Goal: Information Seeking & Learning: Learn about a topic

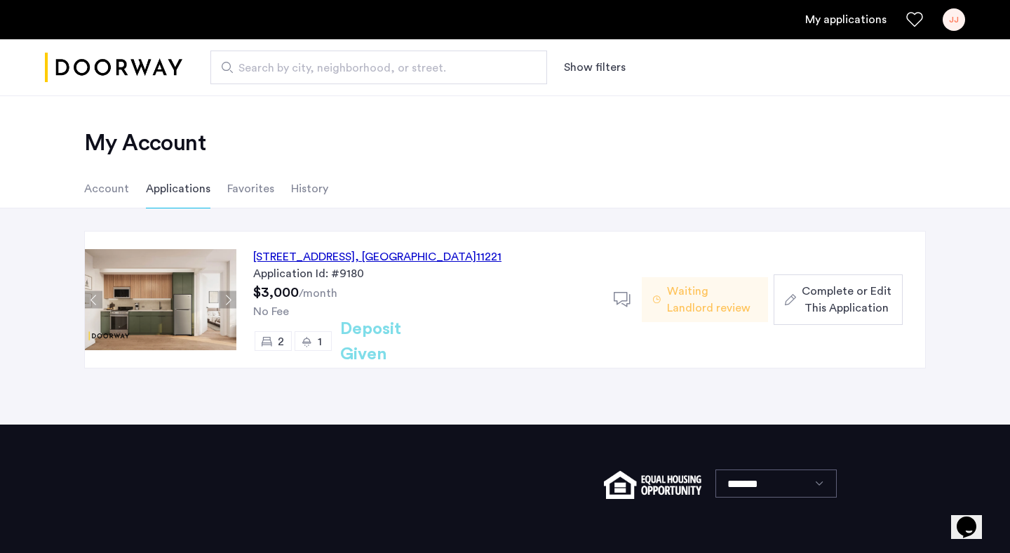
click at [124, 71] on img "Cazamio logo" at bounding box center [114, 67] width 138 height 53
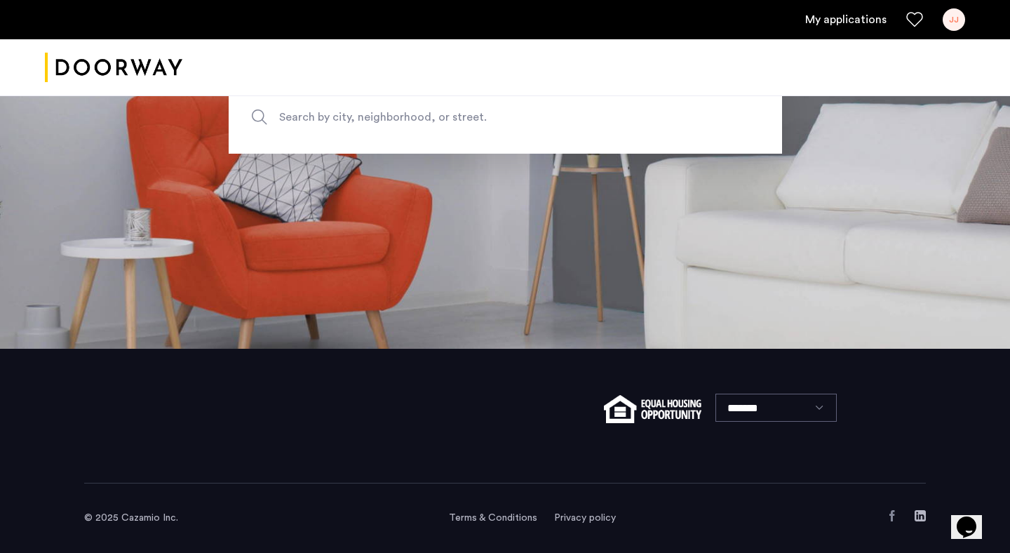
scroll to position [18, 0]
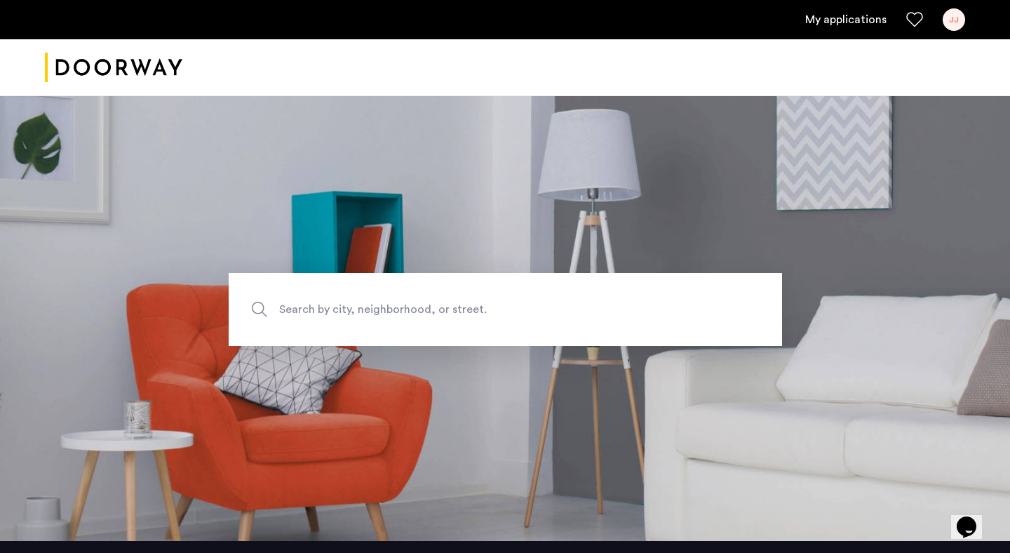
click at [401, 308] on span "Search by city, neighborhood, or street." at bounding box center [472, 309] width 387 height 19
click at [401, 308] on input "Search by city, neighborhood, or street." at bounding box center [506, 309] width 554 height 73
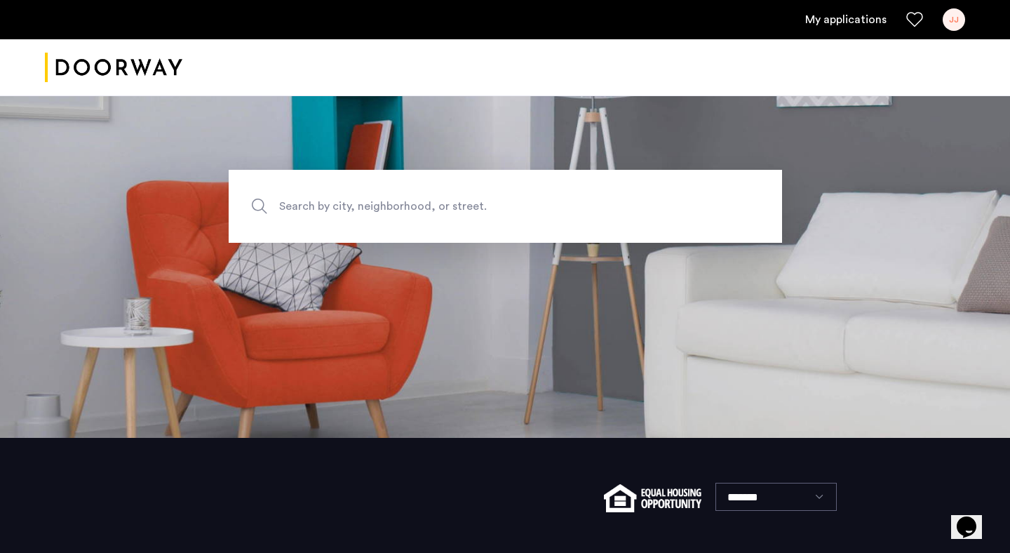
scroll to position [46, 0]
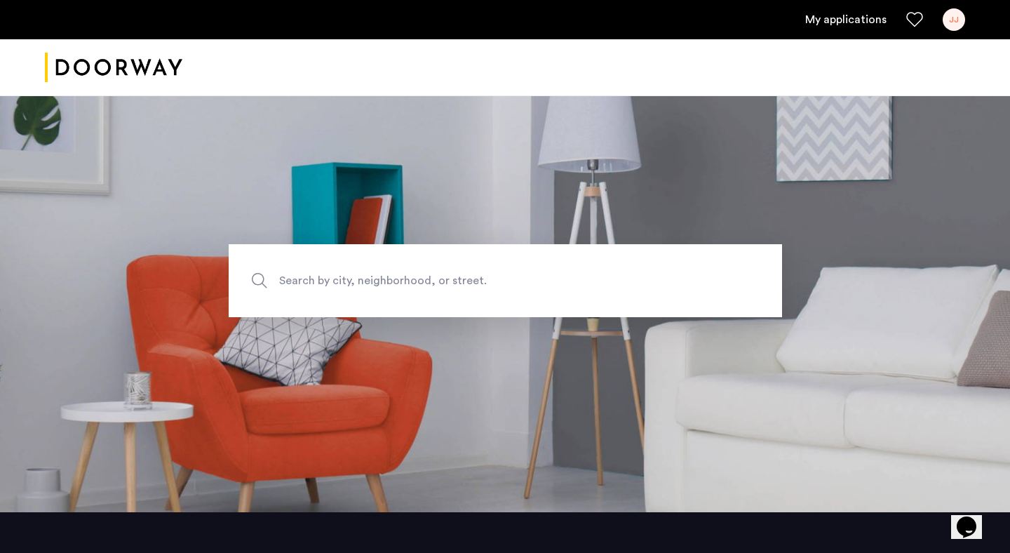
click at [342, 280] on span "Search by city, neighborhood, or street." at bounding box center [472, 281] width 387 height 19
click at [342, 280] on input "Search by city, neighborhood, or street." at bounding box center [506, 280] width 554 height 73
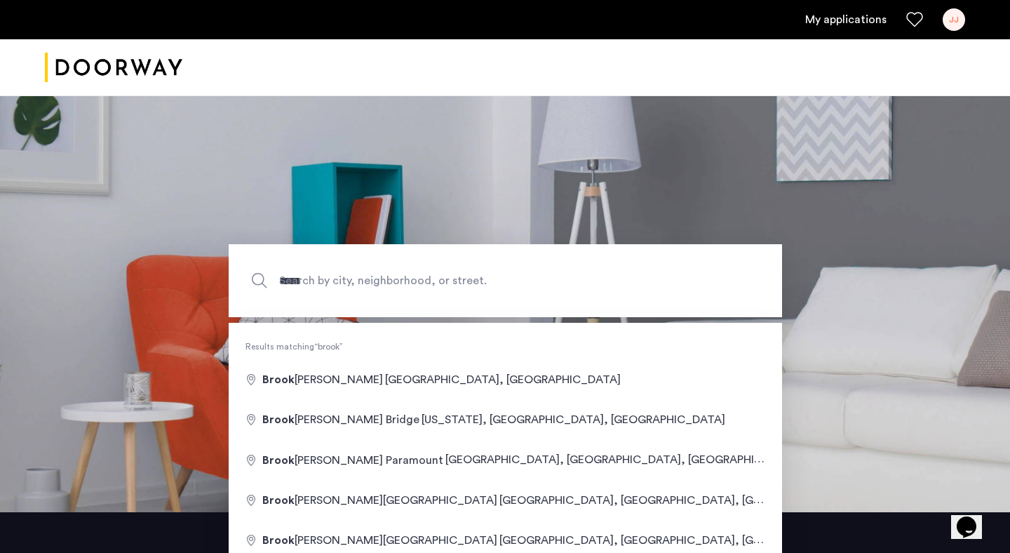
type input "**********"
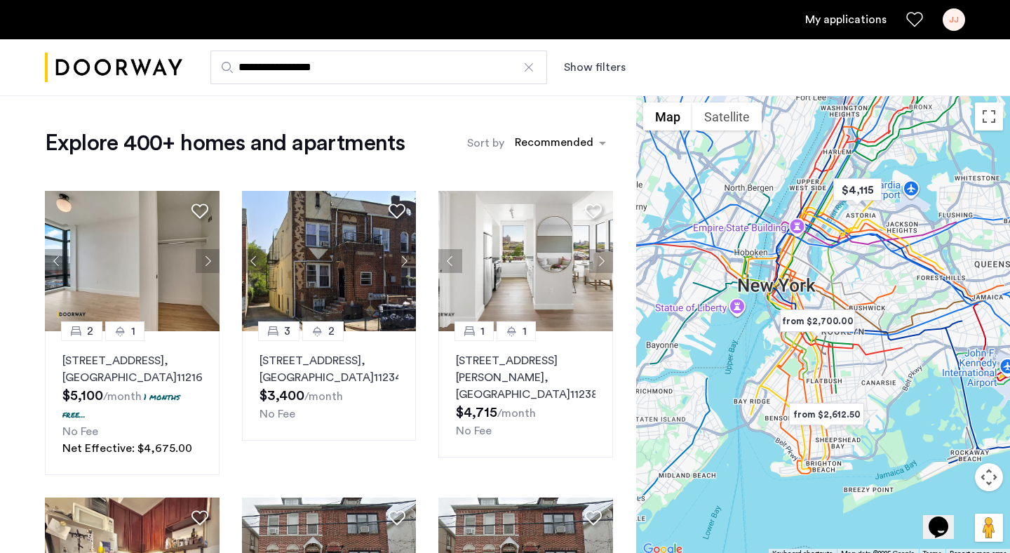
click at [576, 65] on button "Show filters" at bounding box center [595, 67] width 62 height 17
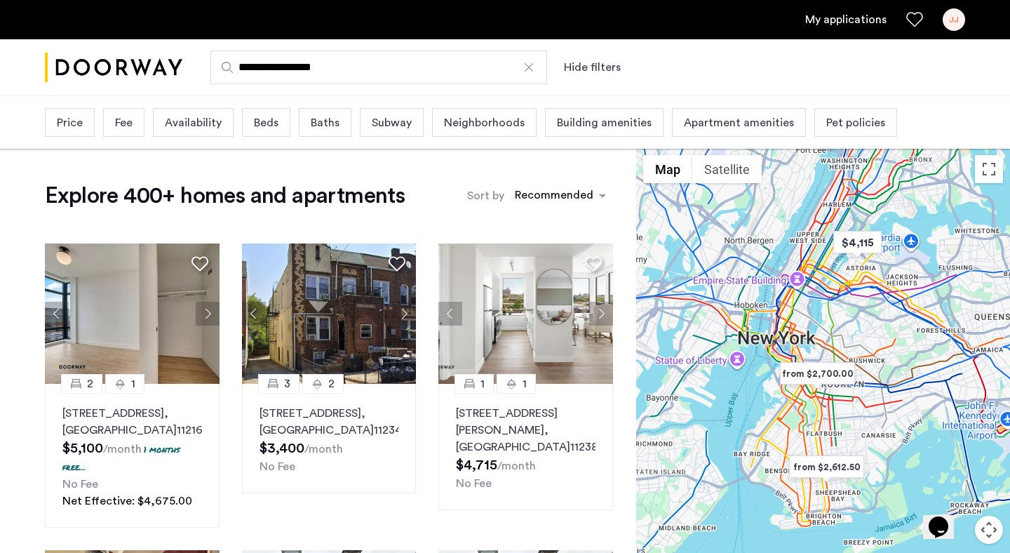
click at [67, 122] on span "Price" at bounding box center [70, 122] width 26 height 17
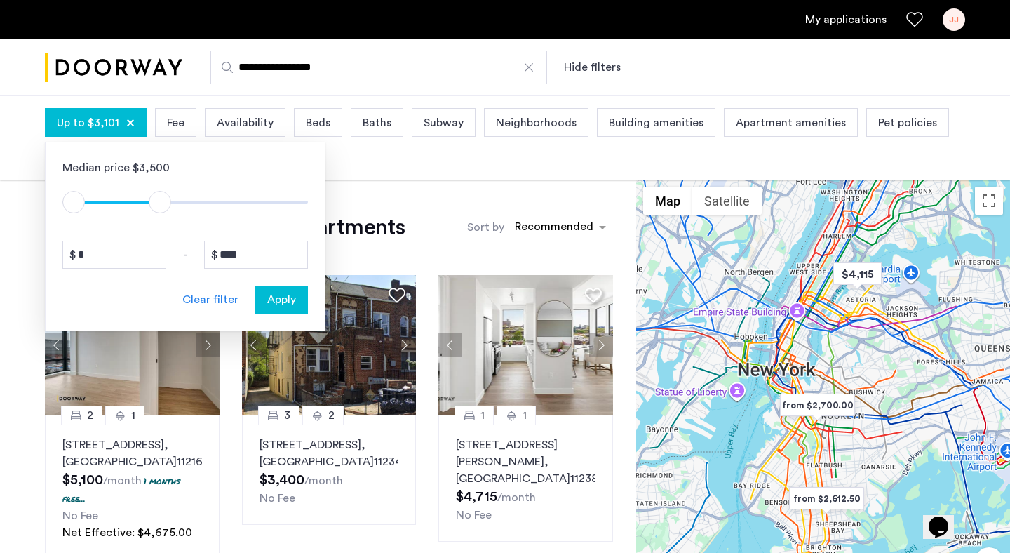
type input "****"
drag, startPoint x: 297, startPoint y: 205, endPoint x: 162, endPoint y: 198, distance: 134.9
click at [162, 198] on span "ngx-slider-max" at bounding box center [163, 202] width 22 height 22
click at [276, 297] on span "Apply" at bounding box center [281, 299] width 29 height 17
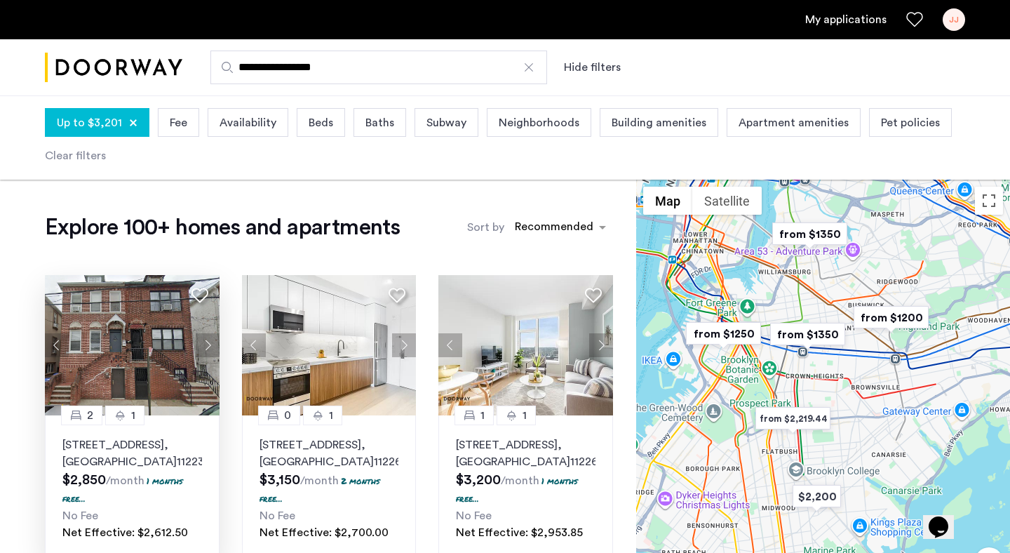
click at [206, 343] on button "Next apartment" at bounding box center [208, 345] width 24 height 24
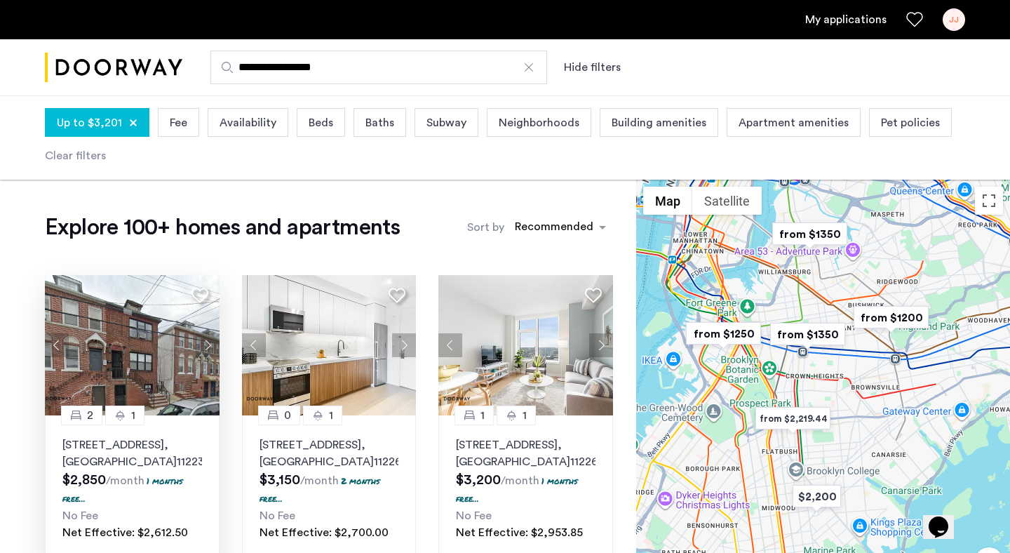
click at [203, 343] on button "Next apartment" at bounding box center [208, 345] width 24 height 24
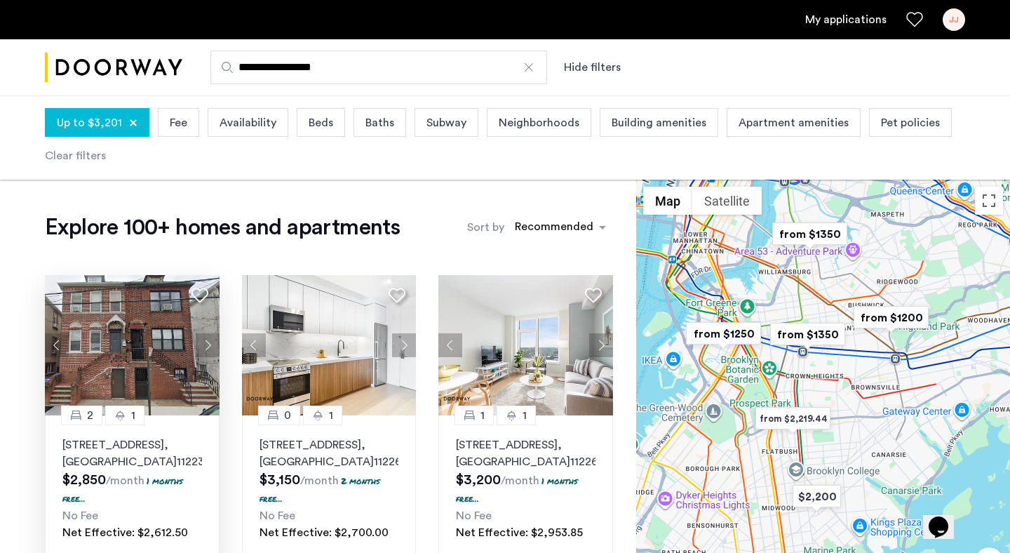
click at [203, 343] on button "Next apartment" at bounding box center [208, 345] width 24 height 24
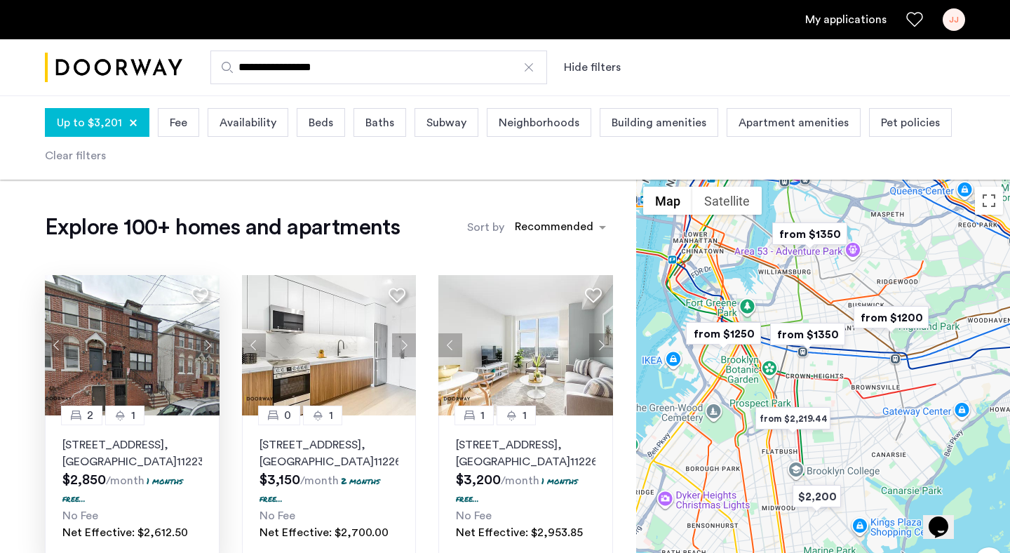
click at [203, 343] on button "Next apartment" at bounding box center [208, 345] width 24 height 24
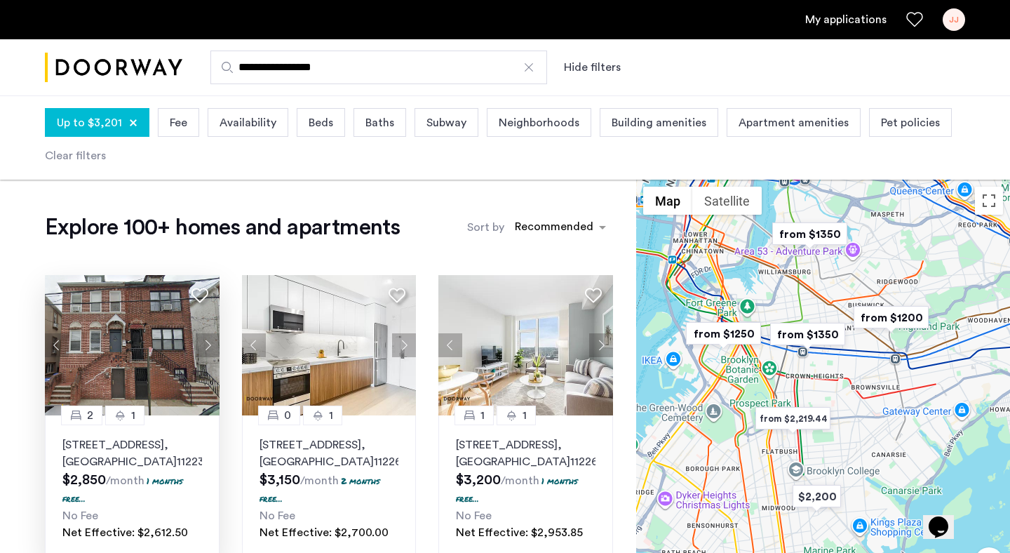
click at [203, 343] on button "Next apartment" at bounding box center [208, 345] width 24 height 24
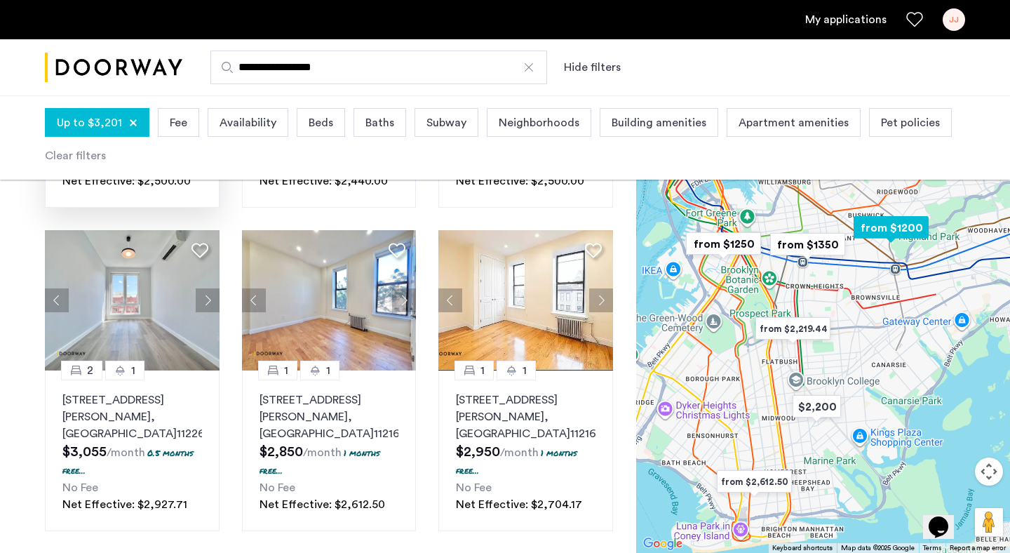
scroll to position [663, 0]
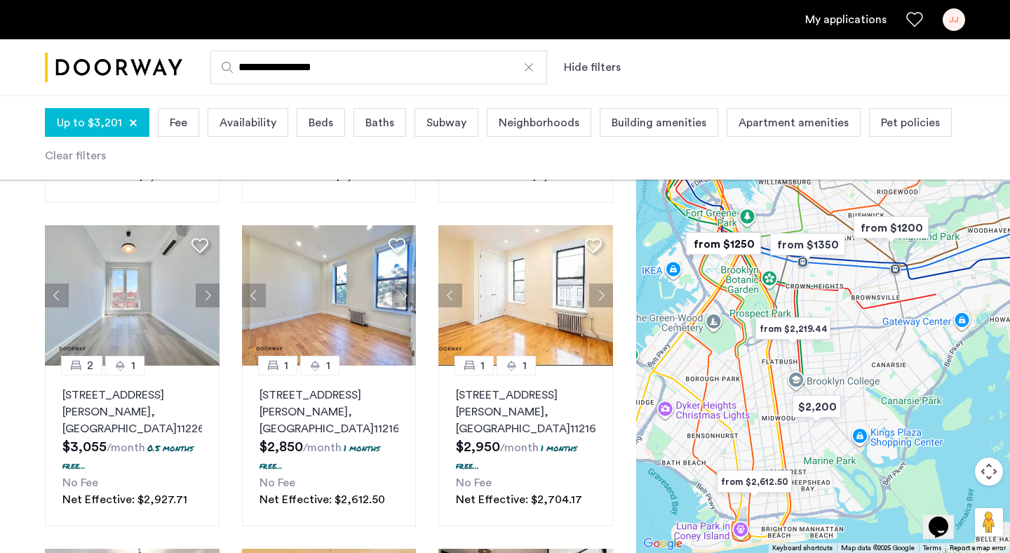
click at [991, 476] on button "Map camera controls" at bounding box center [989, 471] width 28 height 28
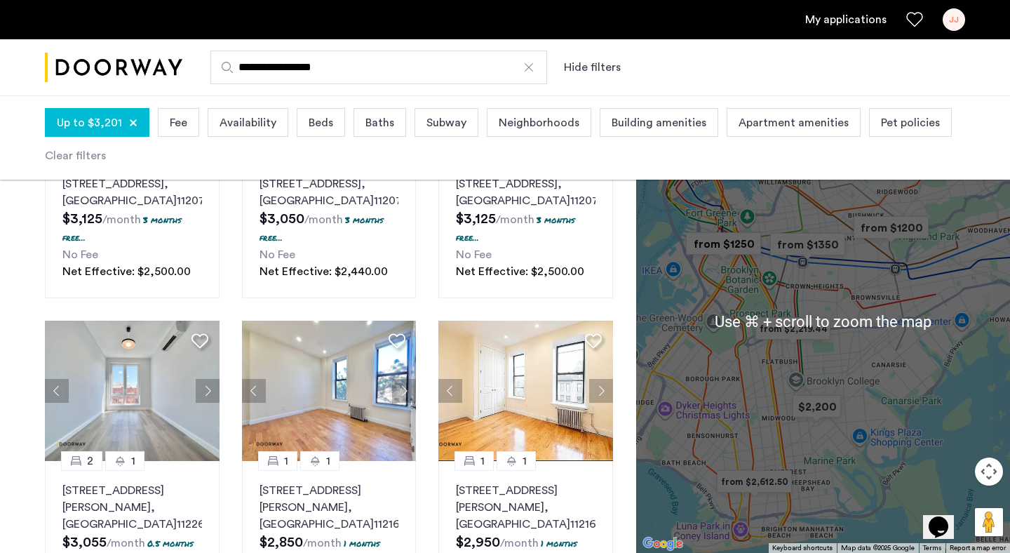
scroll to position [566, 0]
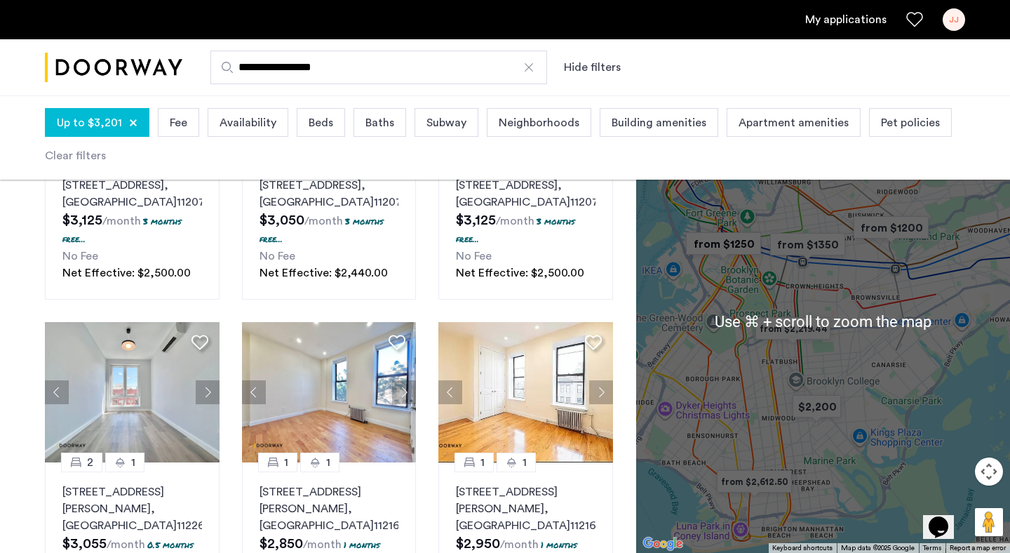
click at [838, 268] on div at bounding box center [823, 321] width 374 height 463
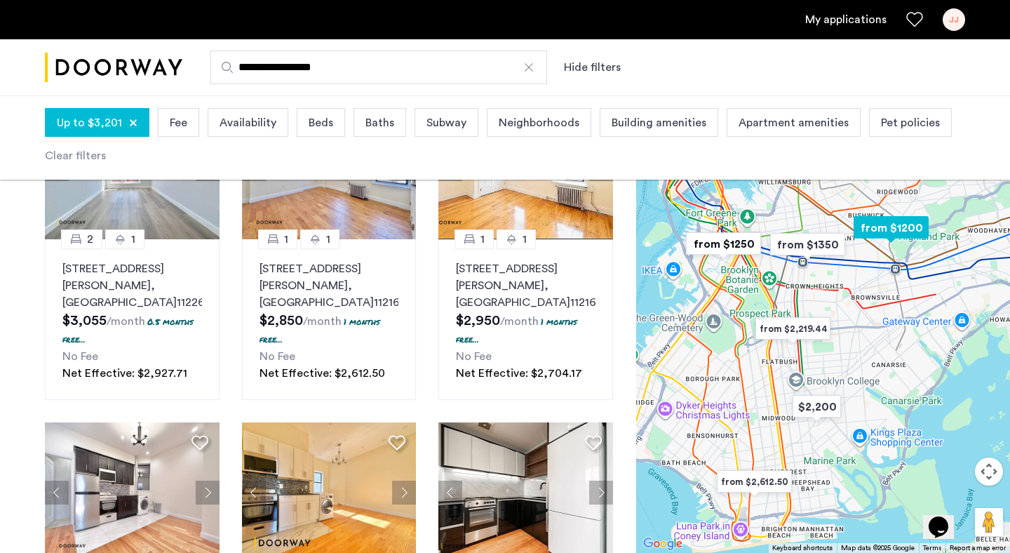
scroll to position [803, 0]
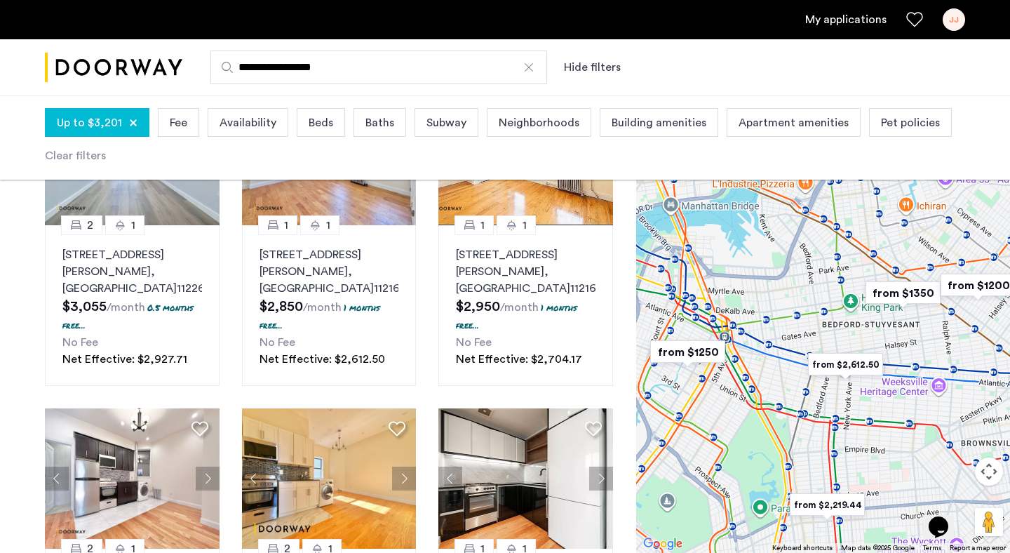
drag, startPoint x: 851, startPoint y: 296, endPoint x: 944, endPoint y: 442, distance: 172.9
click at [944, 442] on div at bounding box center [823, 321] width 374 height 463
click at [684, 348] on img "from $1250" at bounding box center [688, 352] width 86 height 32
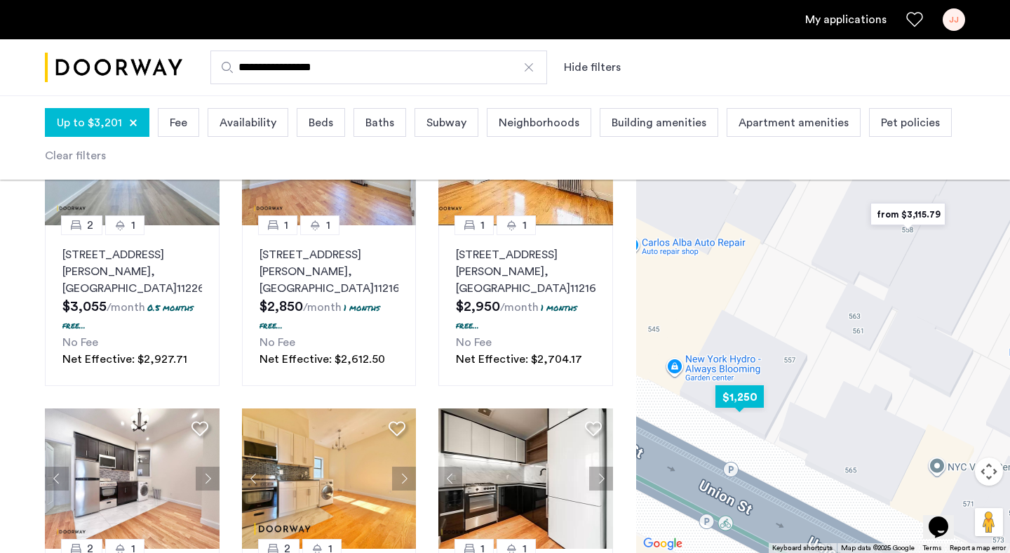
click at [745, 399] on img "$1,250" at bounding box center [740, 397] width 60 height 32
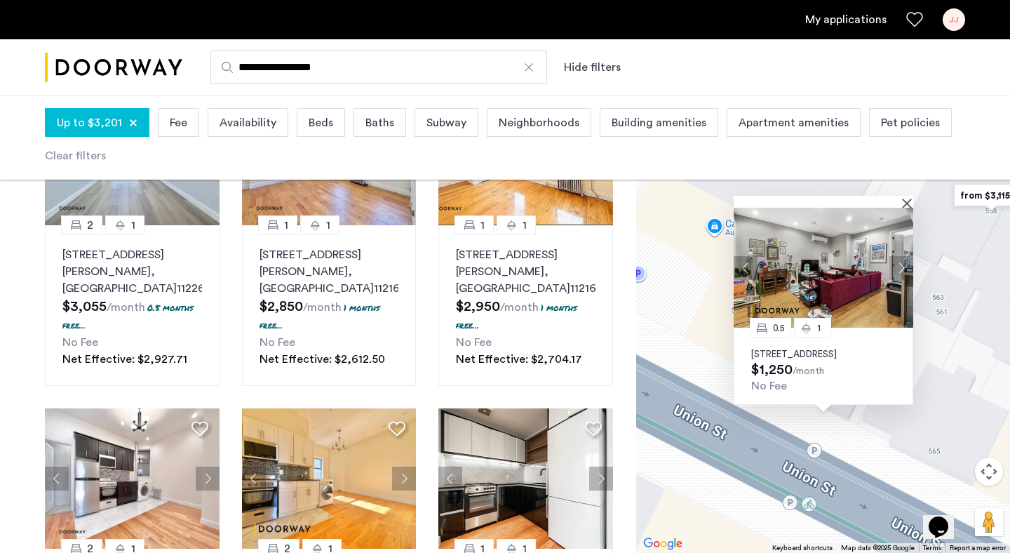
click at [900, 256] on button "Next apartment" at bounding box center [902, 268] width 24 height 24
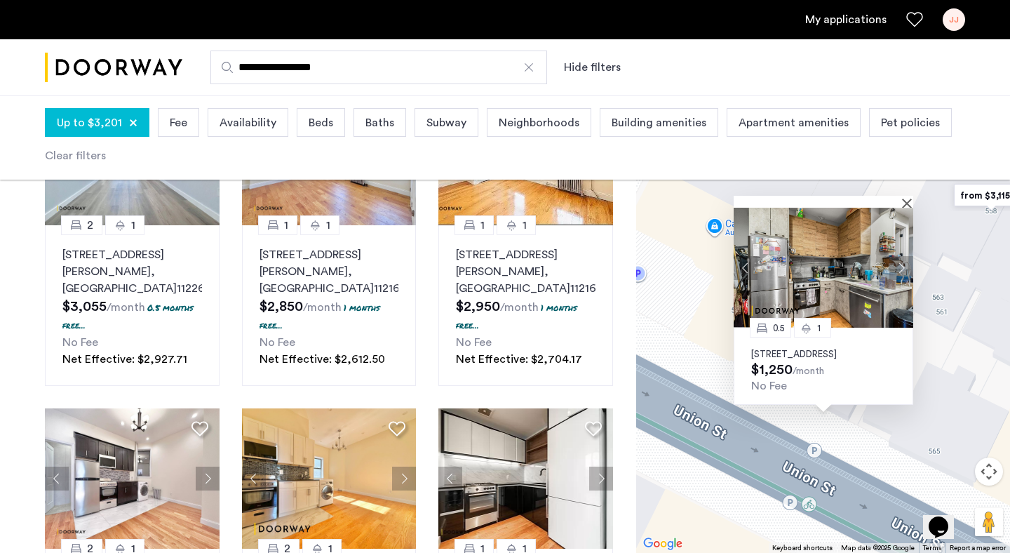
click at [900, 256] on button "Next apartment" at bounding box center [902, 268] width 24 height 24
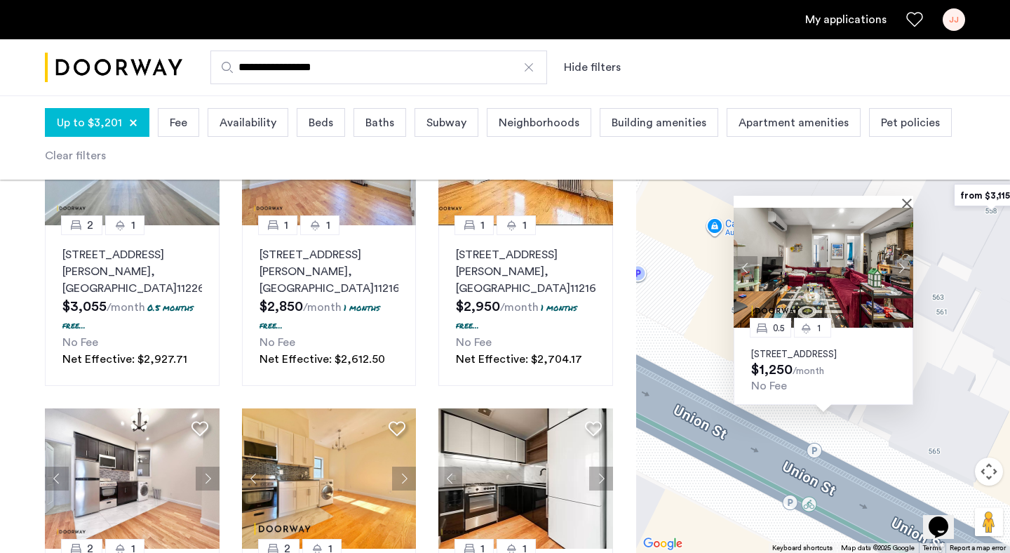
click at [900, 256] on button "Next apartment" at bounding box center [902, 268] width 24 height 24
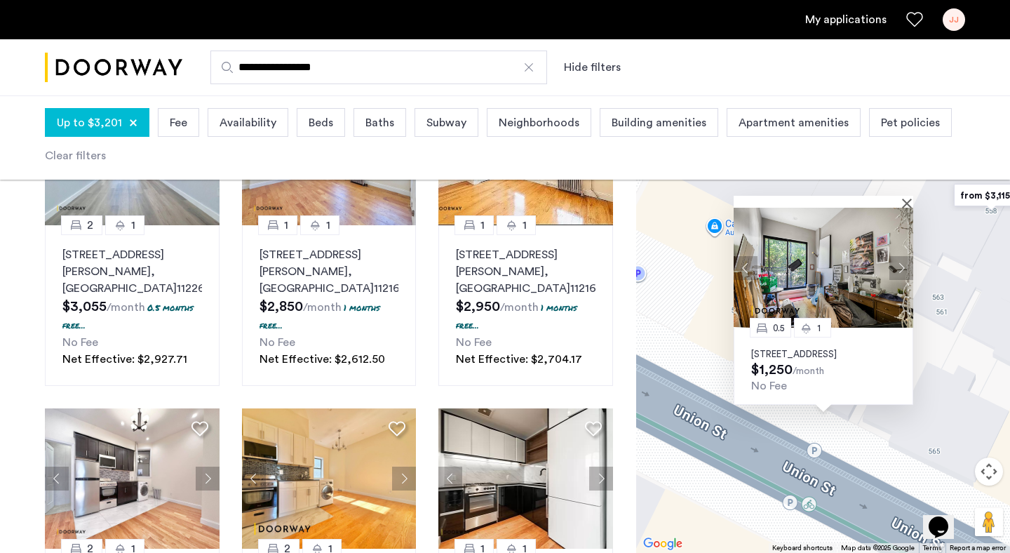
click at [900, 256] on button "Next apartment" at bounding box center [902, 268] width 24 height 24
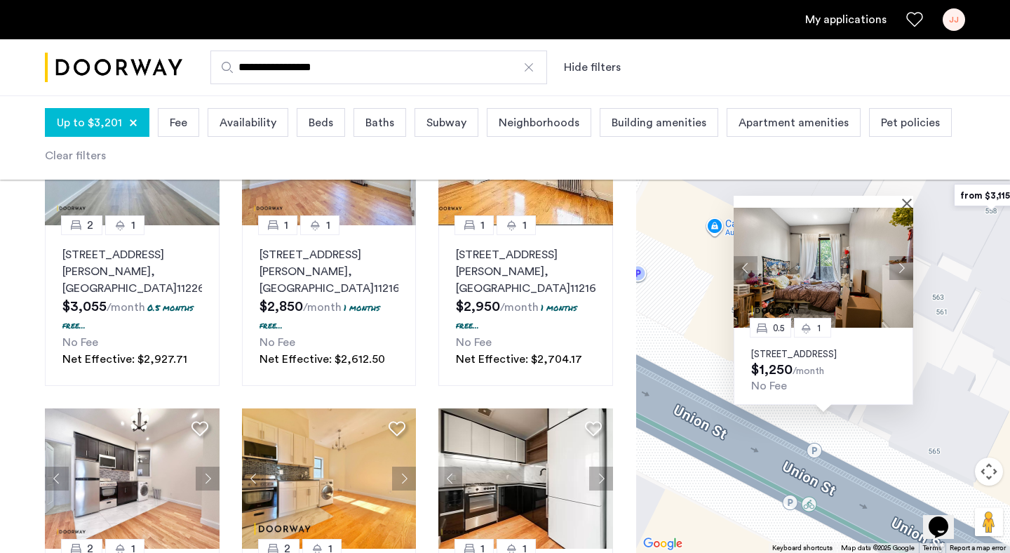
click at [900, 256] on button "Next apartment" at bounding box center [902, 268] width 24 height 24
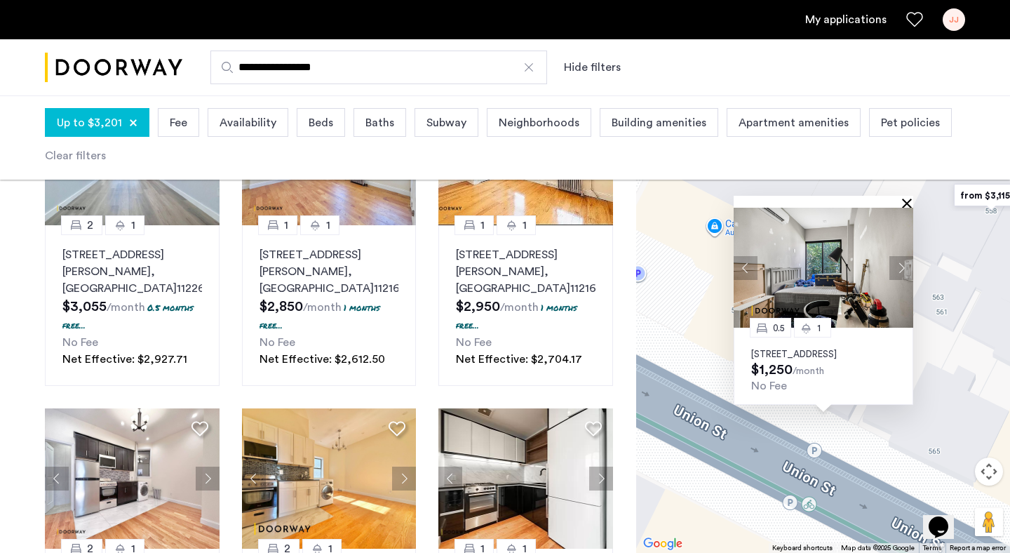
click at [907, 198] on button "Close" at bounding box center [910, 203] width 10 height 10
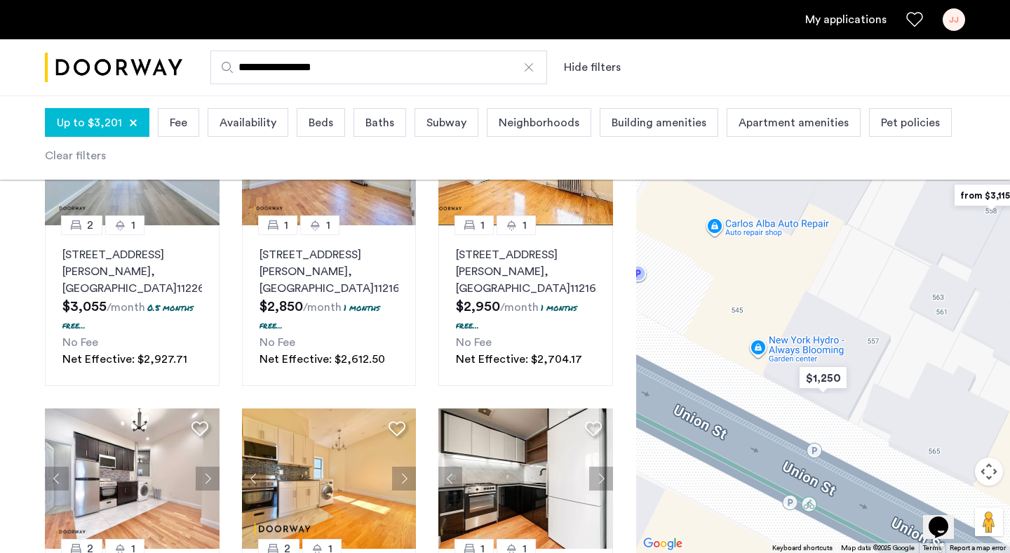
click at [992, 463] on button "Map camera controls" at bounding box center [989, 471] width 28 height 28
click at [956, 502] on div "Opens Chat This icon Opens the chat window." at bounding box center [946, 502] width 34 height 0
click at [961, 502] on div "Opens Chat This icon Opens the chat window." at bounding box center [946, 502] width 34 height 0
click at [995, 194] on img "from $3,115.79" at bounding box center [992, 196] width 86 height 32
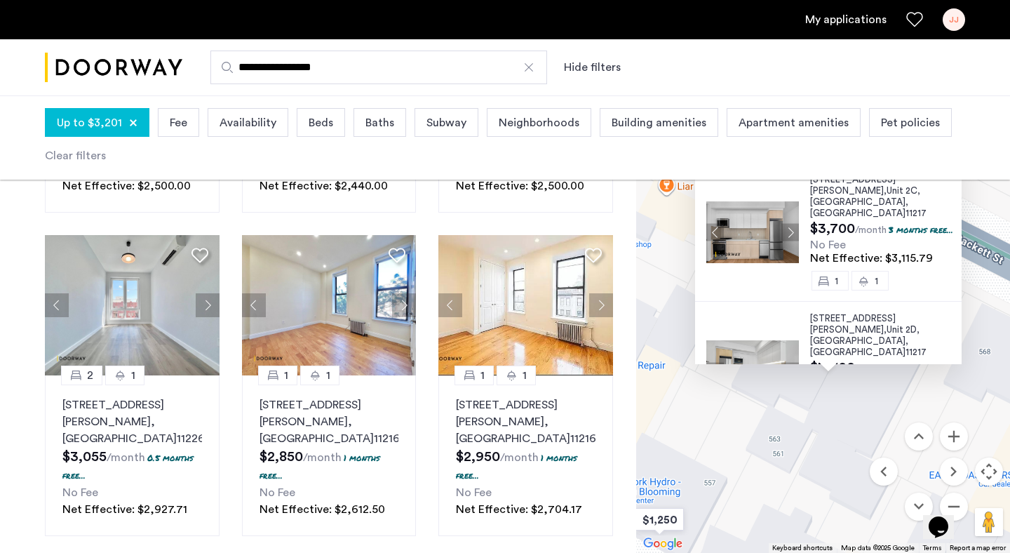
scroll to position [652, 0]
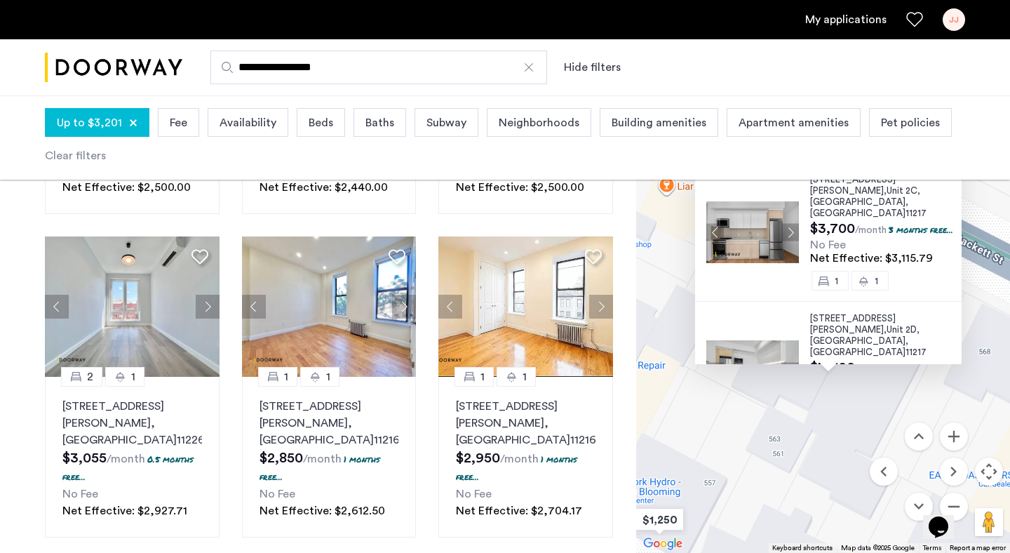
click at [1000, 234] on div "558 Sackett Street, Unit 2C, Brooklyn , NY 11217 $3,700 /month 3 months free...…" at bounding box center [823, 321] width 374 height 463
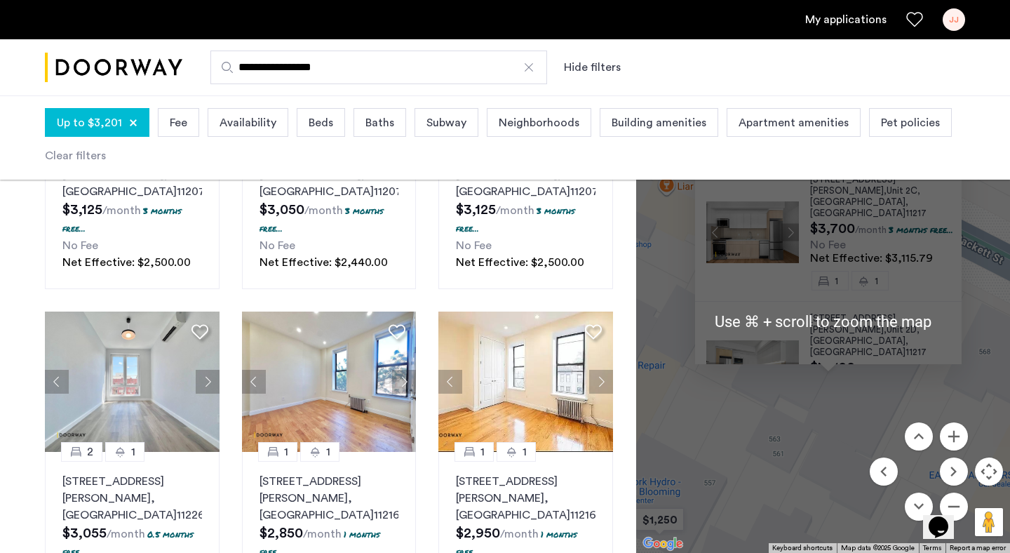
scroll to position [580, 0]
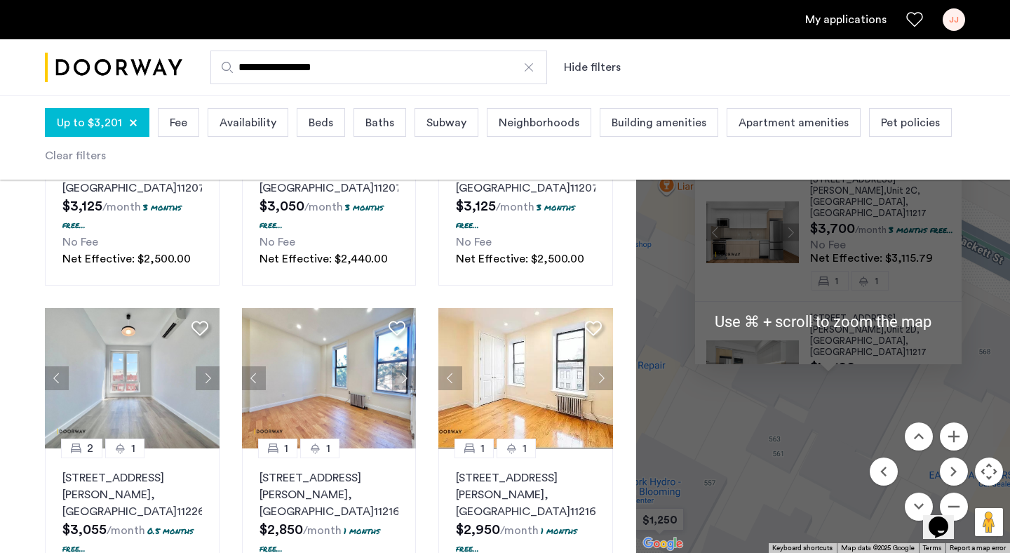
click at [985, 201] on div "558 Sackett Street, Unit 2C, Brooklyn , NY 11217 $3,700 /month 3 months free...…" at bounding box center [823, 321] width 374 height 463
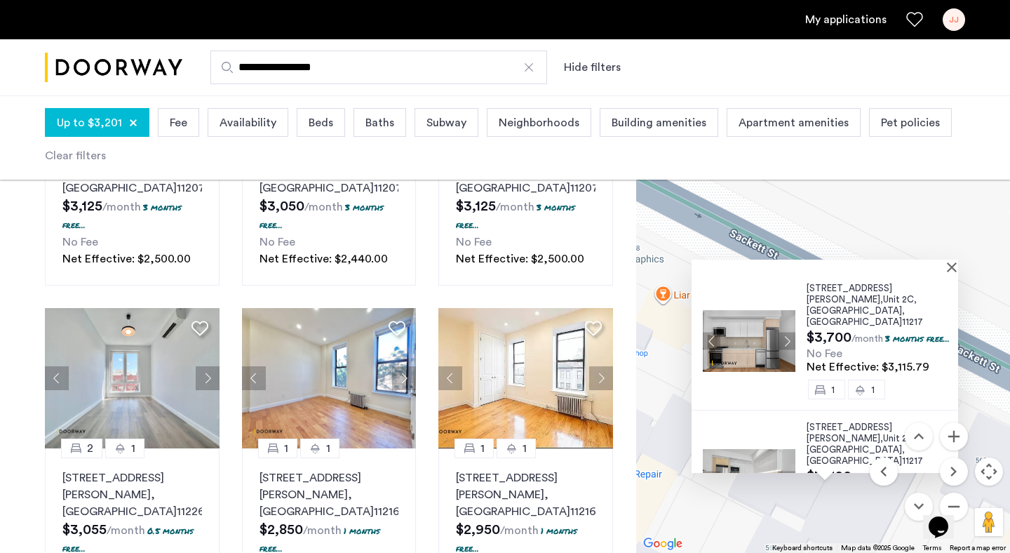
drag, startPoint x: 985, startPoint y: 201, endPoint x: 980, endPoint y: 309, distance: 108.2
click at [980, 309] on div "558 Sackett Street, Unit 2C, Brooklyn , NY 11217 $3,700 /month 3 months free...…" at bounding box center [823, 321] width 374 height 463
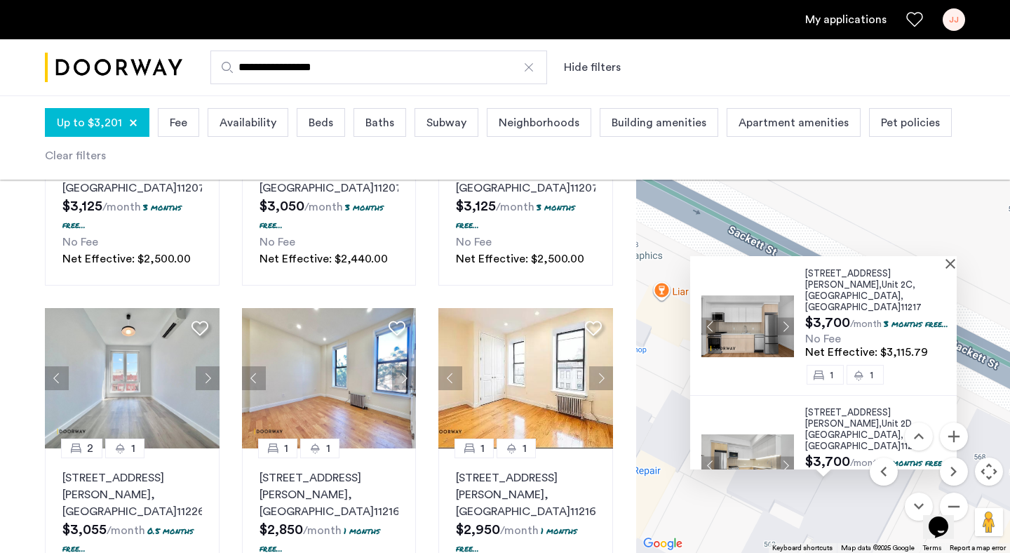
scroll to position [12, 0]
click at [781, 317] on button "Next apartment" at bounding box center [786, 326] width 18 height 18
click at [781, 312] on img at bounding box center [748, 326] width 93 height 62
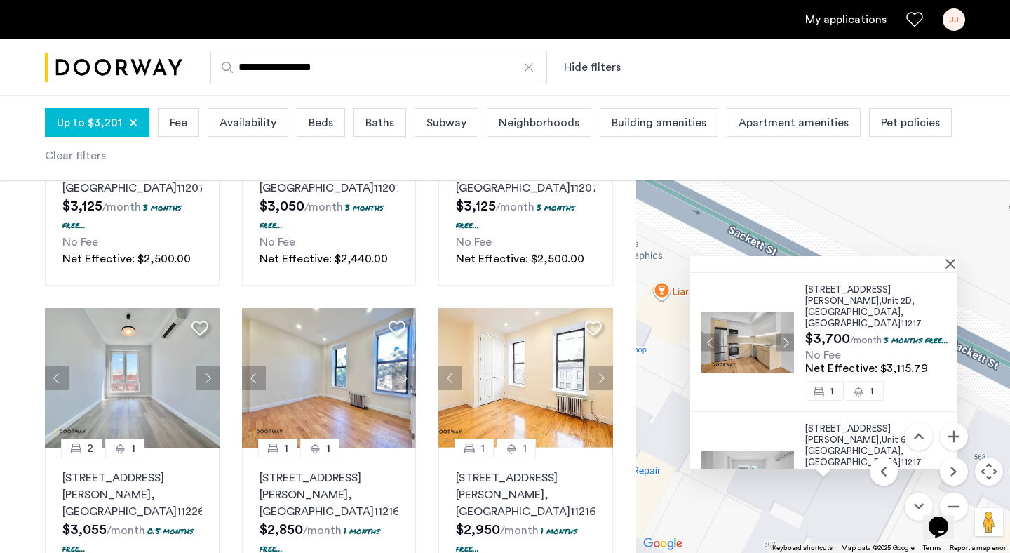
scroll to position [156, 0]
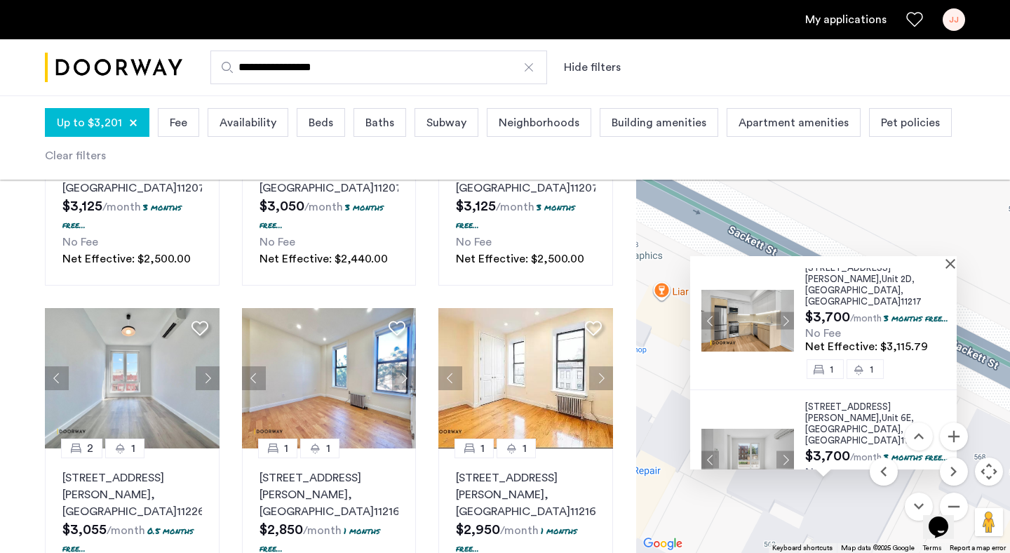
click at [842, 402] on span "558 Sackett Street," at bounding box center [848, 412] width 86 height 20
click at [955, 265] on button "Close" at bounding box center [954, 263] width 10 height 10
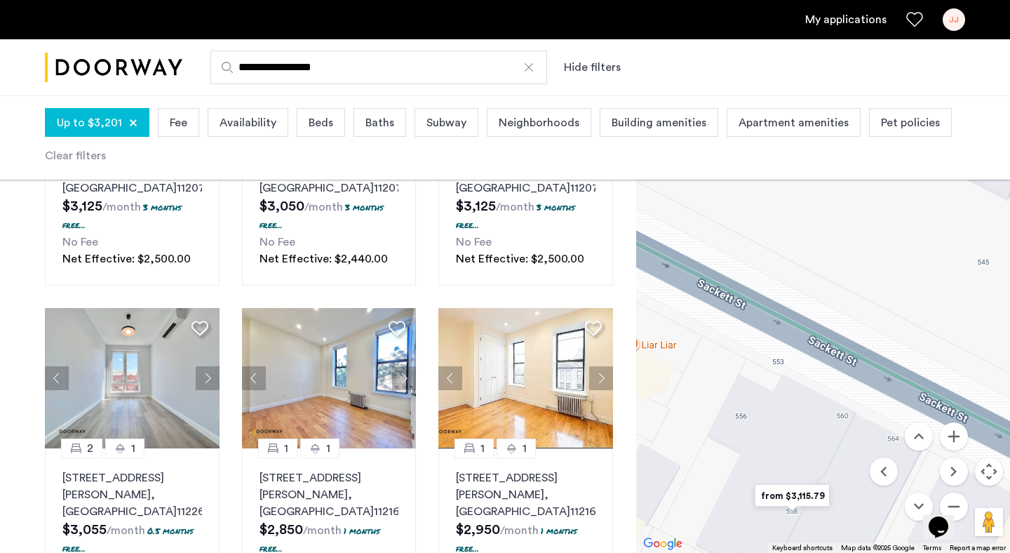
drag, startPoint x: 916, startPoint y: 302, endPoint x: 881, endPoint y: 363, distance: 70.8
click at [881, 363] on div at bounding box center [823, 321] width 374 height 463
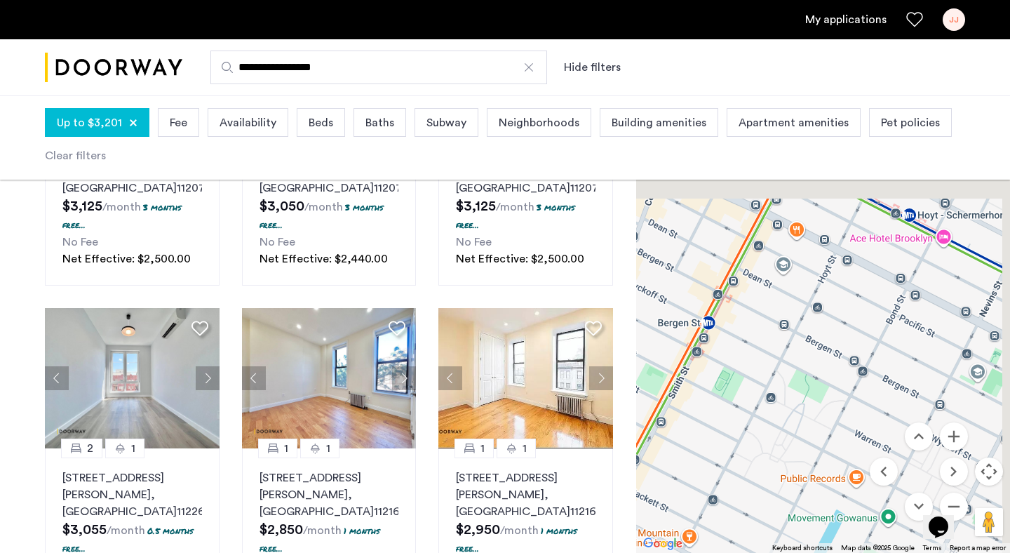
drag, startPoint x: 887, startPoint y: 275, endPoint x: 867, endPoint y: 517, distance: 242.9
click at [867, 517] on div at bounding box center [823, 321] width 374 height 463
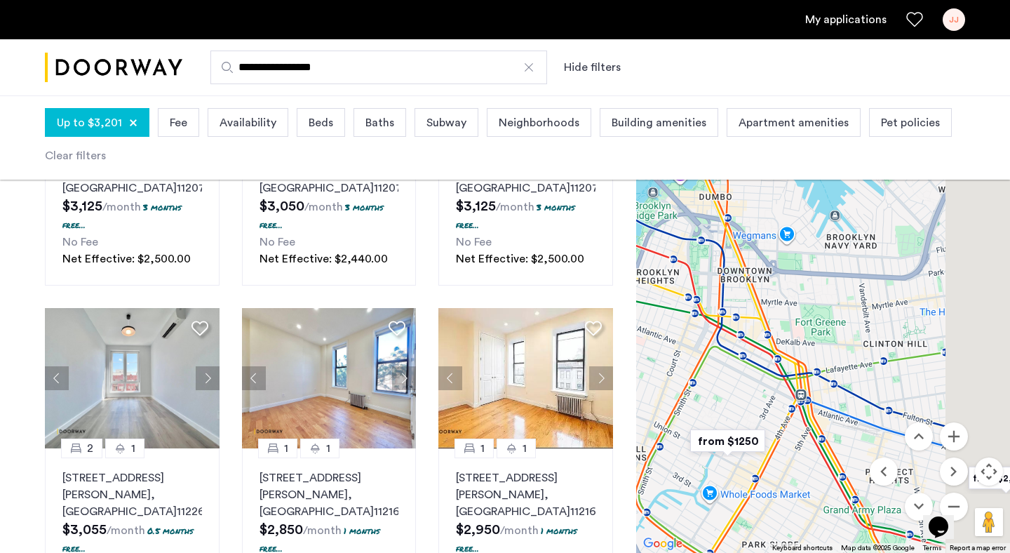
drag, startPoint x: 843, startPoint y: 388, endPoint x: 718, endPoint y: 363, distance: 128.0
click at [718, 363] on div at bounding box center [823, 321] width 374 height 463
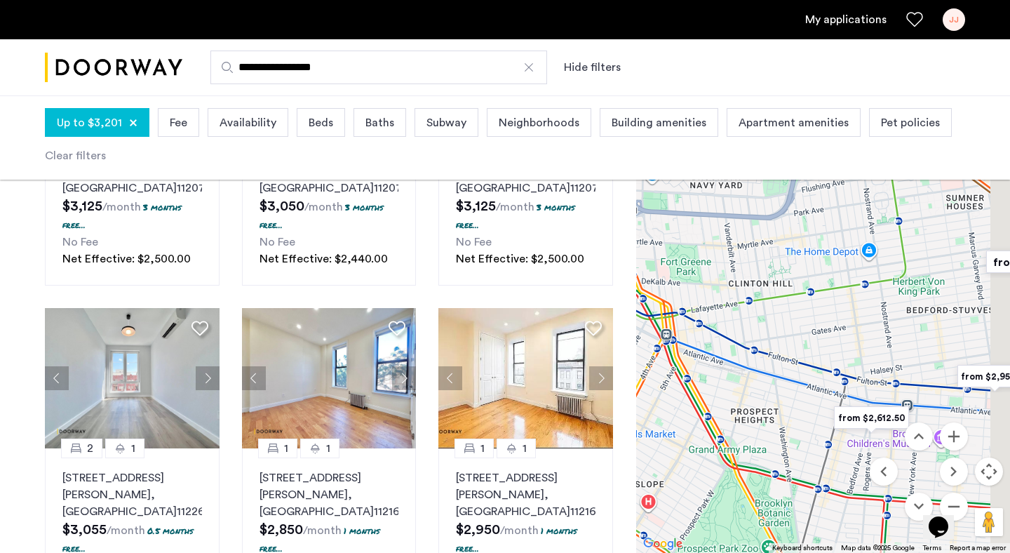
drag, startPoint x: 918, startPoint y: 340, endPoint x: 787, endPoint y: 272, distance: 146.9
click at [787, 272] on div at bounding box center [823, 321] width 374 height 463
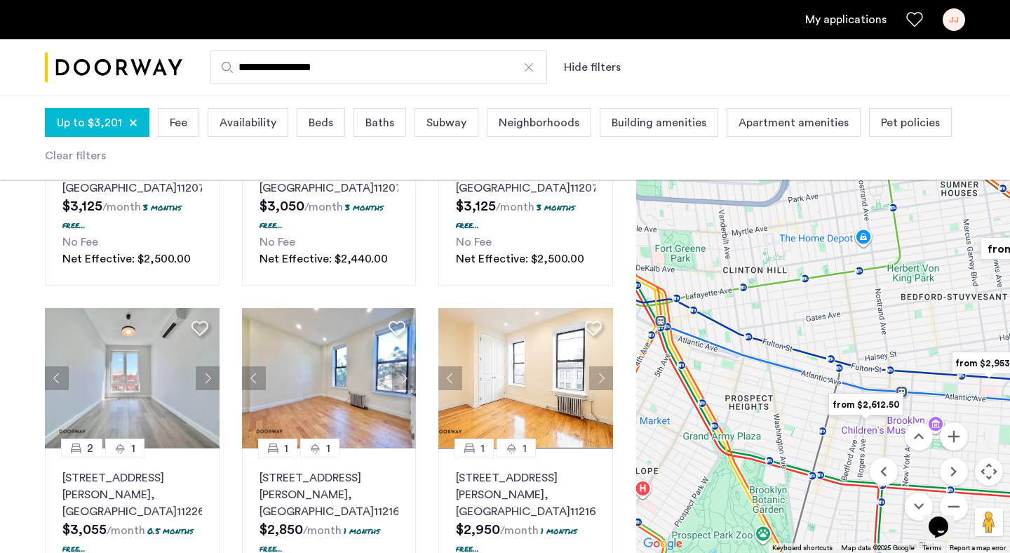
click at [859, 405] on img "from $2,612.50" at bounding box center [866, 405] width 86 height 32
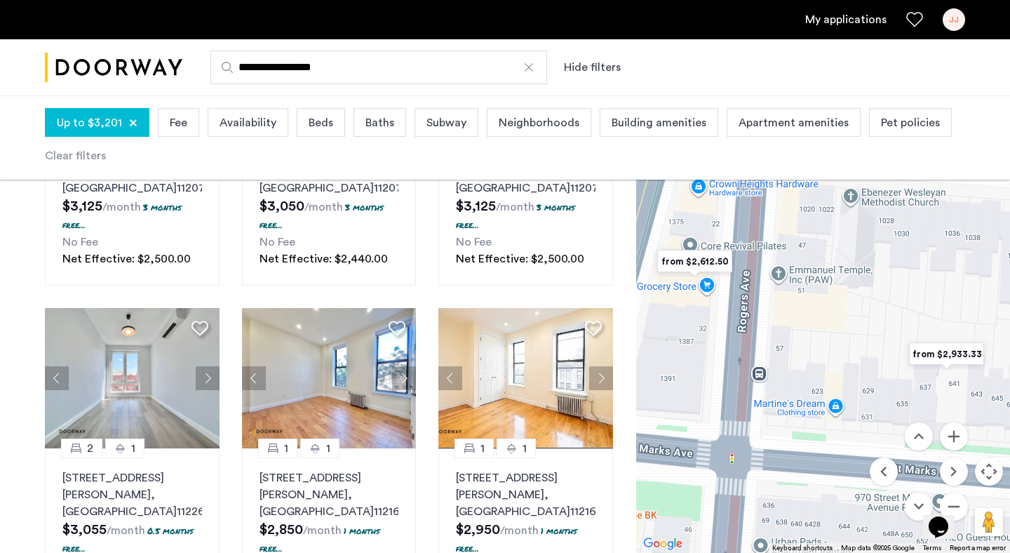
click at [688, 259] on img "from $2,612.50" at bounding box center [695, 262] width 86 height 32
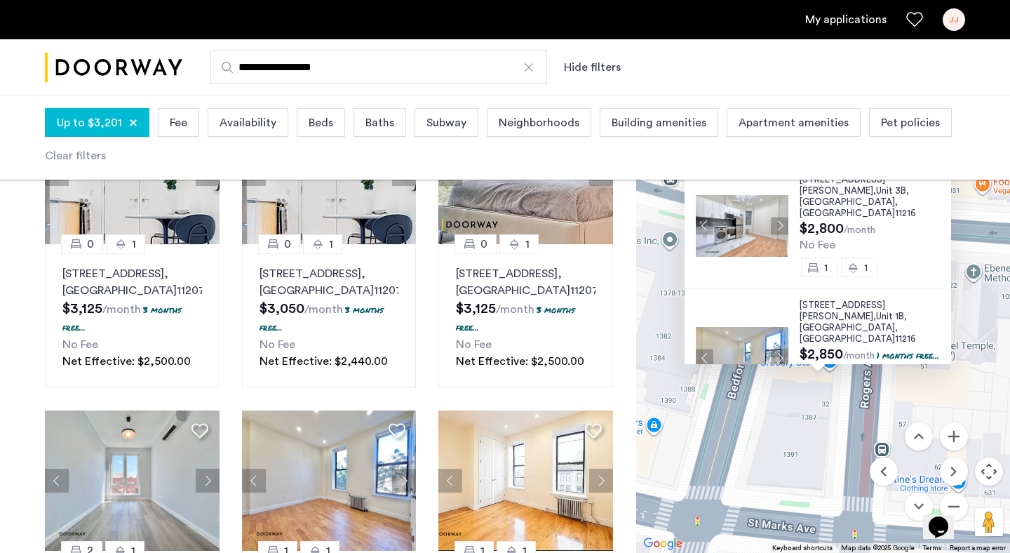
scroll to position [474, 0]
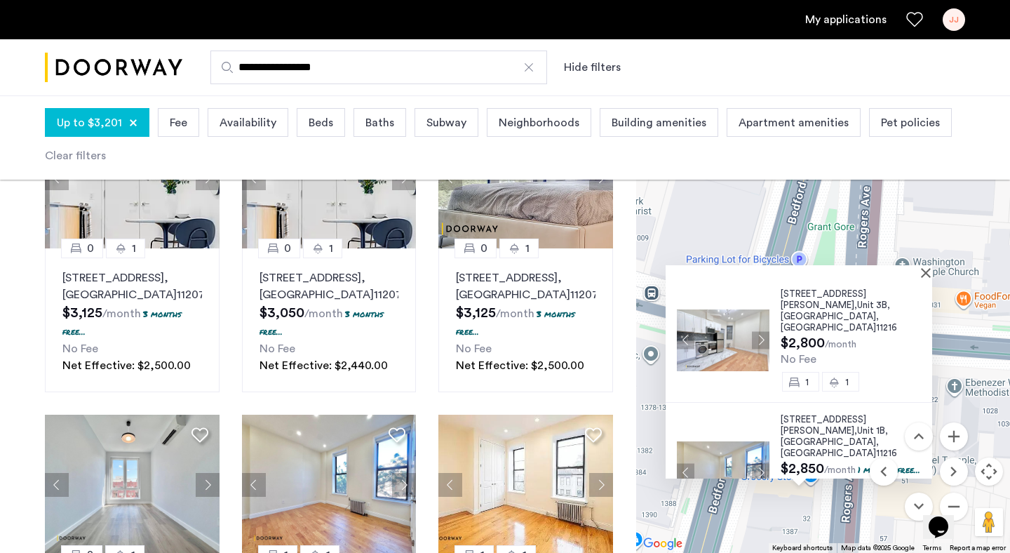
drag, startPoint x: 971, startPoint y: 225, endPoint x: 951, endPoint y: 337, distance: 114.8
click at [951, 337] on div "24 Rogers Avenue, Unit 3B, Brooklyn , NY 11216 $2,800 /month No Fee 1 1 24 Roge…" at bounding box center [823, 321] width 374 height 463
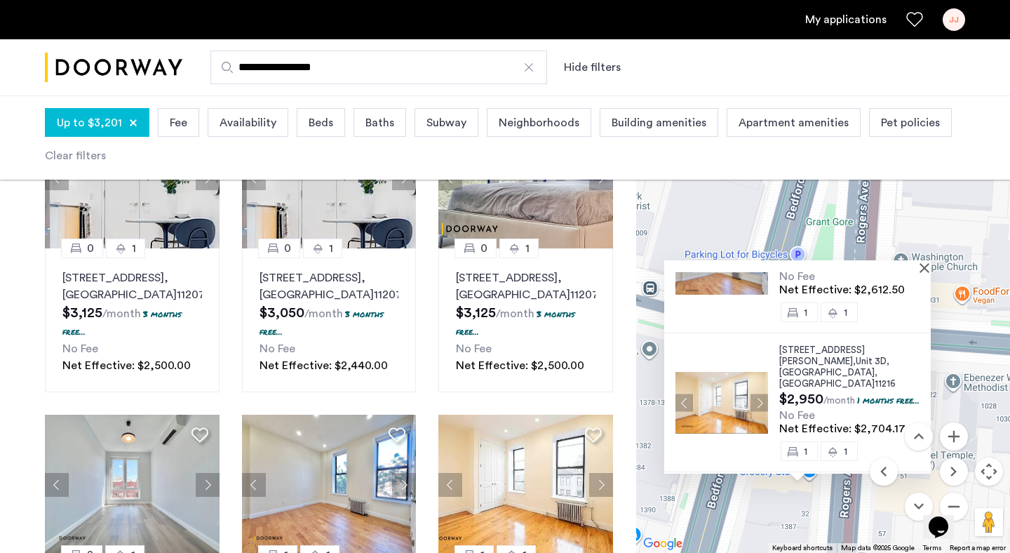
scroll to position [260, 0]
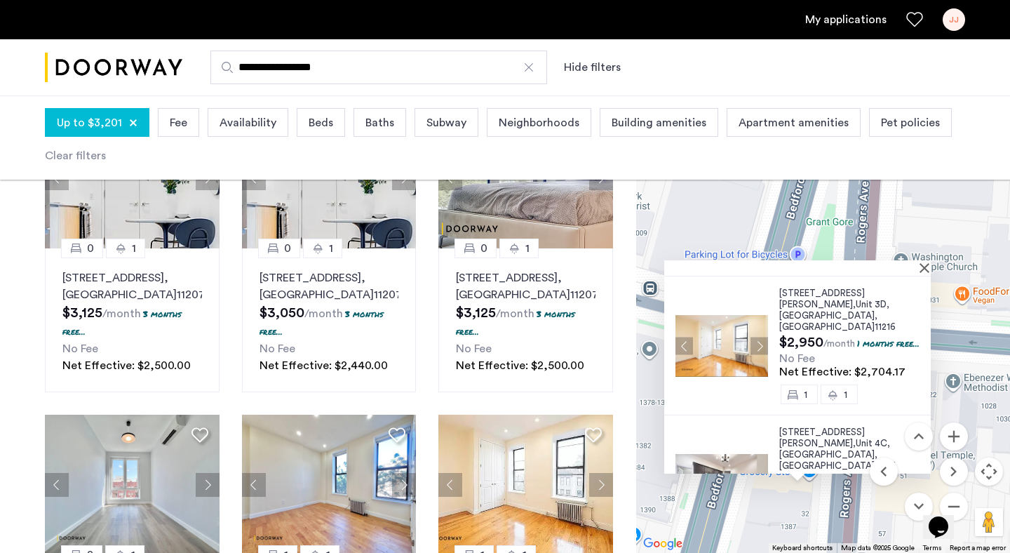
click at [822, 427] on span "30 Rogers Avenue," at bounding box center [823, 437] width 86 height 20
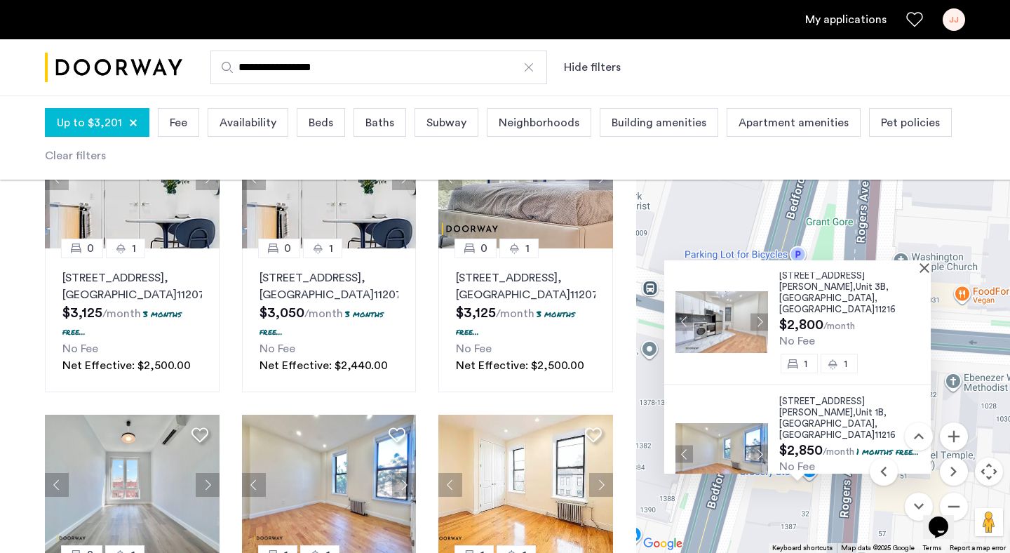
scroll to position [0, 0]
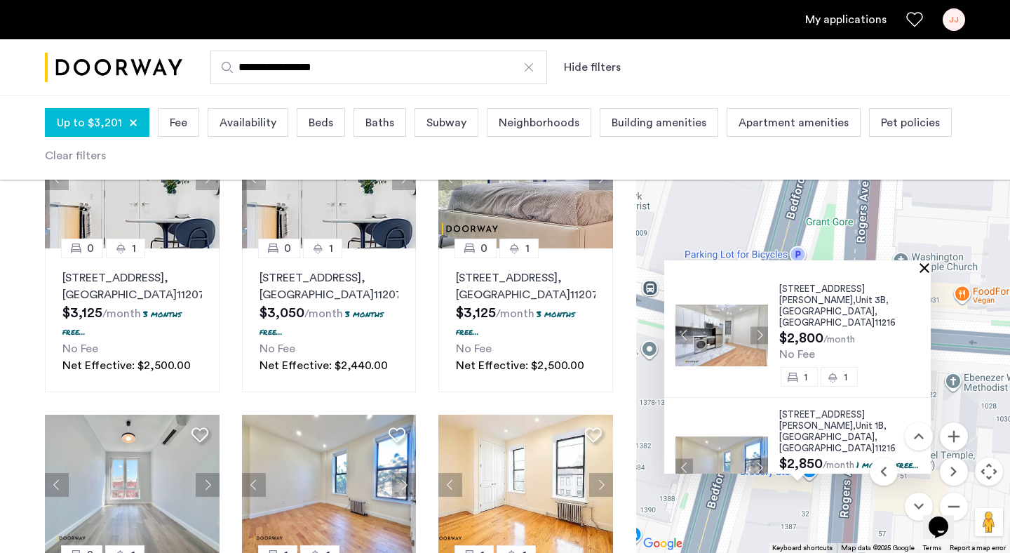
click at [930, 267] on button "Close" at bounding box center [928, 267] width 10 height 10
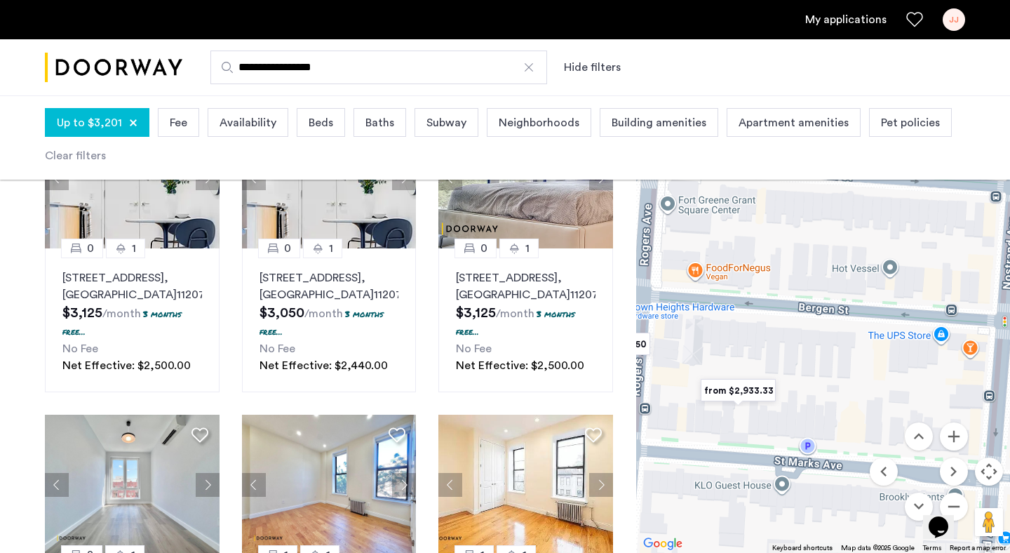
drag, startPoint x: 945, startPoint y: 303, endPoint x: 743, endPoint y: 272, distance: 204.5
click at [743, 272] on div "To navigate, press the arrow keys." at bounding box center [823, 321] width 374 height 463
click at [742, 387] on img "from $2,933.33" at bounding box center [738, 389] width 86 height 32
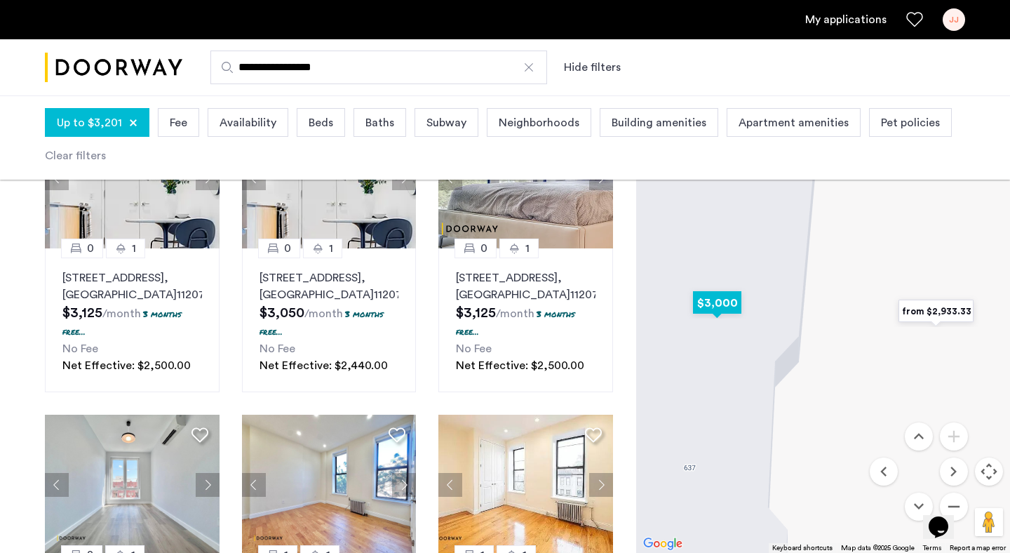
click at [724, 298] on img "$3,000" at bounding box center [718, 303] width 60 height 32
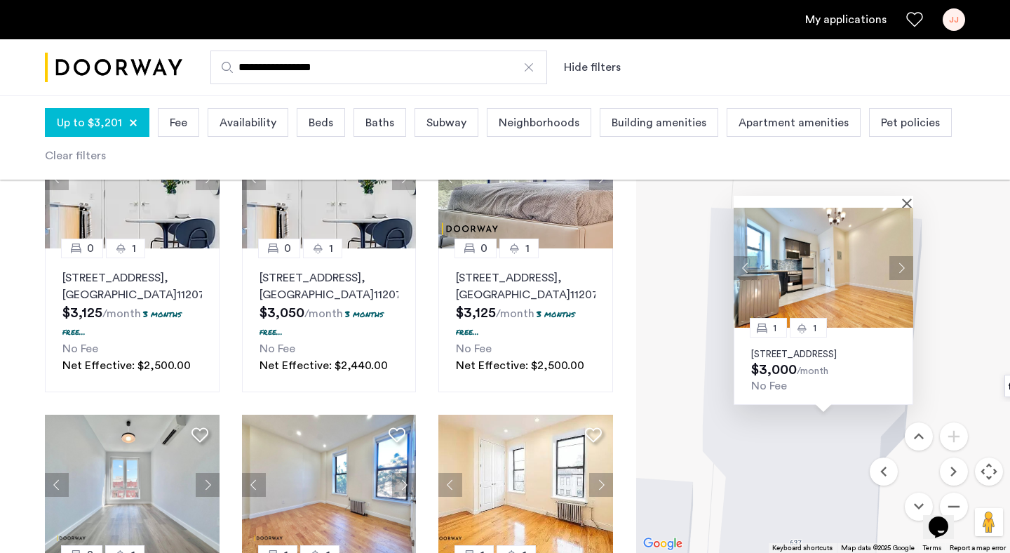
click at [900, 256] on button "Next apartment" at bounding box center [902, 268] width 24 height 24
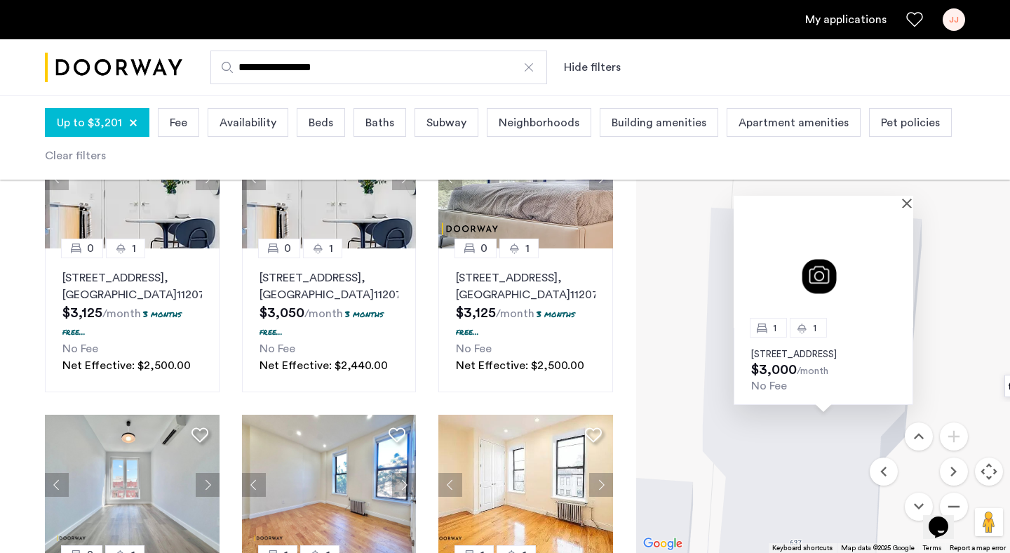
click at [900, 255] on img at bounding box center [824, 268] width 180 height 120
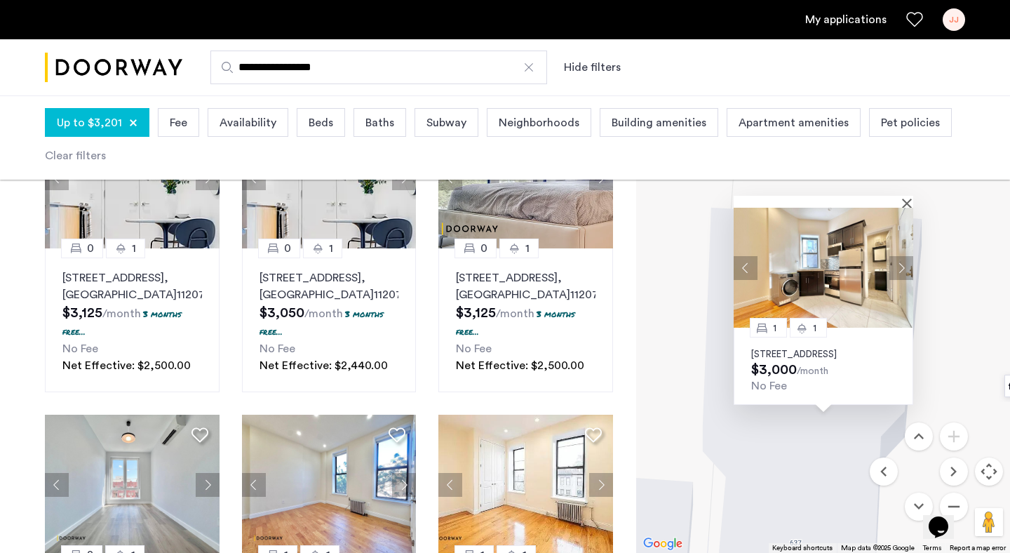
click at [900, 256] on button "Next apartment" at bounding box center [902, 268] width 24 height 24
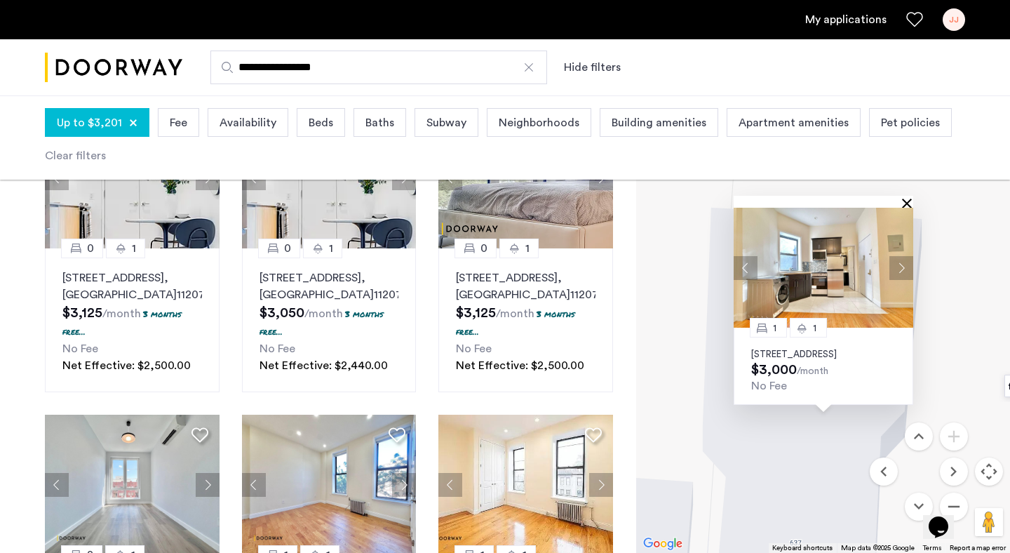
click at [907, 198] on button "Close" at bounding box center [910, 203] width 10 height 10
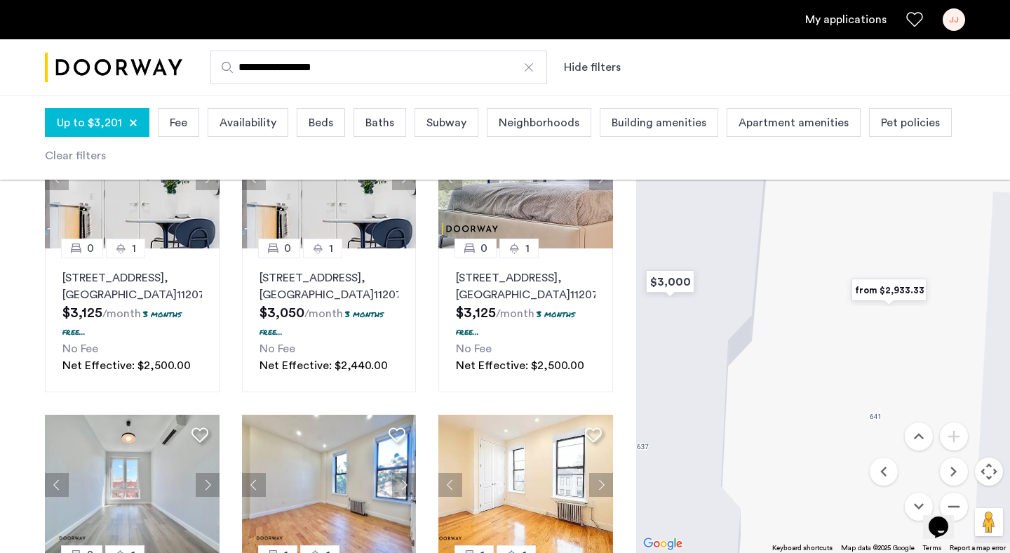
drag, startPoint x: 918, startPoint y: 398, endPoint x: 735, endPoint y: 274, distance: 221.3
click at [735, 274] on div at bounding box center [823, 321] width 374 height 463
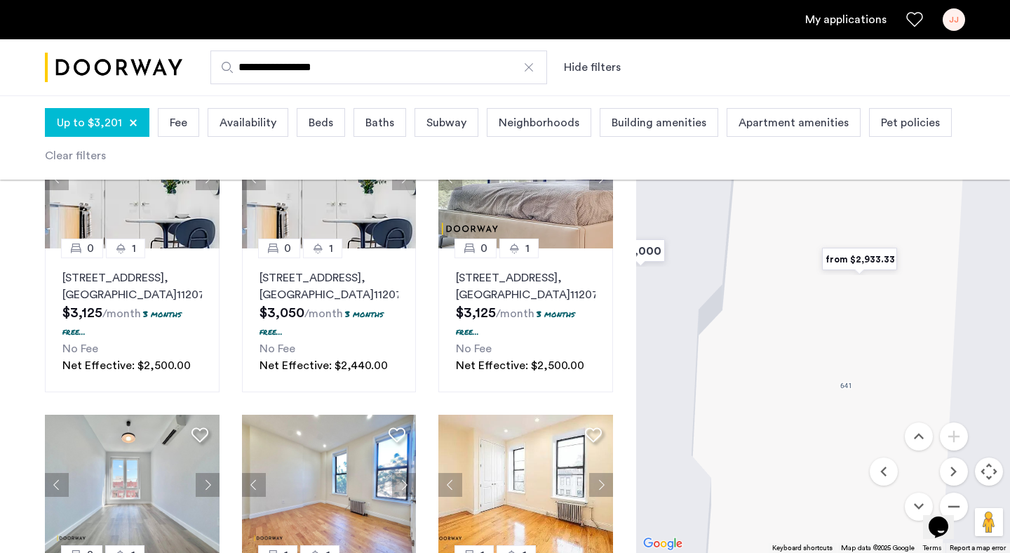
click at [845, 260] on img "from $2,933.33" at bounding box center [860, 259] width 86 height 32
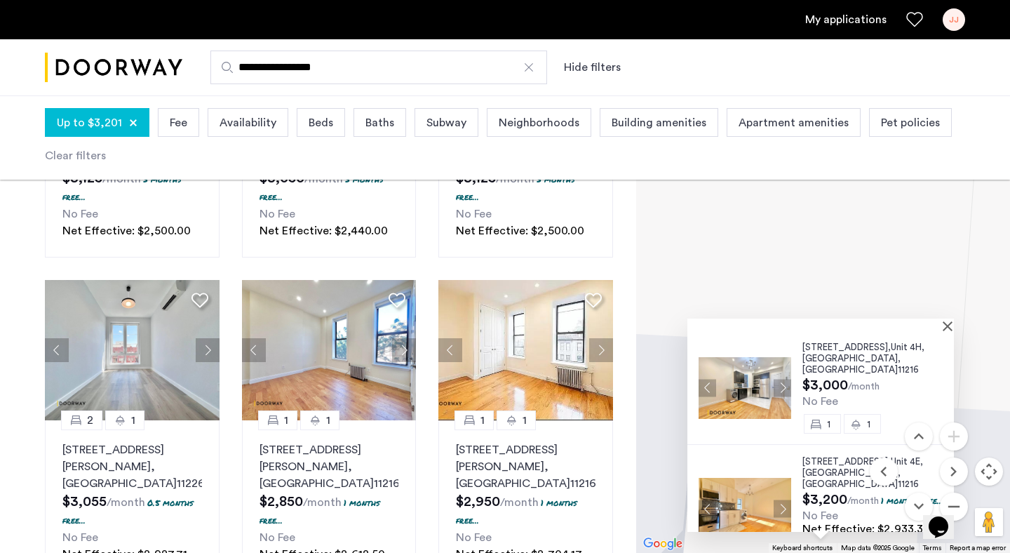
drag, startPoint x: 980, startPoint y: 281, endPoint x: 970, endPoint y: 448, distance: 167.3
click at [970, 448] on div "641 Saint Marks Avenue, Unit 4H, Brooklyn , NY 11216 $3,000 /month No Fee 1 1 6…" at bounding box center [823, 321] width 374 height 463
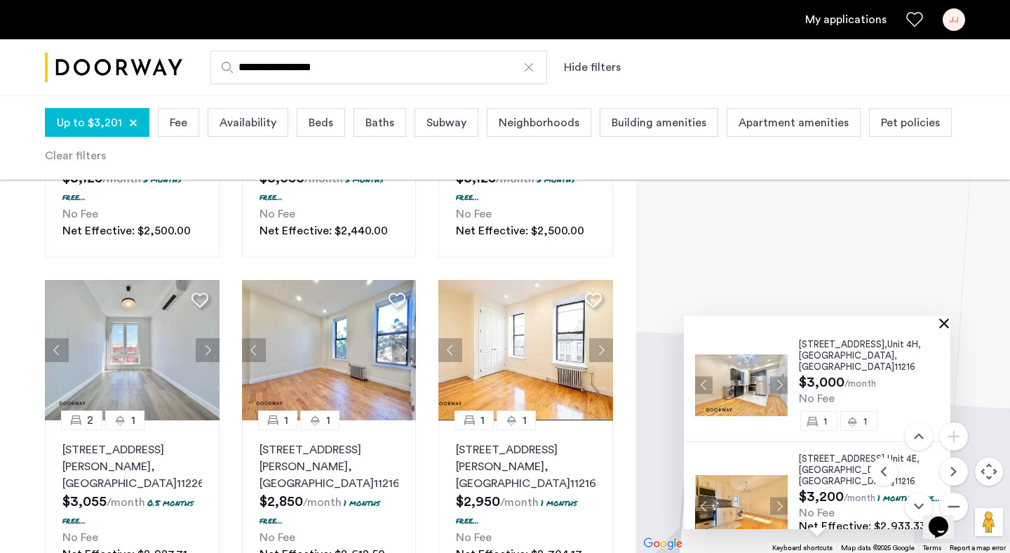
click at [951, 321] on button "Close" at bounding box center [947, 323] width 10 height 10
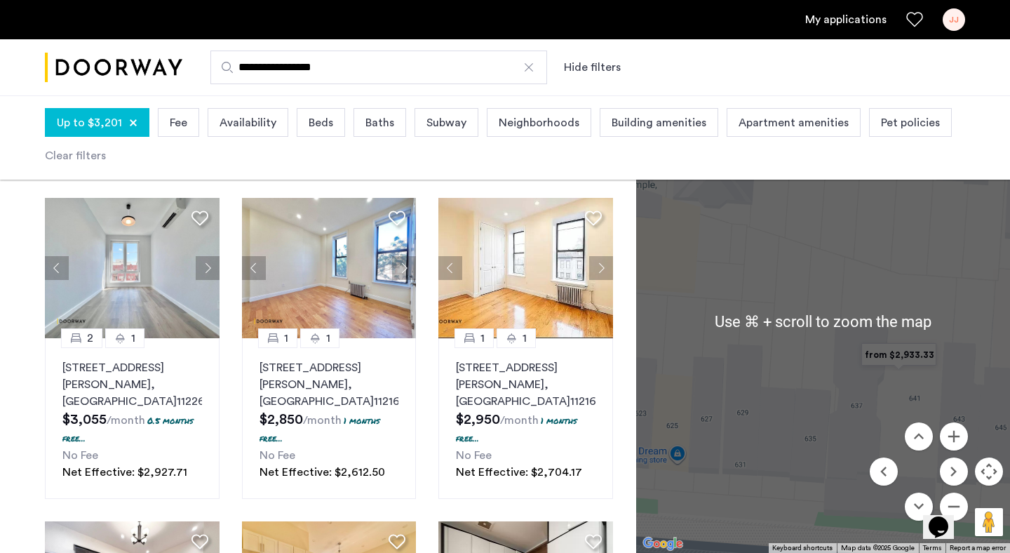
scroll to position [684, 0]
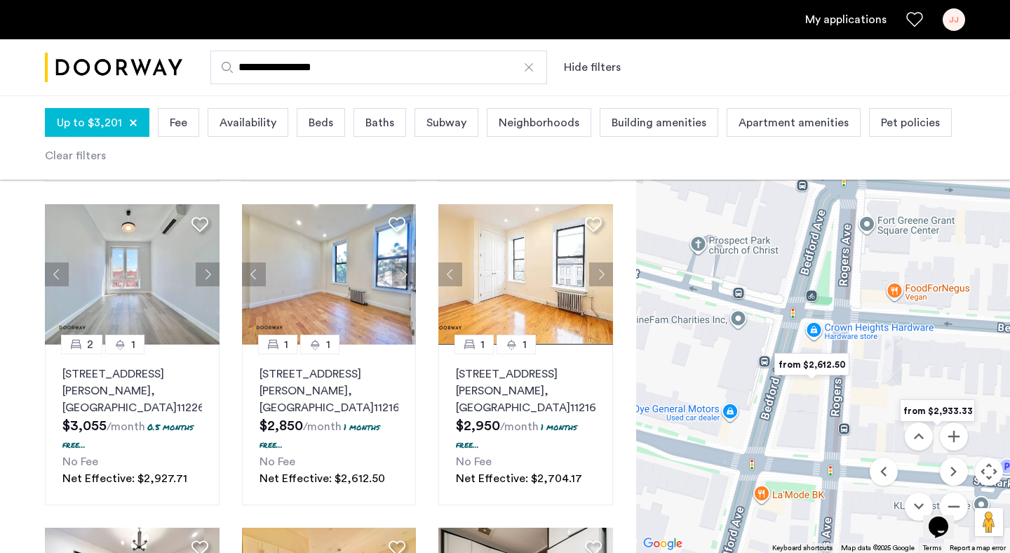
drag, startPoint x: 935, startPoint y: 236, endPoint x: 935, endPoint y: 408, distance: 171.9
click at [935, 408] on div "To navigate, press the arrow keys." at bounding box center [823, 321] width 374 height 463
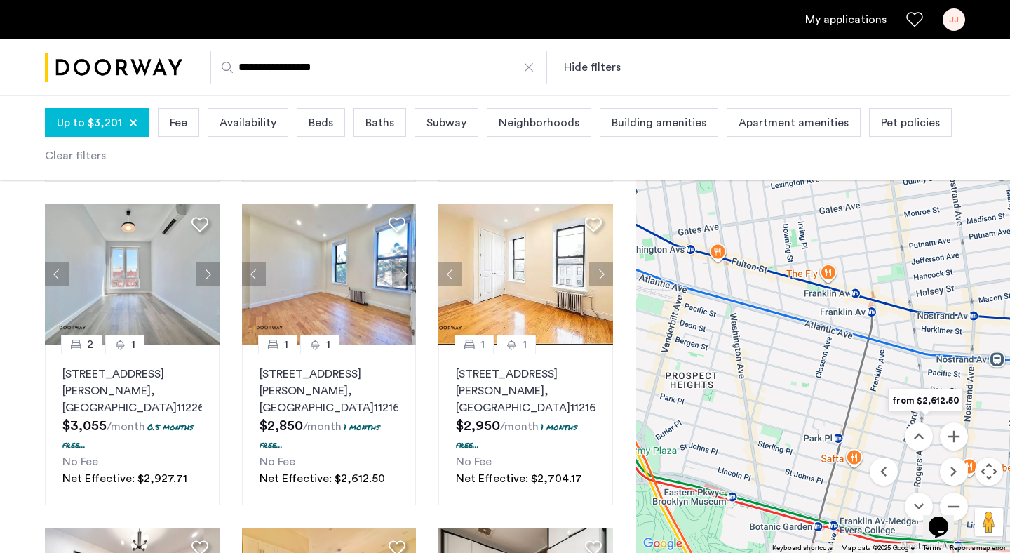
click at [853, 335] on div "To navigate, press the arrow keys." at bounding box center [823, 321] width 374 height 463
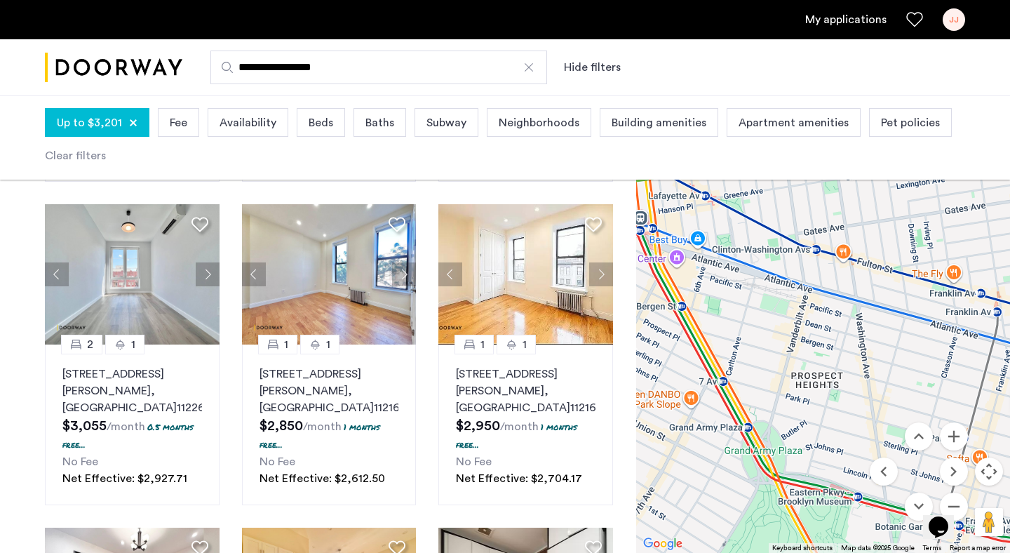
drag, startPoint x: 853, startPoint y: 335, endPoint x: 983, endPoint y: 334, distance: 130.5
click at [983, 334] on div "To navigate, press the arrow keys." at bounding box center [823, 321] width 374 height 463
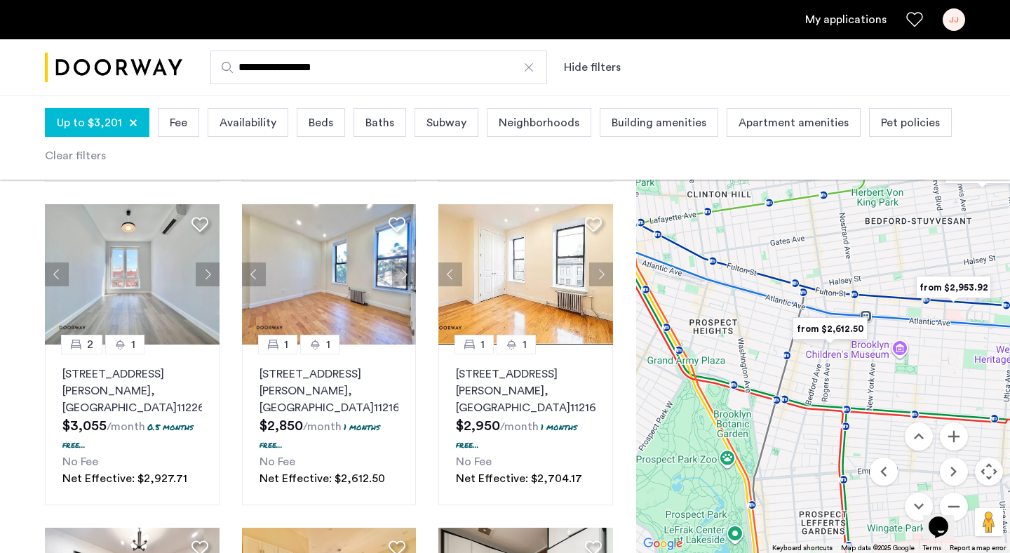
drag, startPoint x: 897, startPoint y: 282, endPoint x: 767, endPoint y: 281, distance: 130.5
click at [767, 281] on div "To navigate, press the arrow keys." at bounding box center [823, 321] width 374 height 463
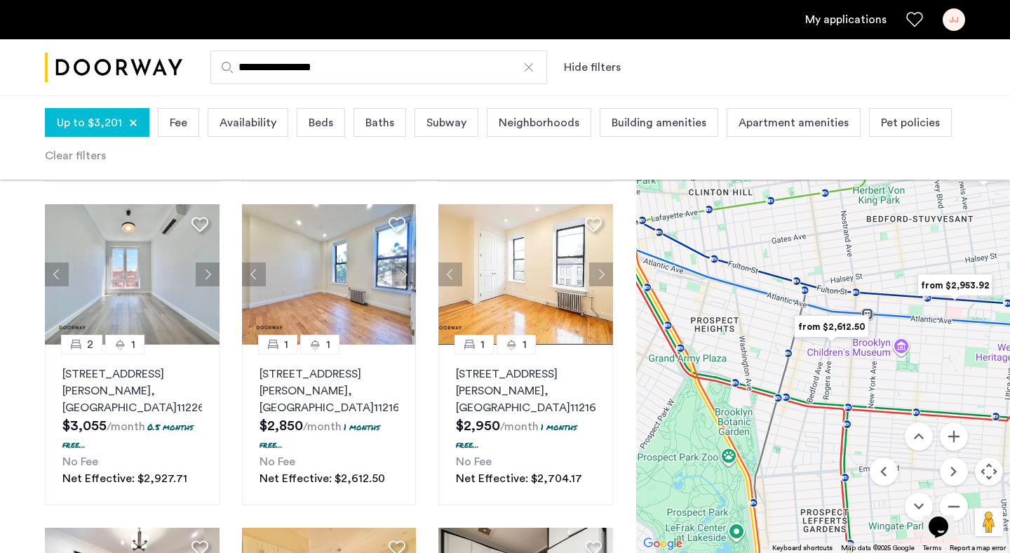
click at [937, 282] on img "from $2,953.92" at bounding box center [955, 285] width 86 height 32
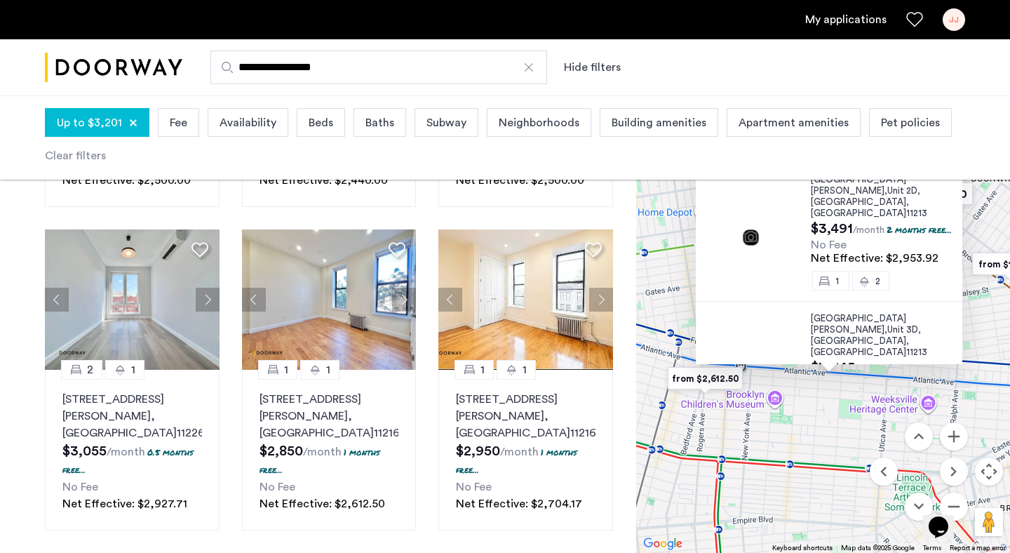
scroll to position [658, 0]
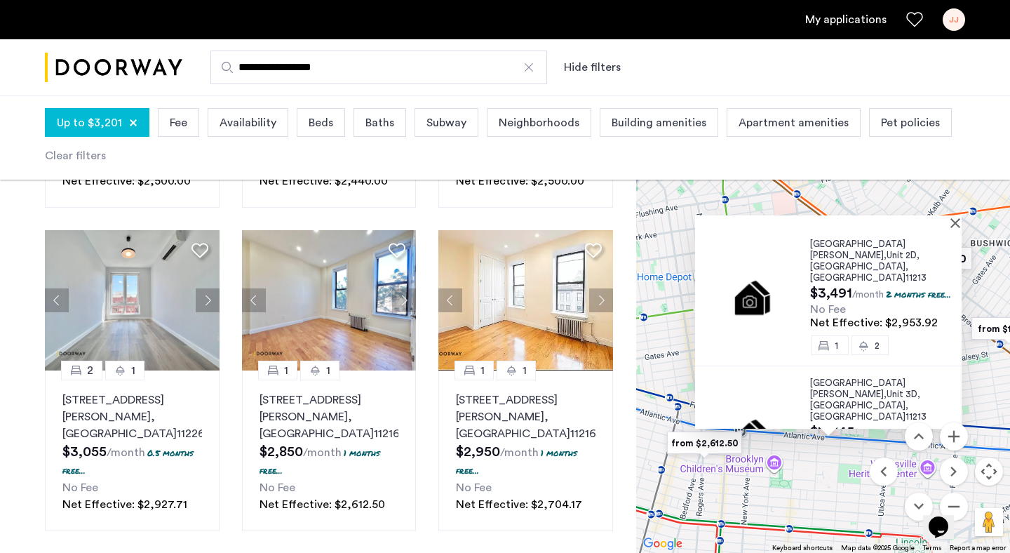
drag, startPoint x: 974, startPoint y: 227, endPoint x: 972, endPoint y: 292, distance: 65.3
click at [972, 292] on div "1584 Fulton Street, Unit 2D, Brooklyn , NY 11213 $3,491 /month 2 months free...…" at bounding box center [823, 321] width 374 height 463
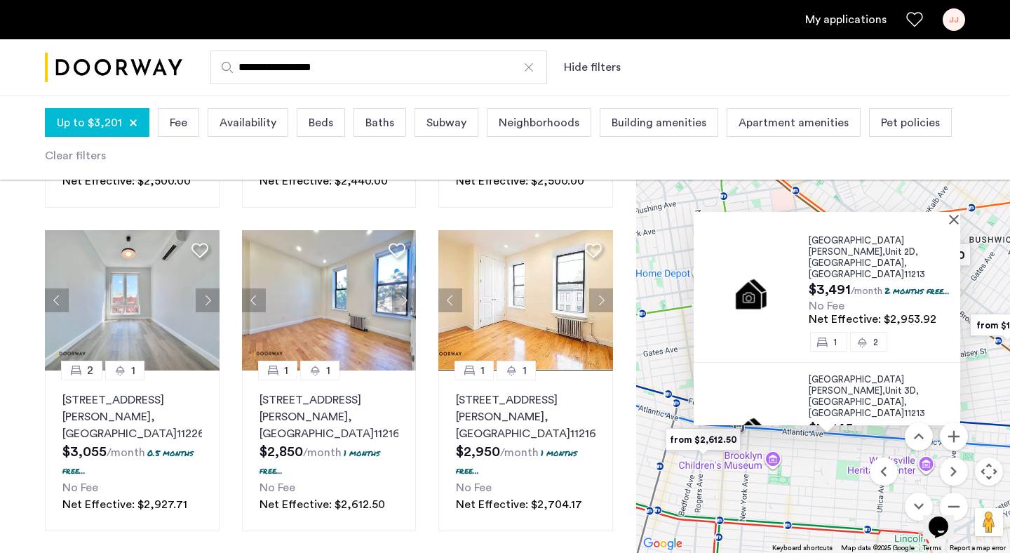
click at [833, 241] on span "1584 Fulton Street," at bounding box center [856, 246] width 95 height 20
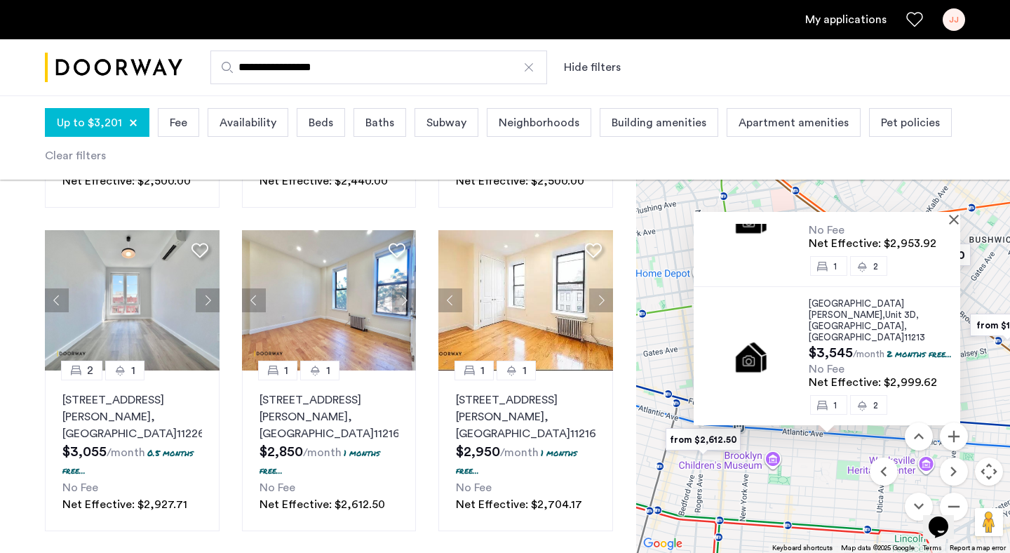
scroll to position [156, 0]
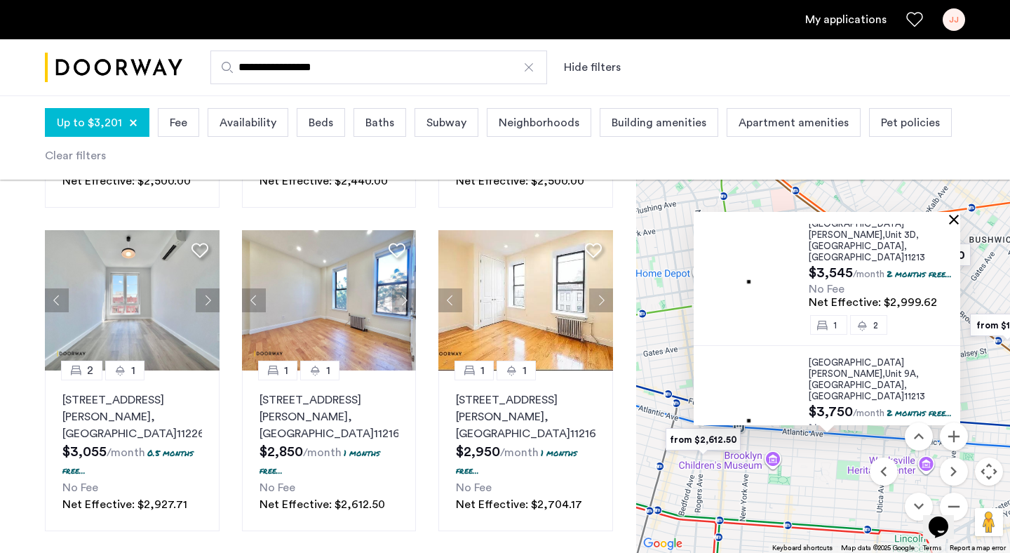
click at [958, 217] on button "Close" at bounding box center [957, 219] width 10 height 10
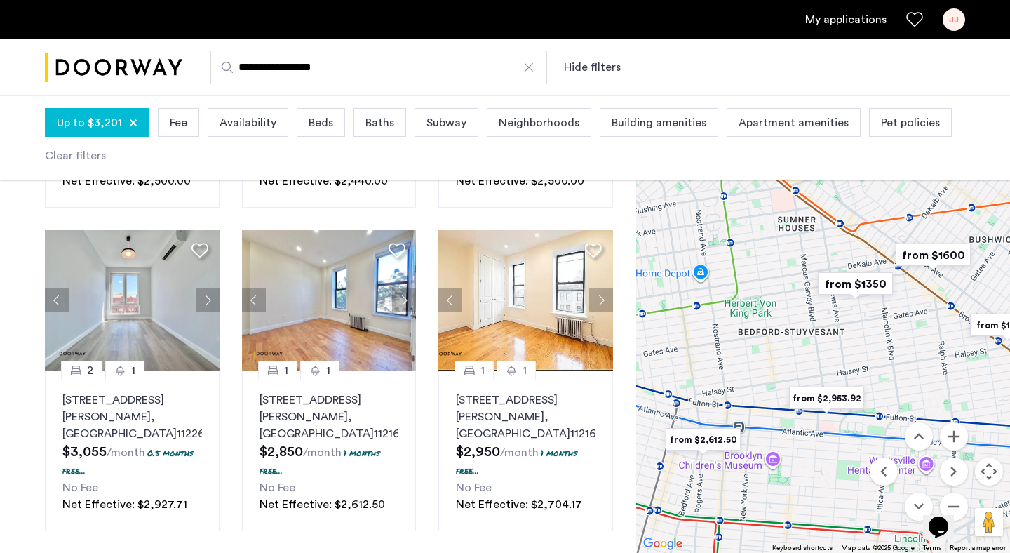
click at [868, 283] on img "from $1350" at bounding box center [856, 284] width 86 height 32
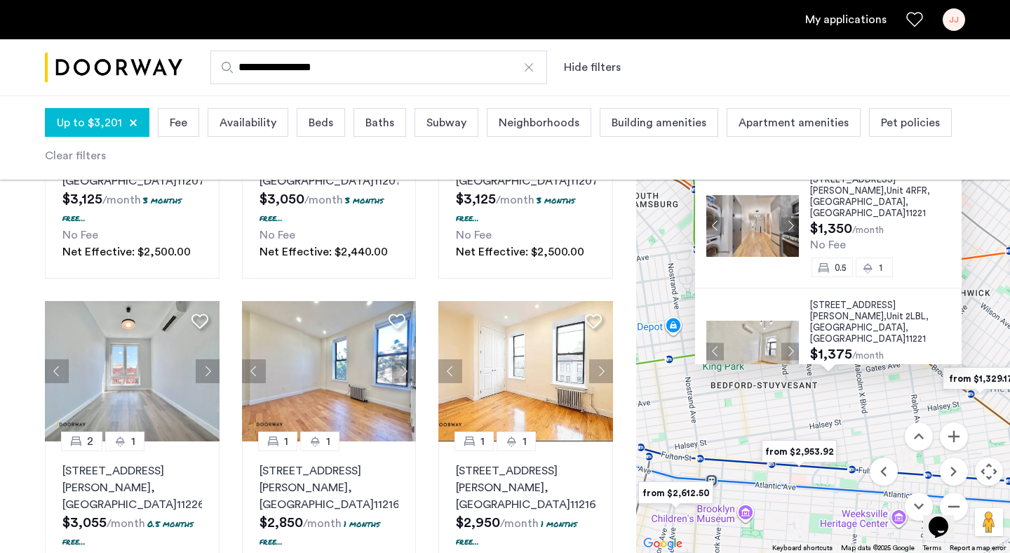
scroll to position [584, 0]
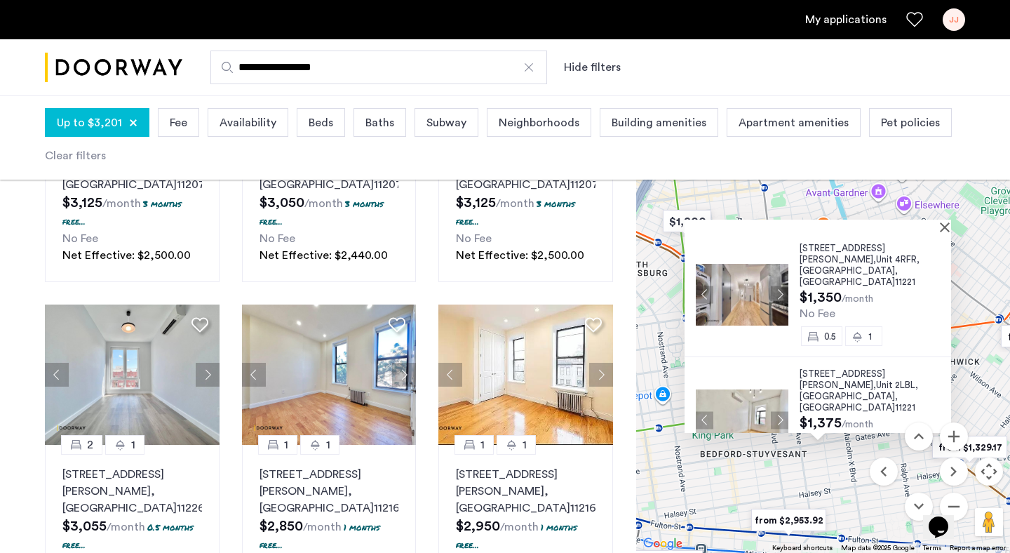
drag, startPoint x: 979, startPoint y: 226, endPoint x: 969, endPoint y: 297, distance: 71.6
click at [969, 297] on div "856 Greene Avenue, Unit 4RFR, Brooklyn , NY 11221 $1,350 /month No Fee 0.5 1 85…" at bounding box center [823, 321] width 374 height 463
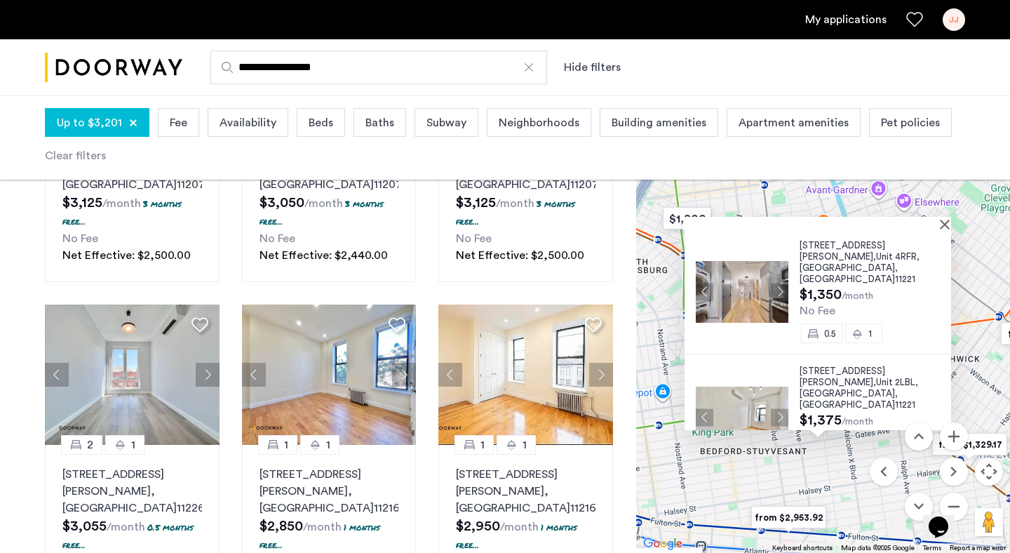
scroll to position [8, 0]
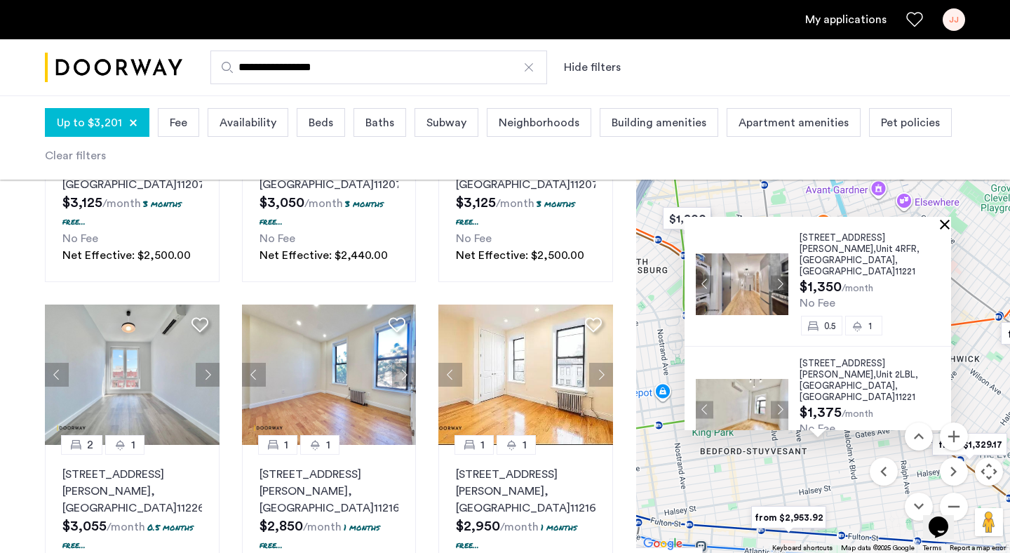
click at [953, 219] on button "Close" at bounding box center [948, 224] width 10 height 10
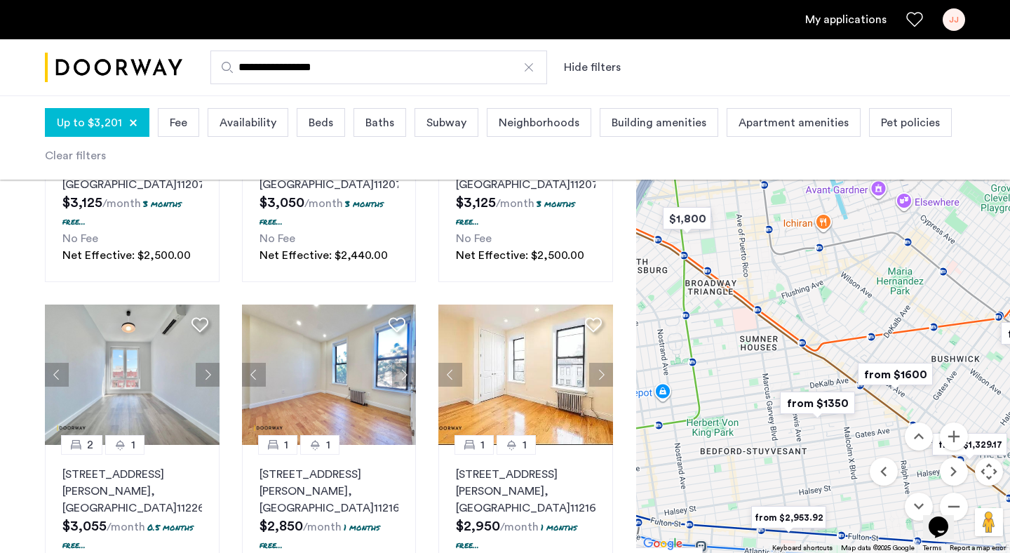
click at [907, 374] on img "from $1600" at bounding box center [896, 375] width 86 height 32
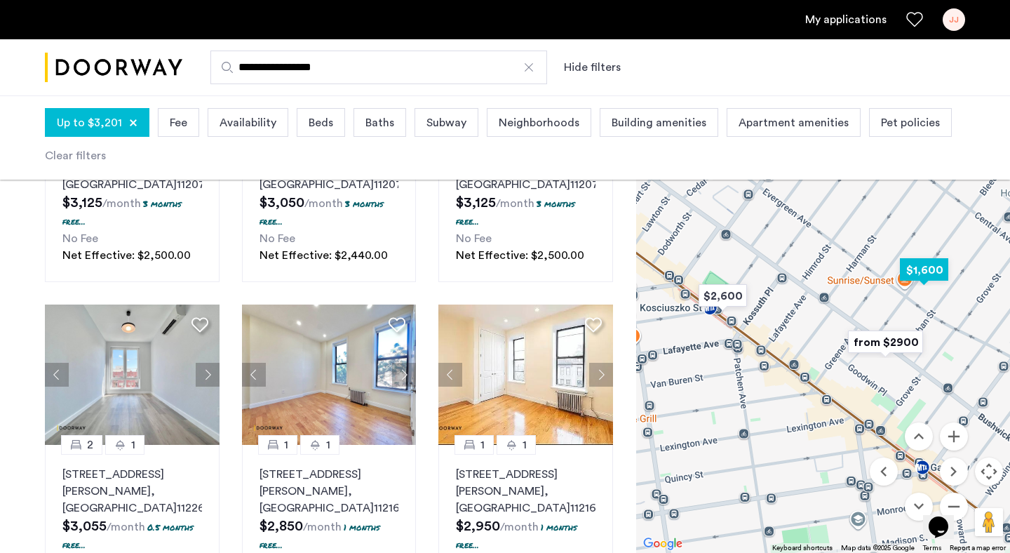
click at [925, 269] on img "$1,600" at bounding box center [925, 270] width 60 height 32
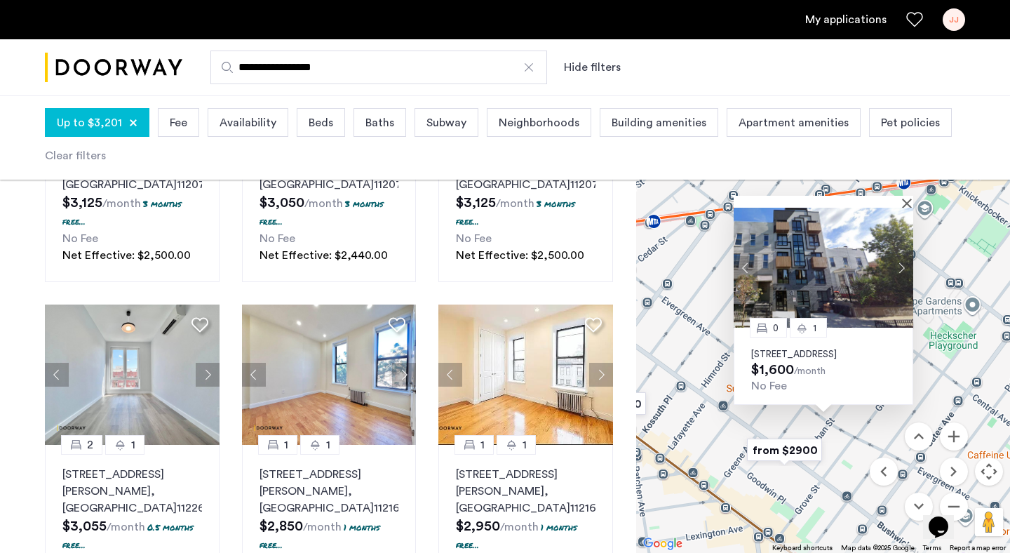
click at [901, 258] on button "Next apartment" at bounding box center [902, 268] width 24 height 24
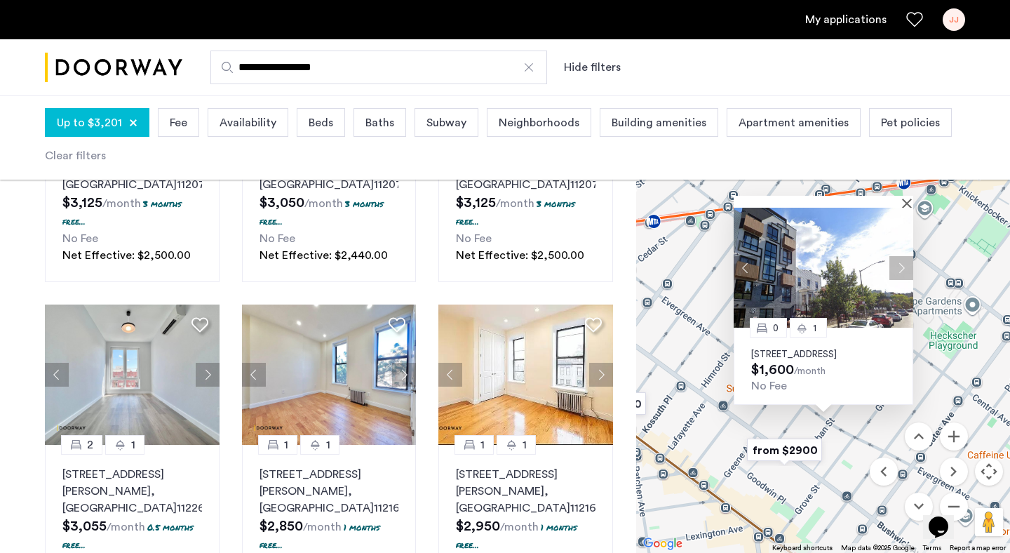
click at [901, 258] on button "Next apartment" at bounding box center [902, 268] width 24 height 24
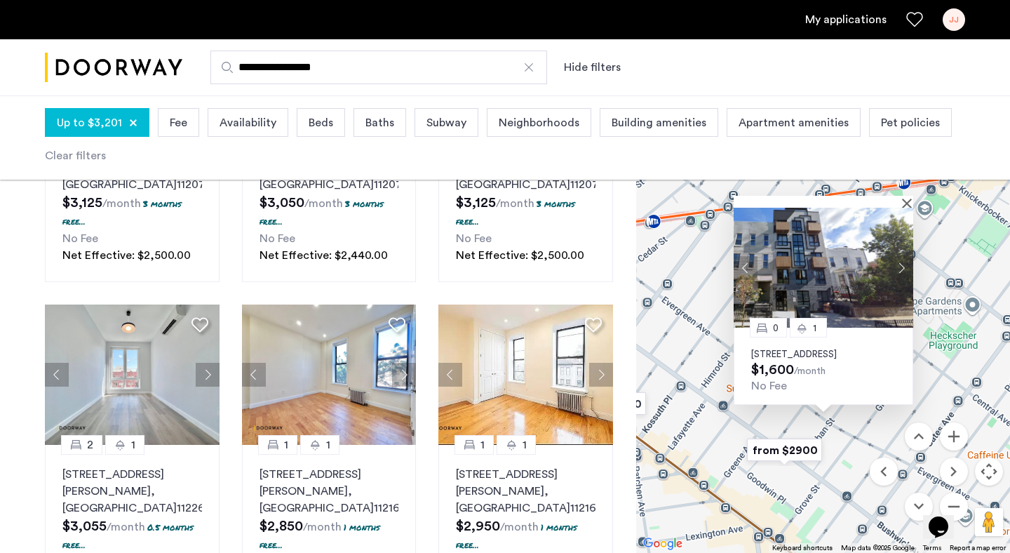
click at [902, 259] on button "Next apartment" at bounding box center [902, 268] width 24 height 24
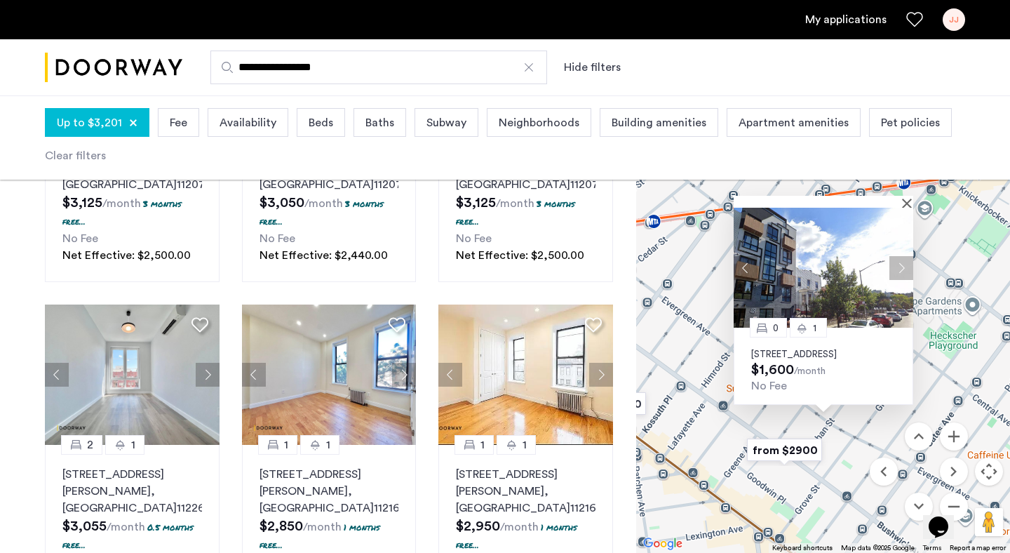
click at [902, 260] on button "Next apartment" at bounding box center [902, 268] width 24 height 24
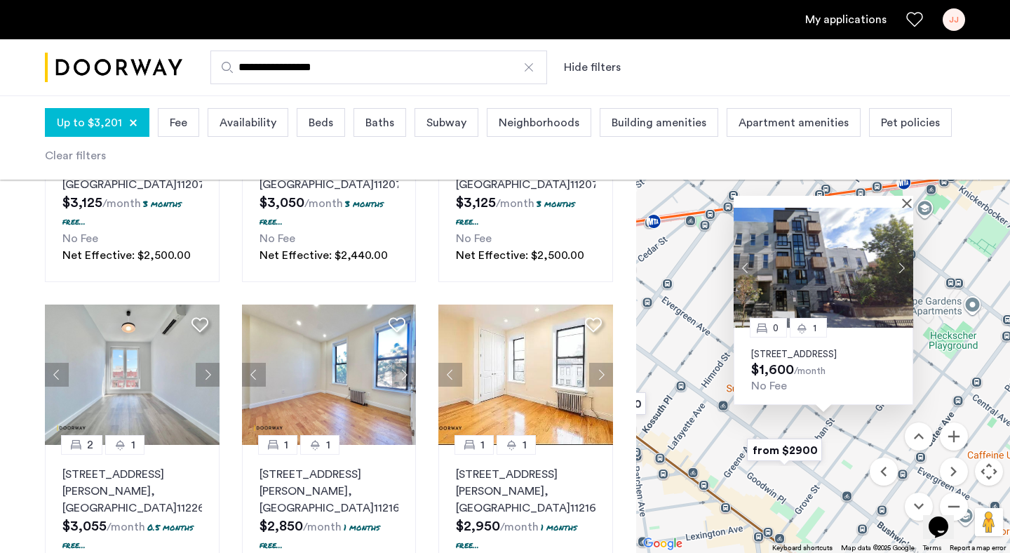
click at [902, 260] on button "Next apartment" at bounding box center [902, 268] width 24 height 24
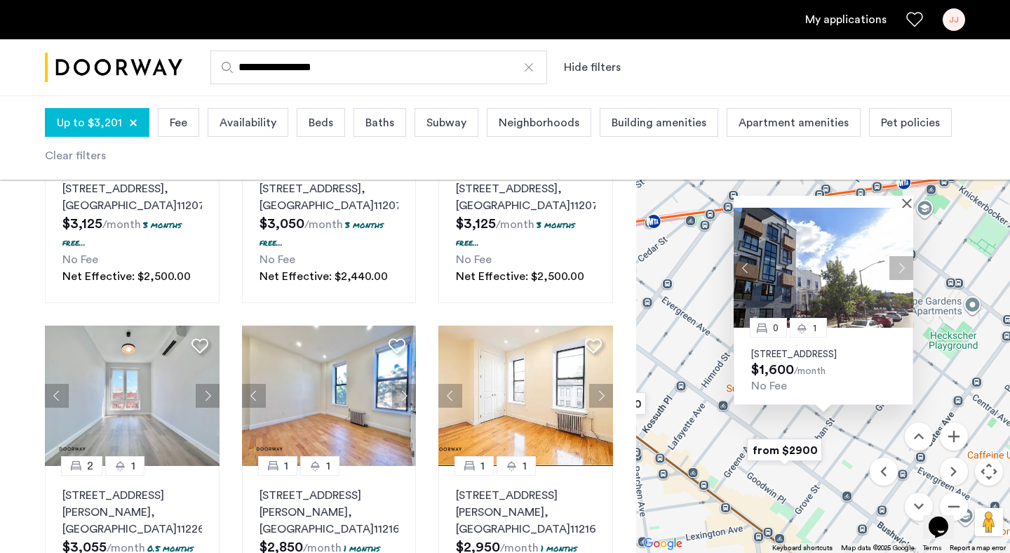
scroll to position [562, 0]
click at [905, 198] on button "Close" at bounding box center [910, 203] width 10 height 10
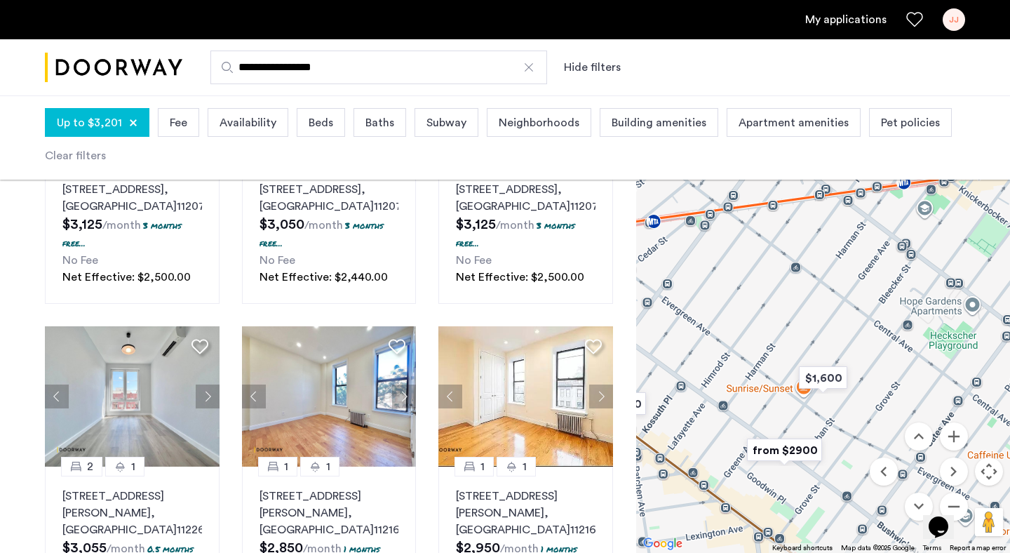
click at [789, 443] on img "from $2900" at bounding box center [785, 450] width 86 height 32
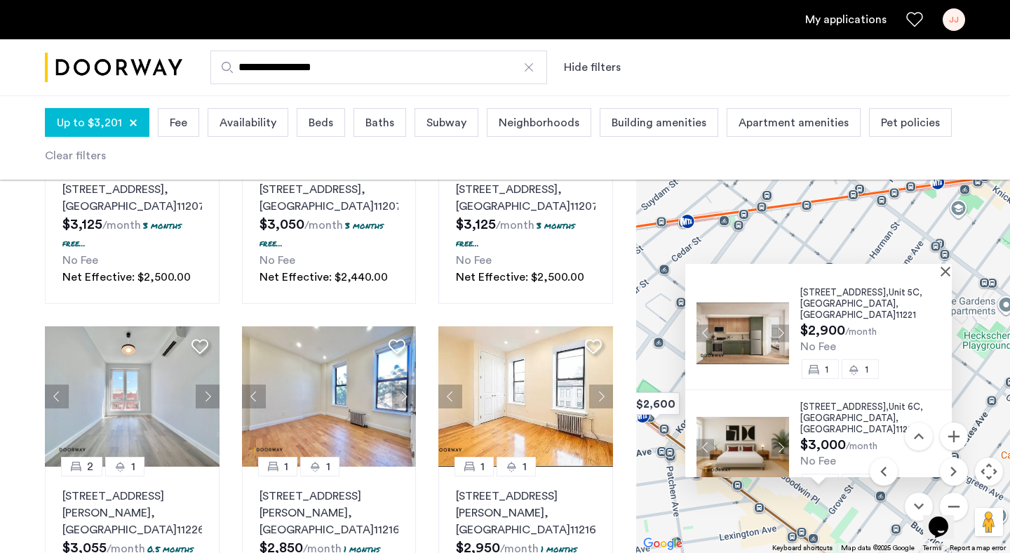
scroll to position [8, 0]
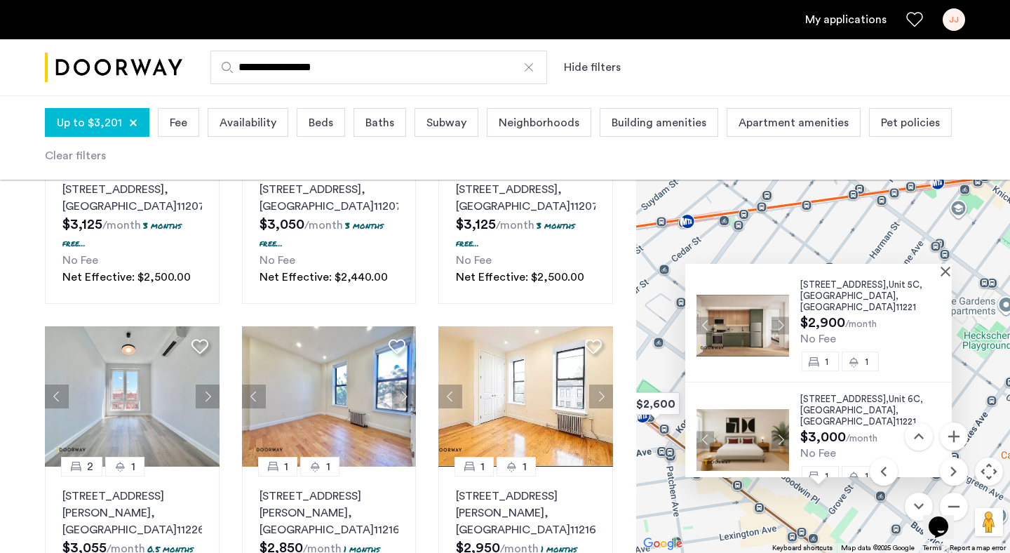
click at [942, 270] on div at bounding box center [814, 270] width 257 height 12
click at [951, 272] on button "Close" at bounding box center [949, 271] width 10 height 10
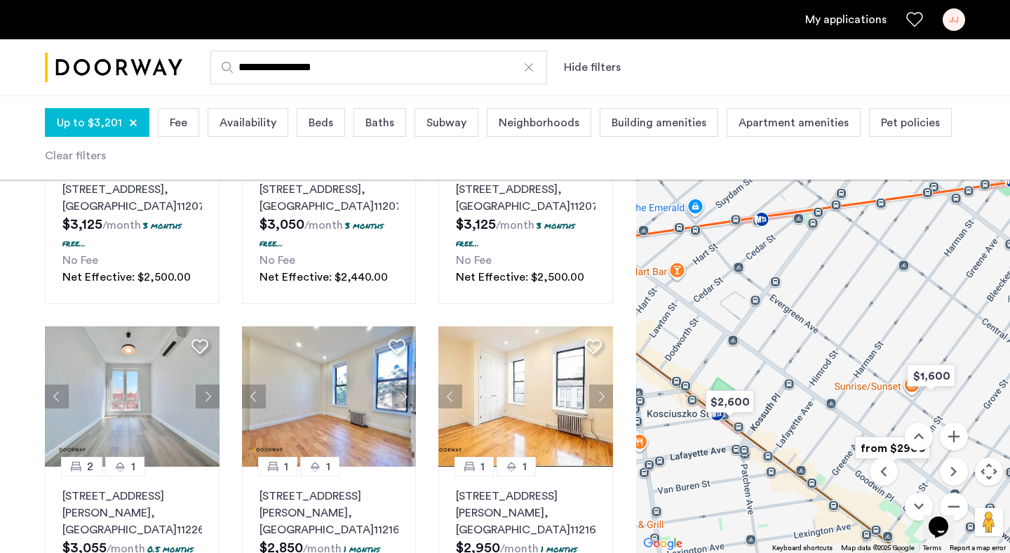
drag, startPoint x: 726, startPoint y: 402, endPoint x: 803, endPoint y: 399, distance: 76.6
click at [803, 399] on div at bounding box center [823, 321] width 374 height 463
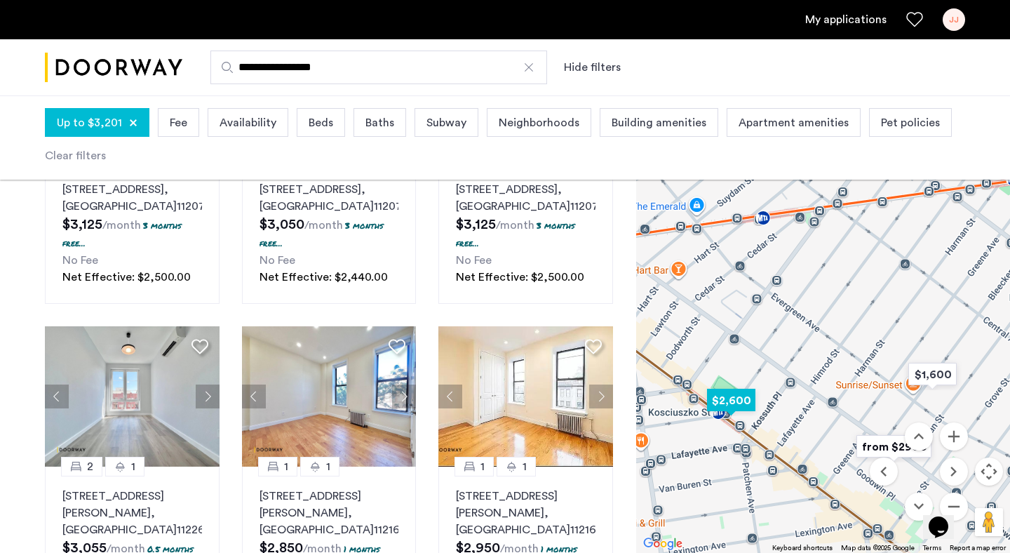
click at [733, 399] on img "$2,600" at bounding box center [732, 401] width 60 height 32
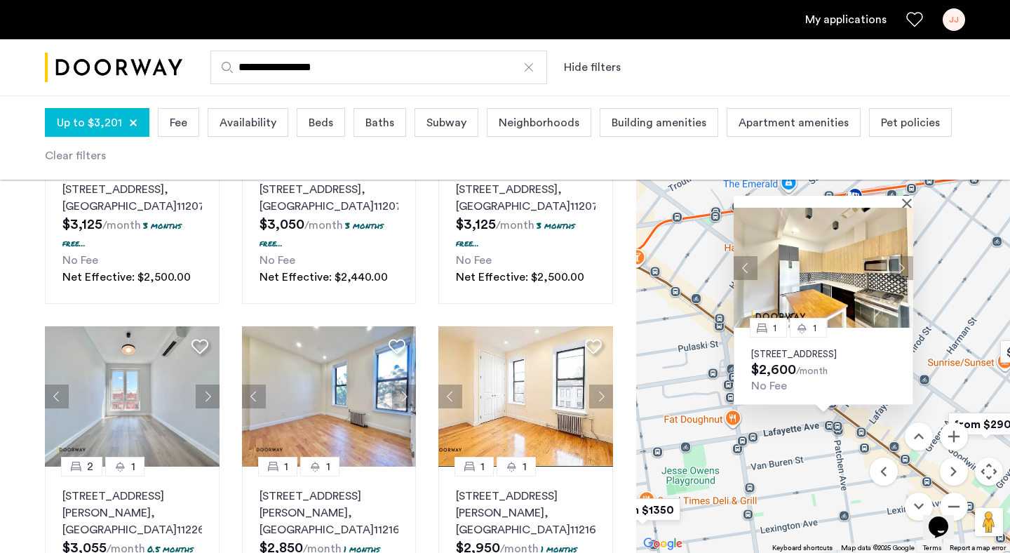
click at [902, 256] on button "Next apartment" at bounding box center [902, 268] width 24 height 24
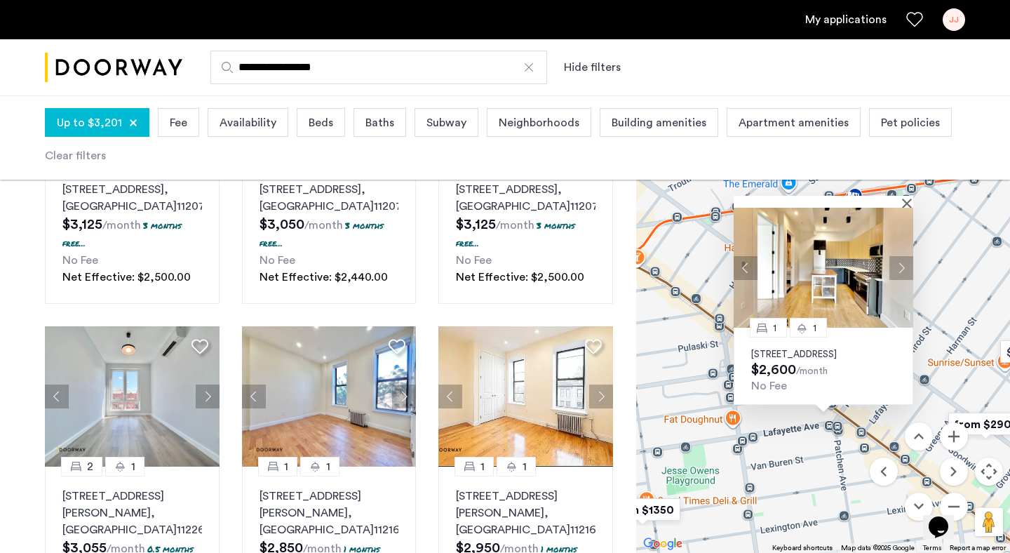
click at [902, 256] on button "Next apartment" at bounding box center [902, 268] width 24 height 24
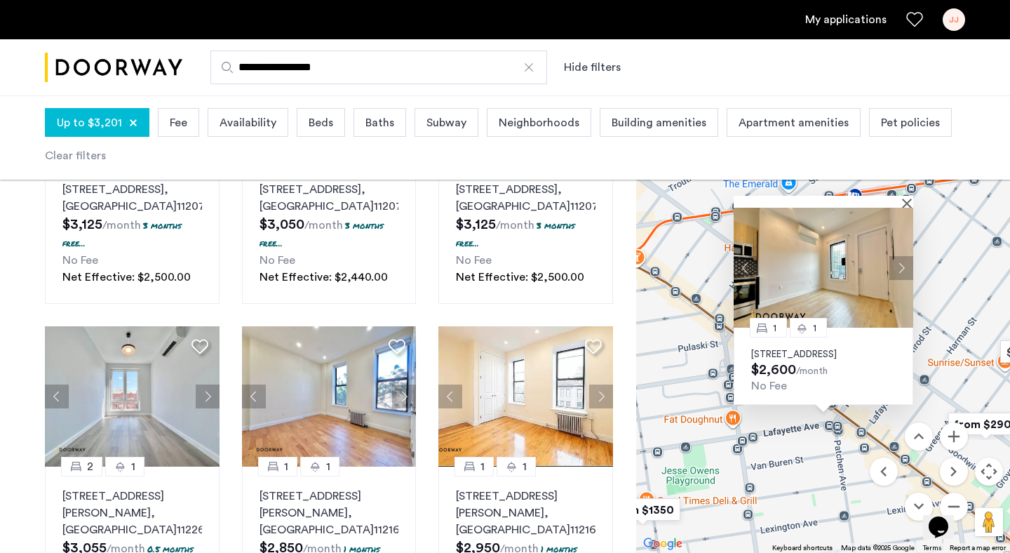
click at [903, 256] on button "Next apartment" at bounding box center [902, 268] width 24 height 24
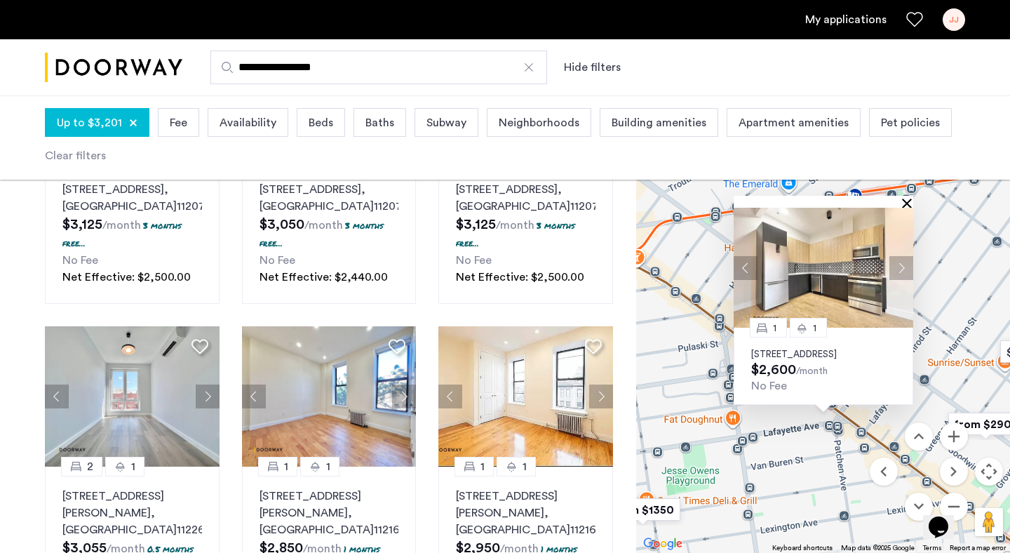
click at [909, 198] on button "Close" at bounding box center [910, 203] width 10 height 10
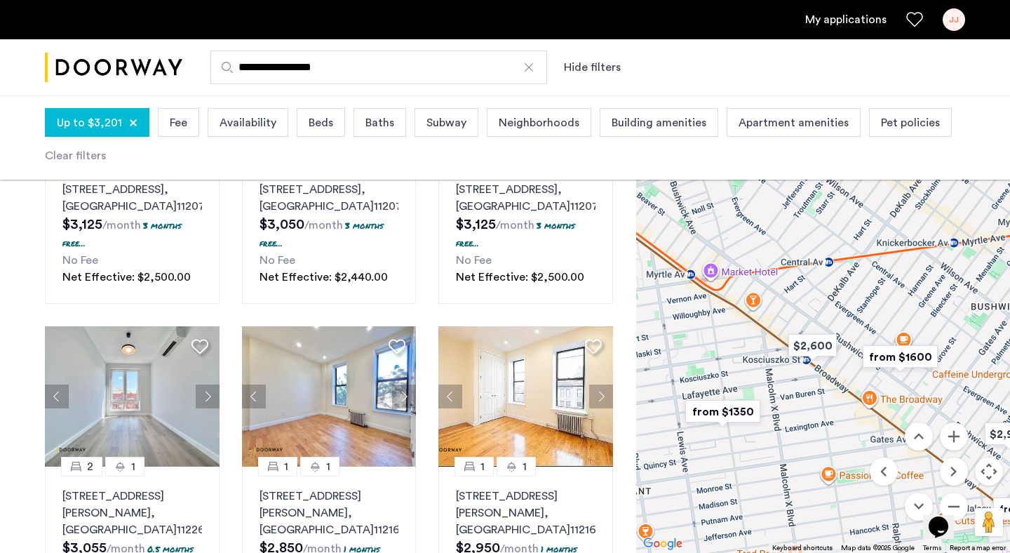
click at [733, 408] on img "from $1350" at bounding box center [723, 412] width 86 height 32
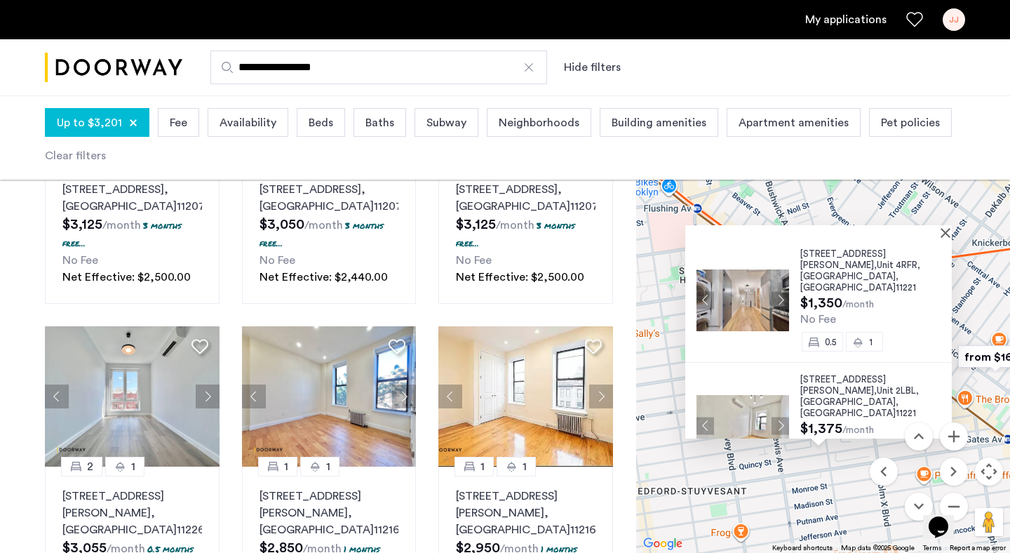
click at [949, 230] on div at bounding box center [819, 231] width 267 height 12
click at [952, 232] on button "Close" at bounding box center [949, 232] width 10 height 10
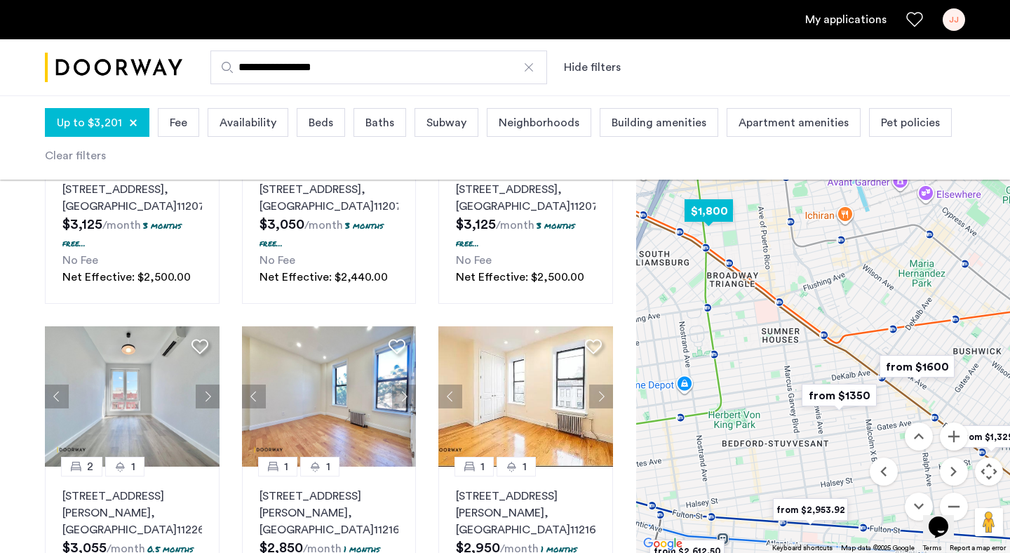
click at [705, 206] on img "$1,800" at bounding box center [709, 211] width 60 height 32
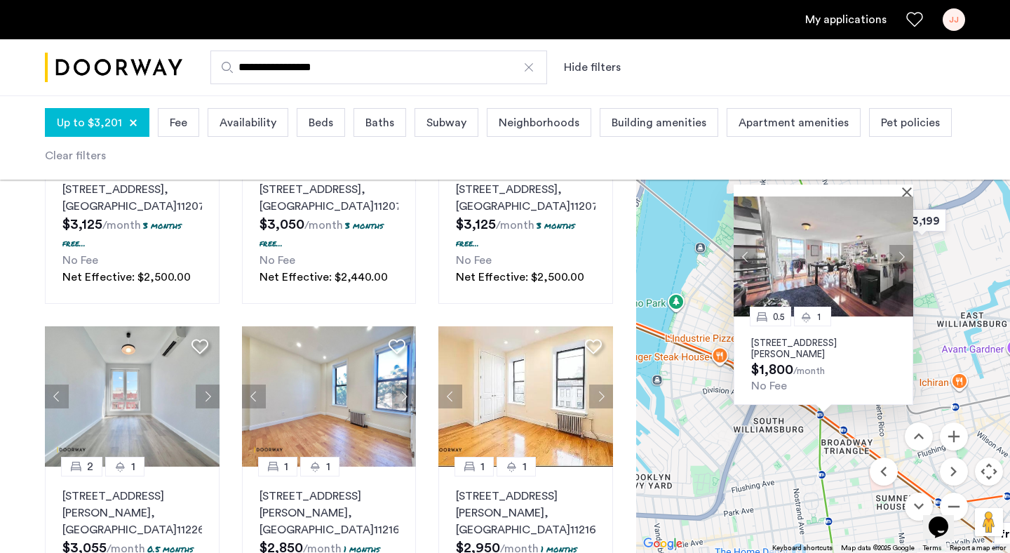
click at [897, 258] on button "Next apartment" at bounding box center [902, 257] width 24 height 24
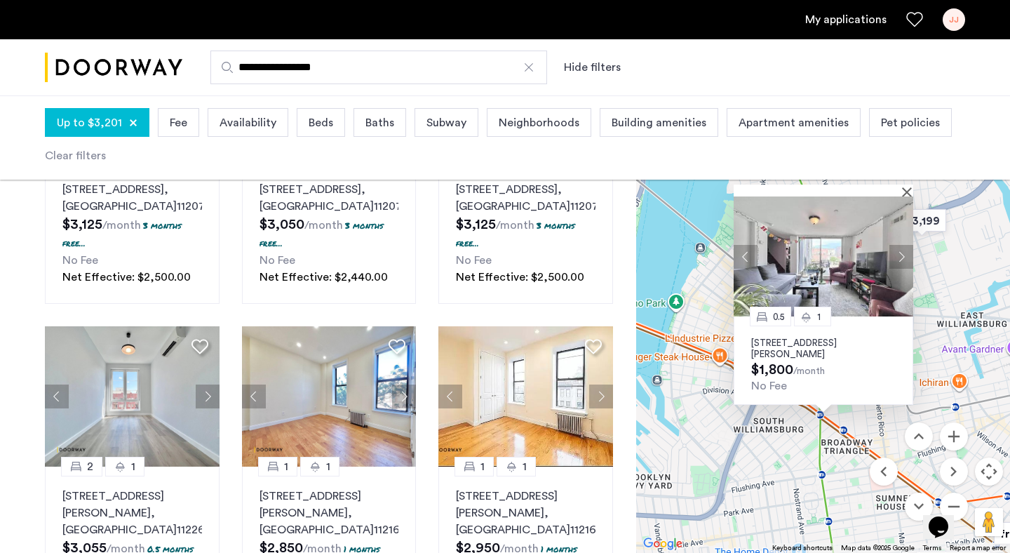
click at [897, 258] on button "Next apartment" at bounding box center [902, 257] width 24 height 24
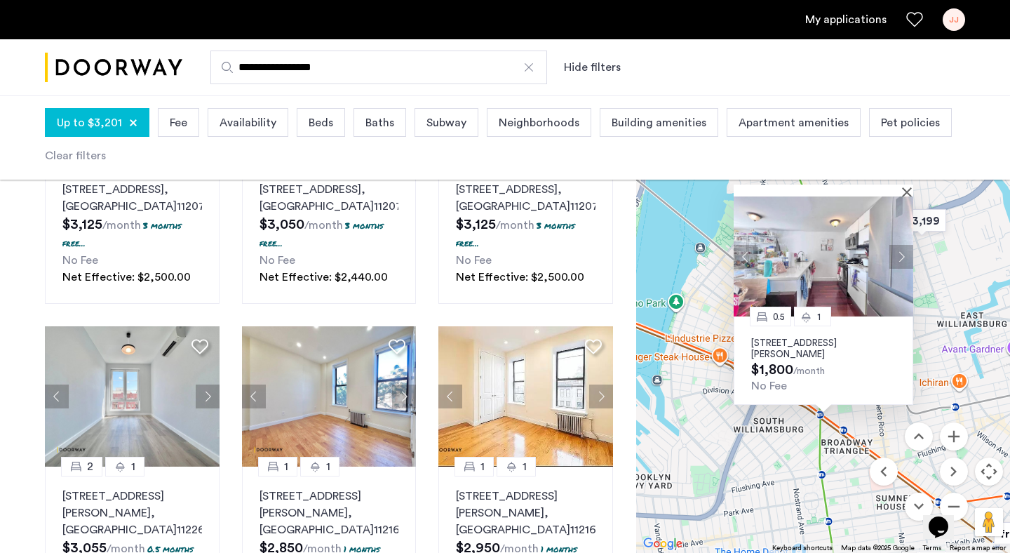
click at [897, 258] on button "Next apartment" at bounding box center [902, 257] width 24 height 24
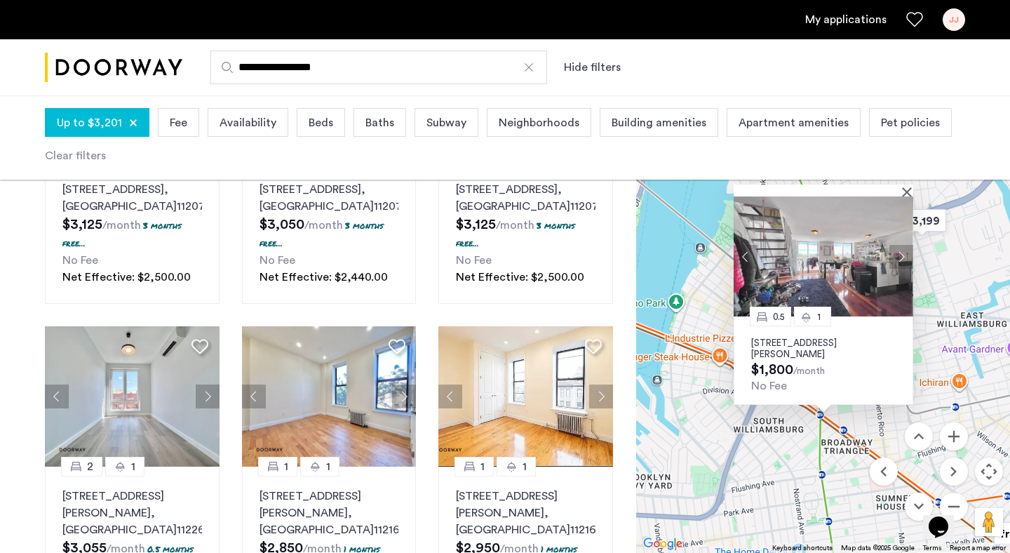
click at [897, 258] on button "Next apartment" at bounding box center [902, 257] width 24 height 24
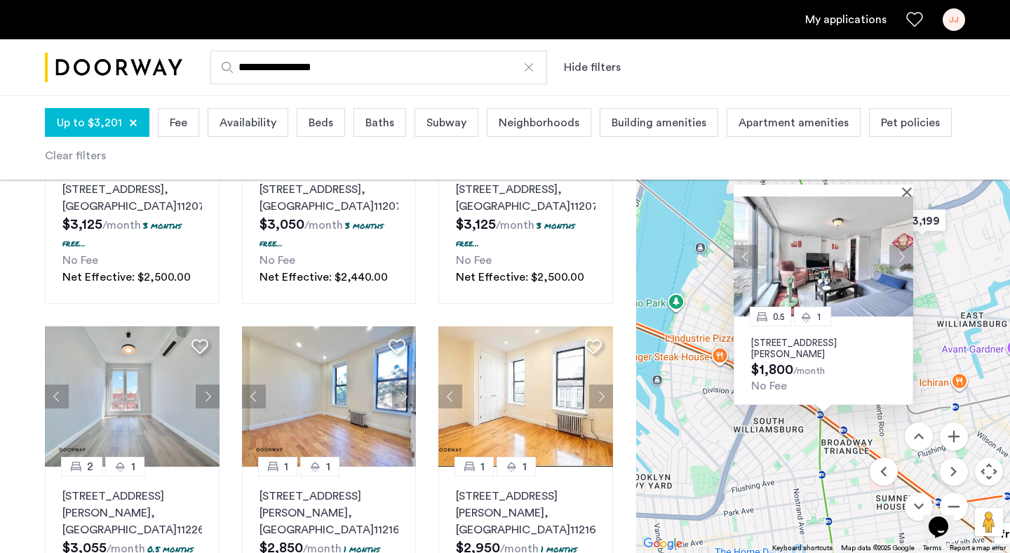
click at [897, 258] on button "Next apartment" at bounding box center [902, 257] width 24 height 24
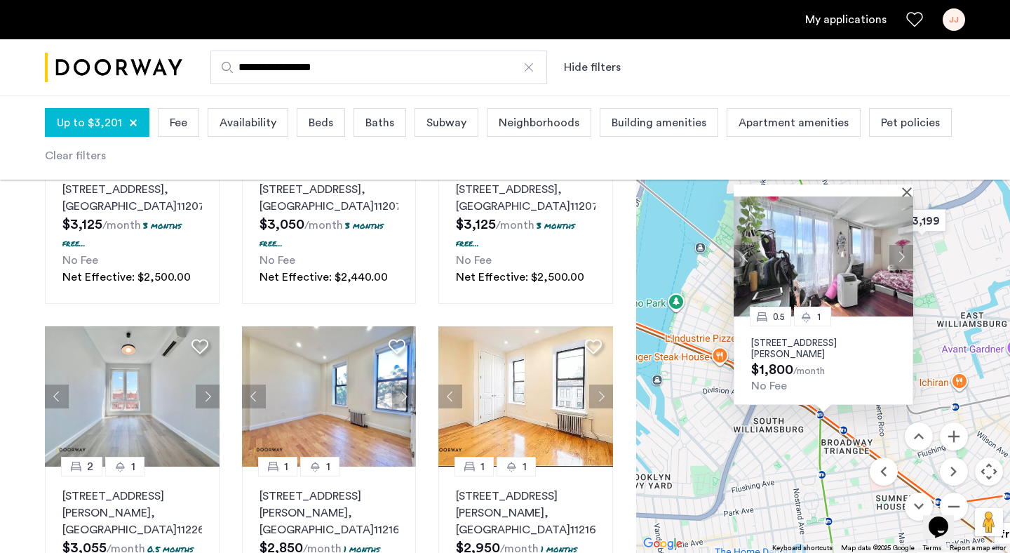
click at [897, 258] on button "Next apartment" at bounding box center [902, 257] width 24 height 24
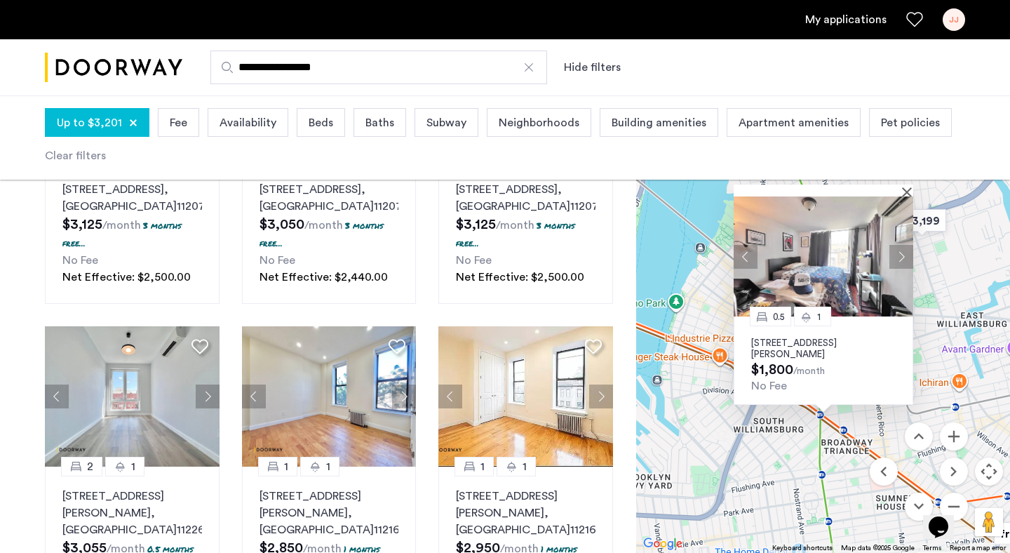
click at [795, 344] on p "16 Meserole Street, Unit PHTR, Brooklyn, NY 11206" at bounding box center [823, 348] width 145 height 22
click at [907, 189] on button "Close" at bounding box center [910, 192] width 10 height 10
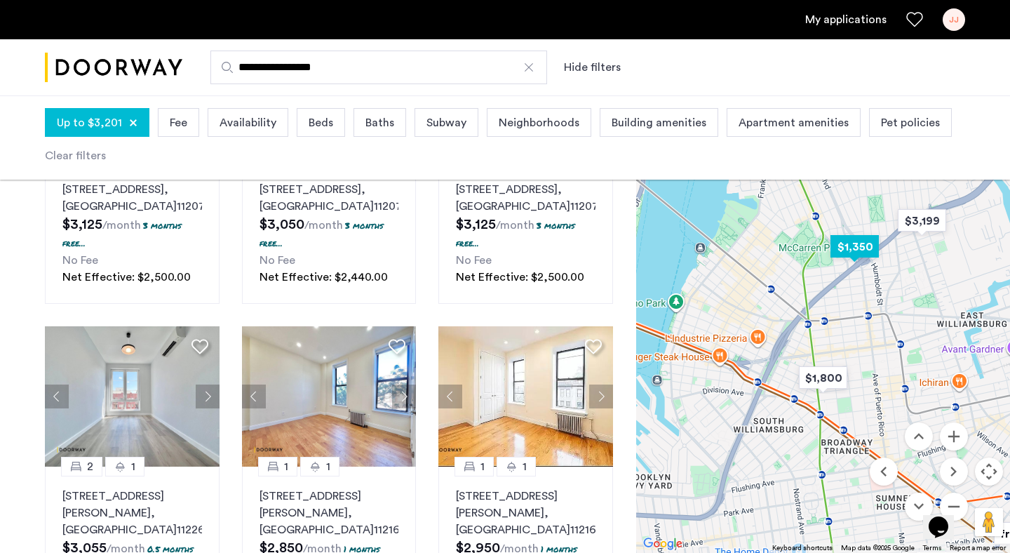
click at [853, 246] on img "$1,350" at bounding box center [855, 247] width 60 height 32
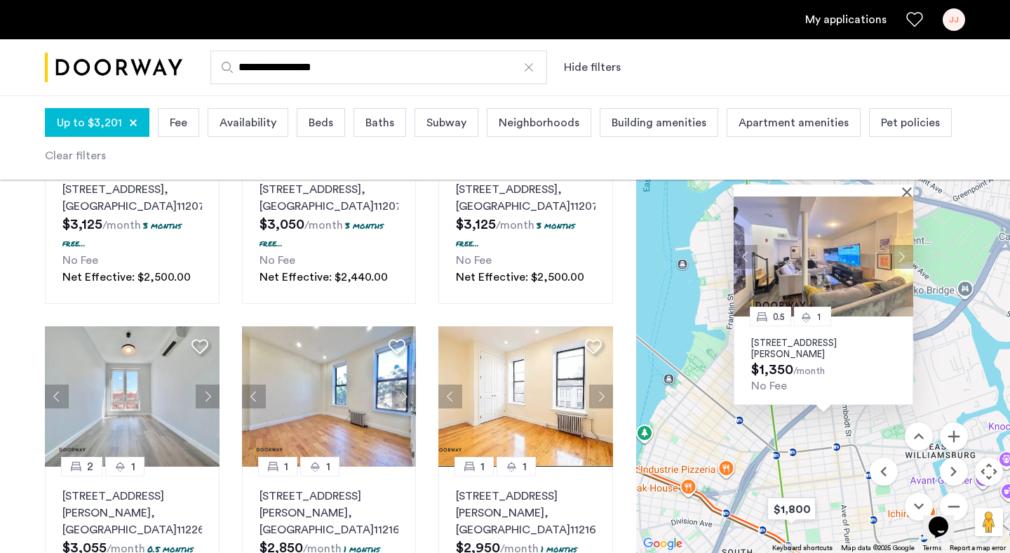
click at [901, 255] on button "Next apartment" at bounding box center [902, 257] width 24 height 24
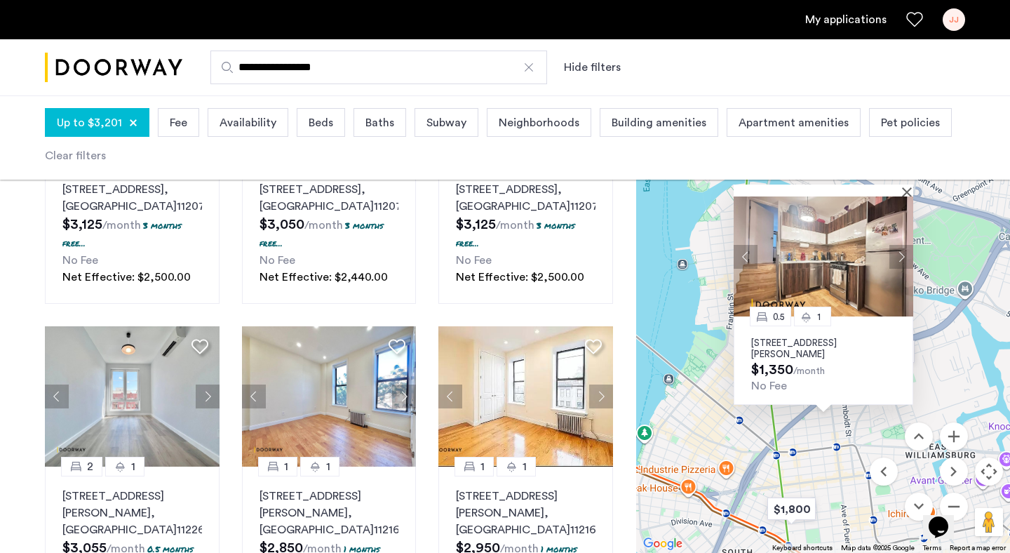
click at [901, 255] on button "Next apartment" at bounding box center [902, 257] width 24 height 24
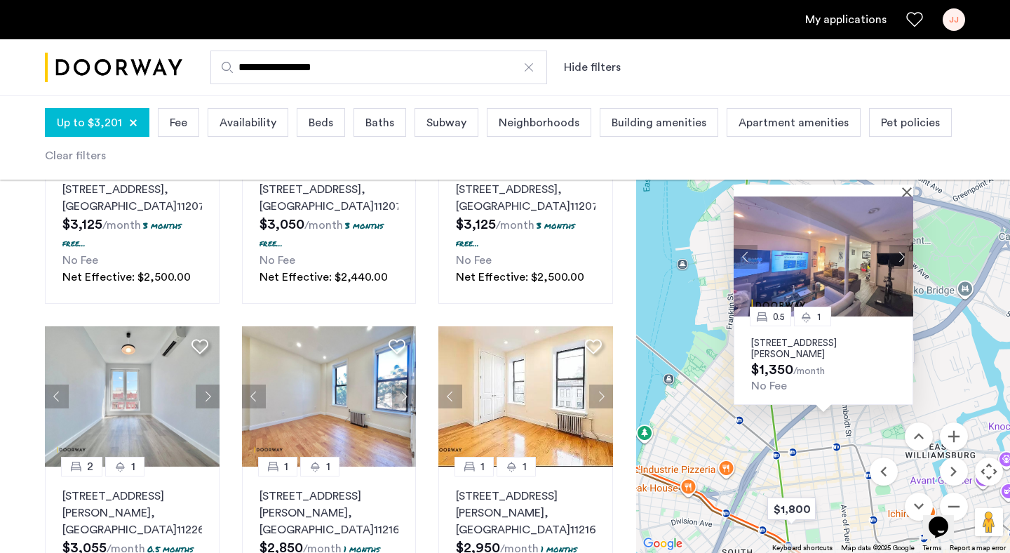
click at [901, 255] on button "Next apartment" at bounding box center [902, 257] width 24 height 24
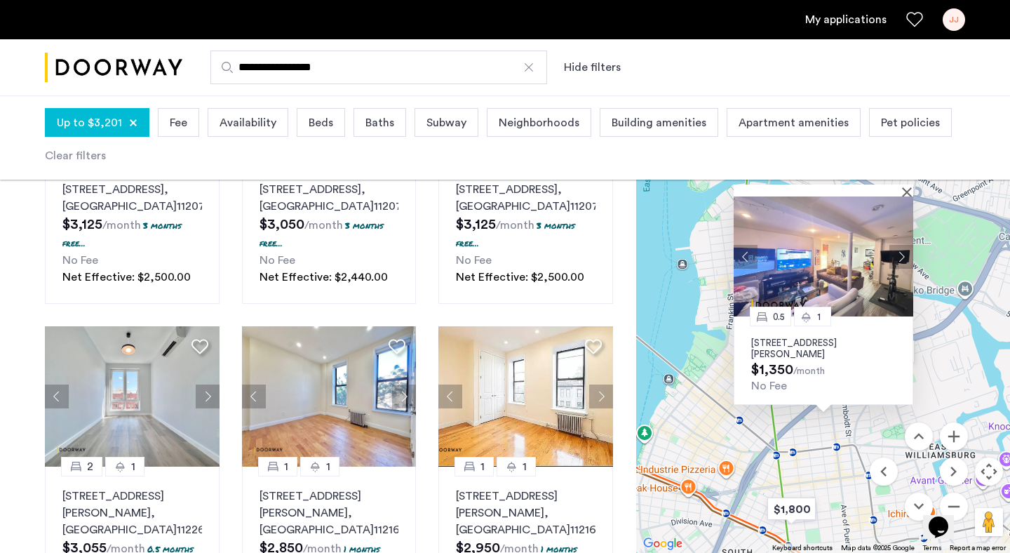
click at [901, 255] on button "Next apartment" at bounding box center [902, 257] width 24 height 24
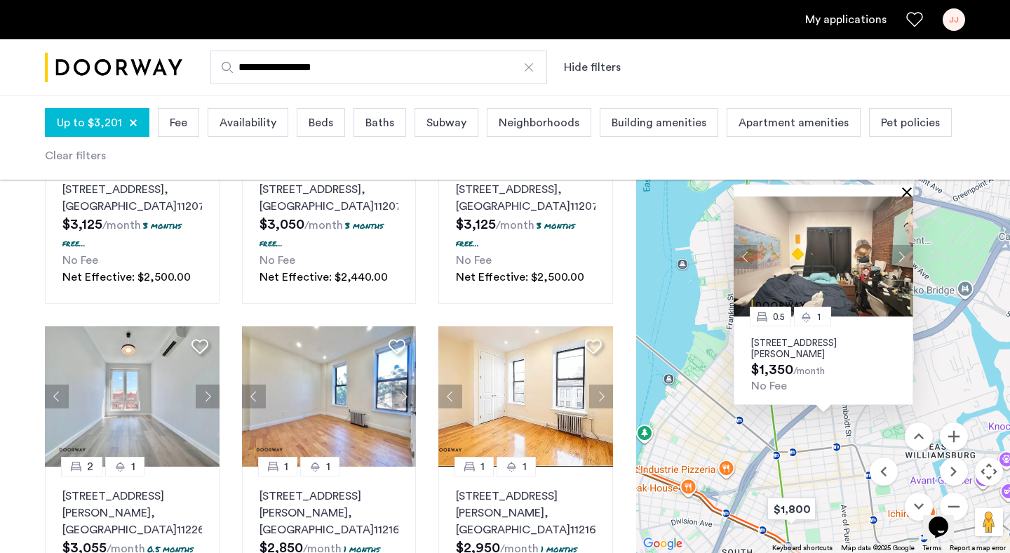
click at [907, 189] on button "Close" at bounding box center [910, 192] width 10 height 10
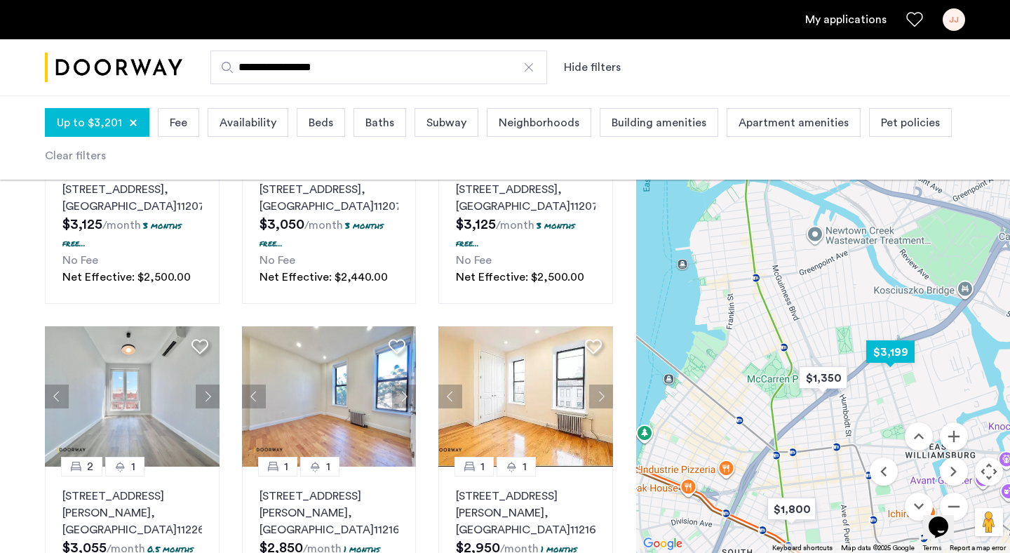
click at [900, 352] on img "$3,199" at bounding box center [891, 352] width 60 height 32
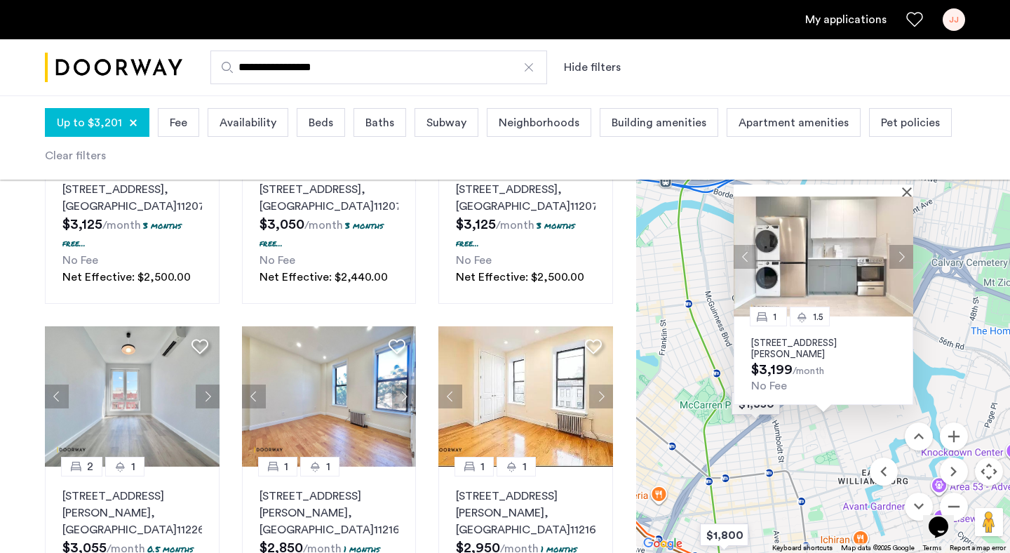
click at [902, 253] on button "Next apartment" at bounding box center [902, 257] width 24 height 24
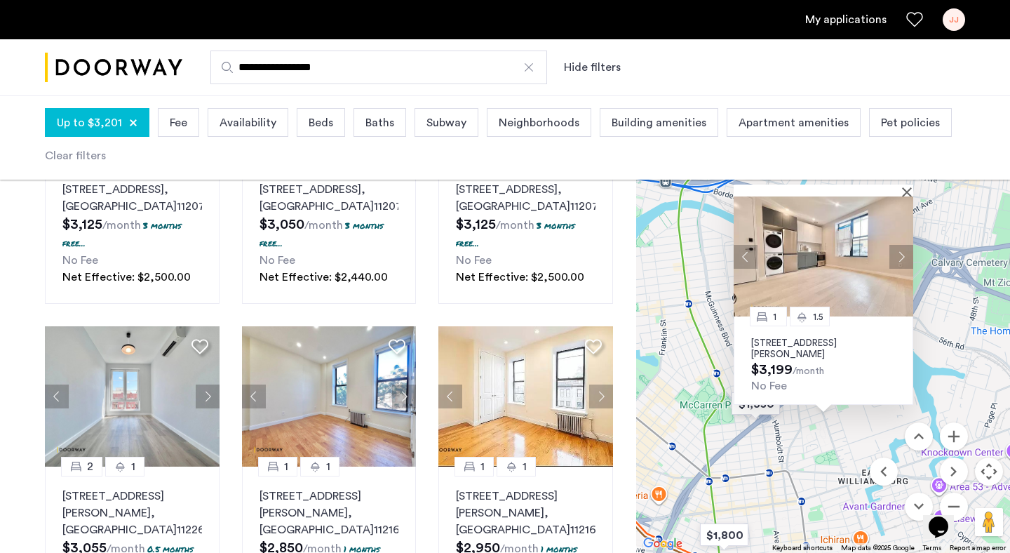
click at [902, 259] on button "Next apartment" at bounding box center [902, 257] width 24 height 24
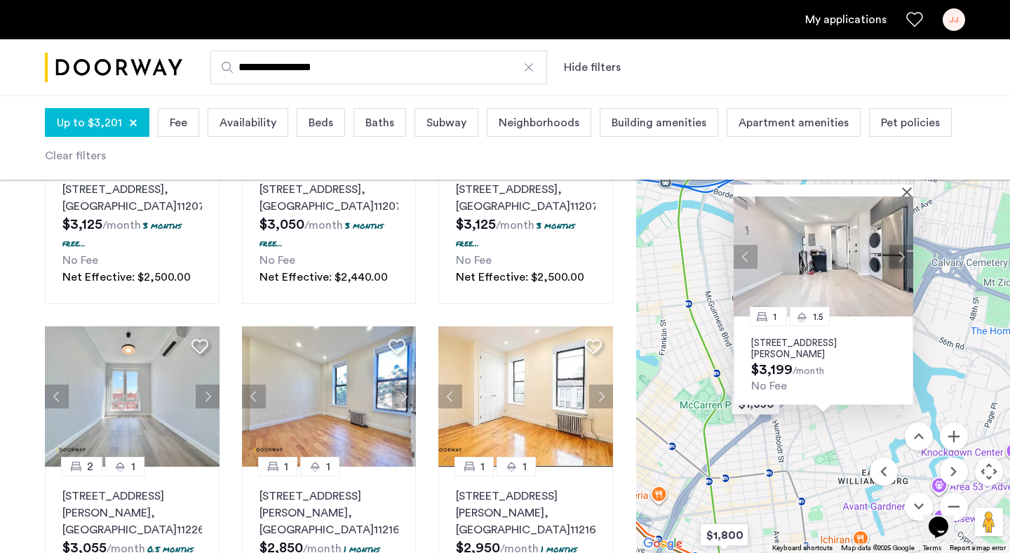
click at [902, 259] on button "Next apartment" at bounding box center [902, 257] width 24 height 24
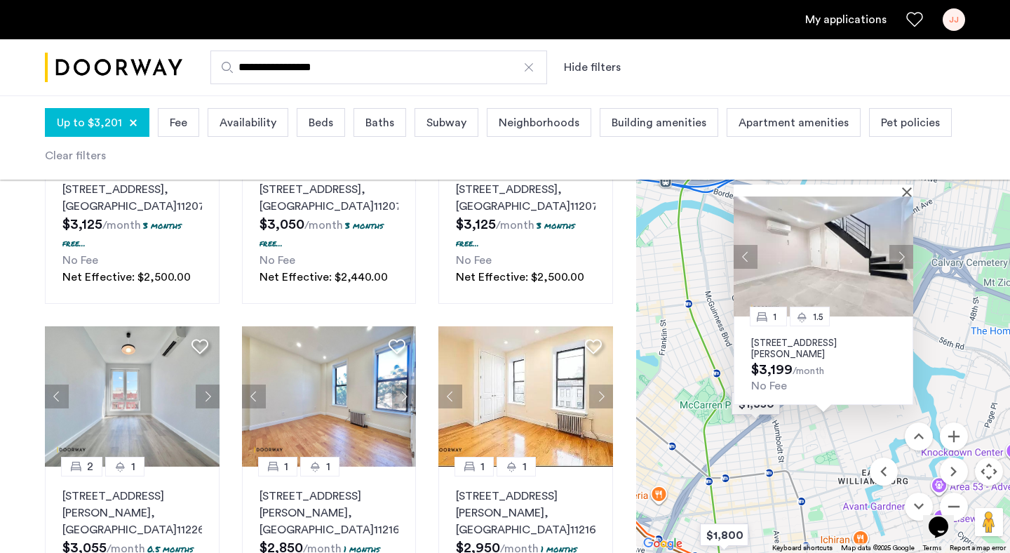
click at [902, 259] on button "Next apartment" at bounding box center [902, 257] width 24 height 24
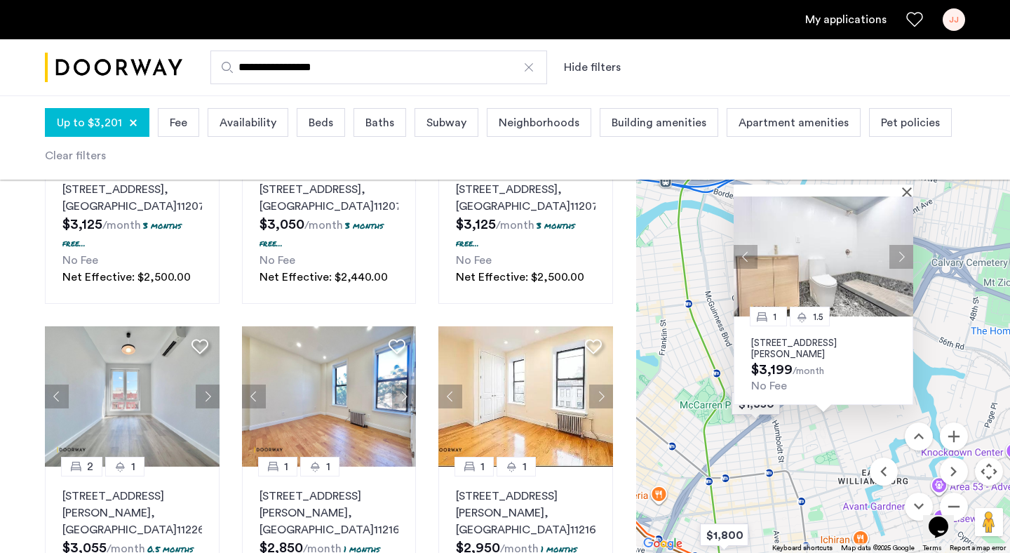
click at [902, 259] on button "Next apartment" at bounding box center [902, 257] width 24 height 24
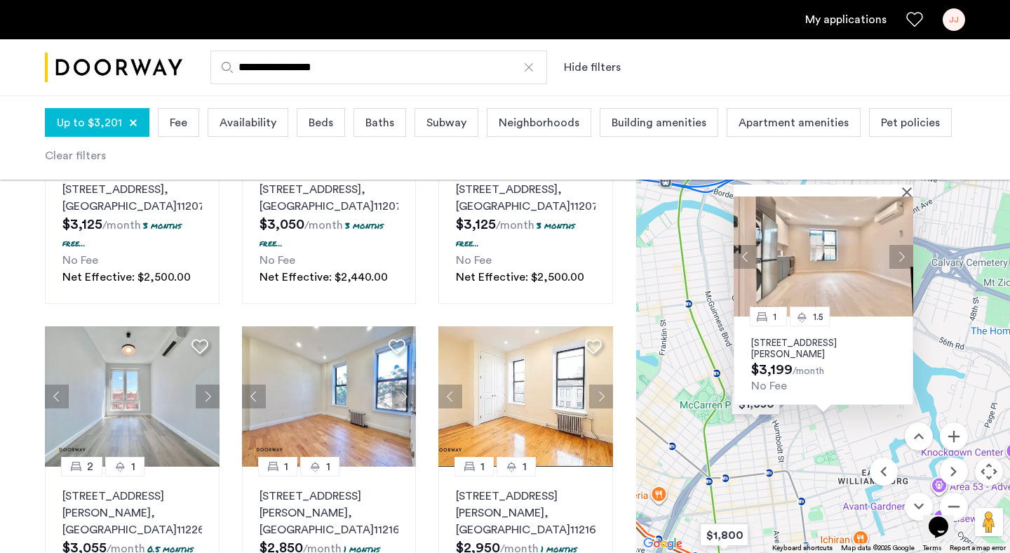
click at [902, 259] on button "Next apartment" at bounding box center [902, 257] width 24 height 24
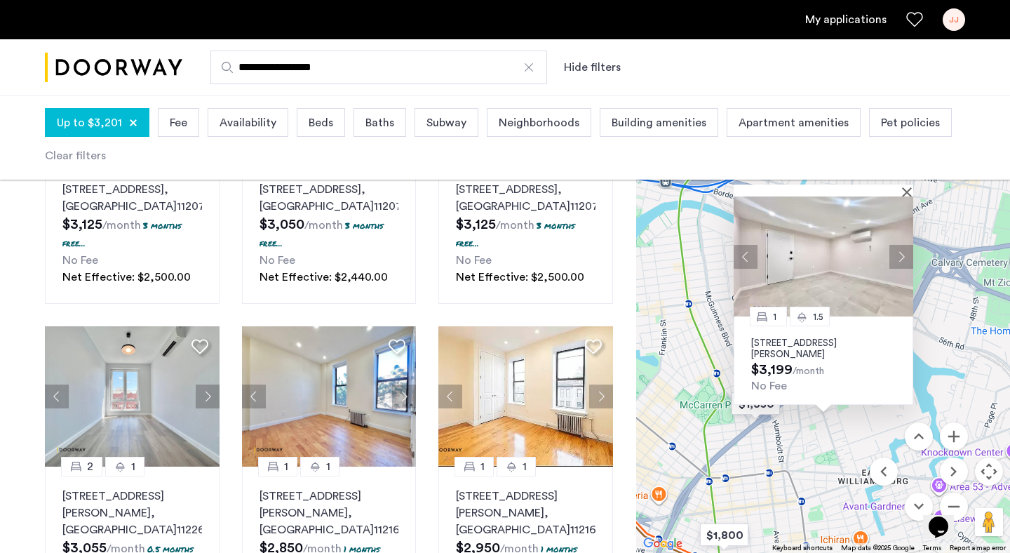
click at [902, 259] on button "Next apartment" at bounding box center [902, 257] width 24 height 24
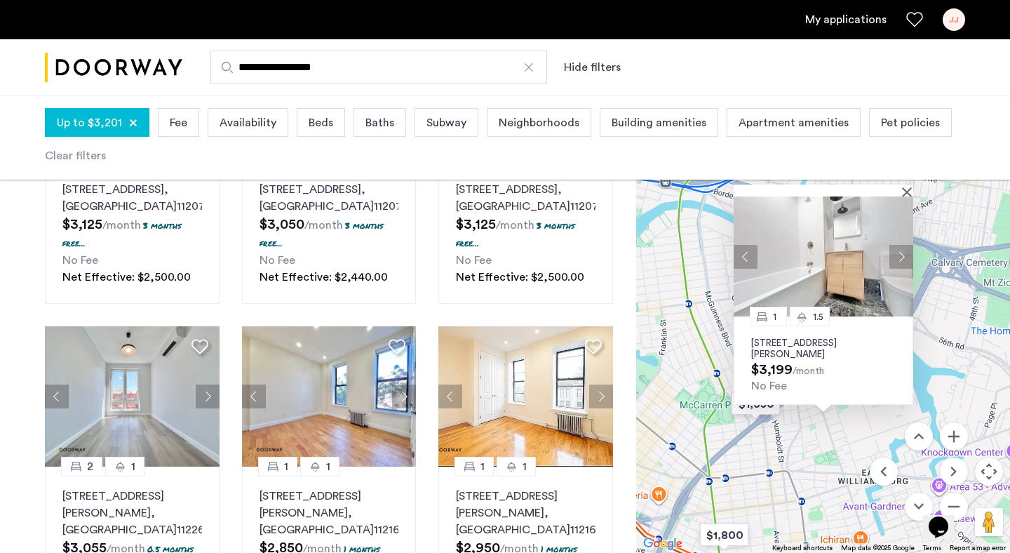
click at [902, 259] on button "Next apartment" at bounding box center [902, 257] width 24 height 24
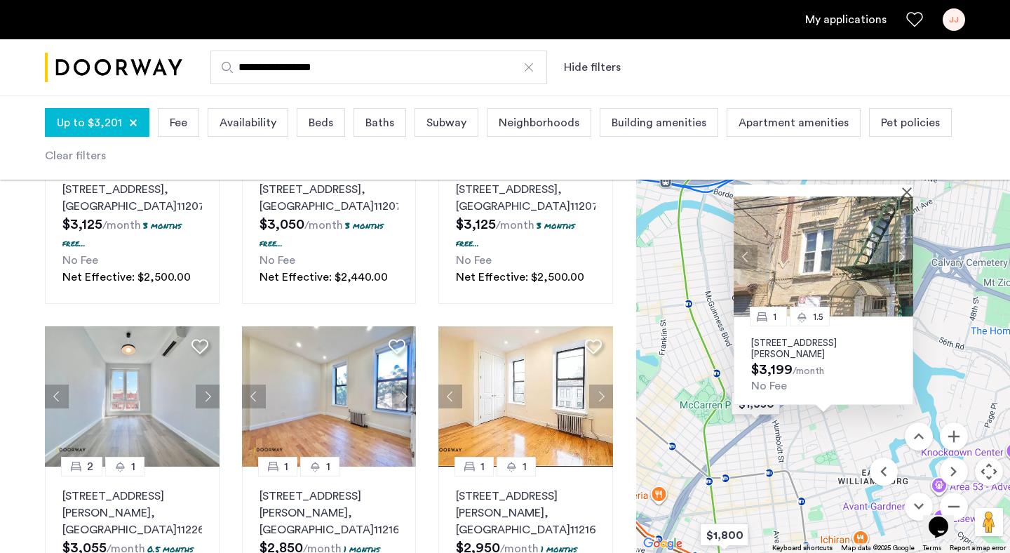
click at [902, 260] on button "Next apartment" at bounding box center [902, 257] width 24 height 24
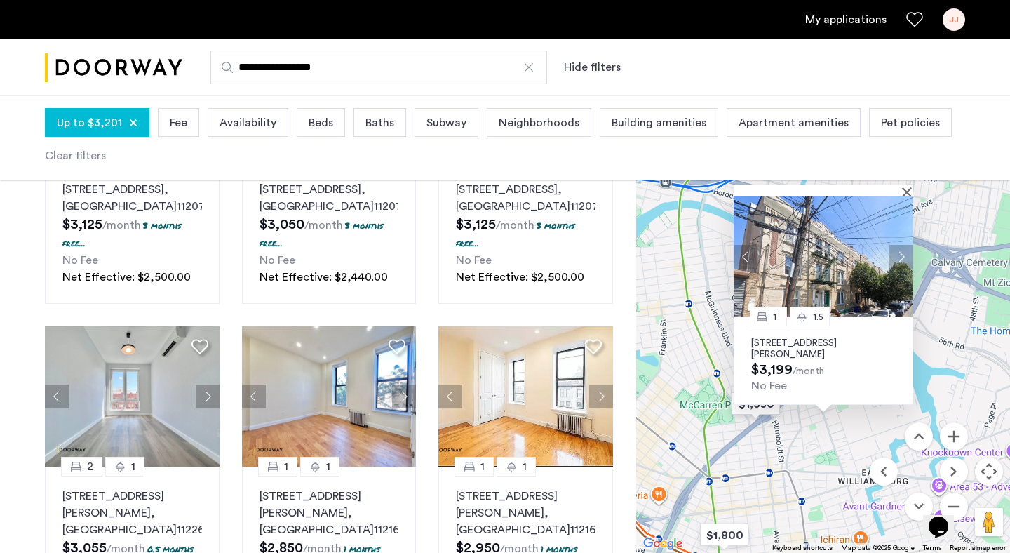
click at [902, 260] on button "Next apartment" at bounding box center [902, 257] width 24 height 24
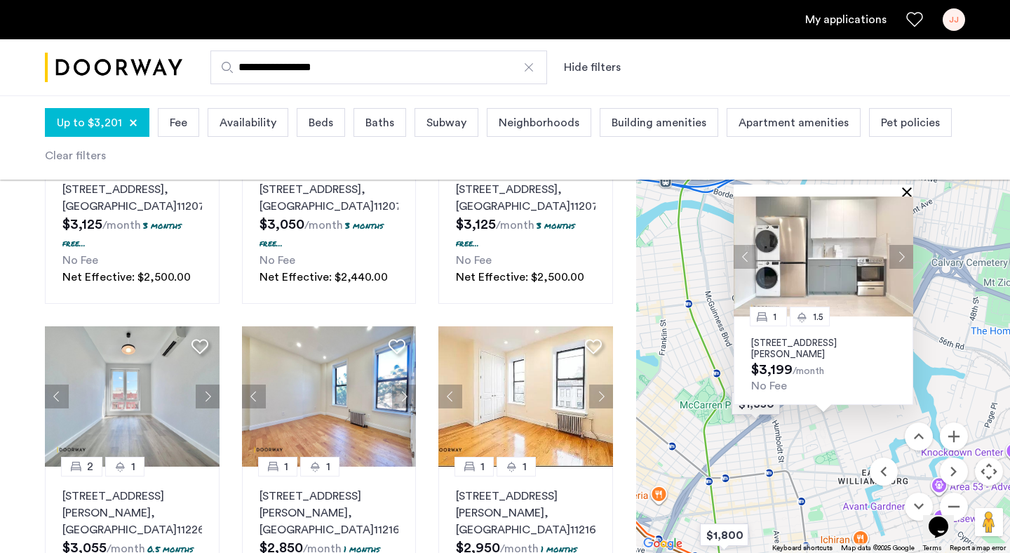
click at [908, 190] on button "Close" at bounding box center [910, 192] width 10 height 10
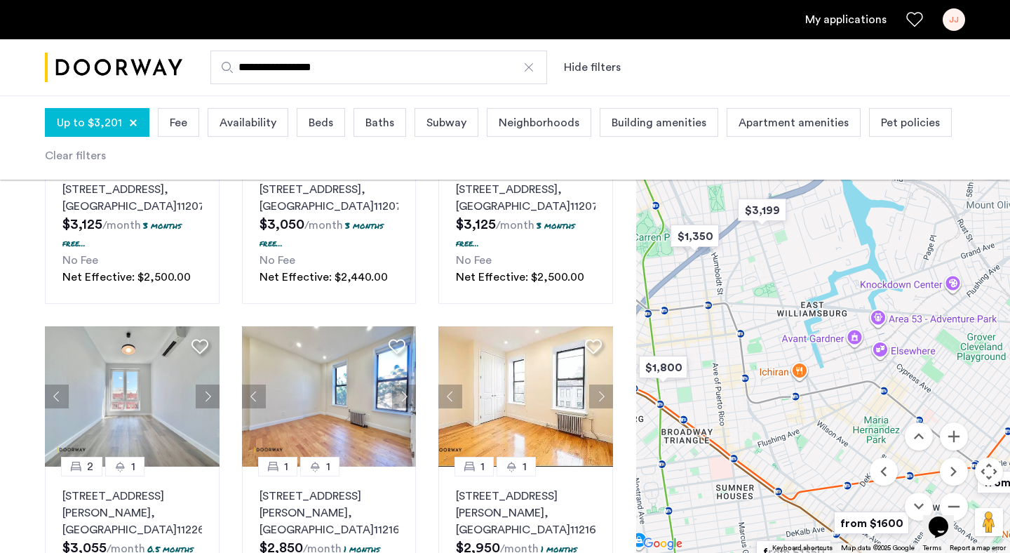
drag, startPoint x: 928, startPoint y: 338, endPoint x: 932, endPoint y: 196, distance: 141.8
click at [932, 196] on div at bounding box center [823, 321] width 374 height 463
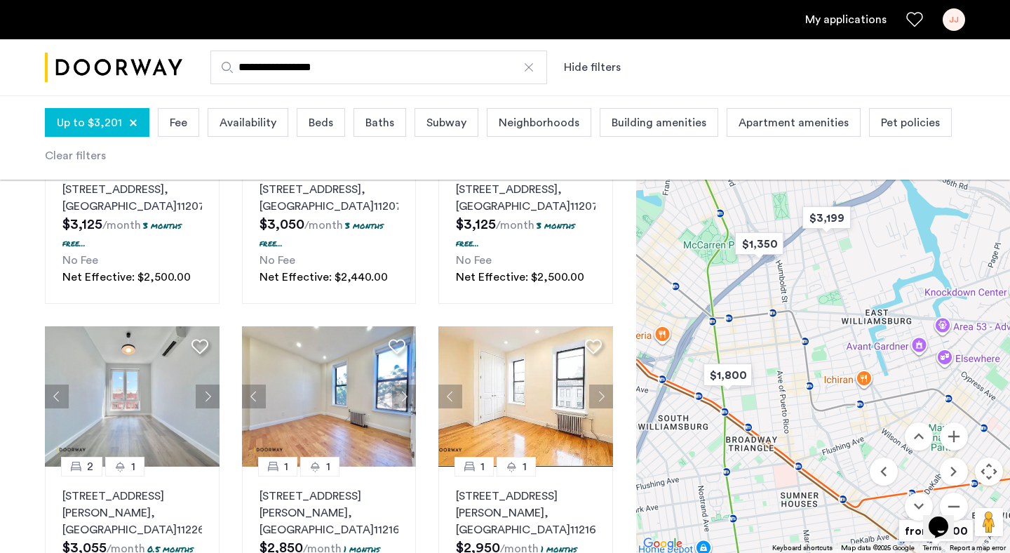
drag, startPoint x: 879, startPoint y: 363, endPoint x: 791, endPoint y: 268, distance: 130.1
click at [791, 268] on div at bounding box center [823, 321] width 374 height 463
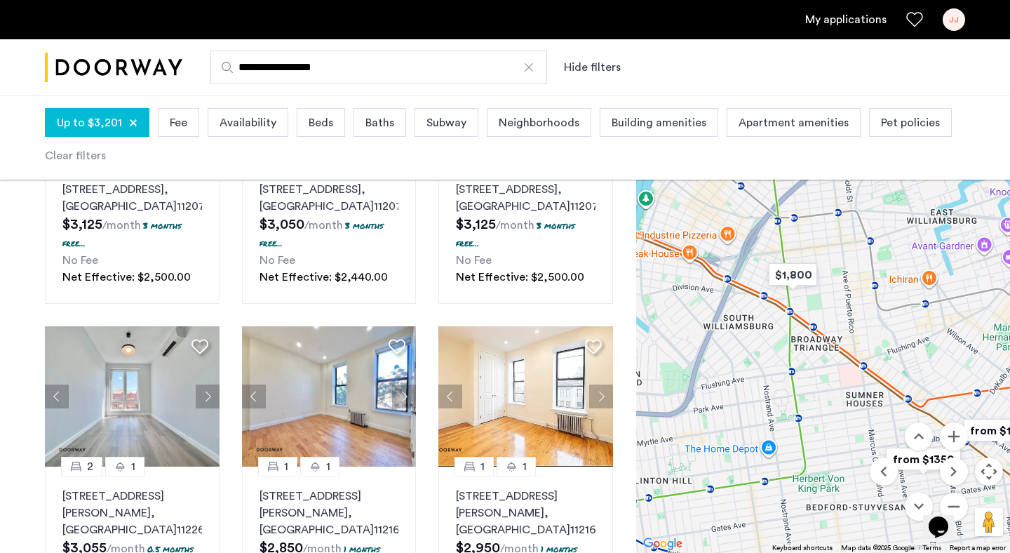
drag, startPoint x: 805, startPoint y: 417, endPoint x: 902, endPoint y: 373, distance: 106.4
click at [902, 373] on div at bounding box center [823, 321] width 374 height 463
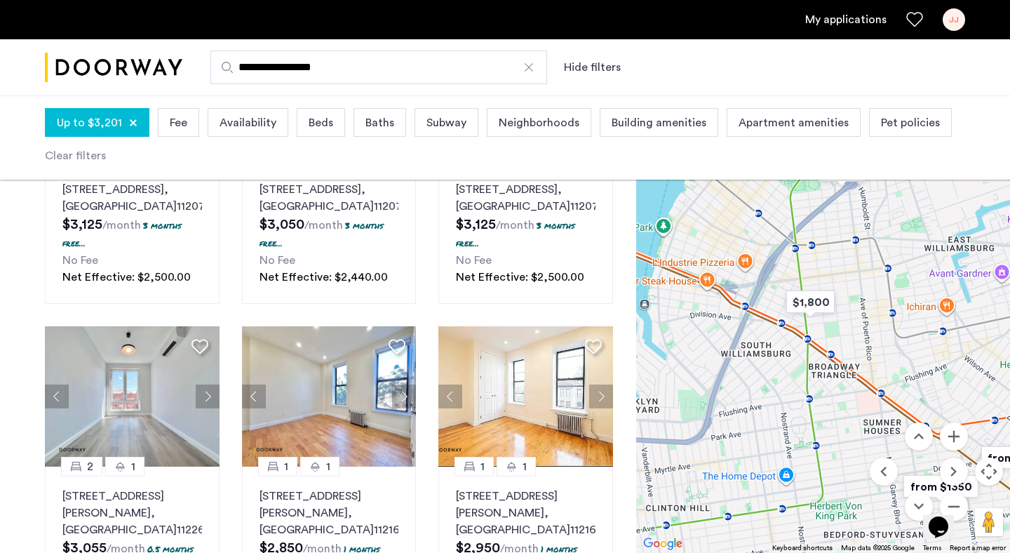
drag, startPoint x: 808, startPoint y: 334, endPoint x: 823, endPoint y: 363, distance: 32.6
click at [823, 363] on div at bounding box center [823, 321] width 374 height 463
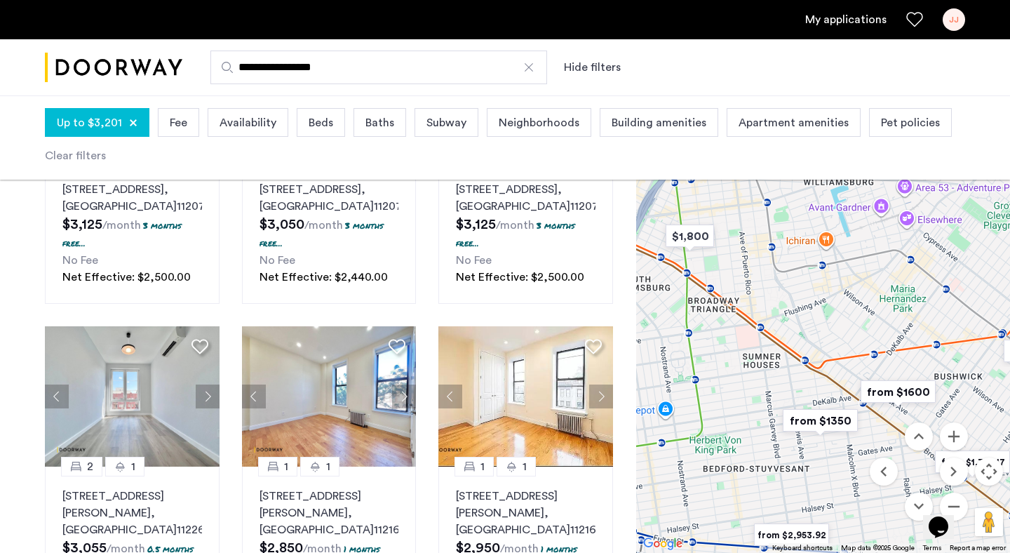
drag, startPoint x: 823, startPoint y: 363, endPoint x: 701, endPoint y: 297, distance: 138.8
click at [701, 297] on div at bounding box center [823, 321] width 374 height 463
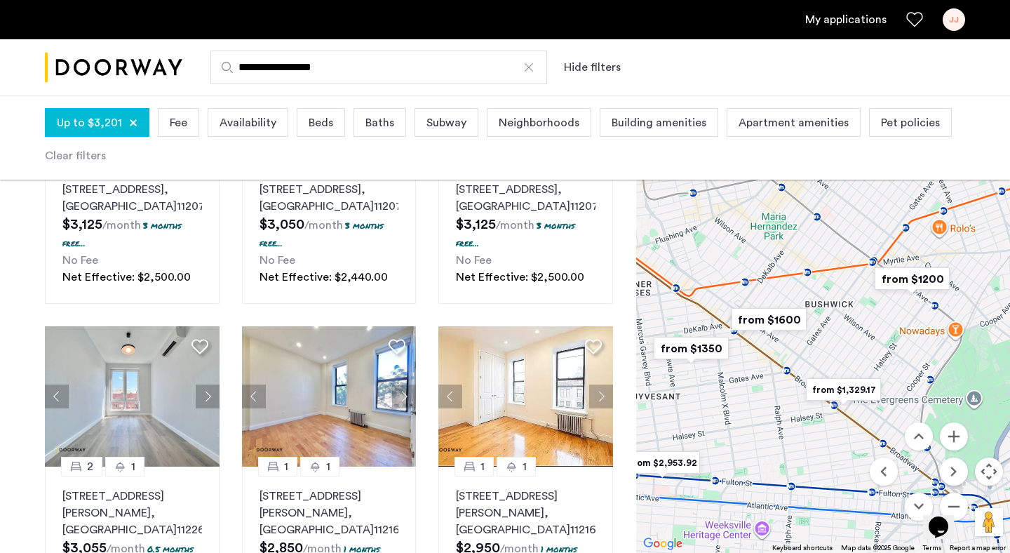
drag, startPoint x: 979, startPoint y: 364, endPoint x: 821, endPoint y: 267, distance: 185.6
click at [821, 267] on div at bounding box center [823, 321] width 374 height 463
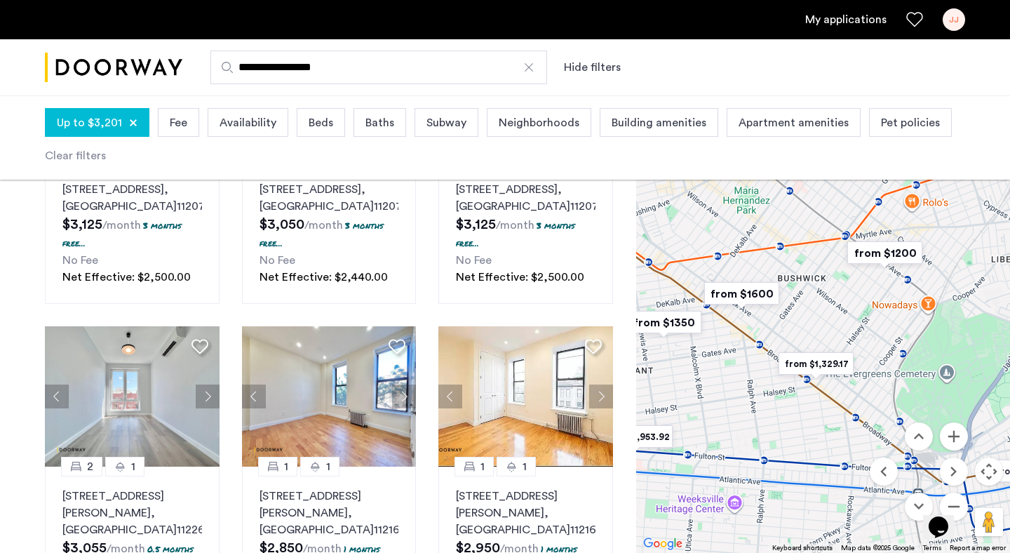
click at [902, 253] on img "from $1200" at bounding box center [885, 253] width 86 height 32
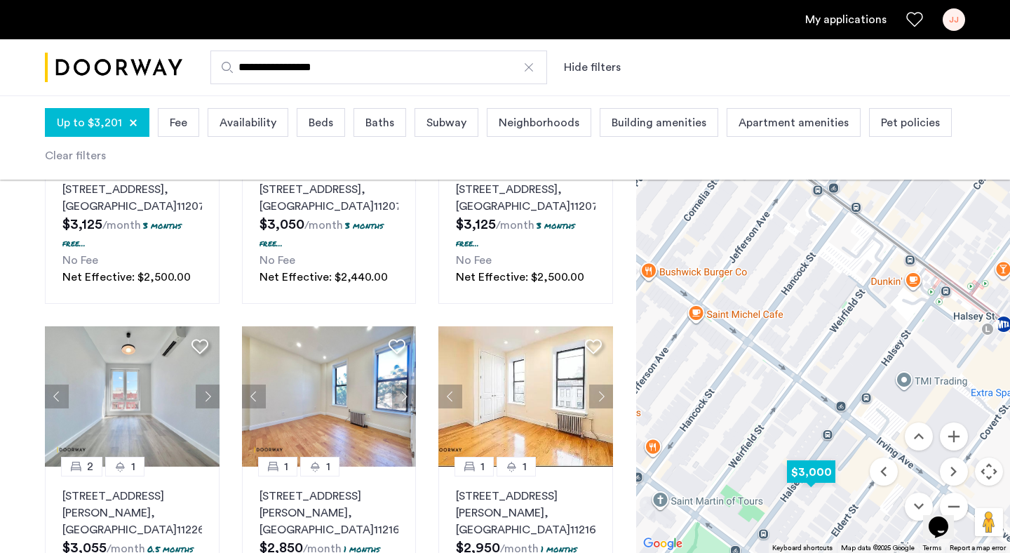
click at [816, 474] on img "$3,000" at bounding box center [812, 472] width 60 height 32
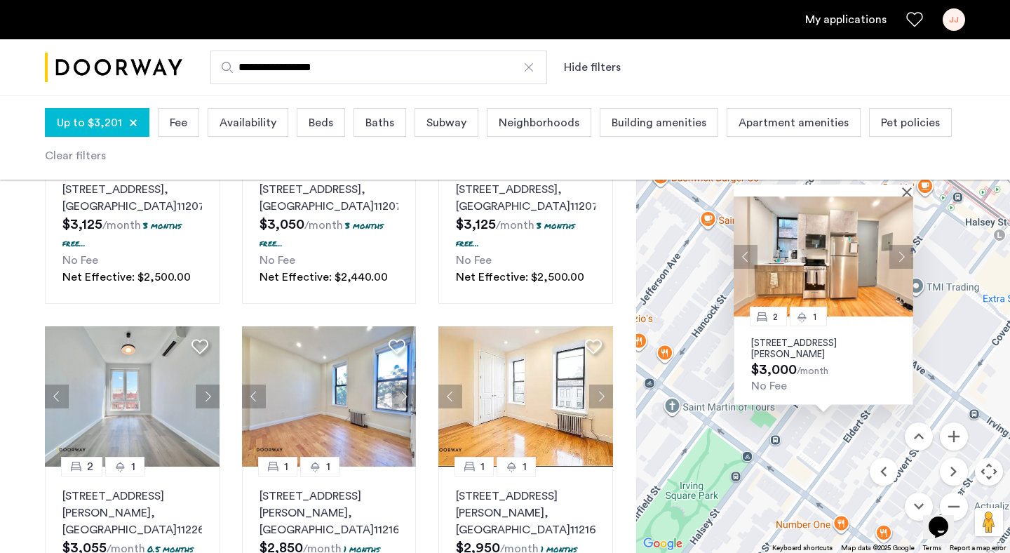
click at [902, 252] on button "Next apartment" at bounding box center [902, 257] width 24 height 24
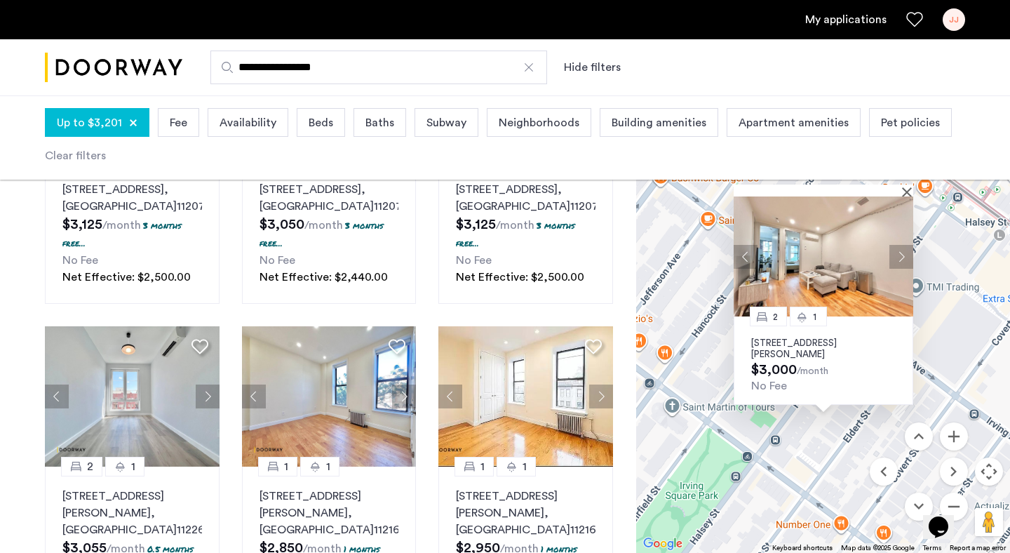
click at [902, 252] on button "Next apartment" at bounding box center [902, 257] width 24 height 24
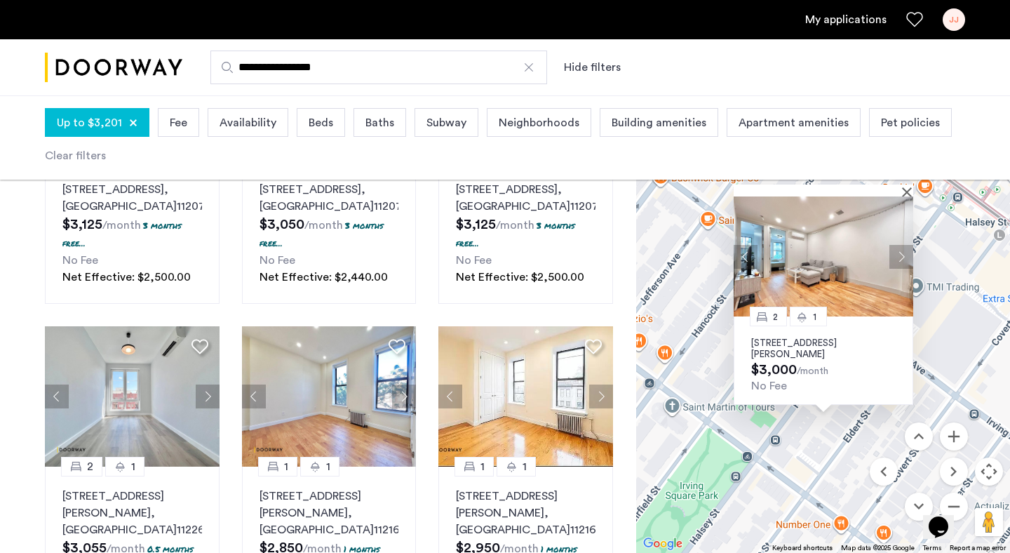
click at [902, 252] on button "Next apartment" at bounding box center [902, 257] width 24 height 24
click at [903, 253] on button "Next apartment" at bounding box center [902, 257] width 24 height 24
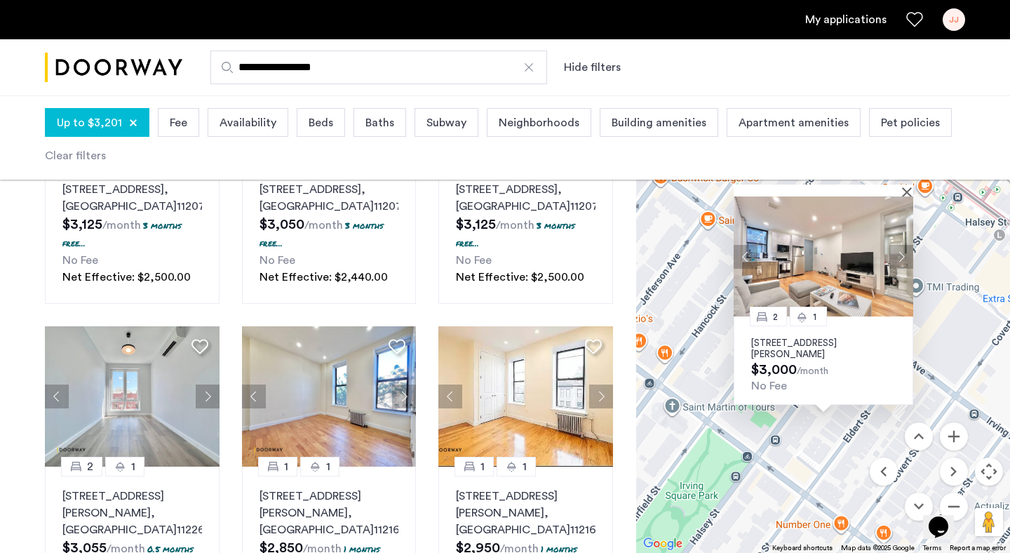
click at [794, 342] on p "1300 Halsey Street, Unit 2C, Brooklyn, NY 11237" at bounding box center [823, 348] width 145 height 22
click at [907, 187] on button "Close" at bounding box center [910, 192] width 10 height 10
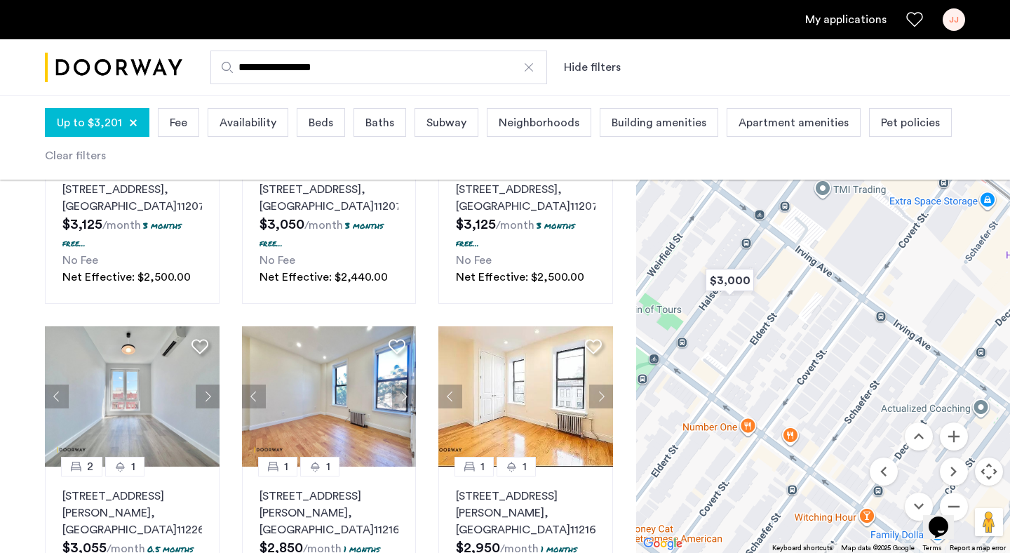
drag, startPoint x: 922, startPoint y: 349, endPoint x: 811, endPoint y: 210, distance: 177.7
click at [811, 210] on div at bounding box center [823, 321] width 374 height 463
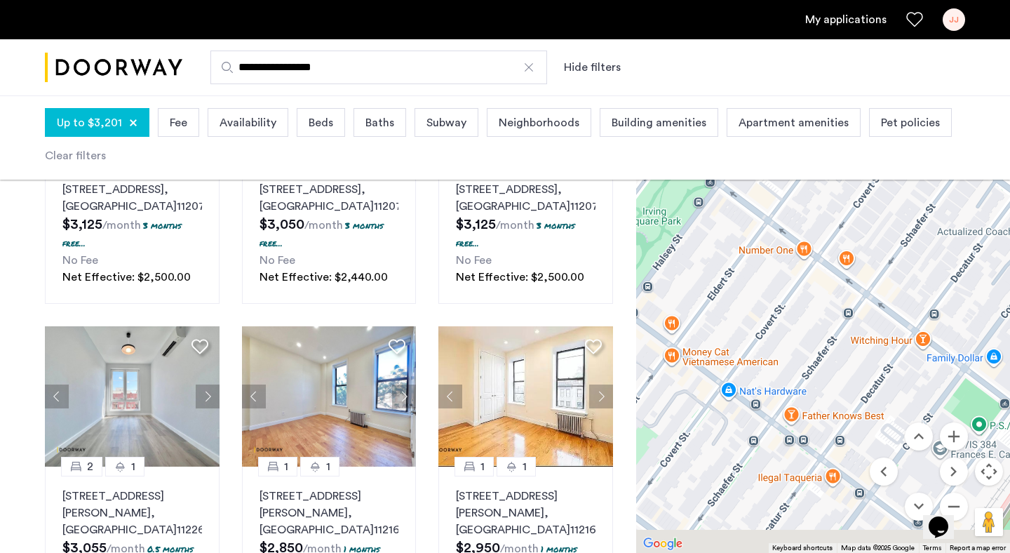
drag, startPoint x: 777, startPoint y: 420, endPoint x: 854, endPoint y: 290, distance: 151.3
click at [854, 290] on div at bounding box center [823, 321] width 374 height 463
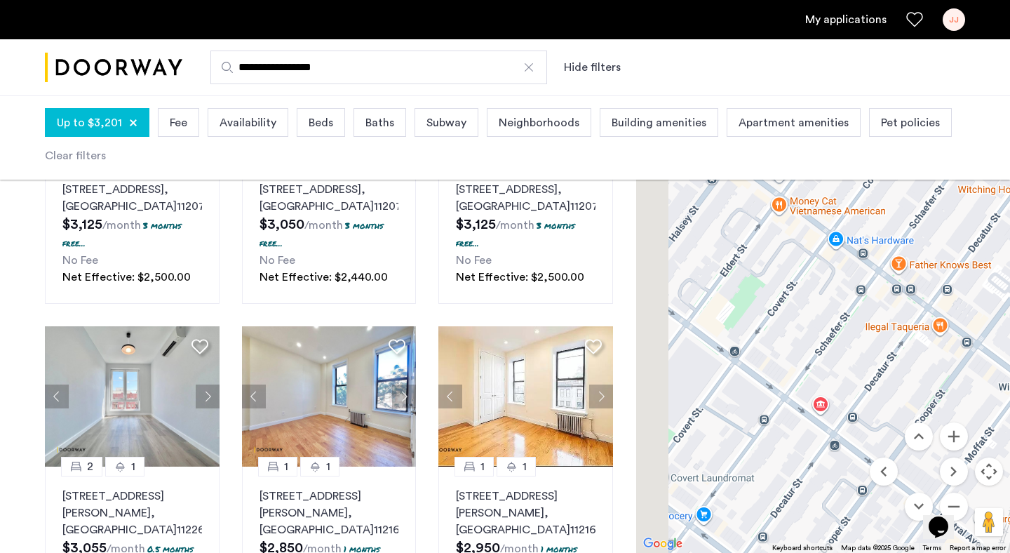
drag, startPoint x: 823, startPoint y: 339, endPoint x: 965, endPoint y: 167, distance: 222.8
click at [965, 167] on app-root "**********" at bounding box center [505, 347] width 1010 height 1818
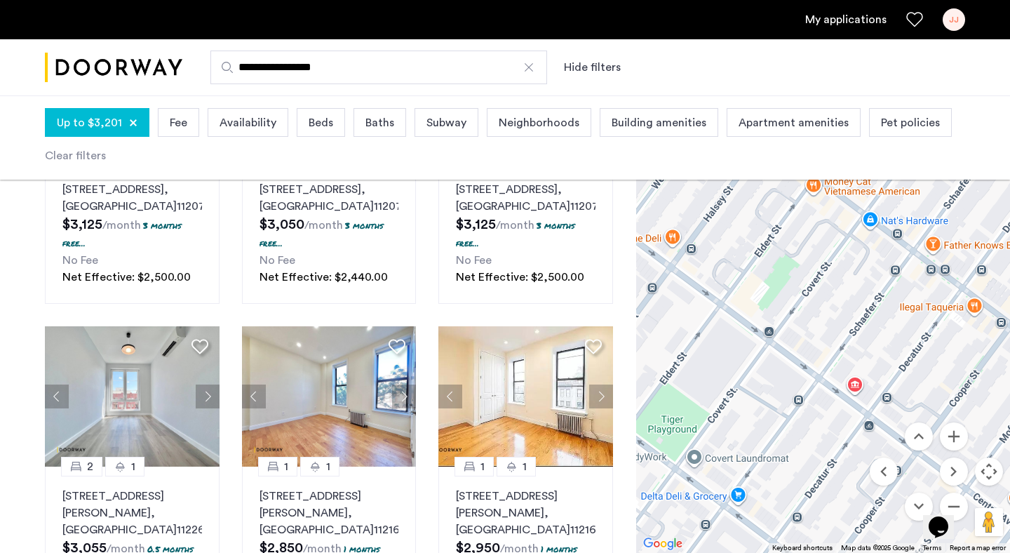
click at [961, 502] on div "Opens Chat This icon Opens the chat window." at bounding box center [946, 502] width 34 height 0
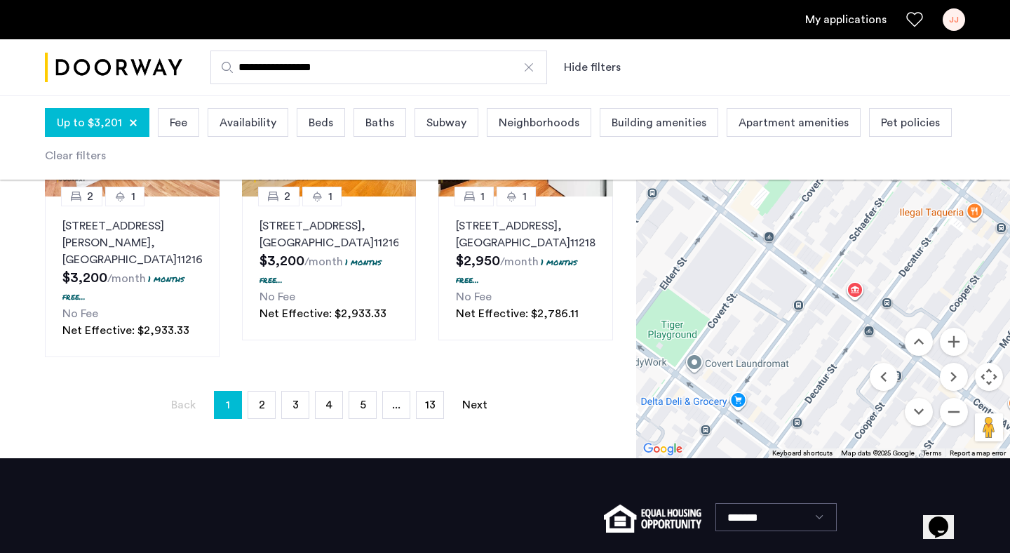
scroll to position [1157, 0]
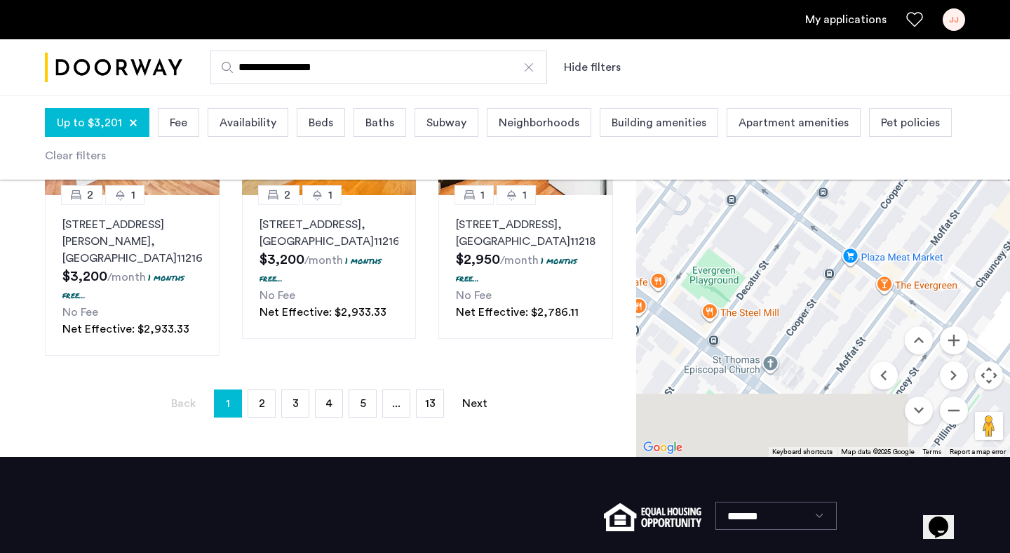
drag, startPoint x: 789, startPoint y: 389, endPoint x: 815, endPoint y: 159, distance: 231.6
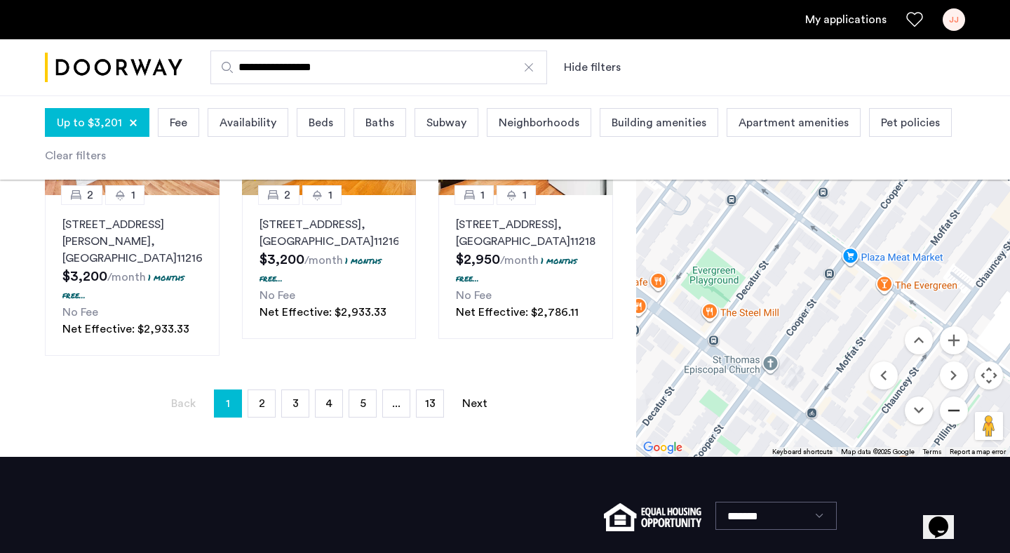
click at [951, 414] on button "Zoom out" at bounding box center [954, 410] width 28 height 28
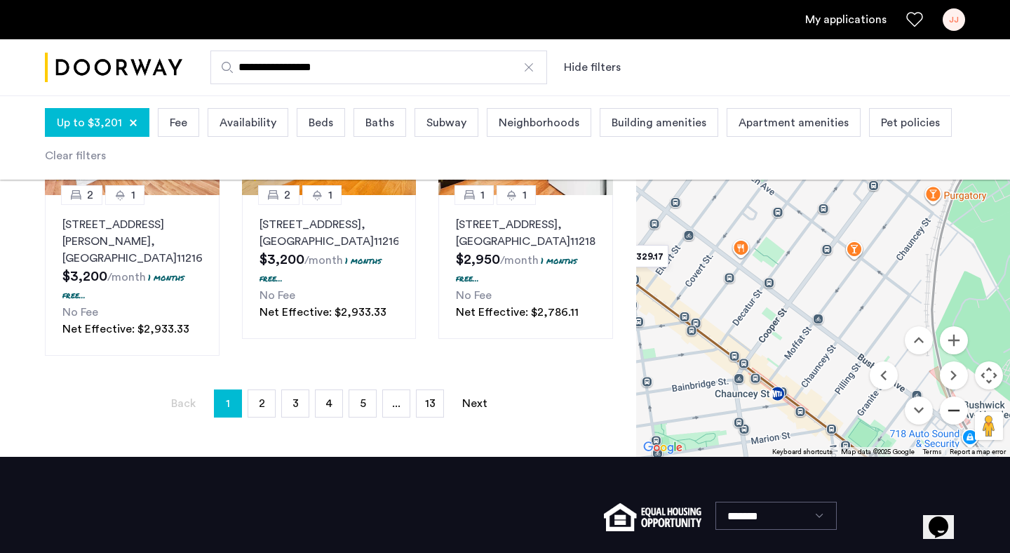
click at [951, 414] on button "Zoom out" at bounding box center [954, 410] width 28 height 28
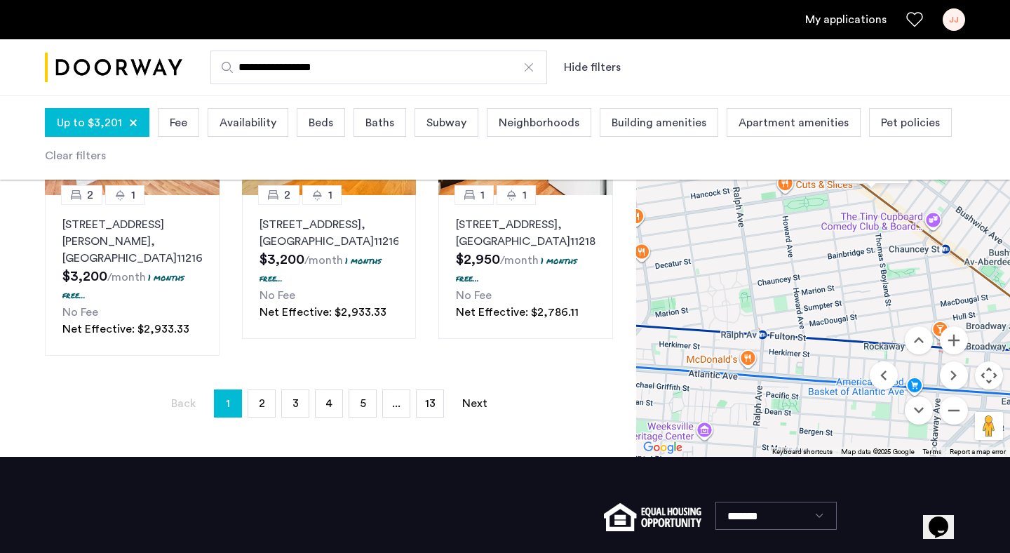
drag, startPoint x: 775, startPoint y: 337, endPoint x: 921, endPoint y: 277, distance: 158.3
click at [921, 277] on div at bounding box center [823, 225] width 374 height 463
click at [955, 413] on button "Zoom out" at bounding box center [954, 410] width 28 height 28
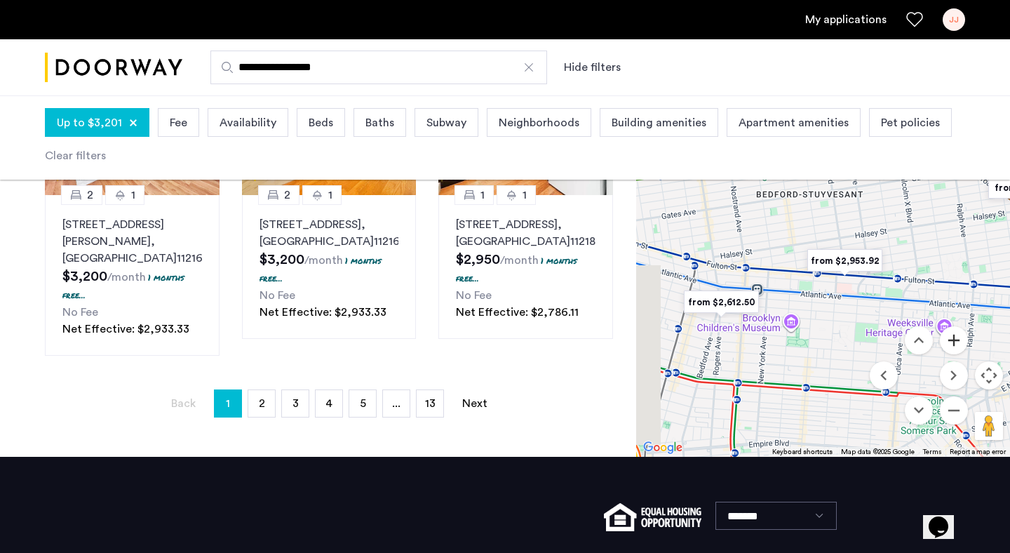
drag, startPoint x: 777, startPoint y: 337, endPoint x: 963, endPoint y: 340, distance: 185.2
click at [963, 340] on div "$2,200 $2,786.11 $2,543.75 $1,350 $1,800 $3,199 $2,750 from $2,612.50 from $2,7…" at bounding box center [823, 225] width 374 height 463
click at [725, 300] on img "from $2,612.50" at bounding box center [721, 301] width 86 height 32
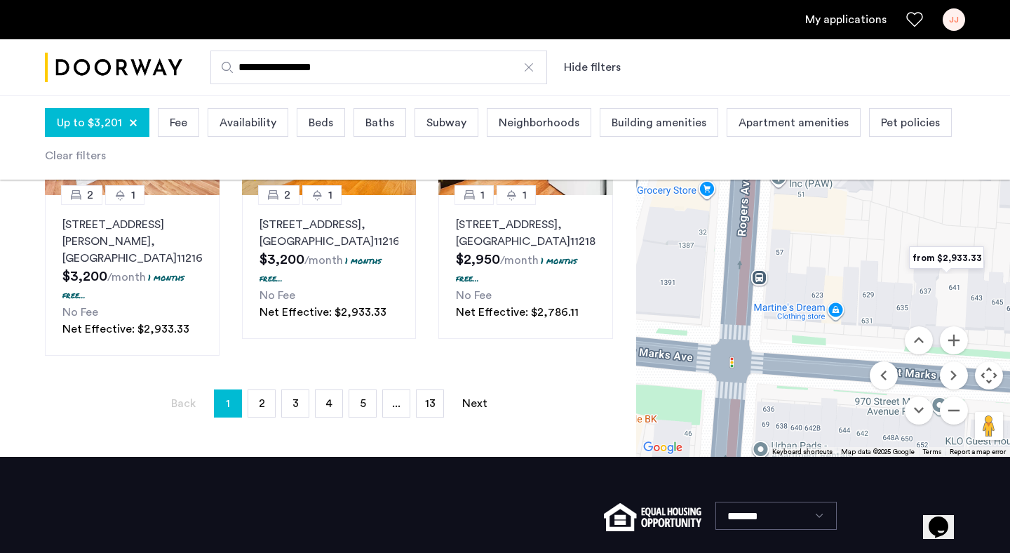
click at [944, 260] on img "from $2,933.33" at bounding box center [947, 258] width 86 height 32
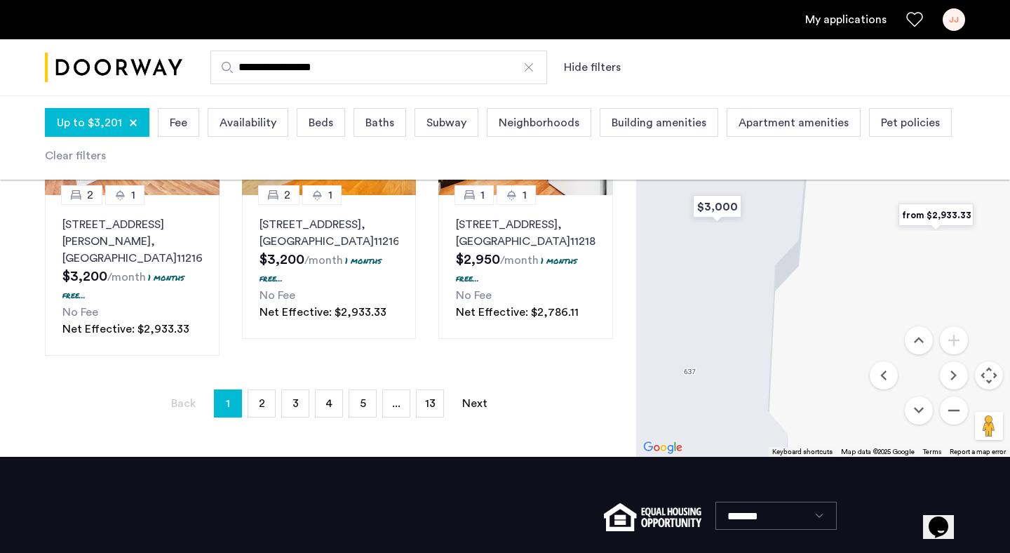
click at [932, 215] on img "from $2,933.33" at bounding box center [936, 215] width 86 height 32
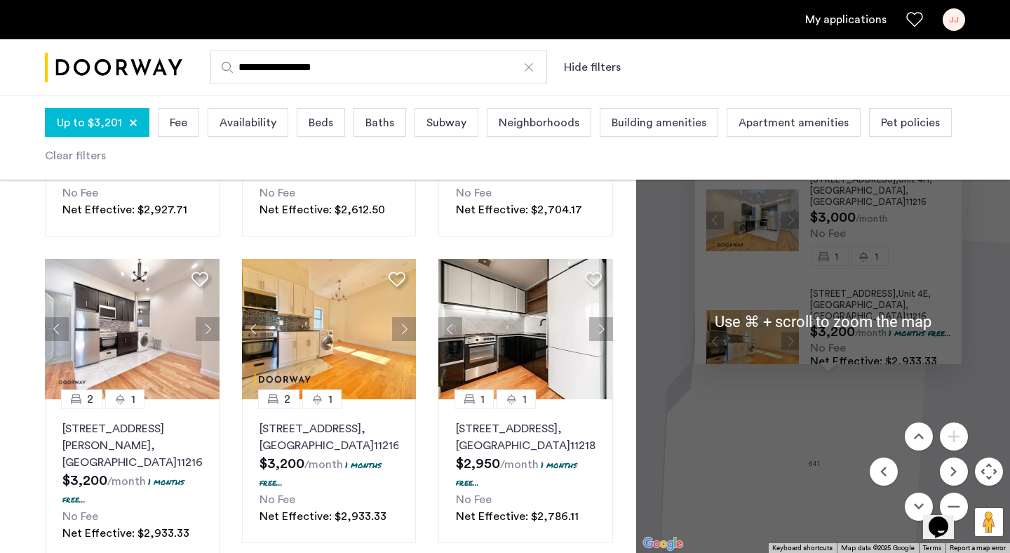
scroll to position [966, 0]
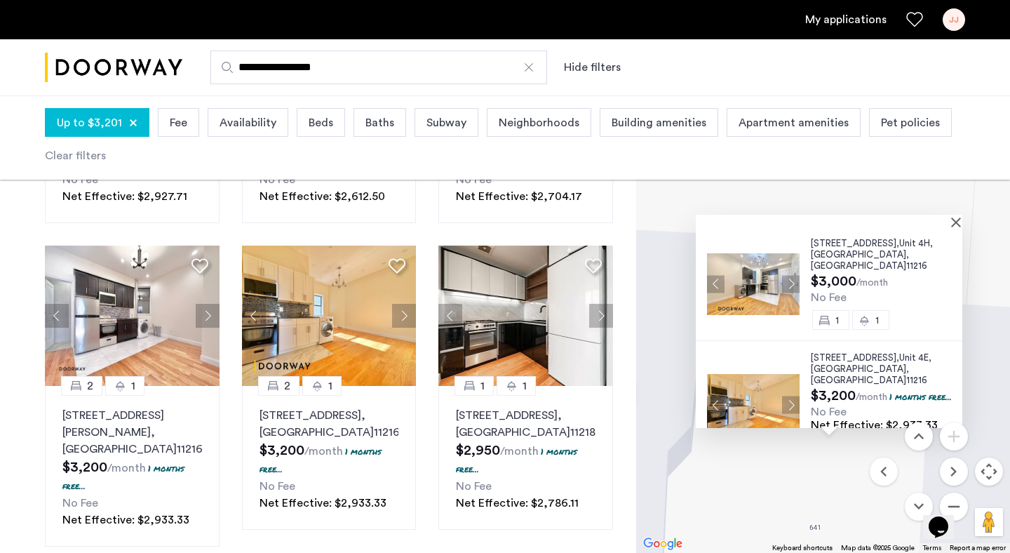
drag, startPoint x: 984, startPoint y: 251, endPoint x: 983, endPoint y: 316, distance: 64.6
click at [983, 316] on div "641 Saint Marks Avenue, Unit 4H, Brooklyn , NY 11216 $3,000 /month No Fee 1 1 6…" at bounding box center [823, 321] width 374 height 463
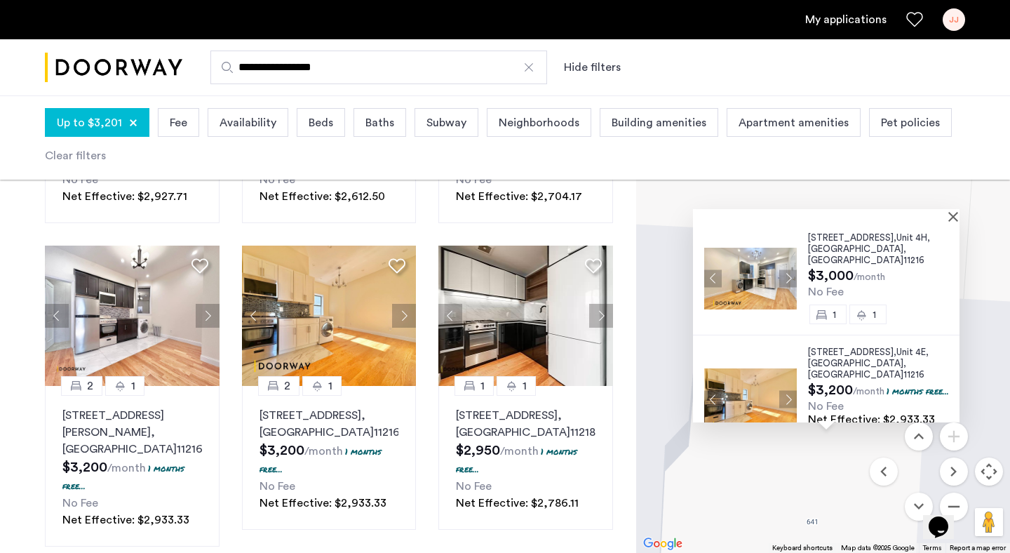
scroll to position [22, 0]
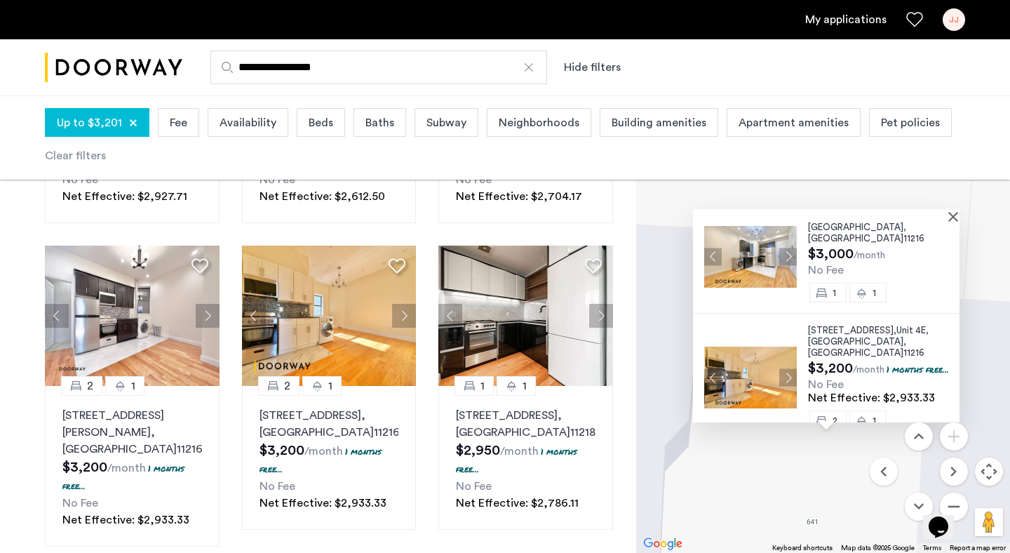
click at [837, 326] on span "641 Saint Marks Avenue," at bounding box center [852, 330] width 88 height 9
click at [958, 217] on button "Close" at bounding box center [956, 216] width 10 height 10
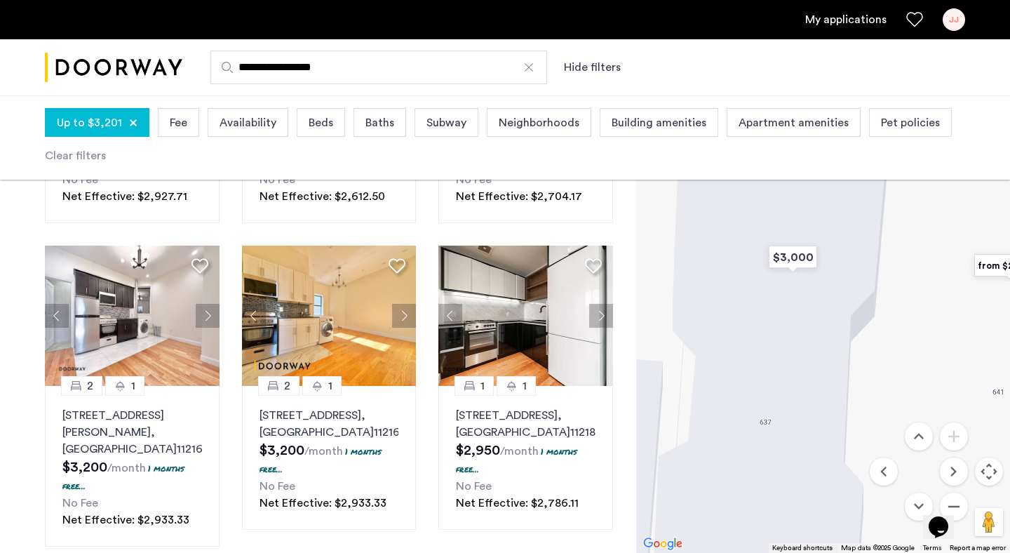
drag, startPoint x: 775, startPoint y: 439, endPoint x: 960, endPoint y: 307, distance: 226.8
click at [960, 307] on div at bounding box center [823, 321] width 374 height 463
click at [782, 255] on img "$3,000" at bounding box center [785, 257] width 60 height 32
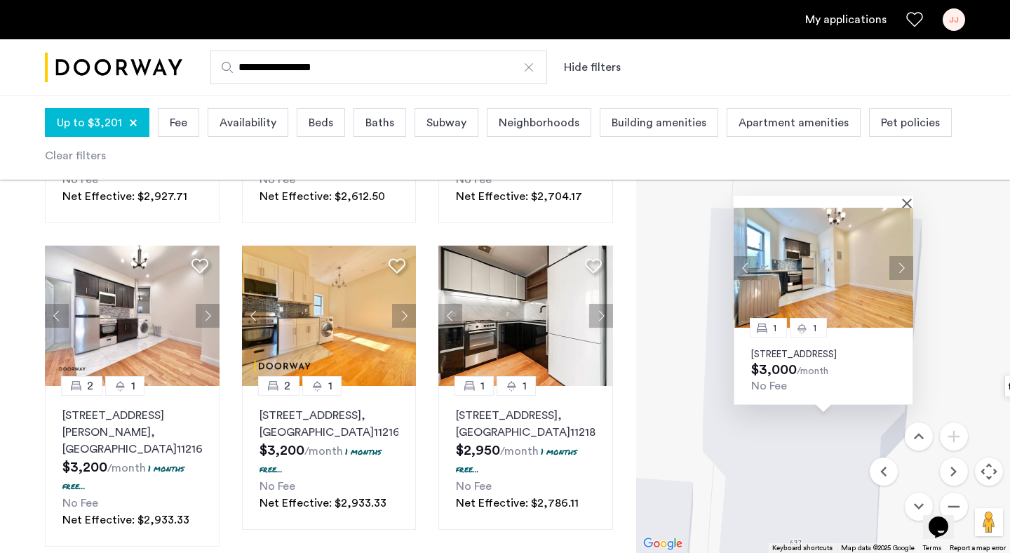
click at [810, 349] on p "637 Saint Marks Avenue, Unit 3B, Brooklyn, NY 11216" at bounding box center [823, 354] width 145 height 11
click at [907, 198] on button "Close" at bounding box center [910, 203] width 10 height 10
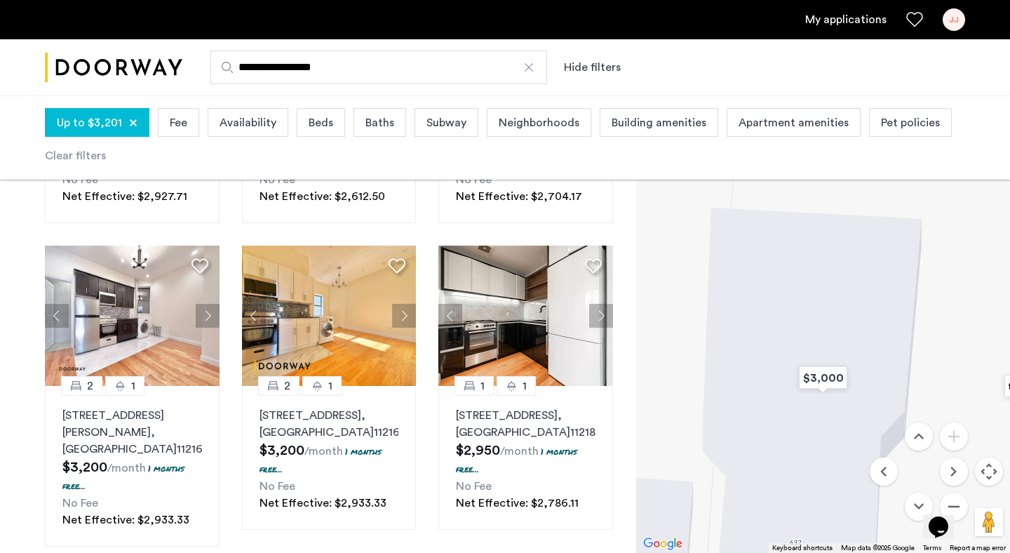
drag, startPoint x: 763, startPoint y: 364, endPoint x: 991, endPoint y: 456, distance: 245.9
click at [991, 292] on div at bounding box center [823, 321] width 374 height 463
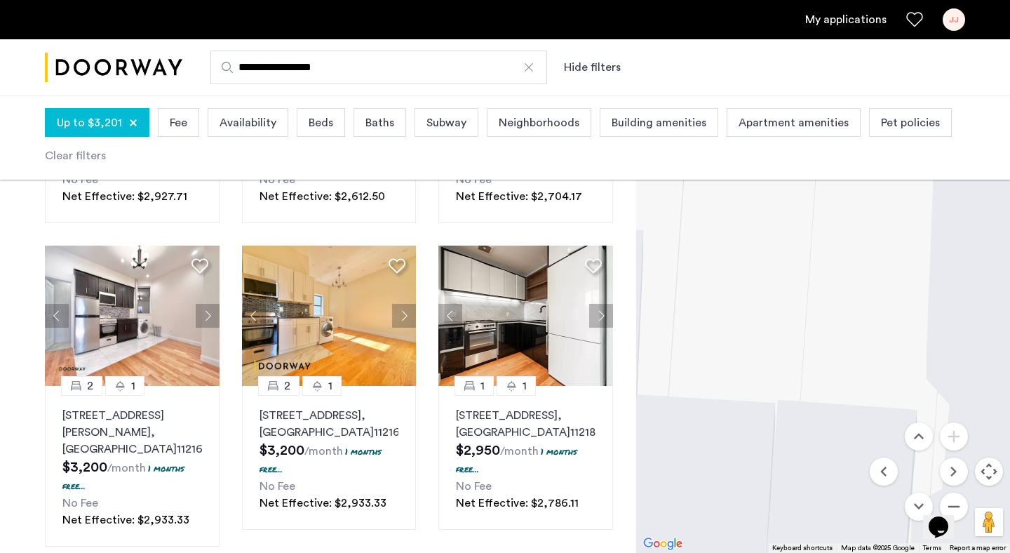
click at [961, 502] on div "Opens Chat This icon Opens the chat window." at bounding box center [946, 502] width 34 height 0
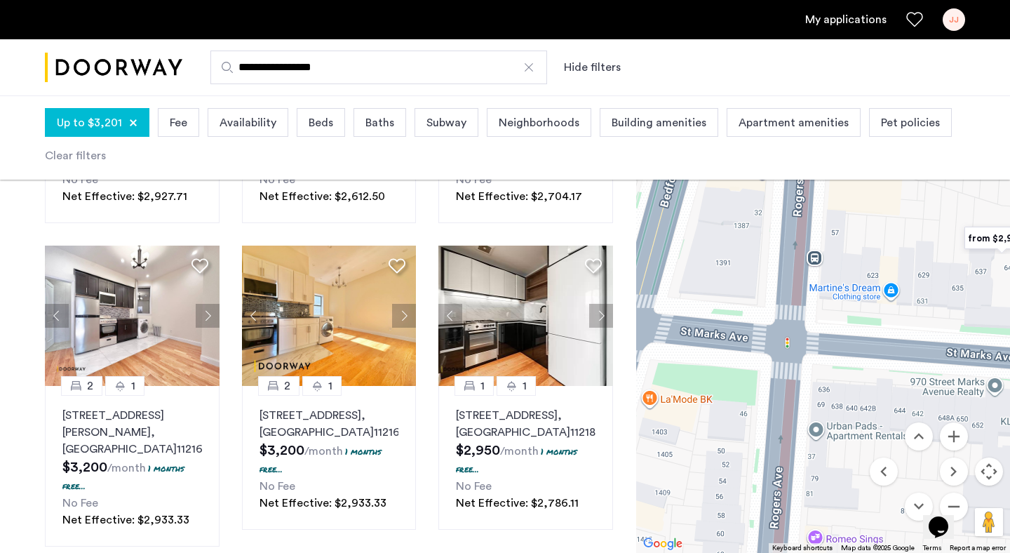
drag, startPoint x: 761, startPoint y: 286, endPoint x: 890, endPoint y: 296, distance: 129.5
click at [890, 296] on div at bounding box center [823, 321] width 374 height 463
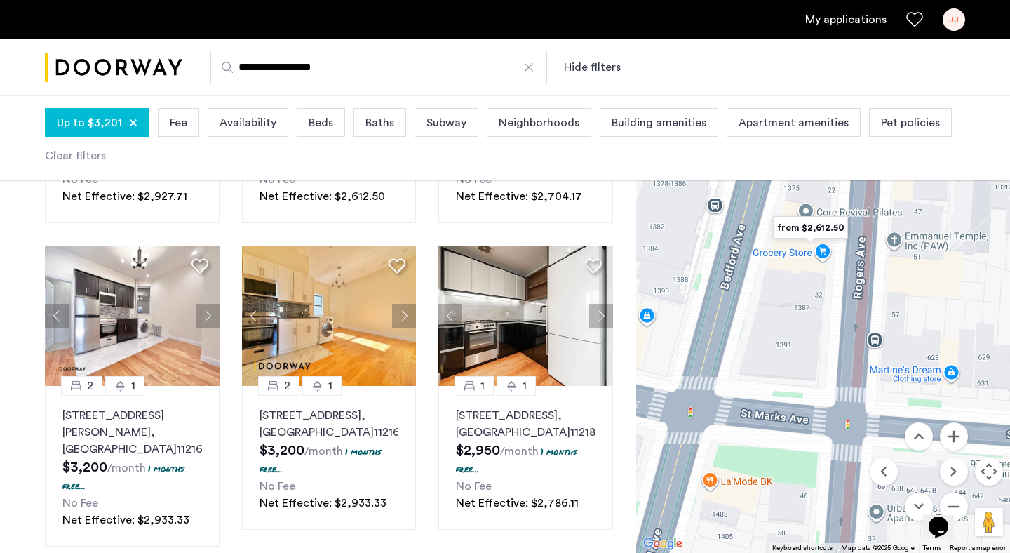
click at [819, 227] on img "from $2,612.50" at bounding box center [811, 228] width 86 height 32
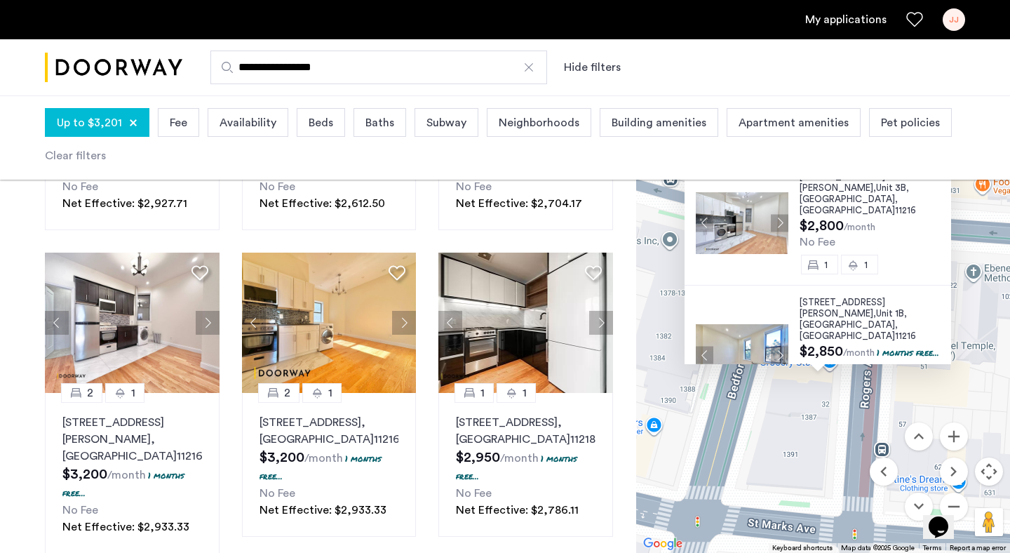
scroll to position [0, 0]
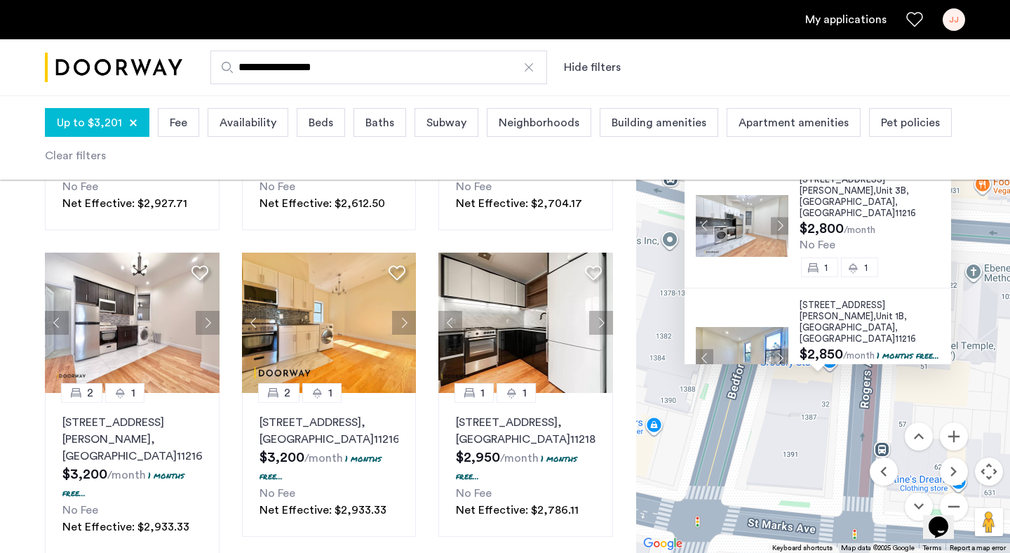
click at [895, 208] on span "11216" at bounding box center [905, 212] width 21 height 9
click at [895, 334] on span "11216" at bounding box center [905, 338] width 21 height 9
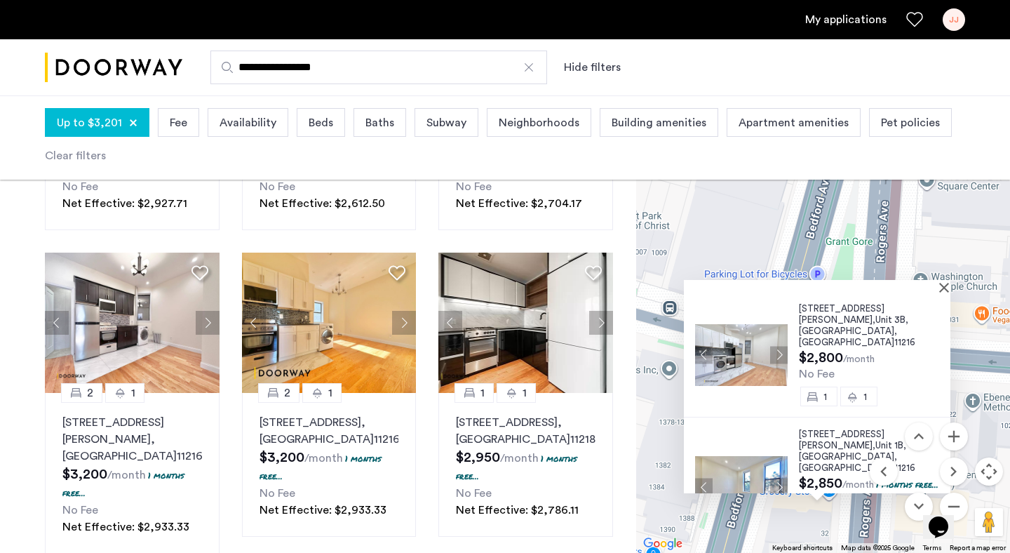
drag, startPoint x: 981, startPoint y: 219, endPoint x: 960, endPoint y: 340, distance: 122.5
click at [978, 347] on div "24 Rogers Avenue, Unit 3B, Brooklyn , NY 11216 $2,800 /month No Fee 1 1 24 Roge…" at bounding box center [823, 321] width 374 height 463
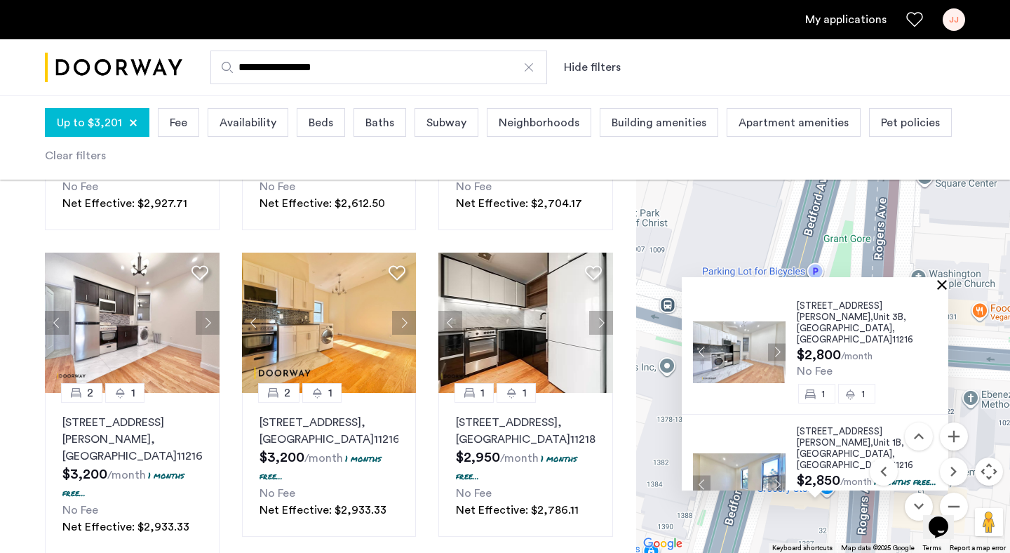
click at [949, 284] on button "Close" at bounding box center [945, 284] width 10 height 10
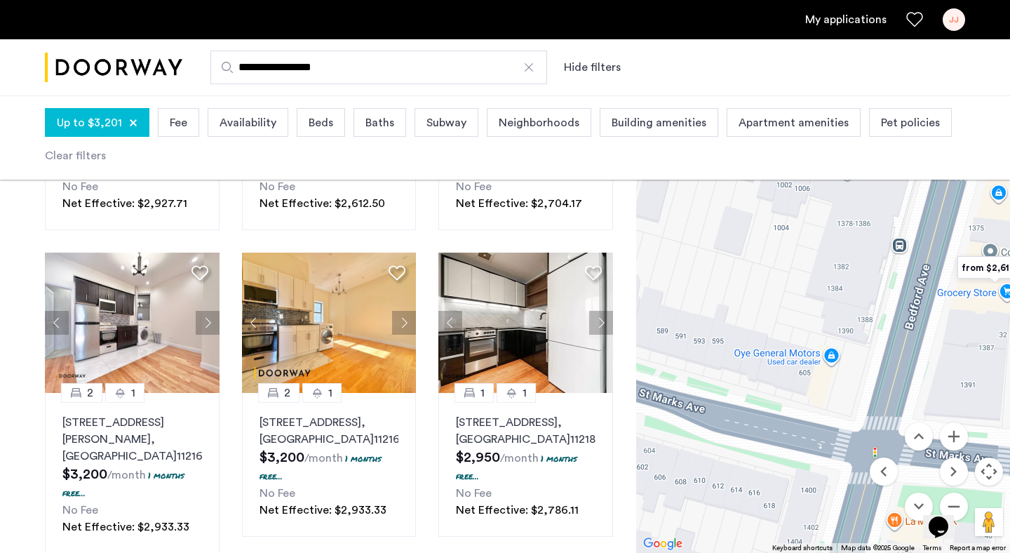
drag, startPoint x: 765, startPoint y: 399, endPoint x: 950, endPoint y: 195, distance: 274.7
click at [950, 195] on div at bounding box center [823, 321] width 374 height 463
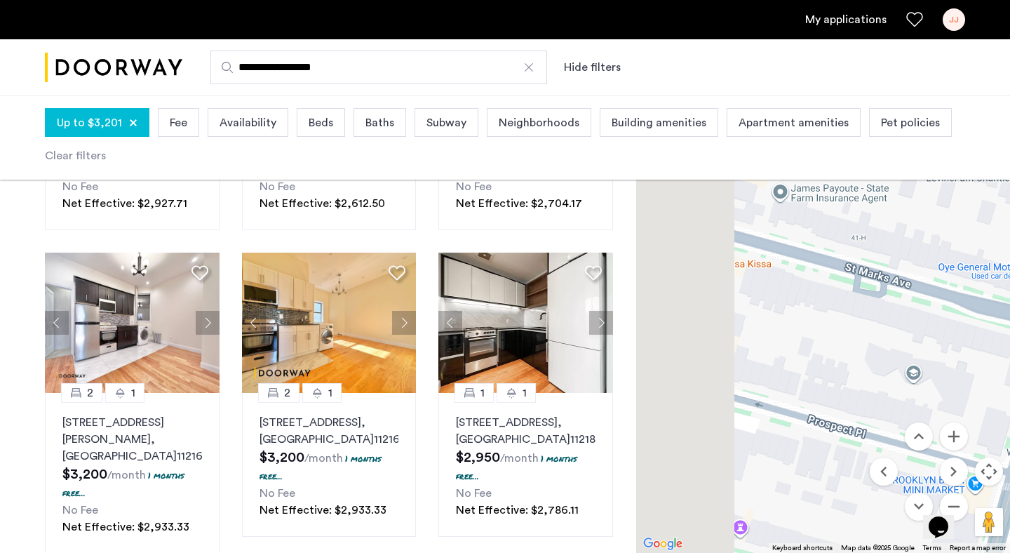
drag, startPoint x: 817, startPoint y: 316, endPoint x: 965, endPoint y: 316, distance: 148.0
click at [965, 316] on div at bounding box center [823, 321] width 374 height 463
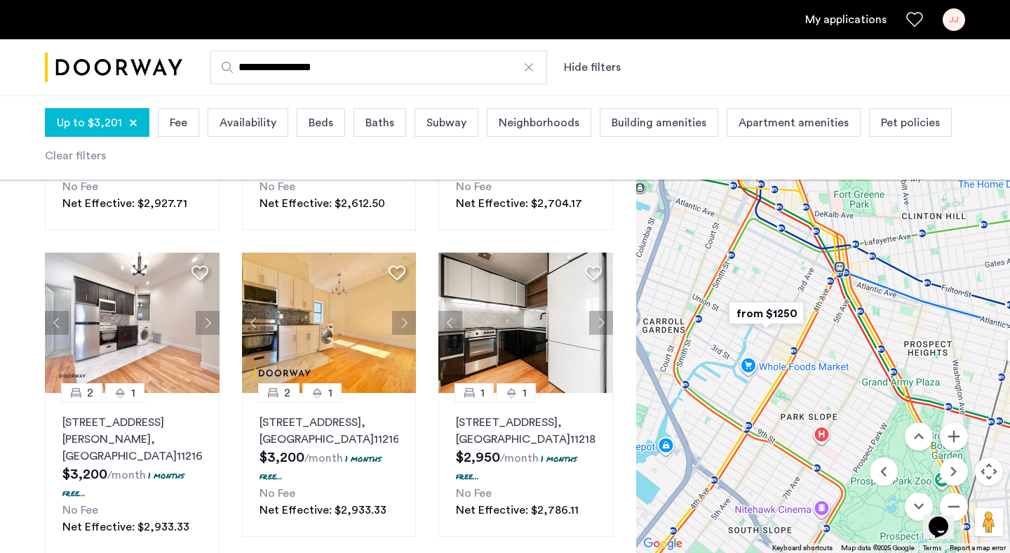
drag, startPoint x: 813, startPoint y: 287, endPoint x: 1002, endPoint y: 328, distance: 193.1
click at [1002, 328] on div at bounding box center [823, 321] width 374 height 463
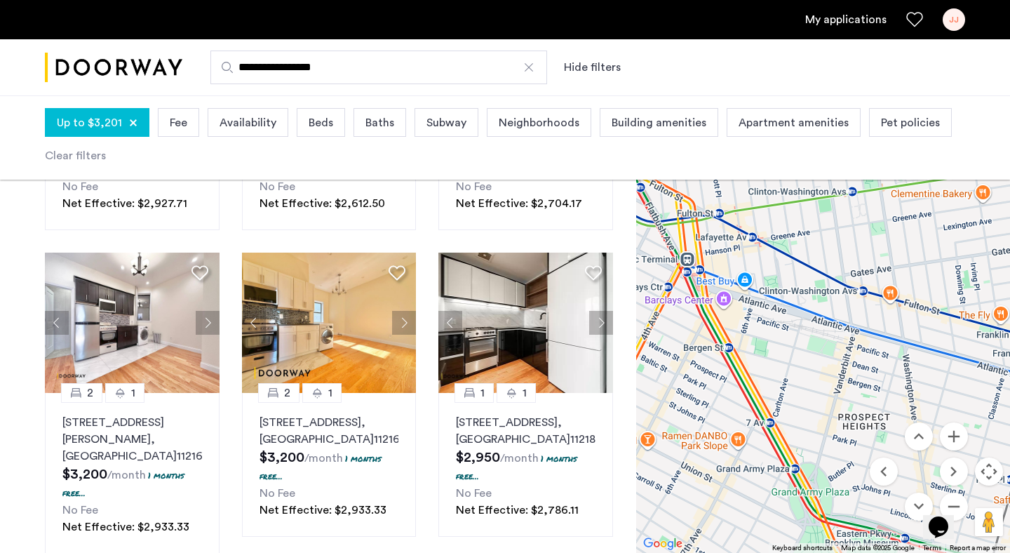
drag, startPoint x: 937, startPoint y: 314, endPoint x: 814, endPoint y: 316, distance: 122.8
click at [814, 316] on div at bounding box center [823, 321] width 374 height 463
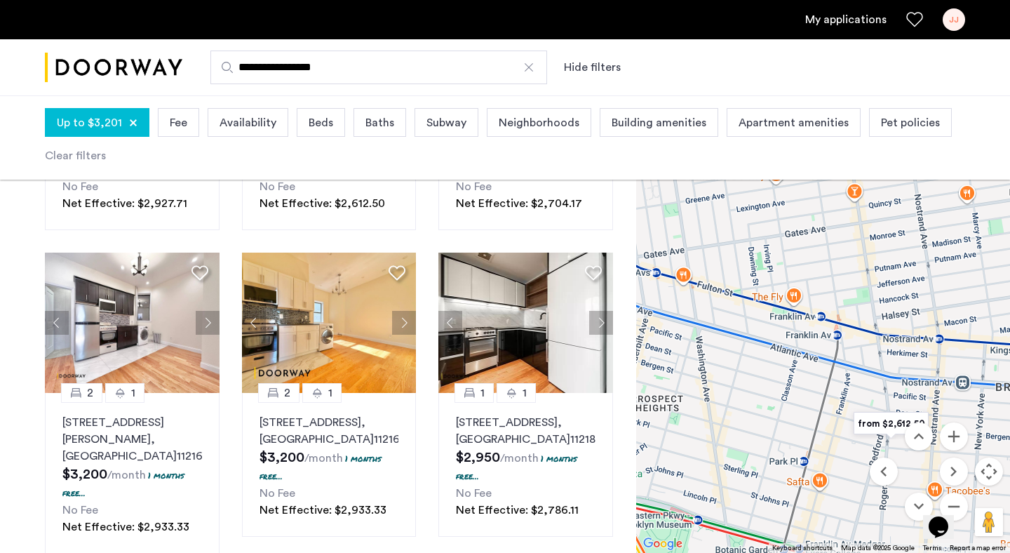
drag, startPoint x: 911, startPoint y: 335, endPoint x: 704, endPoint y: 318, distance: 207.7
click at [704, 318] on div at bounding box center [823, 321] width 374 height 463
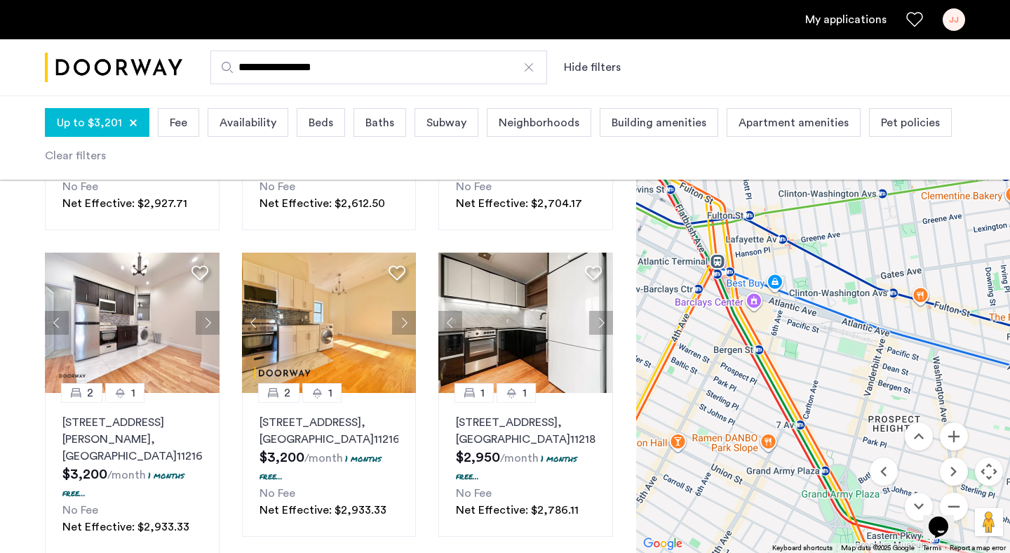
drag, startPoint x: 704, startPoint y: 318, endPoint x: 951, endPoint y: 342, distance: 248.1
click at [951, 342] on div at bounding box center [823, 321] width 374 height 463
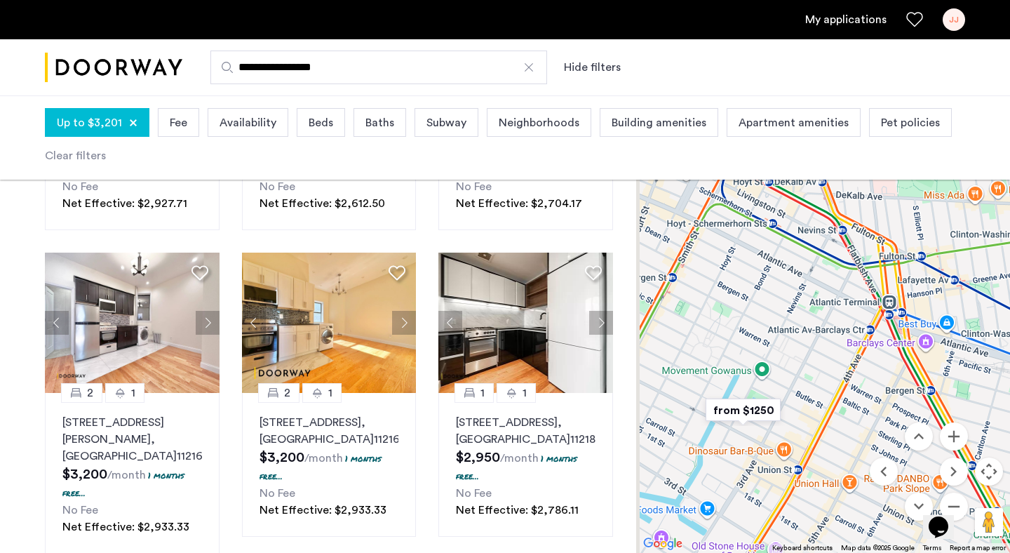
drag, startPoint x: 699, startPoint y: 248, endPoint x: 872, endPoint y: 288, distance: 177.9
click at [872, 288] on div at bounding box center [823, 321] width 374 height 463
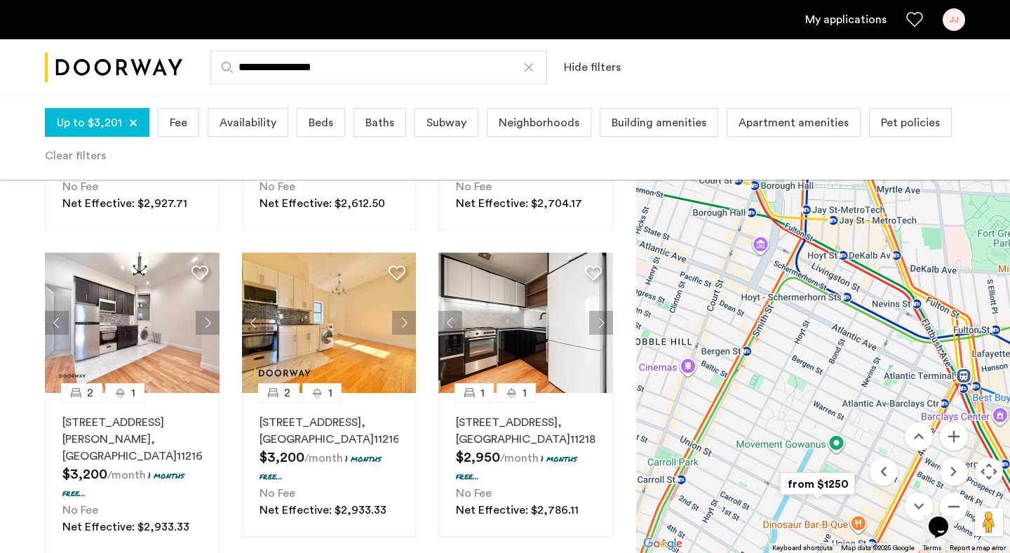
drag, startPoint x: 727, startPoint y: 260, endPoint x: 803, endPoint y: 335, distance: 107.7
click at [803, 335] on div at bounding box center [823, 321] width 374 height 463
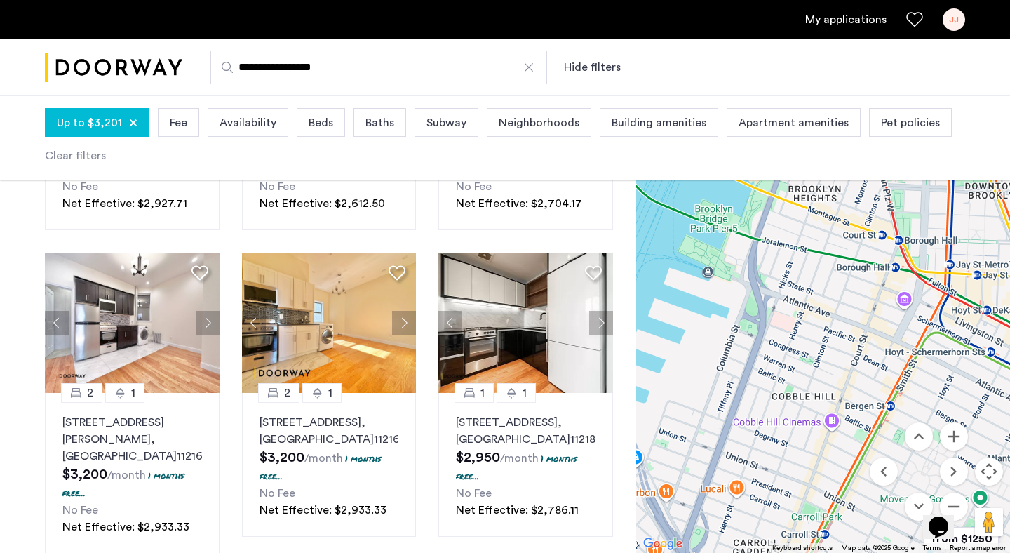
drag, startPoint x: 776, startPoint y: 300, endPoint x: 923, endPoint y: 357, distance: 157.9
click at [923, 357] on div at bounding box center [823, 321] width 374 height 463
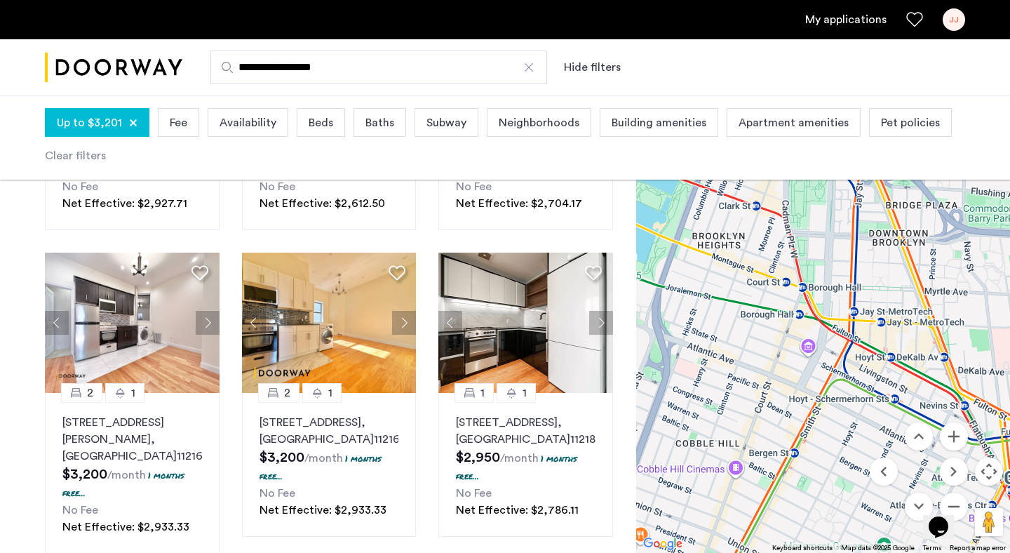
drag, startPoint x: 958, startPoint y: 323, endPoint x: 858, endPoint y: 369, distance: 109.9
click at [858, 369] on div at bounding box center [823, 321] width 374 height 463
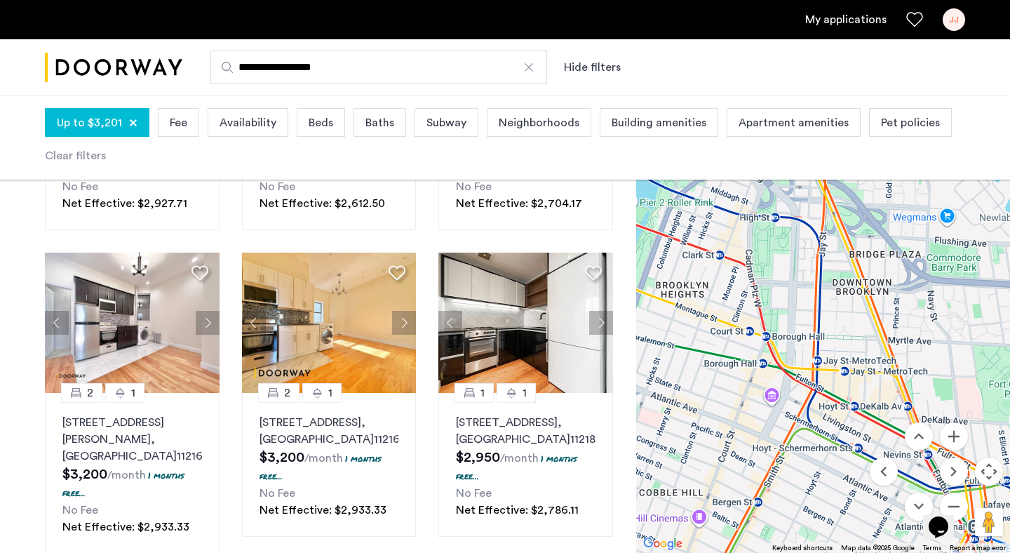
drag, startPoint x: 895, startPoint y: 337, endPoint x: 855, endPoint y: 392, distance: 68.4
click at [855, 392] on div at bounding box center [823, 321] width 374 height 463
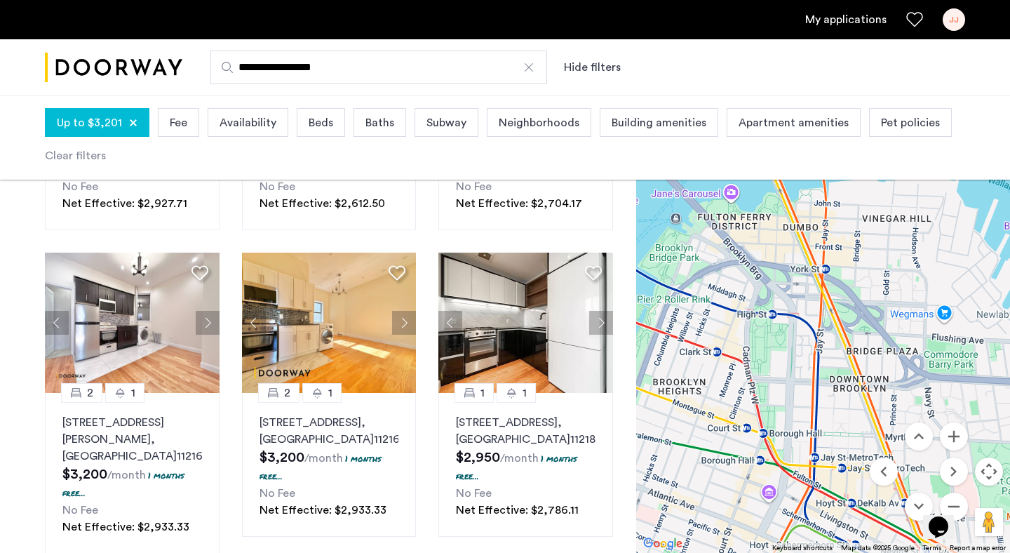
drag, startPoint x: 882, startPoint y: 262, endPoint x: 882, endPoint y: 364, distance: 102.4
click at [882, 364] on div at bounding box center [823, 321] width 374 height 463
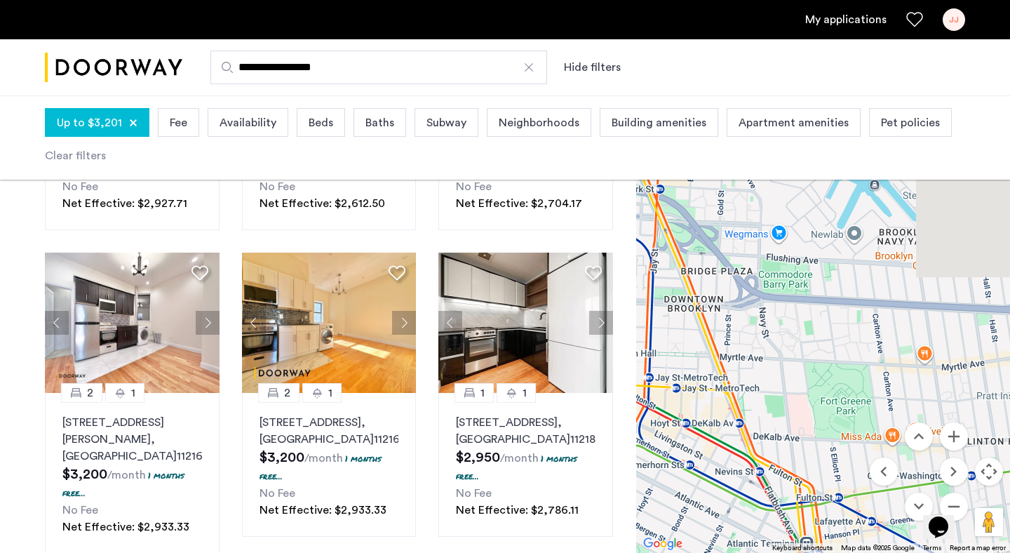
drag, startPoint x: 867, startPoint y: 364, endPoint x: 700, endPoint y: 284, distance: 185.2
click at [700, 284] on div at bounding box center [823, 321] width 374 height 463
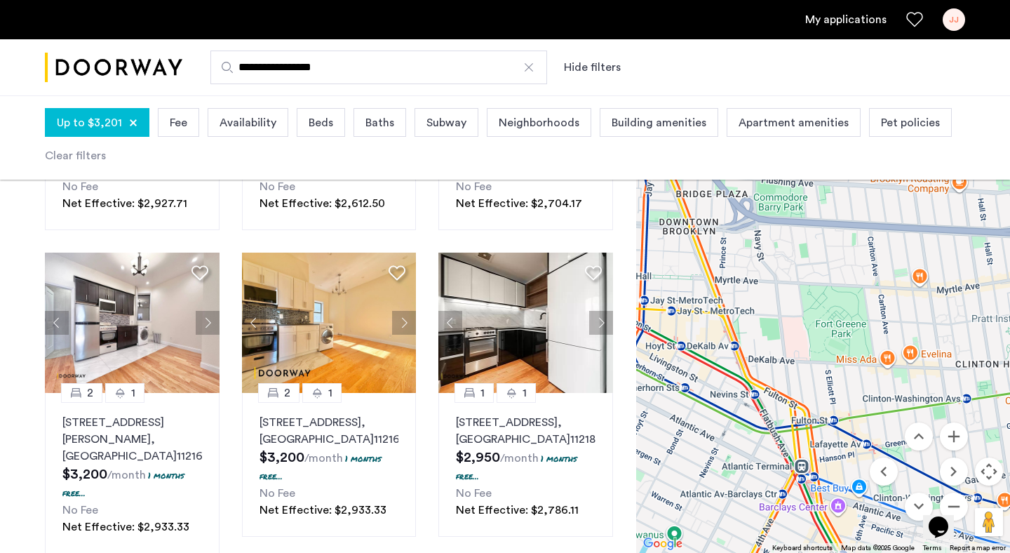
drag, startPoint x: 834, startPoint y: 410, endPoint x: 827, endPoint y: 328, distance: 83.1
click at [827, 328] on div at bounding box center [823, 321] width 374 height 463
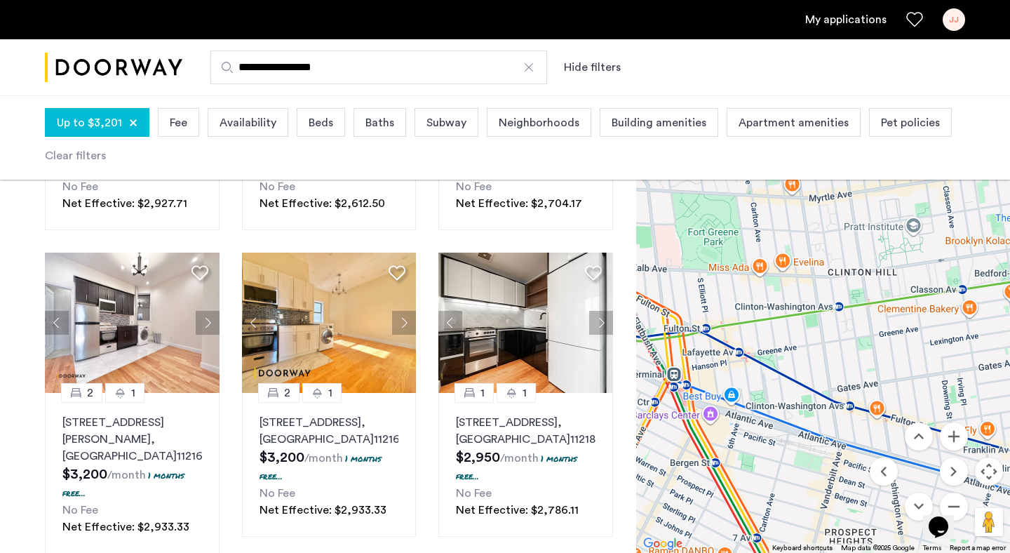
drag, startPoint x: 943, startPoint y: 383, endPoint x: 813, endPoint y: 293, distance: 158.4
click at [813, 293] on div at bounding box center [823, 321] width 374 height 463
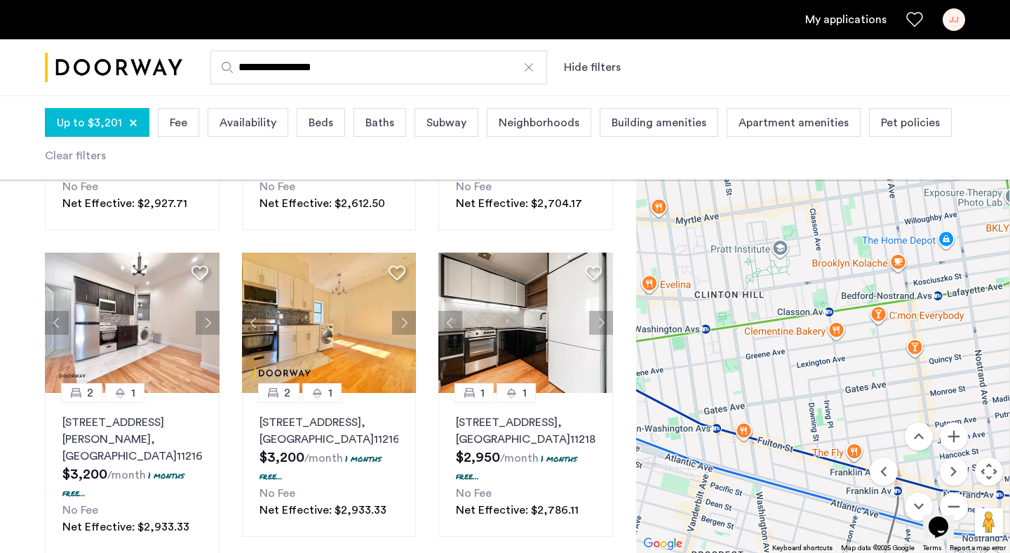
drag, startPoint x: 937, startPoint y: 330, endPoint x: 798, endPoint y: 361, distance: 142.2
click at [798, 361] on div at bounding box center [823, 321] width 374 height 463
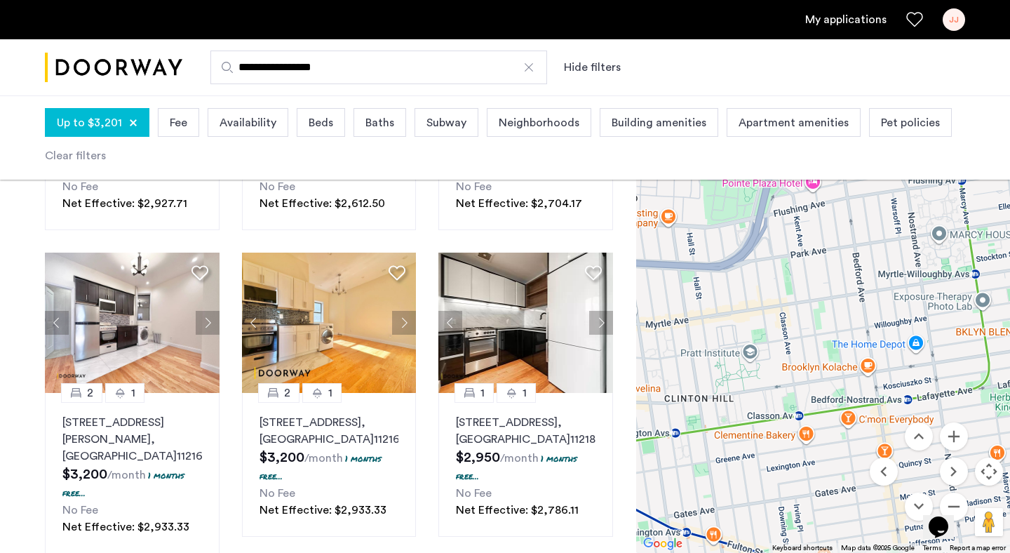
drag, startPoint x: 824, startPoint y: 289, endPoint x: 791, endPoint y: 422, distance: 136.8
click at [791, 422] on div at bounding box center [823, 321] width 374 height 463
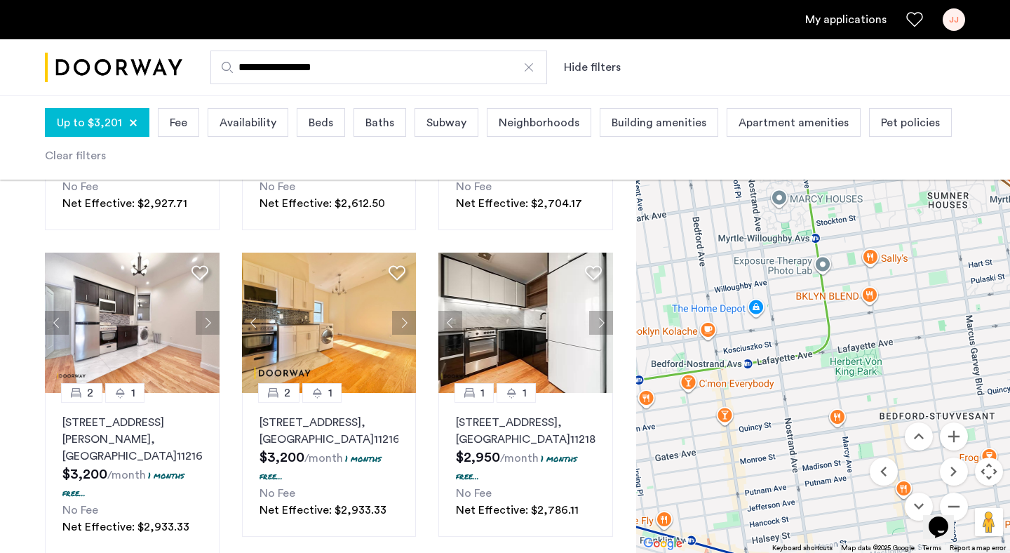
drag, startPoint x: 891, startPoint y: 361, endPoint x: 742, endPoint y: 295, distance: 163.4
click at [742, 295] on div at bounding box center [823, 321] width 374 height 463
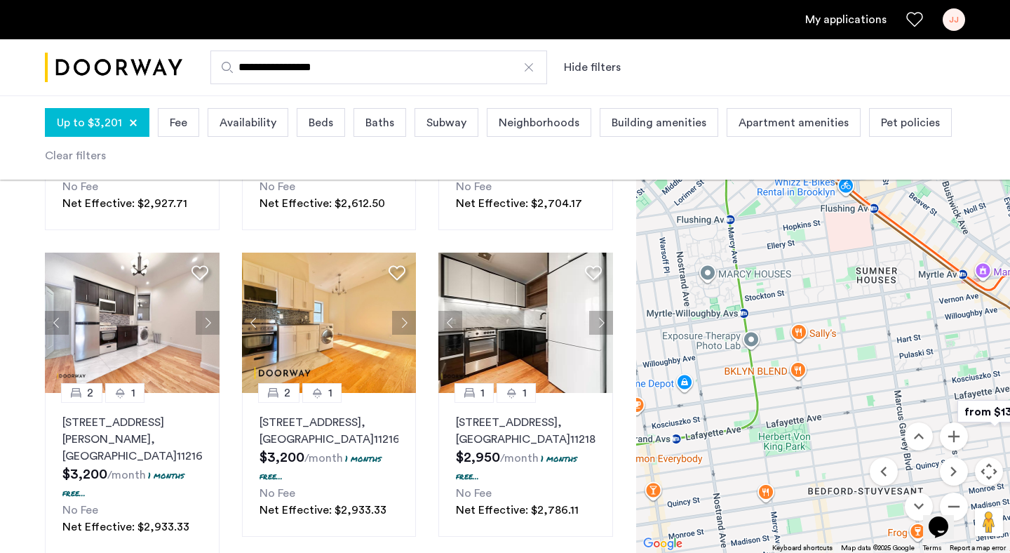
drag, startPoint x: 741, startPoint y: 297, endPoint x: 669, endPoint y: 374, distance: 105.2
click at [669, 374] on div at bounding box center [823, 321] width 374 height 463
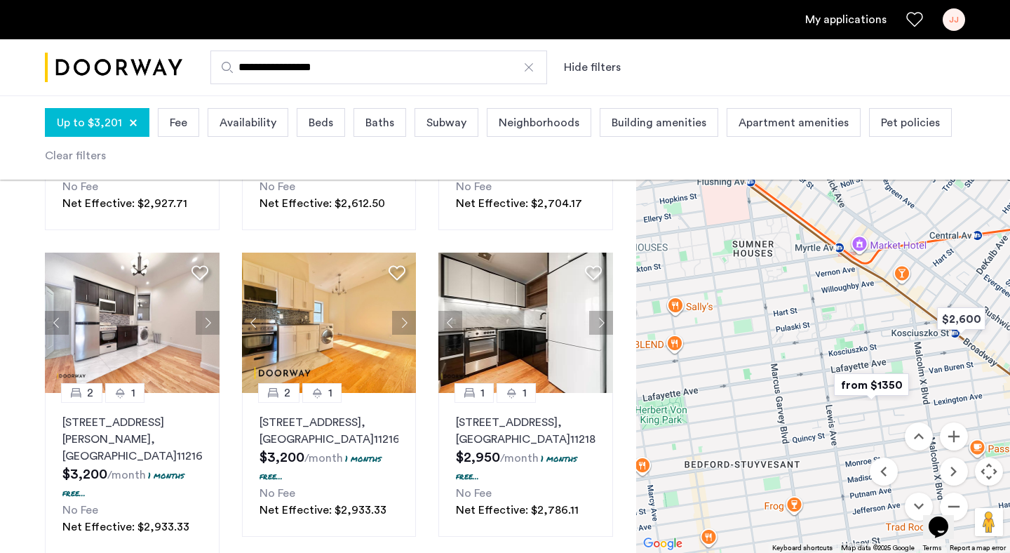
drag, startPoint x: 817, startPoint y: 403, endPoint x: 688, endPoint y: 375, distance: 132.1
click at [688, 375] on div at bounding box center [823, 321] width 374 height 463
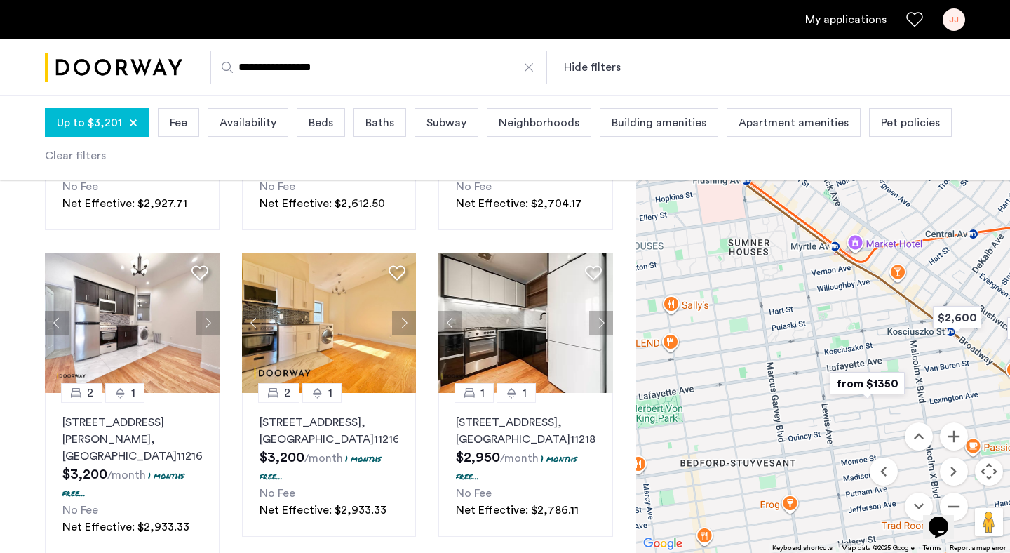
click at [862, 382] on img "from $1350" at bounding box center [867, 384] width 86 height 32
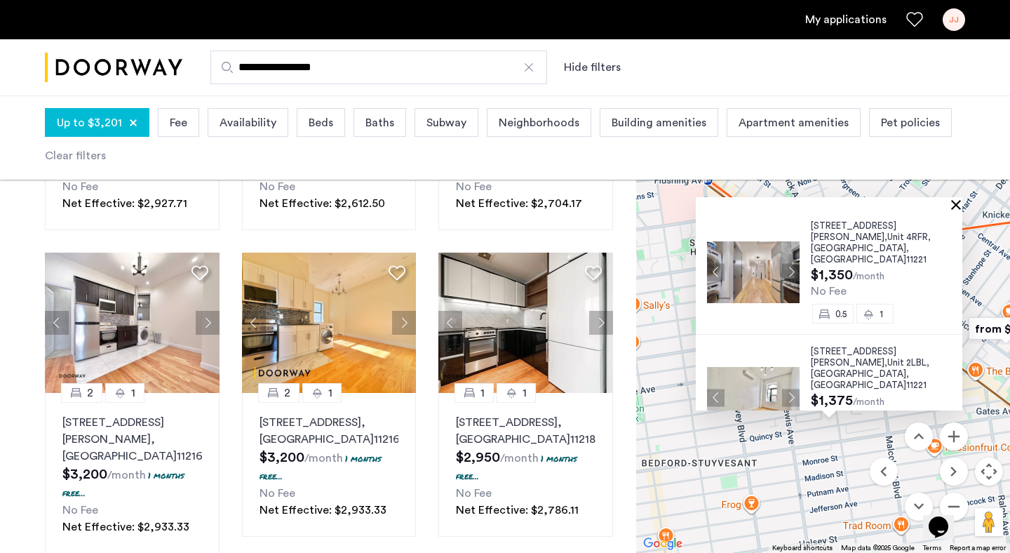
click at [964, 202] on button "Close" at bounding box center [959, 204] width 10 height 10
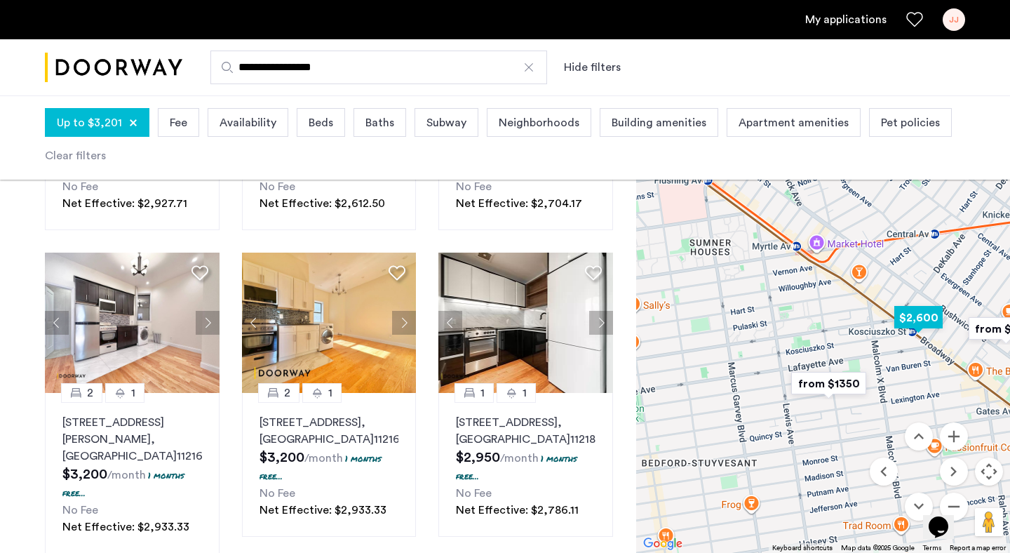
click at [915, 318] on img "$2,600" at bounding box center [919, 318] width 60 height 32
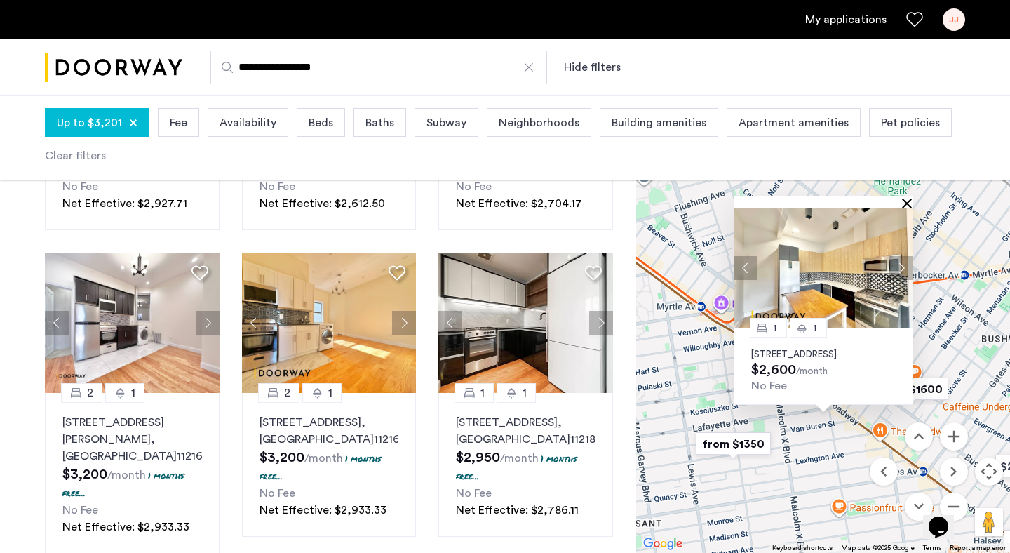
click at [908, 198] on button "Close" at bounding box center [910, 203] width 10 height 10
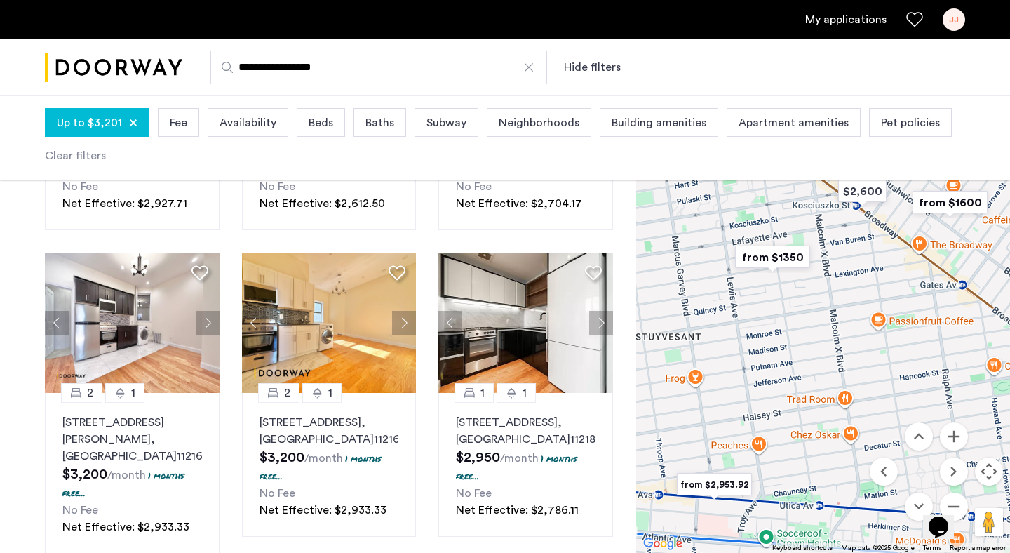
drag, startPoint x: 843, startPoint y: 427, endPoint x: 913, endPoint y: 189, distance: 248.5
click at [913, 189] on div at bounding box center [823, 321] width 374 height 463
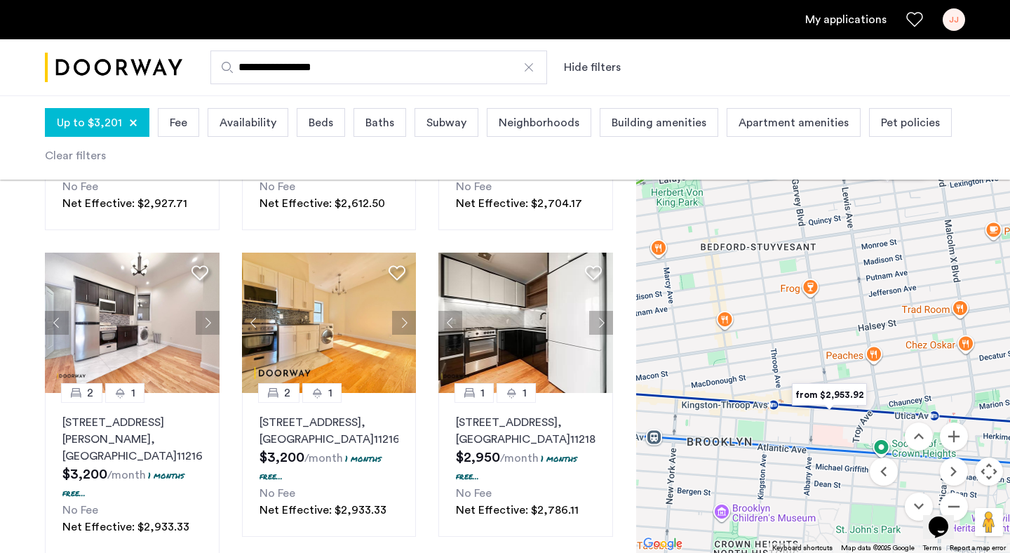
drag, startPoint x: 785, startPoint y: 375, endPoint x: 909, endPoint y: 306, distance: 142.0
click at [909, 306] on div at bounding box center [823, 321] width 374 height 463
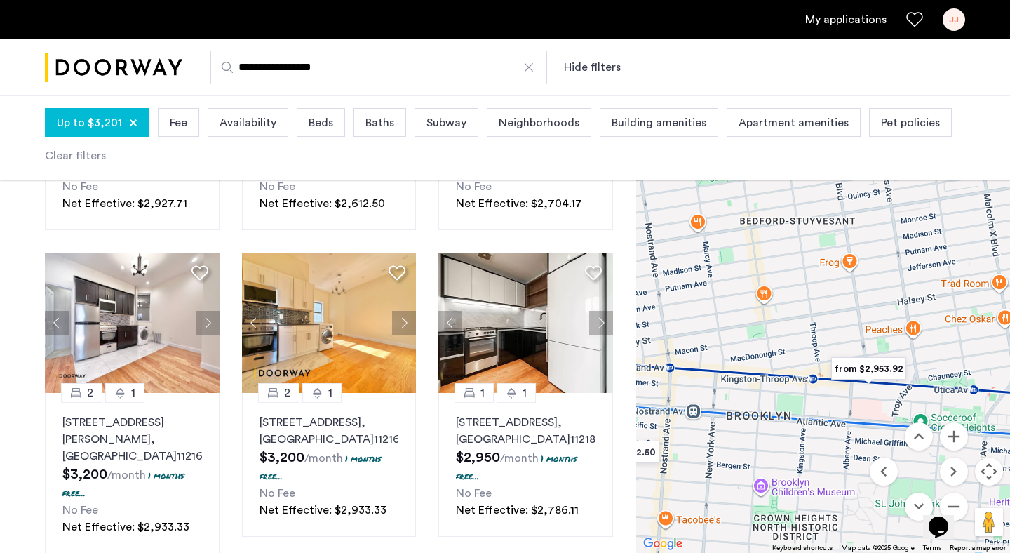
click at [864, 368] on img "from $2,953.92" at bounding box center [869, 369] width 86 height 32
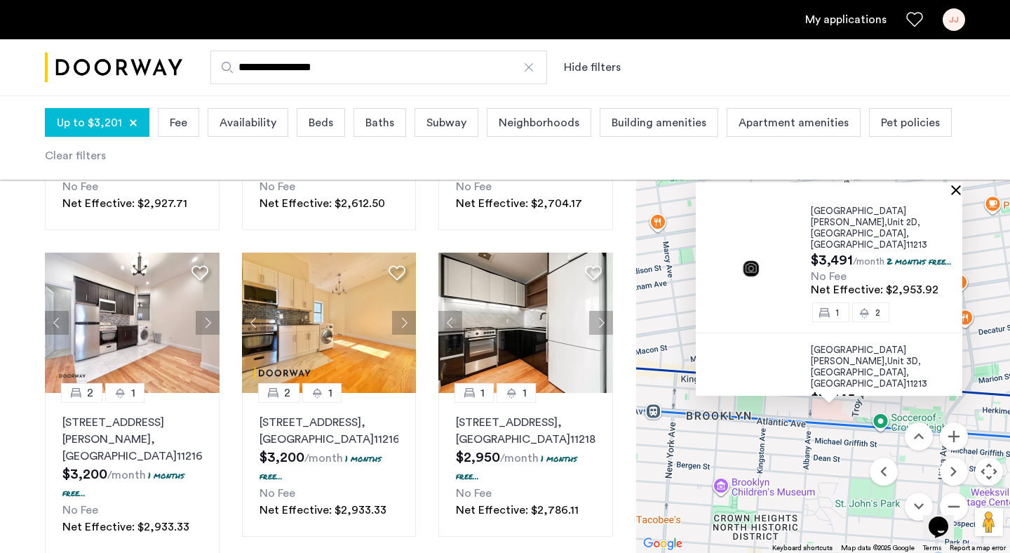
click at [961, 185] on button "Close" at bounding box center [959, 190] width 10 height 10
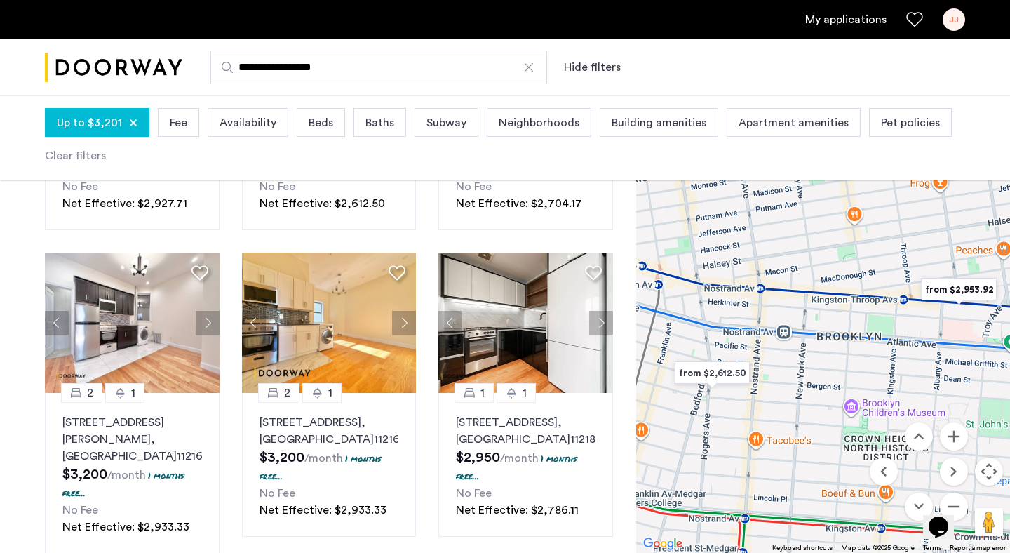
drag, startPoint x: 791, startPoint y: 435, endPoint x: 924, endPoint y: 356, distance: 154.5
click at [924, 356] on div at bounding box center [823, 321] width 374 height 463
click at [721, 371] on img "from $2,612.50" at bounding box center [714, 372] width 86 height 32
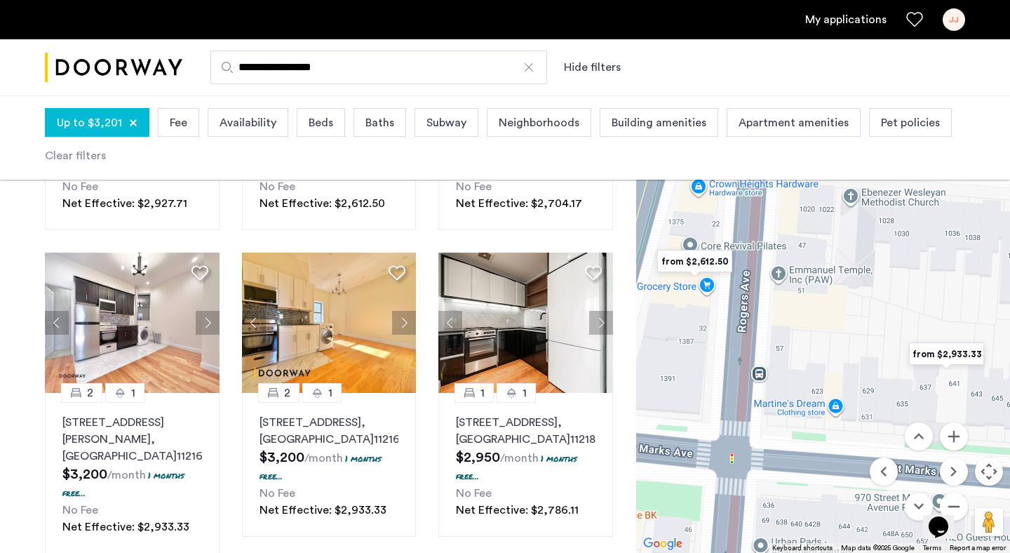
click at [686, 258] on img "from $2,612.50" at bounding box center [695, 262] width 86 height 32
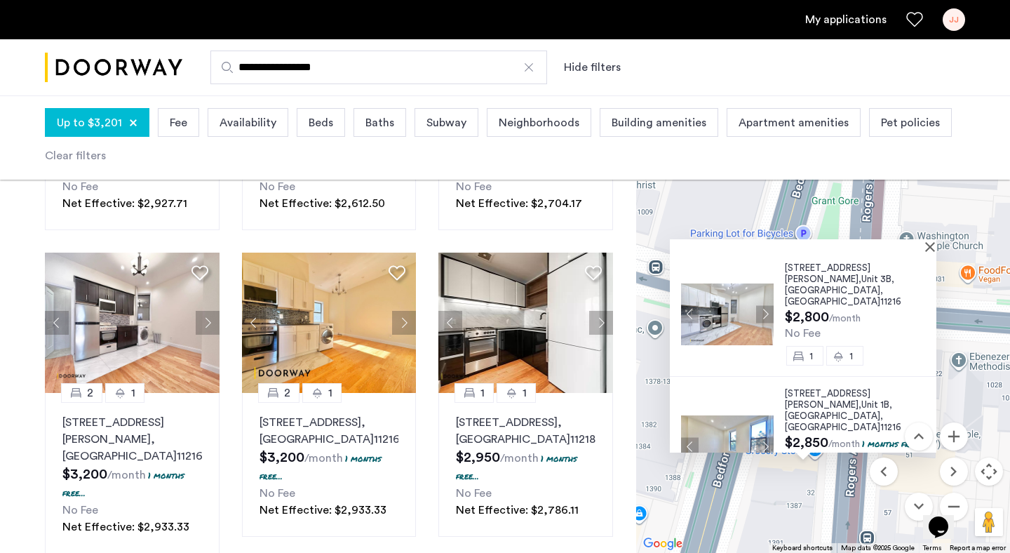
drag, startPoint x: 972, startPoint y: 207, endPoint x: 954, endPoint y: 315, distance: 109.6
click at [954, 315] on div "24 Rogers Avenue, Unit 3B, Brooklyn , NY 11216 $2,800 /month No Fee 1 1 24 Roge…" at bounding box center [823, 321] width 374 height 463
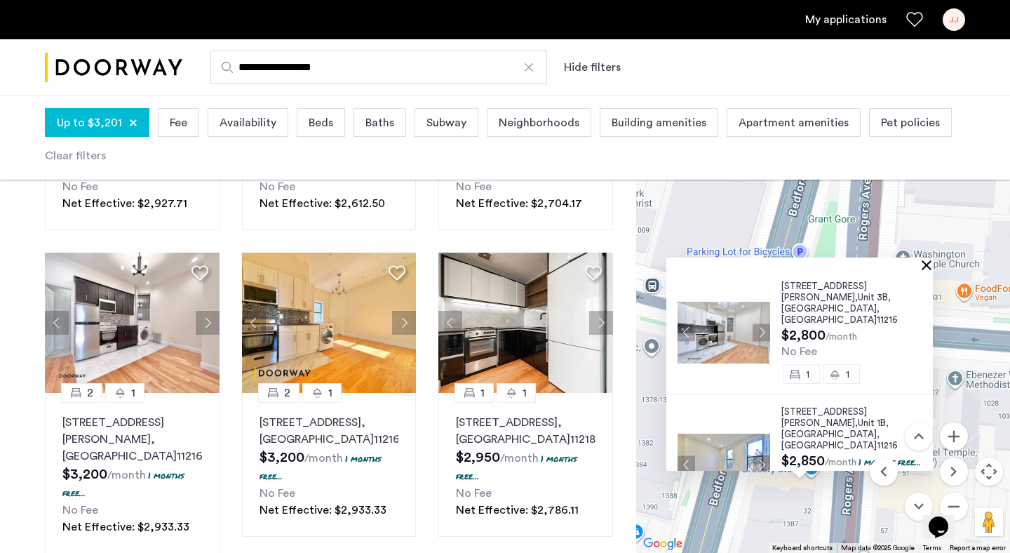
click at [935, 267] on button "Close" at bounding box center [930, 265] width 10 height 10
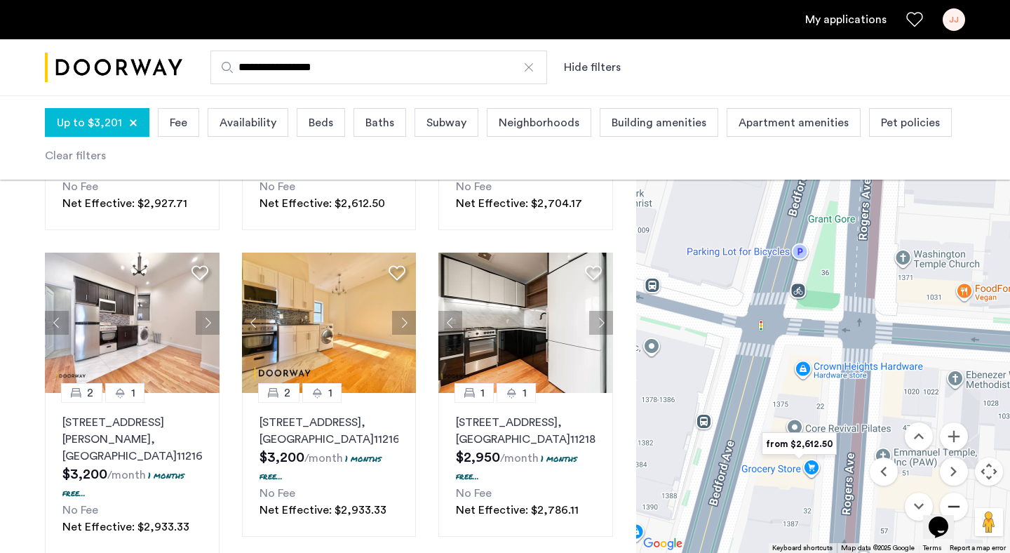
click at [958, 496] on button "Zoom out" at bounding box center [954, 507] width 28 height 28
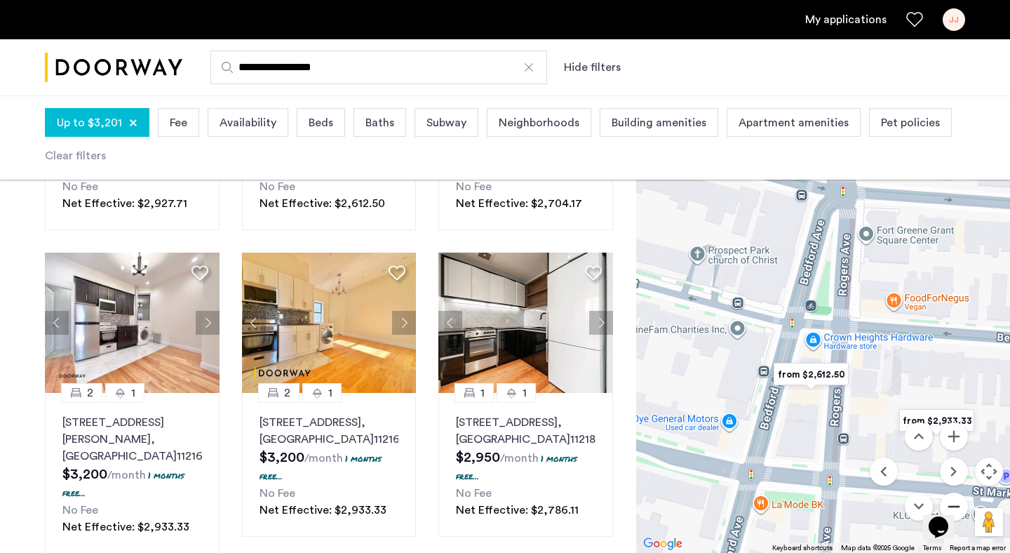
click at [958, 496] on button "Zoom out" at bounding box center [954, 507] width 28 height 28
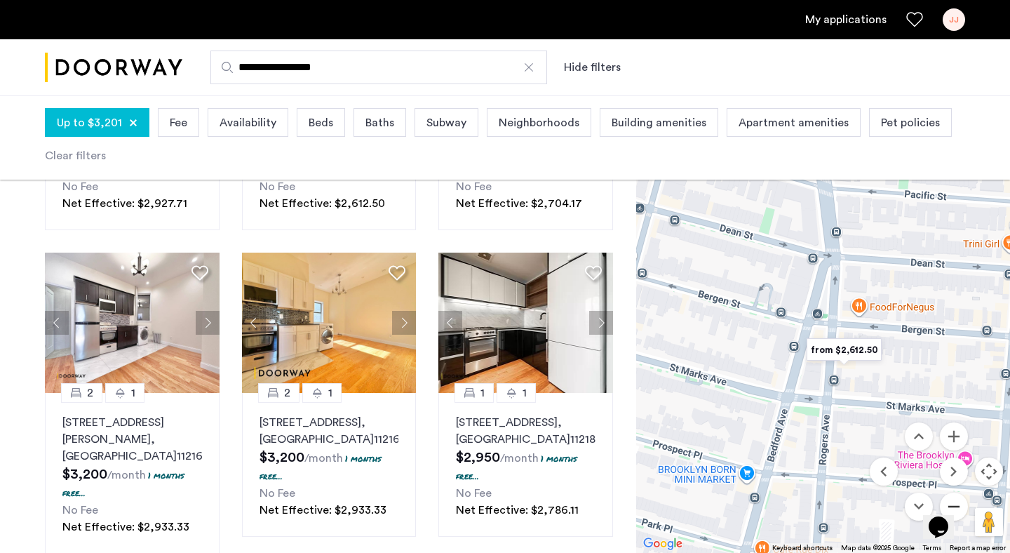
click at [958, 496] on button "Zoom out" at bounding box center [954, 507] width 28 height 28
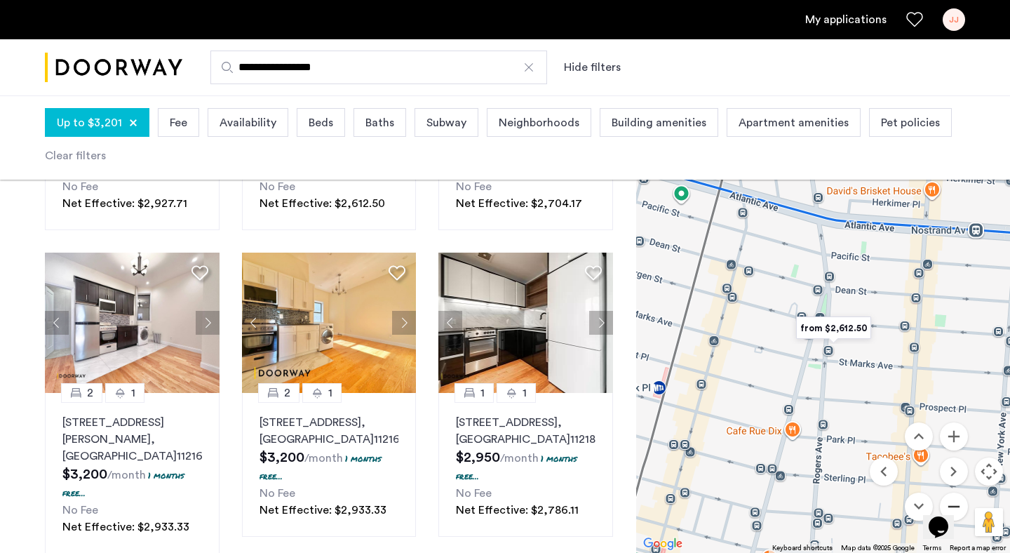
click at [958, 496] on button "Zoom out" at bounding box center [954, 507] width 28 height 28
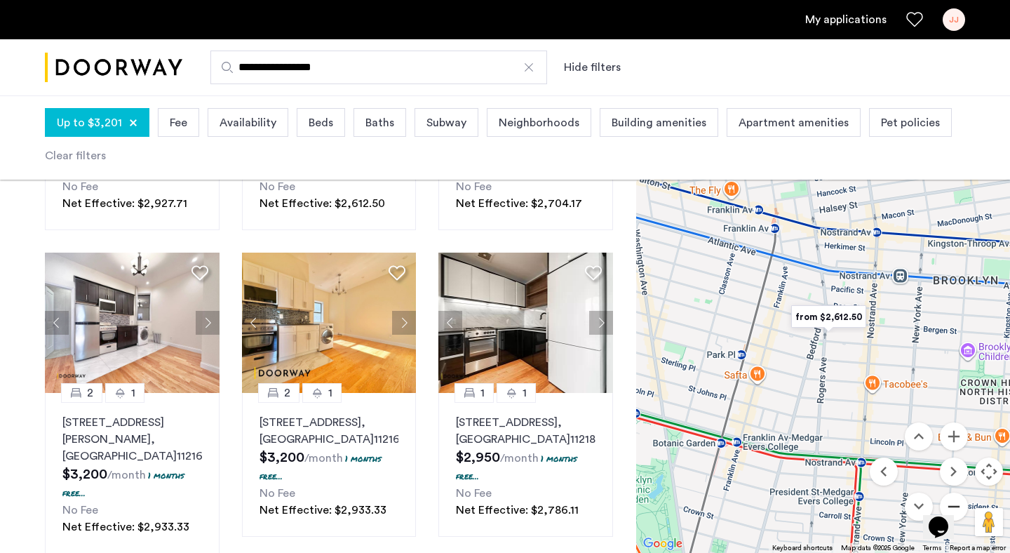
click at [958, 496] on button "Zoom out" at bounding box center [954, 507] width 28 height 28
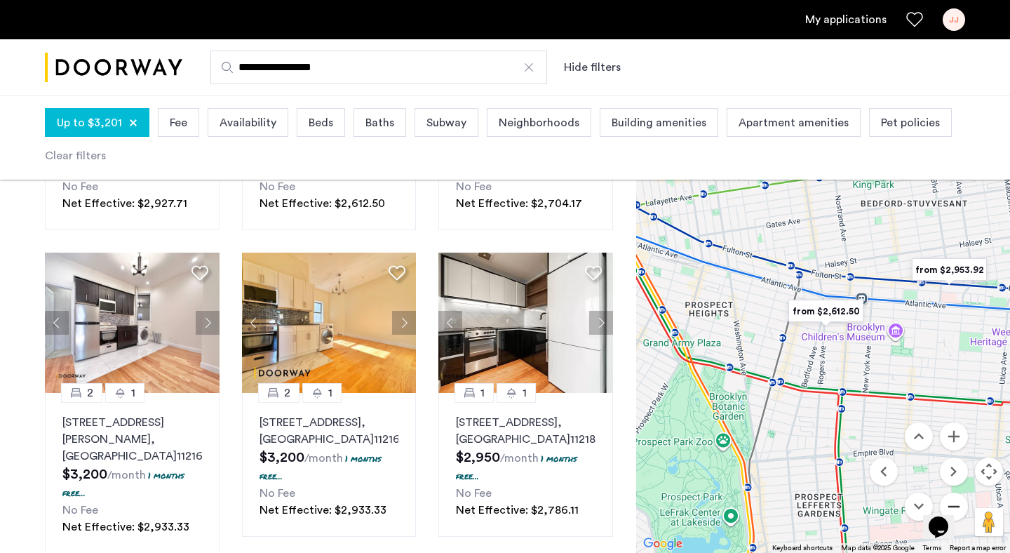
click at [958, 496] on button "Zoom out" at bounding box center [954, 507] width 28 height 28
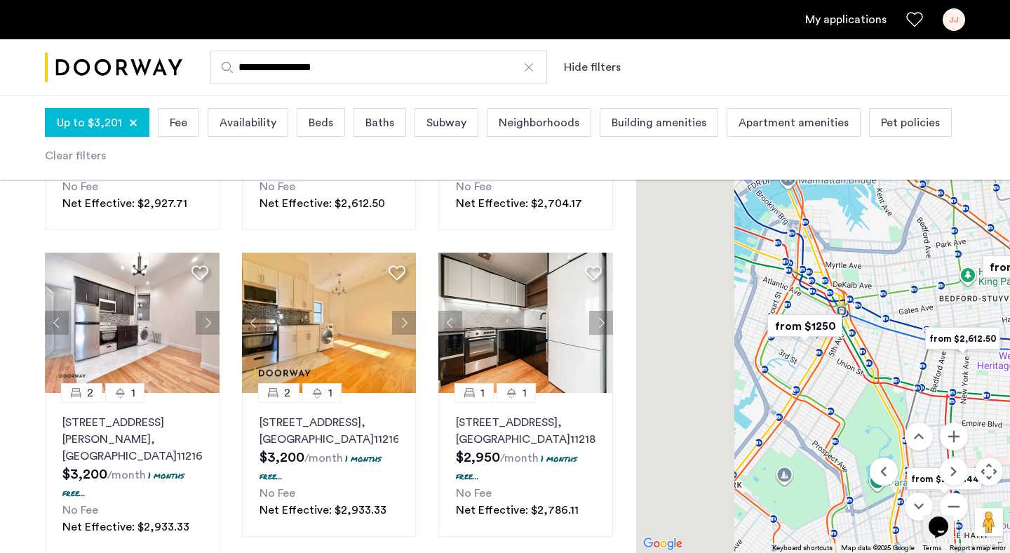
drag, startPoint x: 721, startPoint y: 367, endPoint x: 842, endPoint y: 403, distance: 126.5
click at [842, 403] on div at bounding box center [823, 321] width 374 height 463
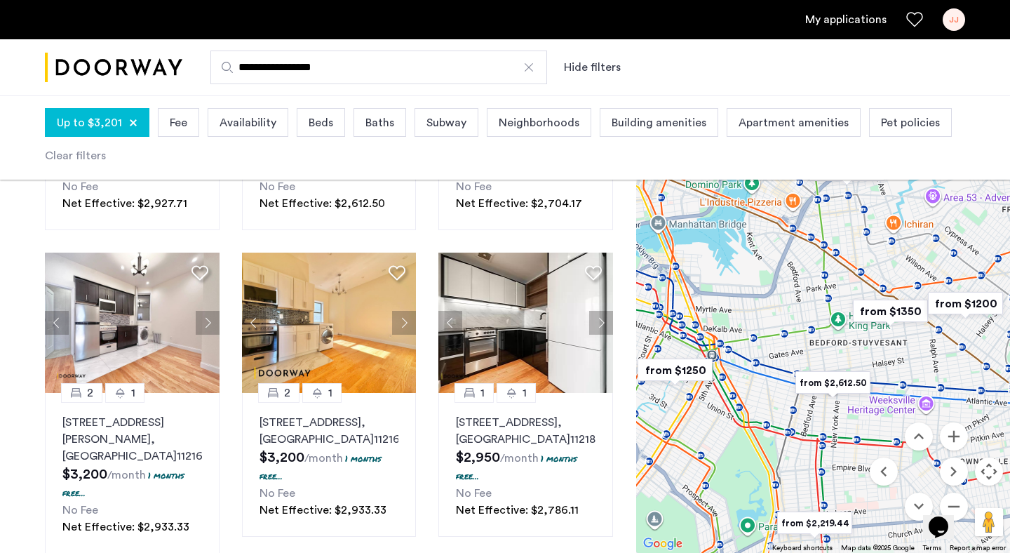
drag, startPoint x: 888, startPoint y: 366, endPoint x: 731, endPoint y: 415, distance: 164.7
click at [731, 415] on div at bounding box center [823, 321] width 374 height 463
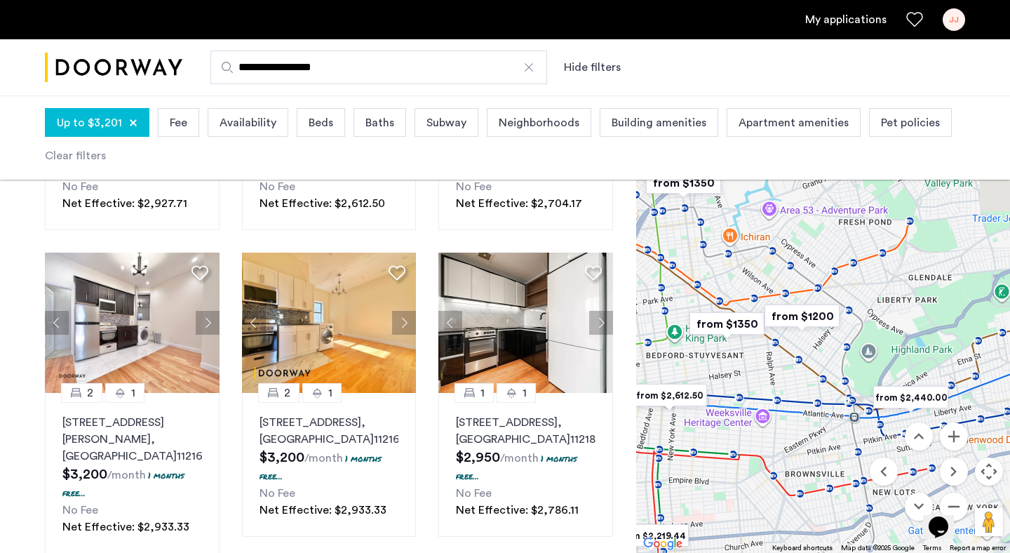
drag, startPoint x: 890, startPoint y: 266, endPoint x: 751, endPoint y: 274, distance: 139.2
click at [751, 274] on div at bounding box center [823, 321] width 374 height 463
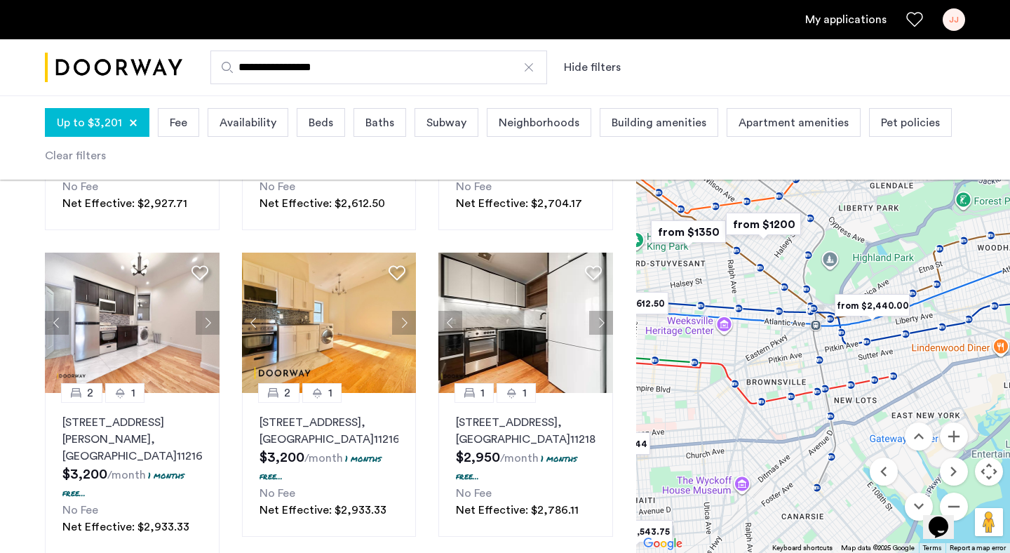
drag, startPoint x: 916, startPoint y: 321, endPoint x: 874, endPoint y: 227, distance: 102.7
click at [874, 227] on div at bounding box center [823, 321] width 374 height 463
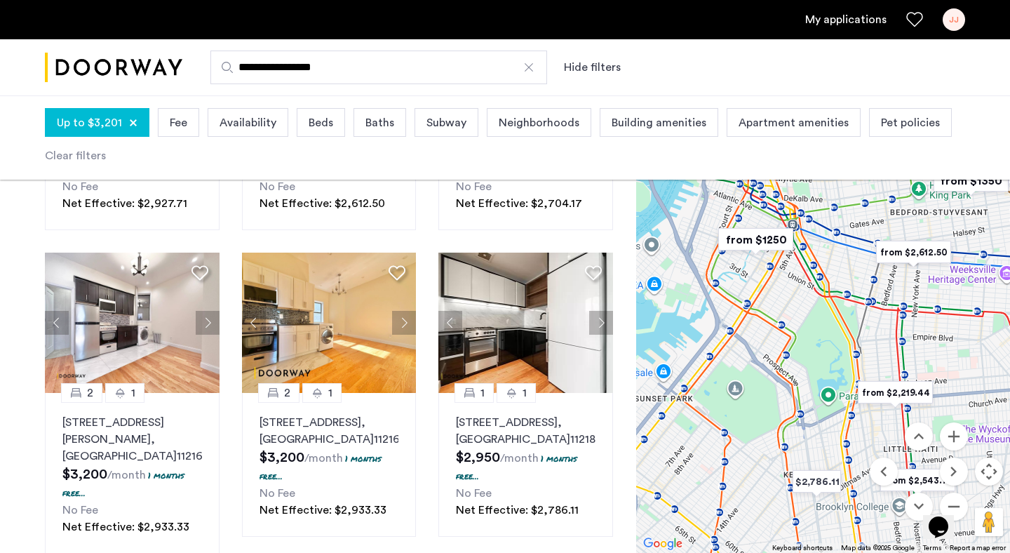
drag, startPoint x: 706, startPoint y: 424, endPoint x: 1000, endPoint y: 370, distance: 299.0
click at [1000, 370] on div at bounding box center [823, 321] width 374 height 463
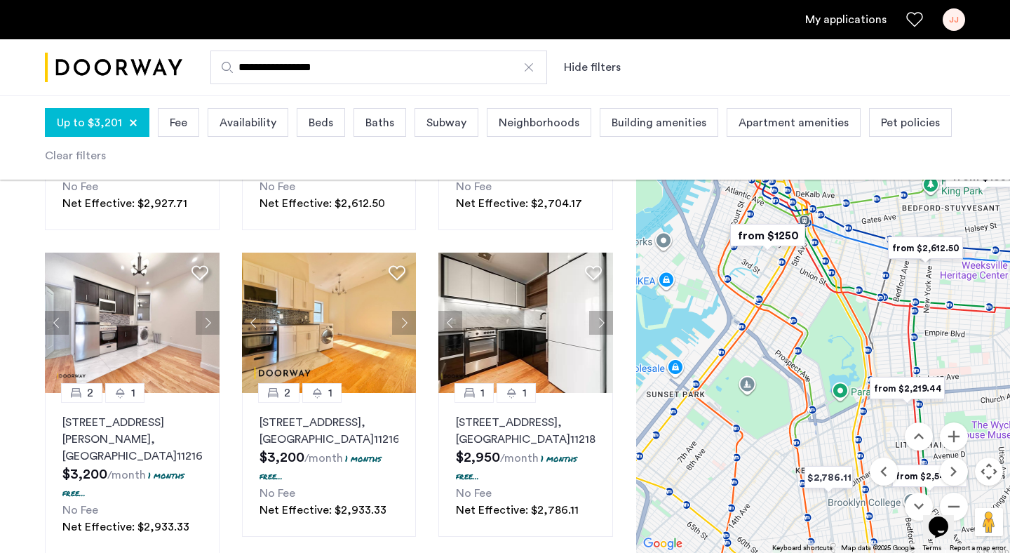
click at [963, 502] on div "Opens Chat This icon Opens the chat window." at bounding box center [946, 502] width 34 height 0
click at [953, 494] on button "Zoom out" at bounding box center [954, 507] width 28 height 28
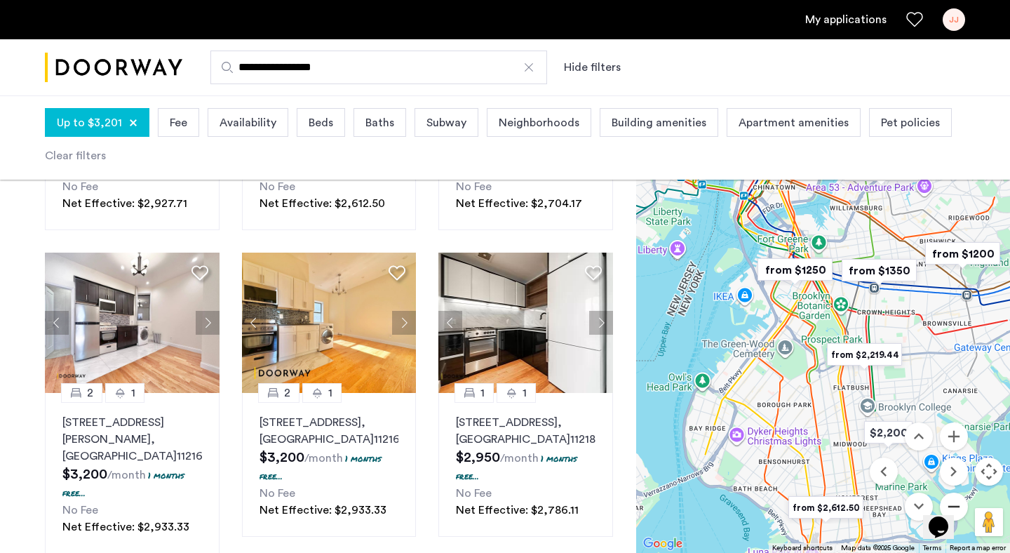
click at [953, 494] on button "Zoom out" at bounding box center [954, 507] width 28 height 28
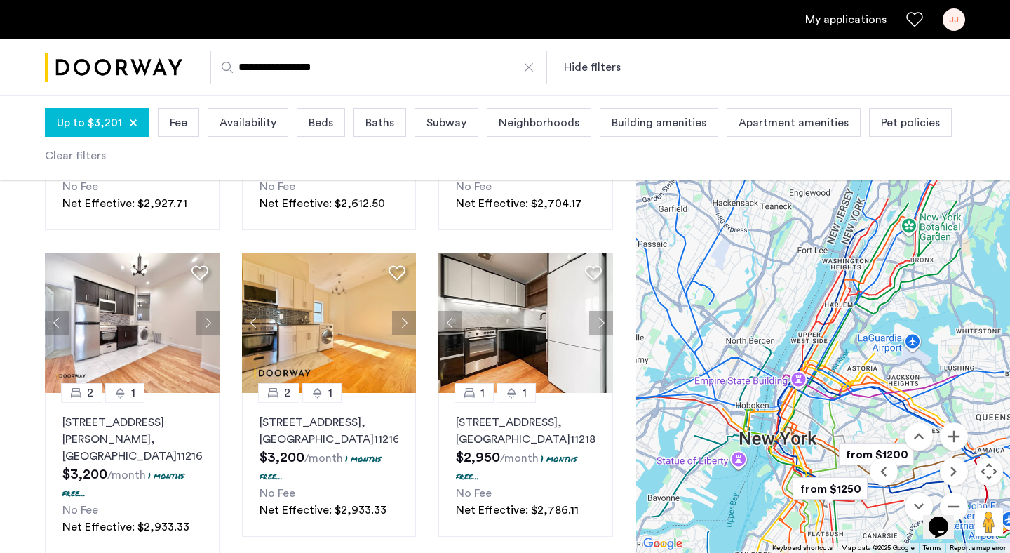
drag, startPoint x: 775, startPoint y: 221, endPoint x: 765, endPoint y: 406, distance: 185.5
click at [765, 406] on div at bounding box center [823, 321] width 374 height 463
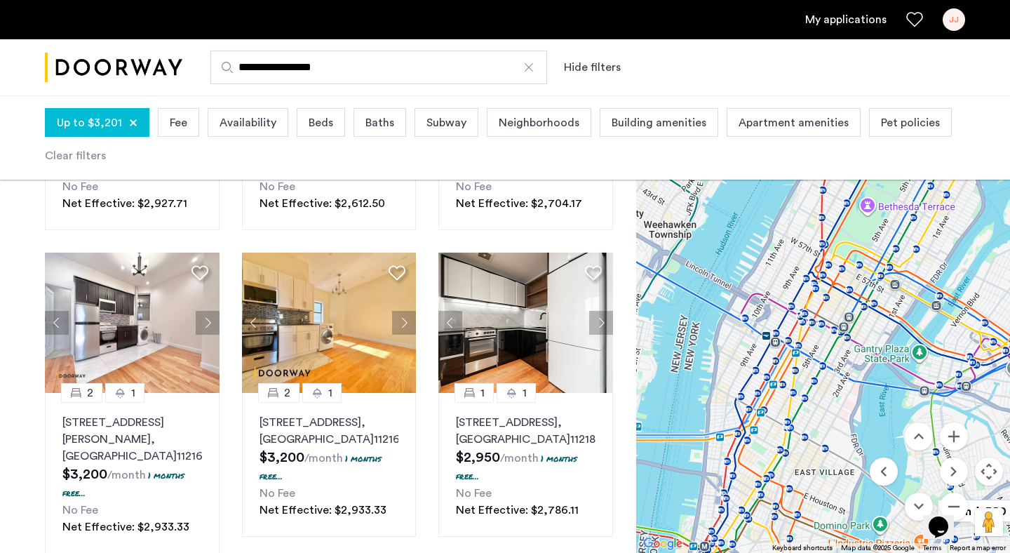
drag, startPoint x: 740, startPoint y: 474, endPoint x: 774, endPoint y: 423, distance: 61.7
click at [774, 423] on div at bounding box center [823, 321] width 374 height 463
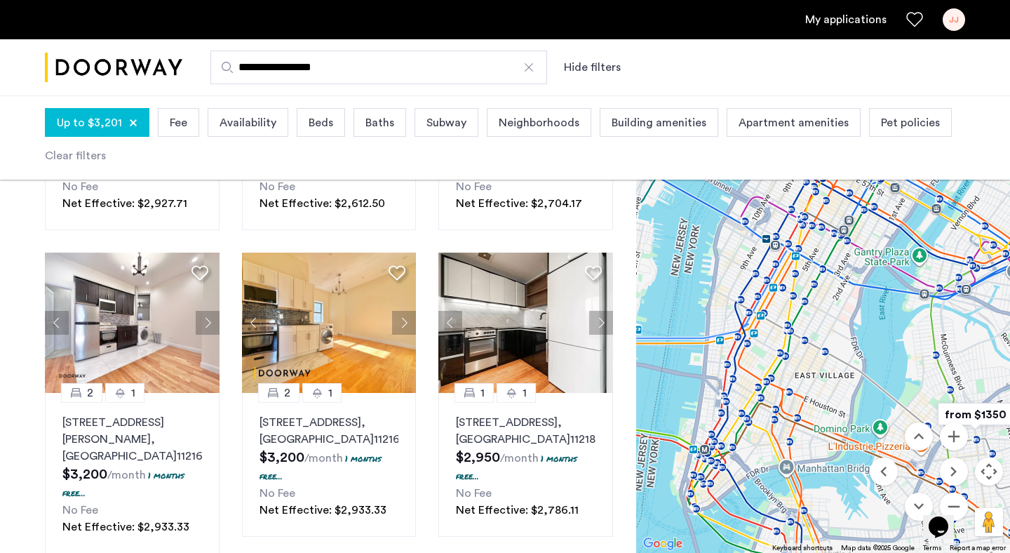
drag, startPoint x: 775, startPoint y: 423, endPoint x: 775, endPoint y: 320, distance: 103.1
click at [775, 320] on div at bounding box center [823, 321] width 374 height 463
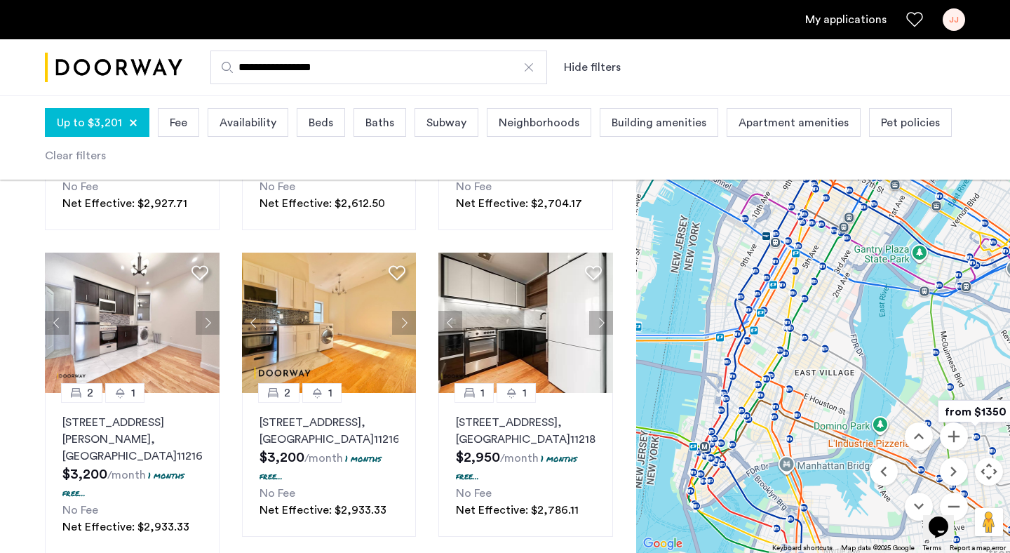
click at [531, 71] on div at bounding box center [529, 67] width 14 height 14
click at [531, 71] on input "**********" at bounding box center [378, 68] width 337 height 34
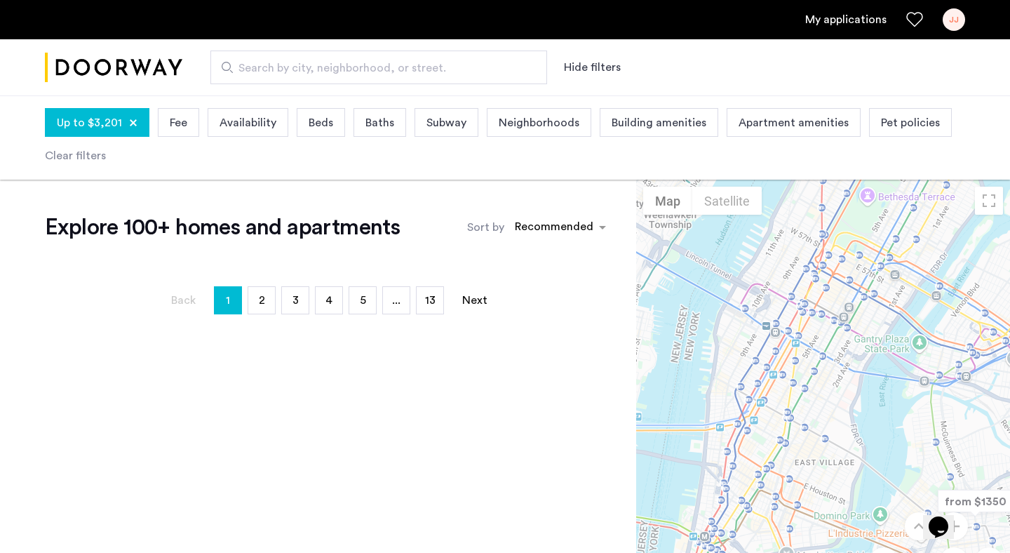
click at [445, 69] on span "Search by city, neighborhood, or street." at bounding box center [373, 68] width 269 height 17
click at [445, 69] on input "Search by city, neighborhood, or street." at bounding box center [378, 68] width 337 height 34
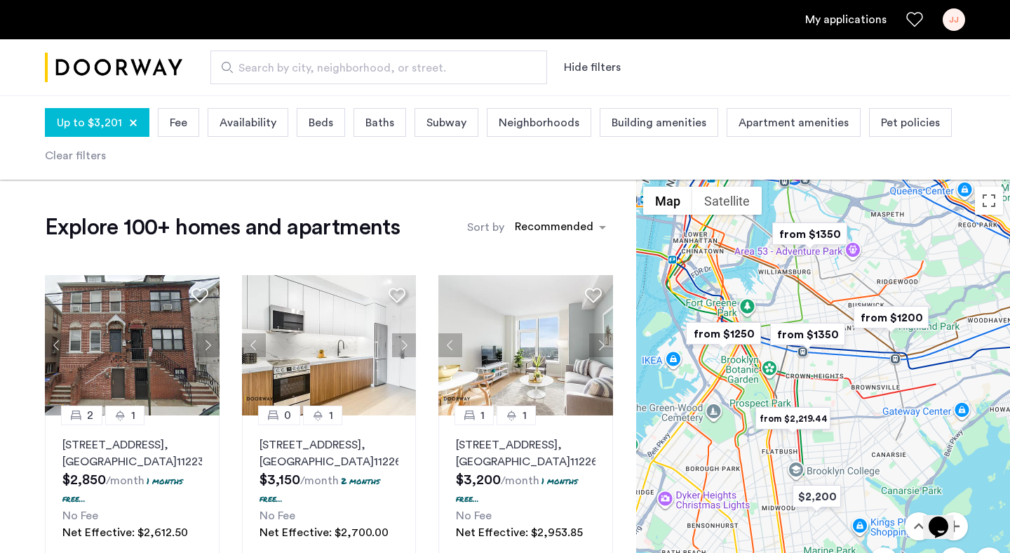
click at [563, 50] on div "Search by city, neighborhood, or street. Hide filters" at bounding box center [505, 67] width 1010 height 57
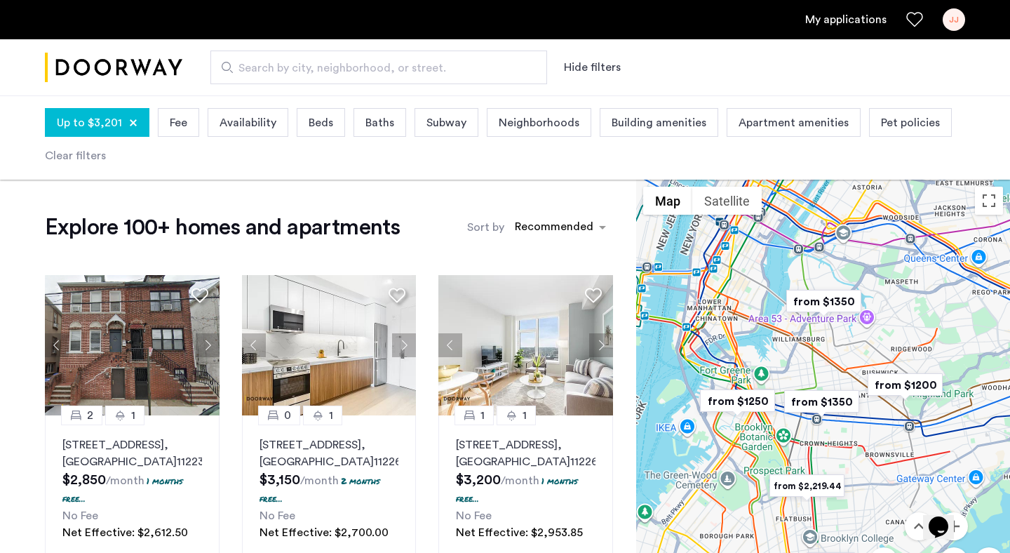
drag, startPoint x: 730, startPoint y: 253, endPoint x: 753, endPoint y: 358, distance: 106.9
click at [753, 358] on div at bounding box center [823, 411] width 374 height 463
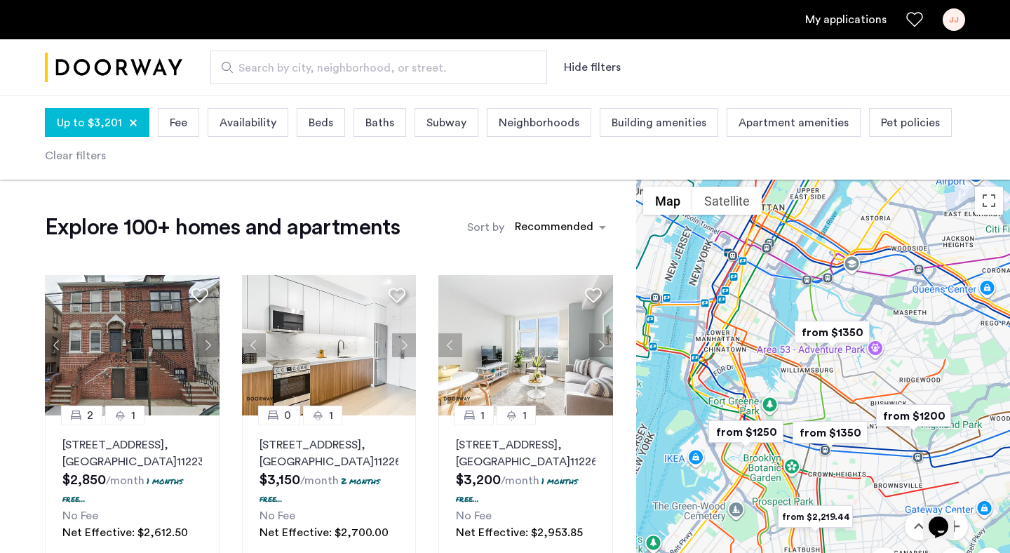
click at [130, 119] on div at bounding box center [133, 123] width 8 height 8
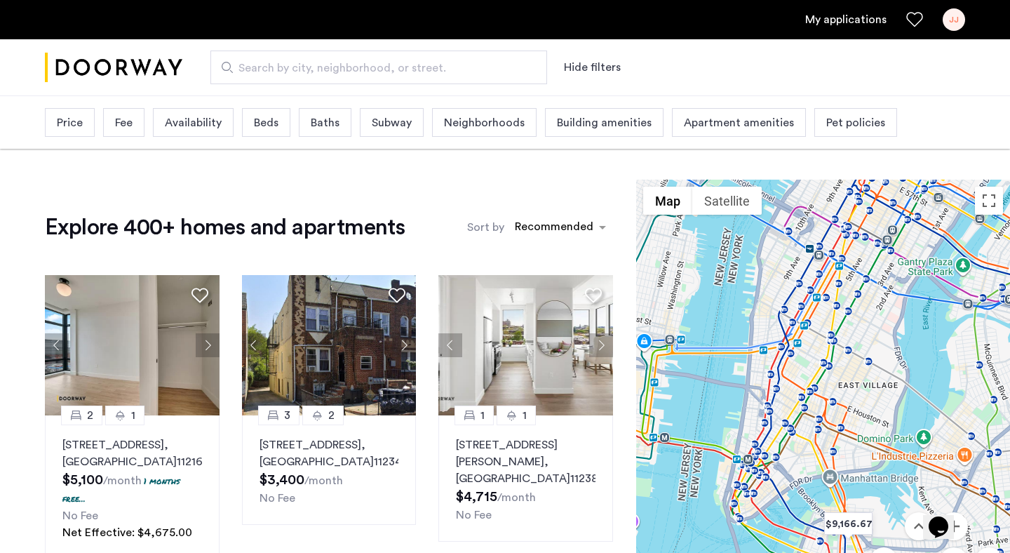
drag, startPoint x: 742, startPoint y: 399, endPoint x: 817, endPoint y: 401, distance: 75.1
click at [817, 401] on div at bounding box center [823, 411] width 374 height 463
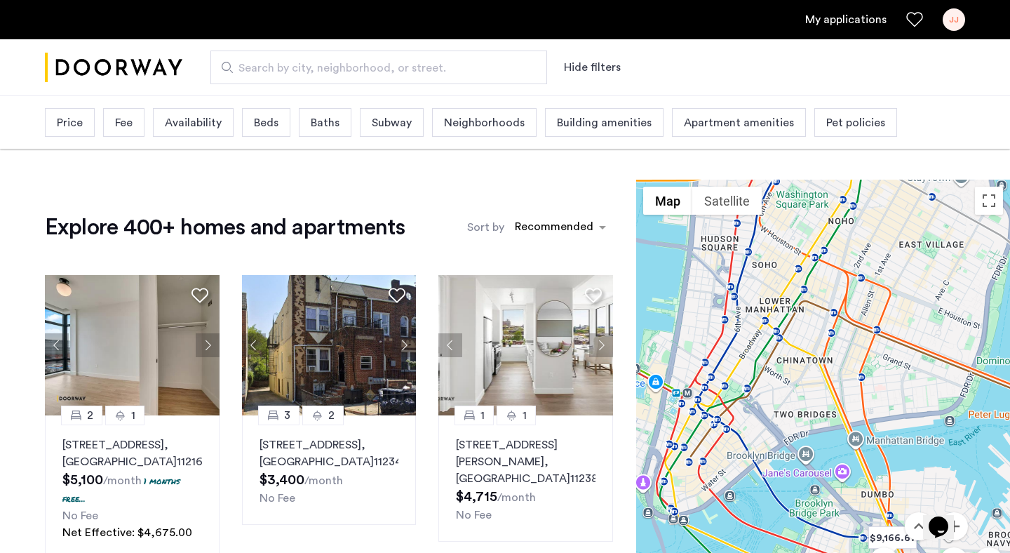
drag, startPoint x: 824, startPoint y: 473, endPoint x: 839, endPoint y: 346, distance: 127.8
click at [839, 346] on div at bounding box center [823, 411] width 374 height 463
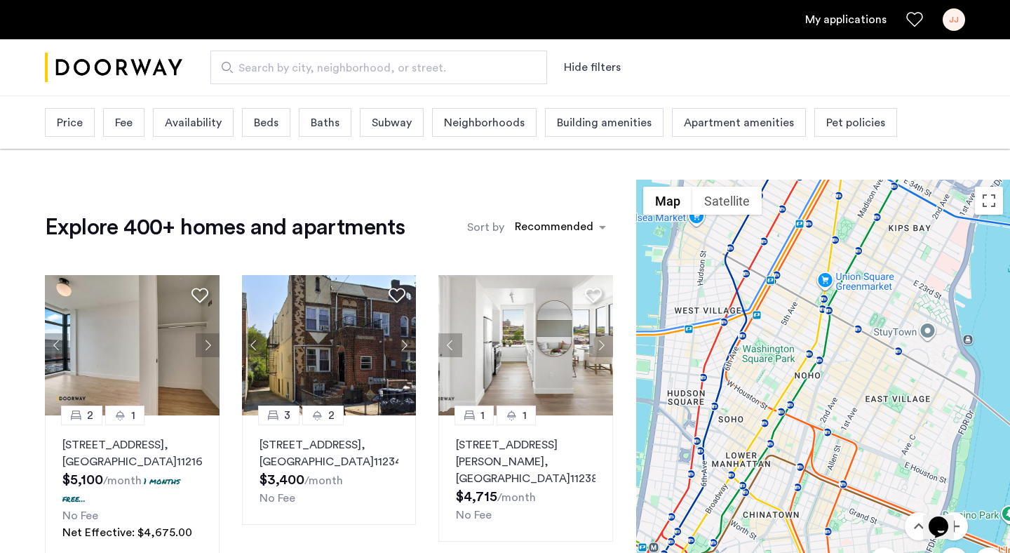
drag, startPoint x: 909, startPoint y: 237, endPoint x: 874, endPoint y: 392, distance: 159.0
click at [874, 392] on div at bounding box center [823, 411] width 374 height 463
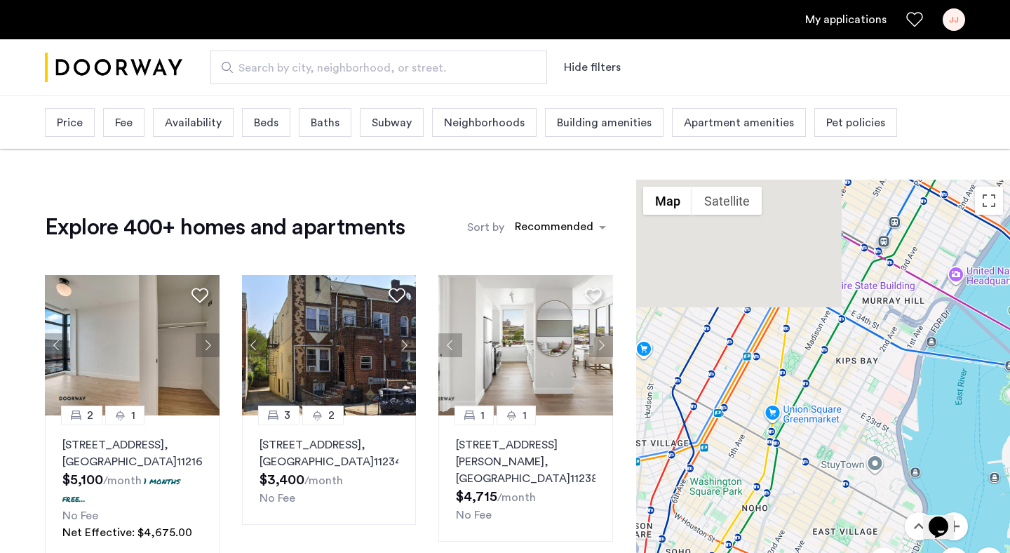
drag, startPoint x: 881, startPoint y: 302, endPoint x: 831, endPoint y: 440, distance: 146.3
click at [831, 440] on div at bounding box center [823, 411] width 374 height 463
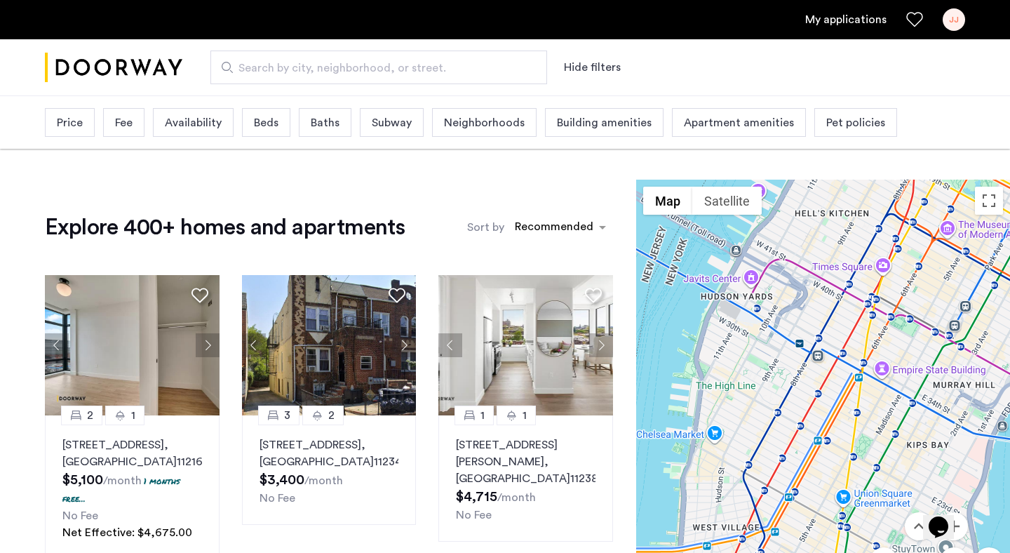
drag, startPoint x: 868, startPoint y: 372, endPoint x: 938, endPoint y: 464, distance: 116.2
click at [938, 464] on div at bounding box center [823, 411] width 374 height 463
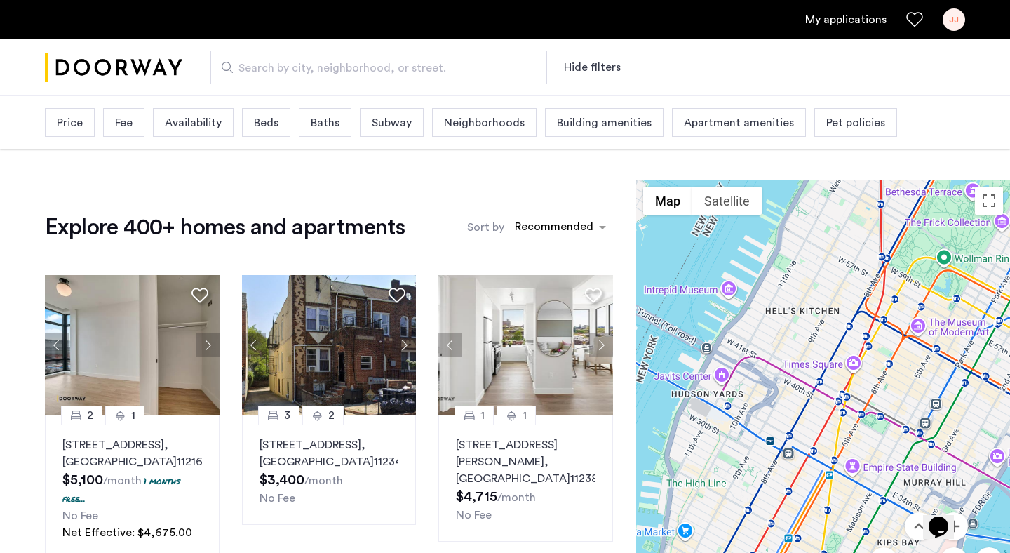
drag, startPoint x: 940, startPoint y: 297, endPoint x: 911, endPoint y: 399, distance: 106.4
click at [911, 399] on div at bounding box center [823, 411] width 374 height 463
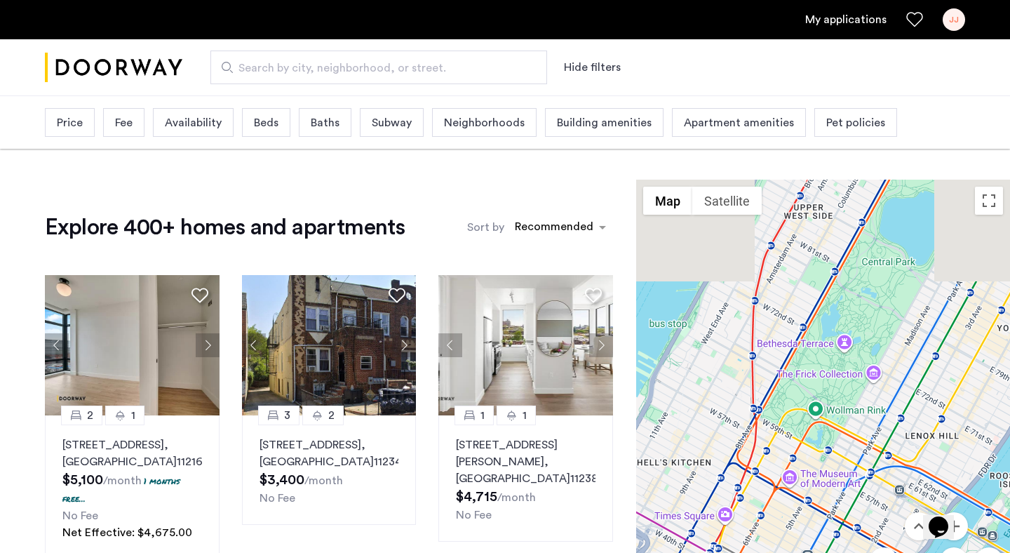
drag, startPoint x: 977, startPoint y: 344, endPoint x: 837, endPoint y: 497, distance: 208.1
click at [837, 497] on div at bounding box center [823, 411] width 374 height 463
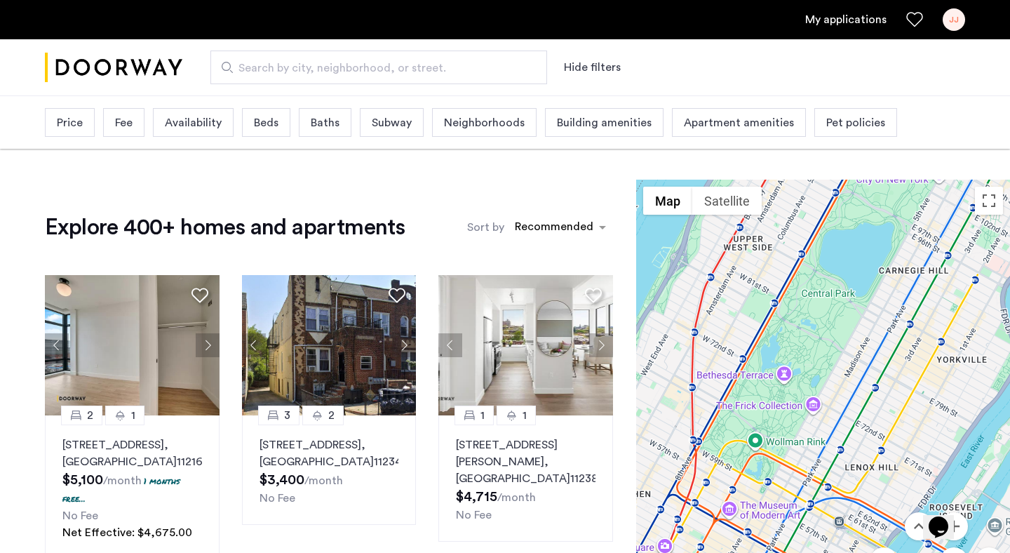
drag, startPoint x: 978, startPoint y: 389, endPoint x: 924, endPoint y: 417, distance: 61.2
click at [924, 417] on div at bounding box center [823, 411] width 374 height 463
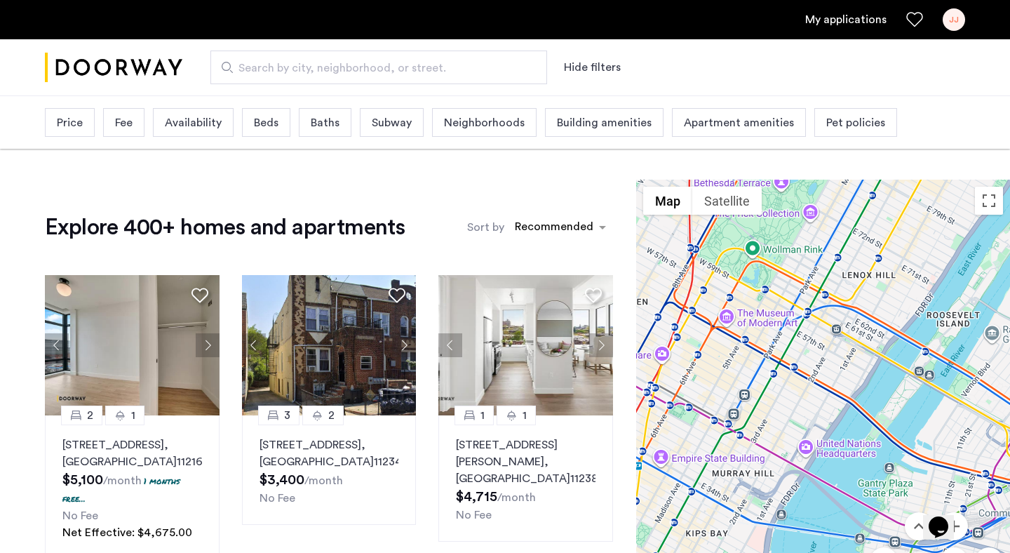
drag, startPoint x: 924, startPoint y: 417, endPoint x: 922, endPoint y: 225, distance: 192.3
click at [922, 225] on div at bounding box center [823, 411] width 374 height 463
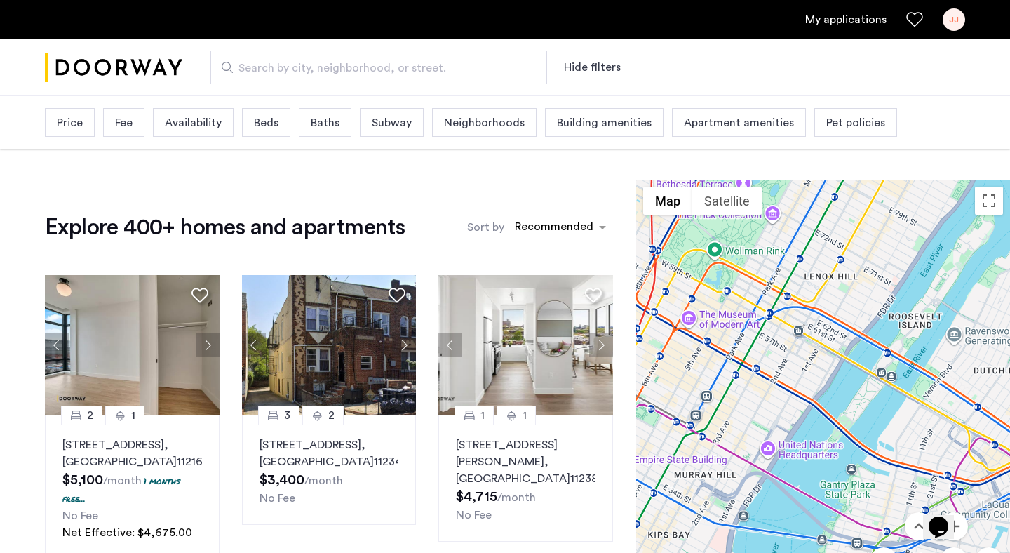
drag, startPoint x: 978, startPoint y: 365, endPoint x: 836, endPoint y: 408, distance: 148.9
click at [836, 408] on div at bounding box center [823, 411] width 374 height 463
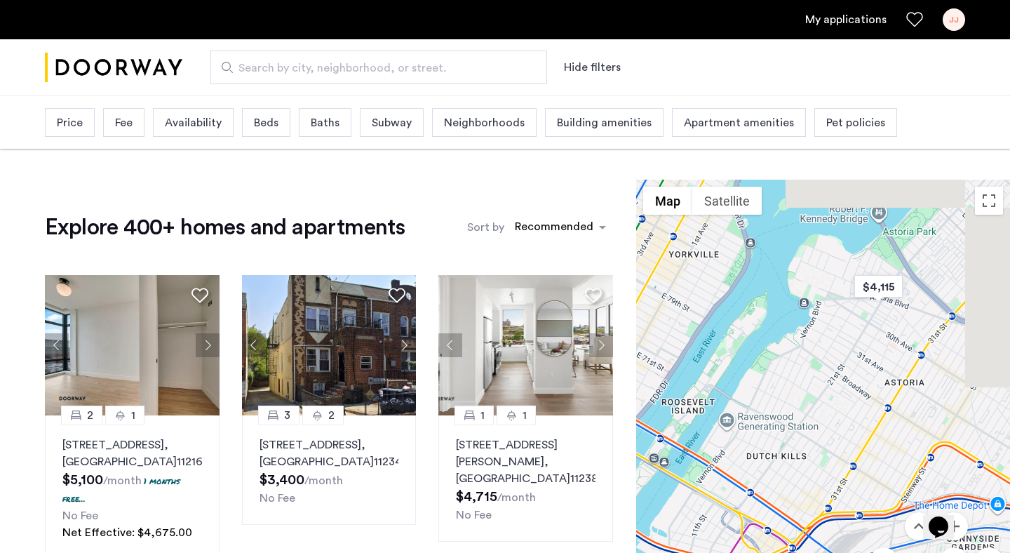
drag, startPoint x: 935, startPoint y: 400, endPoint x: 808, endPoint y: 442, distance: 134.5
click at [808, 442] on div at bounding box center [823, 411] width 374 height 463
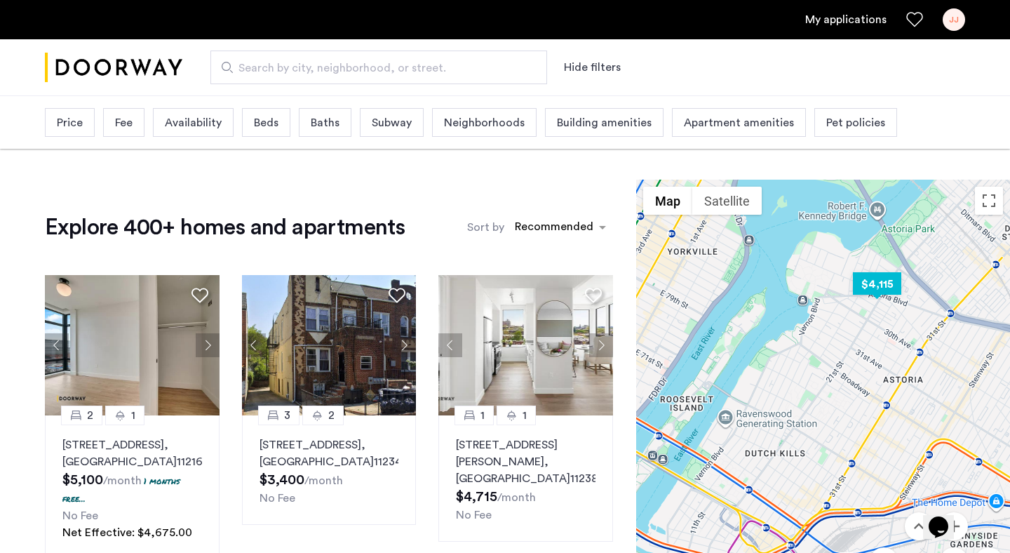
click at [885, 281] on img "$4,115" at bounding box center [878, 284] width 60 height 32
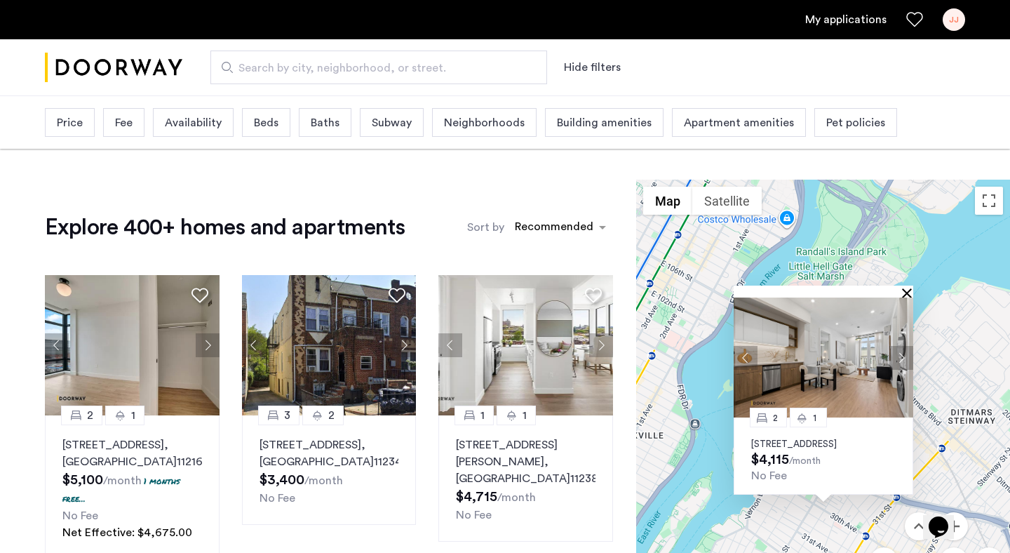
click at [907, 288] on button "Close" at bounding box center [910, 293] width 10 height 10
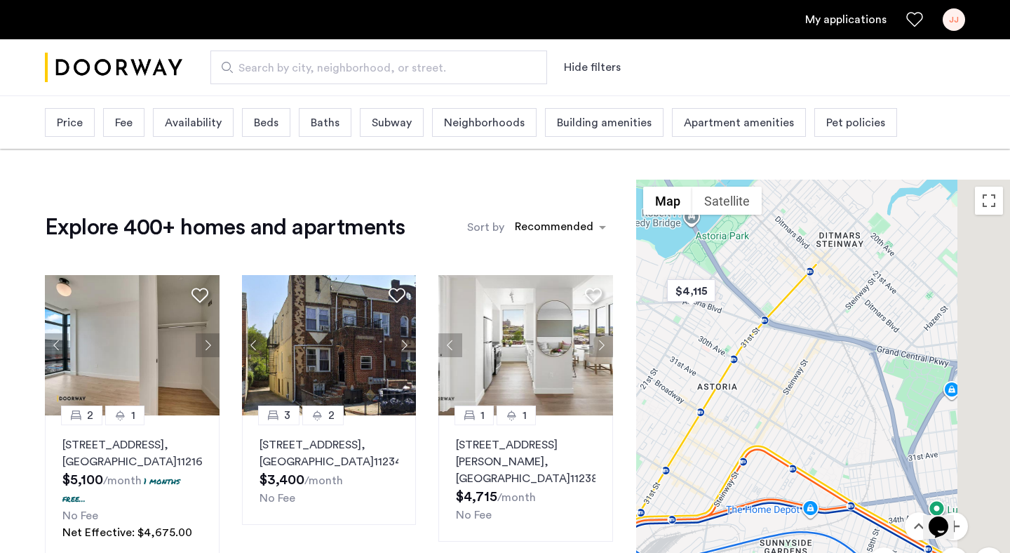
drag, startPoint x: 930, startPoint y: 392, endPoint x: 795, endPoint y: 208, distance: 227.3
click at [795, 208] on div at bounding box center [823, 411] width 374 height 463
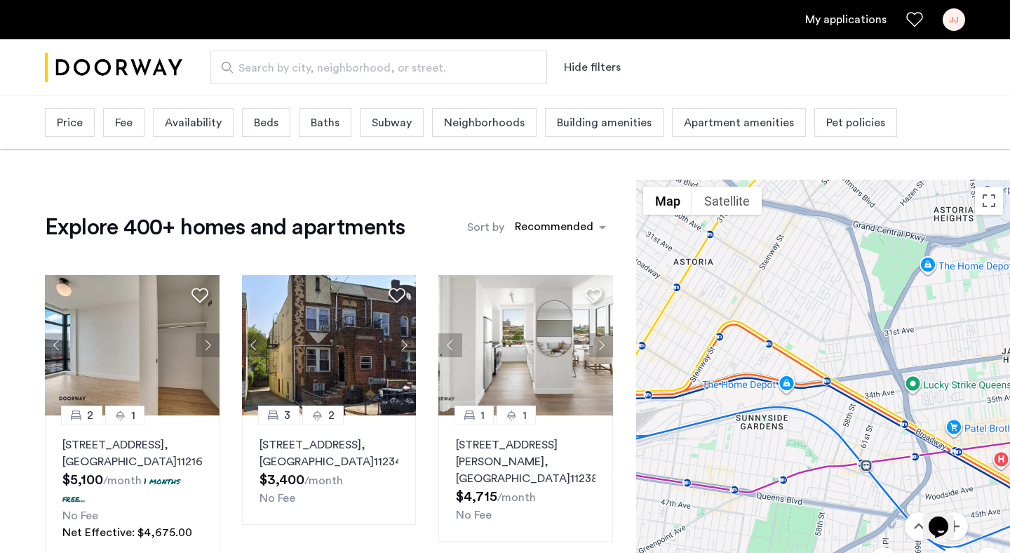
drag, startPoint x: 942, startPoint y: 330, endPoint x: 921, endPoint y: 211, distance: 121.1
click at [921, 211] on div at bounding box center [823, 411] width 374 height 463
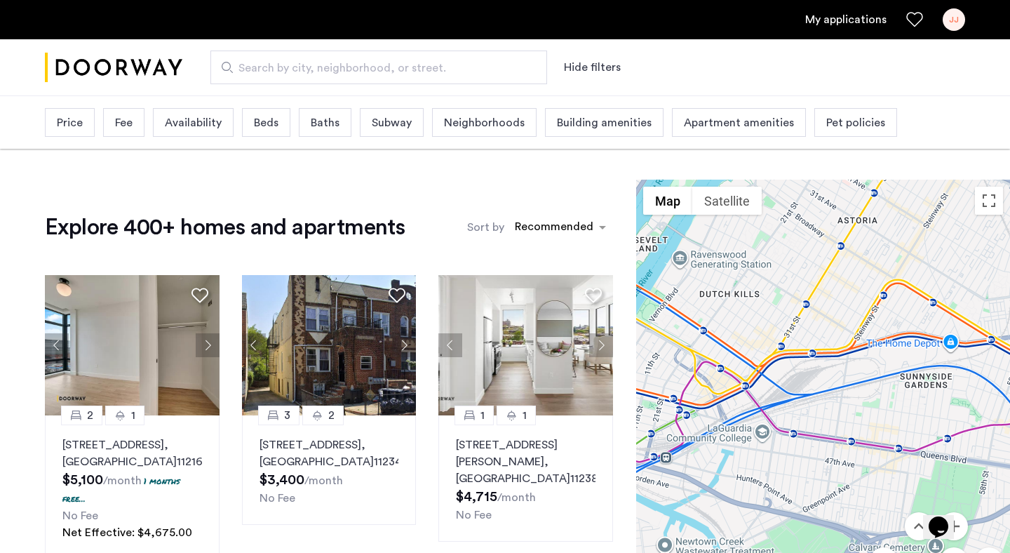
drag, startPoint x: 784, startPoint y: 456, endPoint x: 956, endPoint y: 412, distance: 177.5
click at [956, 412] on div at bounding box center [823, 411] width 374 height 463
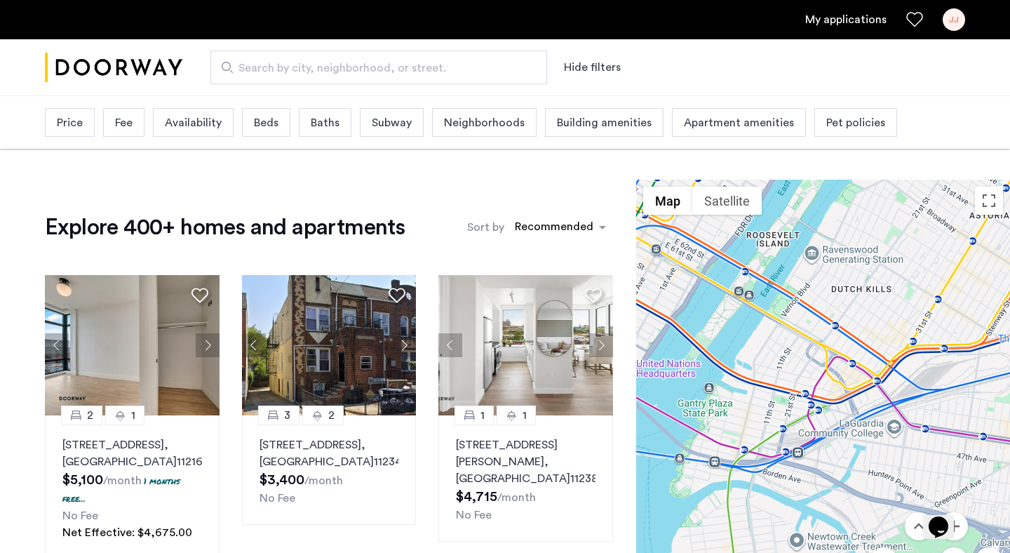
drag, startPoint x: 721, startPoint y: 388, endPoint x: 855, endPoint y: 385, distance: 134.0
click at [855, 385] on div at bounding box center [823, 411] width 374 height 463
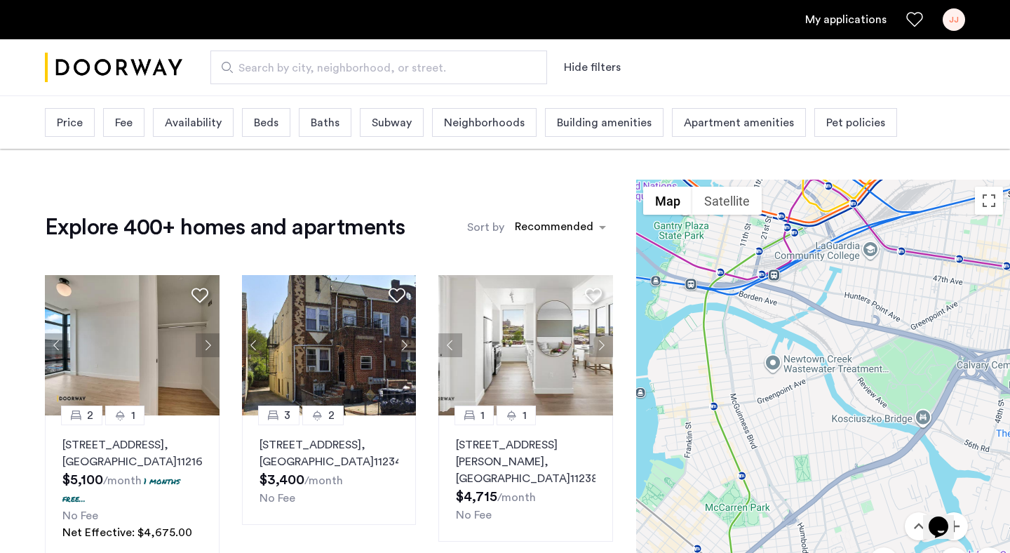
drag, startPoint x: 829, startPoint y: 422, endPoint x: 804, endPoint y: 245, distance: 178.5
click at [804, 245] on div at bounding box center [823, 411] width 374 height 463
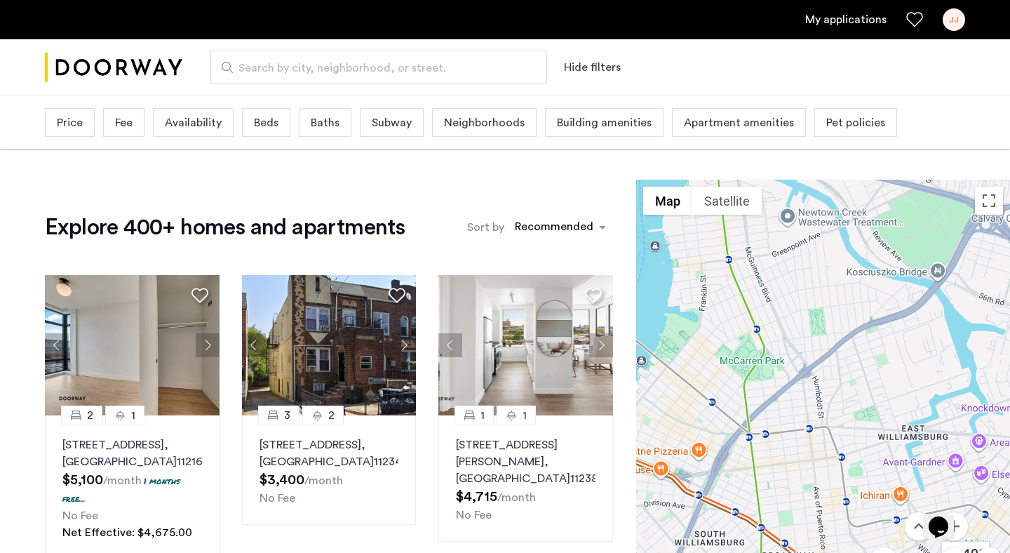
drag, startPoint x: 817, startPoint y: 401, endPoint x: 839, endPoint y: 202, distance: 200.5
click at [839, 202] on div at bounding box center [823, 411] width 374 height 463
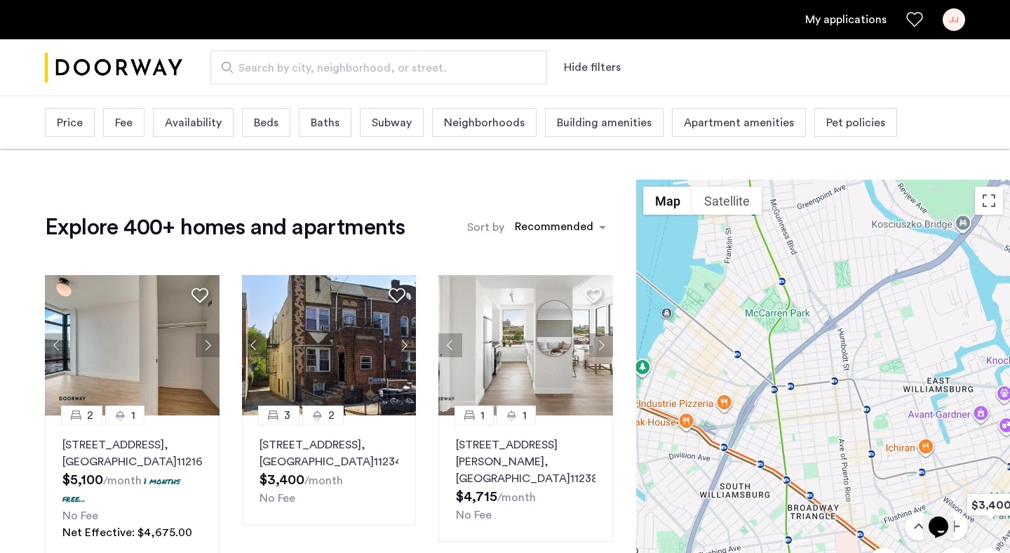
drag, startPoint x: 944, startPoint y: 375, endPoint x: 968, endPoint y: 378, distance: 23.4
click at [968, 378] on div at bounding box center [823, 411] width 374 height 463
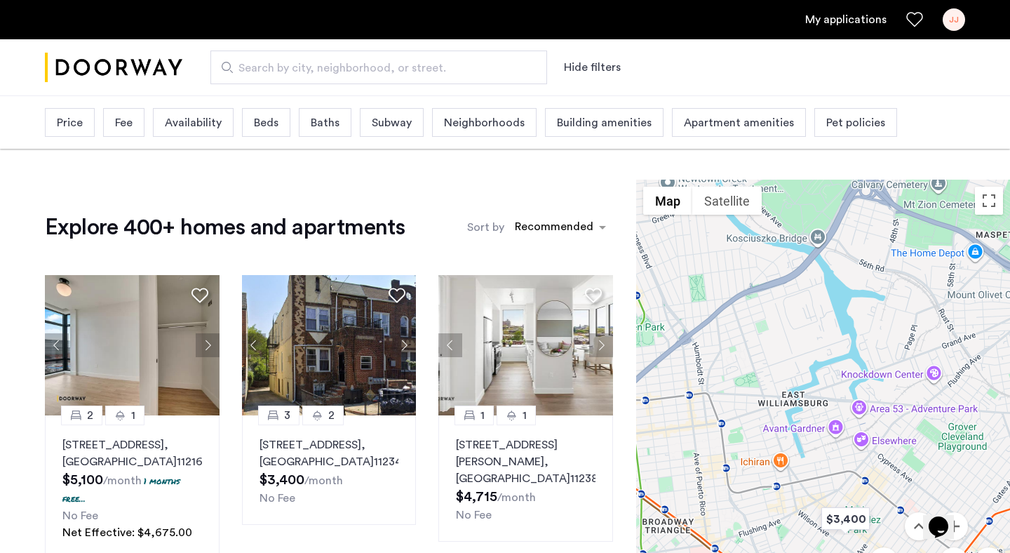
drag, startPoint x: 958, startPoint y: 318, endPoint x: 809, endPoint y: 330, distance: 149.2
click at [809, 330] on div at bounding box center [823, 411] width 374 height 463
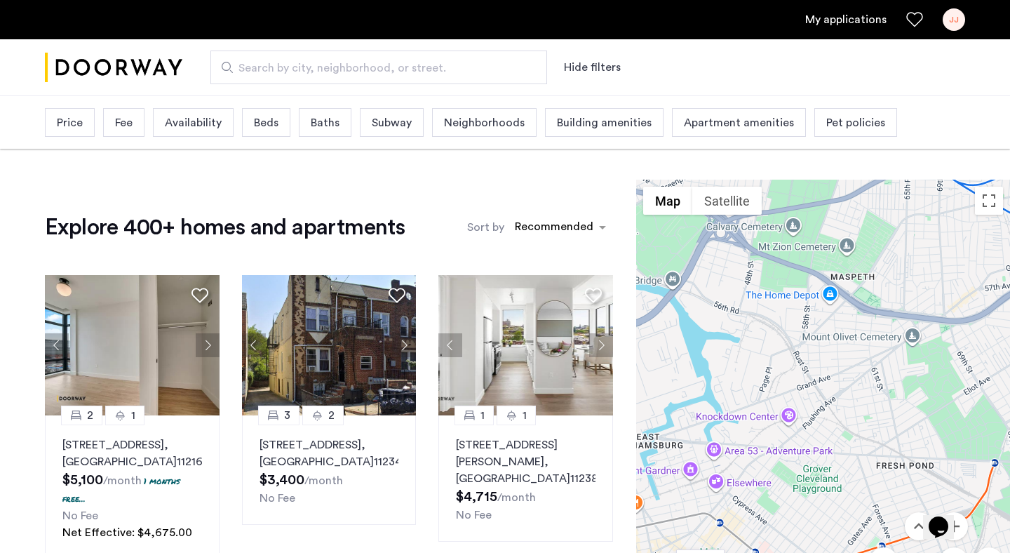
drag, startPoint x: 963, startPoint y: 345, endPoint x: 815, endPoint y: 390, distance: 154.7
click at [815, 390] on div at bounding box center [823, 411] width 374 height 463
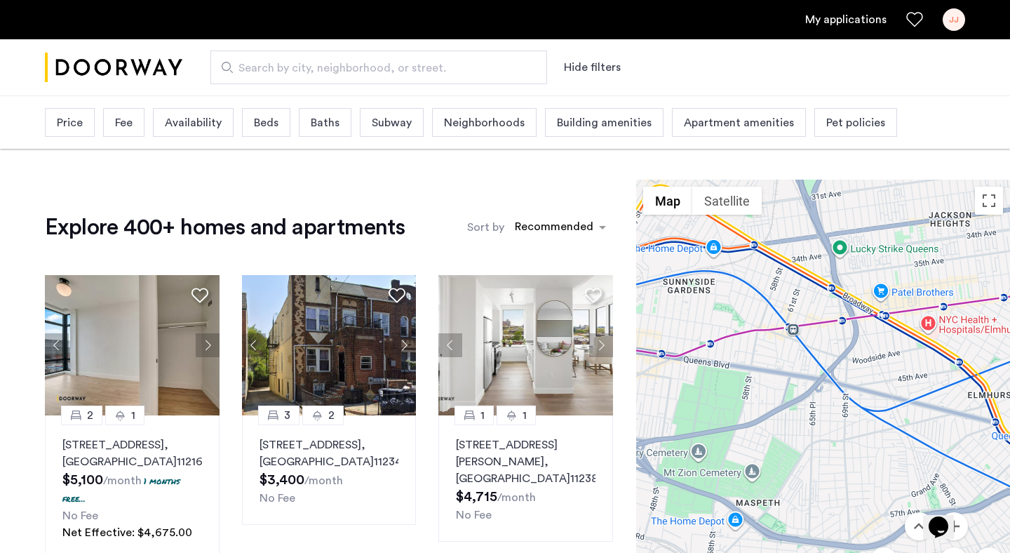
drag, startPoint x: 888, startPoint y: 321, endPoint x: 796, endPoint y: 546, distance: 243.3
click at [796, 546] on div at bounding box center [823, 411] width 374 height 463
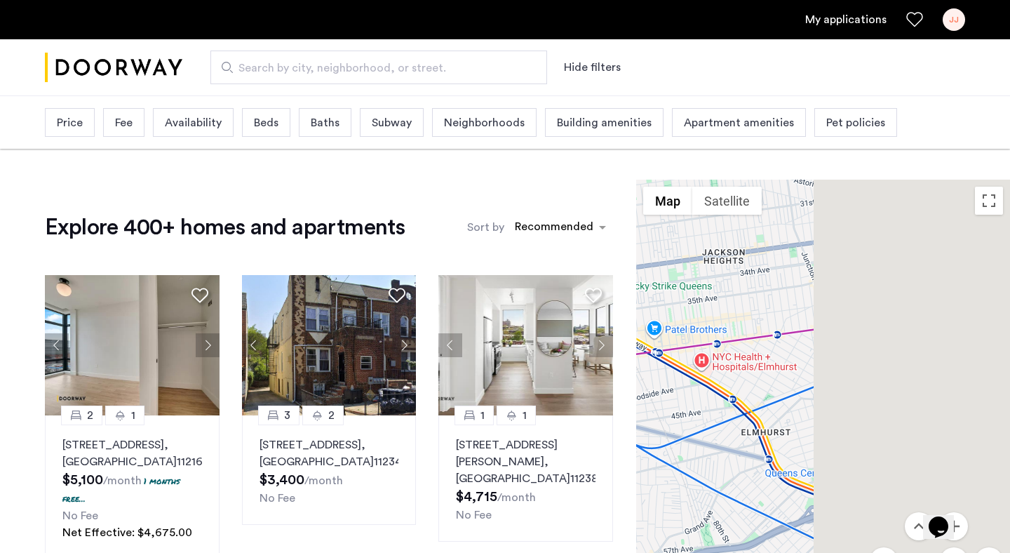
drag, startPoint x: 953, startPoint y: 475, endPoint x: 722, endPoint y: 516, distance: 234.4
click at [722, 516] on div at bounding box center [823, 411] width 374 height 463
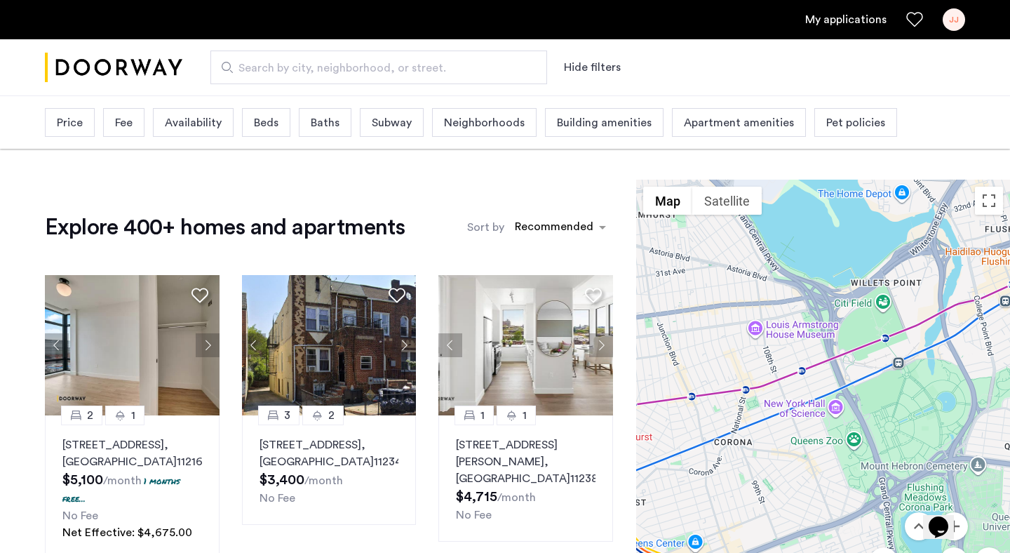
drag, startPoint x: 866, startPoint y: 393, endPoint x: 721, endPoint y: 464, distance: 161.6
click at [721, 464] on div at bounding box center [823, 411] width 374 height 463
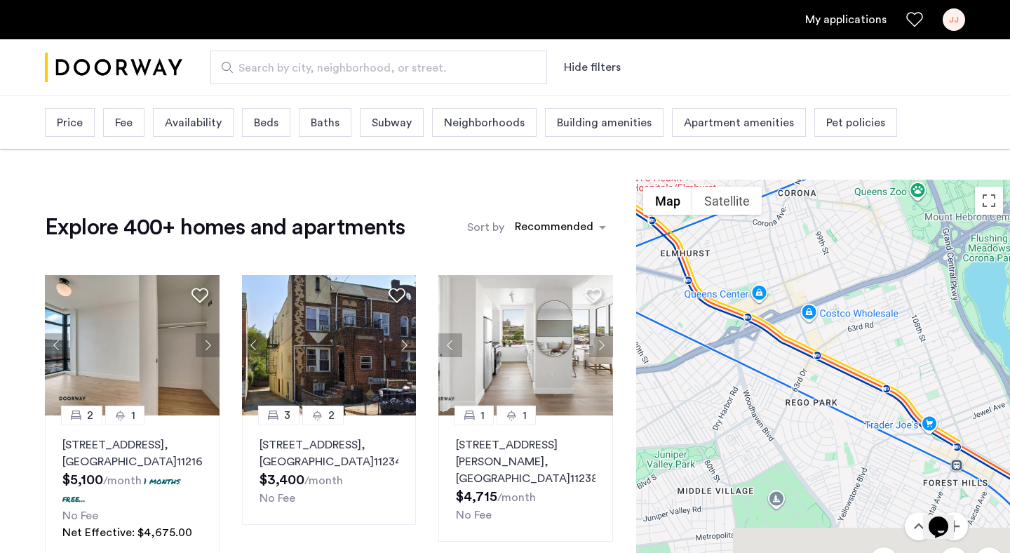
drag, startPoint x: 741, startPoint y: 455, endPoint x: 838, endPoint y: 120, distance: 349.3
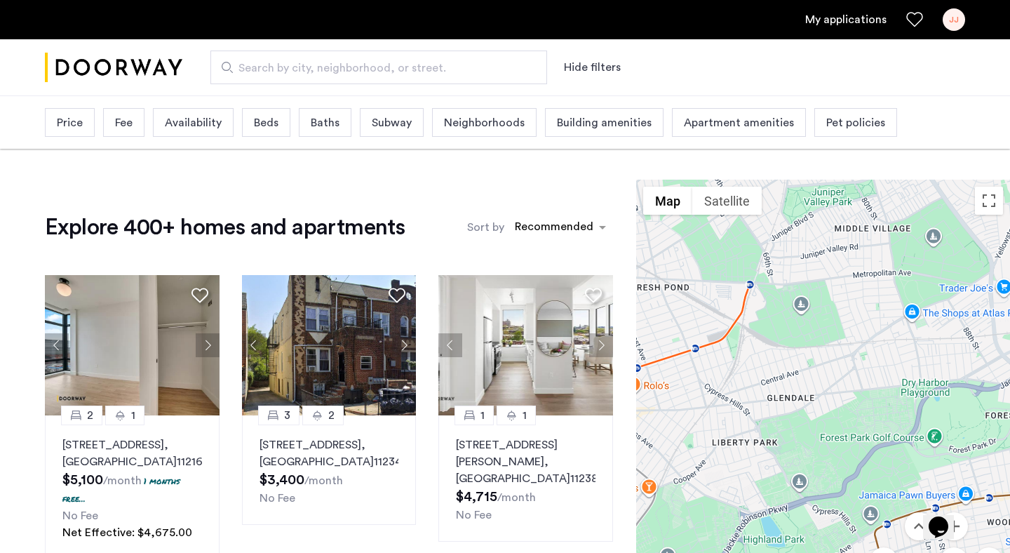
drag, startPoint x: 763, startPoint y: 354, endPoint x: 878, endPoint y: 201, distance: 192.0
click at [878, 201] on div at bounding box center [823, 411] width 374 height 463
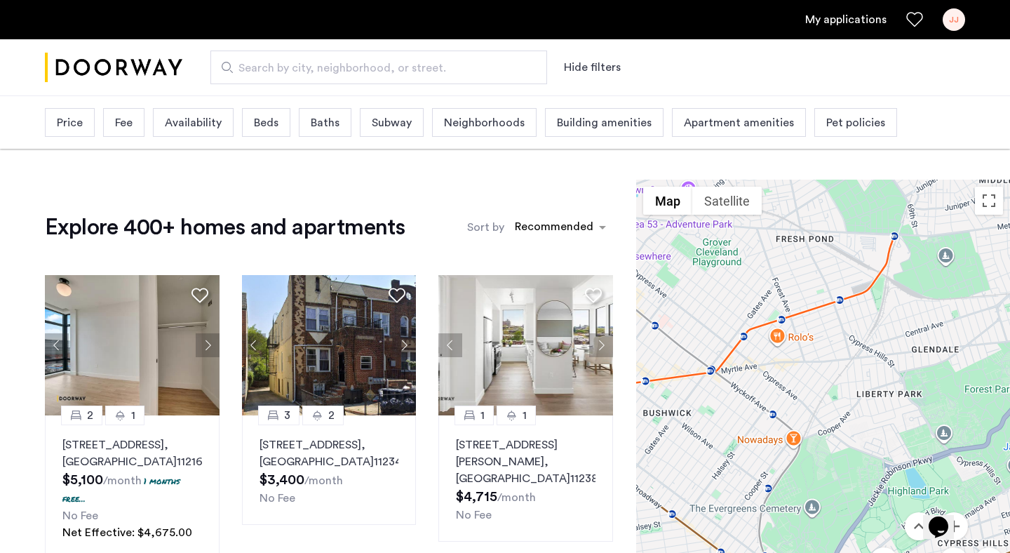
drag, startPoint x: 783, startPoint y: 349, endPoint x: 932, endPoint y: 293, distance: 159.9
click at [932, 293] on div at bounding box center [823, 411] width 374 height 463
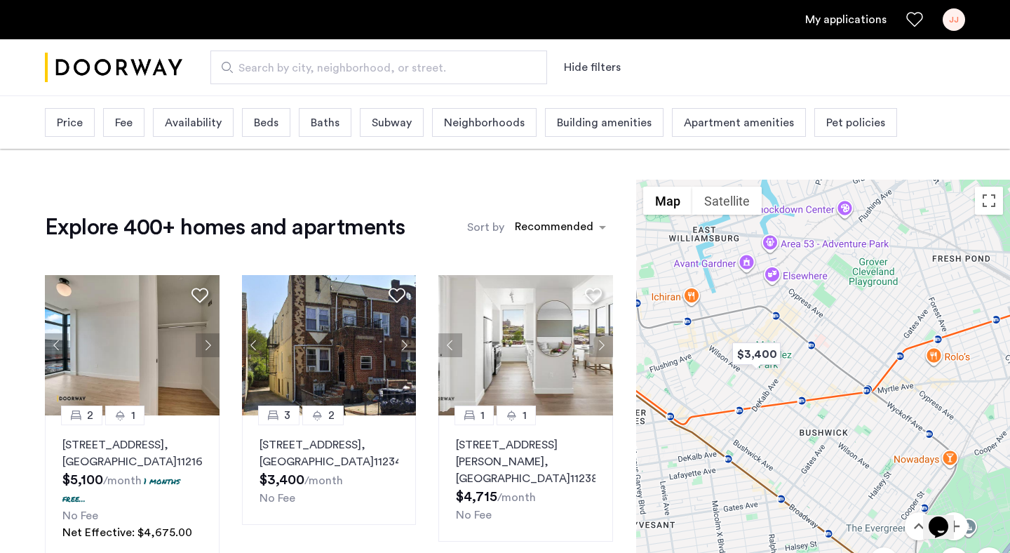
drag, startPoint x: 815, startPoint y: 305, endPoint x: 970, endPoint y: 333, distance: 158.3
click at [970, 333] on div at bounding box center [823, 411] width 374 height 463
click at [764, 353] on img "$3,400" at bounding box center [756, 353] width 60 height 32
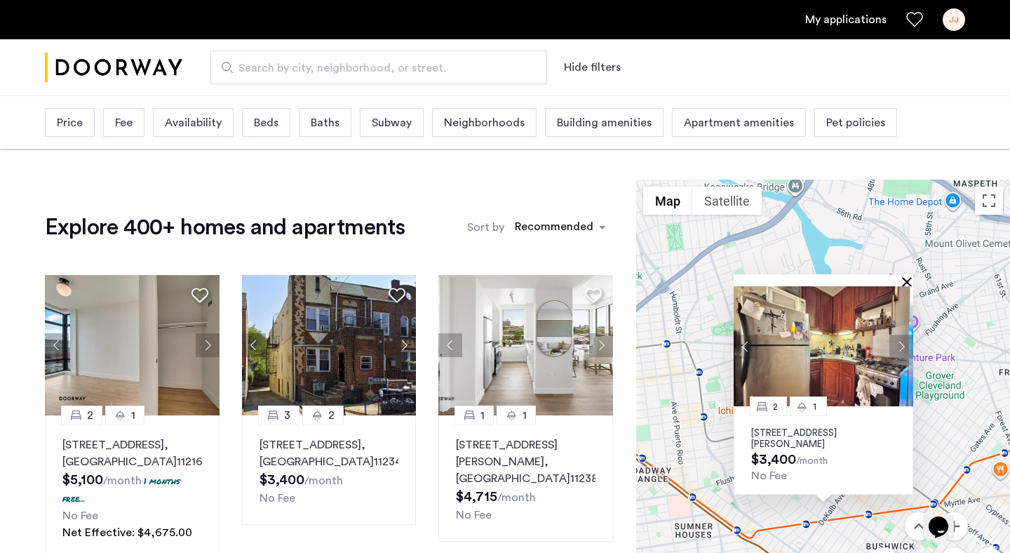
click at [908, 278] on button "Close" at bounding box center [910, 281] width 10 height 10
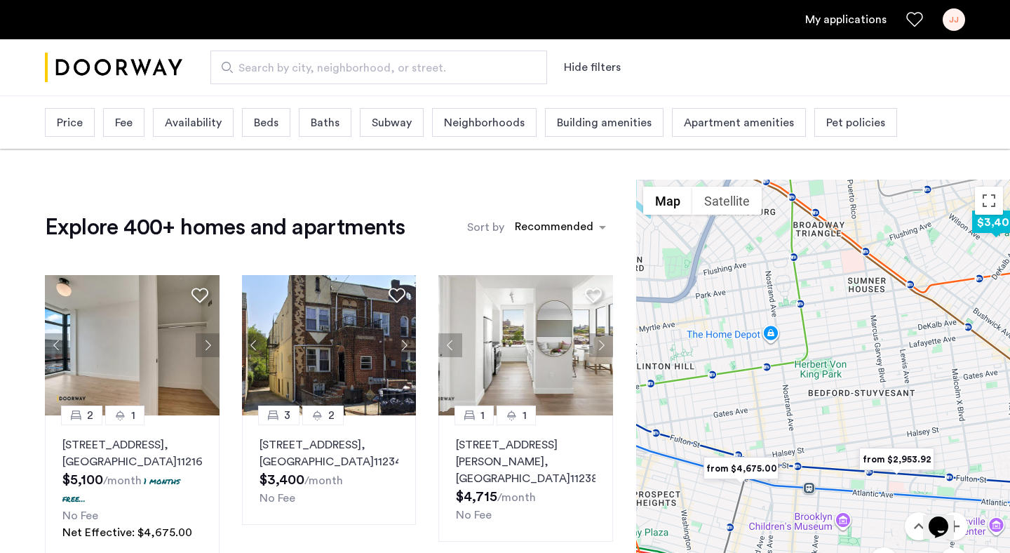
drag, startPoint x: 834, startPoint y: 476, endPoint x: 1010, endPoint y: 225, distance: 305.8
click at [1010, 225] on img "$3,400" at bounding box center [997, 222] width 60 height 32
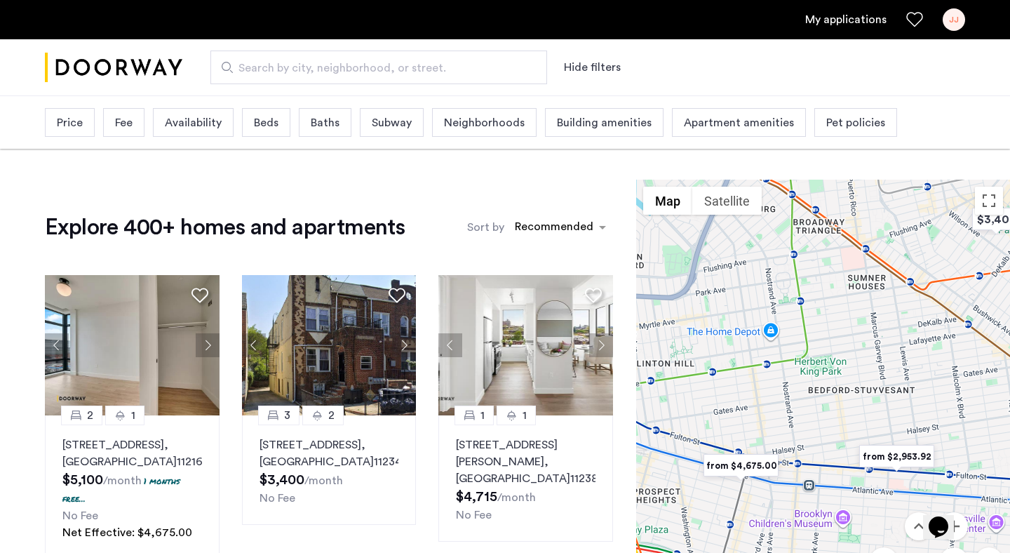
click at [744, 466] on img "from $4,675.00" at bounding box center [741, 466] width 86 height 32
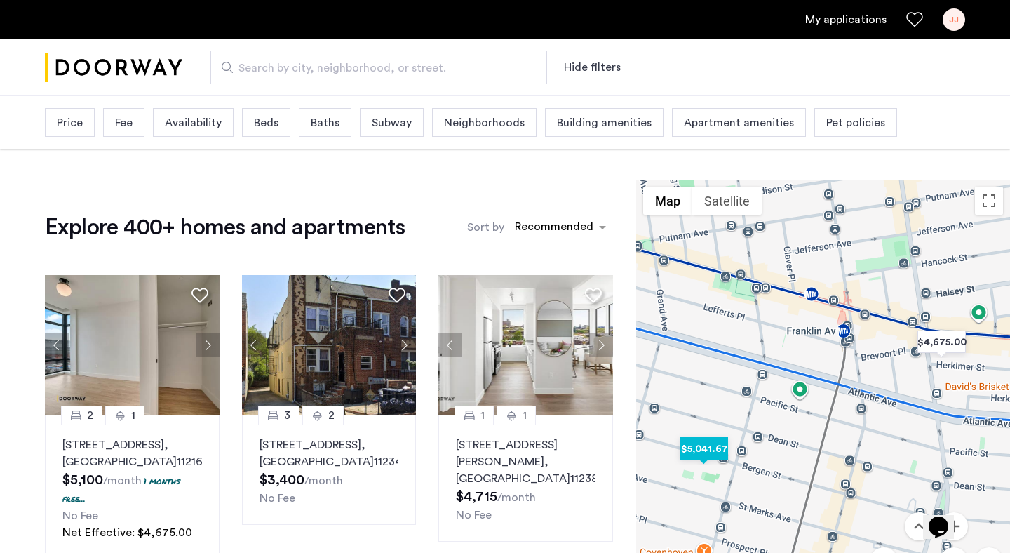
click at [711, 456] on img "$5,041.67" at bounding box center [704, 449] width 60 height 32
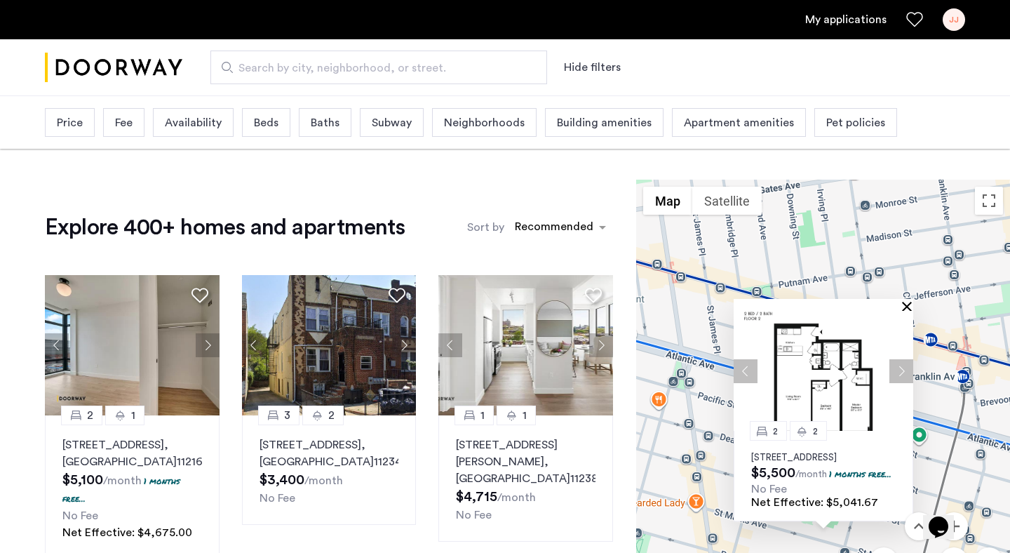
click at [907, 301] on button "Close" at bounding box center [910, 306] width 10 height 10
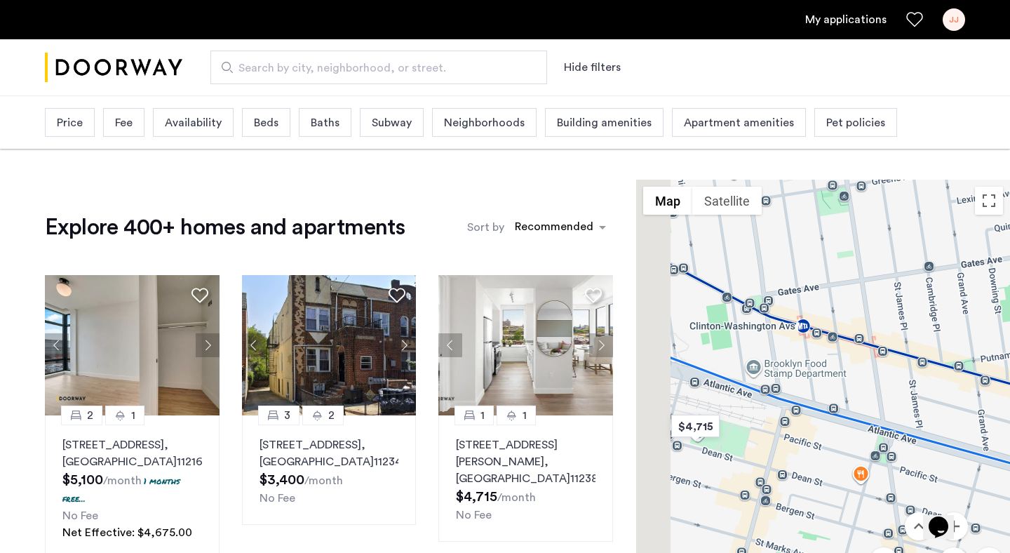
drag, startPoint x: 757, startPoint y: 290, endPoint x: 998, endPoint y: 395, distance: 263.3
click at [998, 395] on div at bounding box center [823, 411] width 374 height 463
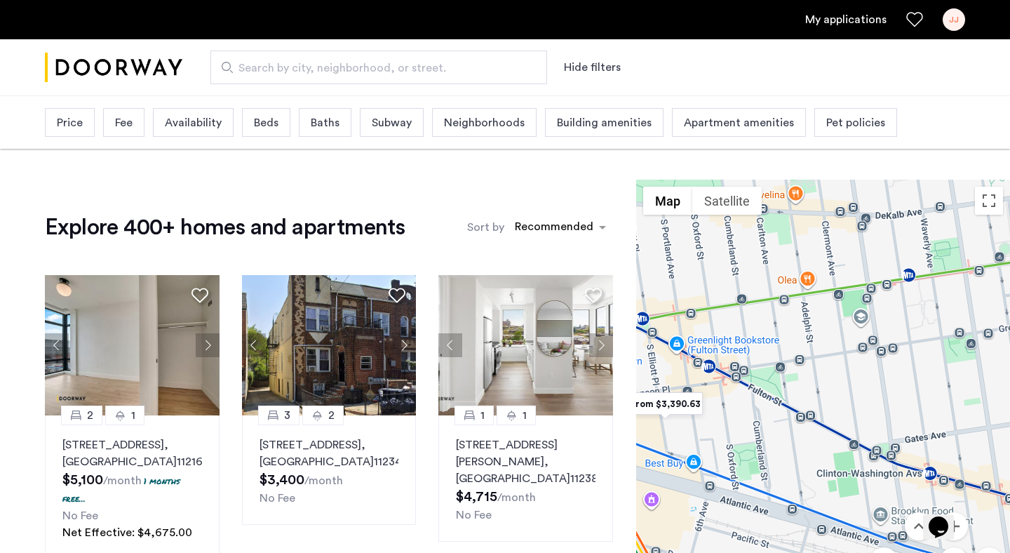
drag, startPoint x: 736, startPoint y: 368, endPoint x: 830, endPoint y: 487, distance: 151.9
click at [830, 487] on div at bounding box center [823, 411] width 374 height 463
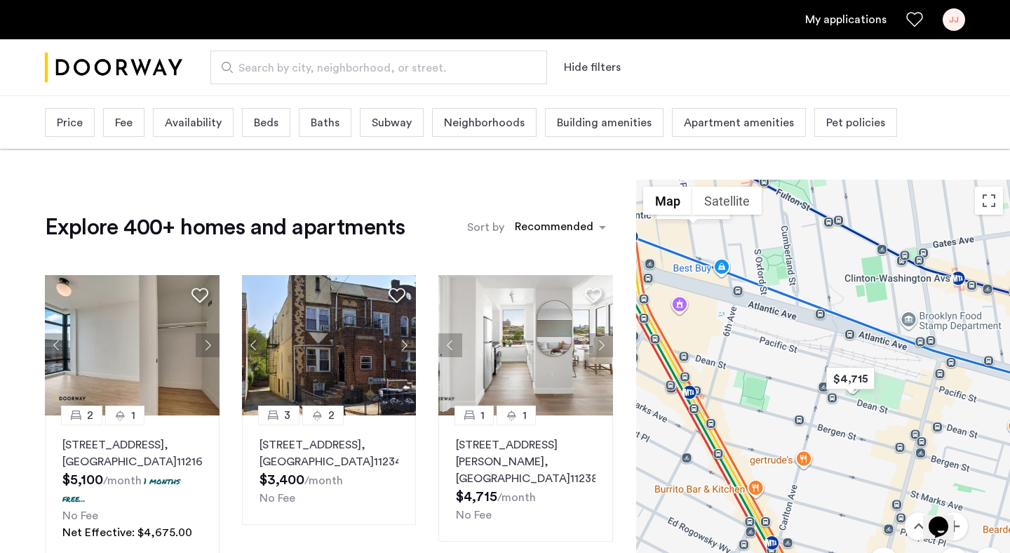
drag
click at [857, 286] on div at bounding box center [823, 411] width 374 height 463
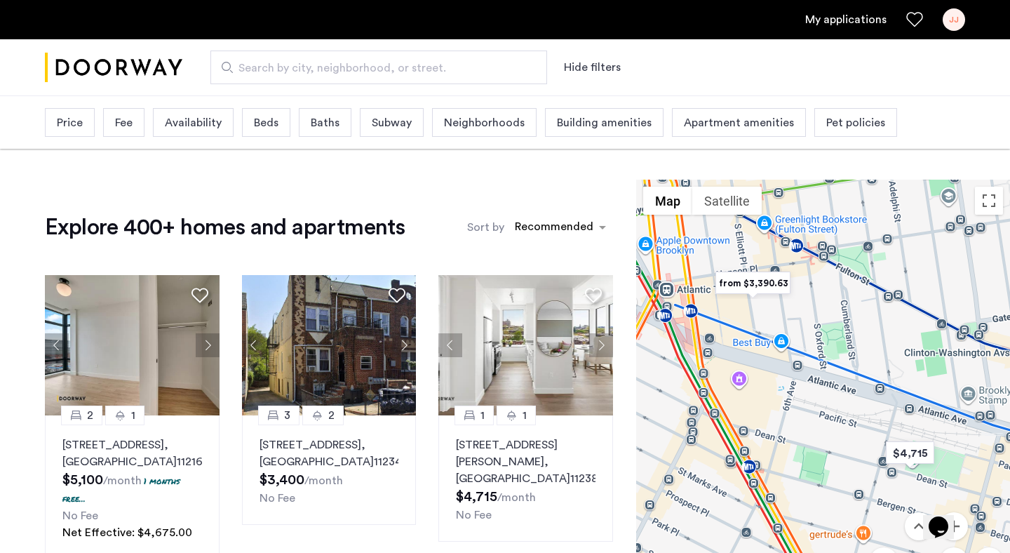
click at [841, 442] on div at bounding box center [823, 411] width 374 height 463
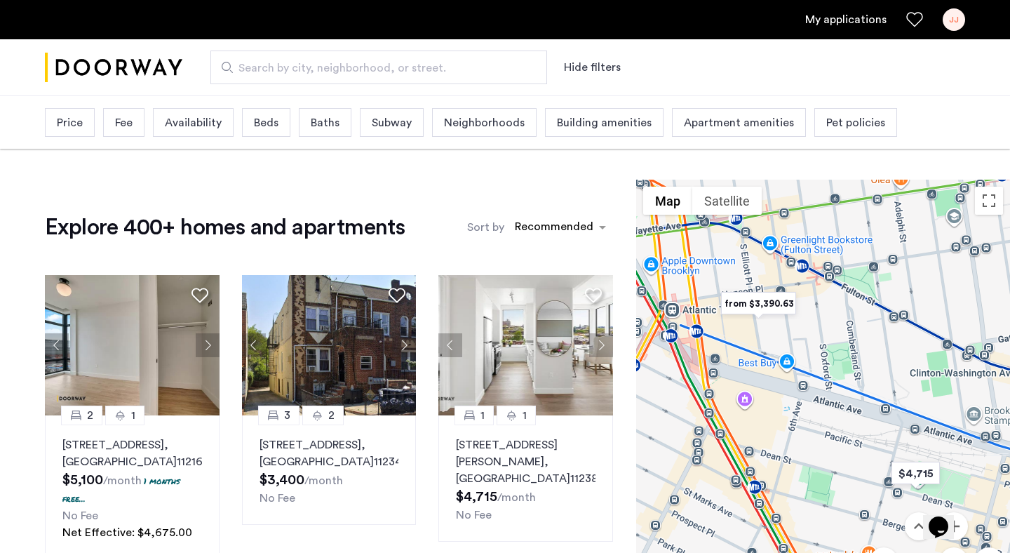
click at [756, 304] on img "from $3,390.63" at bounding box center [759, 304] width 86 height 32
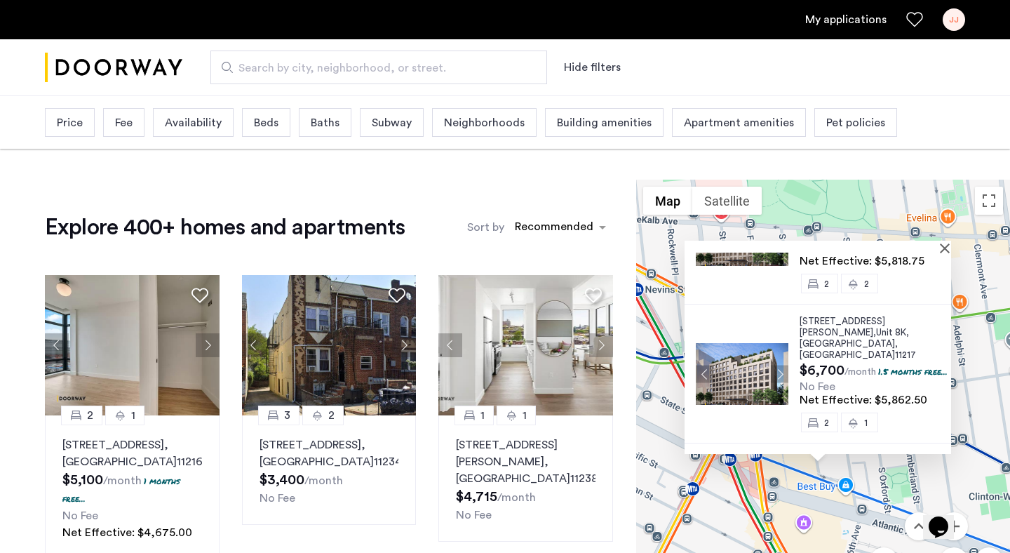
scroll to position [5, 0]
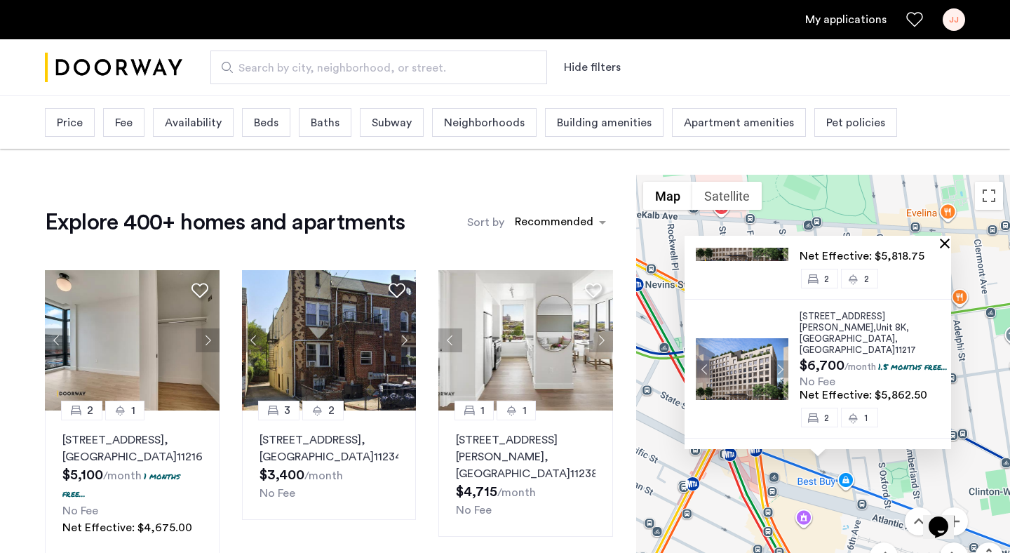
click at [949, 243] on button "Close" at bounding box center [948, 243] width 10 height 10
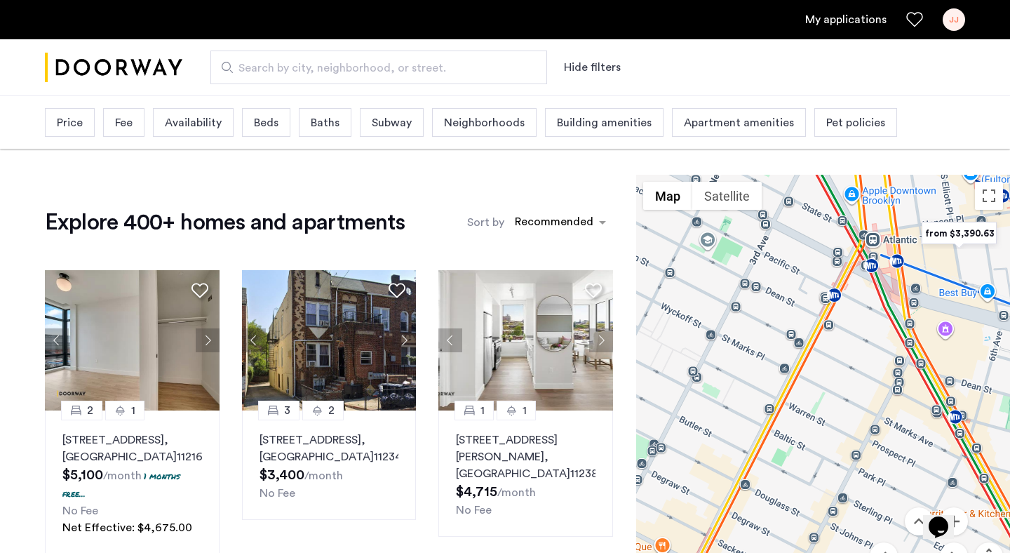
drag, startPoint x: 805, startPoint y: 459, endPoint x: 947, endPoint y: 266, distance: 239.0
click at [947, 266] on div at bounding box center [823, 406] width 374 height 463
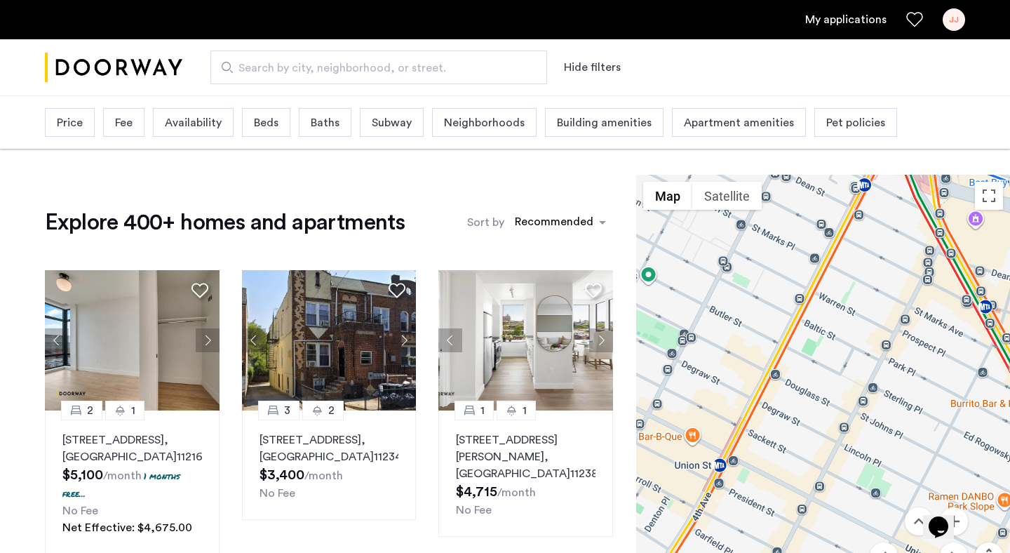
drag, startPoint x: 851, startPoint y: 445, endPoint x: 883, endPoint y: 333, distance: 116.1
click at [883, 333] on div at bounding box center [823, 406] width 374 height 463
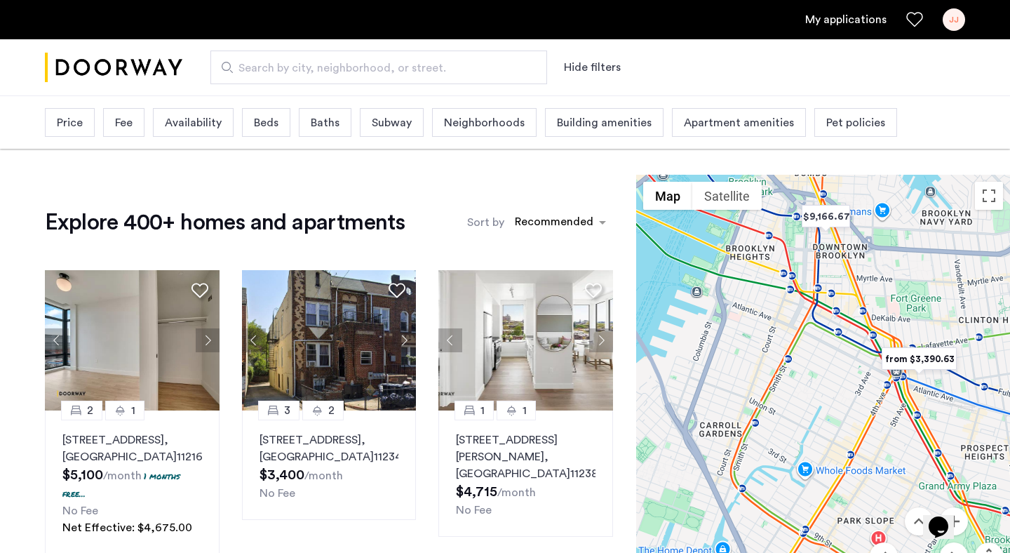
drag, startPoint x: 840, startPoint y: 290, endPoint x: 848, endPoint y: 381, distance: 90.9
click at [848, 381] on div at bounding box center [823, 406] width 374 height 463
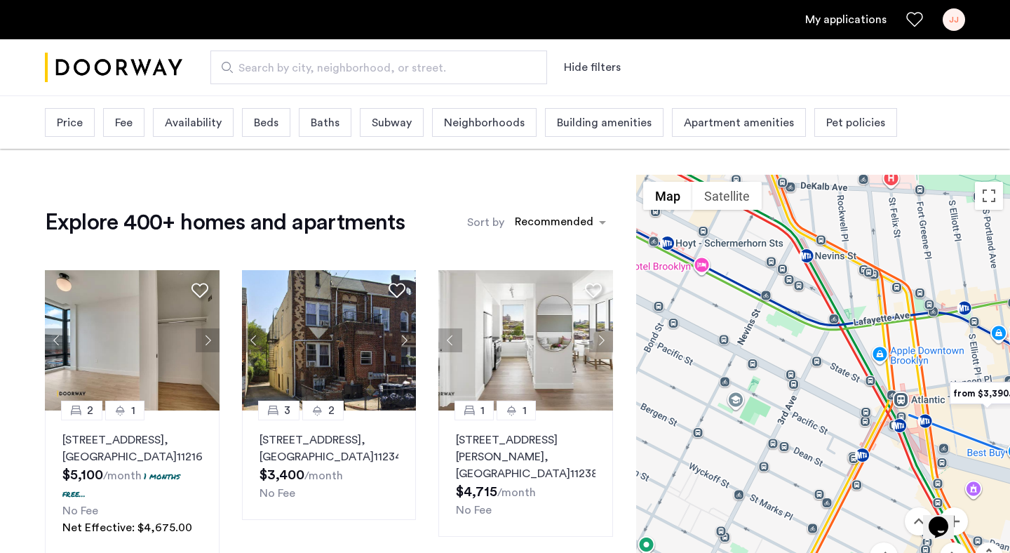
drag, startPoint x: 975, startPoint y: 342, endPoint x: 821, endPoint y: 328, distance: 154.2
click at [821, 328] on div at bounding box center [823, 406] width 374 height 463
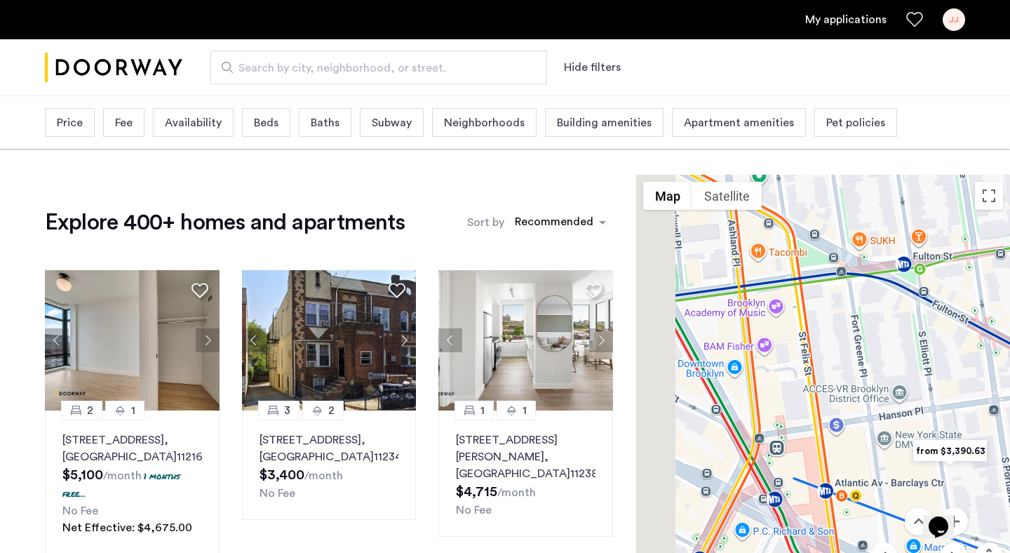
drag, startPoint x: 768, startPoint y: 334, endPoint x: 861, endPoint y: 359, distance: 95.8
click at [861, 359] on div at bounding box center [823, 406] width 374 height 463
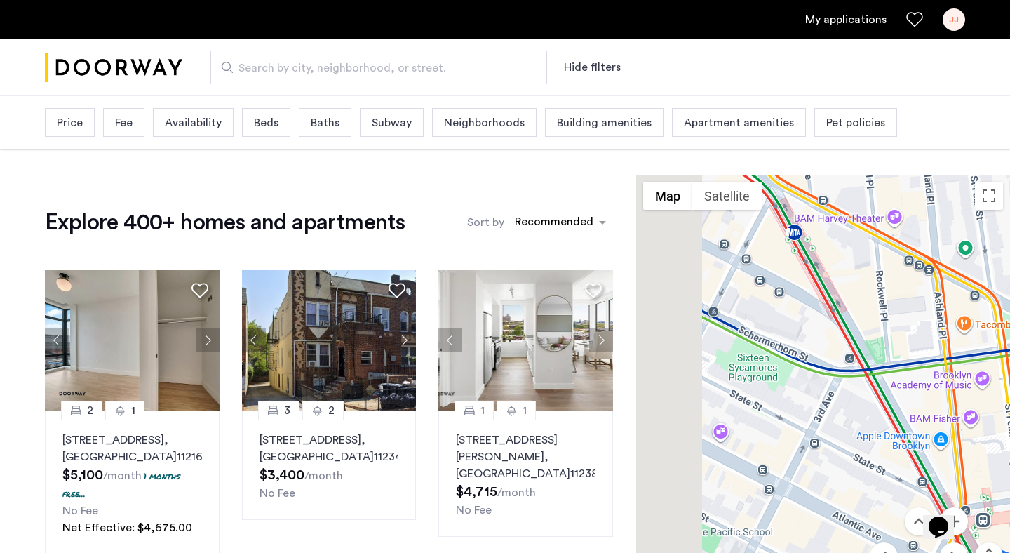
drag, startPoint x: 798, startPoint y: 349, endPoint x: 1009, endPoint y: 422, distance: 223.0
click at [1009, 422] on div at bounding box center [823, 406] width 374 height 463
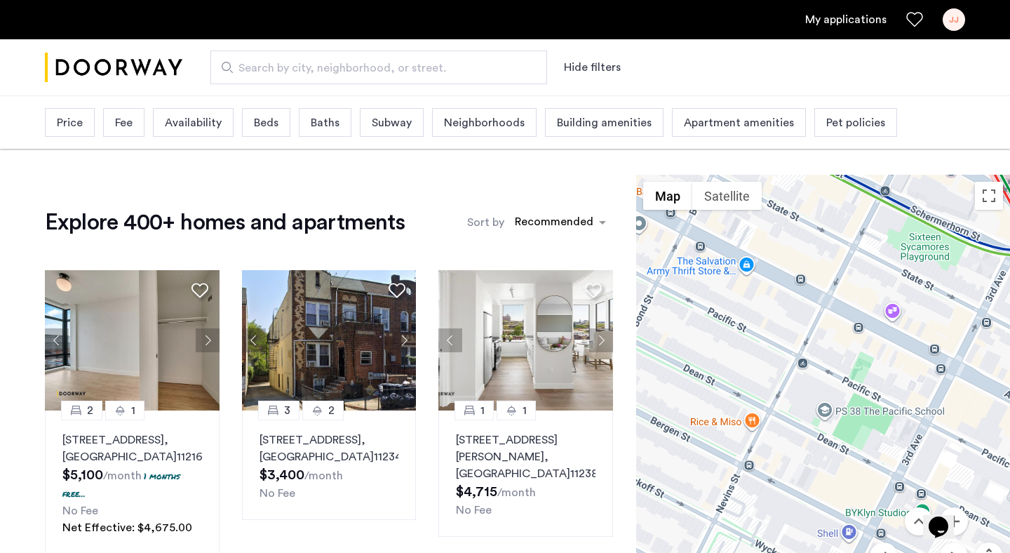
drag, startPoint x: 801, startPoint y: 429, endPoint x: 977, endPoint y: 305, distance: 215.9
click at [977, 305] on div at bounding box center [823, 406] width 374 height 463
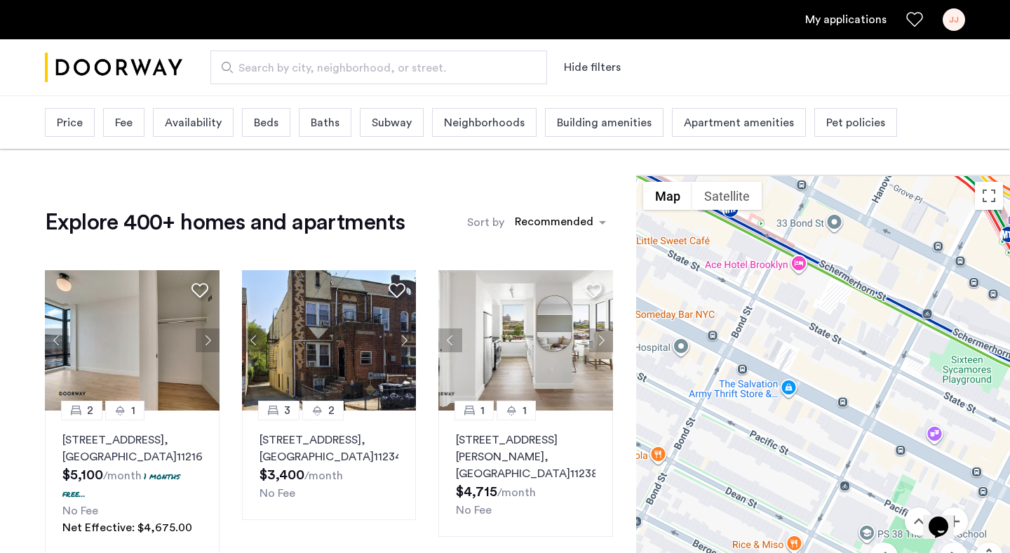
drag, startPoint x: 949, startPoint y: 210, endPoint x: 993, endPoint y: 336, distance: 133.6
click at [993, 336] on div at bounding box center [823, 406] width 374 height 463
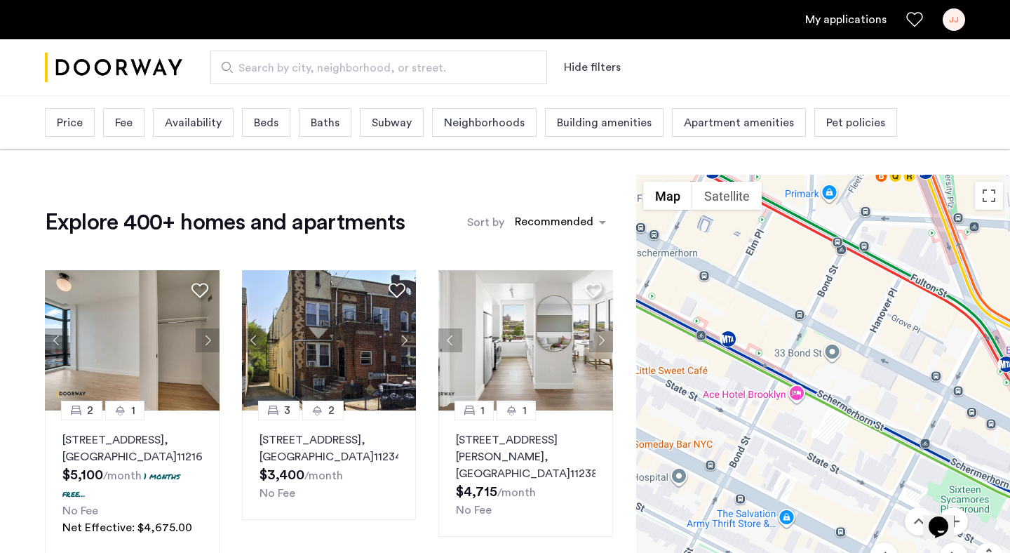
drag, startPoint x: 942, startPoint y: 253, endPoint x: 940, endPoint y: 382, distance: 129.8
click at [940, 383] on div at bounding box center [823, 406] width 374 height 463
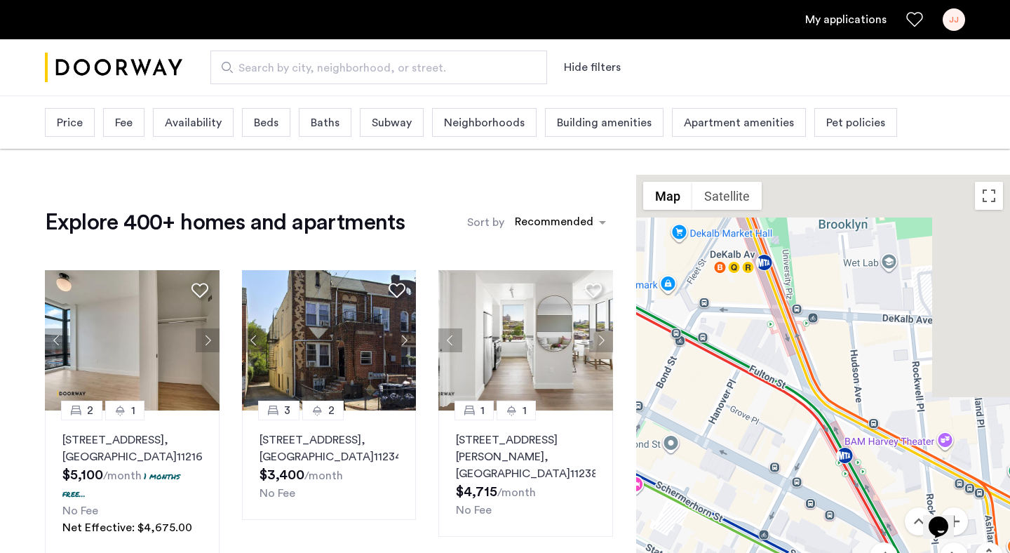
drag, startPoint x: 945, startPoint y: 323, endPoint x: 777, endPoint y: 418, distance: 193.6
click at [777, 418] on div at bounding box center [823, 406] width 374 height 463
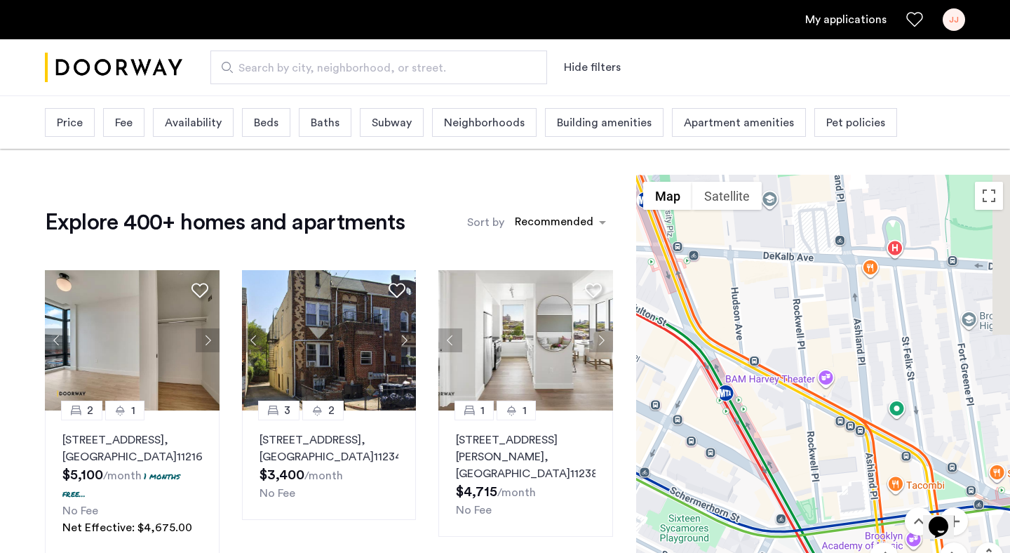
drag, startPoint x: 827, startPoint y: 392, endPoint x: 694, endPoint y: 321, distance: 150.4
click at [694, 321] on div at bounding box center [823, 406] width 374 height 463
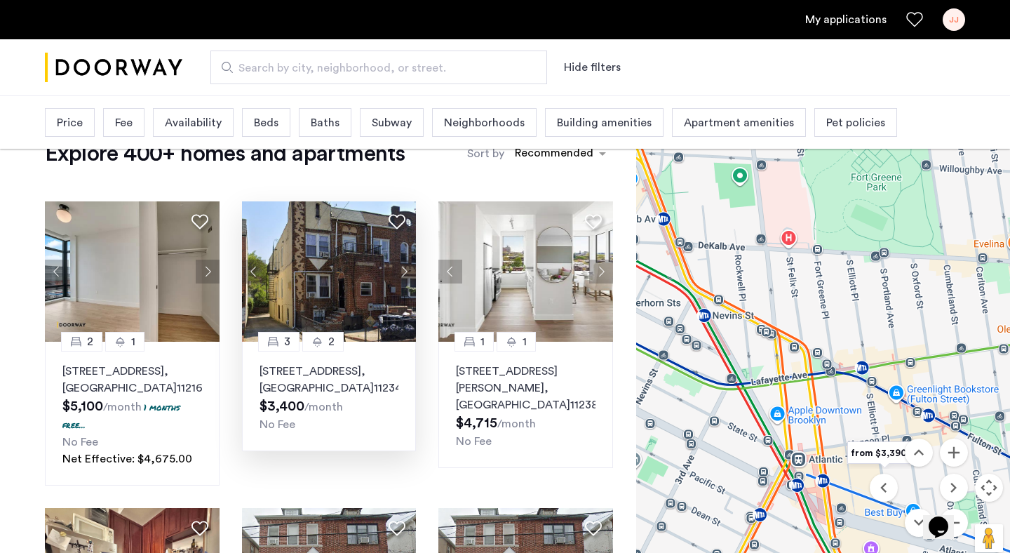
scroll to position [0, 0]
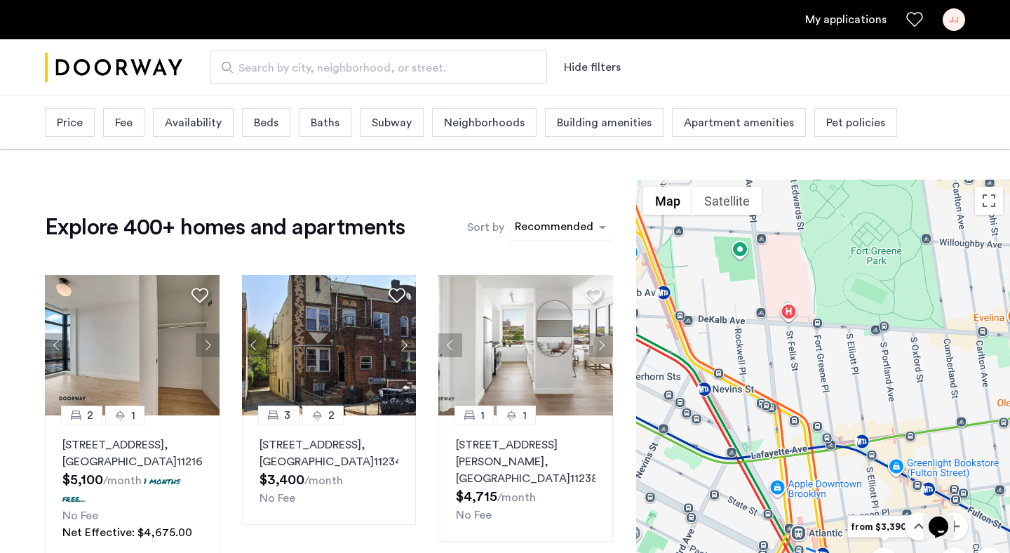
click at [543, 215] on div "Recommended" at bounding box center [560, 227] width 105 height 25
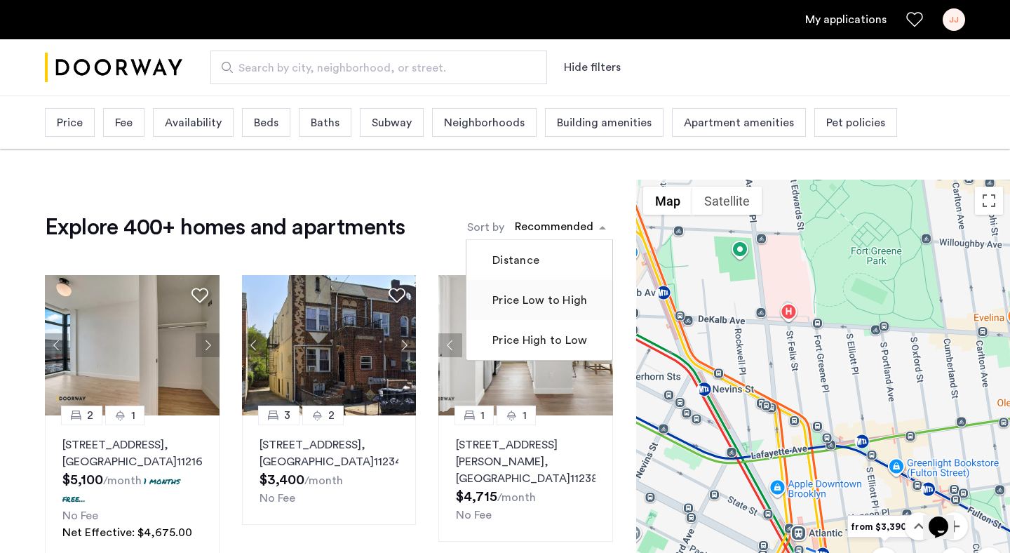
click at [526, 305] on label "Price Low to High" at bounding box center [539, 300] width 98 height 17
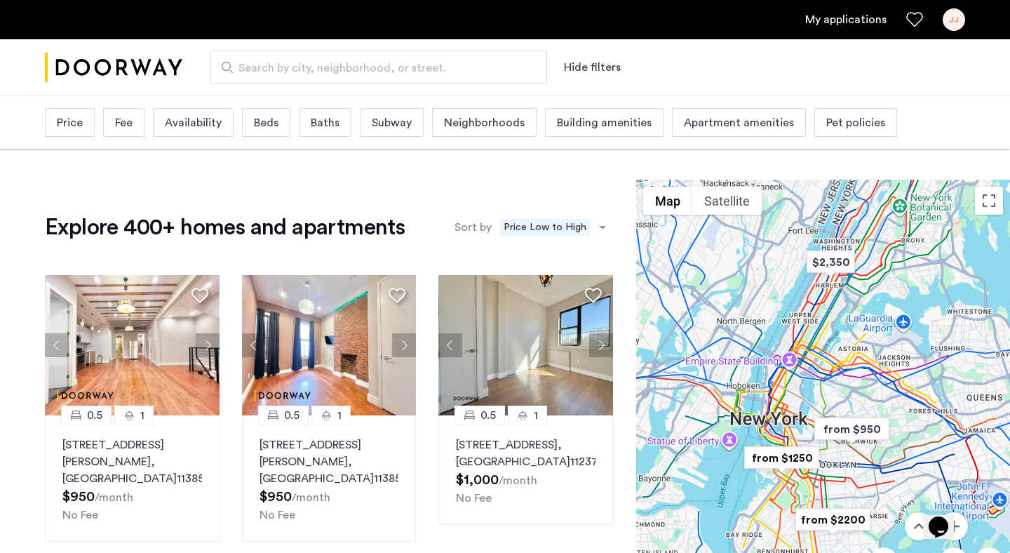
click at [248, 126] on div "Beds" at bounding box center [266, 122] width 48 height 29
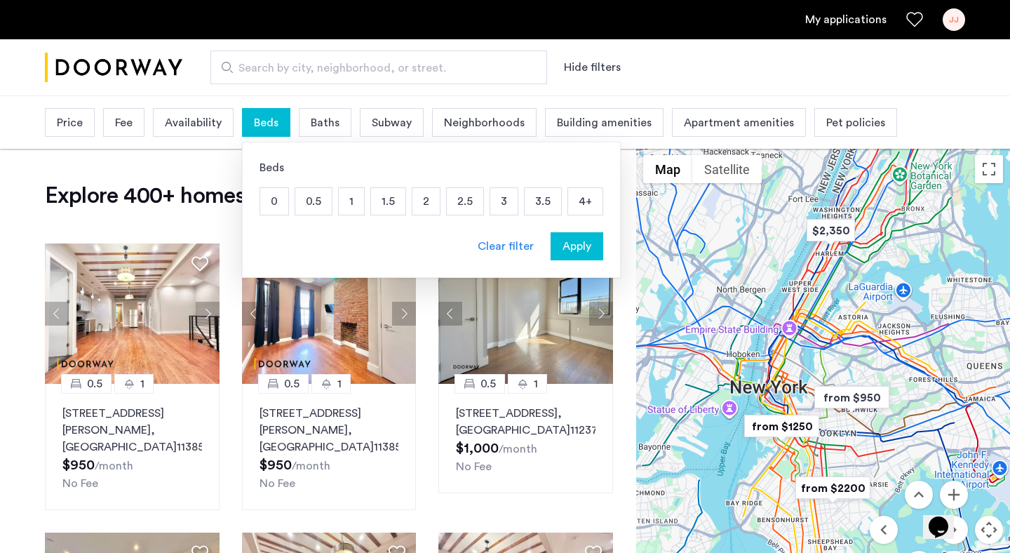
click at [346, 196] on p "1" at bounding box center [351, 201] width 25 height 27
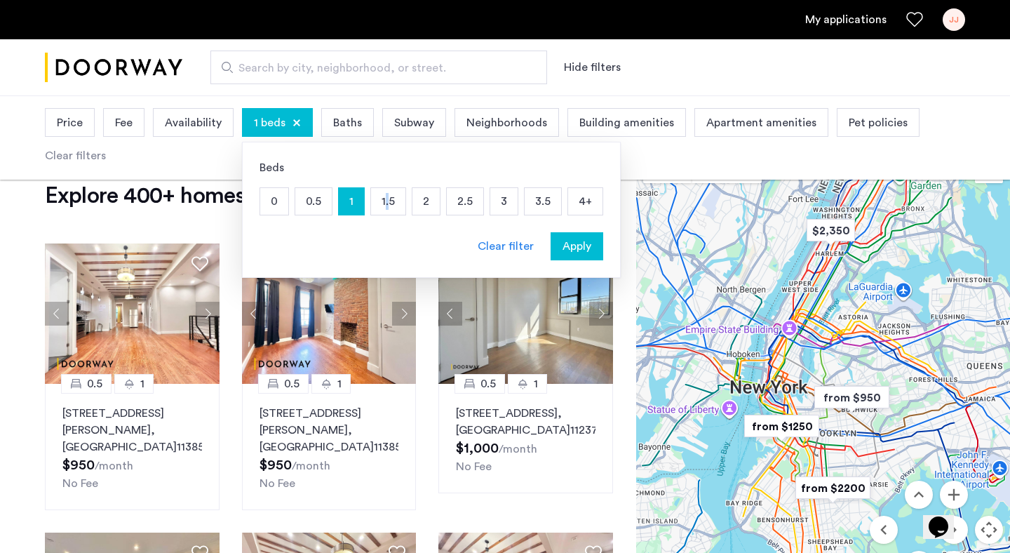
click at [385, 203] on p "1.5" at bounding box center [388, 201] width 34 height 27
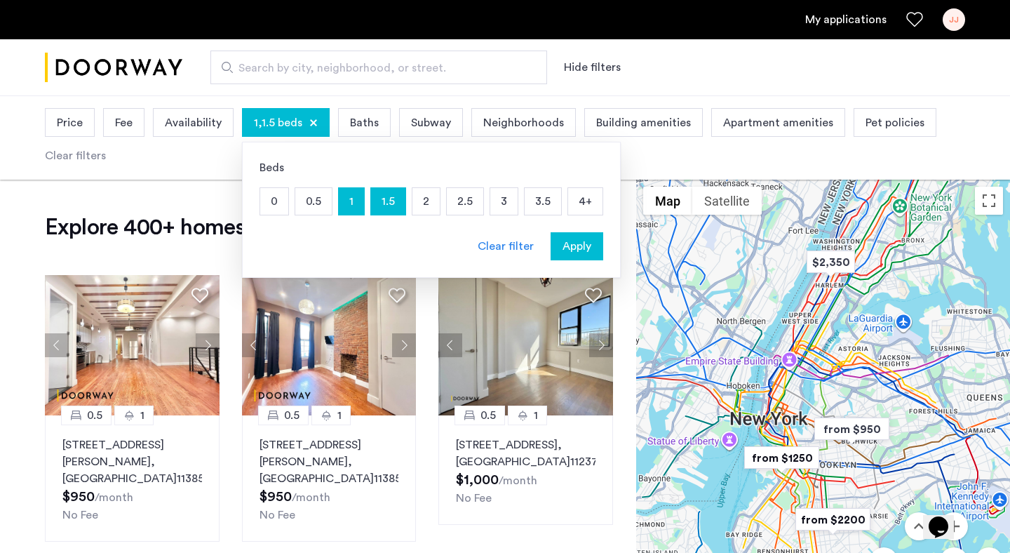
click at [424, 197] on p "2" at bounding box center [426, 201] width 27 height 27
click at [574, 244] on span "Apply" at bounding box center [577, 246] width 29 height 17
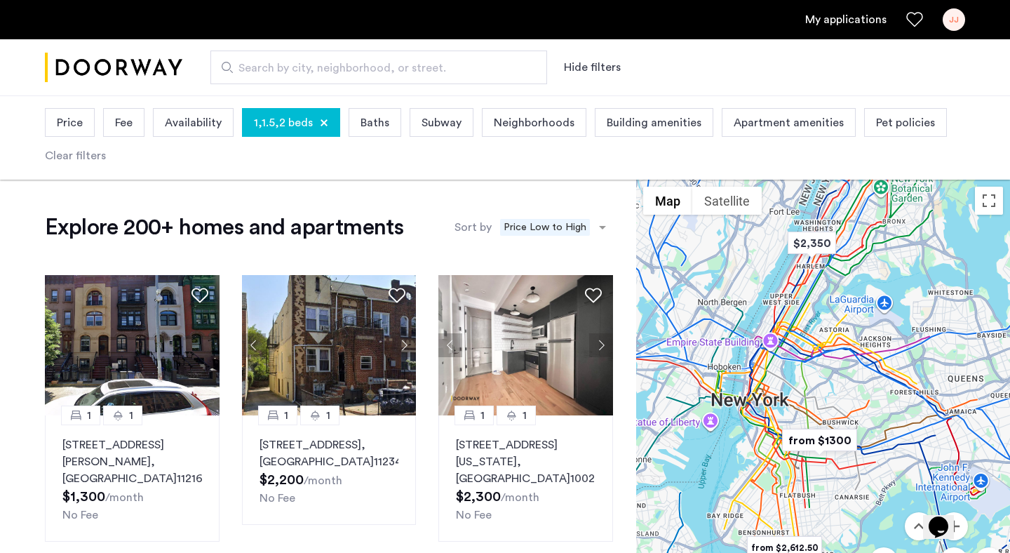
click at [381, 120] on span "Baths" at bounding box center [375, 122] width 29 height 17
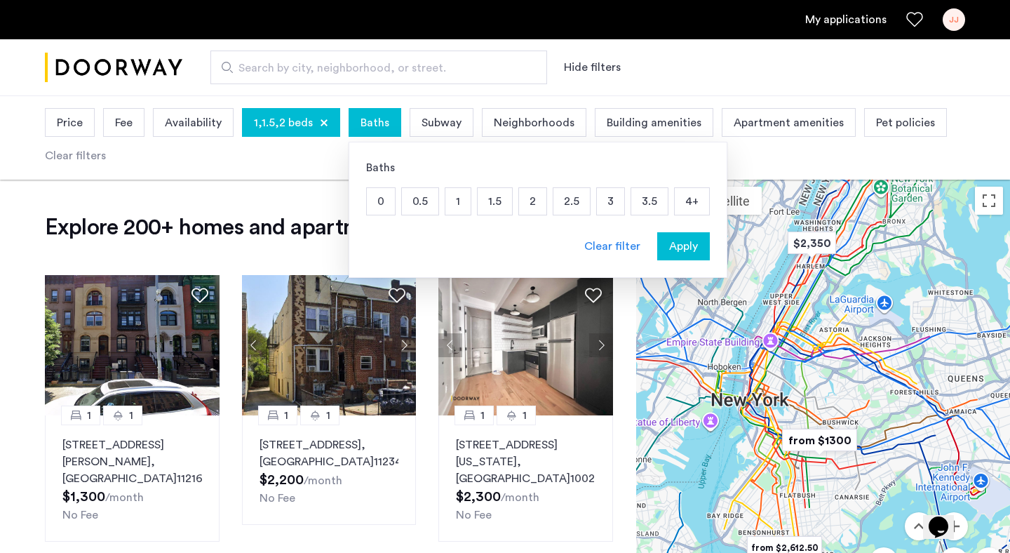
click at [455, 203] on p "1" at bounding box center [458, 201] width 25 height 27
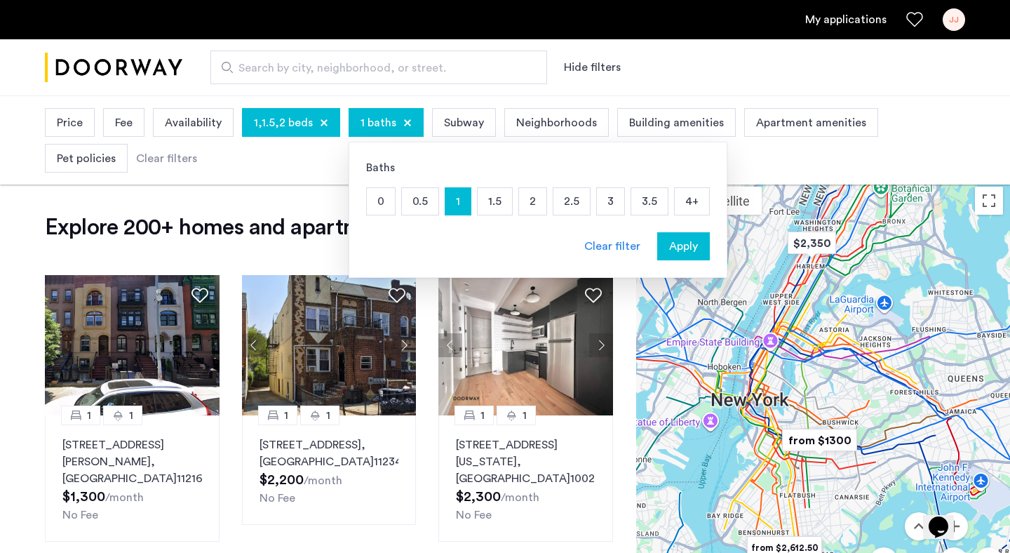
click at [490, 206] on p "1.5" at bounding box center [495, 201] width 34 height 27
click at [526, 203] on p "2" at bounding box center [532, 201] width 27 height 27
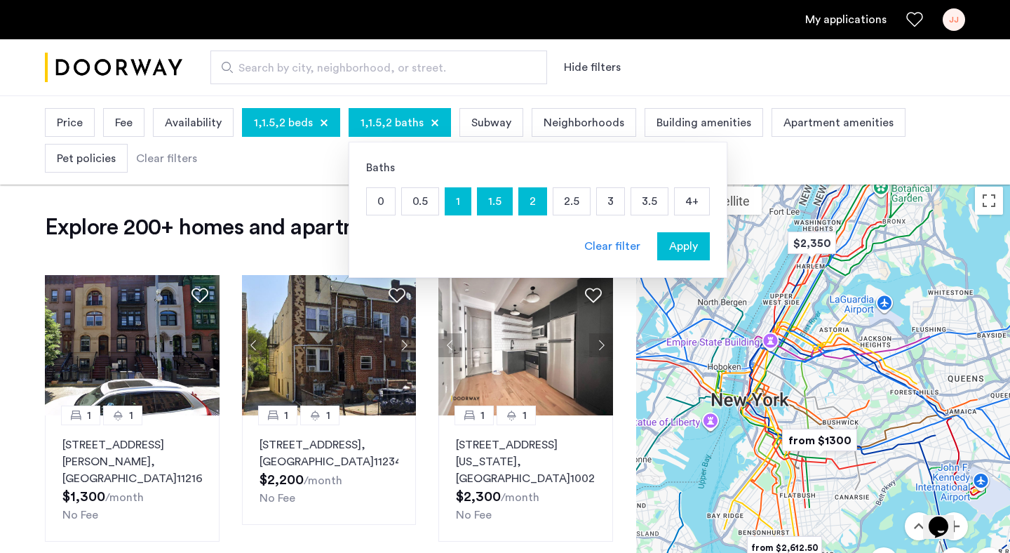
click at [675, 245] on span "Apply" at bounding box center [683, 246] width 29 height 17
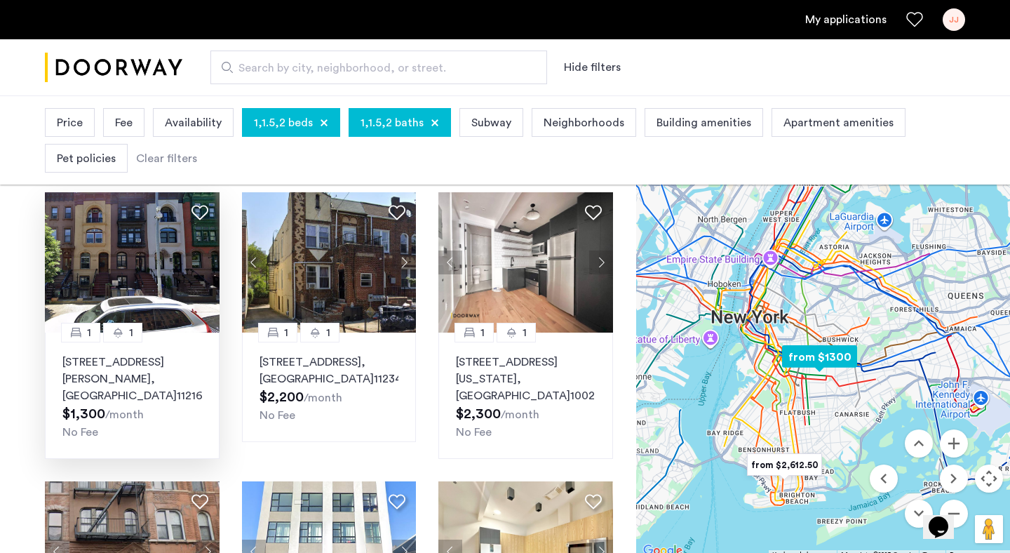
scroll to position [84, 0]
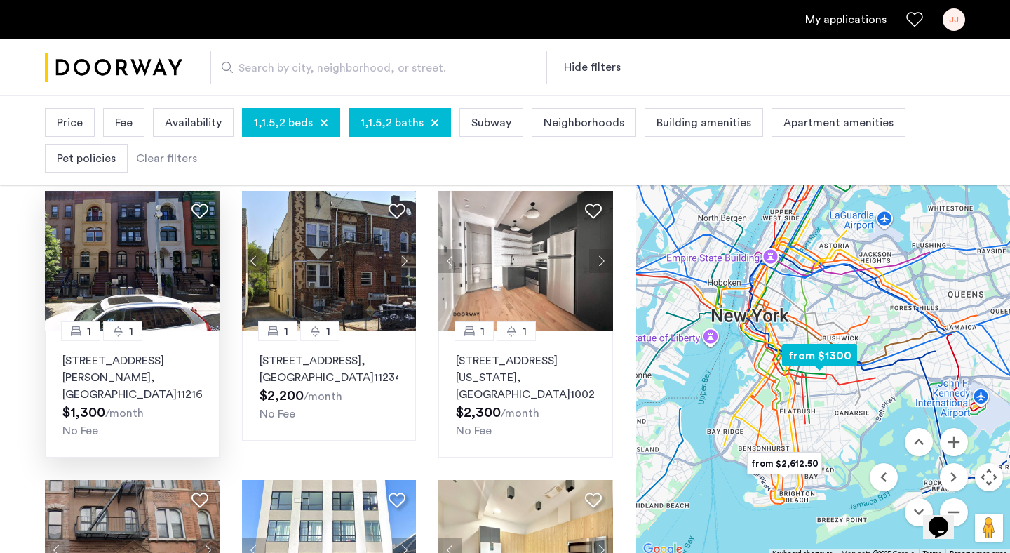
click at [164, 272] on img at bounding box center [132, 261] width 175 height 140
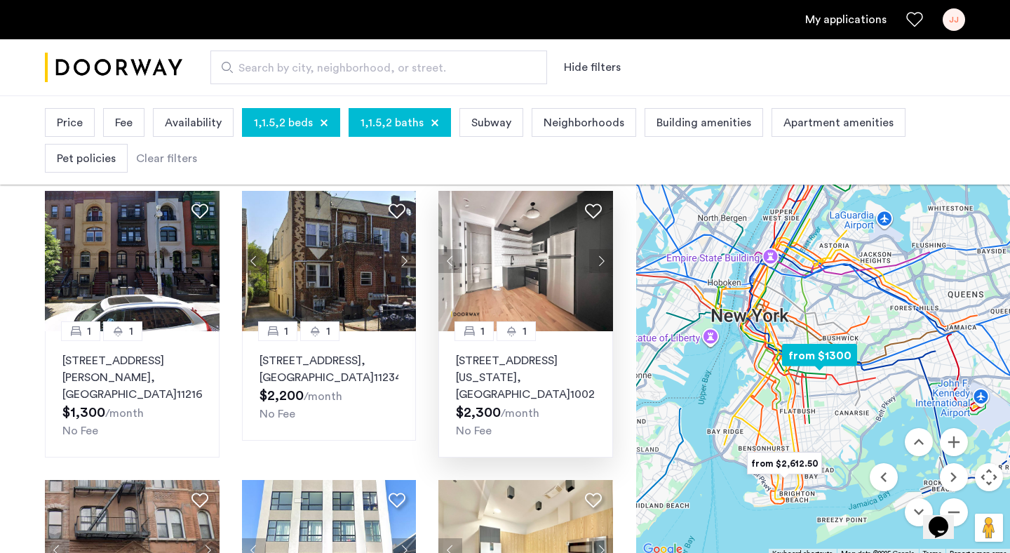
click at [504, 262] on img at bounding box center [526, 261] width 175 height 140
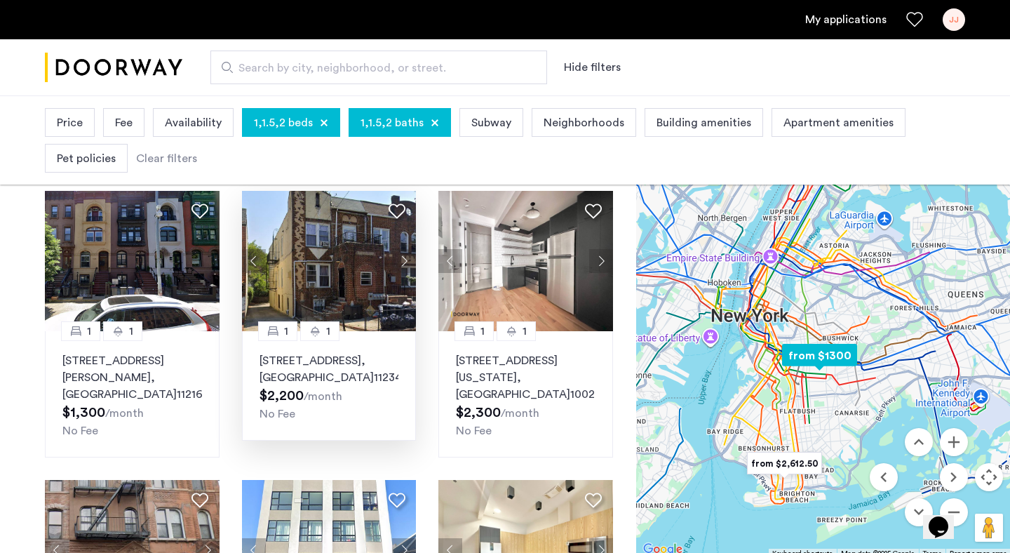
scroll to position [351, 0]
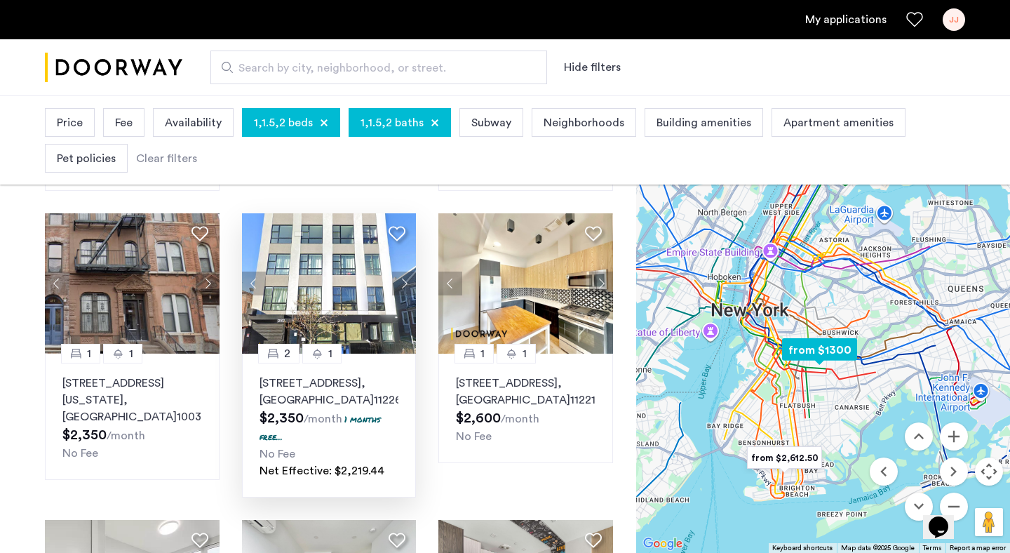
click at [324, 297] on img at bounding box center [329, 283] width 175 height 140
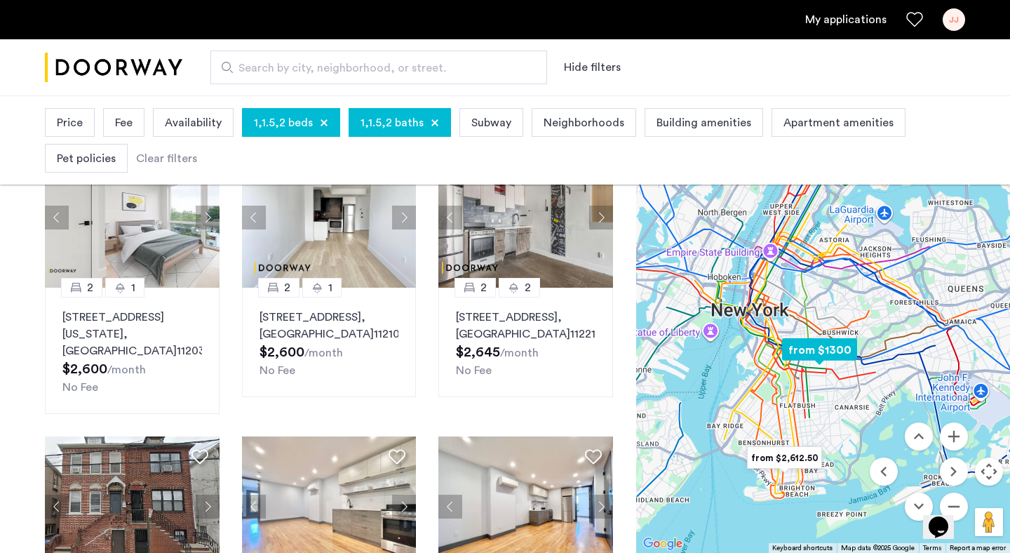
scroll to position [724, 0]
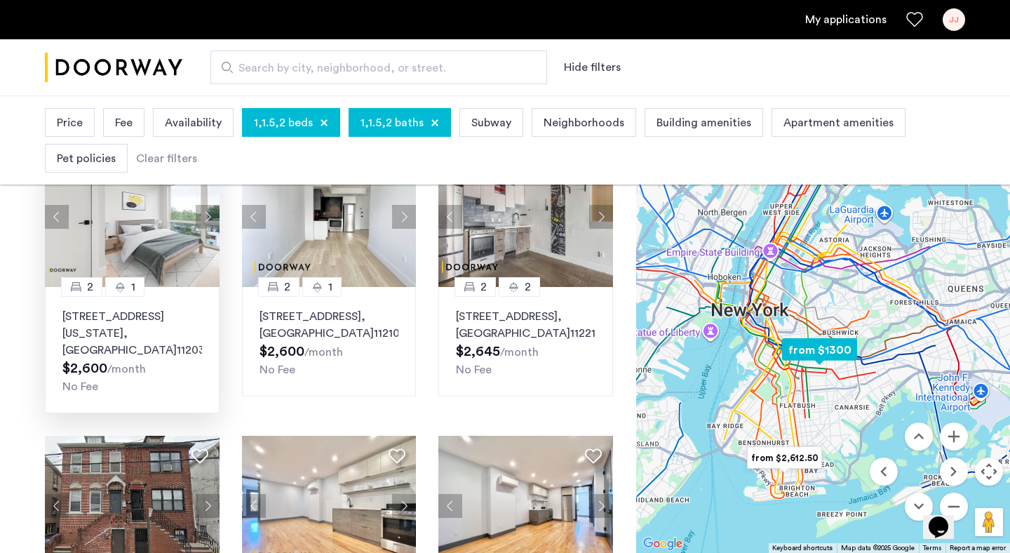
click at [165, 274] on img at bounding box center [132, 217] width 175 height 140
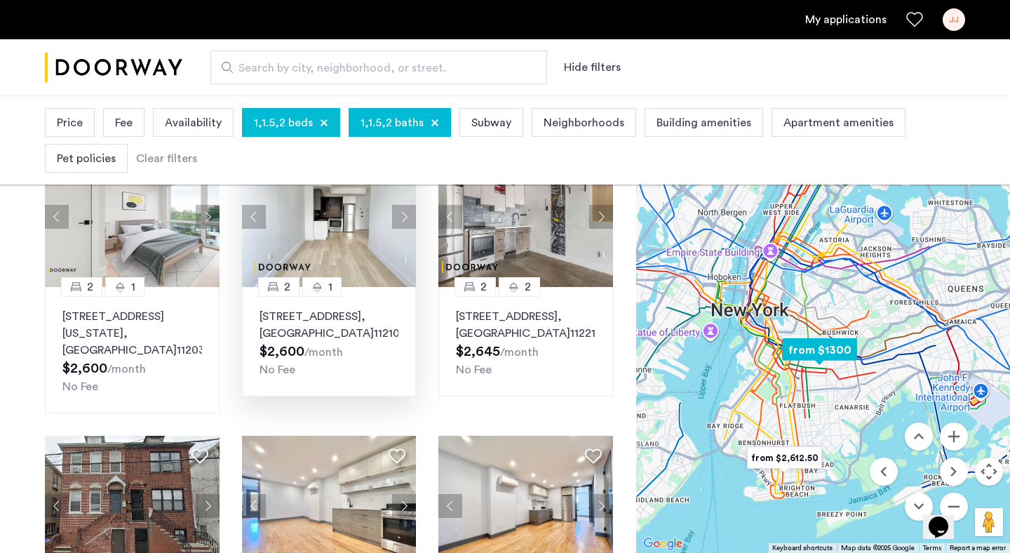
click at [353, 255] on img at bounding box center [329, 217] width 175 height 140
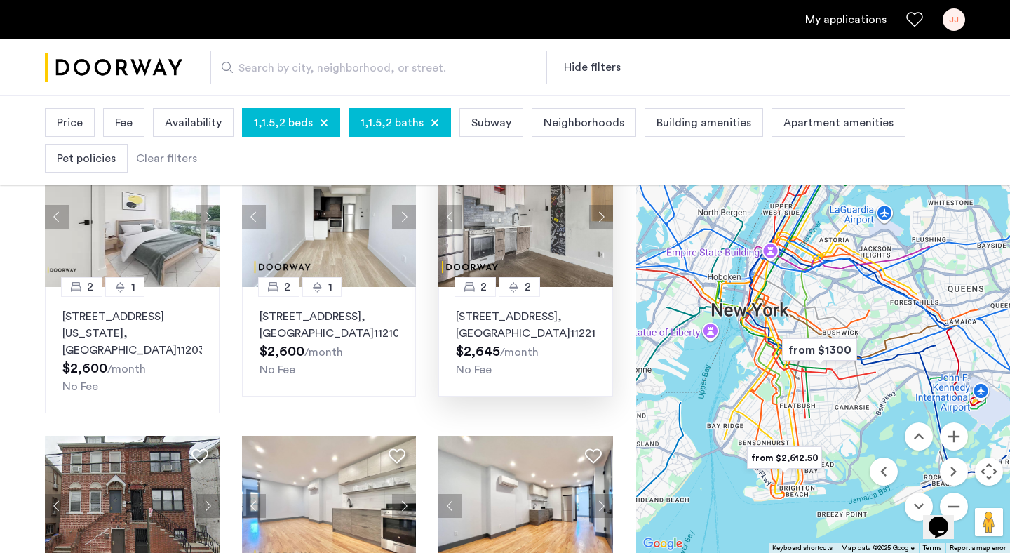
click at [514, 232] on img at bounding box center [526, 217] width 175 height 140
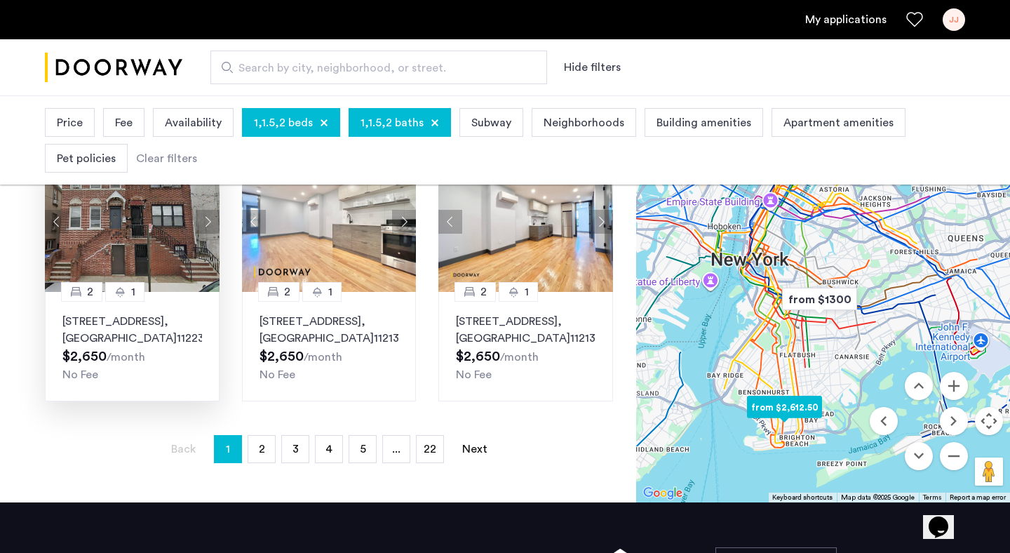
scroll to position [1012, 0]
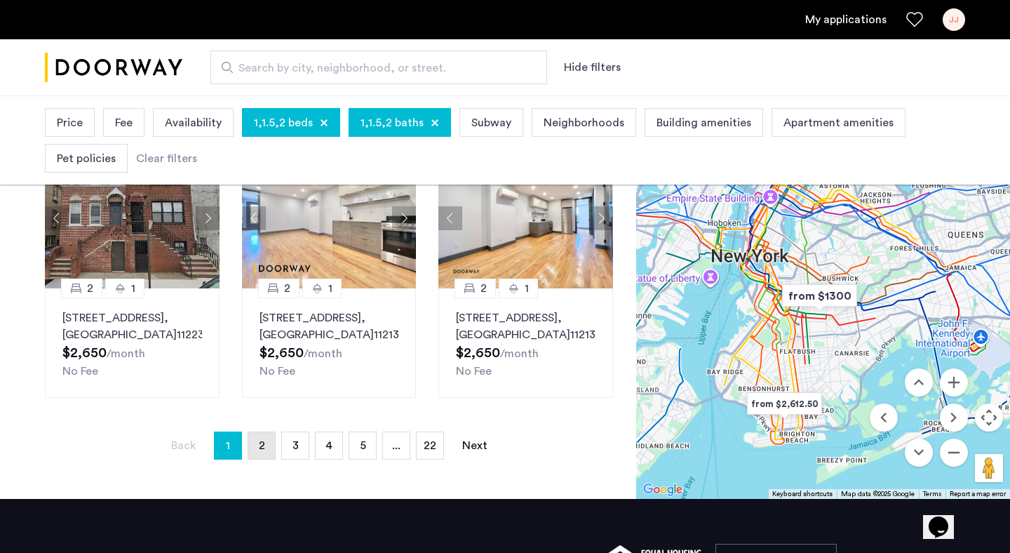
click at [252, 459] on link "page 2" at bounding box center [261, 445] width 27 height 27
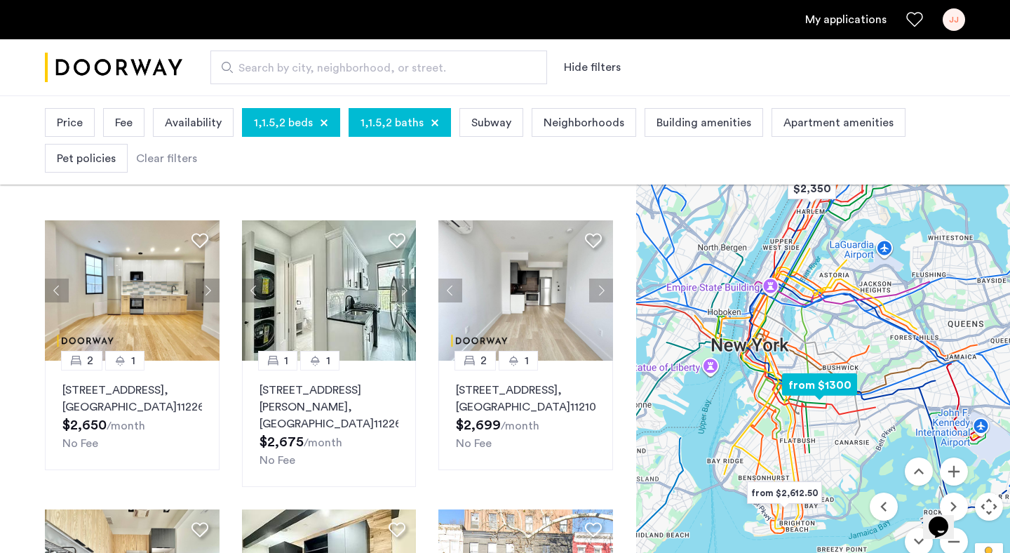
scroll to position [80, 0]
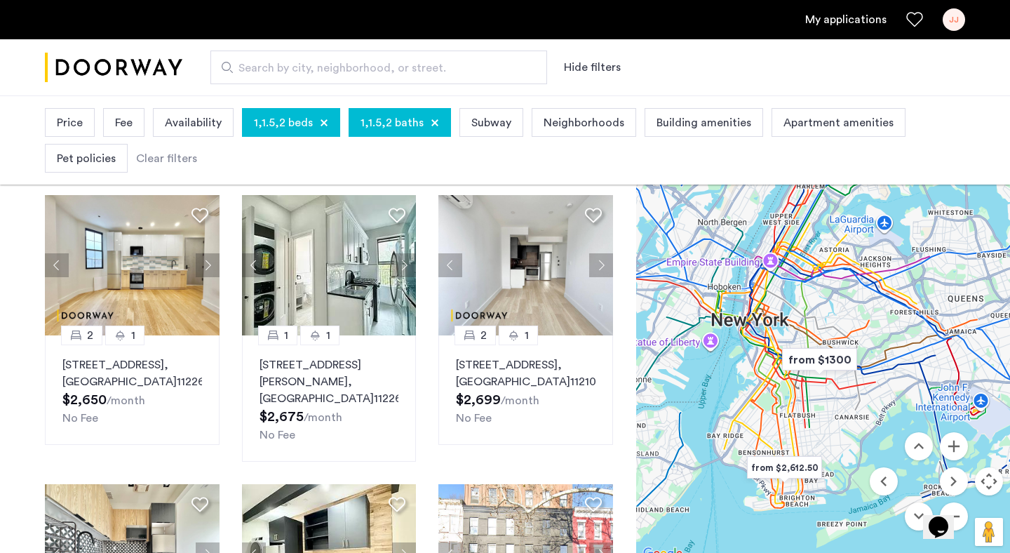
click at [201, 123] on span "Availability" at bounding box center [193, 122] width 57 height 17
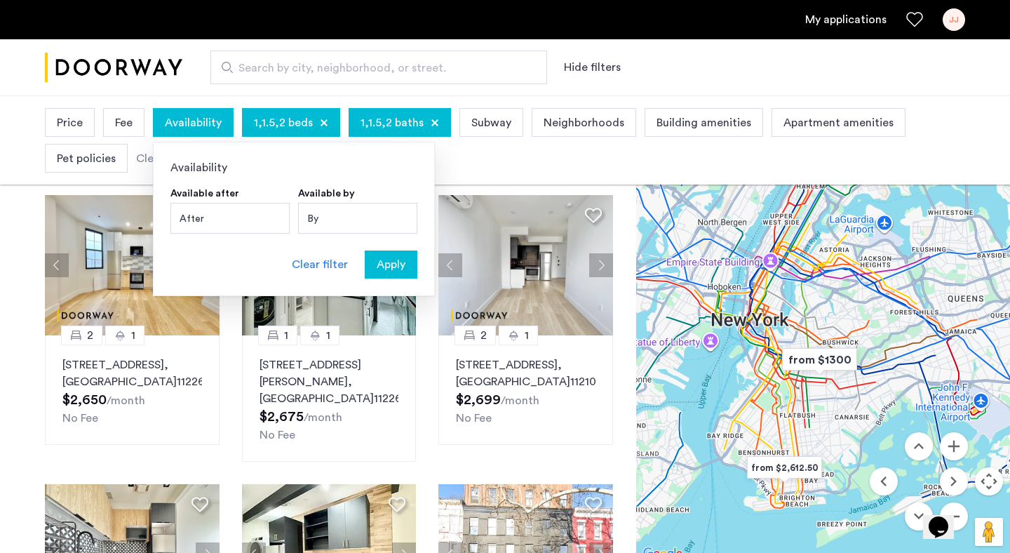
click at [330, 214] on div "By" at bounding box center [357, 218] width 119 height 31
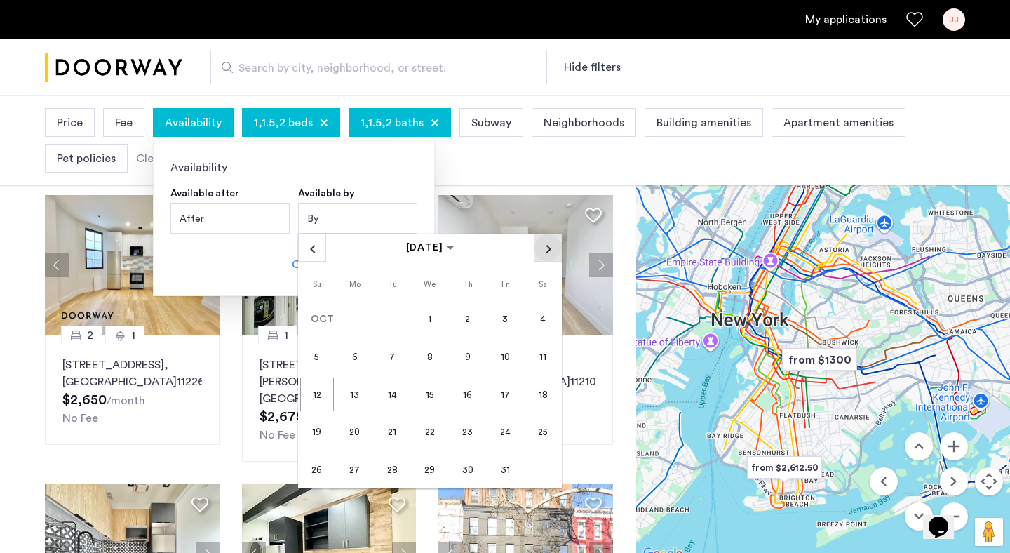
click at [543, 246] on span "Next month" at bounding box center [548, 247] width 27 height 27
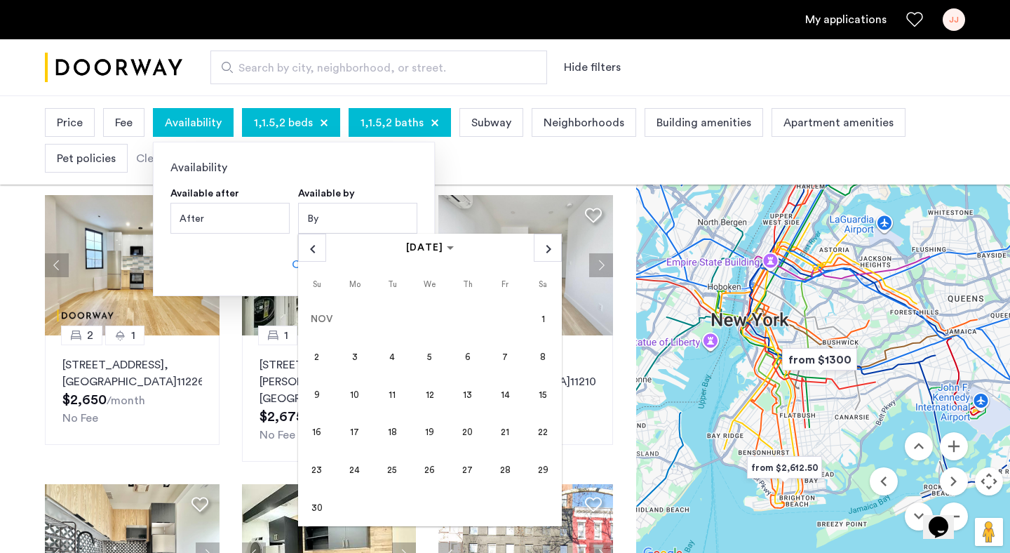
click at [541, 316] on span "1" at bounding box center [543, 319] width 34 height 34
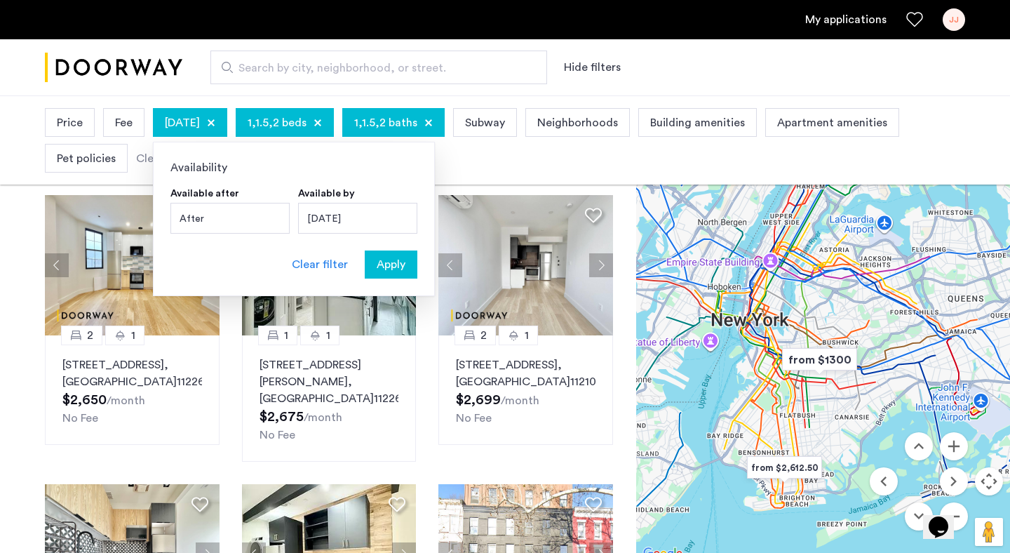
click at [392, 266] on span "Apply" at bounding box center [391, 264] width 29 height 17
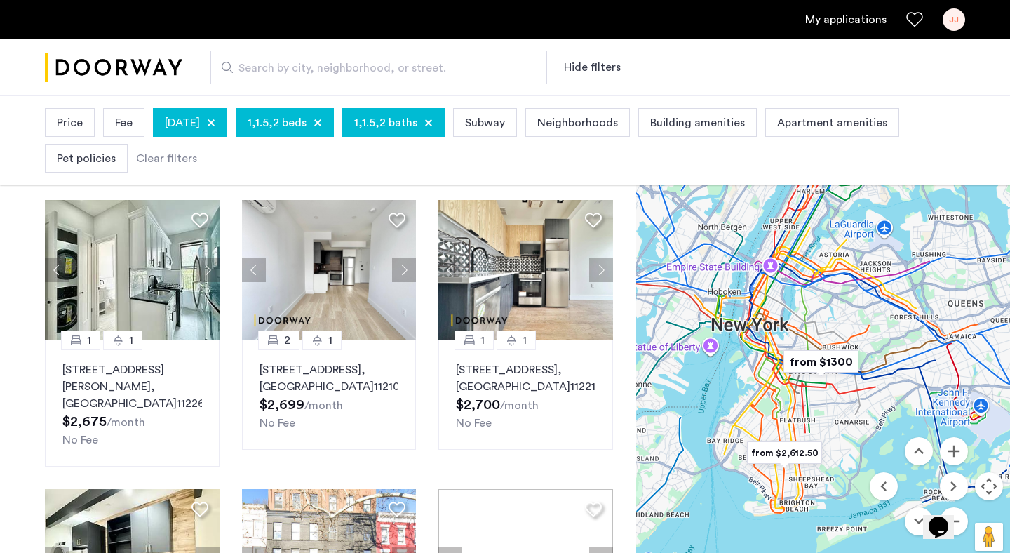
scroll to position [76, 0]
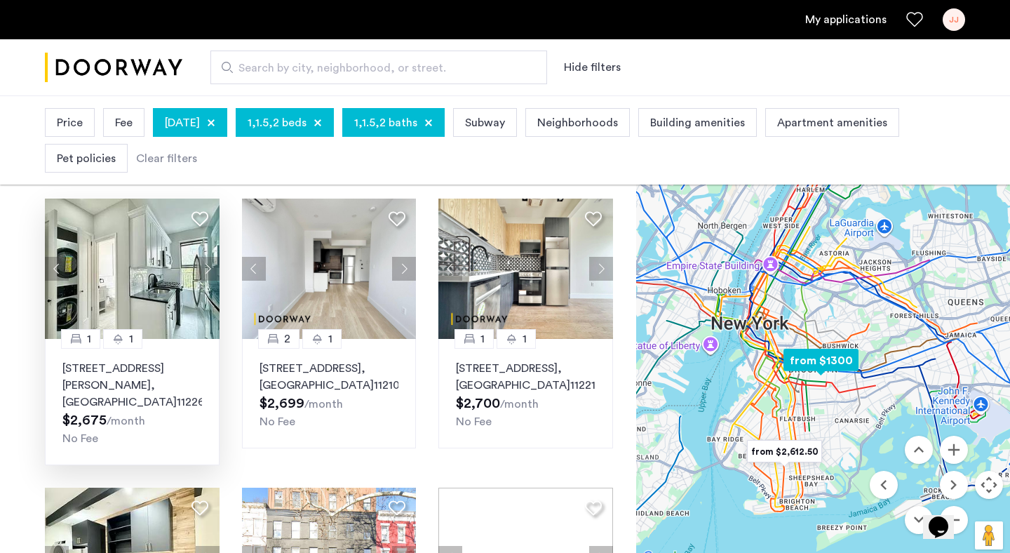
click at [203, 270] on button "Next apartment" at bounding box center [208, 269] width 24 height 24
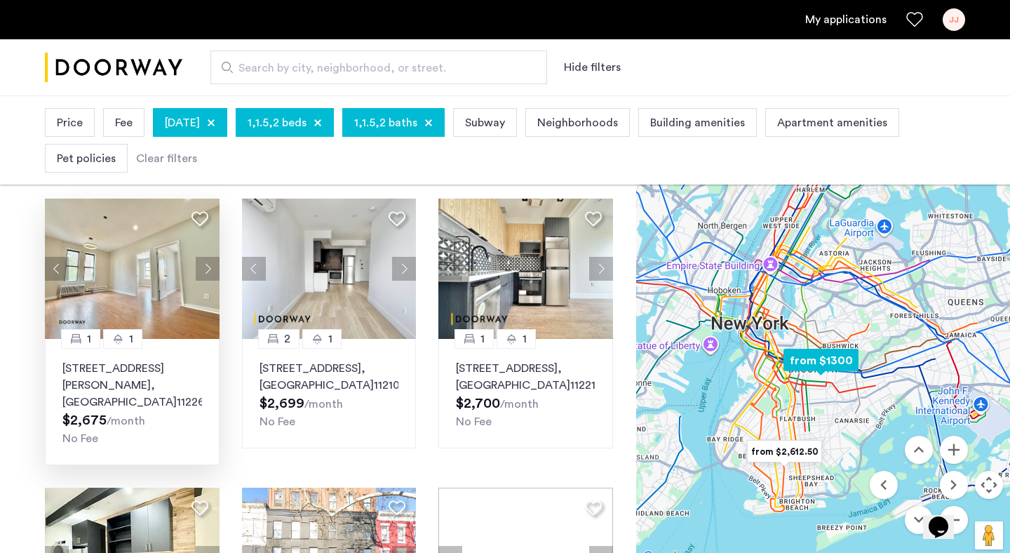
click at [203, 270] on button "Next apartment" at bounding box center [208, 269] width 24 height 24
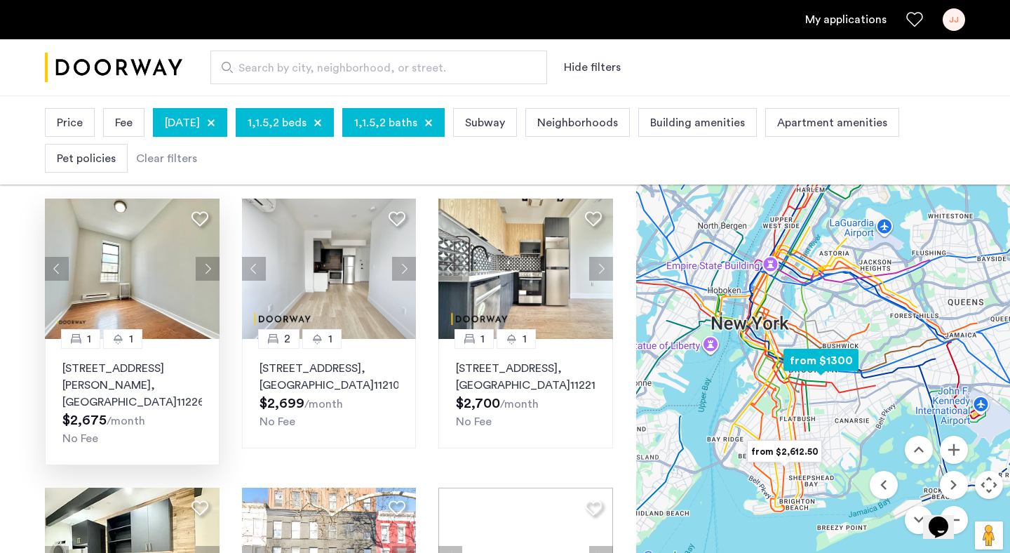
click at [203, 270] on button "Next apartment" at bounding box center [208, 269] width 24 height 24
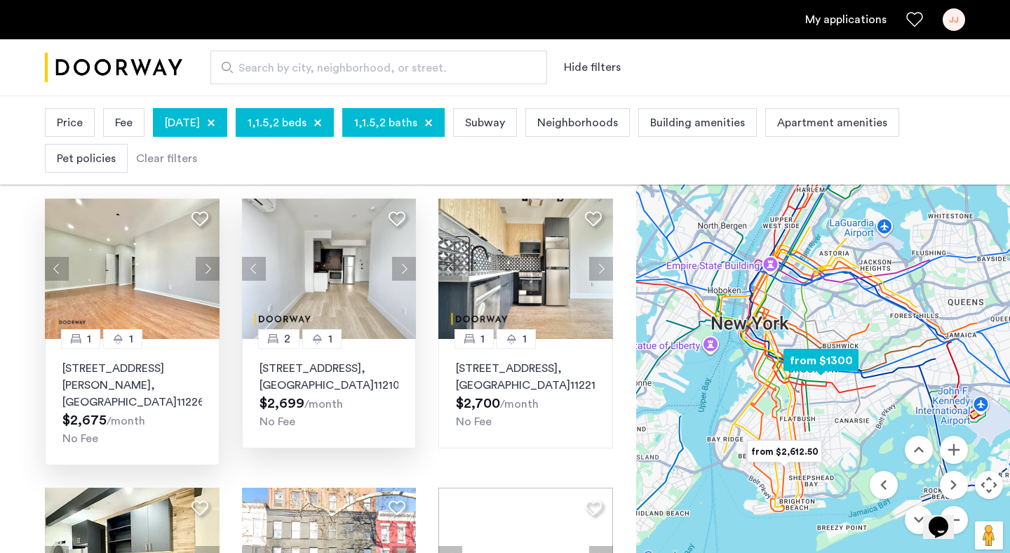
click at [403, 271] on button "Next apartment" at bounding box center [404, 269] width 24 height 24
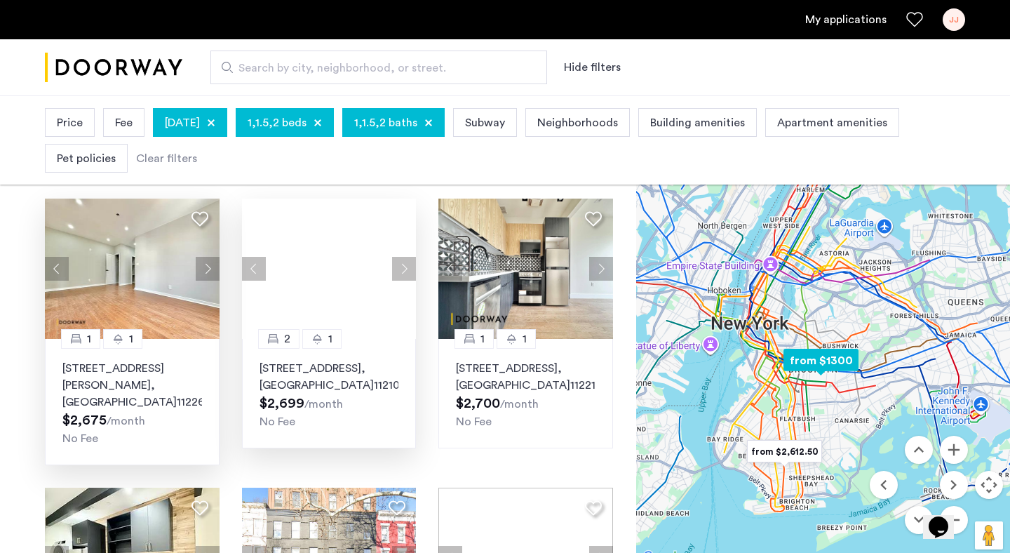
click at [403, 271] on div at bounding box center [329, 269] width 175 height 140
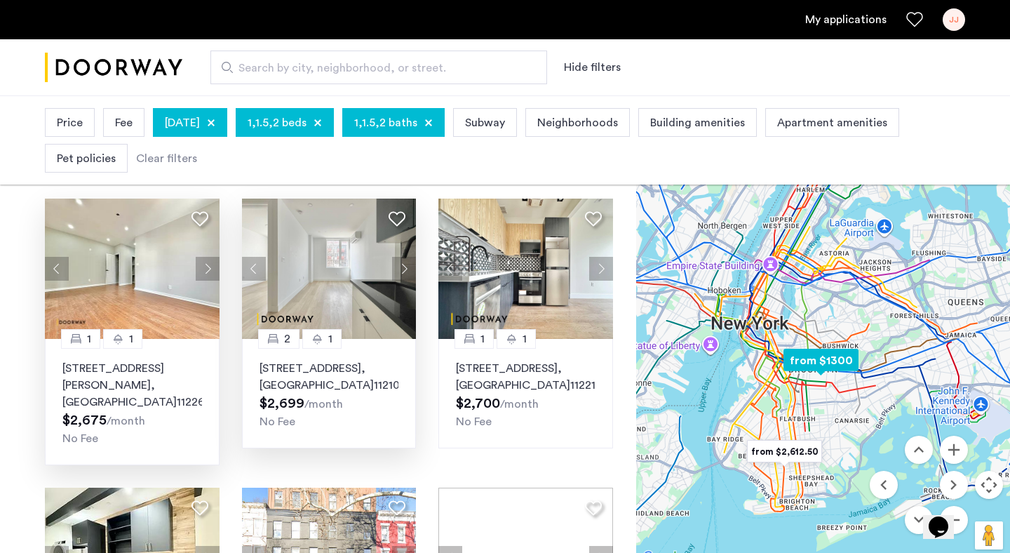
click at [405, 272] on button "Next apartment" at bounding box center [404, 269] width 24 height 24
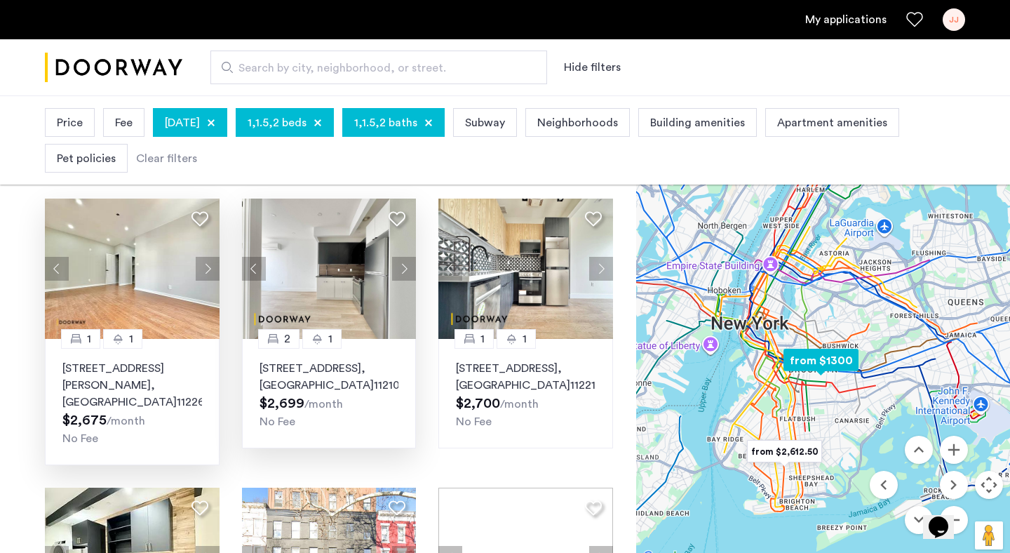
click at [405, 273] on button "Next apartment" at bounding box center [404, 269] width 24 height 24
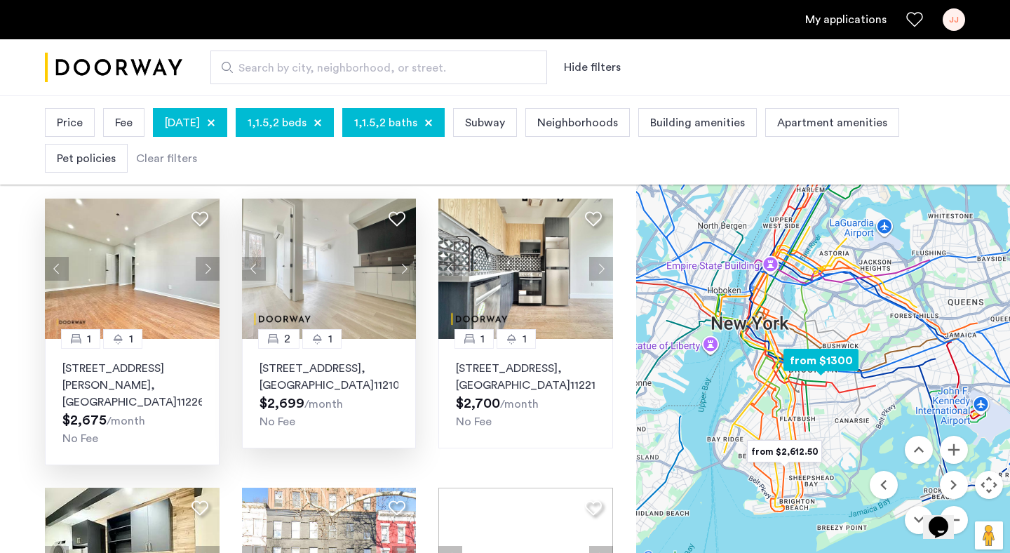
click at [405, 273] on button "Next apartment" at bounding box center [404, 269] width 24 height 24
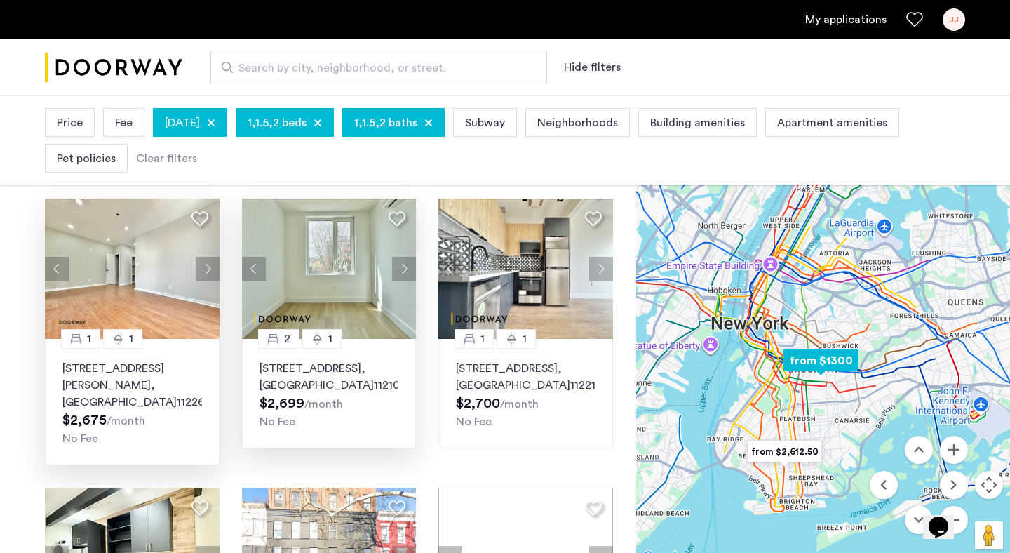
click at [405, 273] on button "Next apartment" at bounding box center [404, 269] width 24 height 24
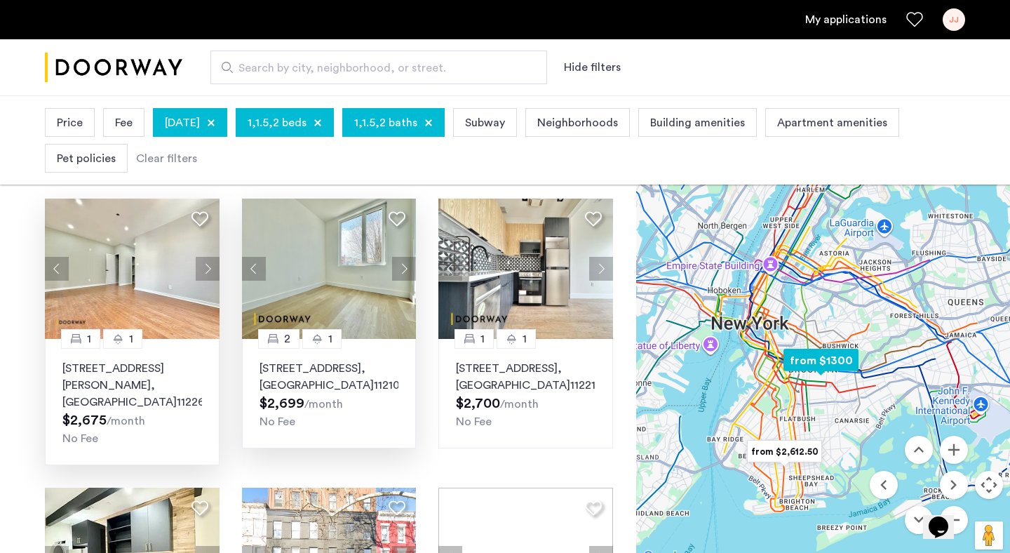
click at [405, 273] on button "Next apartment" at bounding box center [404, 269] width 24 height 24
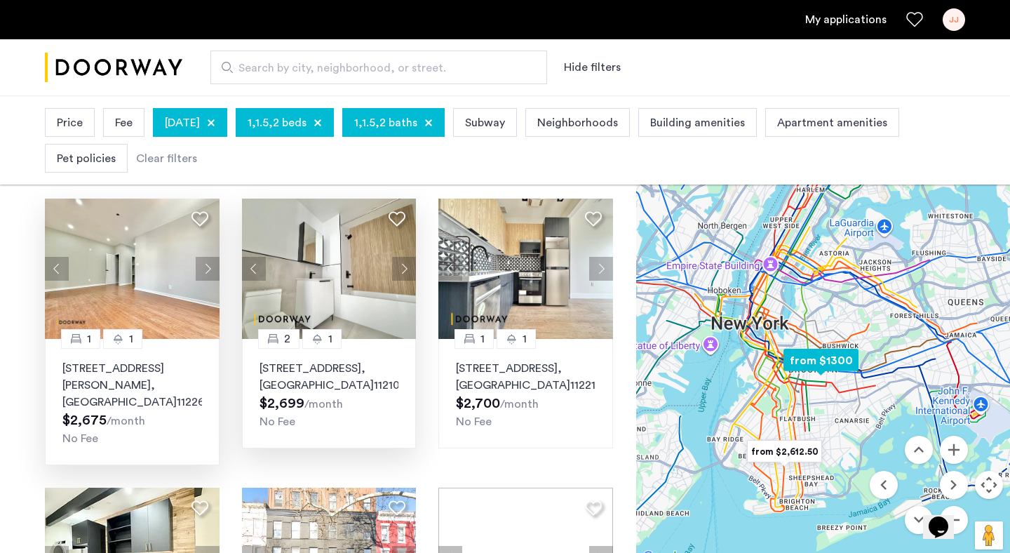
click at [405, 273] on button "Next apartment" at bounding box center [404, 269] width 24 height 24
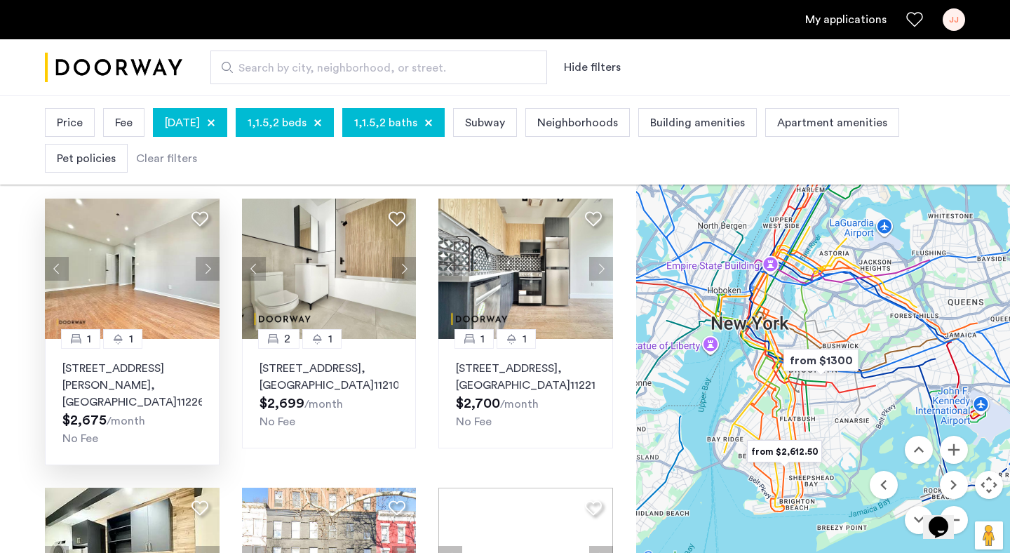
click at [820, 387] on div at bounding box center [823, 334] width 374 height 463
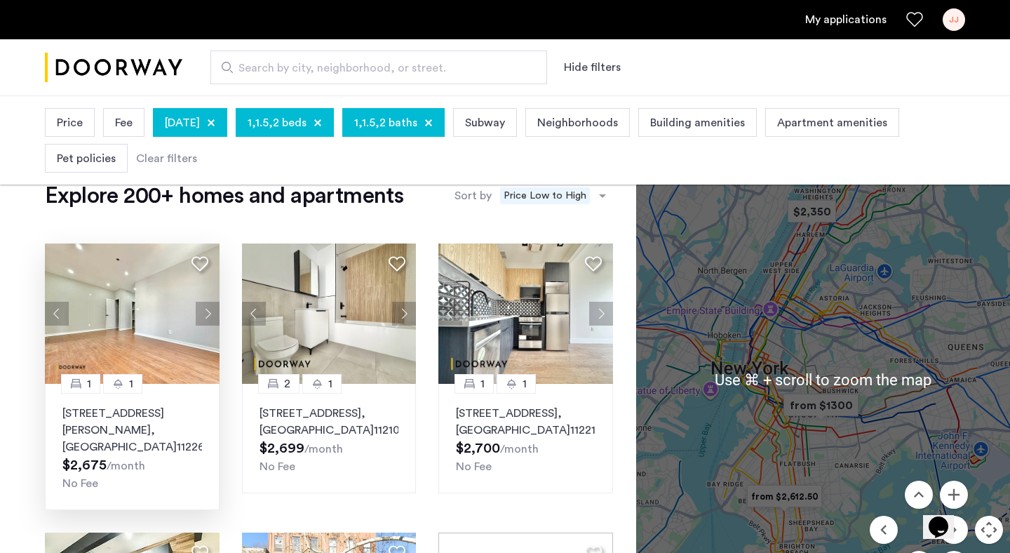
scroll to position [29, 0]
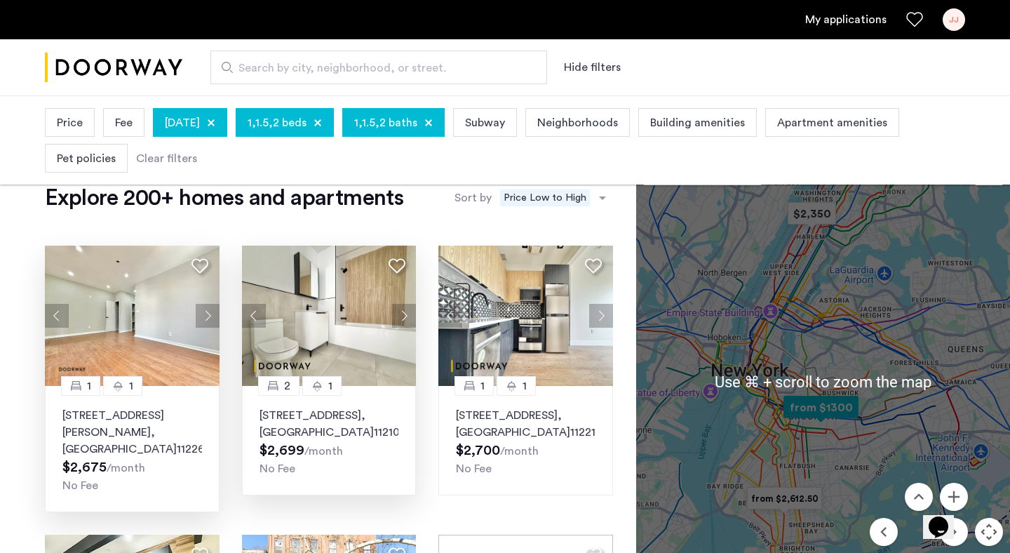
click at [321, 414] on p "1629 Brooklyn Avenue, Unit 3B, Brooklyn , NY 11210" at bounding box center [330, 424] width 140 height 34
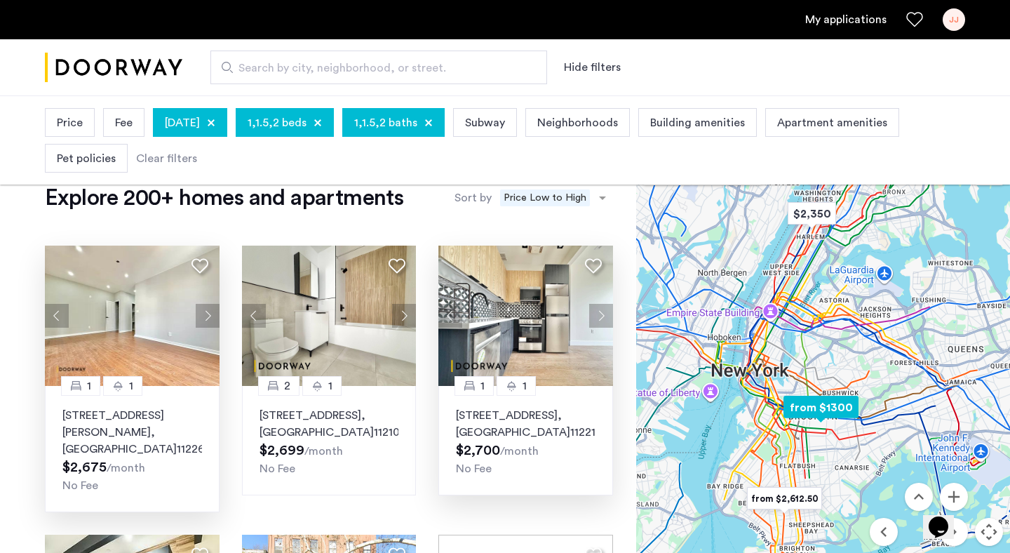
click at [533, 309] on img at bounding box center [526, 316] width 175 height 140
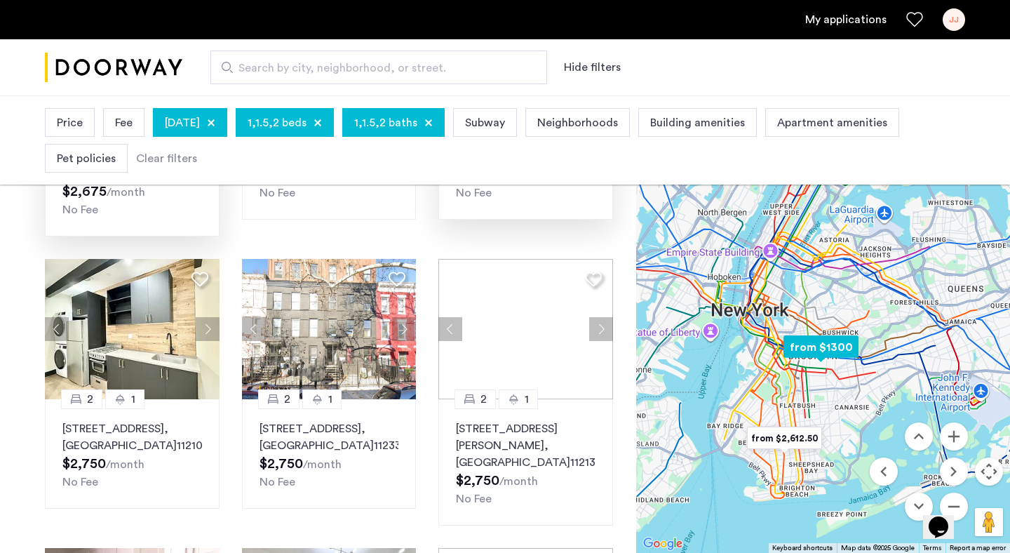
scroll to position [310, 0]
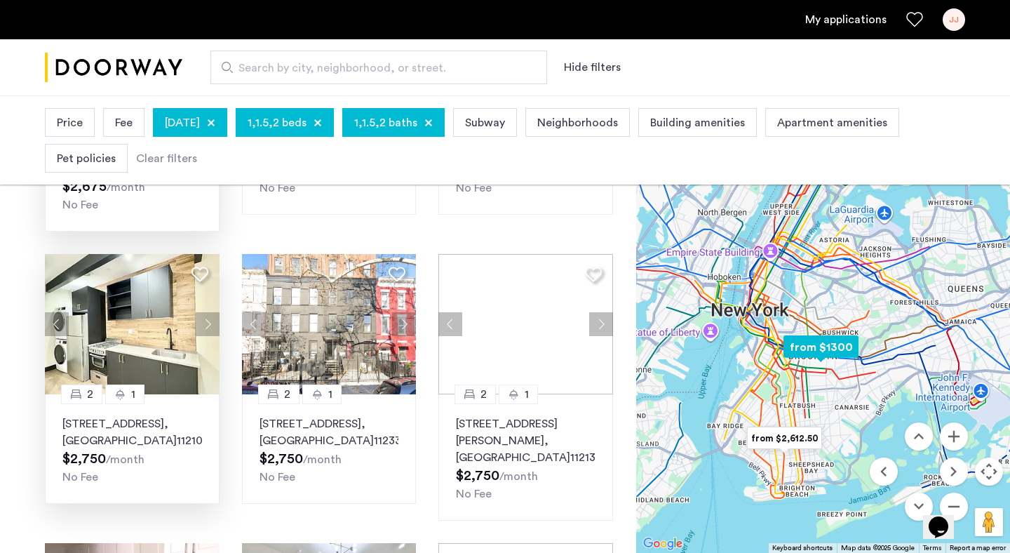
click at [135, 415] on p "1665 Brooklyn Avenue, Unit 4B, Brooklyn , NY 11210" at bounding box center [132, 432] width 140 height 34
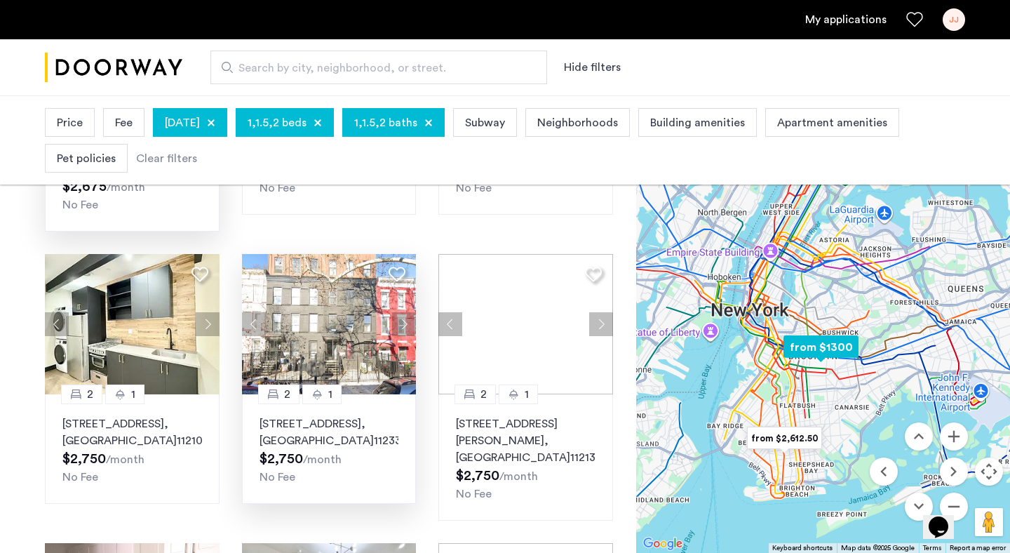
click at [332, 298] on img at bounding box center [329, 324] width 175 height 140
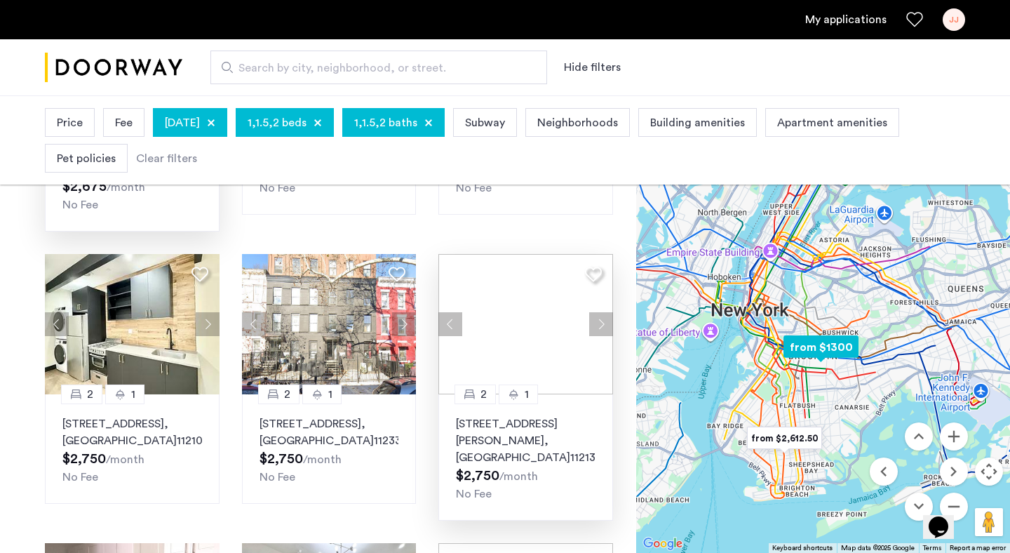
click at [526, 314] on img at bounding box center [526, 324] width 175 height 140
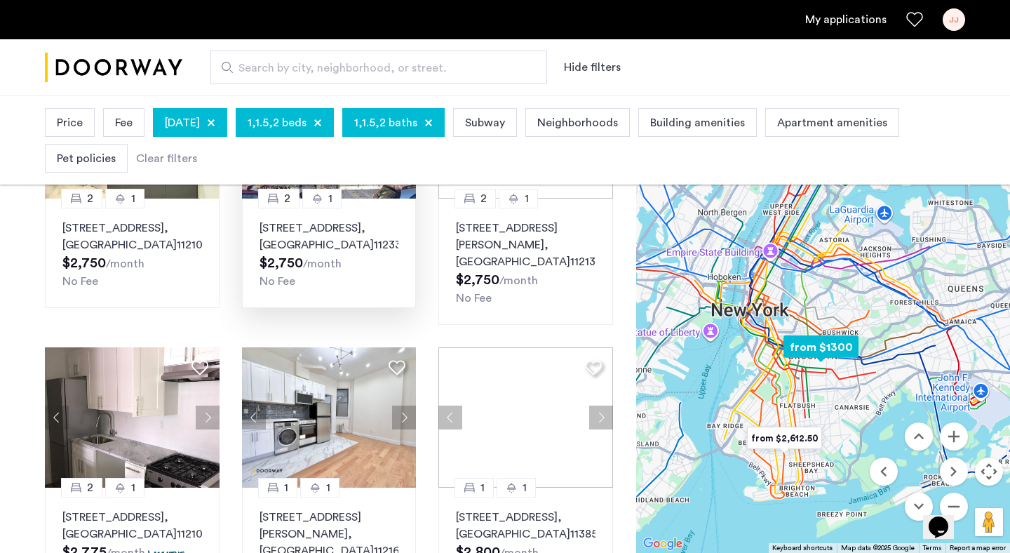
scroll to position [608, 0]
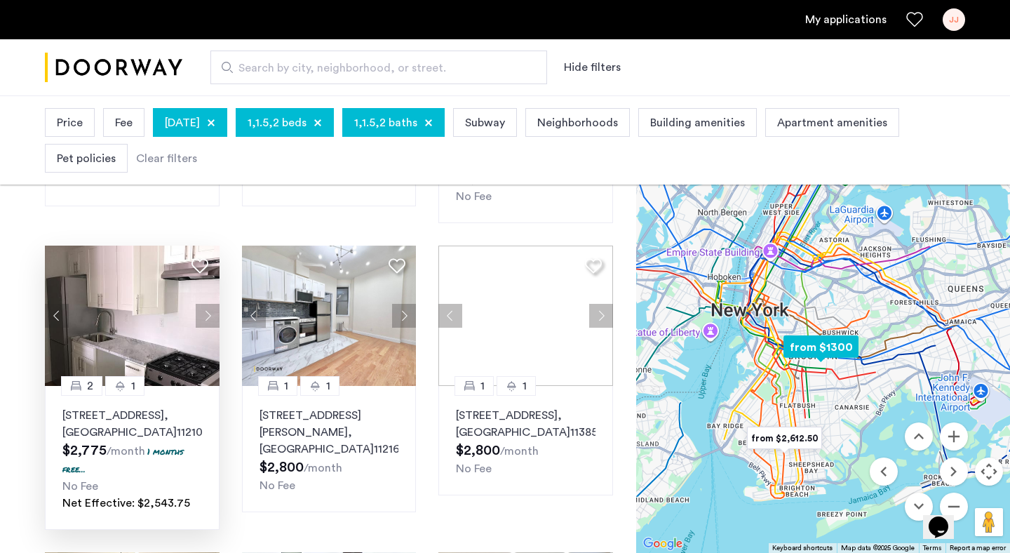
click at [134, 407] on p "1382 Flatbush Avenue, Unit 1, Brooklyn , NY 11210" at bounding box center [132, 424] width 140 height 34
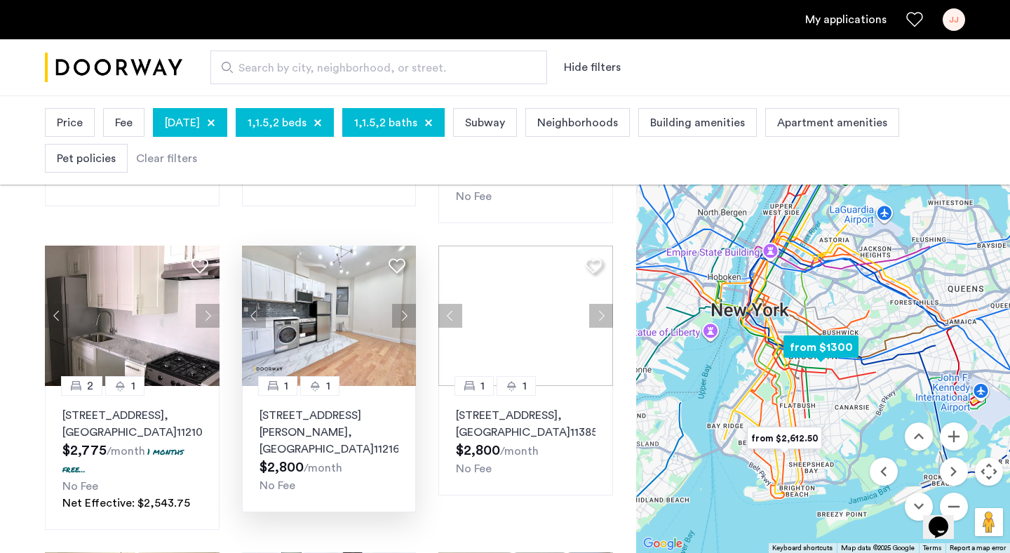
click at [335, 407] on p "24 Rogers Avenue, Unit 3B, Brooklyn , NY 11216" at bounding box center [330, 432] width 140 height 51
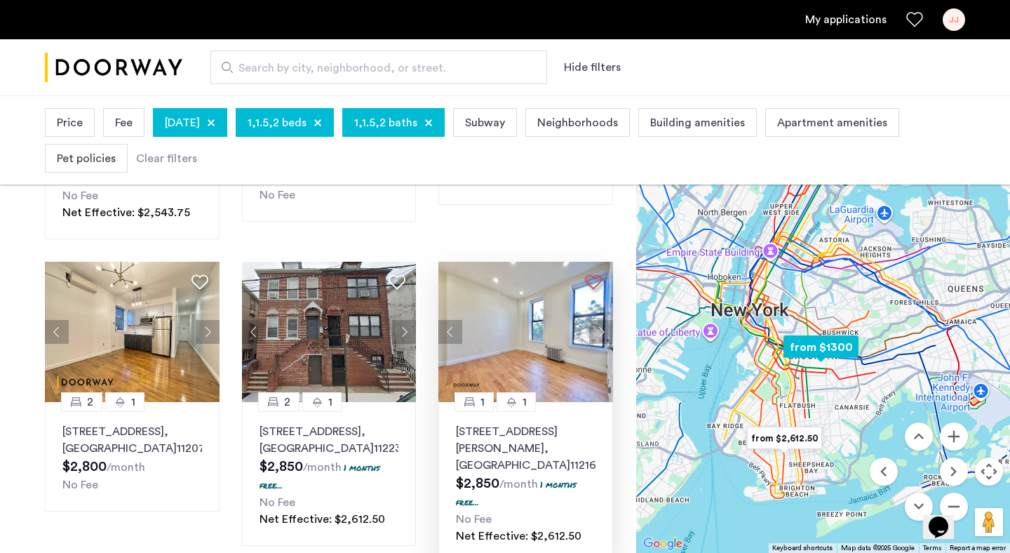
scroll to position [900, 0]
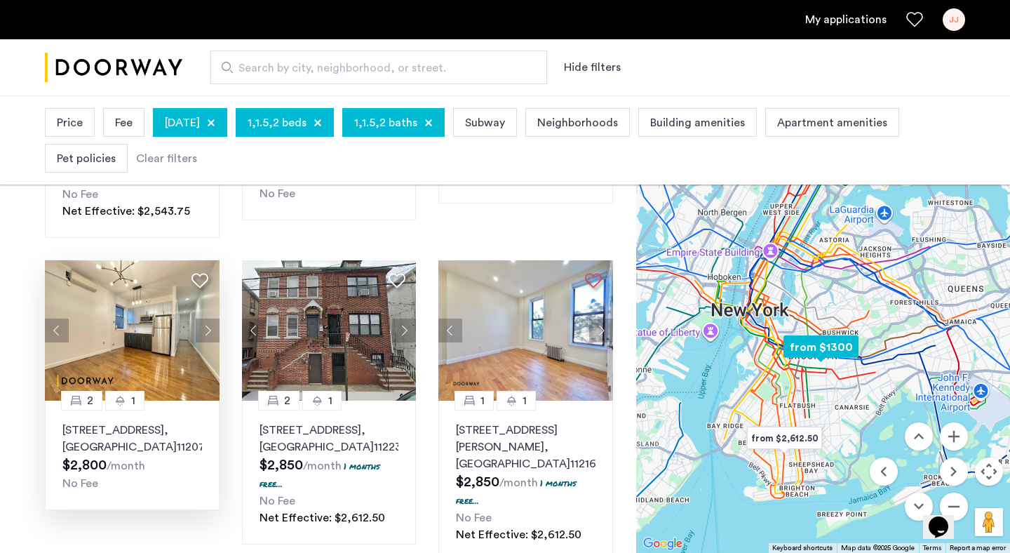
click at [131, 298] on img at bounding box center [132, 330] width 175 height 140
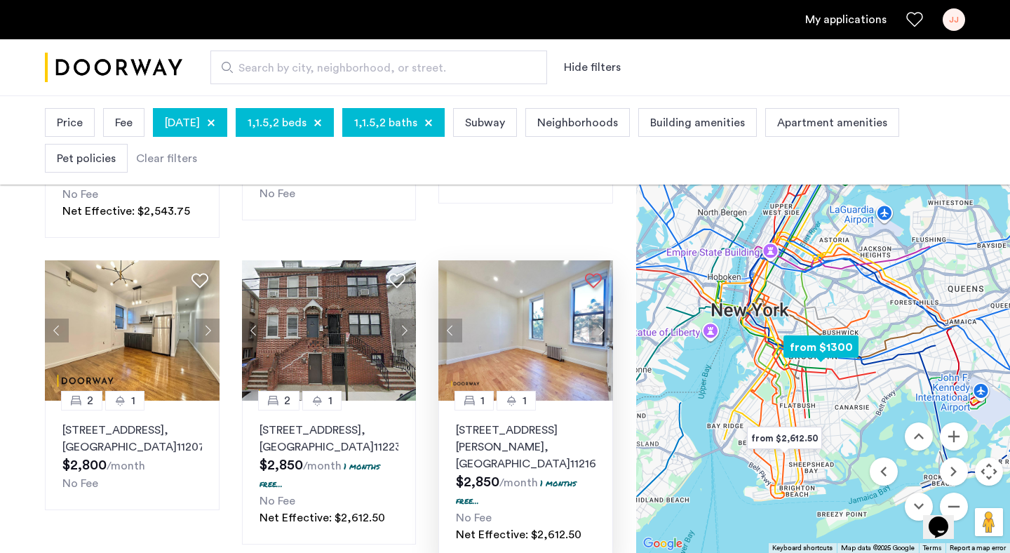
click at [519, 316] on img at bounding box center [526, 330] width 175 height 140
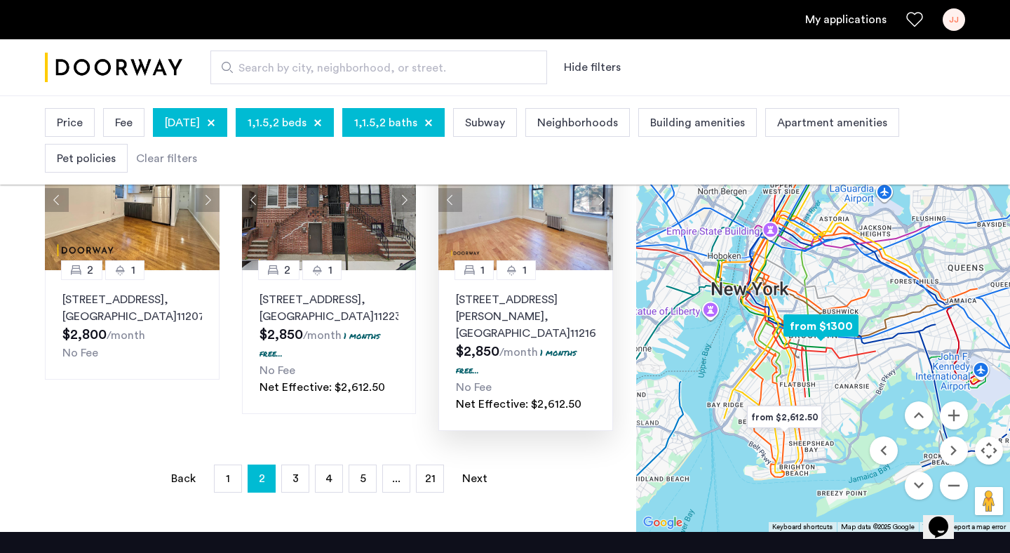
scroll to position [1031, 0]
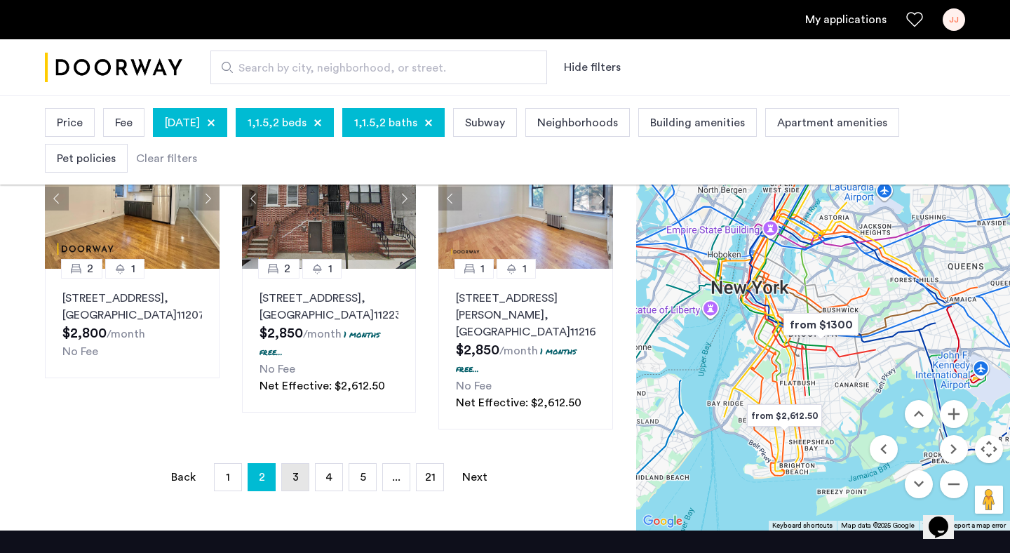
click at [300, 464] on link "page 3" at bounding box center [295, 477] width 27 height 27
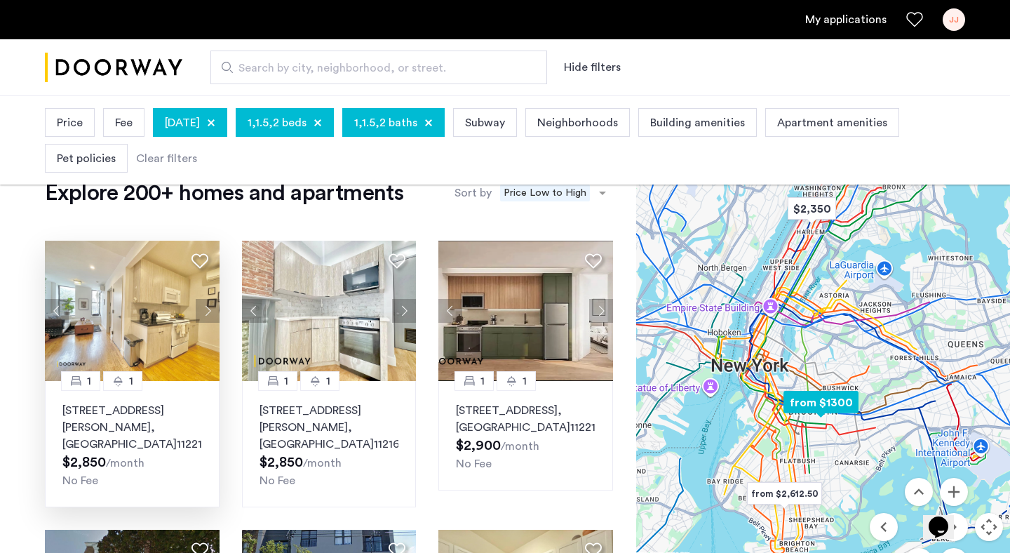
scroll to position [39, 0]
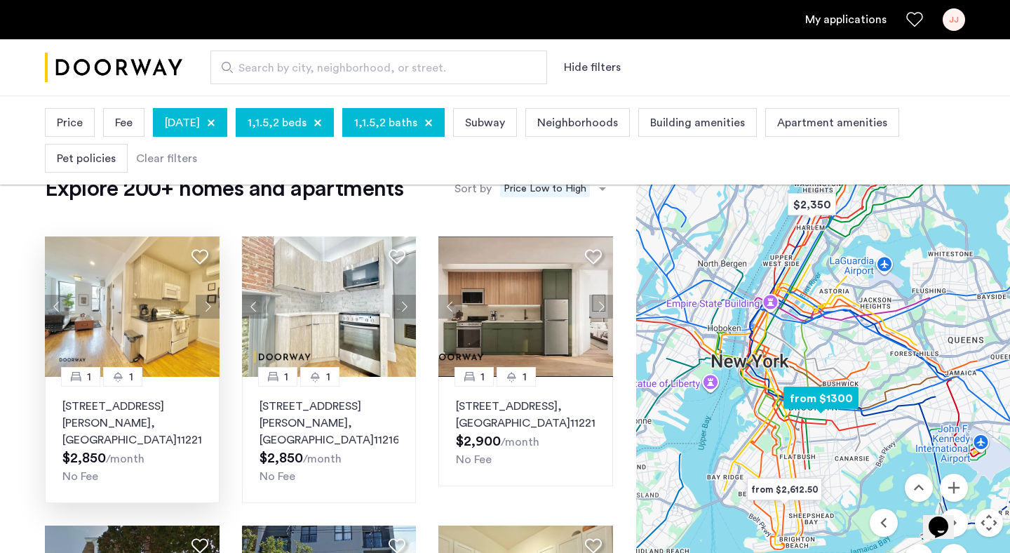
click at [143, 405] on p "1068 Putnam Avenue, Unit 3A, Brooklyn , NY 11221" at bounding box center [132, 423] width 140 height 51
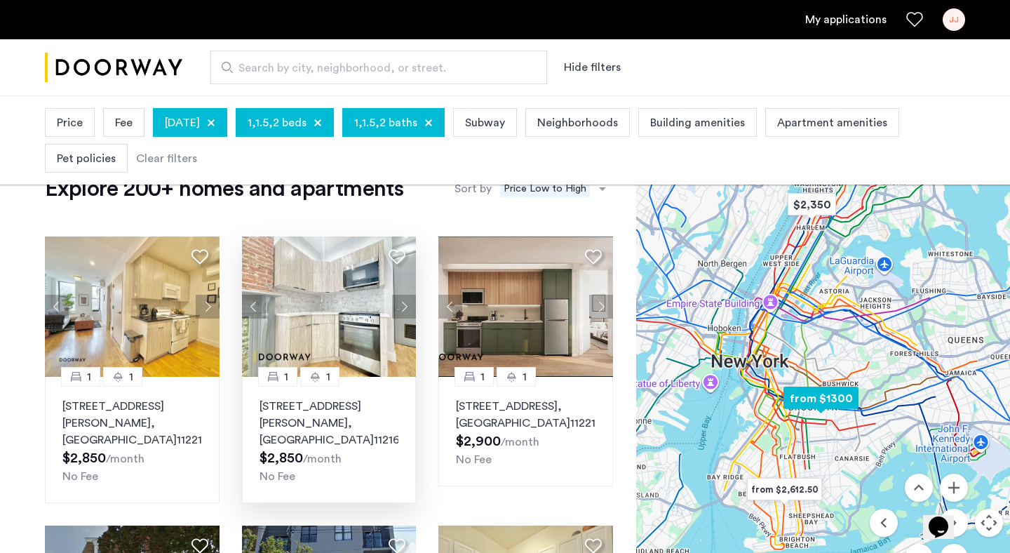
click at [334, 411] on p "1167 Dean Street, Unit 2R, Brooklyn , NY 11216" at bounding box center [330, 423] width 140 height 51
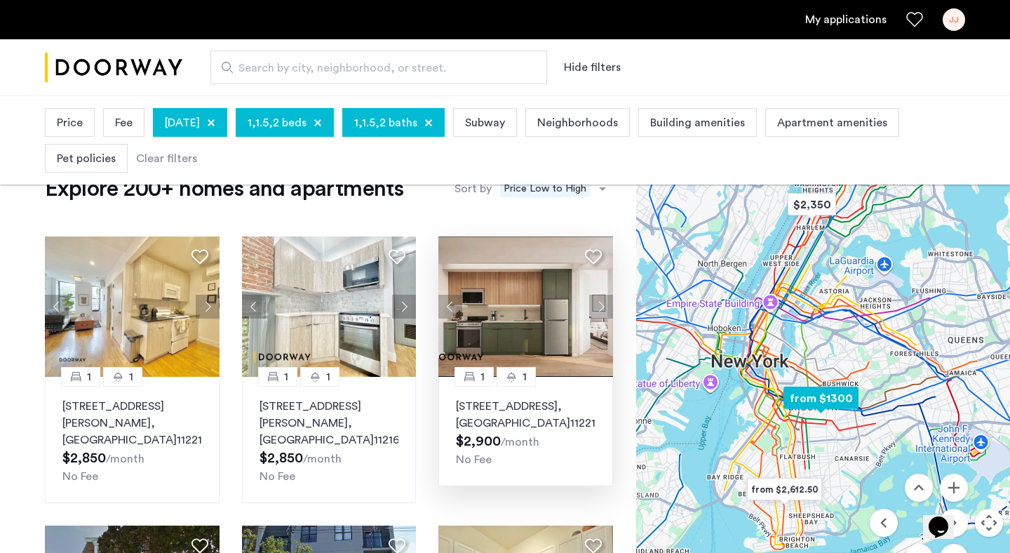
click at [500, 407] on p "962 Bushwick Avenue, Unit 5C, Brooklyn , NY 11221" at bounding box center [526, 415] width 140 height 34
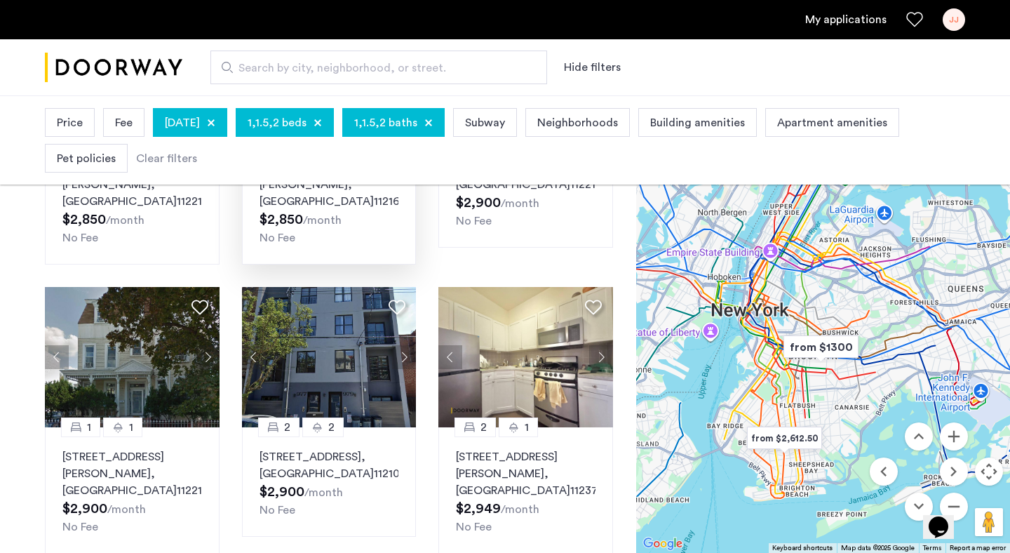
scroll to position [349, 0]
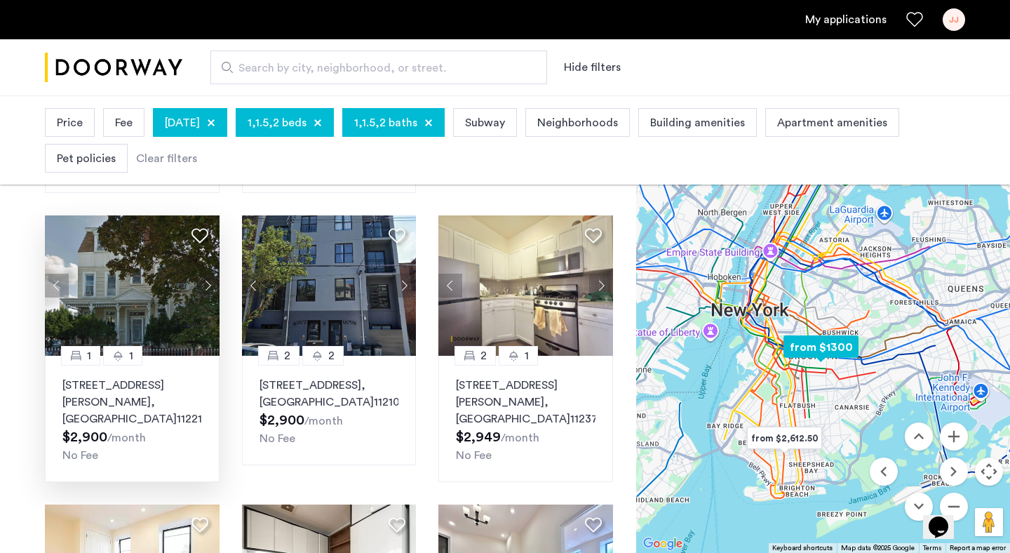
click at [136, 377] on p "74 Cornelia Street, Unit S3, Brooklyn , NY 11221" at bounding box center [132, 402] width 140 height 51
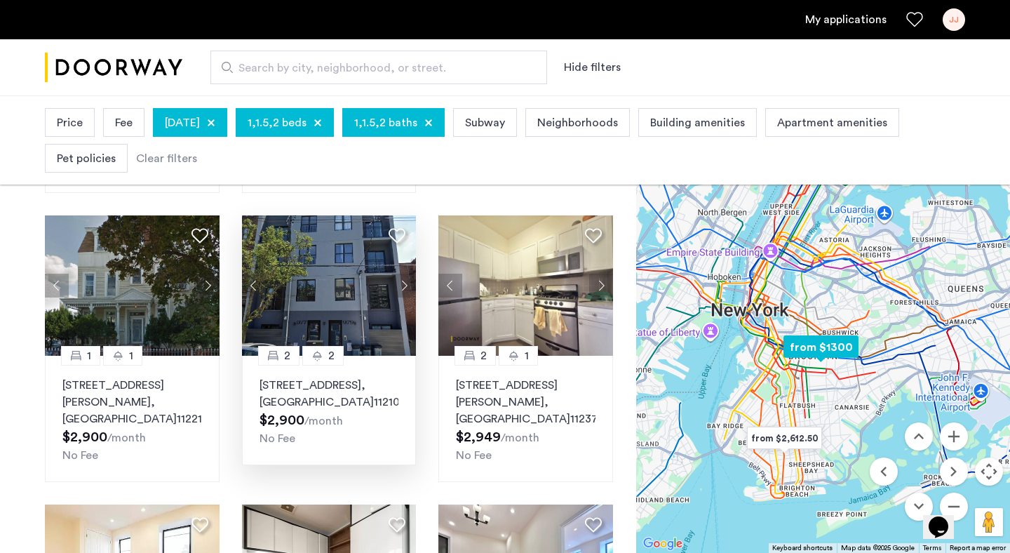
click at [300, 377] on p "977 East 34th Street, Unit 2B, Brooklyn , NY 11210" at bounding box center [330, 394] width 140 height 34
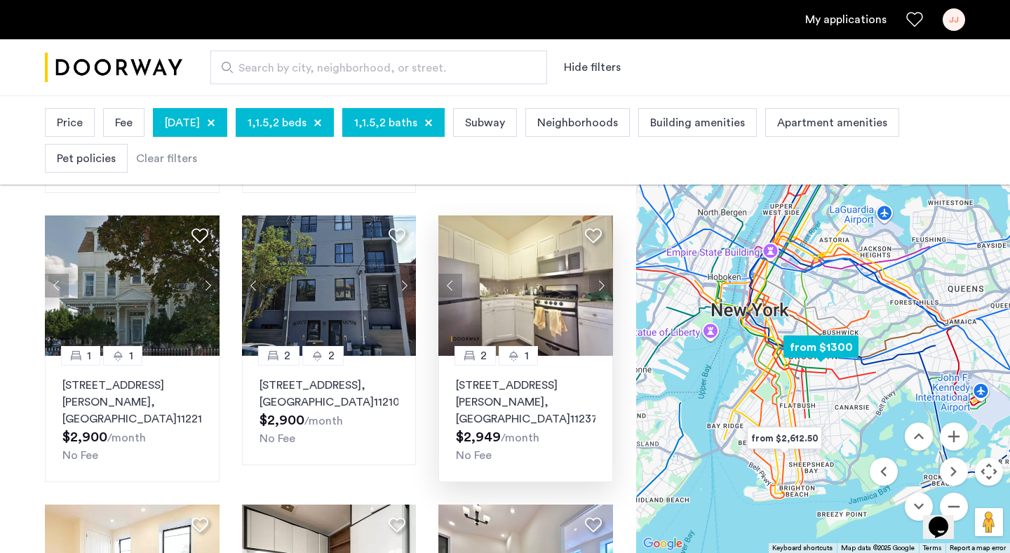
click at [500, 377] on p "290 Harman Street, Unit 3RR, Brooklyn , NY 11237" at bounding box center [526, 402] width 140 height 51
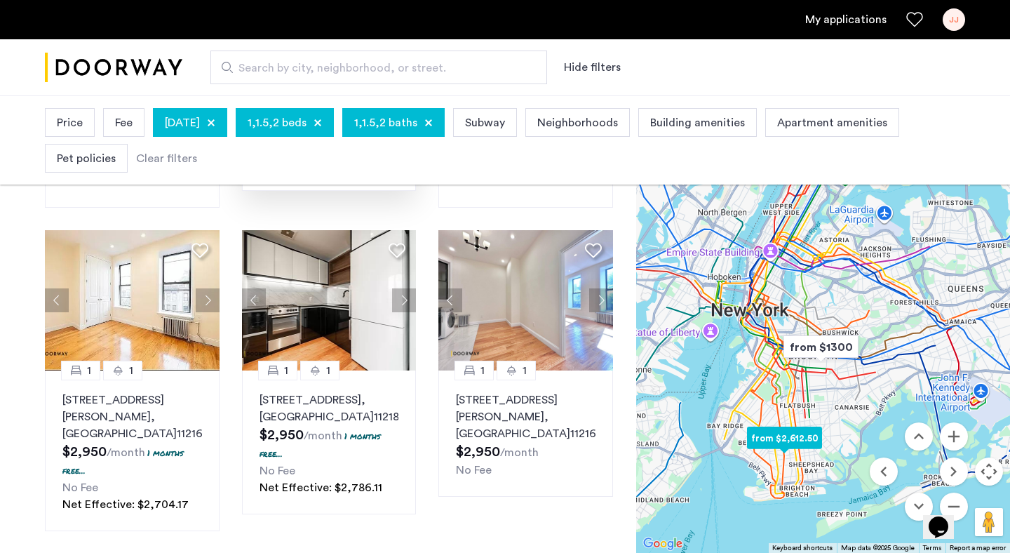
scroll to position [636, 0]
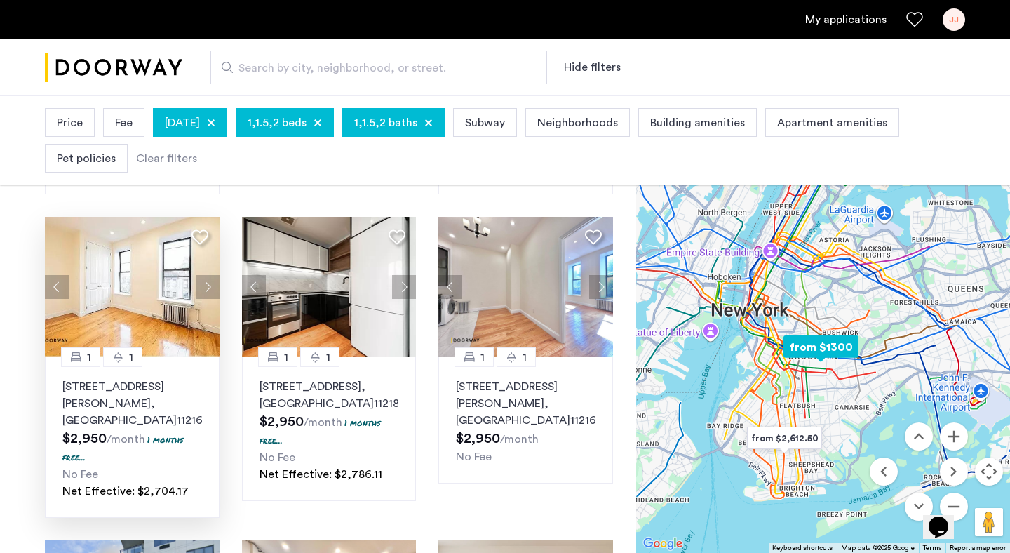
click at [116, 378] on p "30 Rogers Avenue, Unit 3D, Brooklyn , NY 11216" at bounding box center [132, 403] width 140 height 51
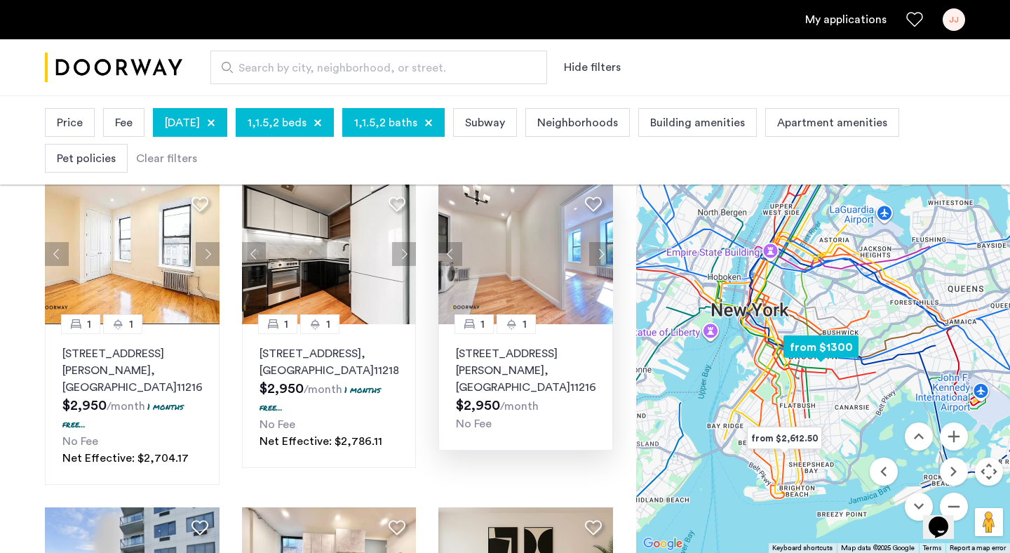
scroll to position [669, 0]
click at [516, 366] on span ", [GEOGRAPHIC_DATA]" at bounding box center [513, 380] width 114 height 28
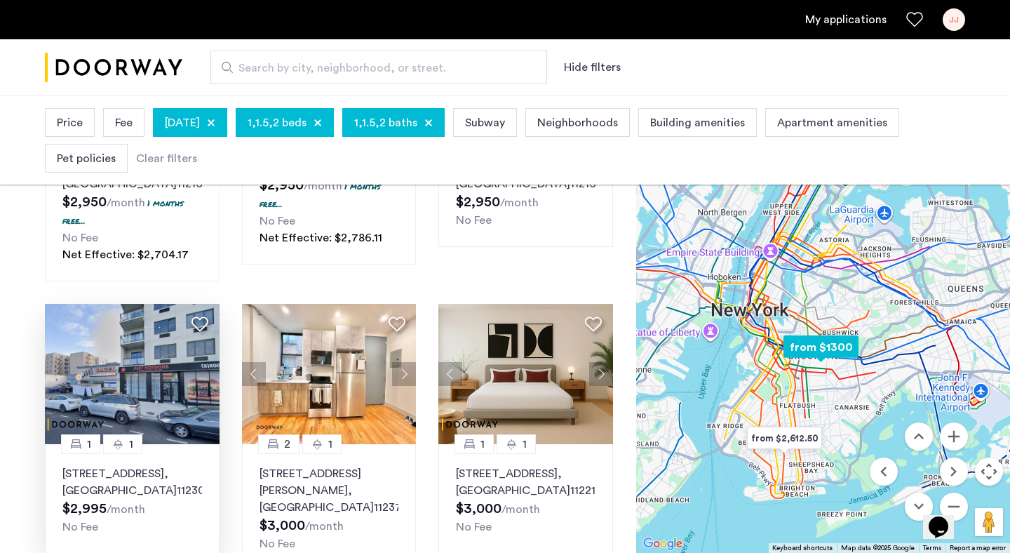
scroll to position [874, 0]
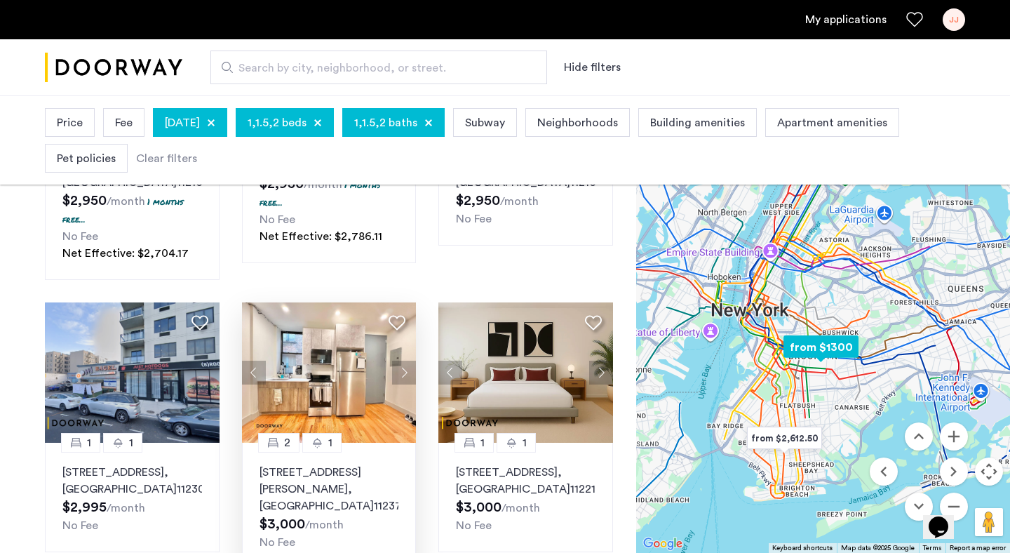
click at [302, 464] on p "1300 Halsey Street, Unit 2C, Brooklyn , NY 11237" at bounding box center [330, 489] width 140 height 51
click at [512, 464] on p "962 Bushwick Avenue, Unit 6C, Brooklyn , NY 11221" at bounding box center [526, 481] width 140 height 34
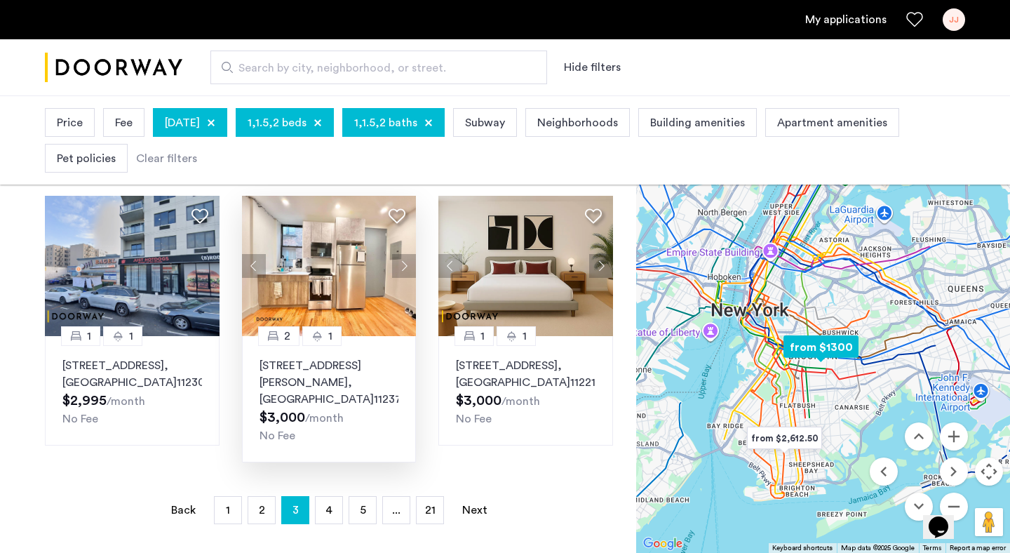
scroll to position [982, 0]
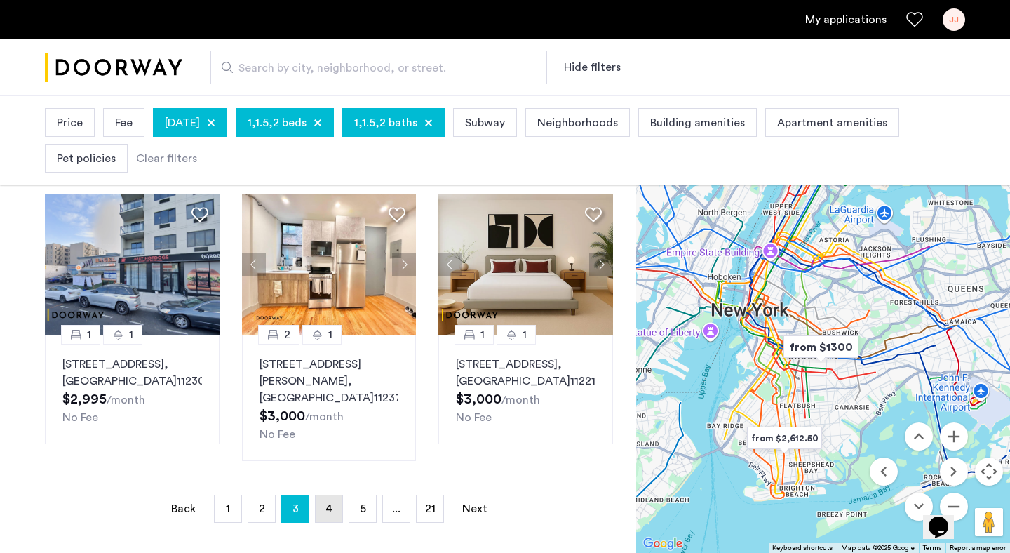
click at [331, 503] on span "4" at bounding box center [329, 508] width 7 height 11
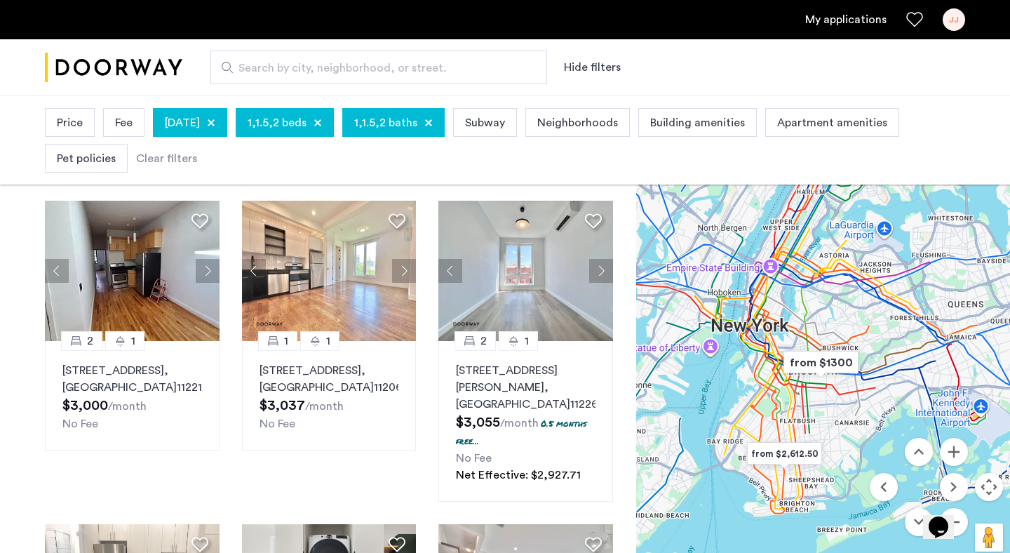
scroll to position [77, 0]
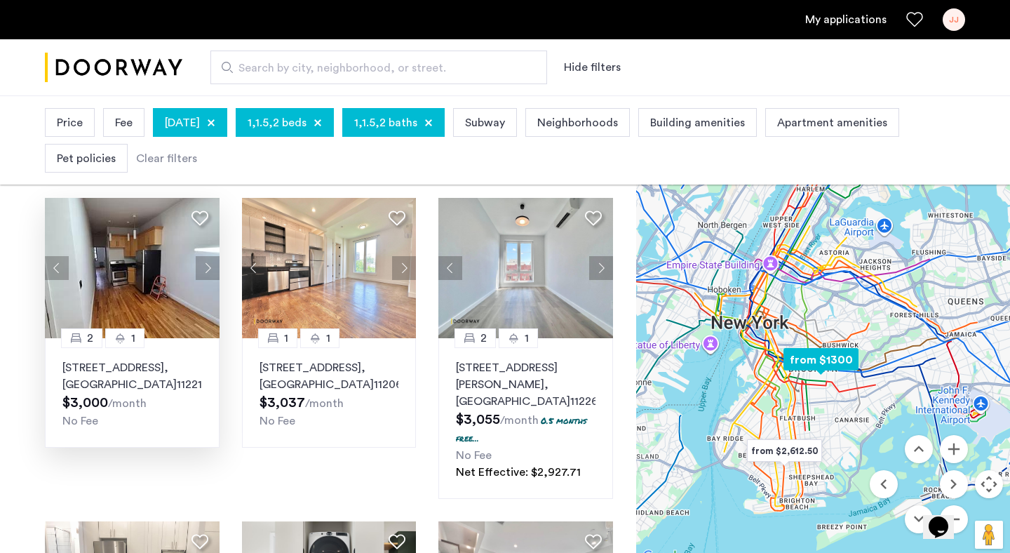
click at [117, 375] on p "1248 Dekalb Avenue, Unit 3L, Brooklyn , NY 11221" at bounding box center [132, 376] width 140 height 34
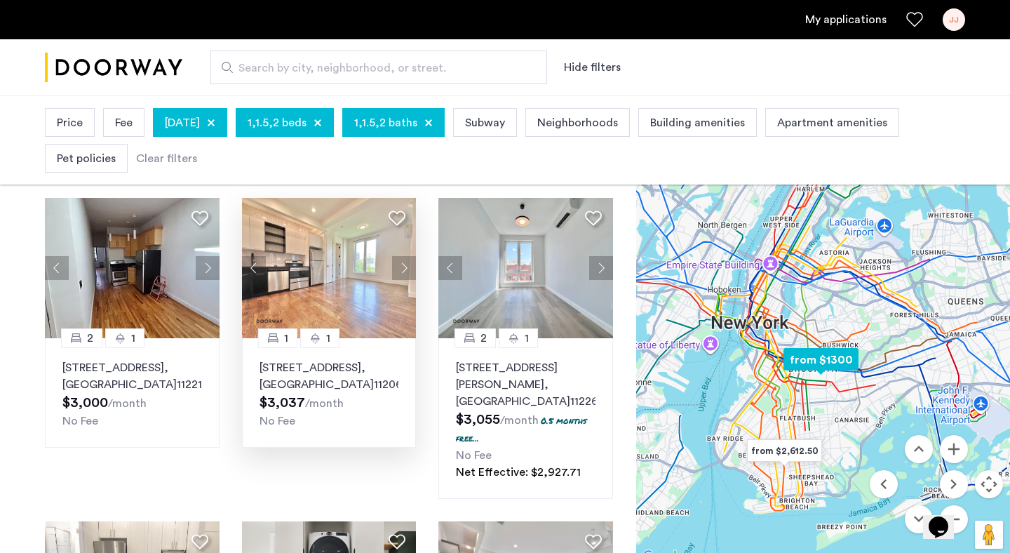
click at [313, 375] on p "315 Bushwick Avenue, Unit 2C, Brooklyn , NY 11206" at bounding box center [330, 376] width 140 height 34
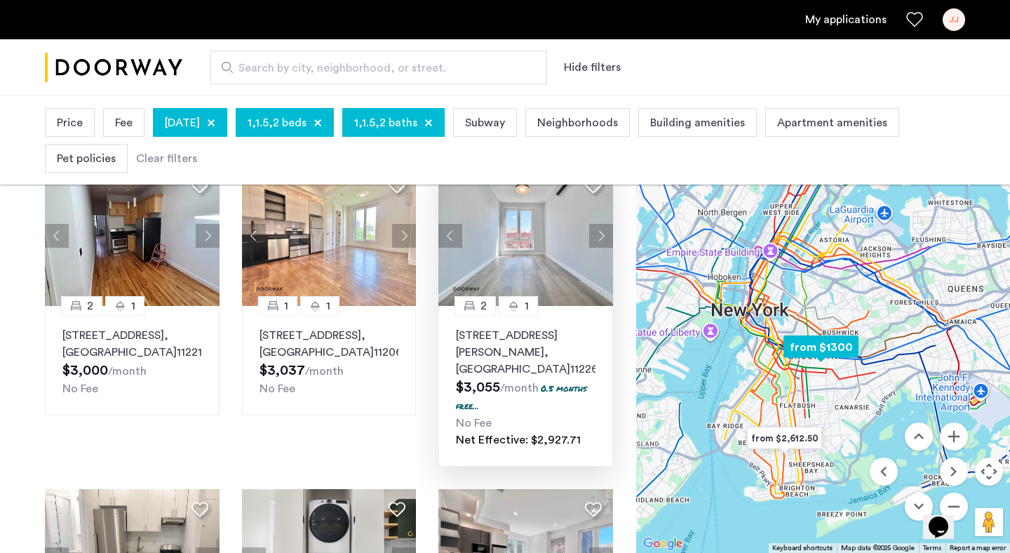
scroll to position [111, 0]
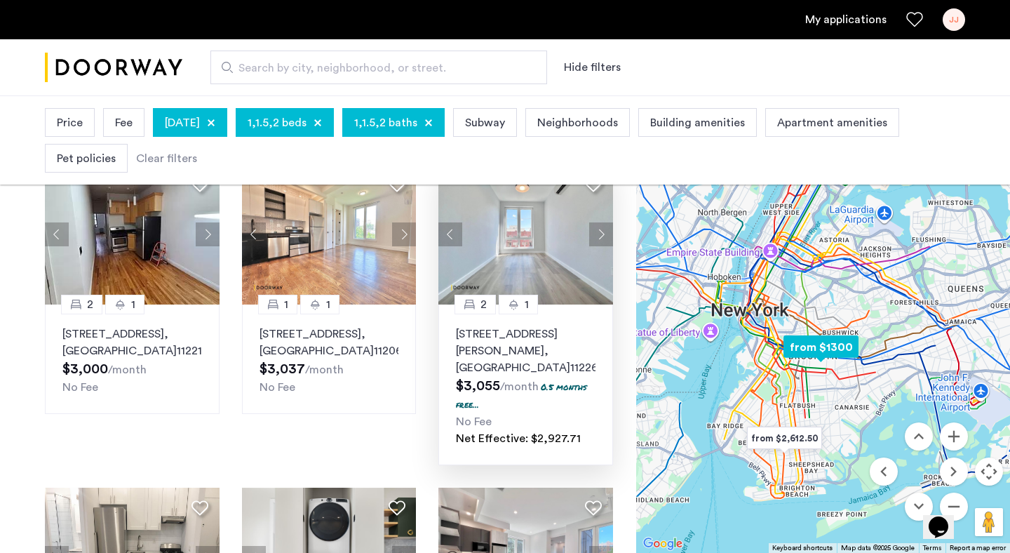
click at [504, 343] on p "2913 Snyder Avenue, Unit 6D, Brooklyn , NY 11226" at bounding box center [526, 351] width 140 height 51
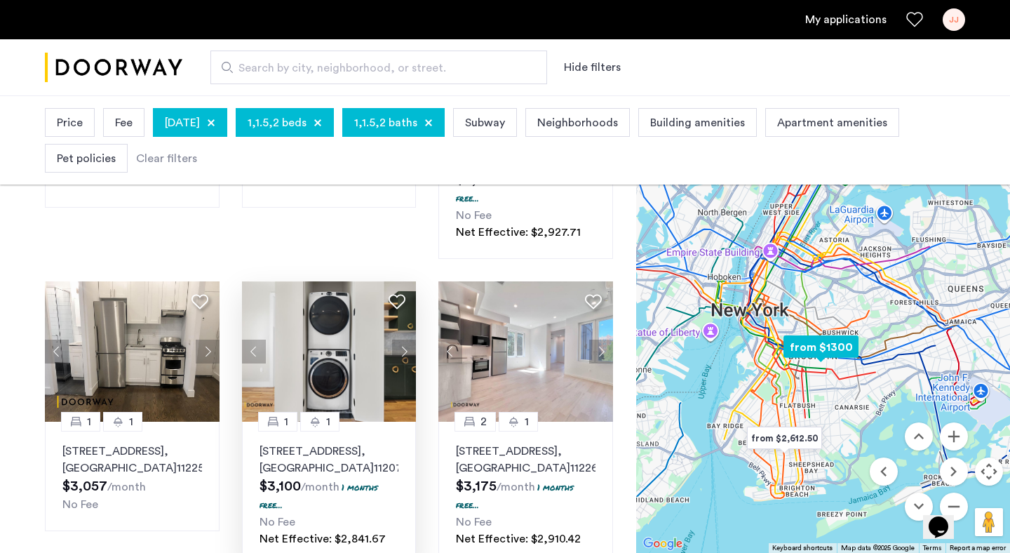
scroll to position [349, 0]
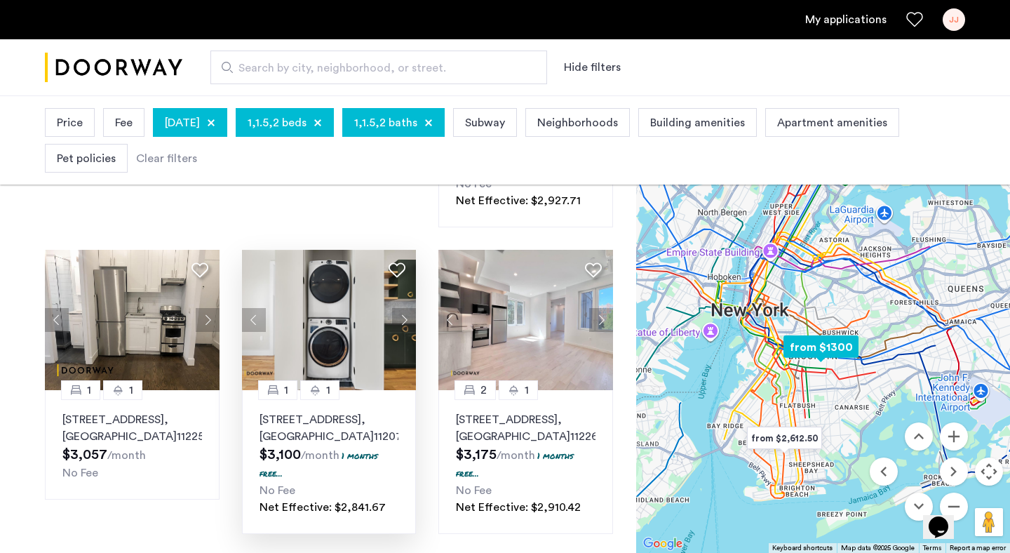
click at [300, 411] on p "1591 Broadway, Unit 8, Brooklyn , NY 11207" at bounding box center [330, 428] width 140 height 34
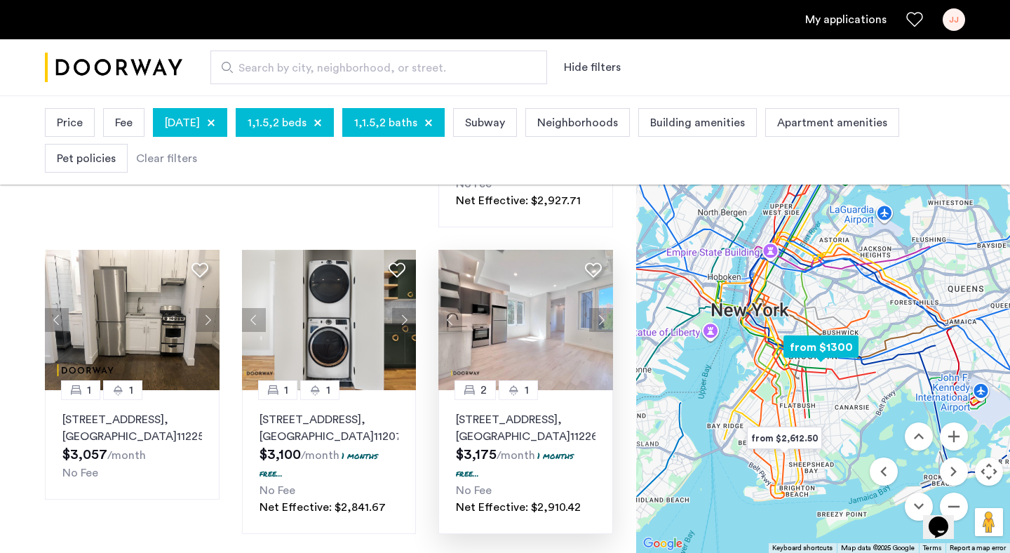
click at [512, 412] on p "308 Linden Blvd, Unit 3A, Brooklyn , NY 11226" at bounding box center [526, 428] width 140 height 34
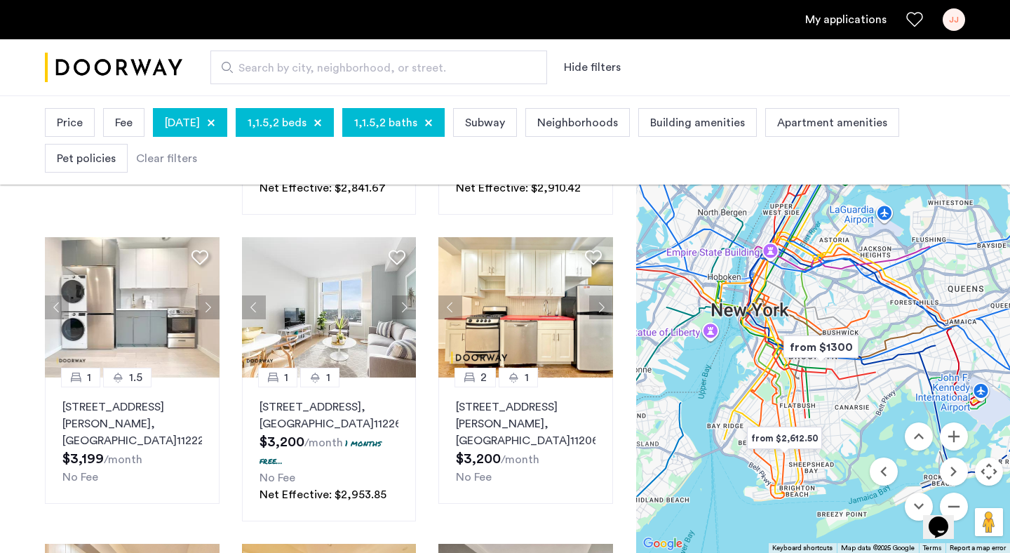
scroll to position [678, 0]
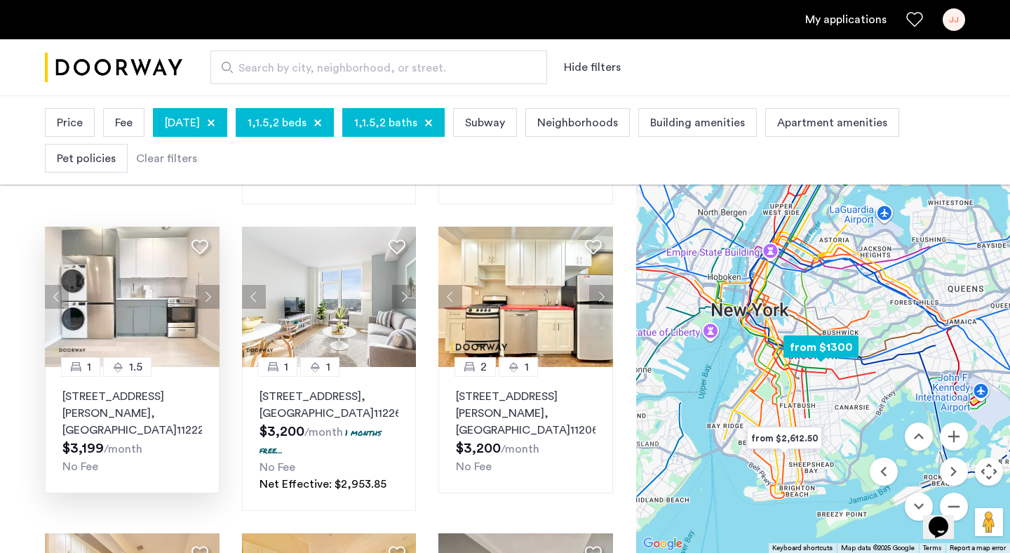
click at [210, 285] on button "Next apartment" at bounding box center [208, 297] width 24 height 24
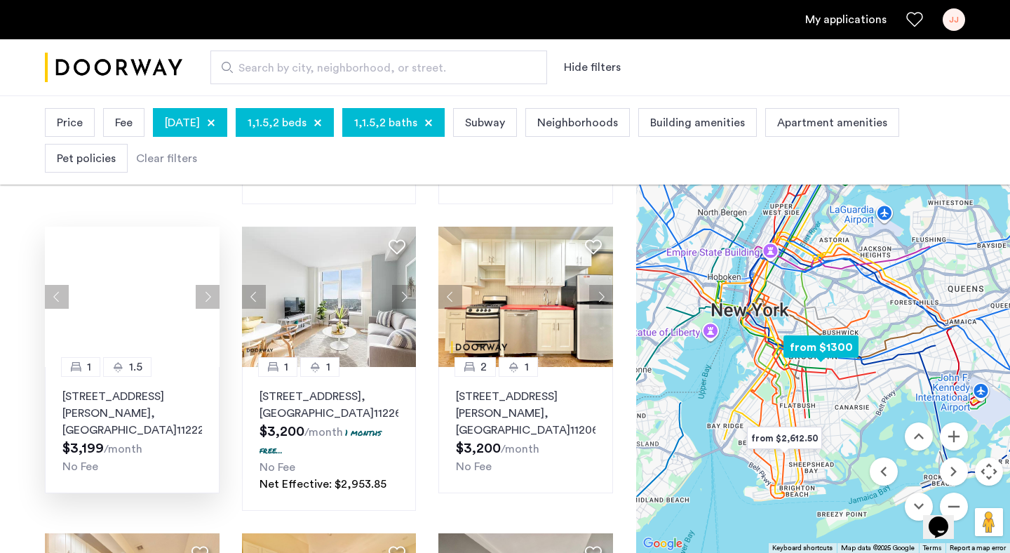
click at [210, 279] on div at bounding box center [132, 297] width 175 height 140
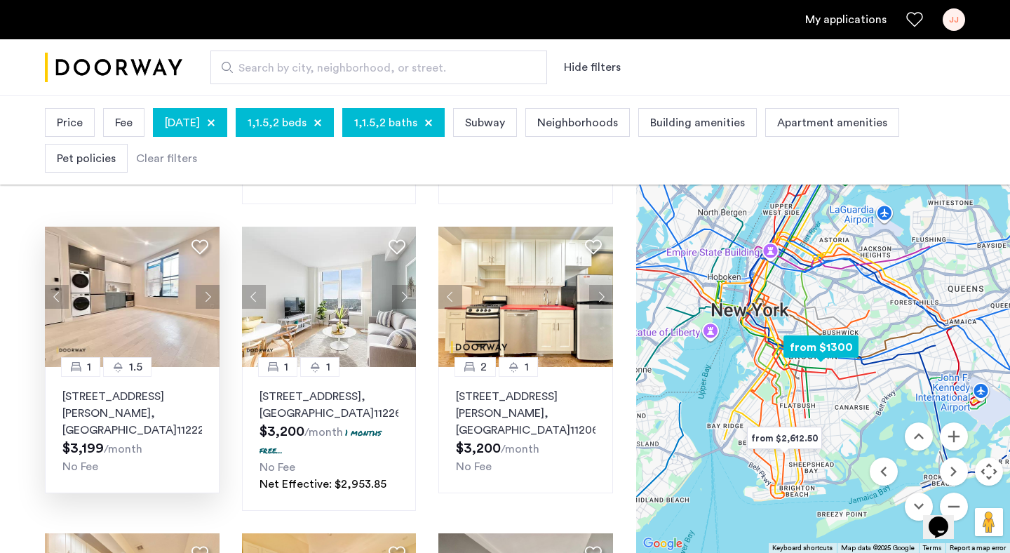
click at [111, 408] on span ", [GEOGRAPHIC_DATA]" at bounding box center [119, 422] width 114 height 28
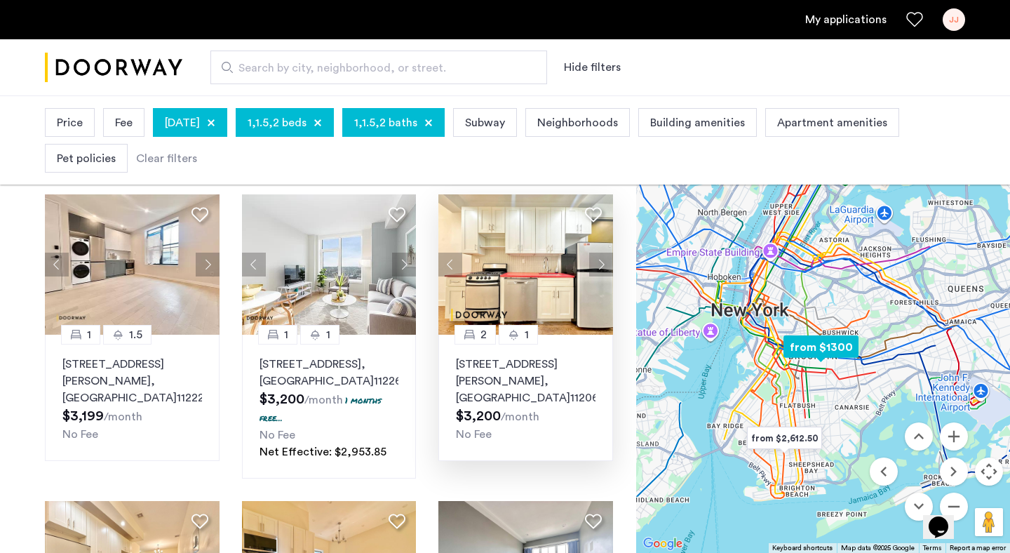
scroll to position [713, 0]
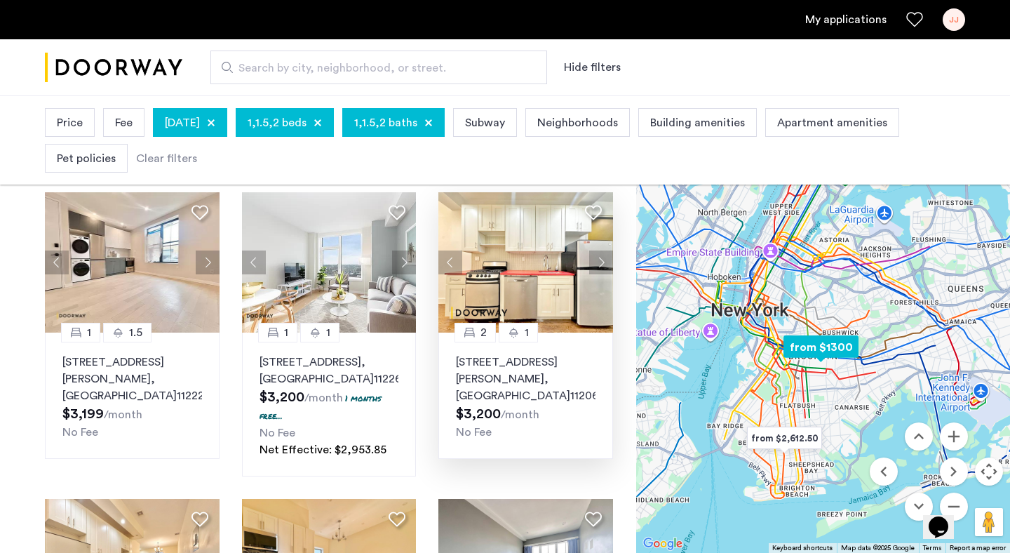
click at [514, 354] on p "539 Marcy Avenue, Unit 2R, Brooklyn , NY 11206" at bounding box center [526, 379] width 140 height 51
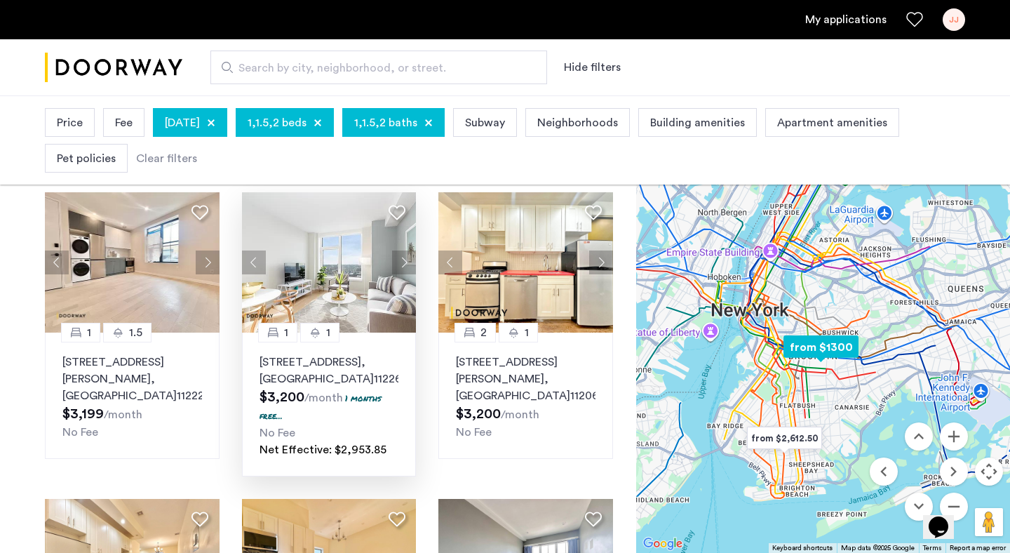
scroll to position [1071, 0]
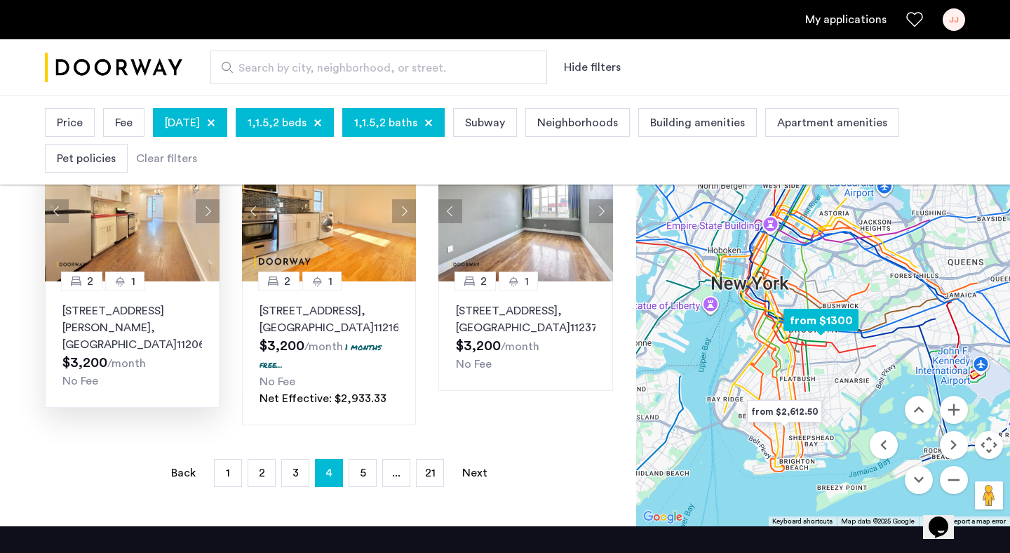
click at [94, 314] on p "539 Marcy Avenue, Unit 2L, Brooklyn , NY 11206" at bounding box center [132, 327] width 140 height 51
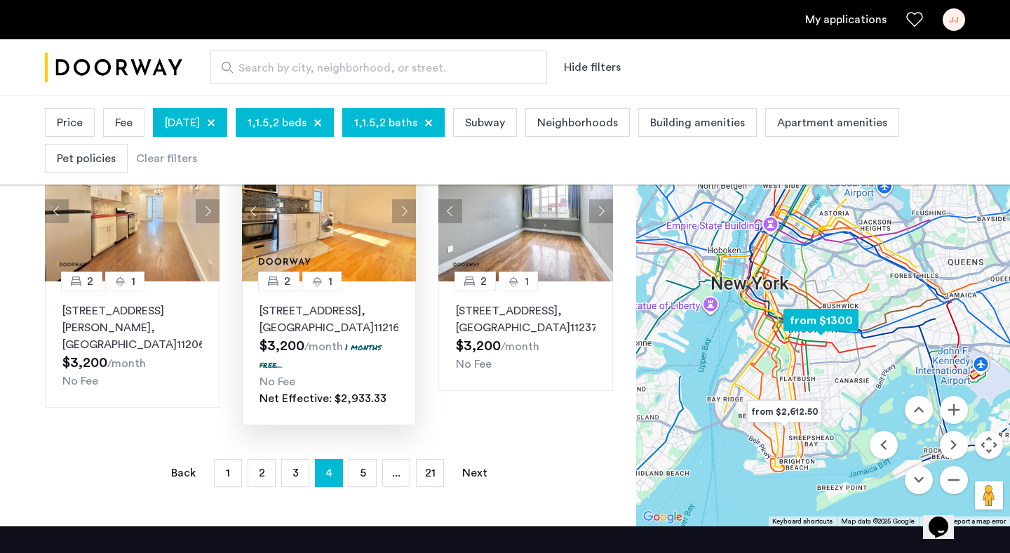
click at [314, 312] on p "641 Saint Marks Avenue, Unit 4E, Brooklyn , NY 11216" at bounding box center [330, 319] width 140 height 34
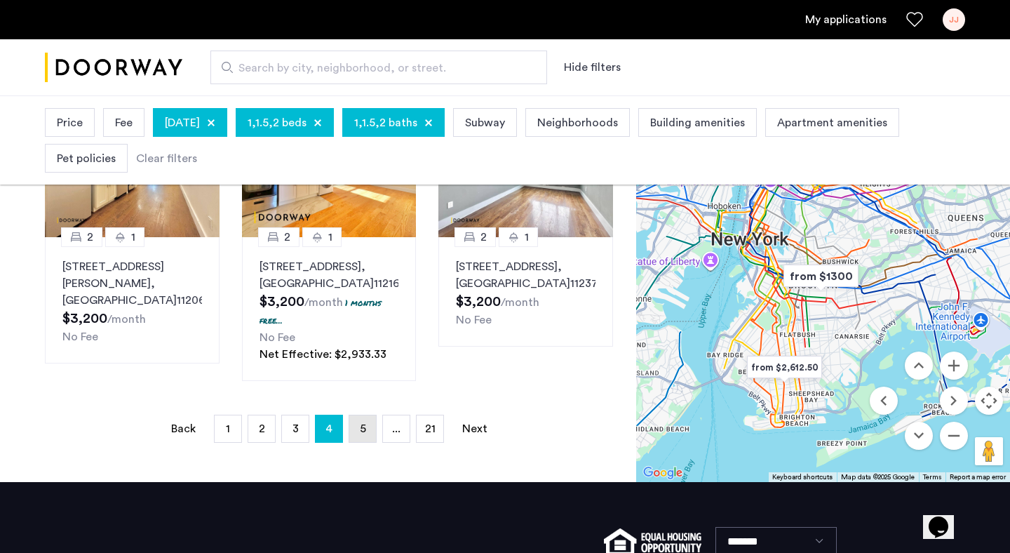
click at [361, 432] on span "5" at bounding box center [363, 428] width 6 height 11
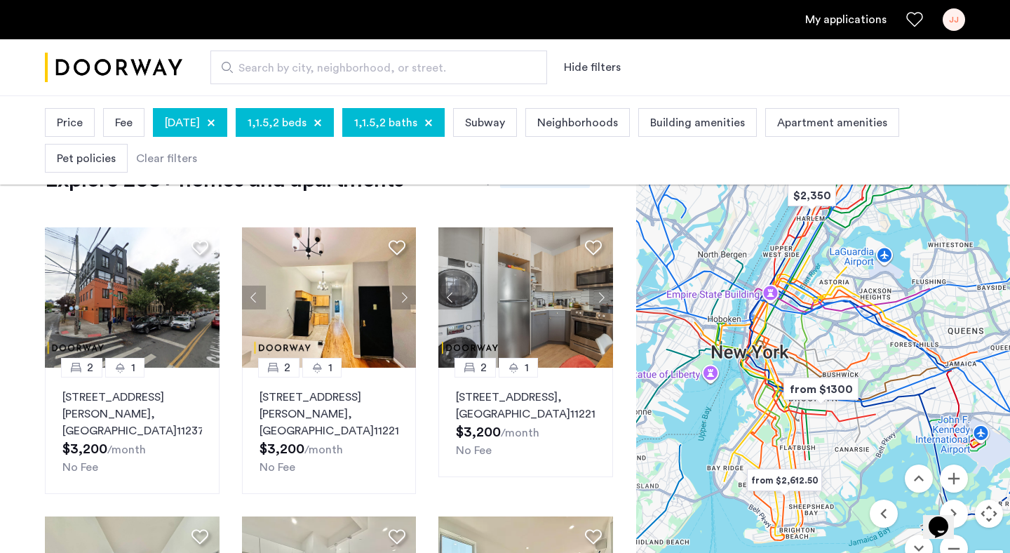
scroll to position [47, 0]
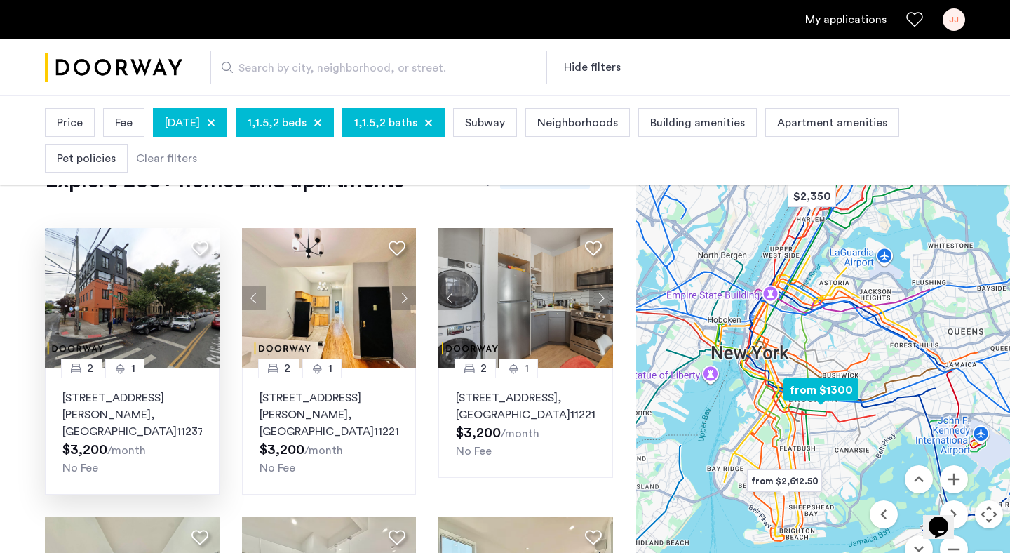
click at [99, 402] on p "310 Saint Nicholas Avenue, Unit 4B, Brooklyn , NY 11237" at bounding box center [132, 414] width 140 height 51
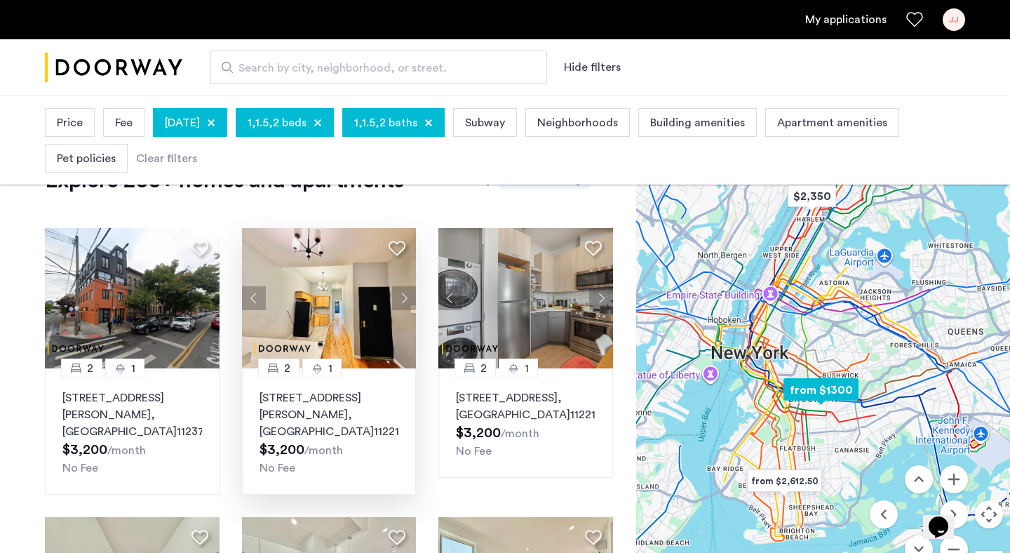
scroll to position [93, 0]
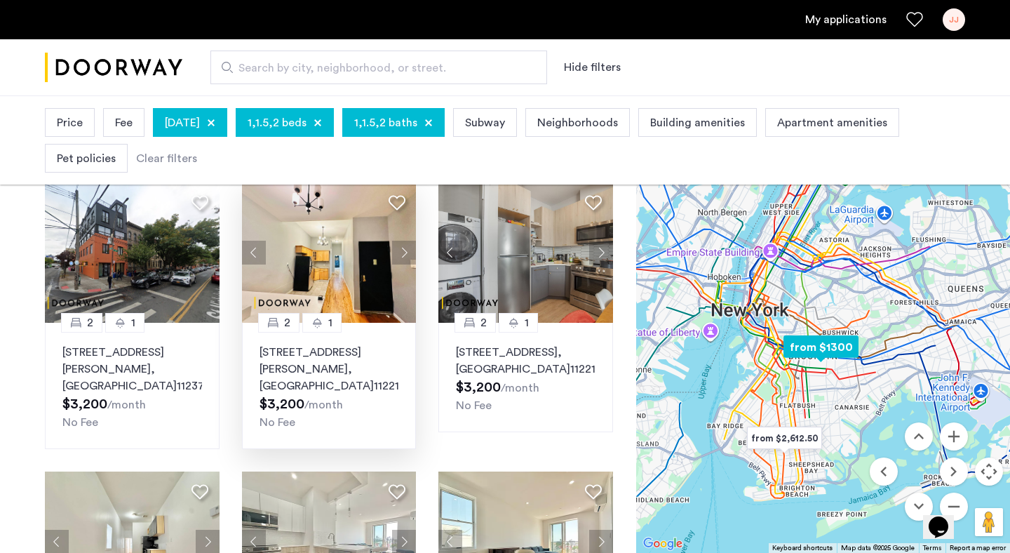
click at [320, 366] on p "192 Wilson Avenue, Unit 3L, Brooklyn , NY 11221" at bounding box center [330, 369] width 140 height 51
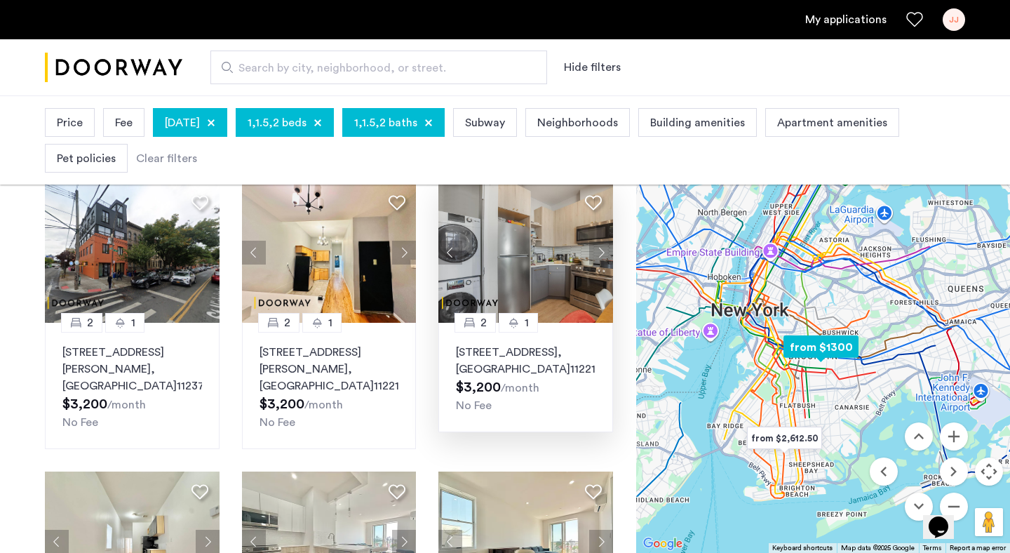
click at [488, 370] on p "621 Kosciuszko Street, Unit 3F, Brooklyn , NY 11221" at bounding box center [526, 361] width 140 height 34
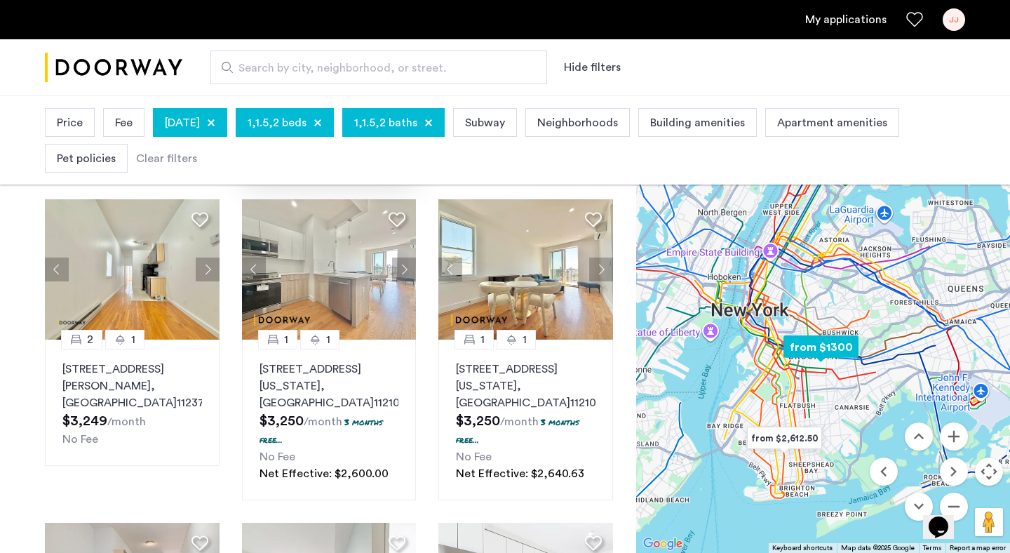
scroll to position [362, 0]
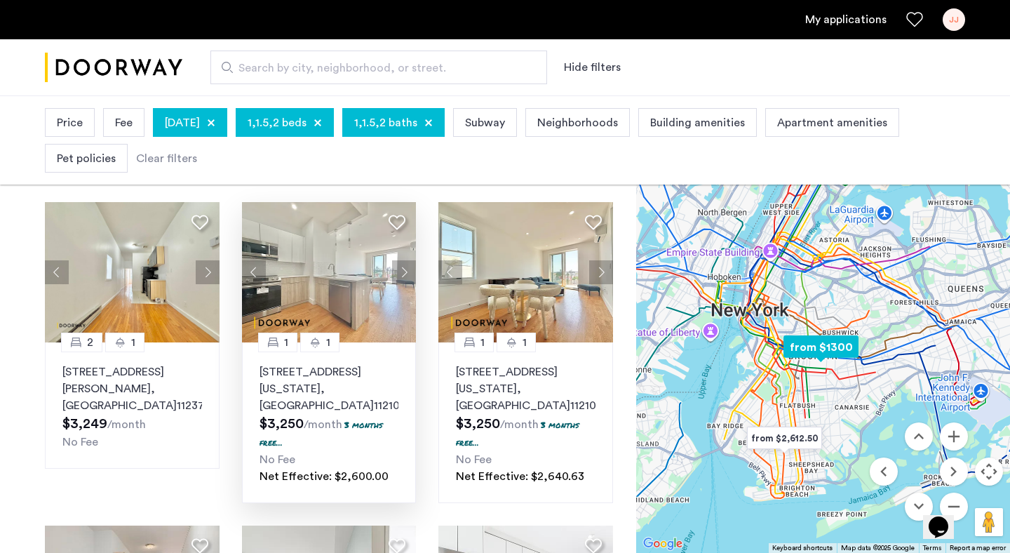
click at [300, 363] on p "1644 New York Avenue, Unit 4F, Brooklyn , NY 11210" at bounding box center [330, 388] width 140 height 51
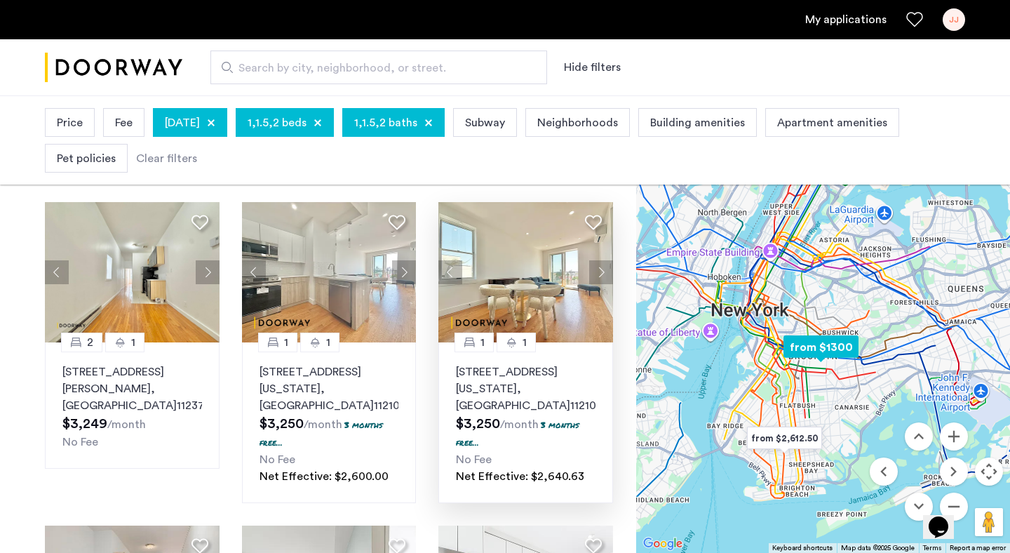
click at [504, 376] on p "1644 New York Avenue, Unit 6F, Brooklyn , NY 11210" at bounding box center [526, 388] width 140 height 51
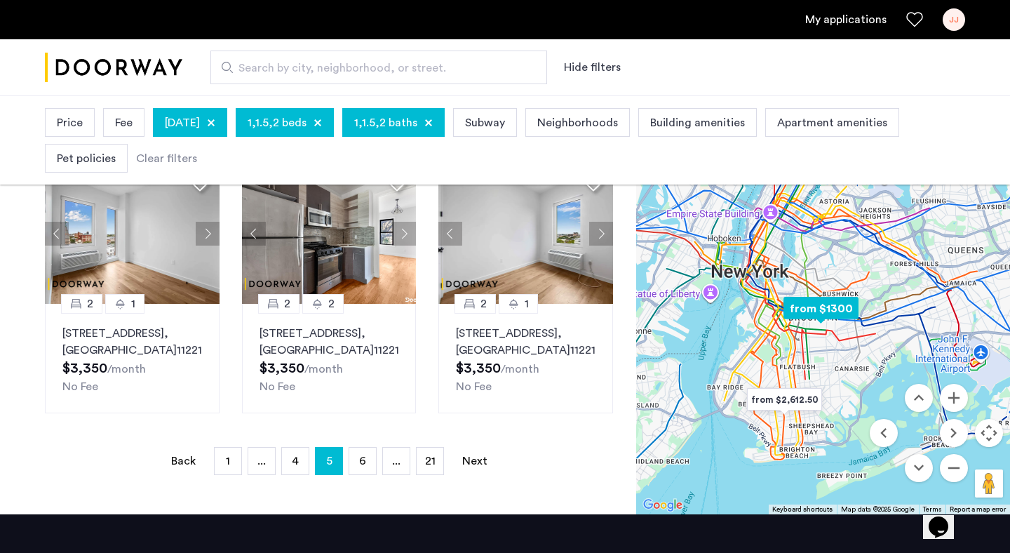
scroll to position [1034, 0]
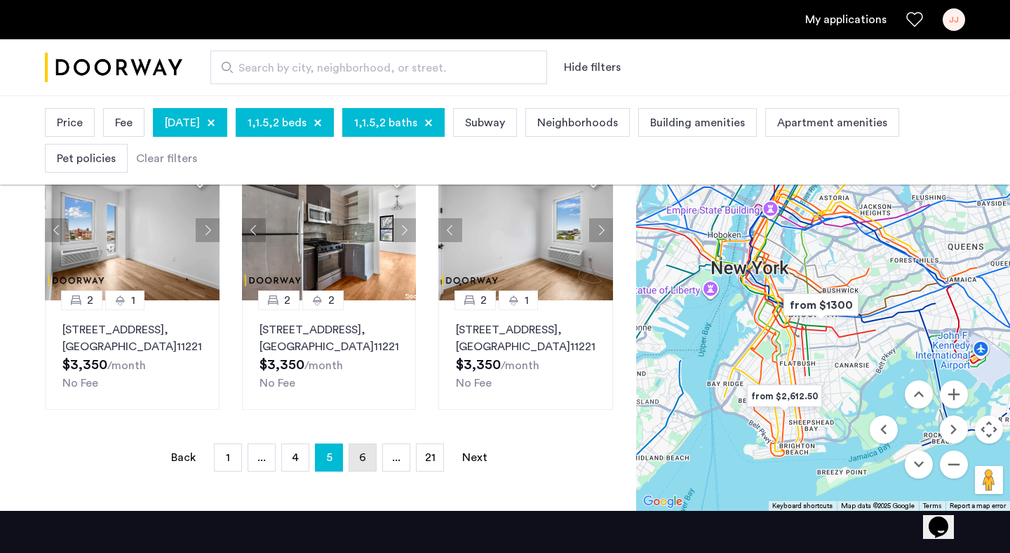
click at [363, 452] on span "6" at bounding box center [362, 457] width 7 height 11
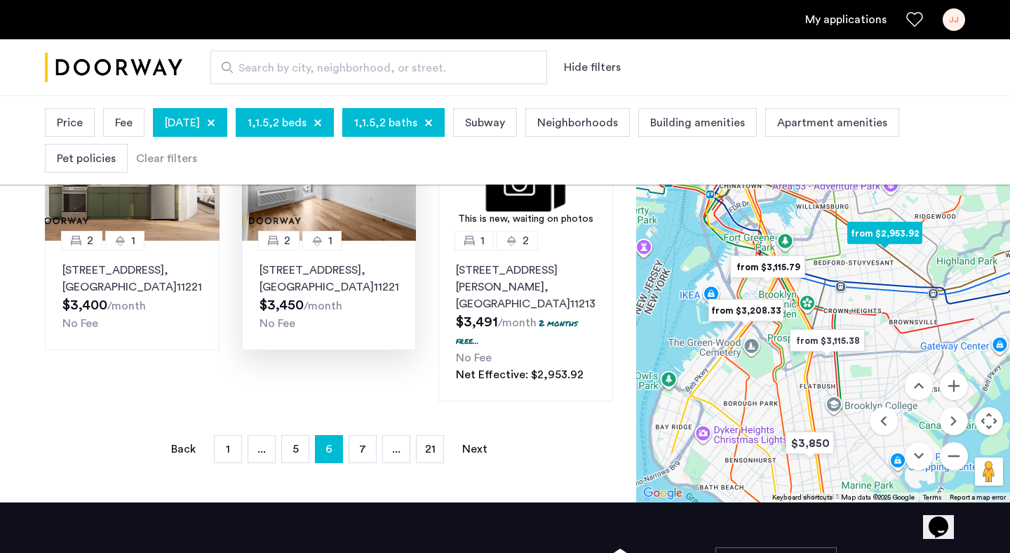
scroll to position [1112, 0]
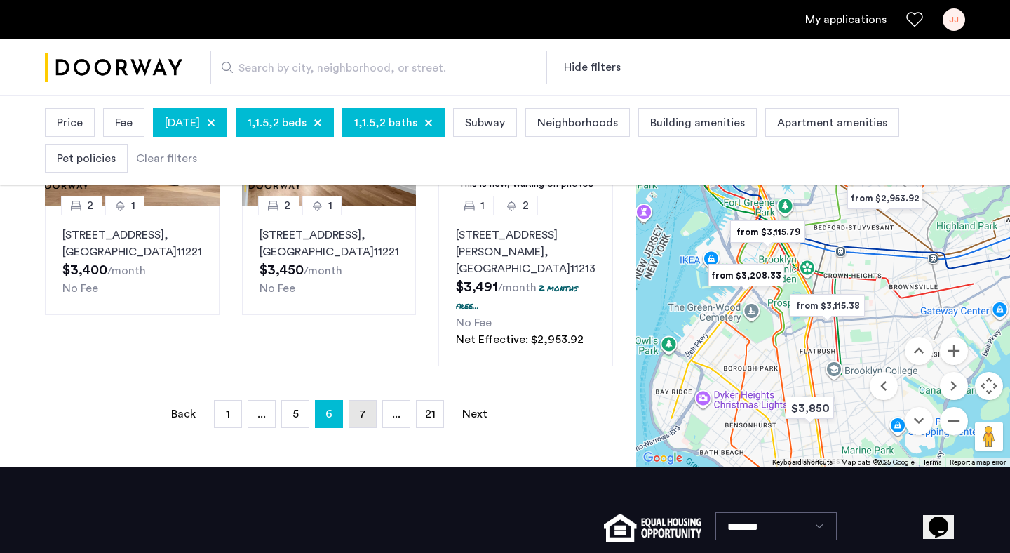
click at [361, 409] on span "7" at bounding box center [362, 413] width 7 height 11
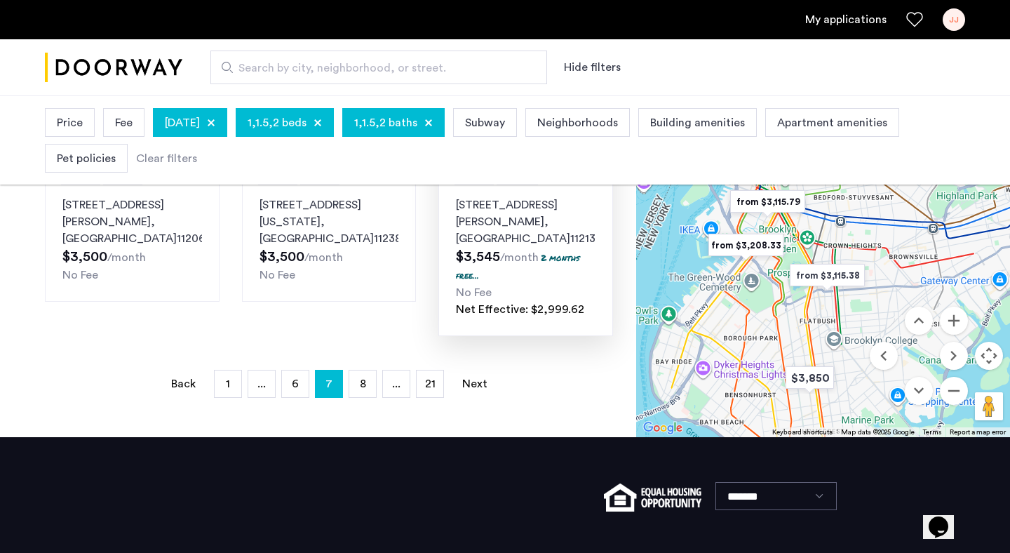
scroll to position [1110, 0]
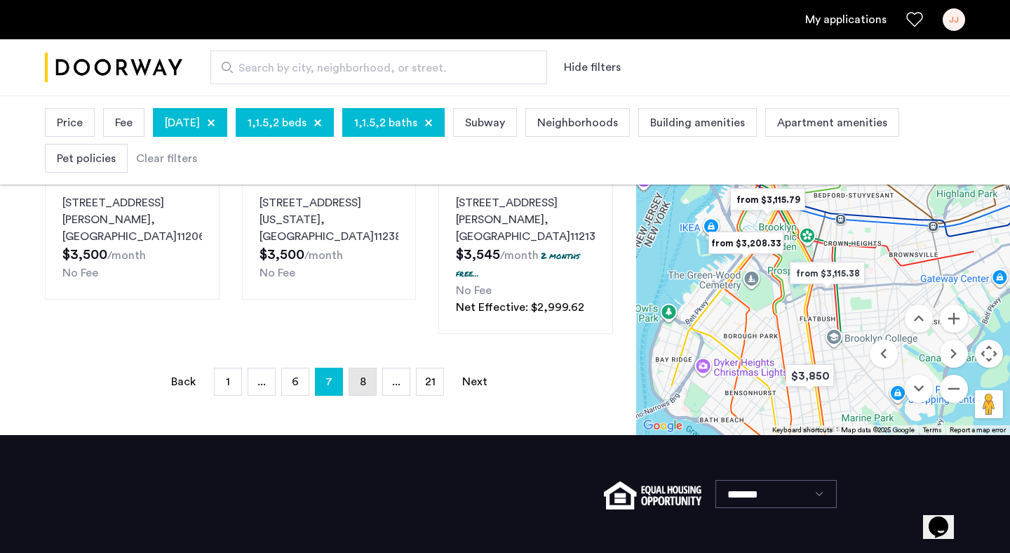
click at [364, 374] on link "page 8" at bounding box center [362, 381] width 27 height 27
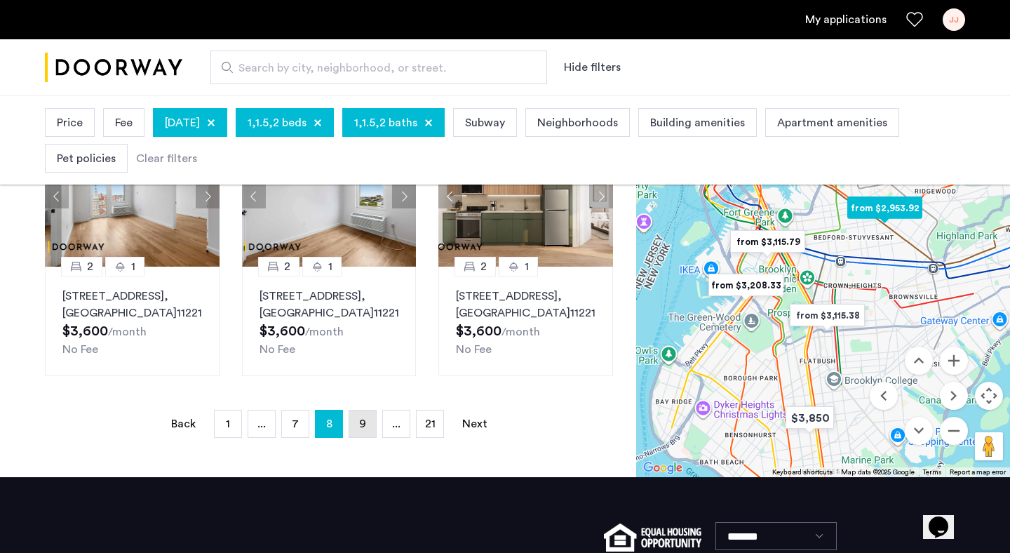
scroll to position [994, 0]
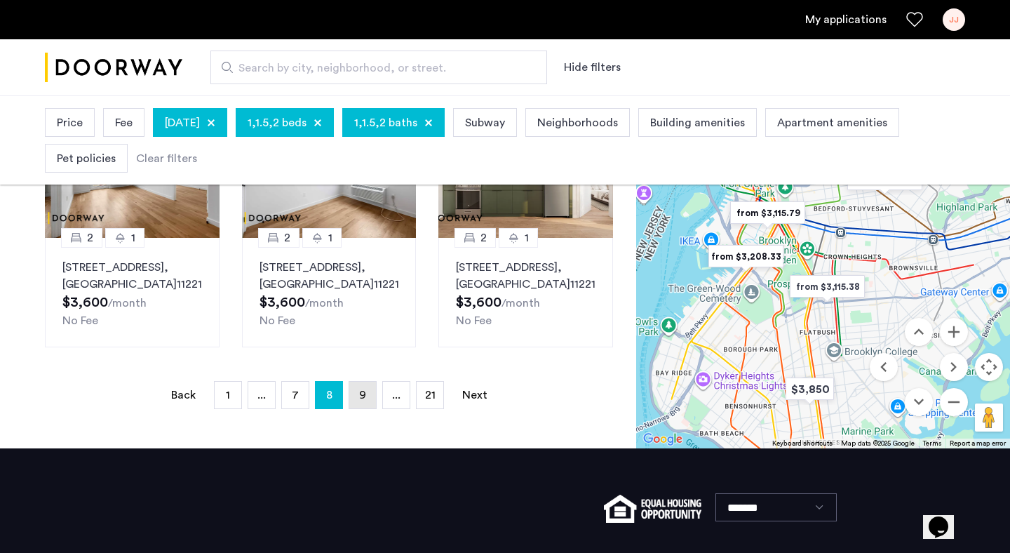
click at [363, 389] on span "9" at bounding box center [362, 394] width 7 height 11
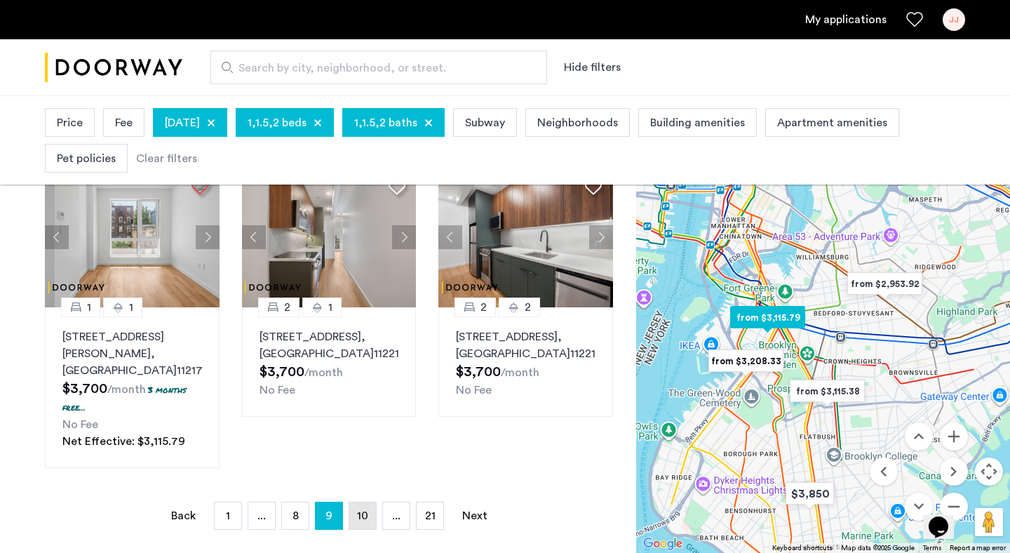
scroll to position [1046, 0]
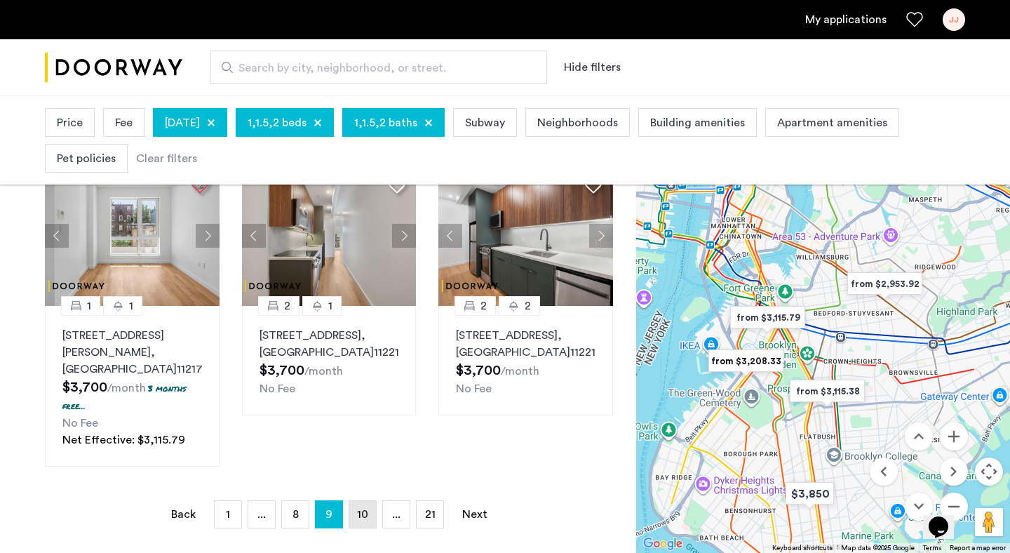
click at [368, 504] on link "page 10" at bounding box center [362, 514] width 27 height 27
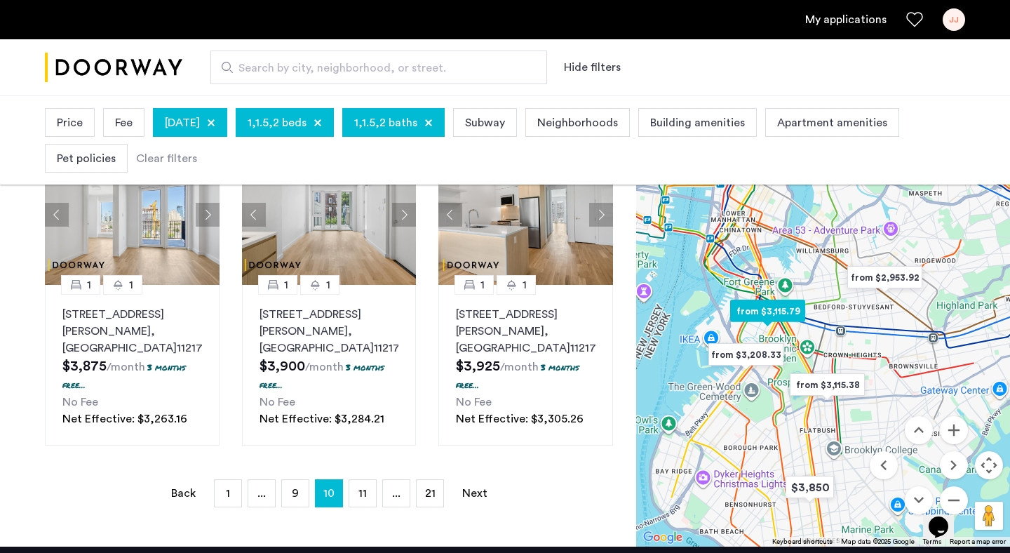
scroll to position [1085, 0]
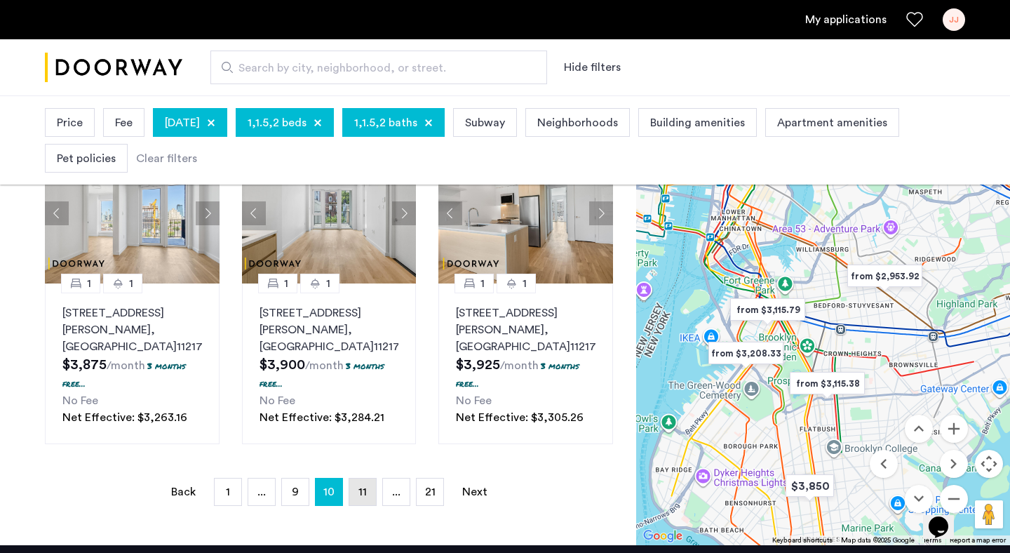
click at [366, 486] on span "11" at bounding box center [363, 491] width 8 height 11
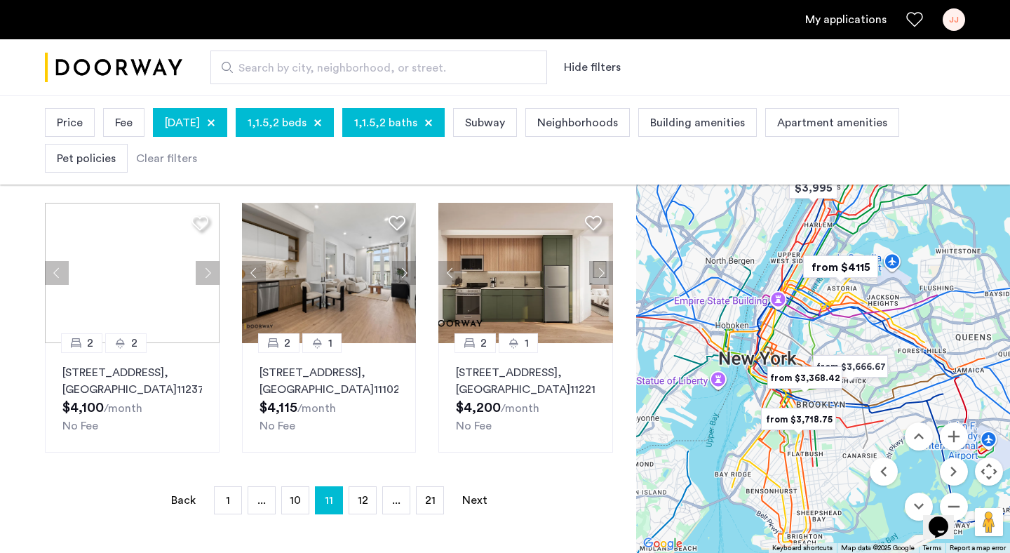
scroll to position [1084, 0]
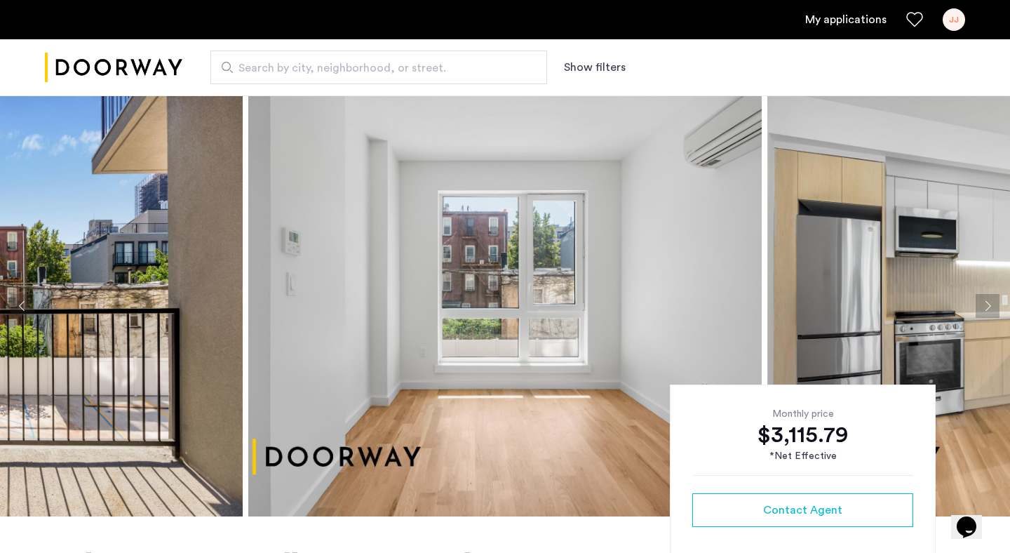
click at [575, 215] on img at bounding box center [505, 305] width 514 height 421
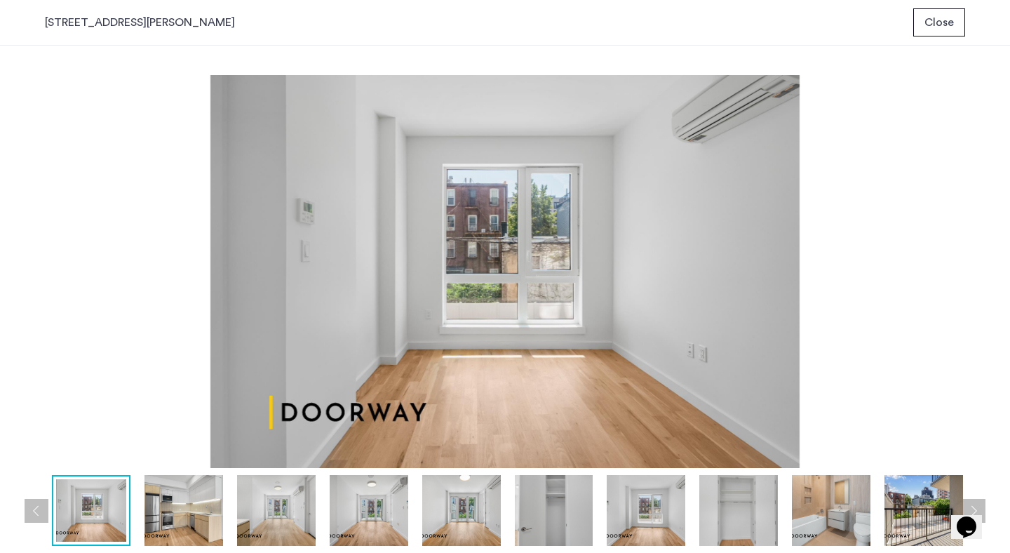
click at [479, 303] on img at bounding box center [505, 271] width 921 height 393
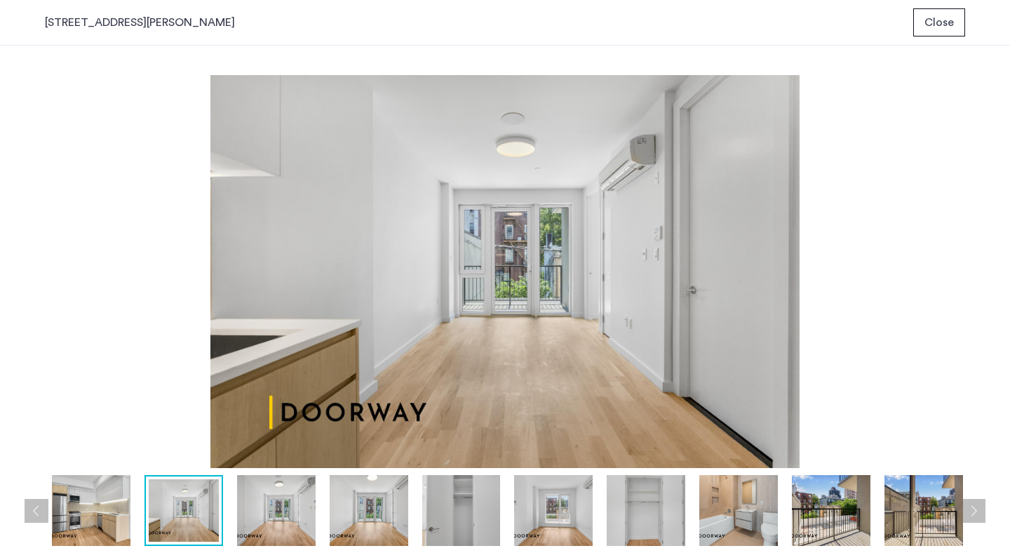
click at [938, 19] on span "Close" at bounding box center [939, 22] width 29 height 17
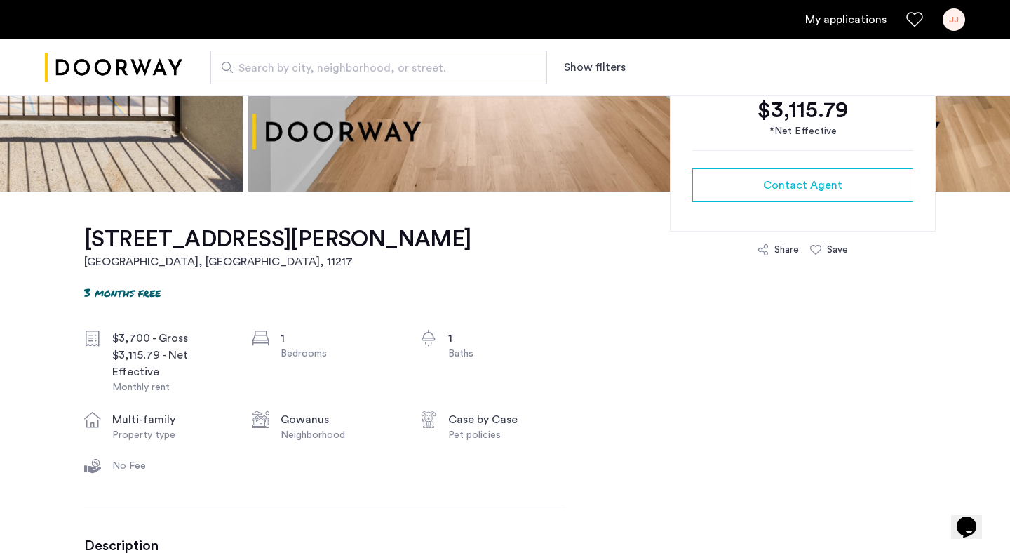
scroll to position [327, 0]
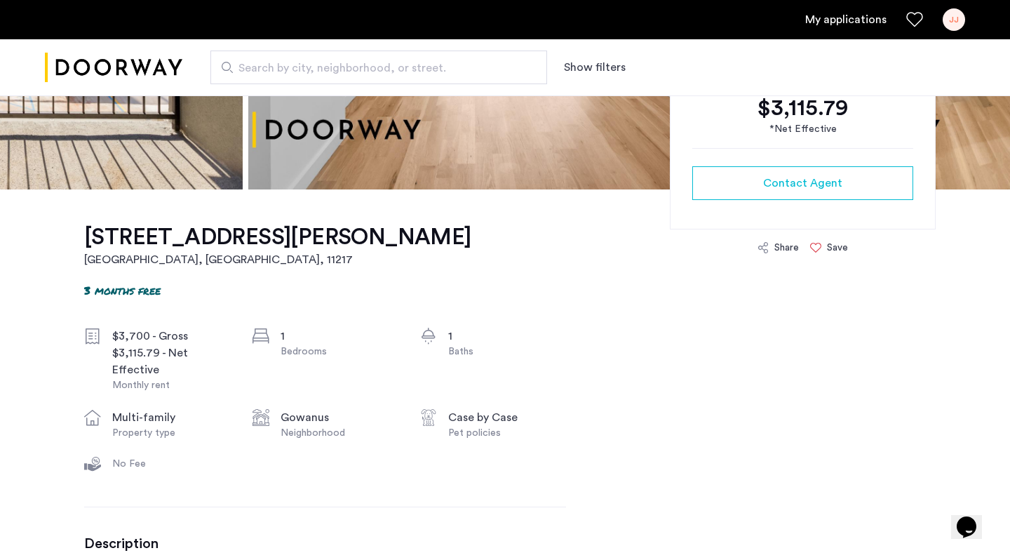
click at [817, 241] on div "Save" at bounding box center [829, 248] width 38 height 14
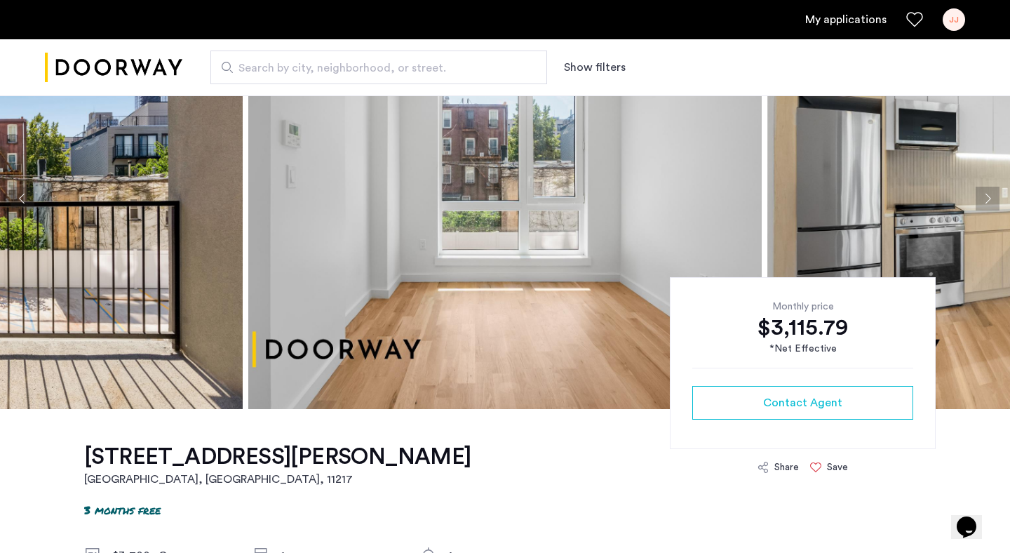
scroll to position [0, 0]
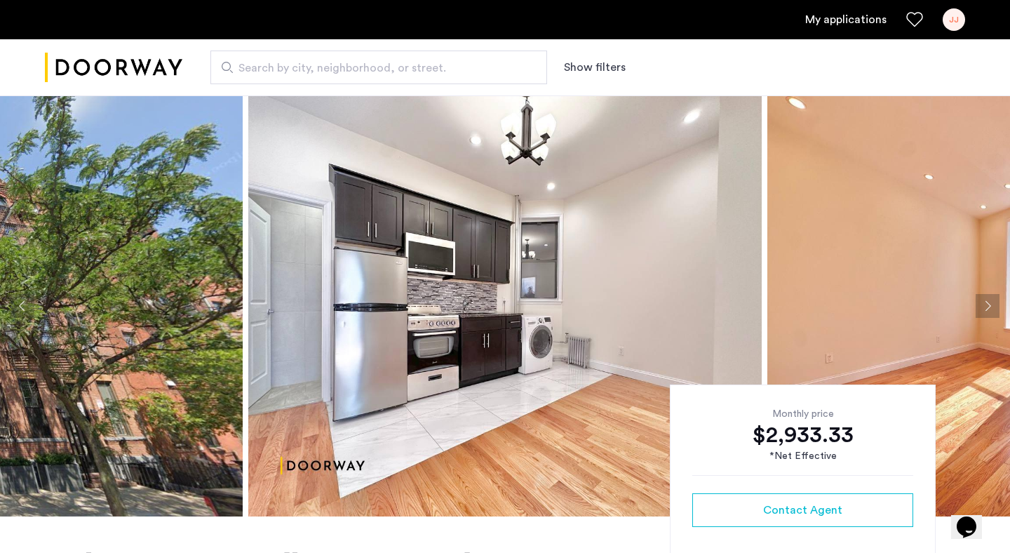
click at [462, 320] on img at bounding box center [505, 305] width 514 height 421
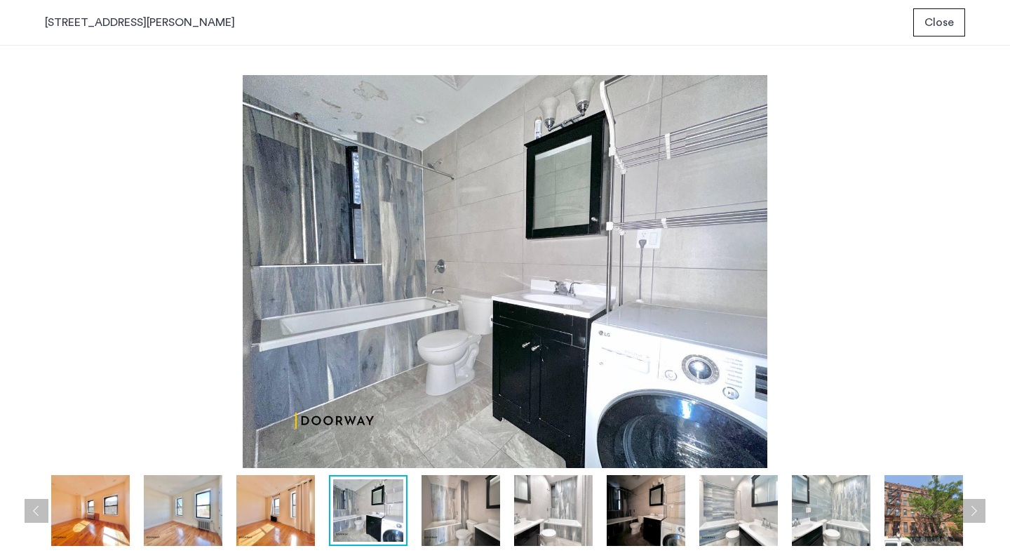
click at [937, 19] on span "Close" at bounding box center [939, 22] width 29 height 17
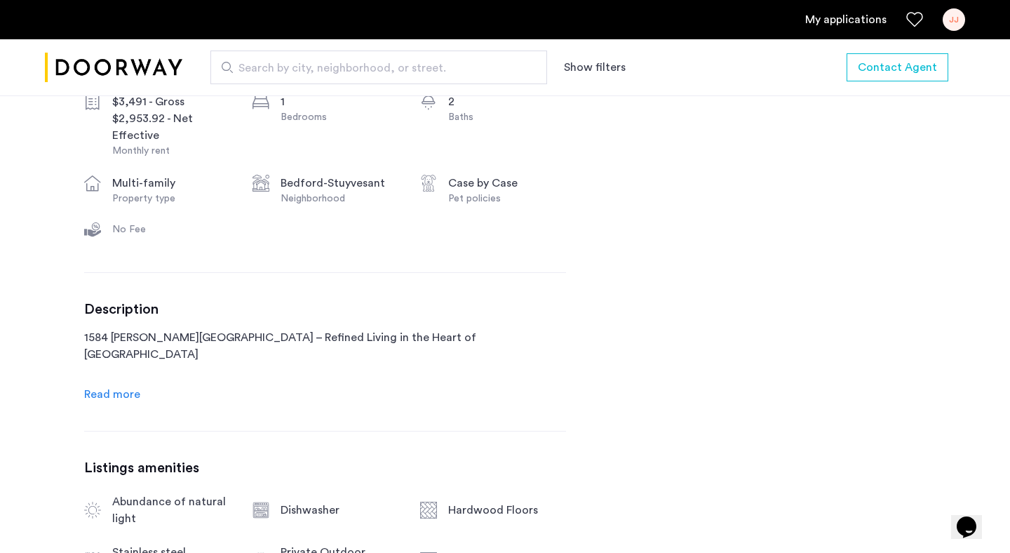
scroll to position [561, 0]
click at [110, 399] on span "Read more" at bounding box center [112, 394] width 56 height 11
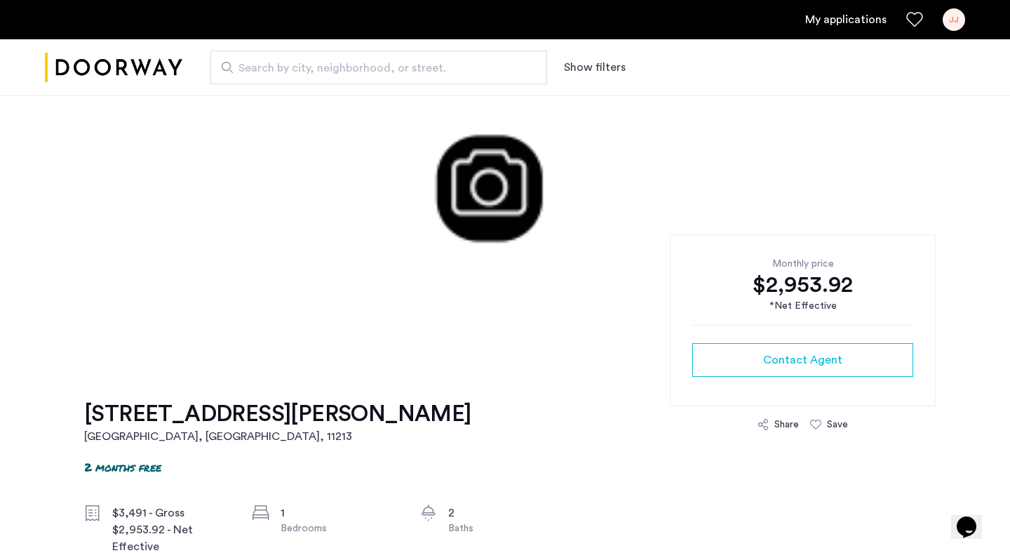
scroll to position [131, 0]
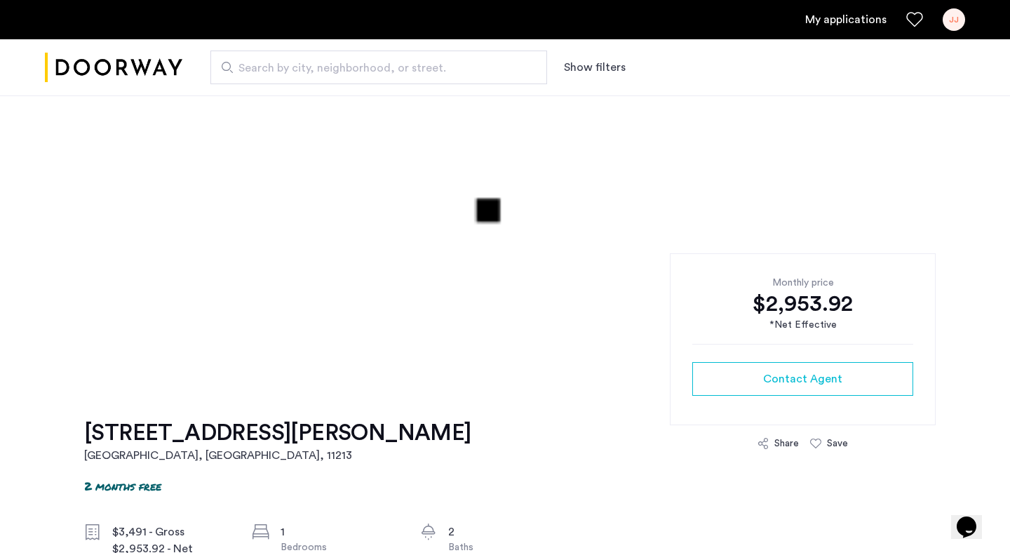
click at [810, 448] on div "Share Save" at bounding box center [803, 443] width 266 height 14
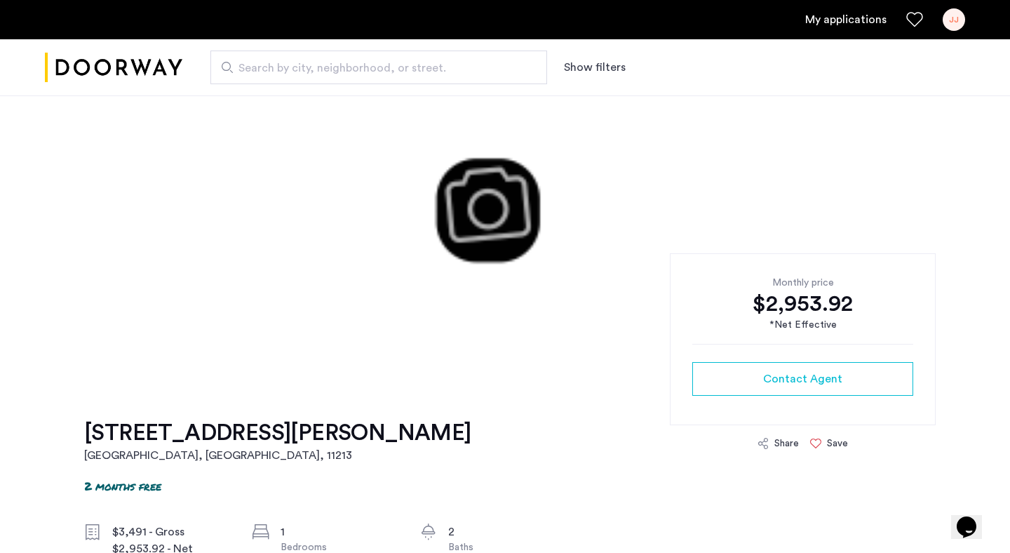
click at [817, 441] on icon at bounding box center [815, 443] width 11 height 11
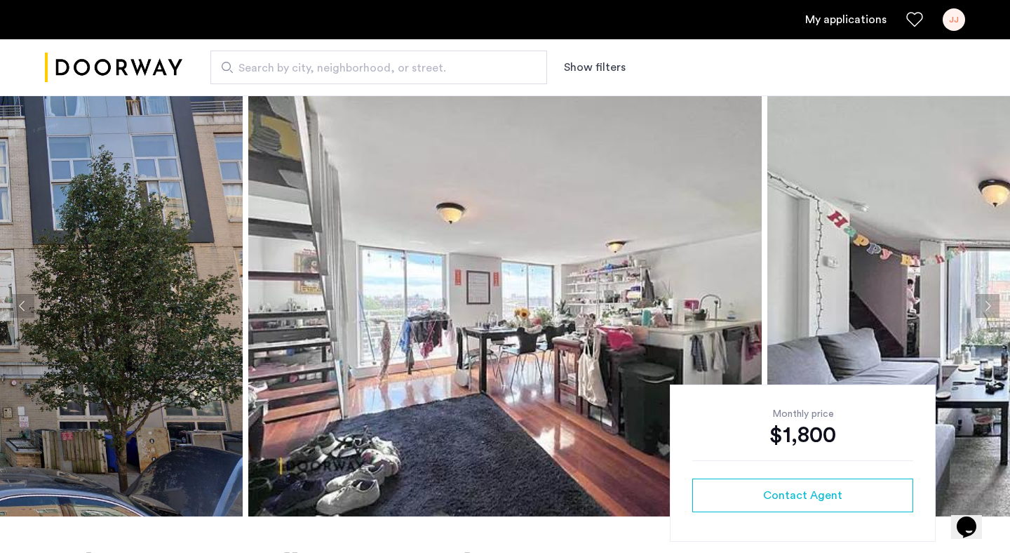
click at [406, 295] on img at bounding box center [505, 305] width 514 height 421
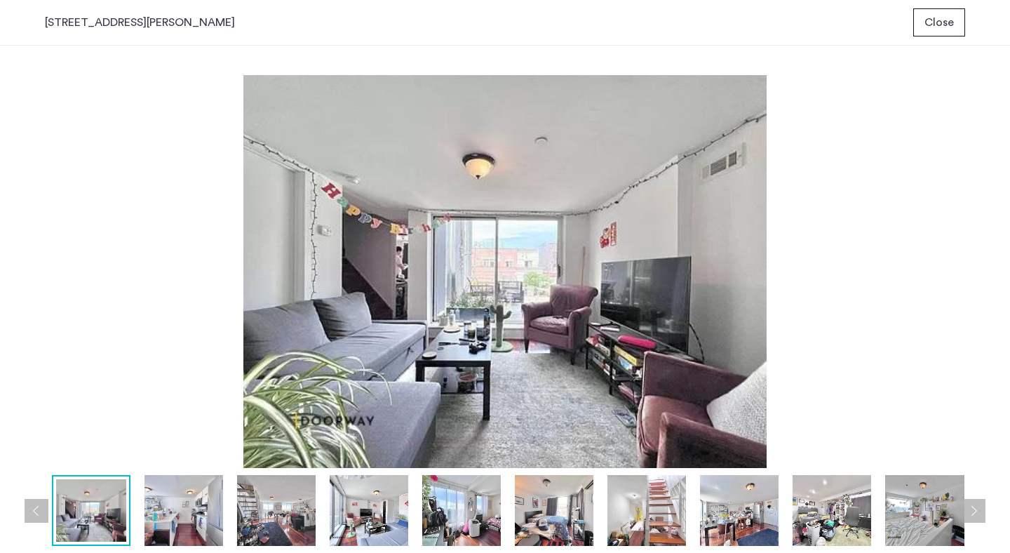
click at [179, 503] on img at bounding box center [184, 510] width 79 height 71
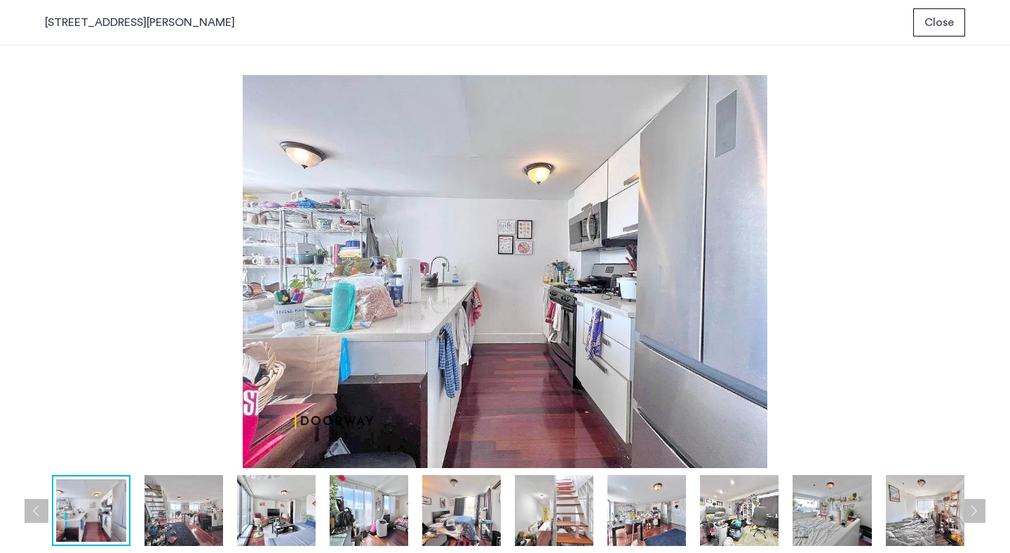
click at [190, 502] on img at bounding box center [184, 510] width 79 height 71
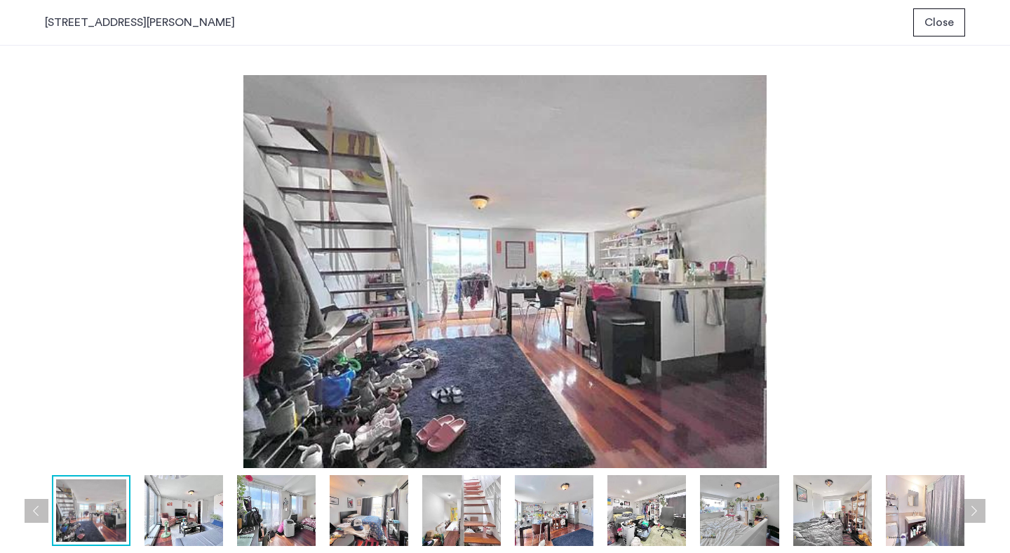
click at [194, 508] on img at bounding box center [184, 510] width 79 height 71
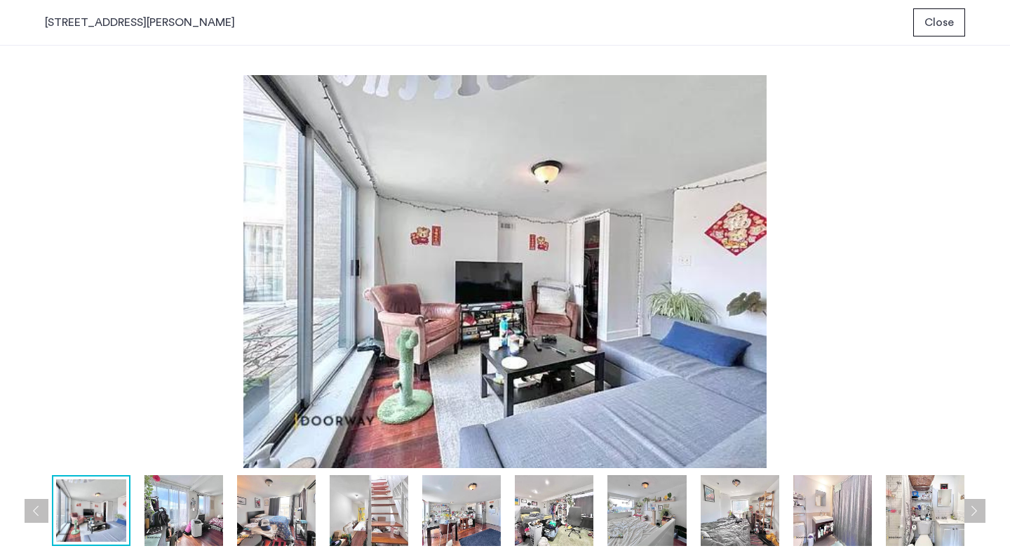
click at [194, 508] on img at bounding box center [184, 510] width 79 height 71
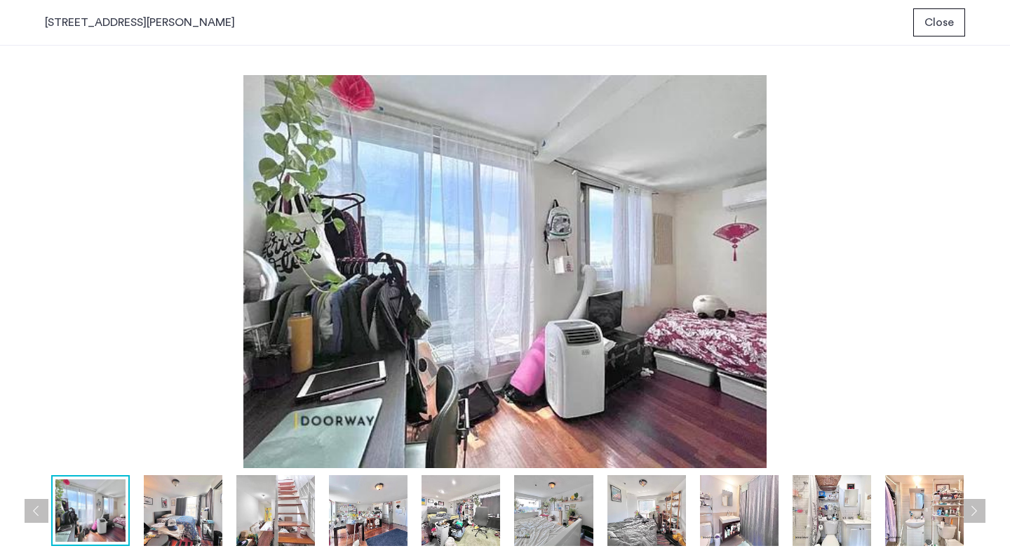
click at [194, 508] on img at bounding box center [183, 510] width 79 height 71
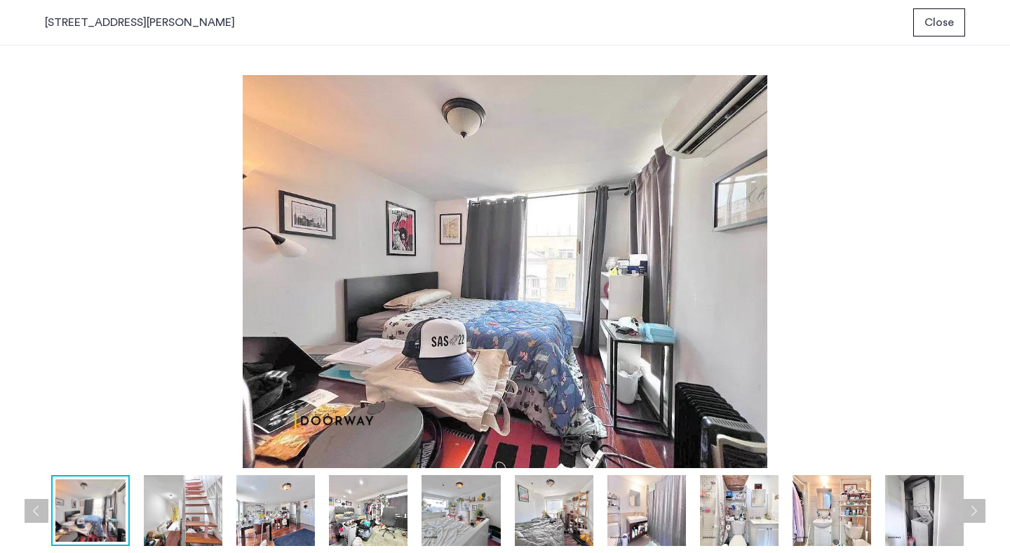
click at [194, 508] on img at bounding box center [183, 510] width 79 height 71
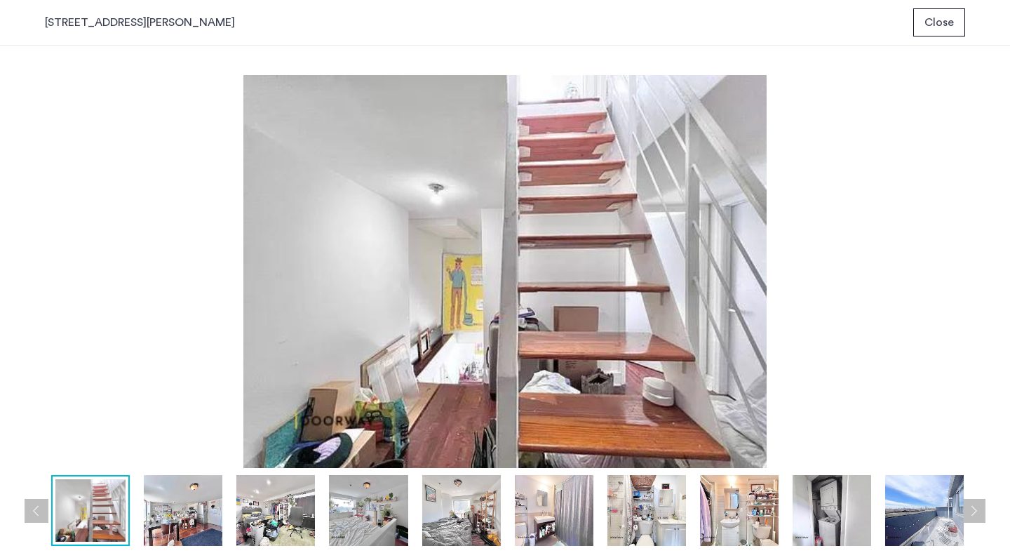
click at [192, 505] on img at bounding box center [183, 510] width 79 height 71
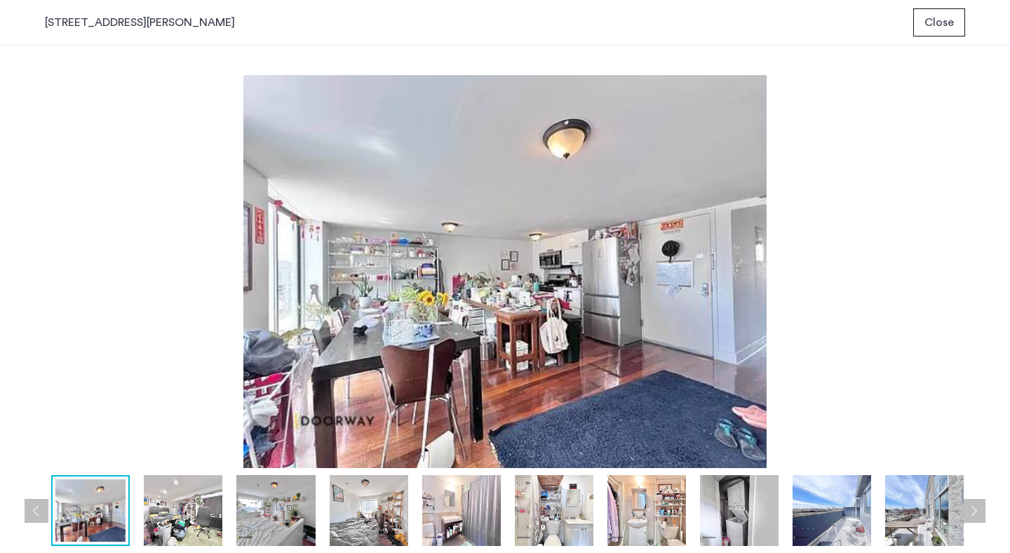
click at [192, 505] on img at bounding box center [183, 510] width 79 height 71
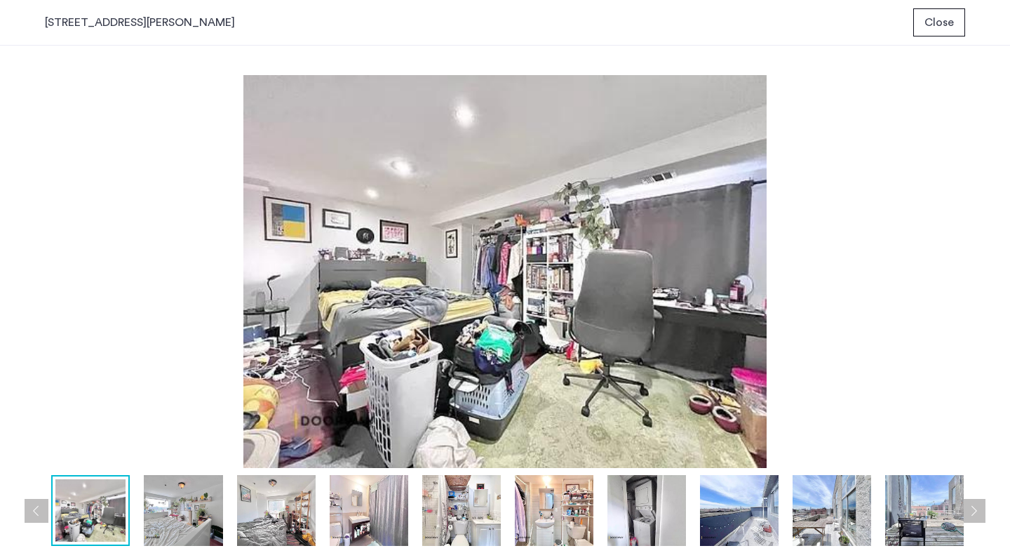
click at [192, 505] on img at bounding box center [183, 510] width 79 height 71
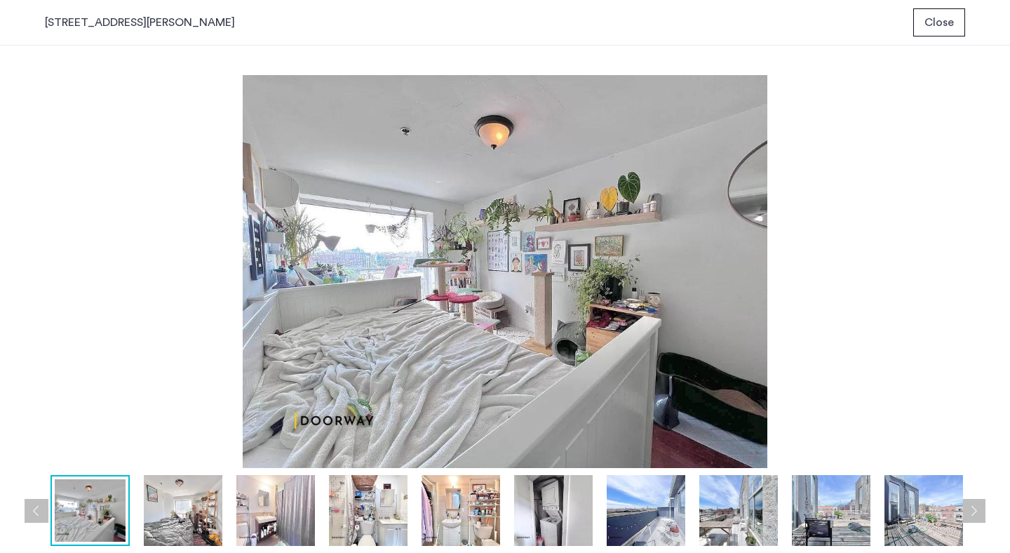
click at [192, 505] on img at bounding box center [183, 510] width 79 height 71
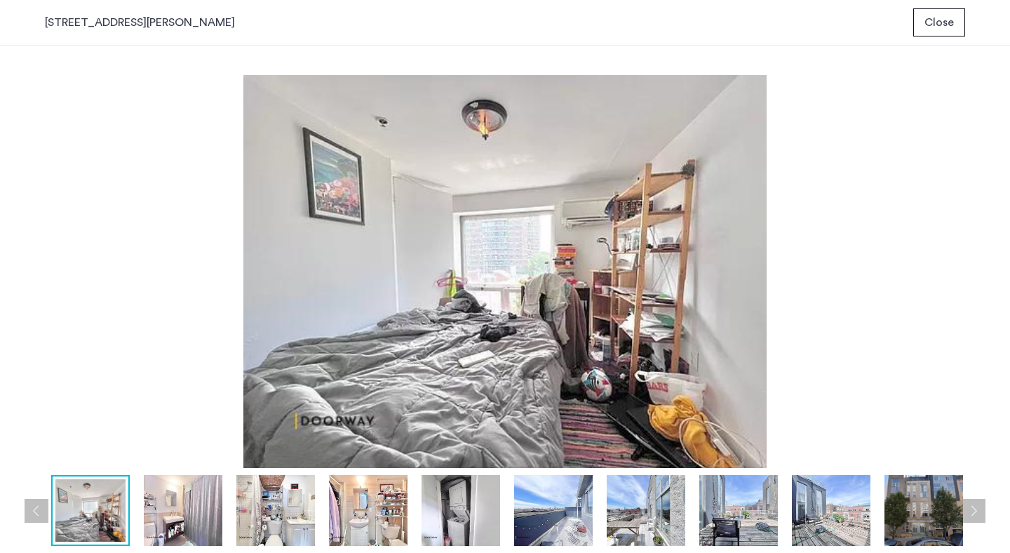
click at [192, 505] on img at bounding box center [183, 510] width 79 height 71
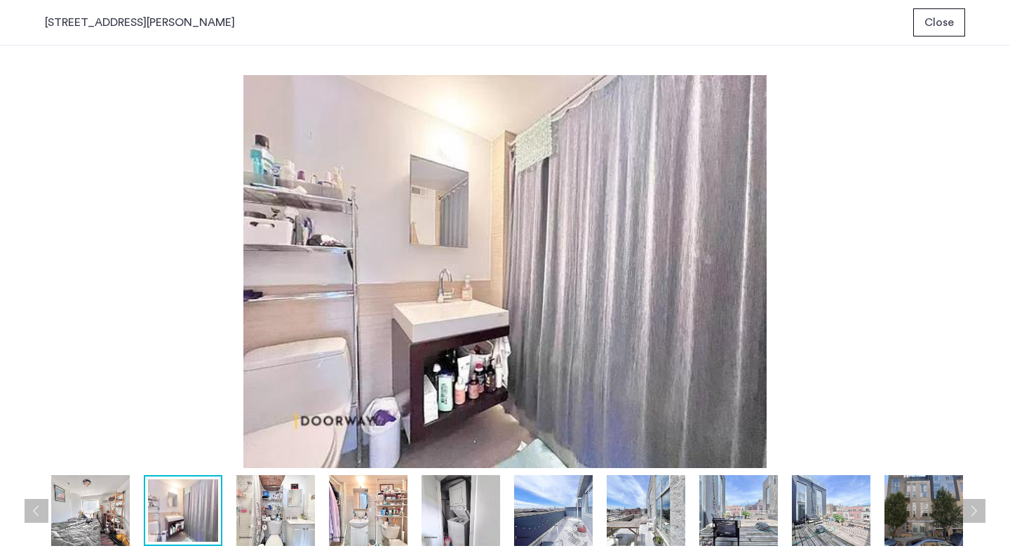
click at [283, 499] on img at bounding box center [275, 510] width 79 height 71
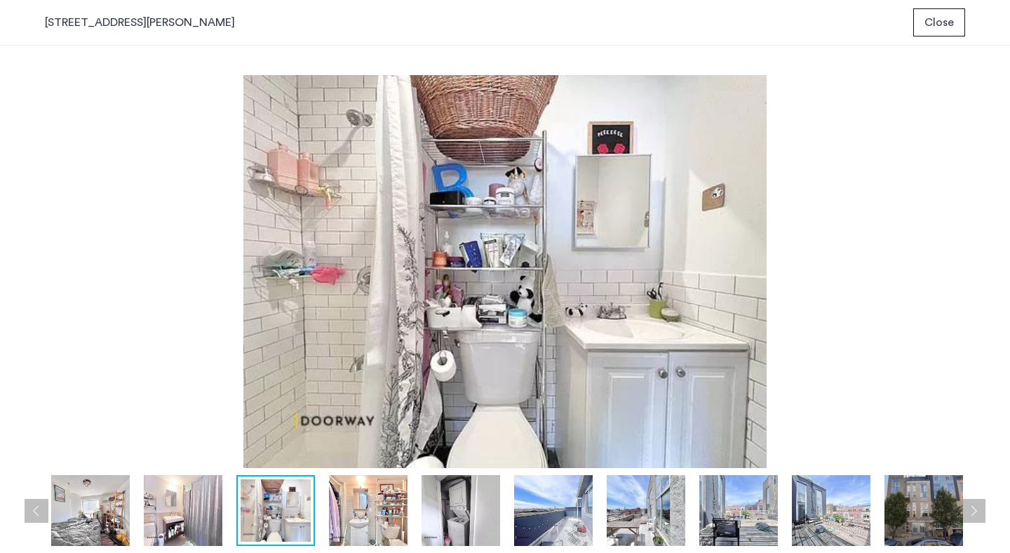
click at [367, 509] on img at bounding box center [368, 510] width 79 height 71
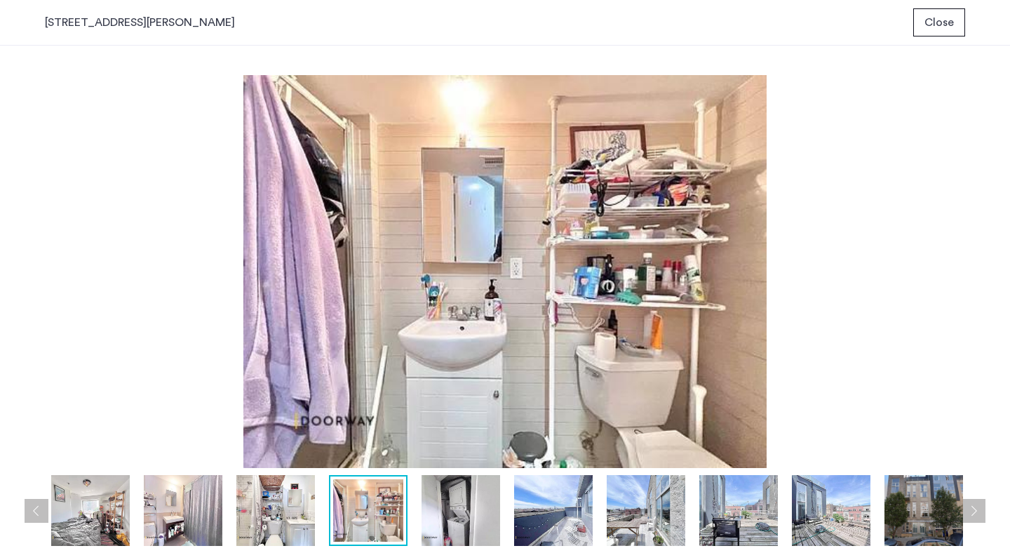
click at [468, 508] on img at bounding box center [461, 510] width 79 height 71
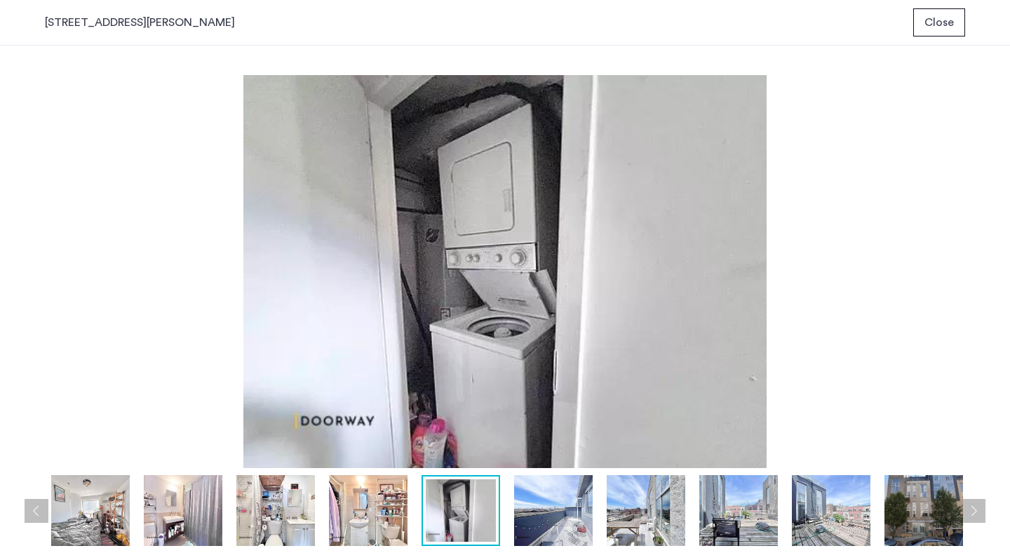
click at [558, 507] on img at bounding box center [553, 510] width 79 height 71
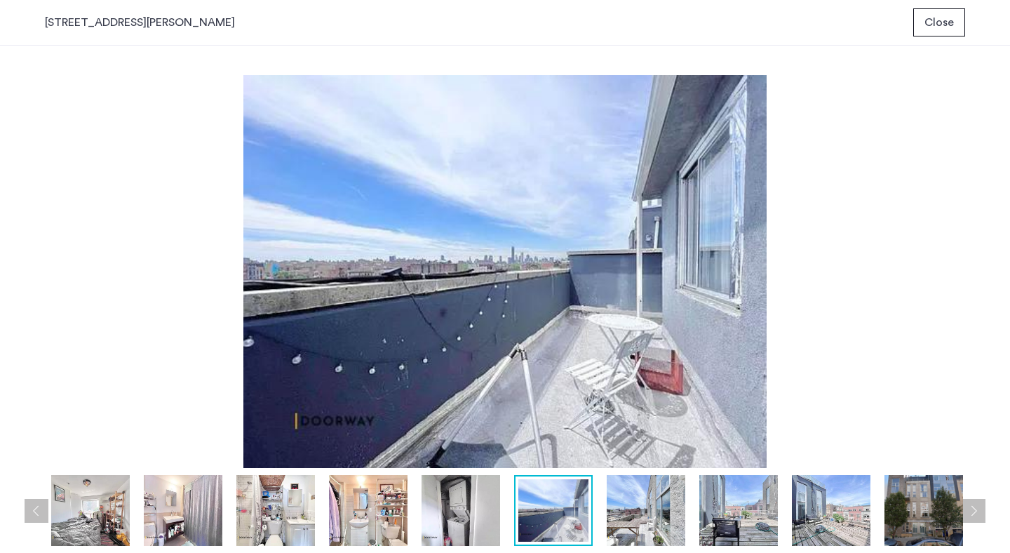
click at [634, 509] on img at bounding box center [646, 510] width 79 height 71
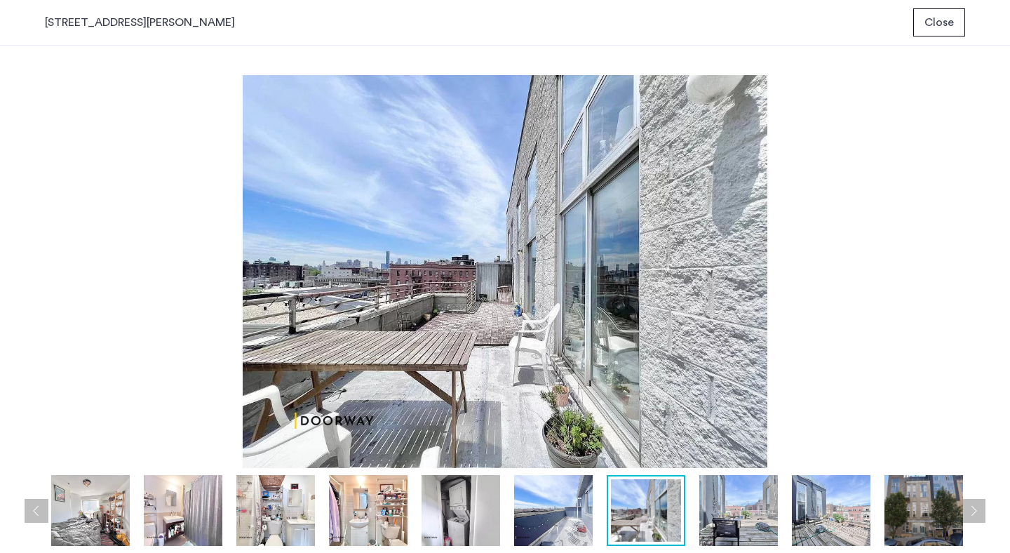
click at [753, 510] on img at bounding box center [739, 510] width 79 height 71
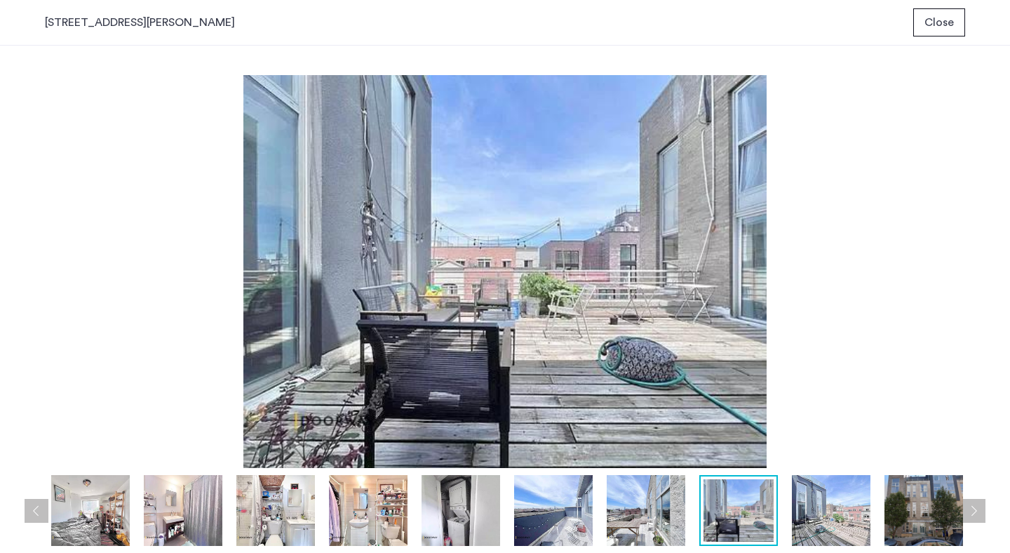
click at [822, 518] on img at bounding box center [831, 510] width 79 height 71
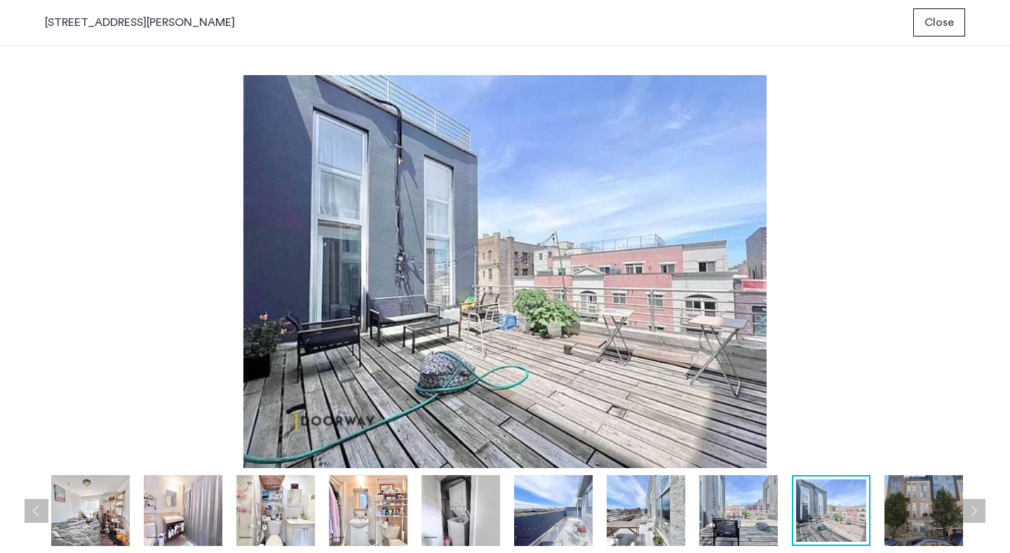
click at [908, 518] on img at bounding box center [924, 510] width 79 height 71
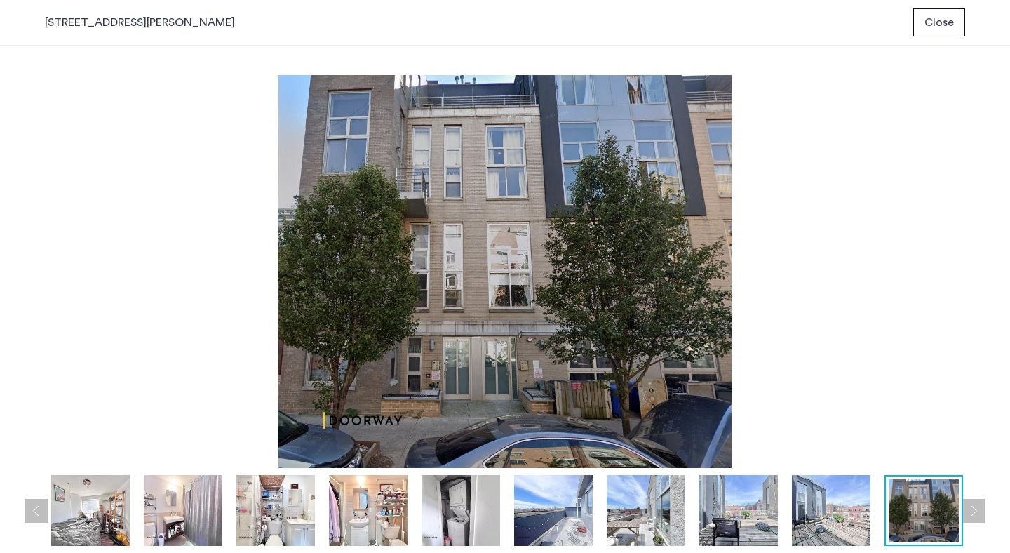
click at [940, 30] on span "Close" at bounding box center [939, 22] width 29 height 17
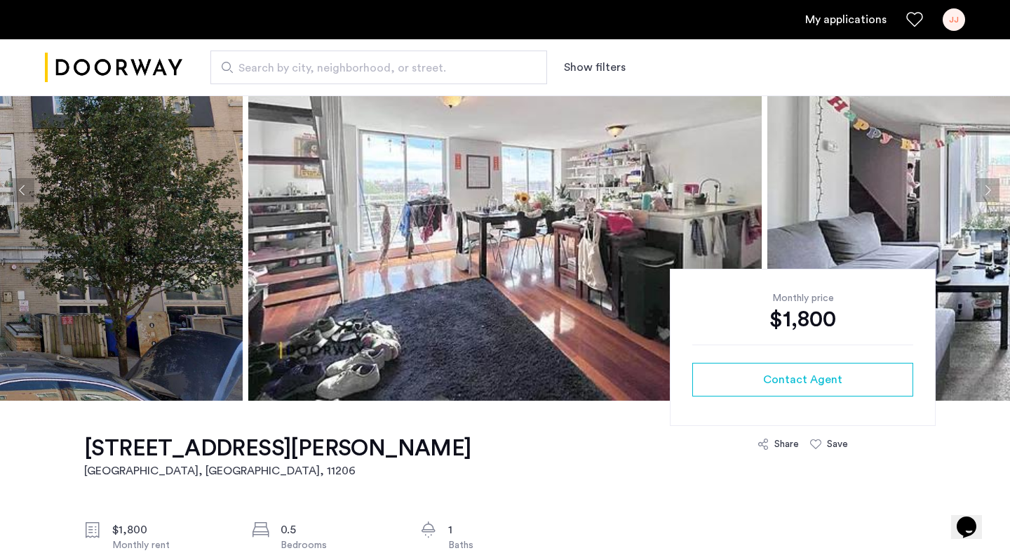
scroll to position [196, 0]
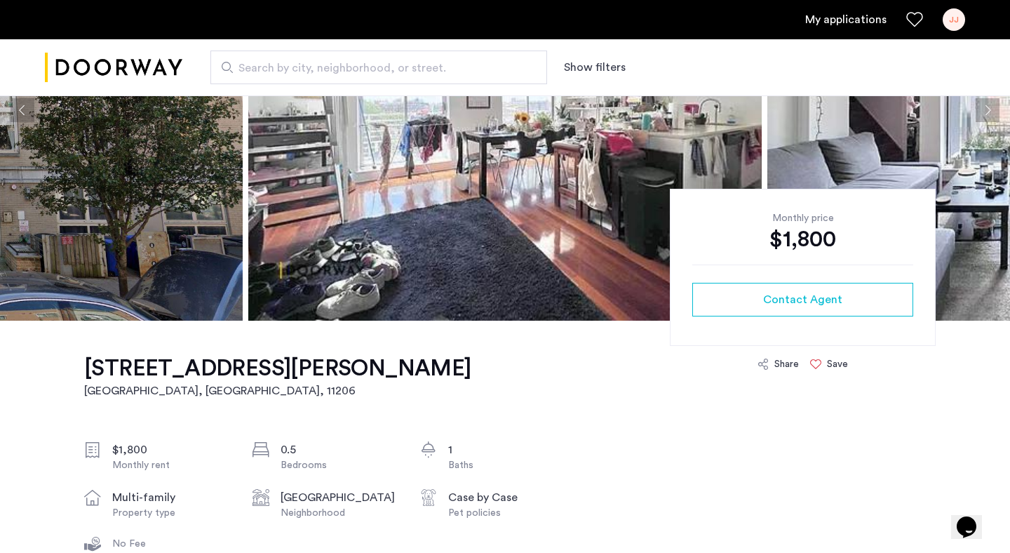
click at [816, 362] on icon at bounding box center [815, 364] width 11 height 11
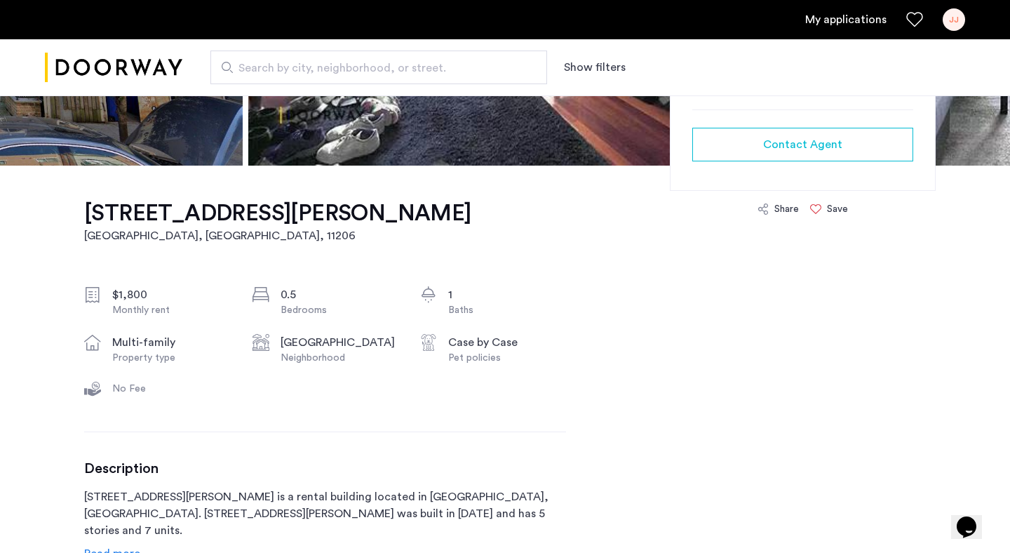
scroll to position [507, 0]
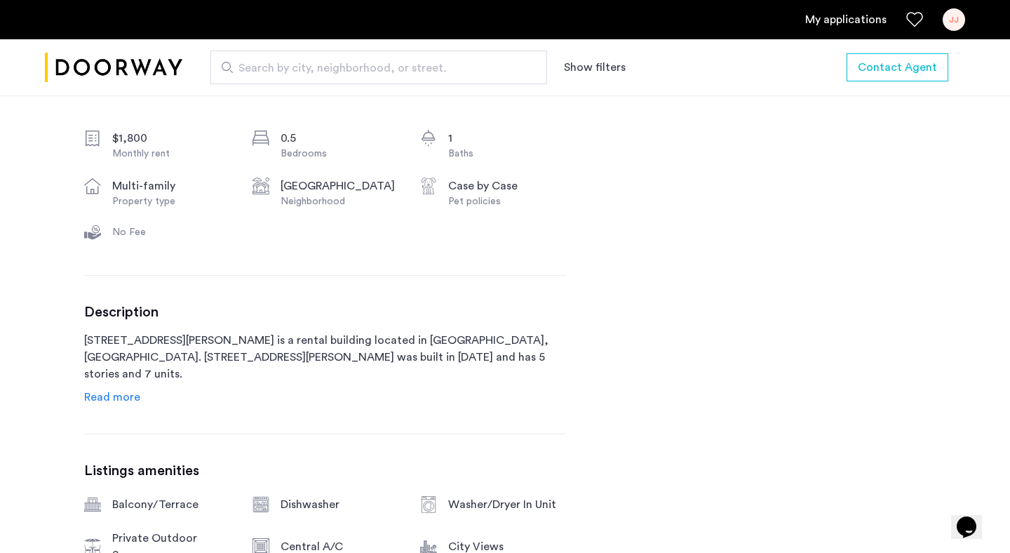
click at [116, 396] on span "Read more" at bounding box center [112, 397] width 56 height 11
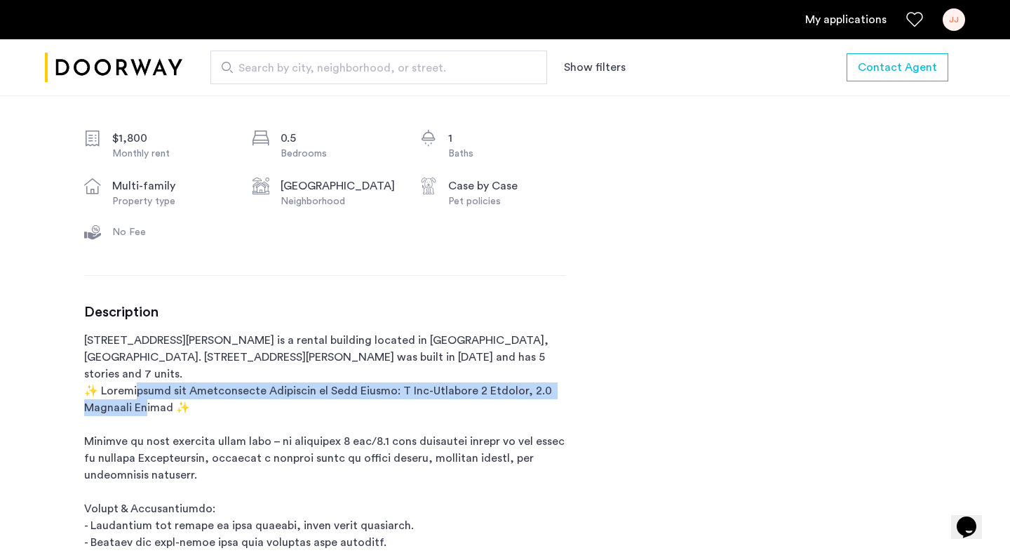
drag, startPoint x: 127, startPoint y: 373, endPoint x: 151, endPoint y: 396, distance: 33.7
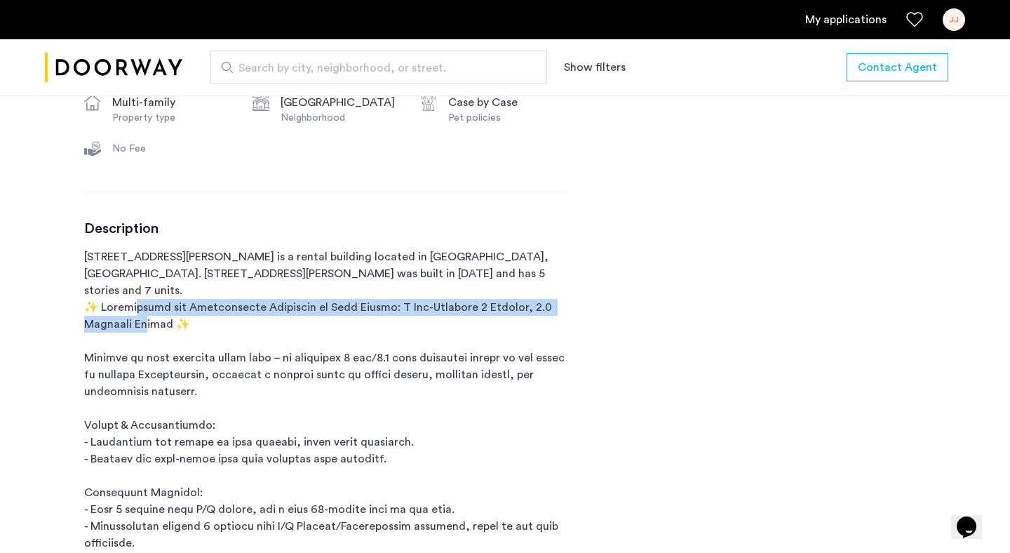
scroll to position [594, 0]
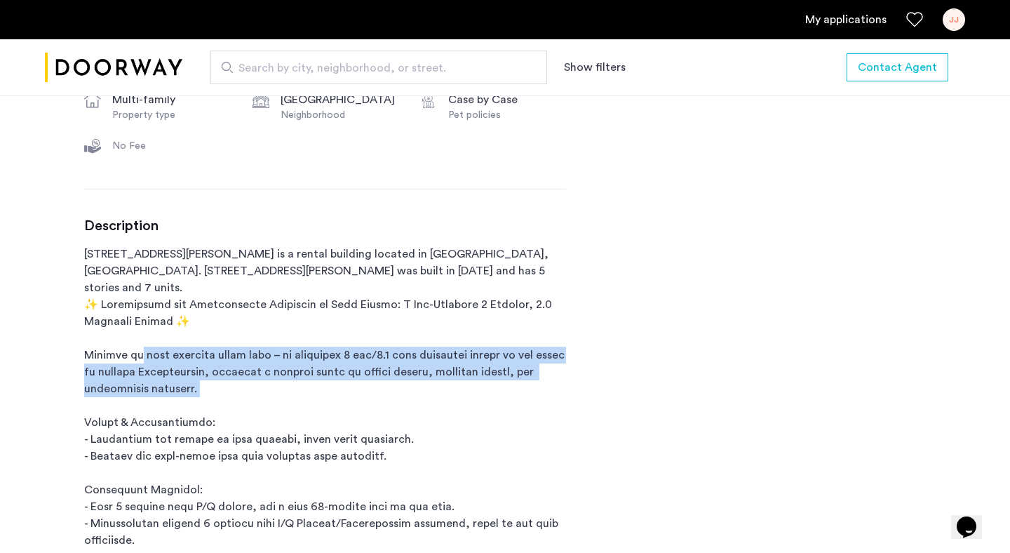
drag, startPoint x: 145, startPoint y: 335, endPoint x: 180, endPoint y: 389, distance: 64.8
click at [180, 389] on p "16 Meserole Street is a rental building located in Brooklyn, NY. 16 Meserole St…" at bounding box center [325, 515] width 482 height 539
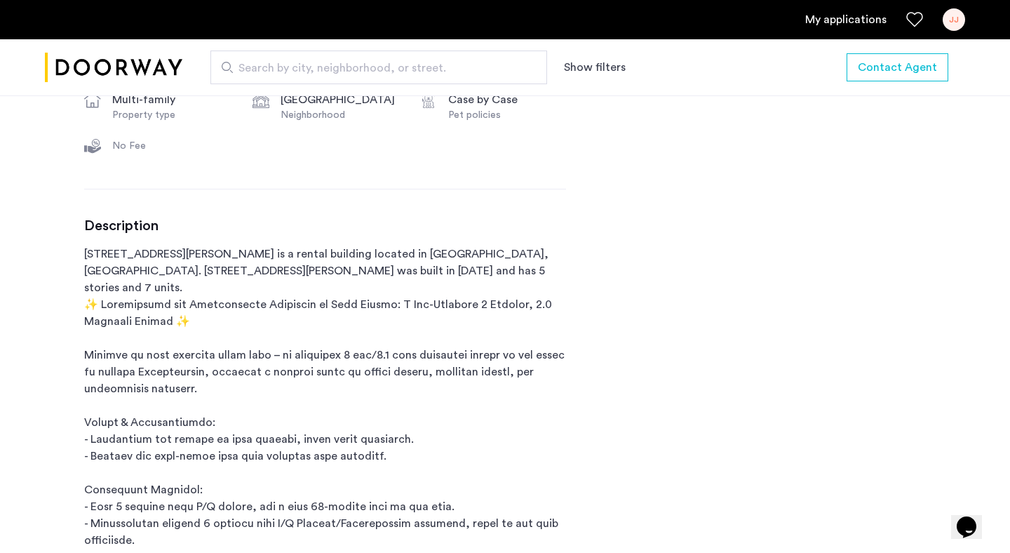
click at [168, 423] on p "16 Meserole Street is a rental building located in Brooklyn, NY. 16 Meserole St…" at bounding box center [325, 515] width 482 height 539
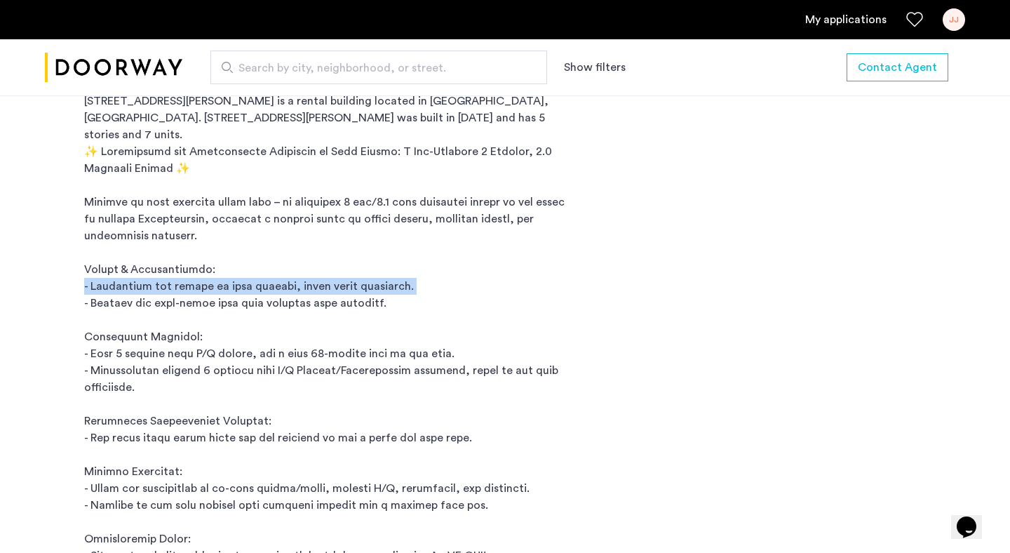
scroll to position [748, 0]
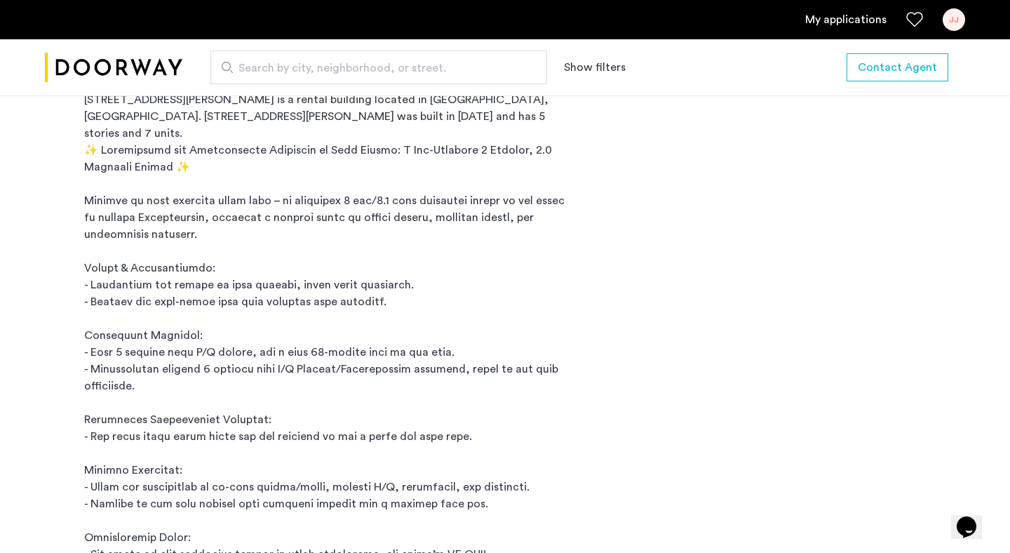
click at [152, 334] on p "16 Meserole Street is a rental building located in Brooklyn, NY. 16 Meserole St…" at bounding box center [325, 360] width 482 height 539
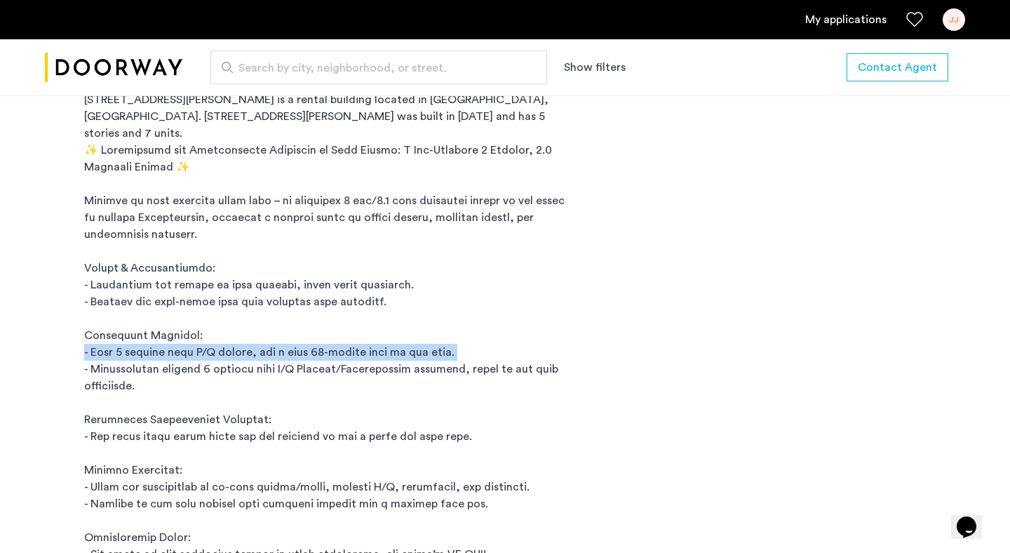
click at [152, 334] on p "16 Meserole Street is a rental building located in Brooklyn, NY. 16 Meserole St…" at bounding box center [325, 360] width 482 height 539
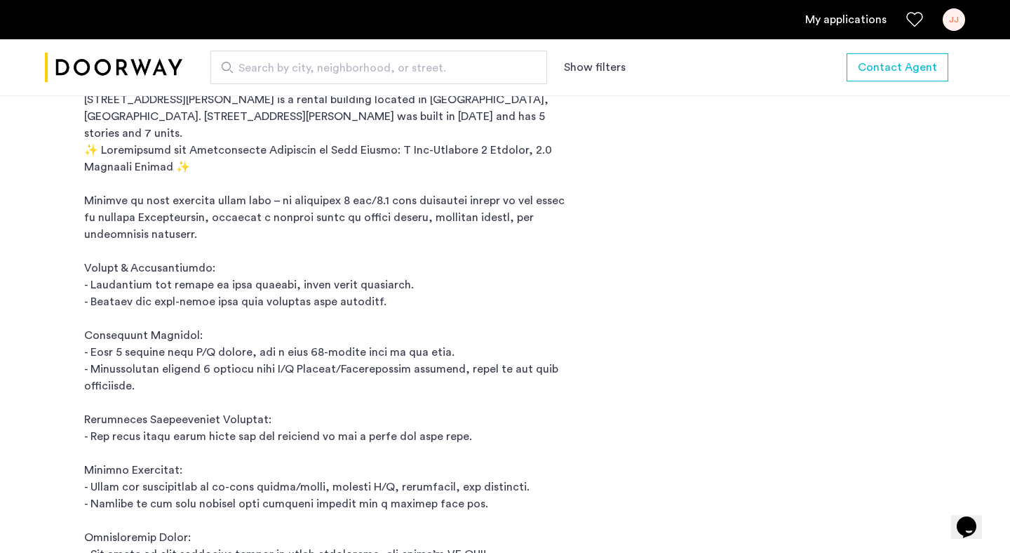
click at [163, 399] on p "16 Meserole Street is a rental building located in Brooklyn, NY. 16 Meserole St…" at bounding box center [325, 360] width 482 height 539
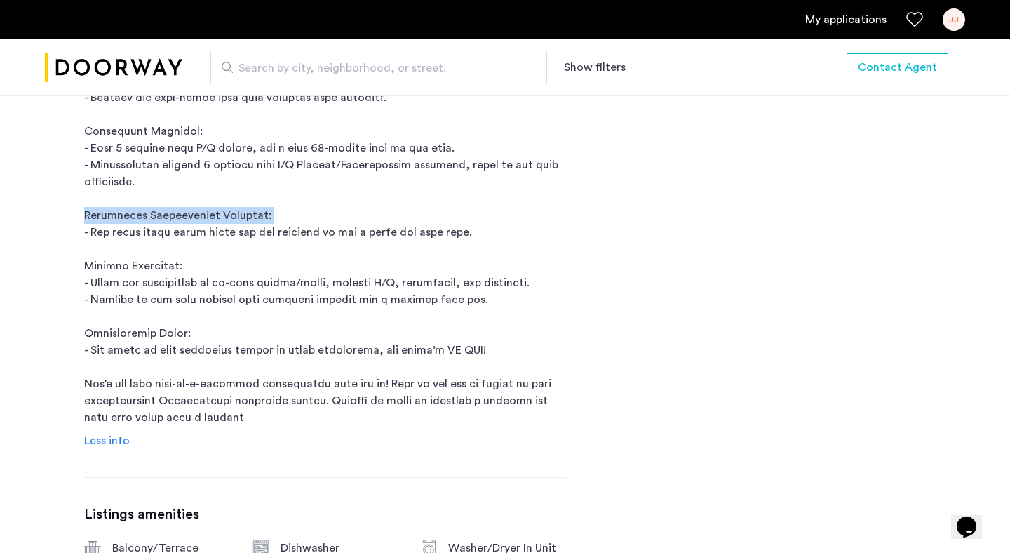
scroll to position [954, 0]
click at [149, 267] on p "16 Meserole Street is a rental building located in Brooklyn, NY. 16 Meserole St…" at bounding box center [325, 155] width 482 height 539
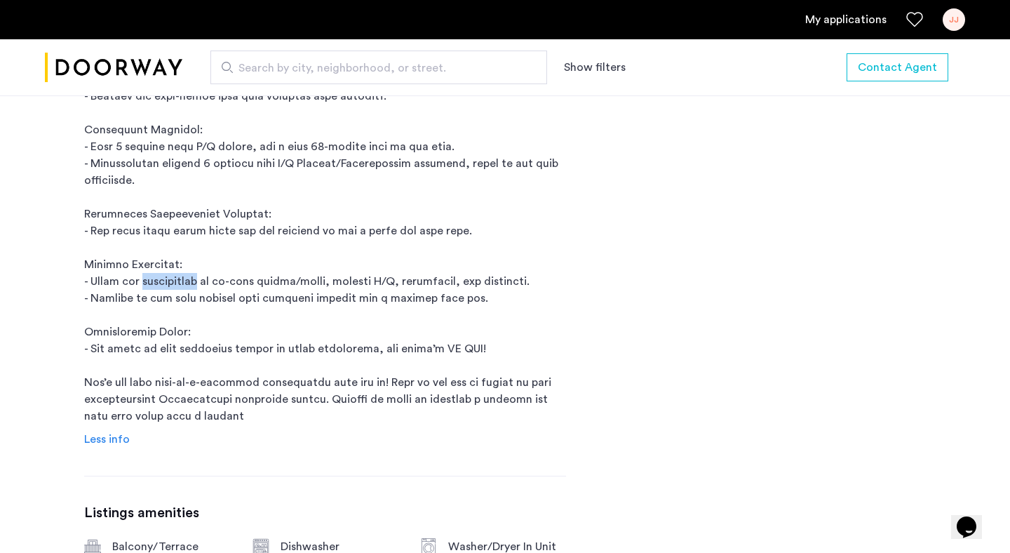
click at [149, 267] on p "16 Meserole Street is a rental building located in Brooklyn, NY. 16 Meserole St…" at bounding box center [325, 155] width 482 height 539
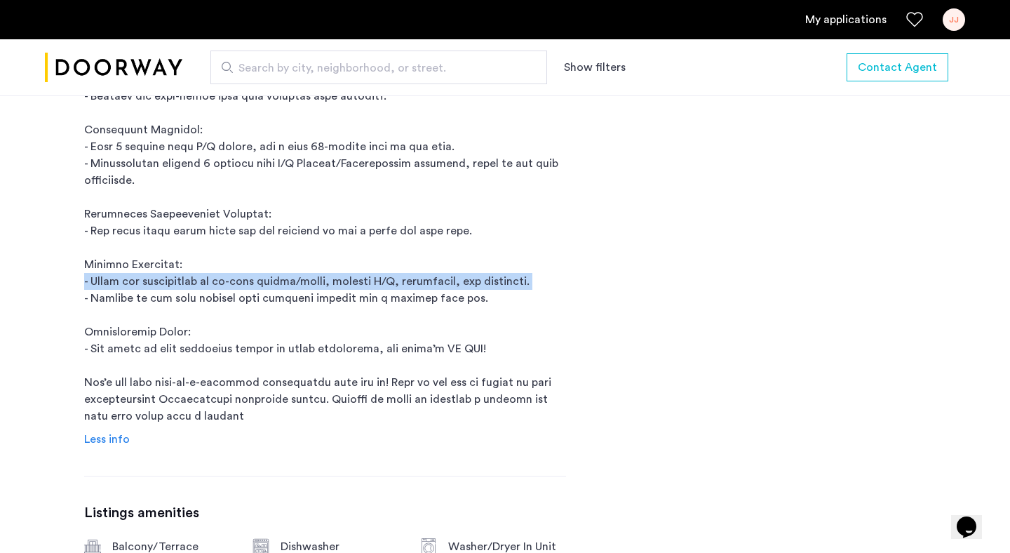
click at [149, 267] on p "16 Meserole Street is a rental building located in Brooklyn, NY. 16 Meserole St…" at bounding box center [325, 155] width 482 height 539
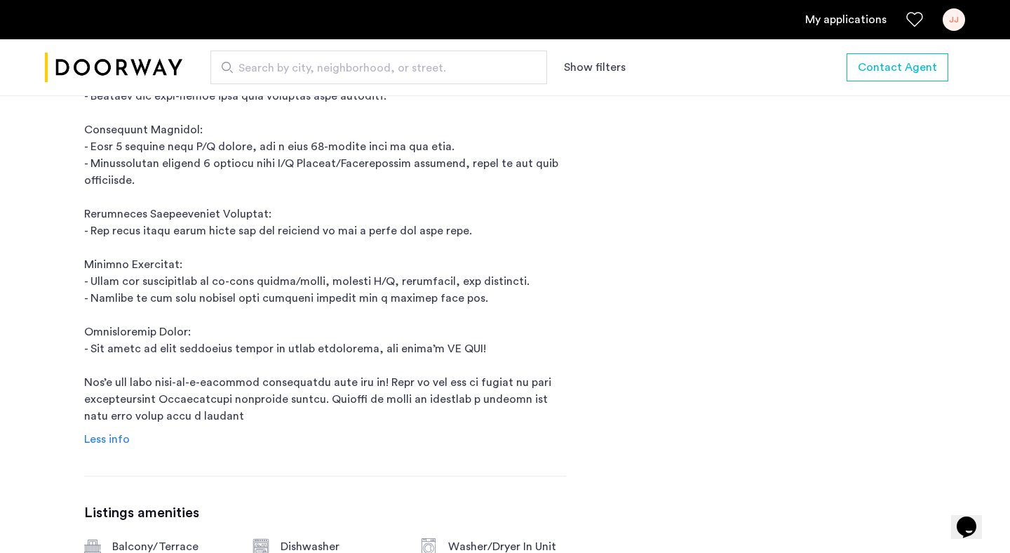
click at [152, 322] on p "16 Meserole Street is a rental building located in Brooklyn, NY. 16 Meserole St…" at bounding box center [325, 155] width 482 height 539
click at [155, 333] on p "16 Meserole Street is a rental building located in Brooklyn, NY. 16 Meserole St…" at bounding box center [325, 155] width 482 height 539
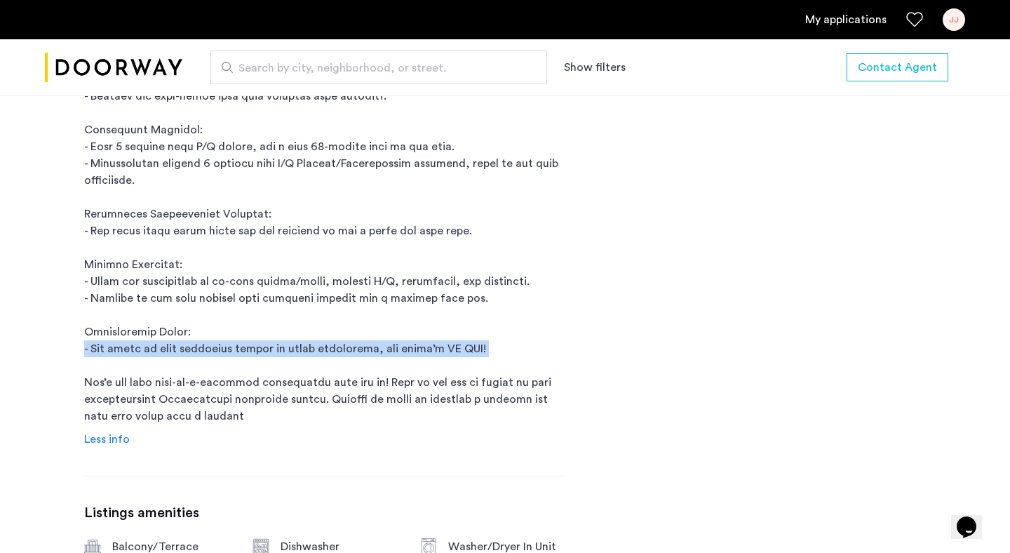
click at [155, 333] on p "16 Meserole Street is a rental building located in Brooklyn, NY. 16 Meserole St…" at bounding box center [325, 155] width 482 height 539
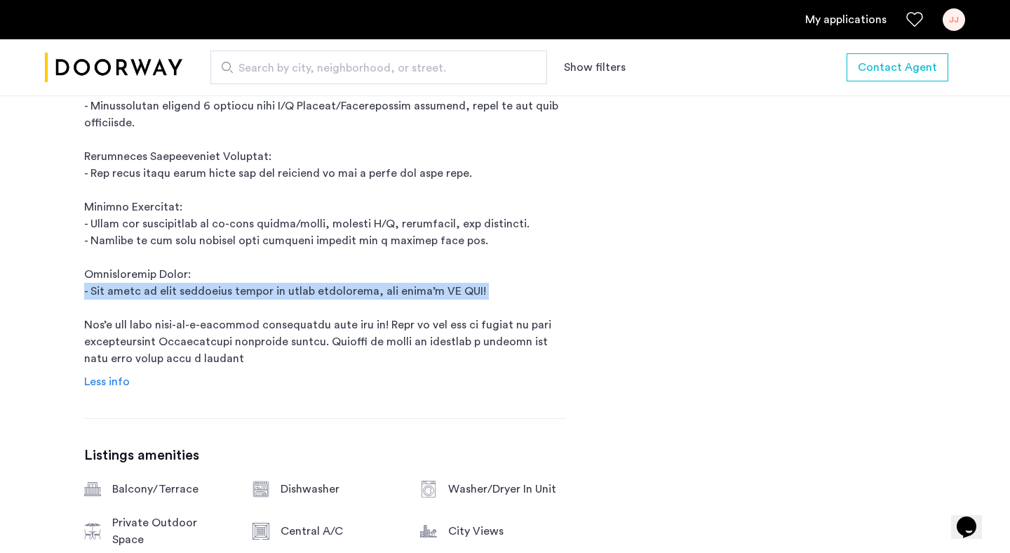
scroll to position [1014, 0]
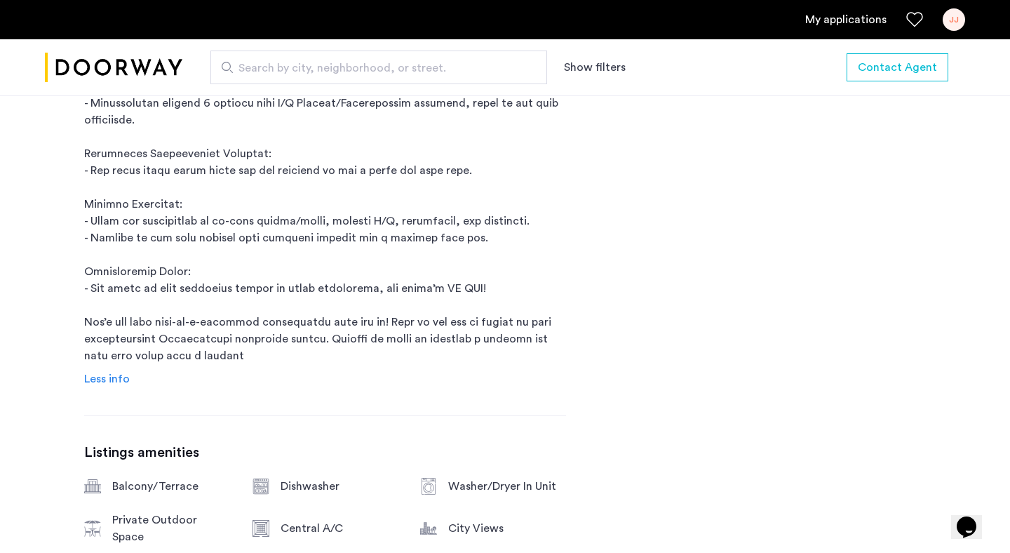
click at [156, 327] on p "16 Meserole Street is a rental building located in Brooklyn, NY. 16 Meserole St…" at bounding box center [325, 94] width 482 height 539
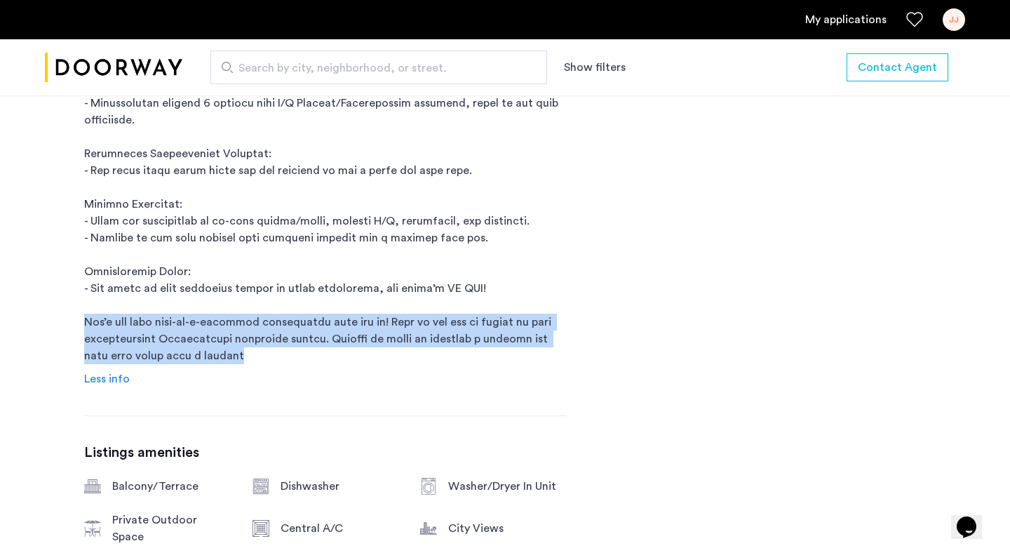
click at [156, 327] on p "16 Meserole Street is a rental building located in Brooklyn, NY. 16 Meserole St…" at bounding box center [325, 94] width 482 height 539
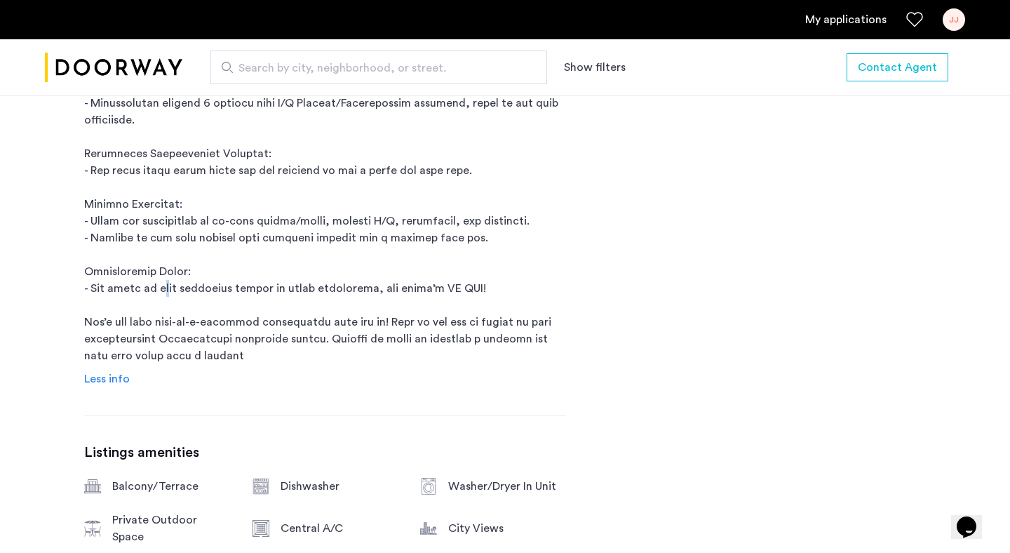
click at [161, 267] on p "16 Meserole Street is a rental building located in Brooklyn, NY. 16 Meserole St…" at bounding box center [325, 94] width 482 height 539
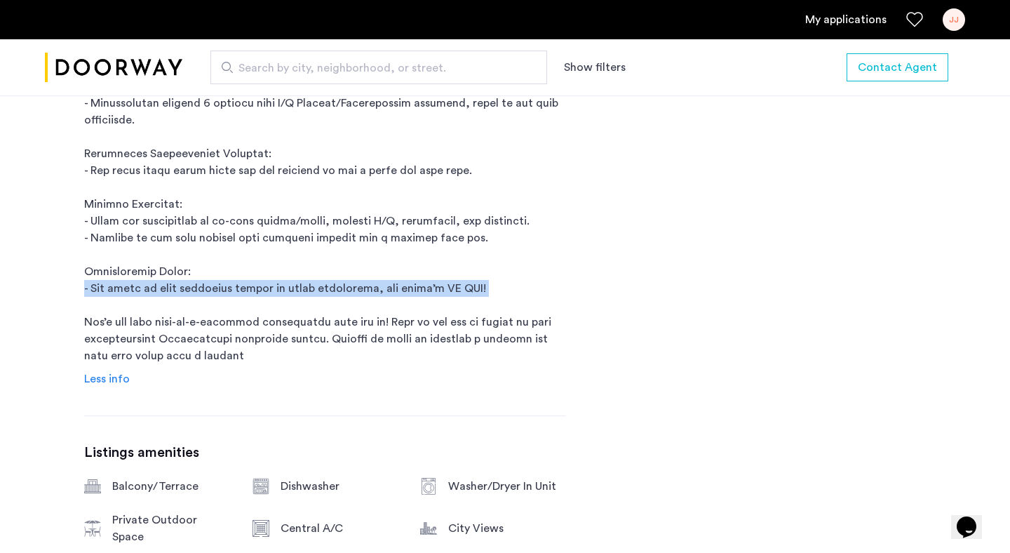
click at [161, 267] on p "16 Meserole Street is a rental building located in Brooklyn, NY. 16 Meserole St…" at bounding box center [325, 94] width 482 height 539
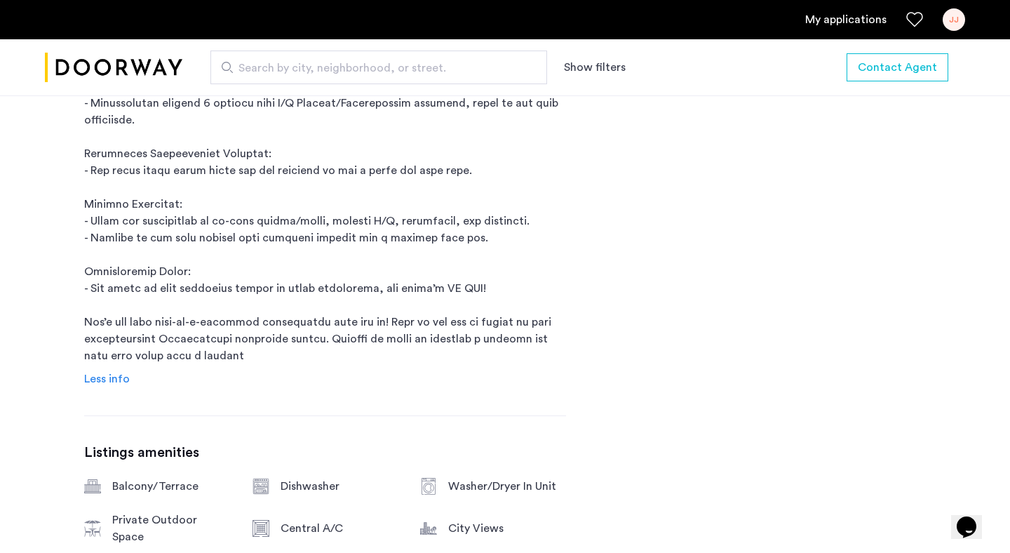
click at [169, 277] on p "16 Meserole Street is a rental building located in Brooklyn, NY. 16 Meserole St…" at bounding box center [325, 94] width 482 height 539
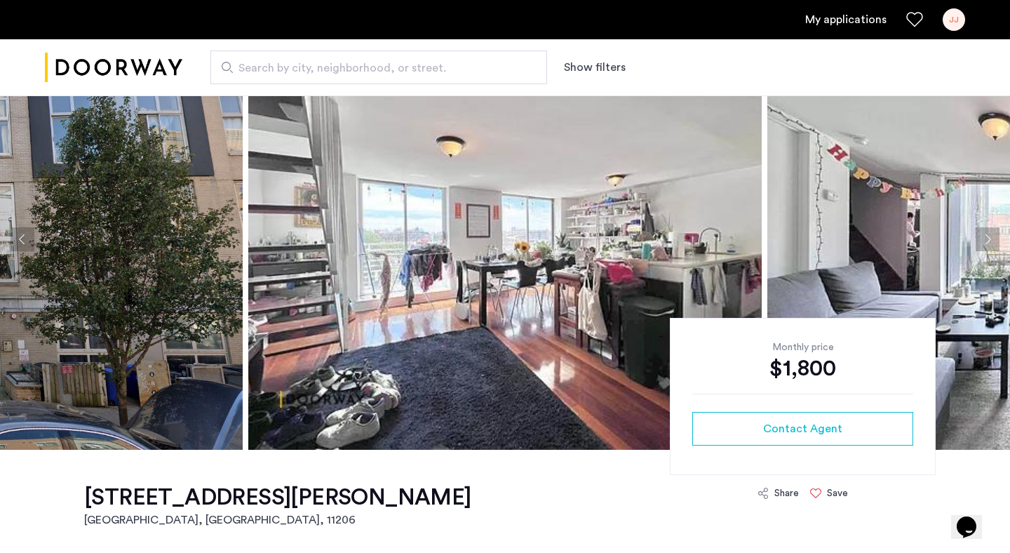
scroll to position [27, 0]
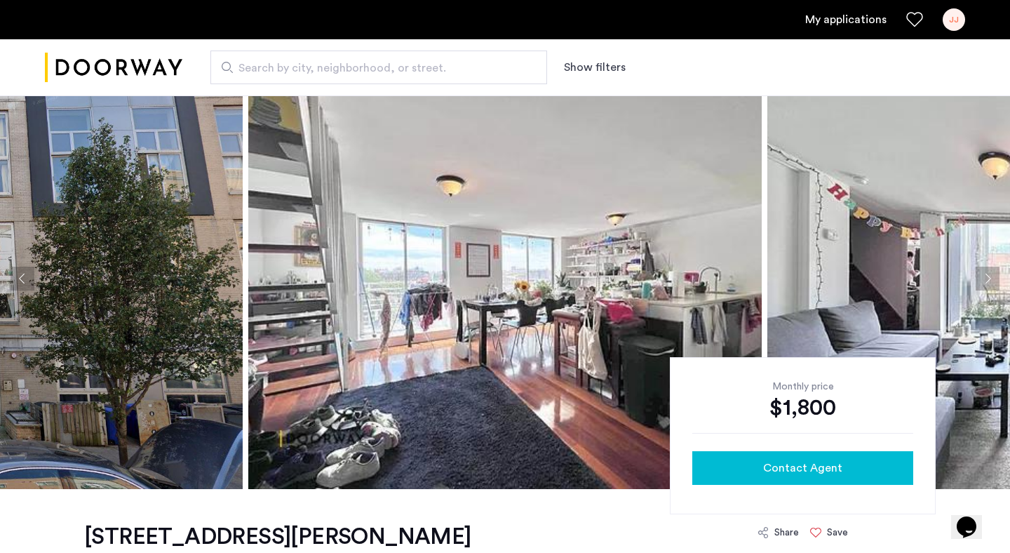
click at [786, 462] on span "Contact Agent" at bounding box center [802, 468] width 79 height 17
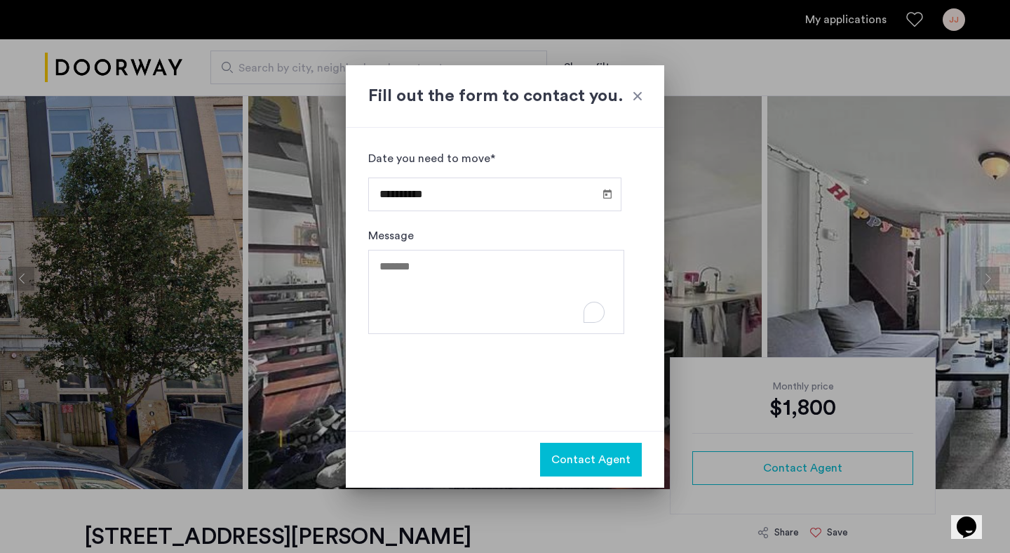
click at [462, 300] on textarea "Message" at bounding box center [496, 292] width 256 height 84
click at [460, 275] on textarea "Message" at bounding box center [496, 292] width 256 height 84
type textarea "**"
click at [606, 192] on span "Open calendar" at bounding box center [608, 194] width 34 height 34
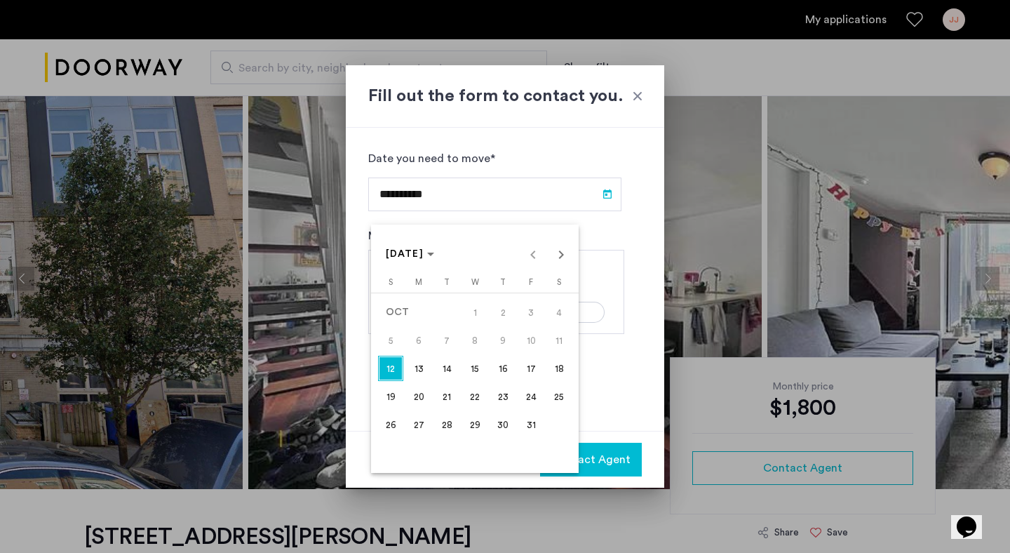
click at [533, 423] on span "31" at bounding box center [531, 424] width 25 height 25
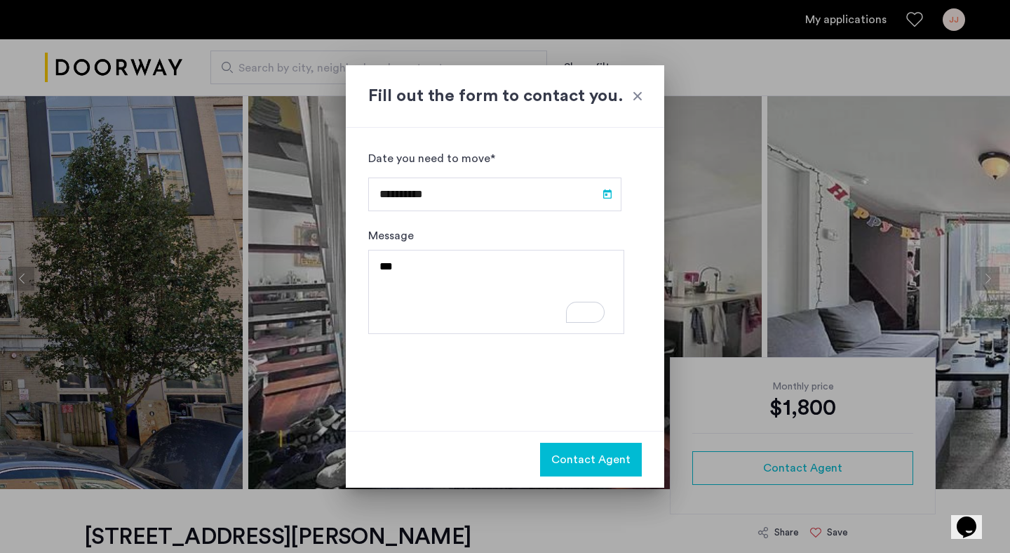
type input "**********"
click at [509, 266] on textarea "**" at bounding box center [496, 292] width 256 height 84
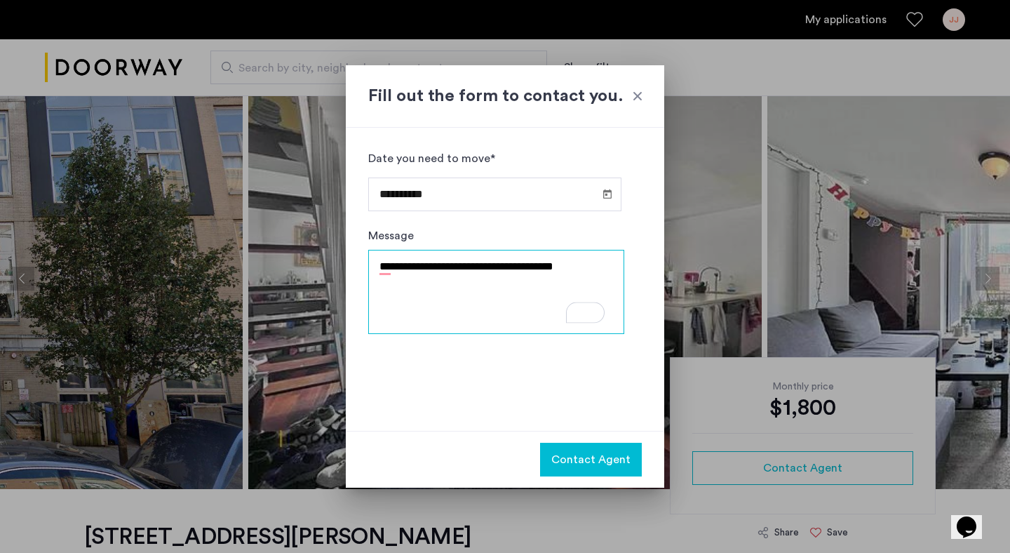
type textarea "**********"
click at [580, 451] on span "Contact Agent" at bounding box center [590, 459] width 79 height 17
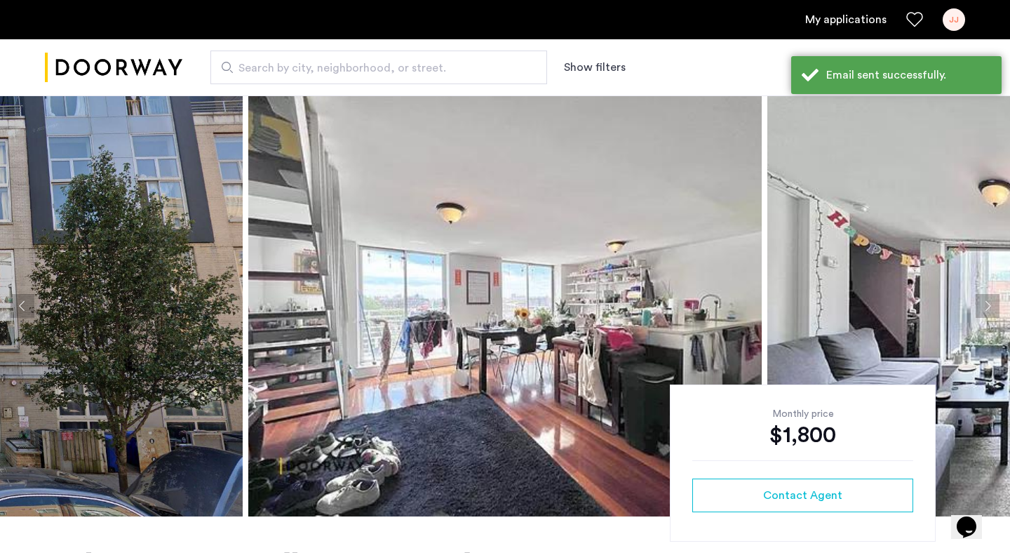
scroll to position [27, 0]
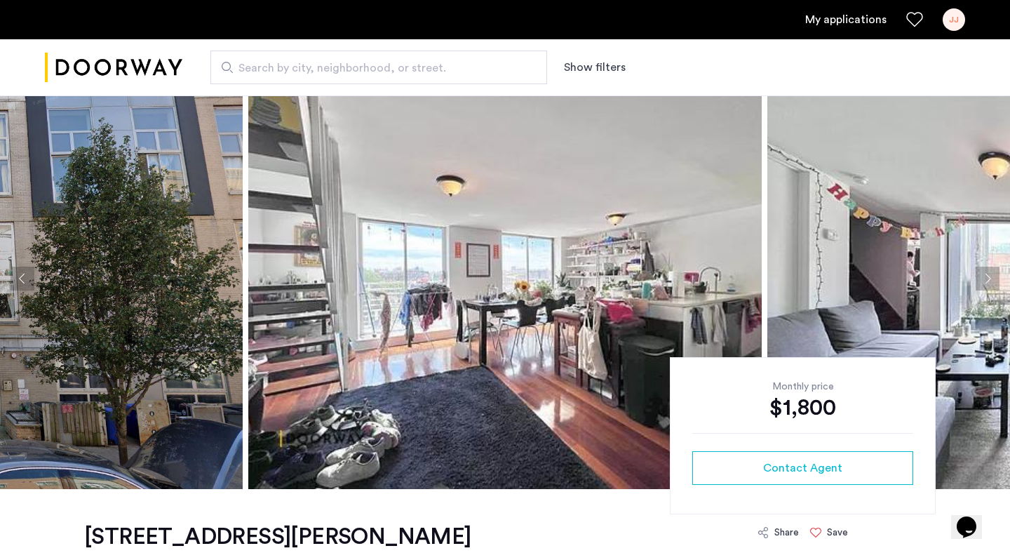
click at [513, 213] on img at bounding box center [505, 278] width 514 height 421
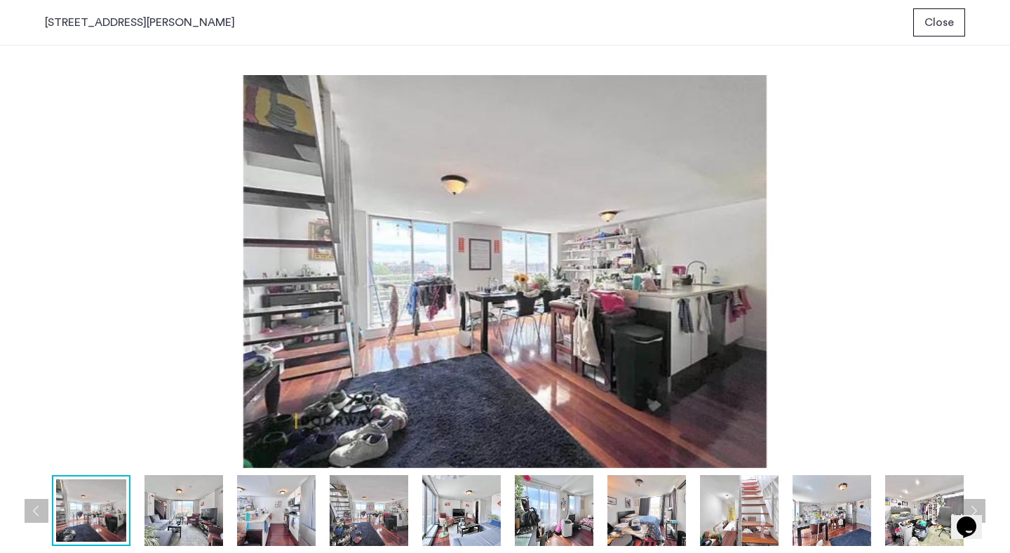
scroll to position [0, 0]
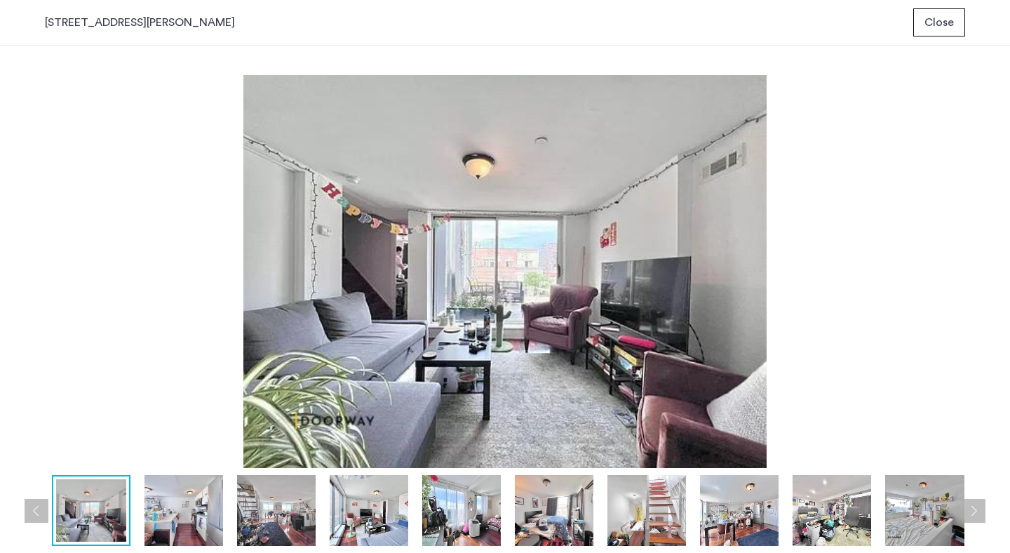
click at [923, 25] on button "Close" at bounding box center [940, 22] width 52 height 28
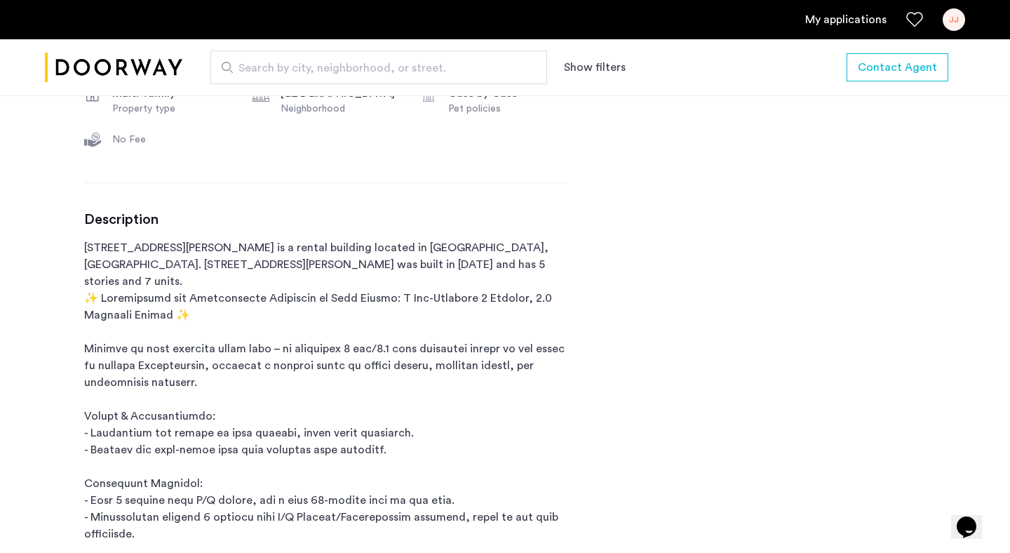
scroll to position [627, 0]
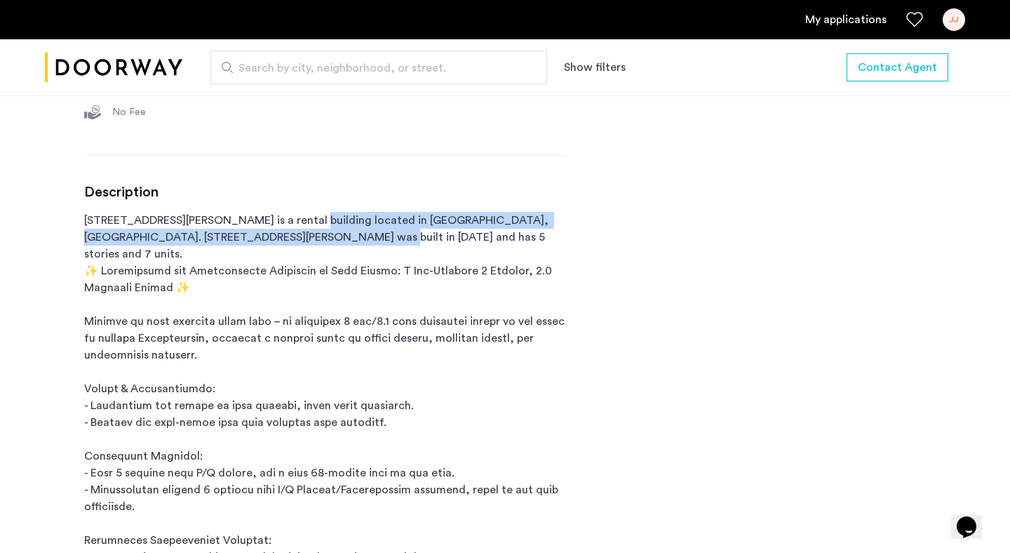
drag, startPoint x: 284, startPoint y: 222, endPoint x: 281, endPoint y: 233, distance: 11.6
click at [281, 233] on p "16 Meserole Street is a rental building located in Brooklyn, NY. 16 Meserole St…" at bounding box center [325, 481] width 482 height 539
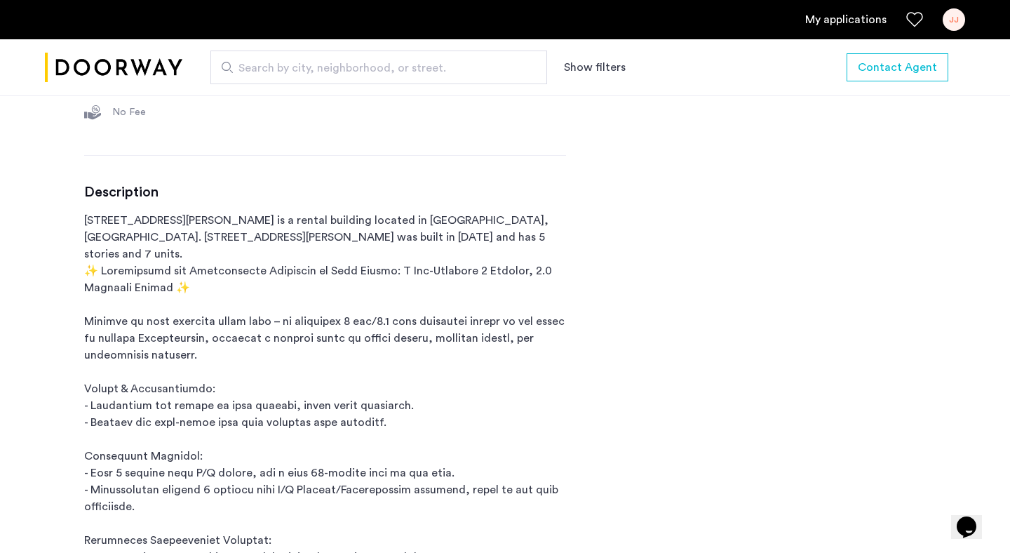
click at [276, 246] on p "16 Meserole Street is a rental building located in Brooklyn, NY. 16 Meserole St…" at bounding box center [325, 481] width 482 height 539
click at [269, 297] on p "16 Meserole Street is a rental building located in Brooklyn, NY. 16 Meserole St…" at bounding box center [325, 481] width 482 height 539
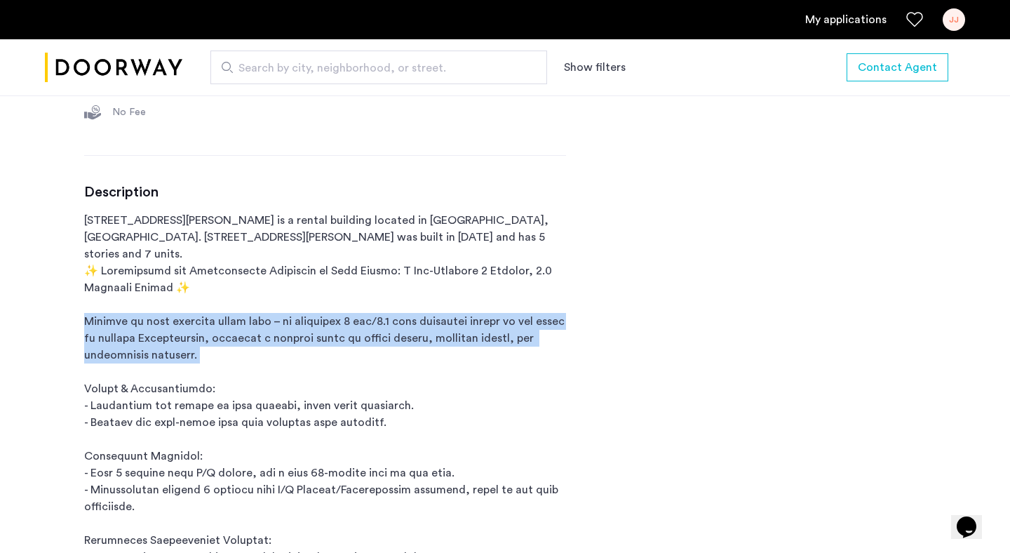
click at [269, 297] on p "16 Meserole Street is a rental building located in Brooklyn, NY. 16 Meserole St…" at bounding box center [325, 481] width 482 height 539
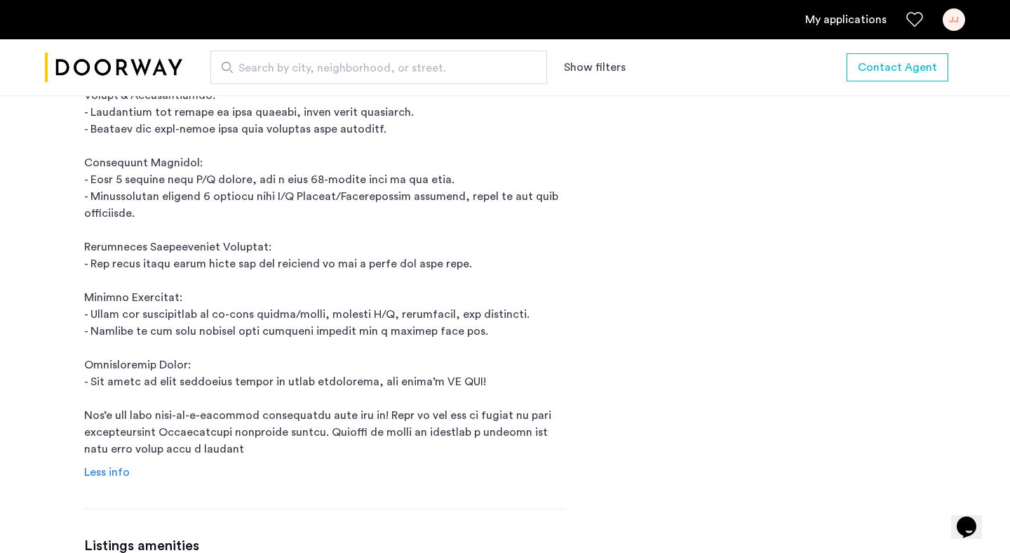
scroll to position [923, 0]
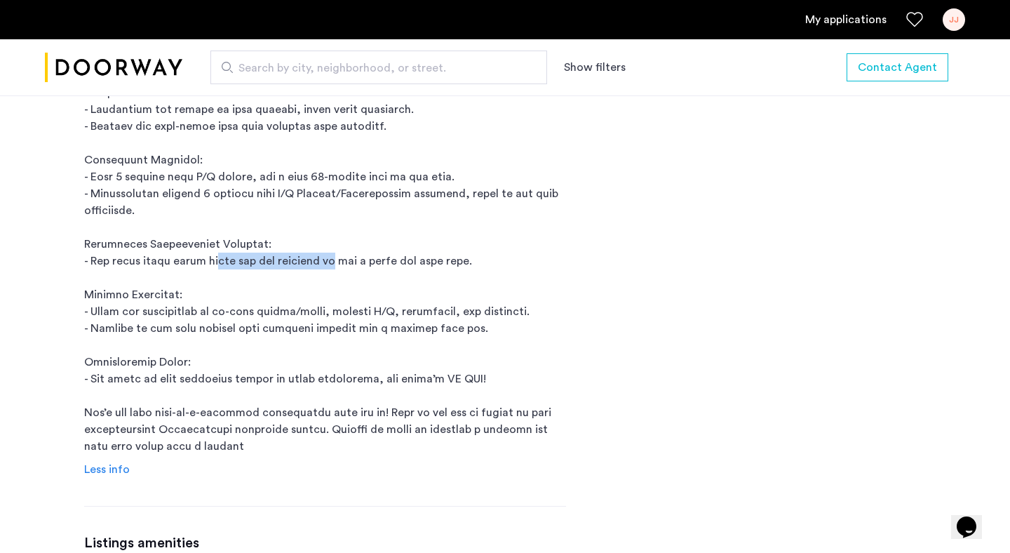
drag, startPoint x: 209, startPoint y: 242, endPoint x: 326, endPoint y: 241, distance: 117.2
click at [326, 241] on p "16 Meserole Street is a rental building located in Brooklyn, NY. 16 Meserole St…" at bounding box center [325, 185] width 482 height 539
click at [290, 294] on p "16 Meserole Street is a rental building located in Brooklyn, NY. 16 Meserole St…" at bounding box center [325, 185] width 482 height 539
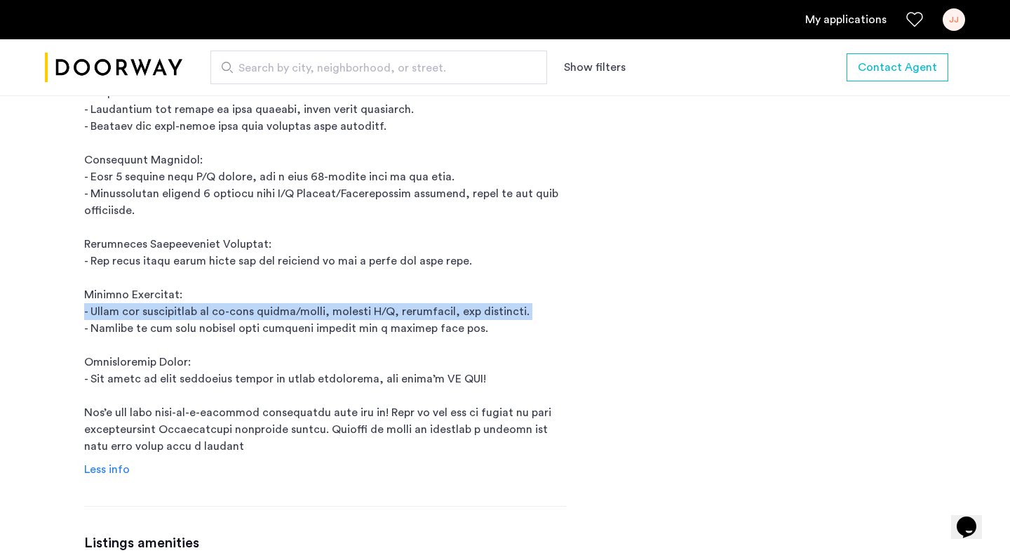
click at [290, 294] on p "16 Meserole Street is a rental building located in Brooklyn, NY. 16 Meserole St…" at bounding box center [325, 185] width 482 height 539
click at [290, 302] on p "16 Meserole Street is a rental building located in Brooklyn, NY. 16 Meserole St…" at bounding box center [325, 185] width 482 height 539
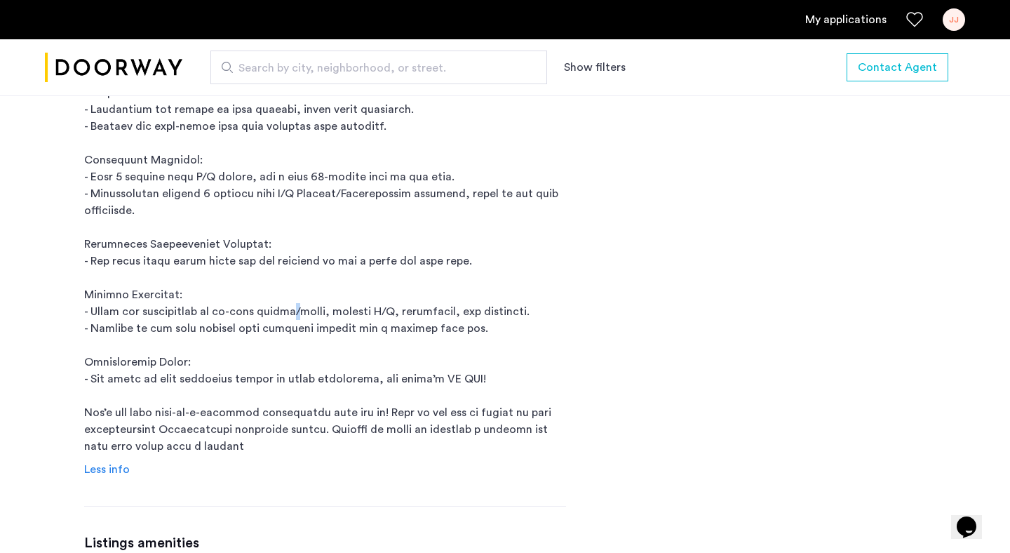
click at [290, 302] on p "16 Meserole Street is a rental building located in Brooklyn, NY. 16 Meserole St…" at bounding box center [325, 185] width 482 height 539
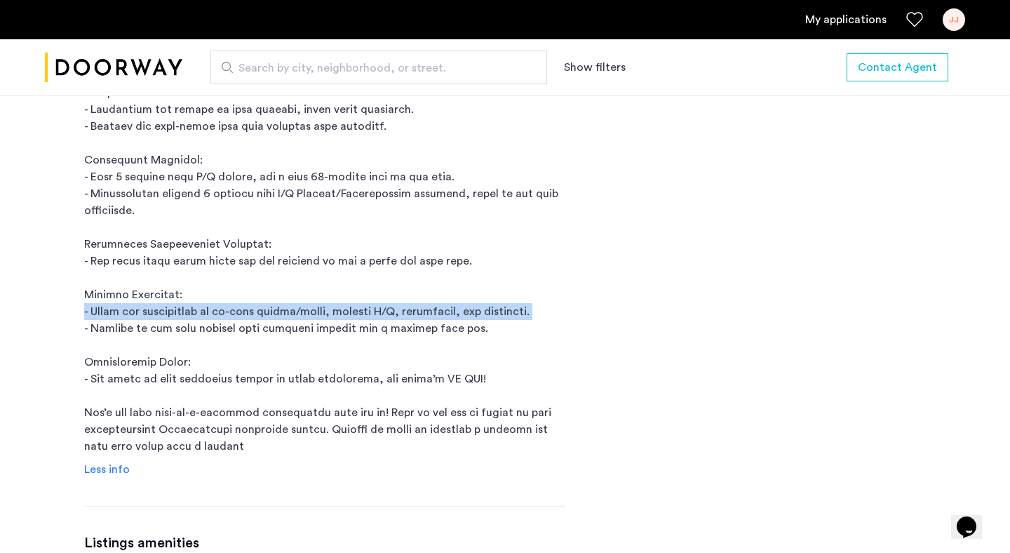
click at [290, 302] on p "16 Meserole Street is a rental building located in Brooklyn, NY. 16 Meserole St…" at bounding box center [325, 185] width 482 height 539
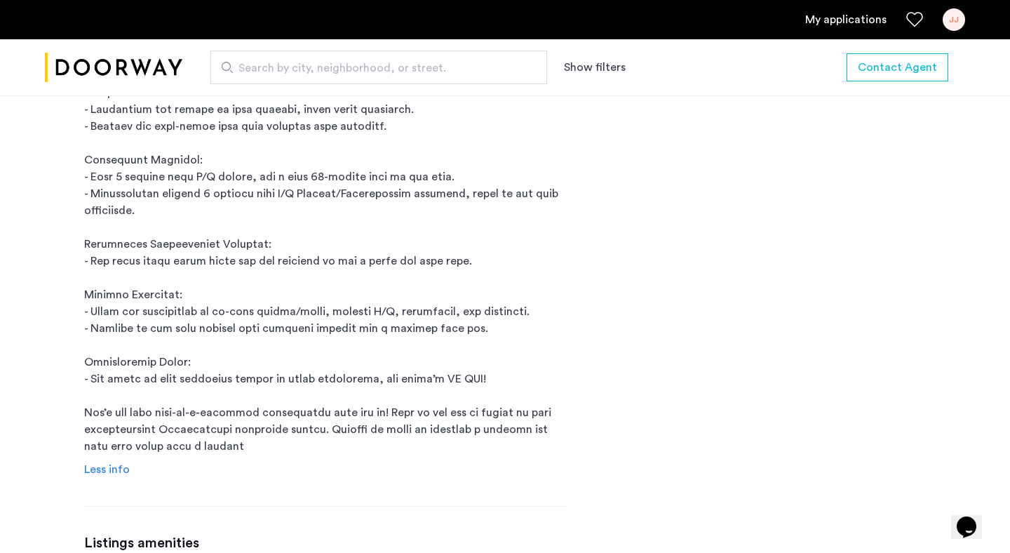
click at [290, 311] on p "16 Meserole Street is a rental building located in Brooklyn, NY. 16 Meserole St…" at bounding box center [325, 185] width 482 height 539
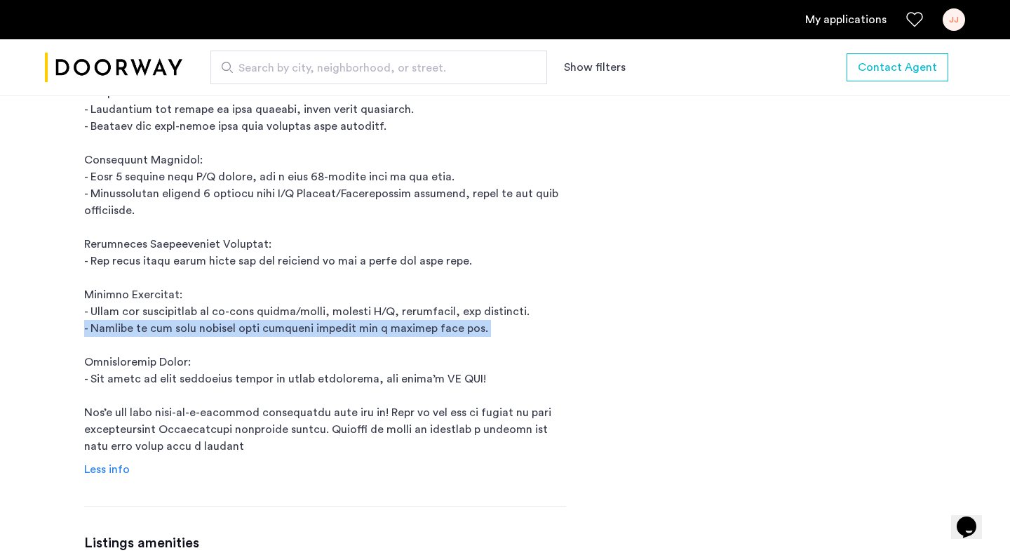
click at [290, 311] on p "16 Meserole Street is a rental building located in Brooklyn, NY. 16 Meserole St…" at bounding box center [325, 185] width 482 height 539
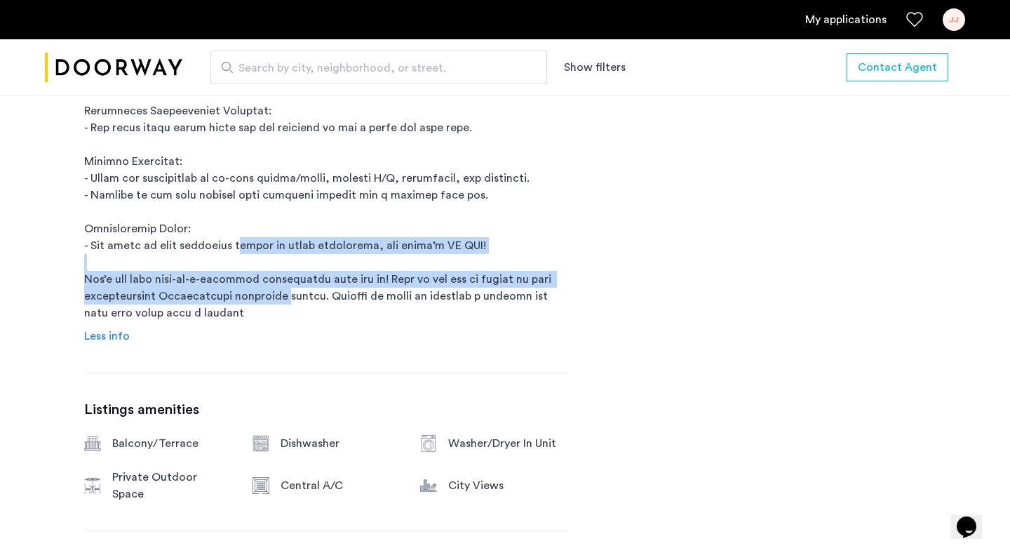
drag, startPoint x: 236, startPoint y: 229, endPoint x: 281, endPoint y: 283, distance: 69.8
click at [281, 283] on p "16 Meserole Street is a rental building located in Brooklyn, NY. 16 Meserole St…" at bounding box center [325, 51] width 482 height 539
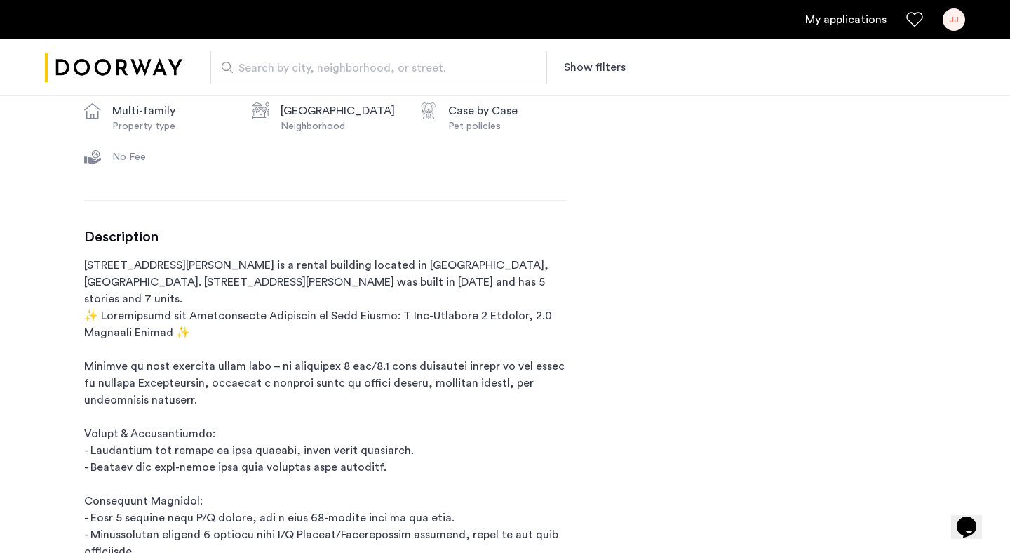
scroll to position [392, 0]
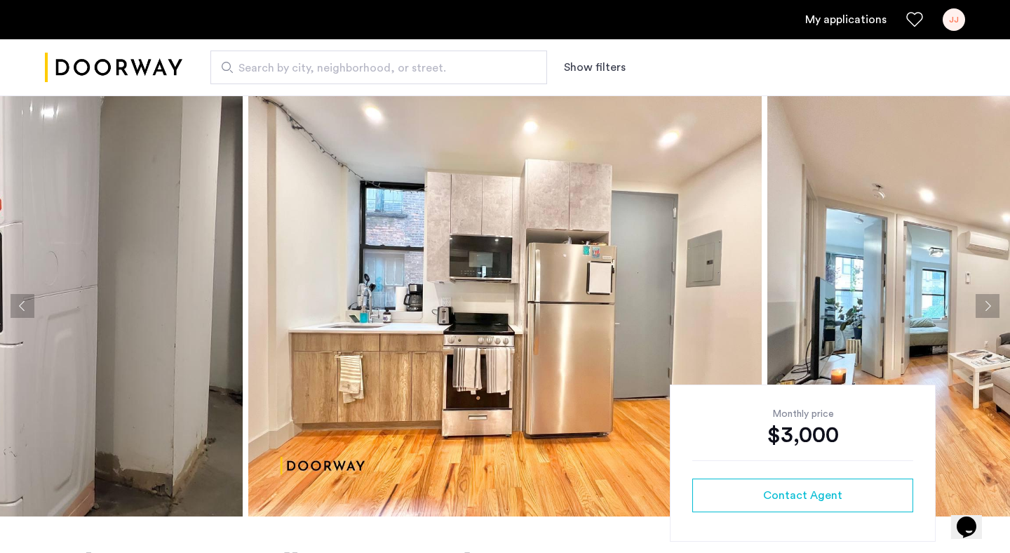
click at [992, 302] on button "Next apartment" at bounding box center [988, 306] width 24 height 24
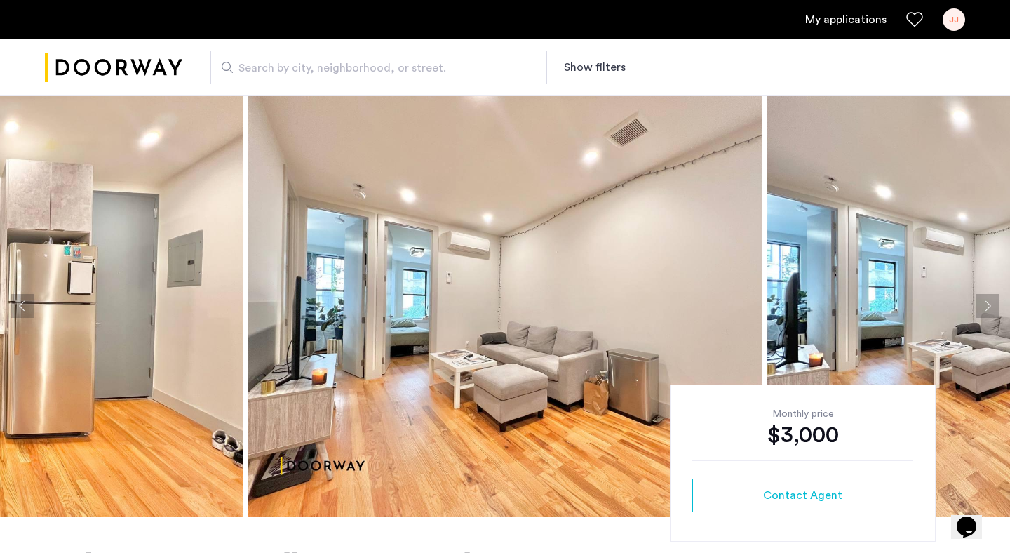
click at [992, 302] on button "Next apartment" at bounding box center [988, 306] width 24 height 24
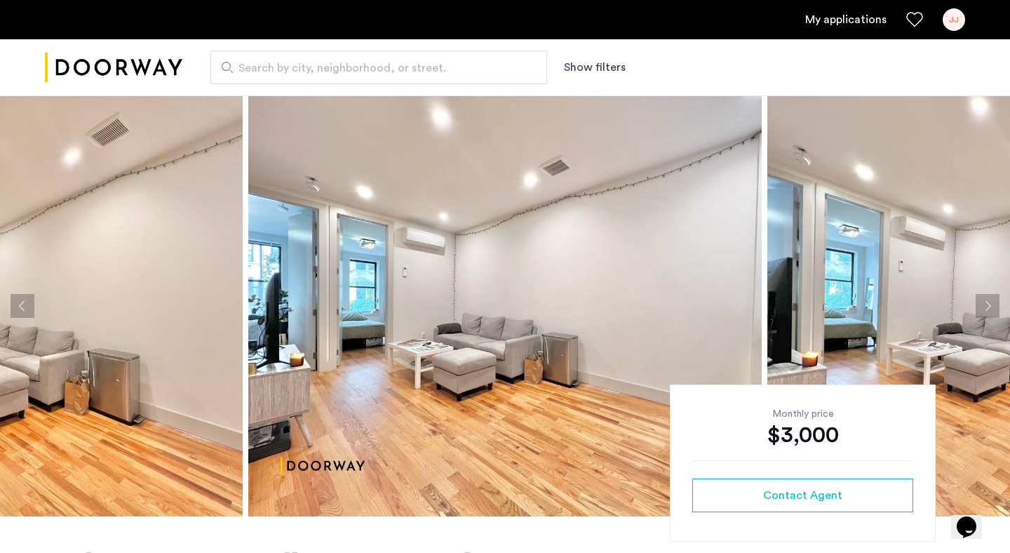
click at [992, 302] on button "Next apartment" at bounding box center [988, 306] width 24 height 24
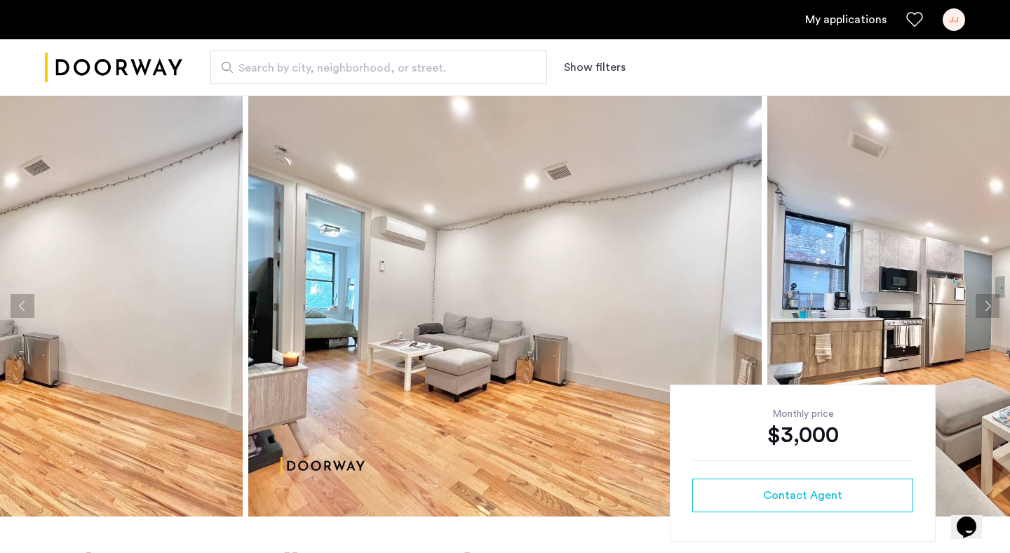
click at [992, 302] on button "Next apartment" at bounding box center [988, 306] width 24 height 24
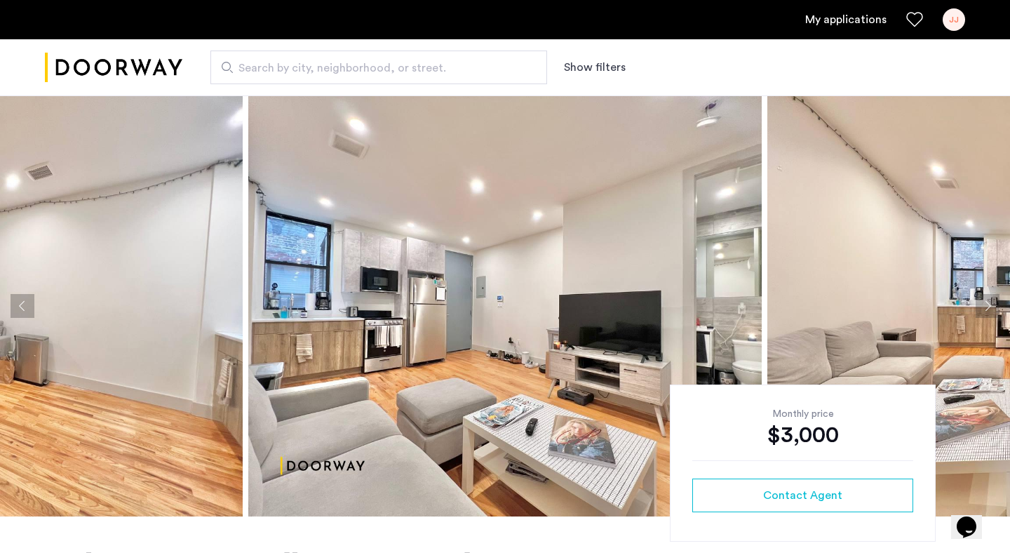
click at [992, 302] on button "Next apartment" at bounding box center [988, 306] width 24 height 24
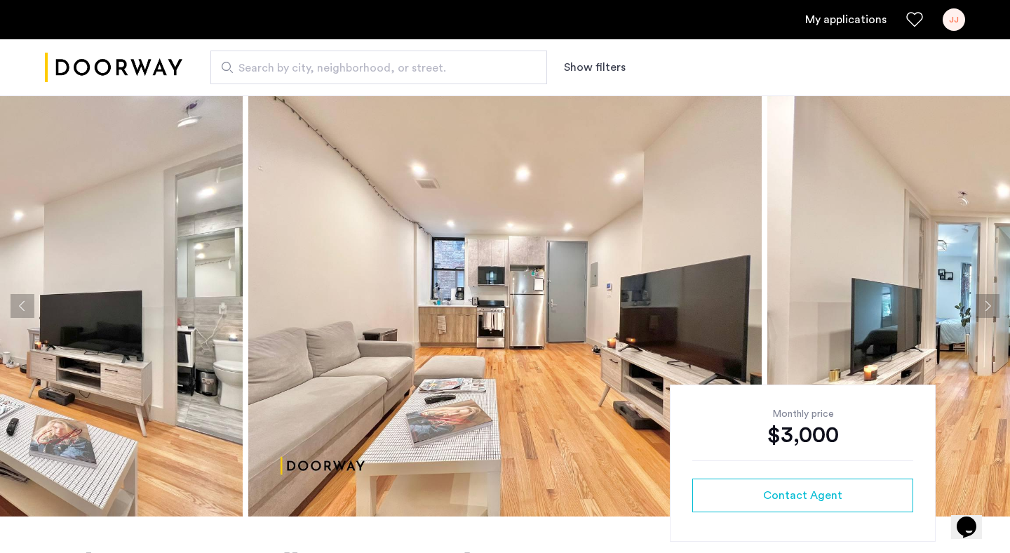
click at [992, 302] on button "Next apartment" at bounding box center [988, 306] width 24 height 24
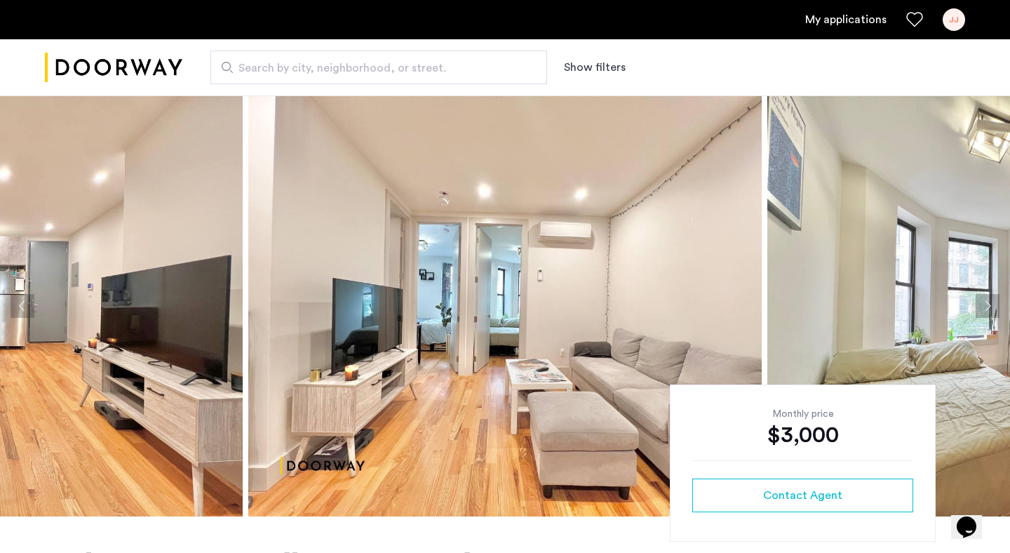
click at [992, 302] on button "Next apartment" at bounding box center [988, 306] width 24 height 24
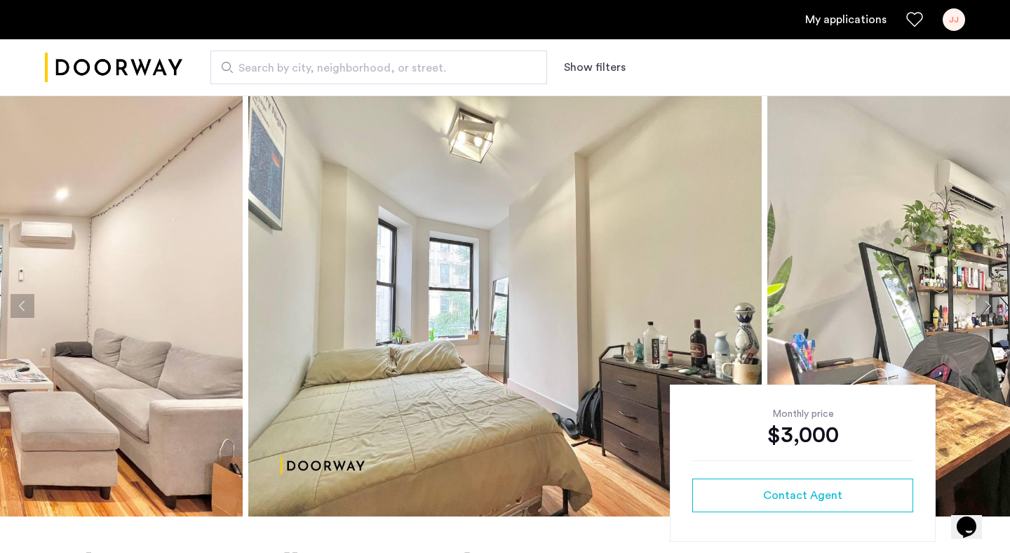
click at [992, 302] on button "Next apartment" at bounding box center [988, 306] width 24 height 24
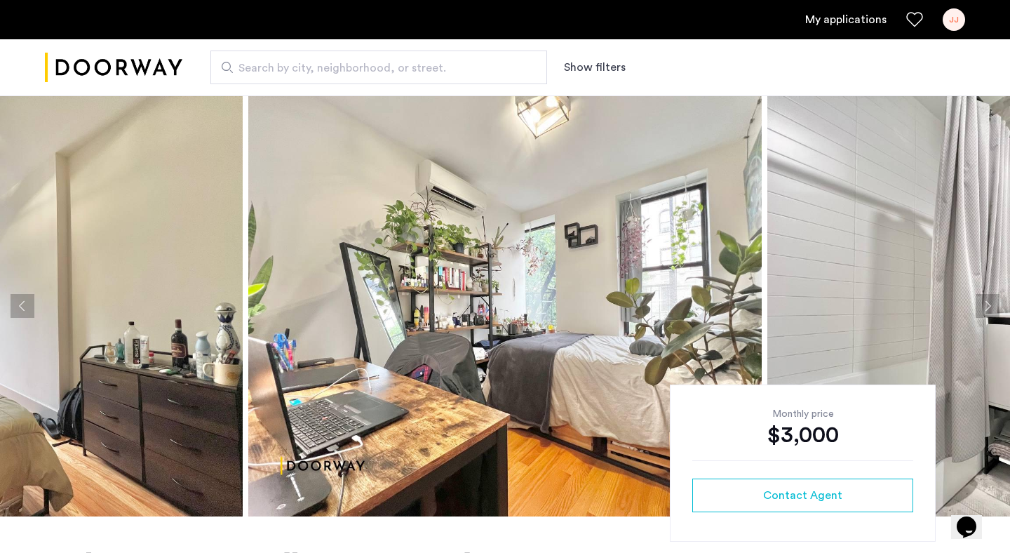
click at [992, 302] on button "Next apartment" at bounding box center [988, 306] width 24 height 24
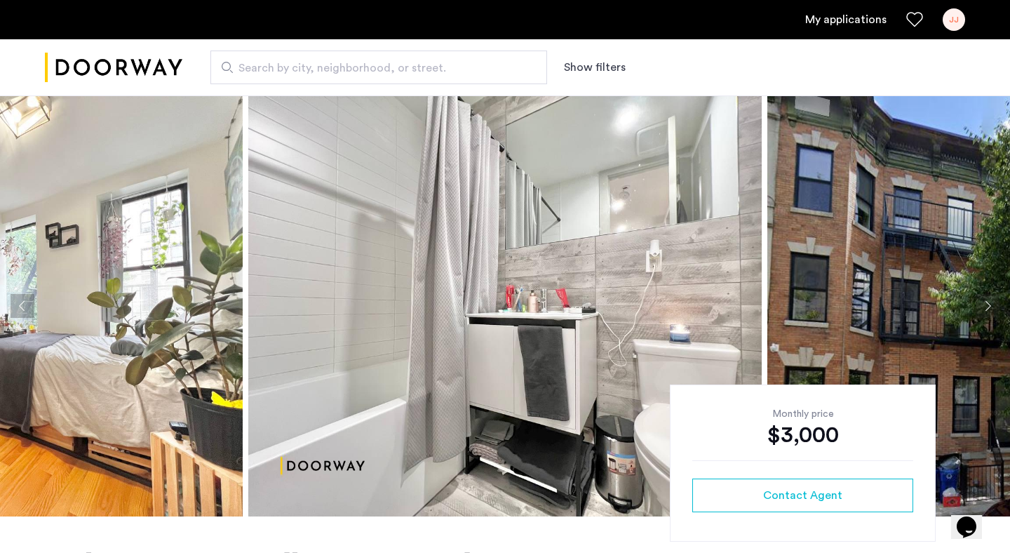
click at [992, 302] on button "Next apartment" at bounding box center [988, 306] width 24 height 24
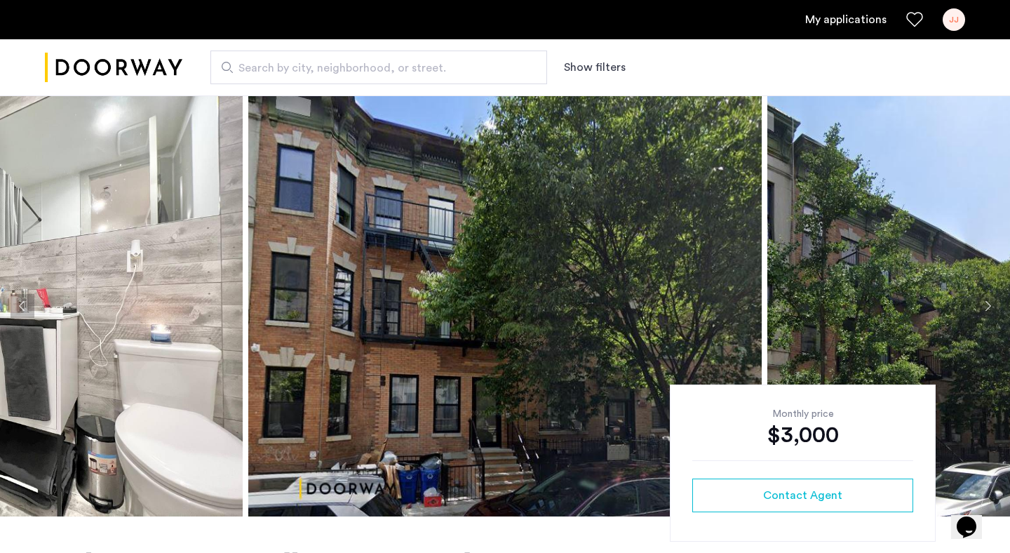
click at [992, 302] on button "Next apartment" at bounding box center [988, 306] width 24 height 24
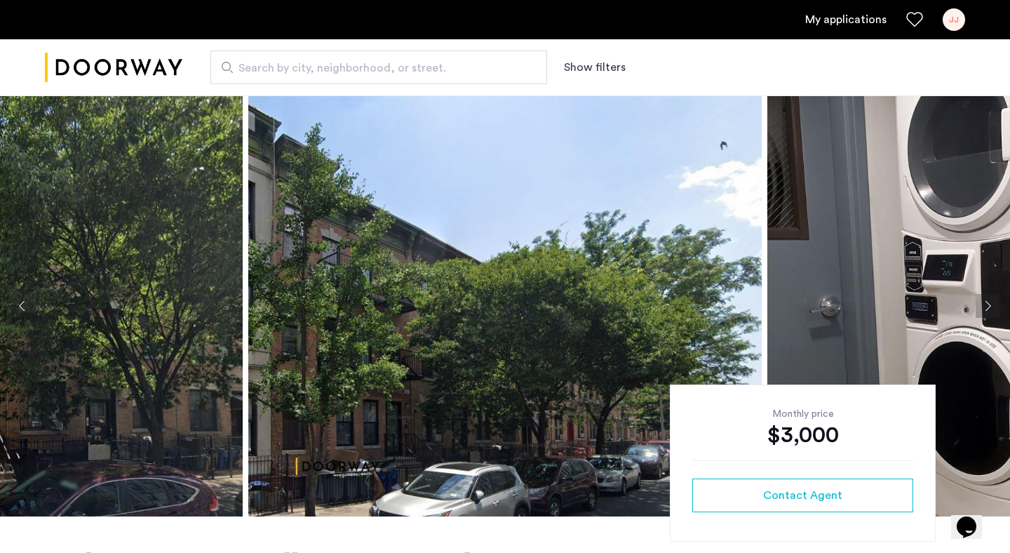
click at [992, 302] on button "Next apartment" at bounding box center [988, 306] width 24 height 24
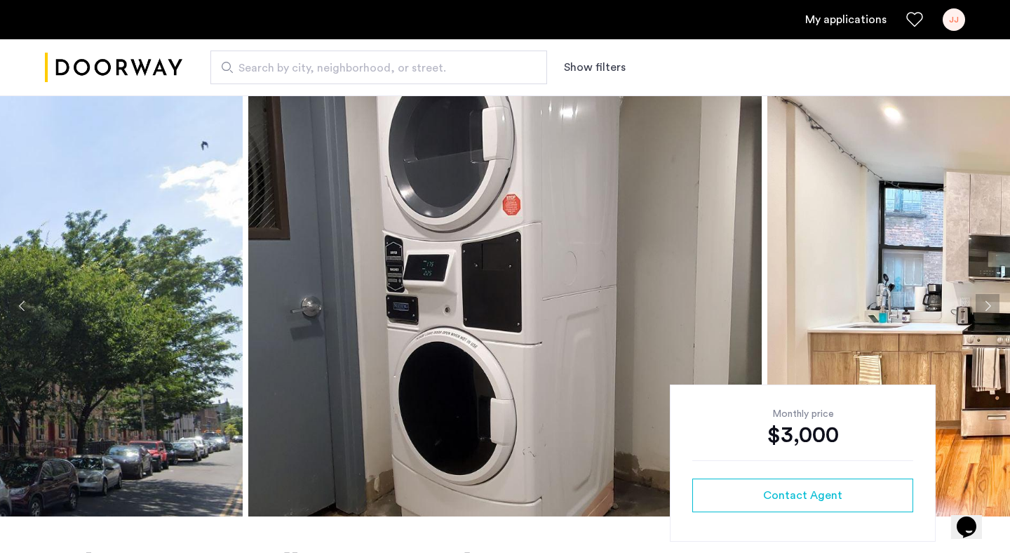
click at [992, 302] on button "Next apartment" at bounding box center [988, 306] width 24 height 24
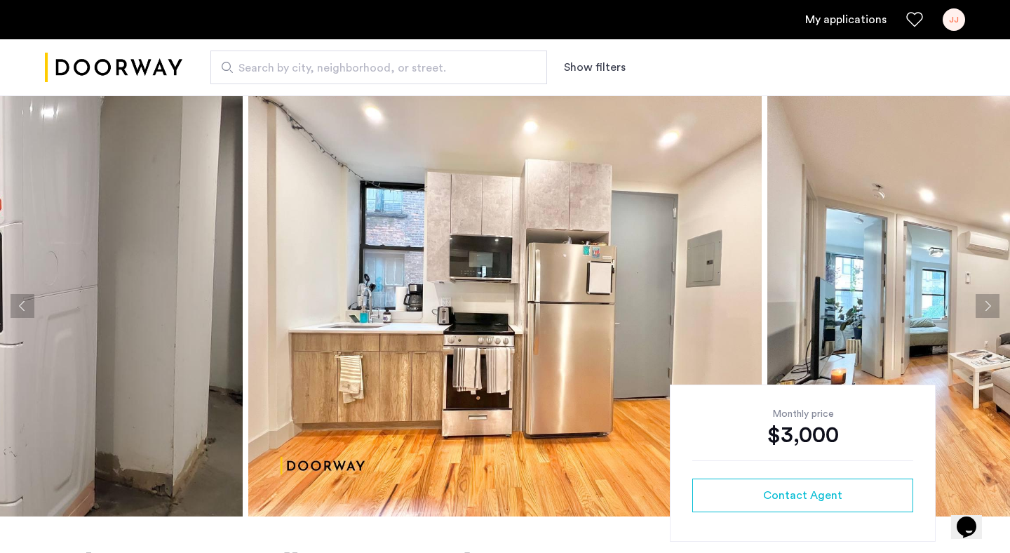
click at [992, 302] on button "Next apartment" at bounding box center [988, 306] width 24 height 24
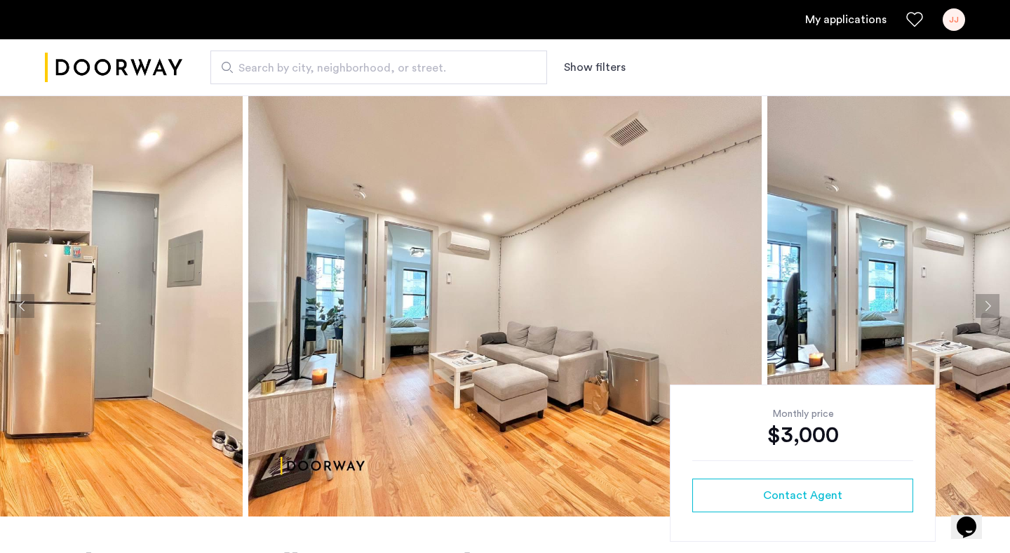
click at [441, 250] on img at bounding box center [505, 305] width 514 height 421
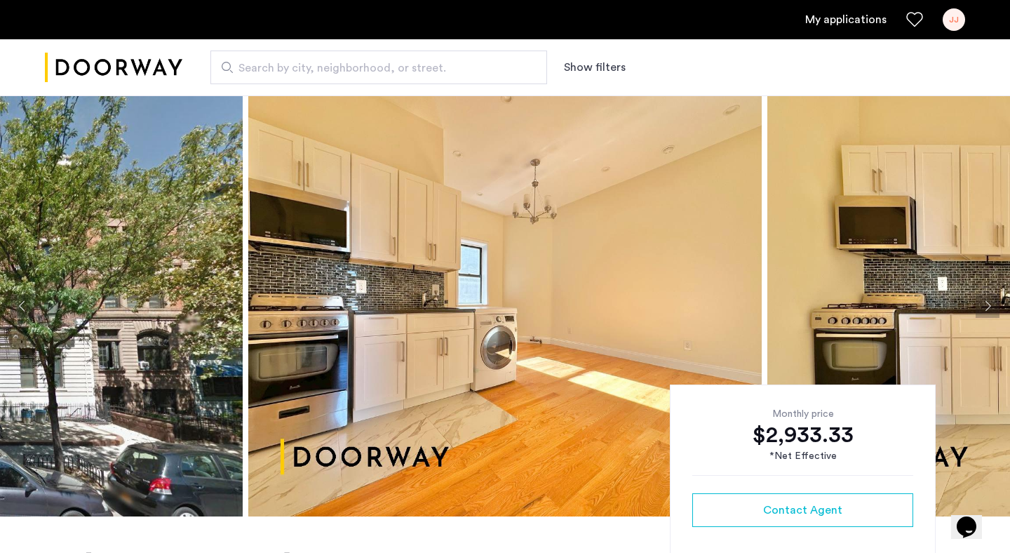
click at [431, 253] on img at bounding box center [505, 305] width 514 height 421
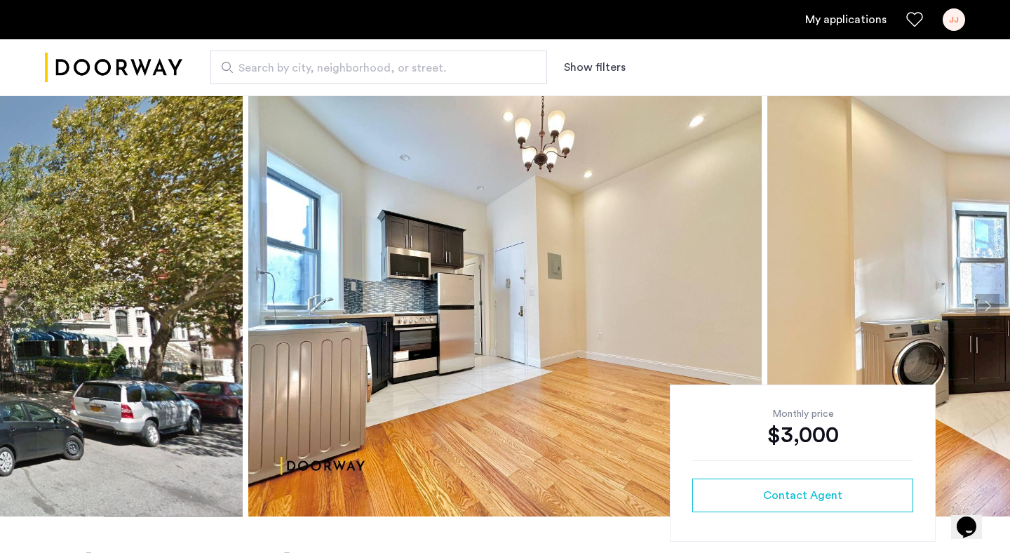
click at [429, 274] on img at bounding box center [505, 305] width 514 height 421
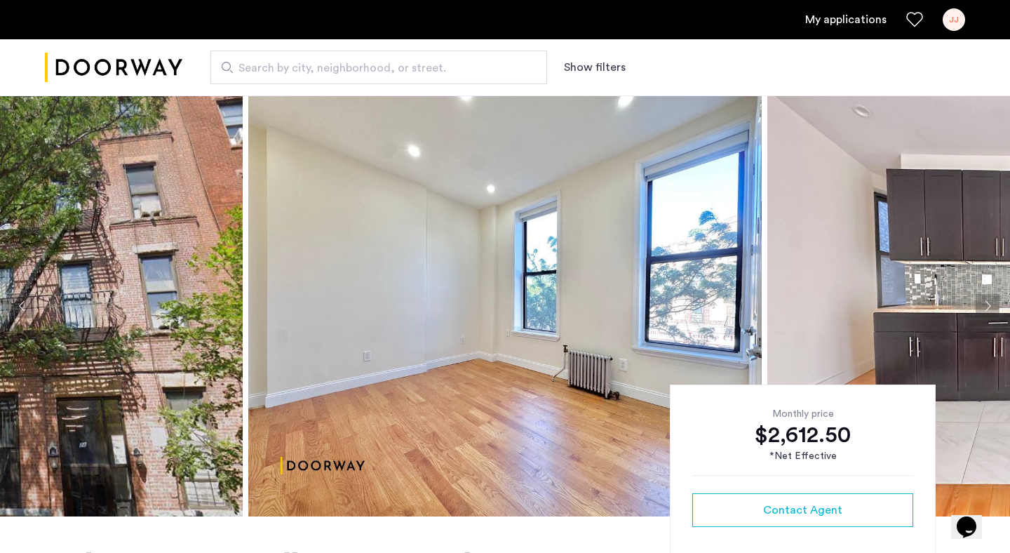
click at [427, 270] on img at bounding box center [505, 305] width 514 height 421
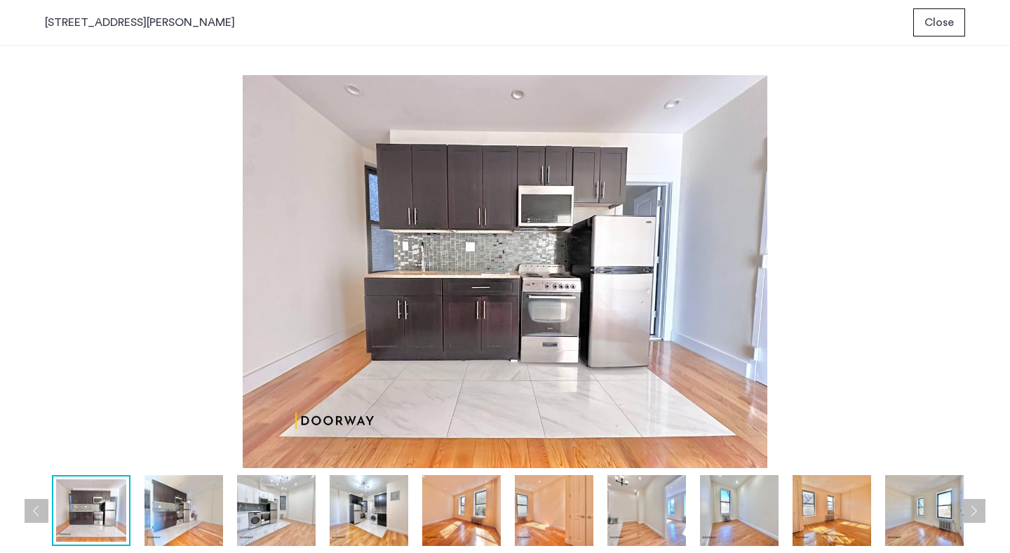
click at [923, 29] on button "Close" at bounding box center [940, 22] width 52 height 28
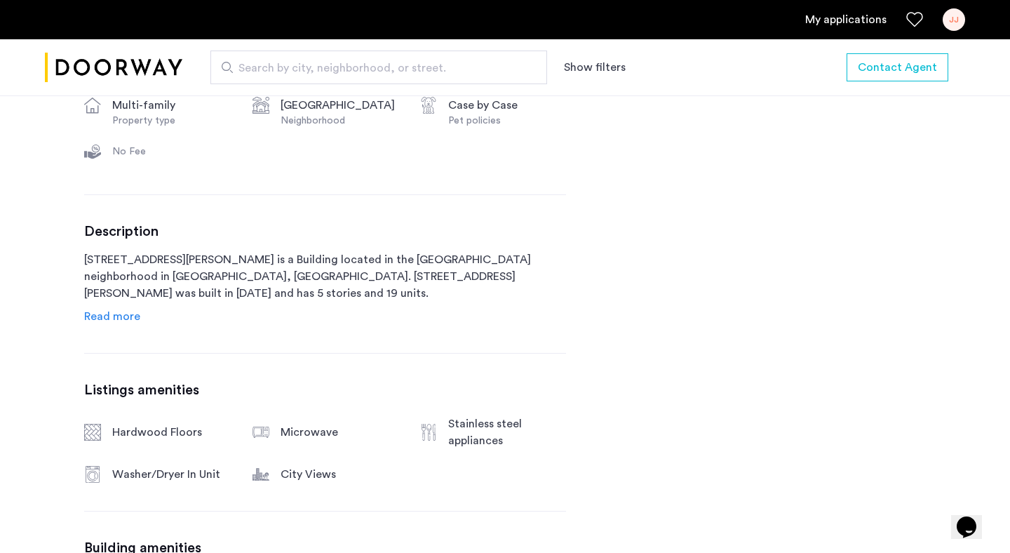
scroll to position [640, 0]
click at [126, 312] on span "Read more" at bounding box center [112, 315] width 56 height 11
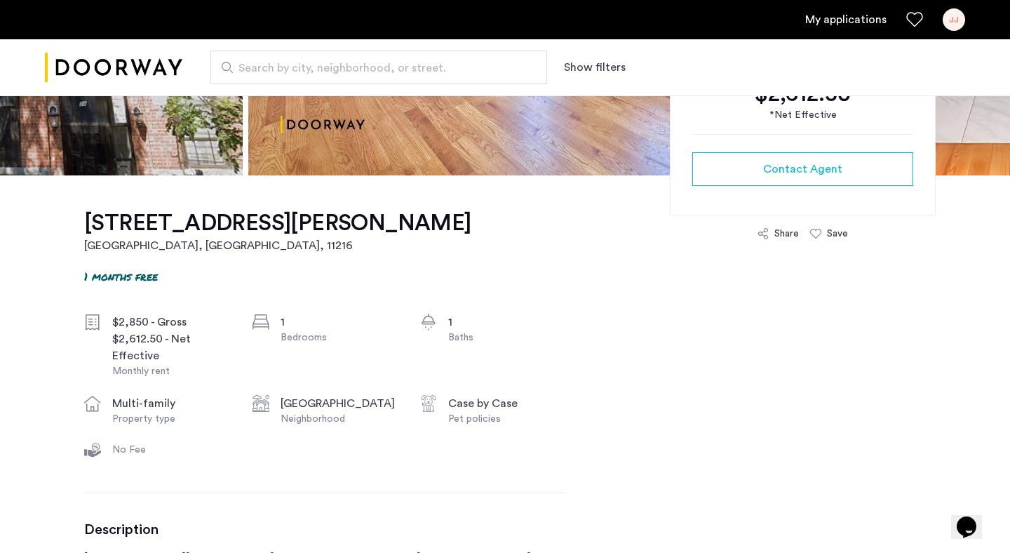
scroll to position [409, 0]
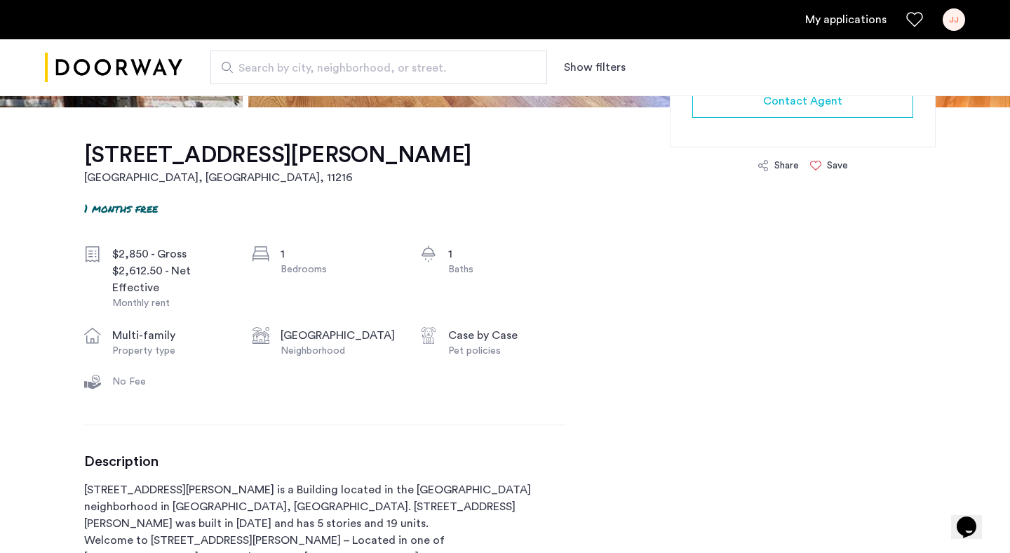
click at [817, 163] on icon at bounding box center [815, 165] width 11 height 11
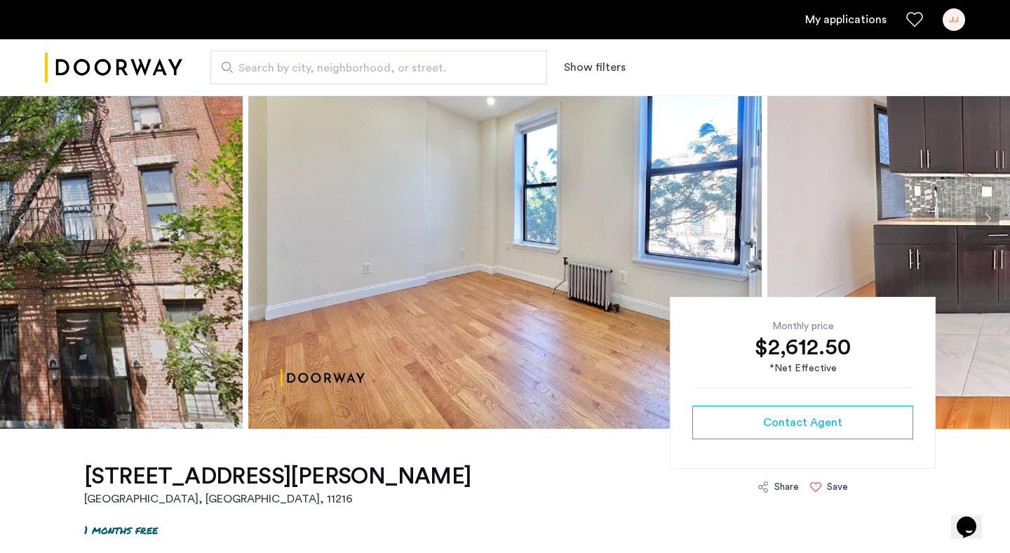
scroll to position [0, 0]
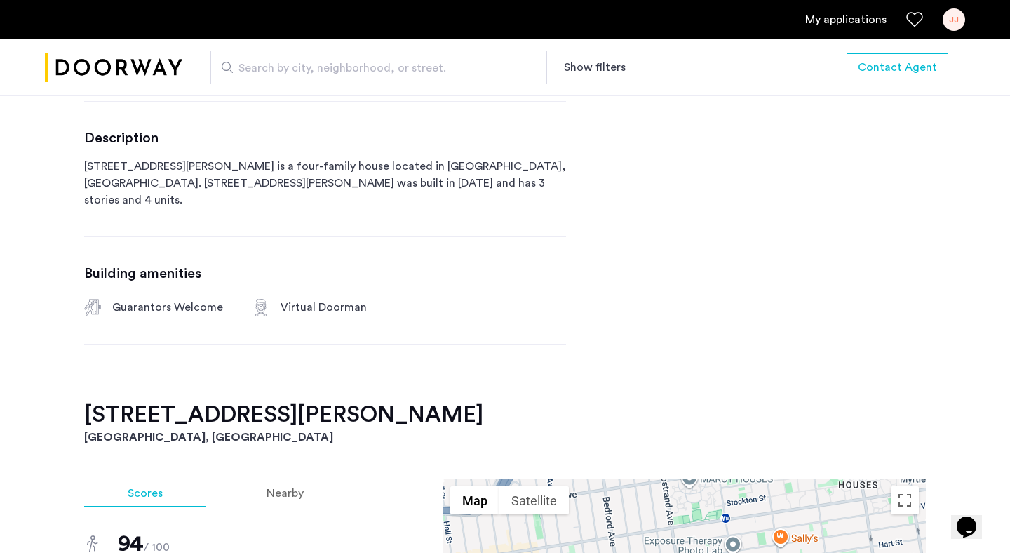
scroll to position [667, 0]
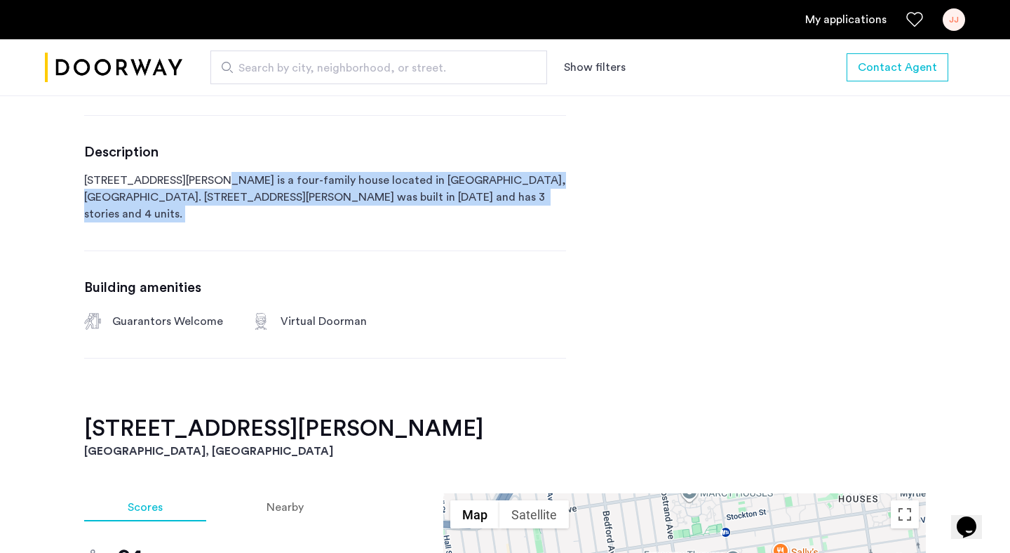
drag, startPoint x: 207, startPoint y: 175, endPoint x: 196, endPoint y: 215, distance: 41.5
click at [196, 215] on p "[STREET_ADDRESS][PERSON_NAME] is a four-family house located in [GEOGRAPHIC_DAT…" at bounding box center [325, 197] width 482 height 51
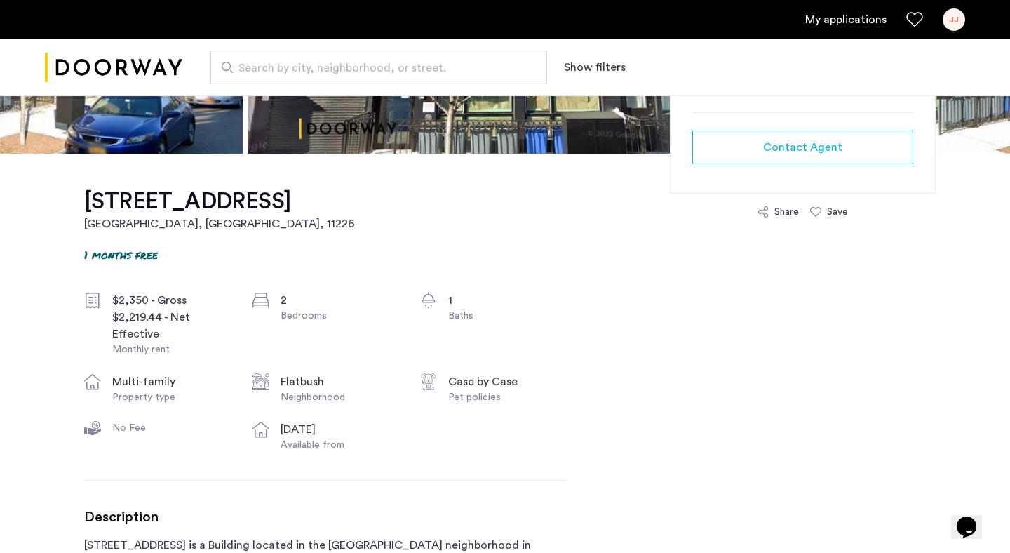
scroll to position [367, 0]
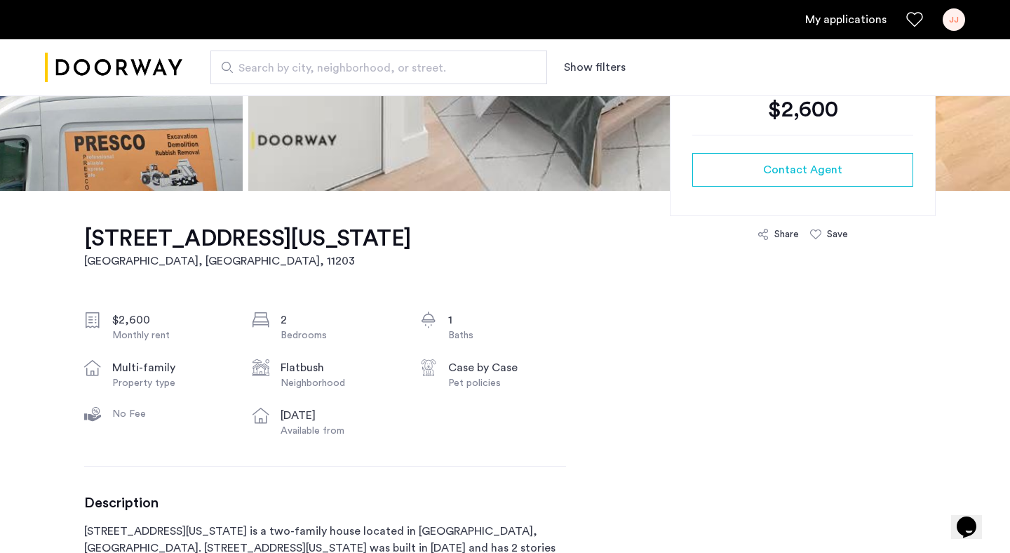
scroll to position [325, 0]
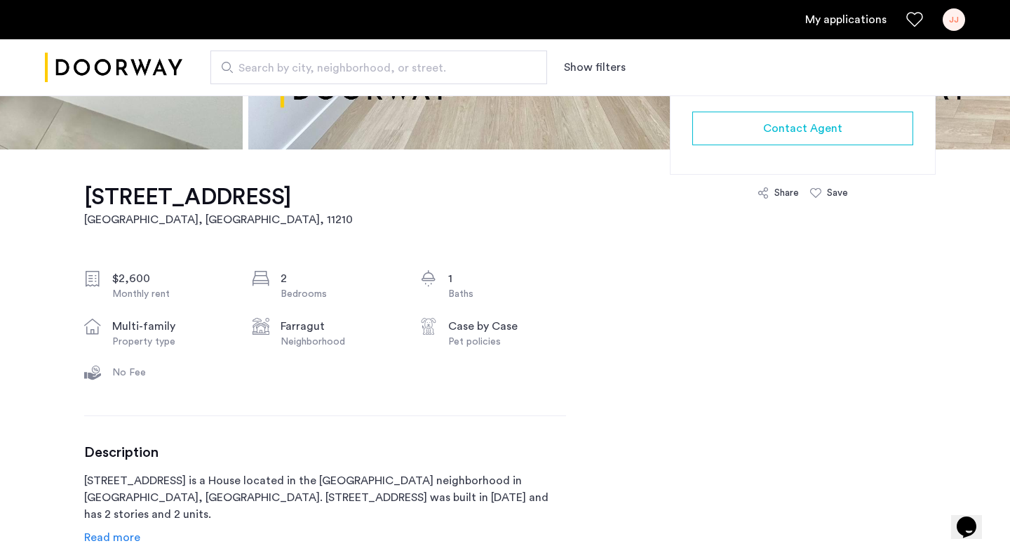
scroll to position [318, 0]
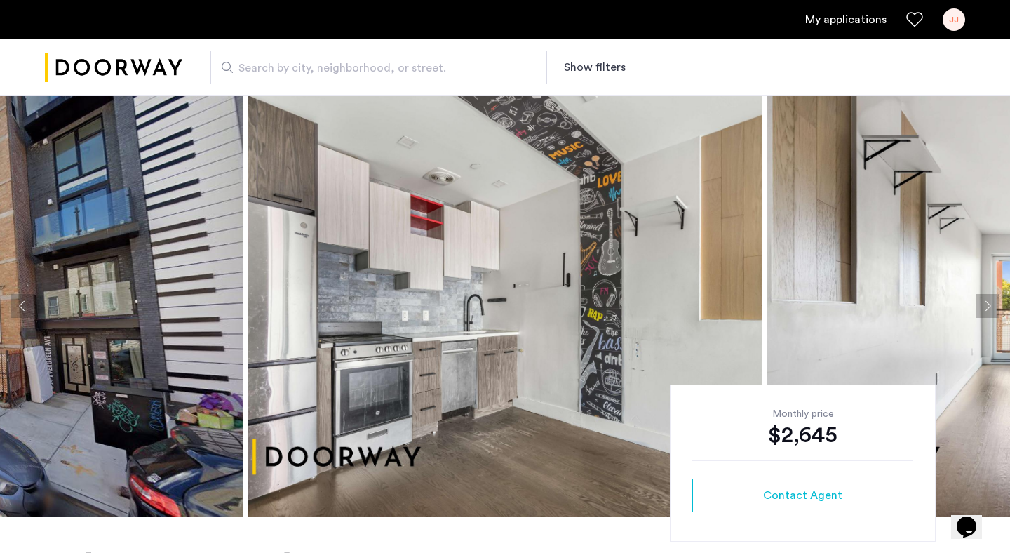
click at [392, 300] on img at bounding box center [505, 305] width 514 height 421
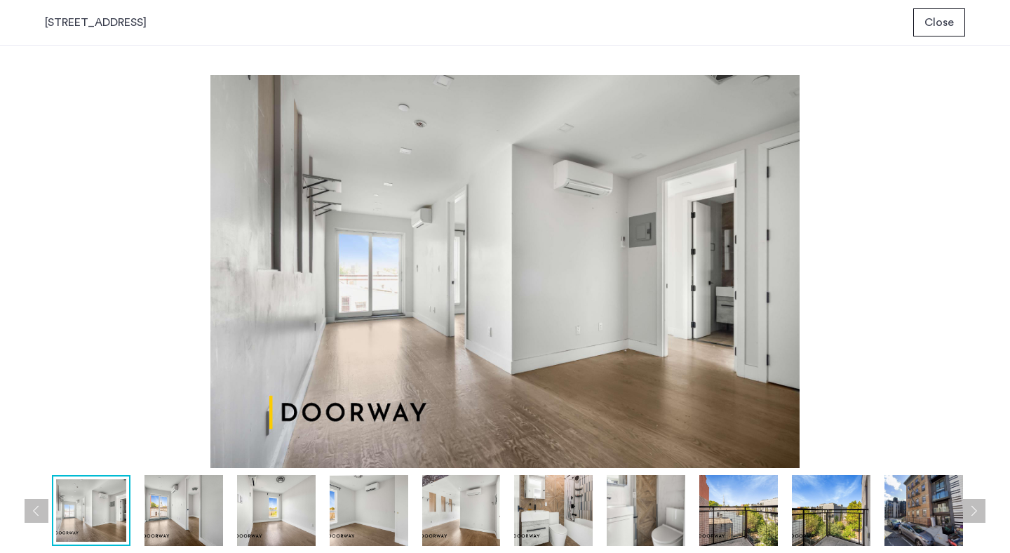
click at [943, 27] on span "Close" at bounding box center [939, 22] width 29 height 17
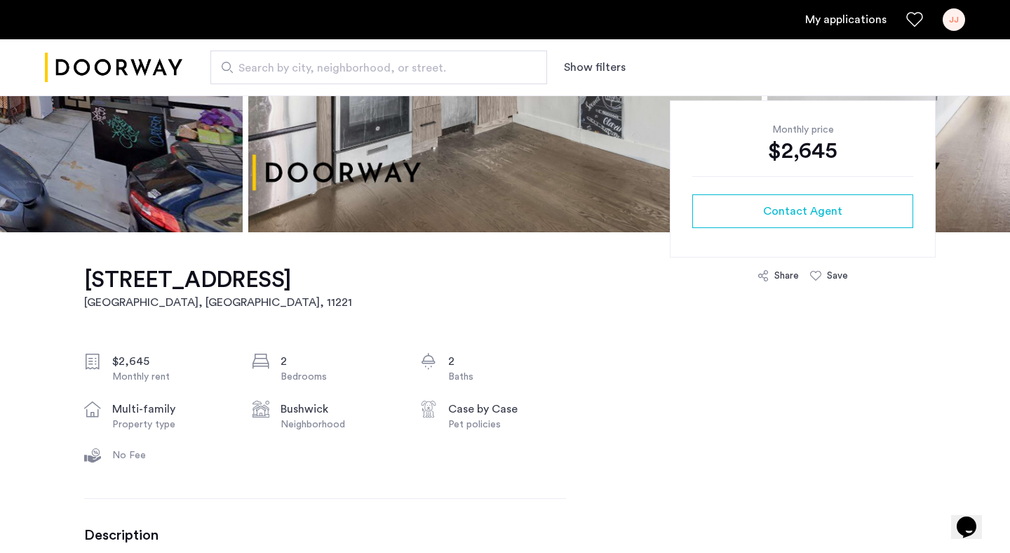
scroll to position [287, 0]
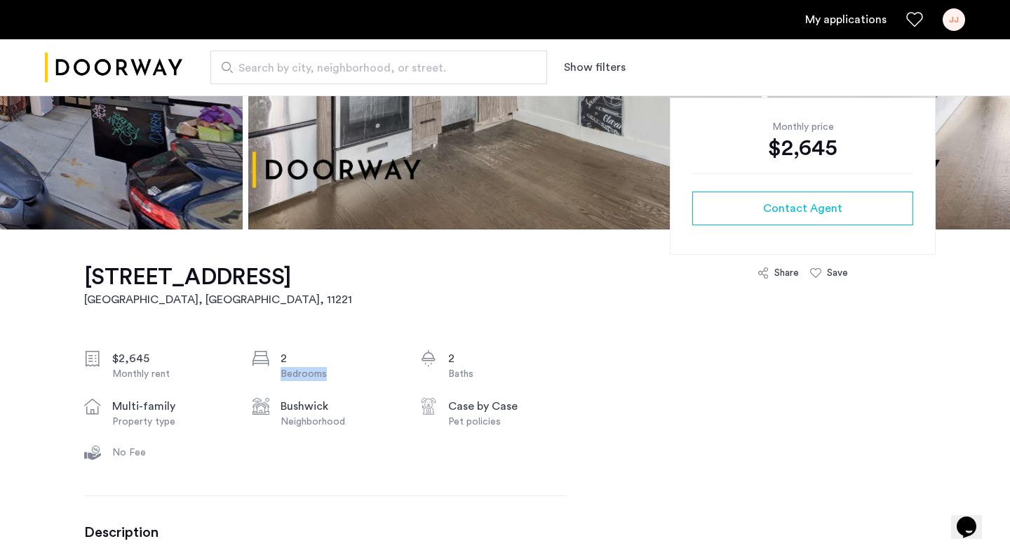
drag, startPoint x: 288, startPoint y: 364, endPoint x: 332, endPoint y: 369, distance: 43.8
click at [332, 369] on div "2 Bedrooms" at bounding box center [340, 365] width 118 height 31
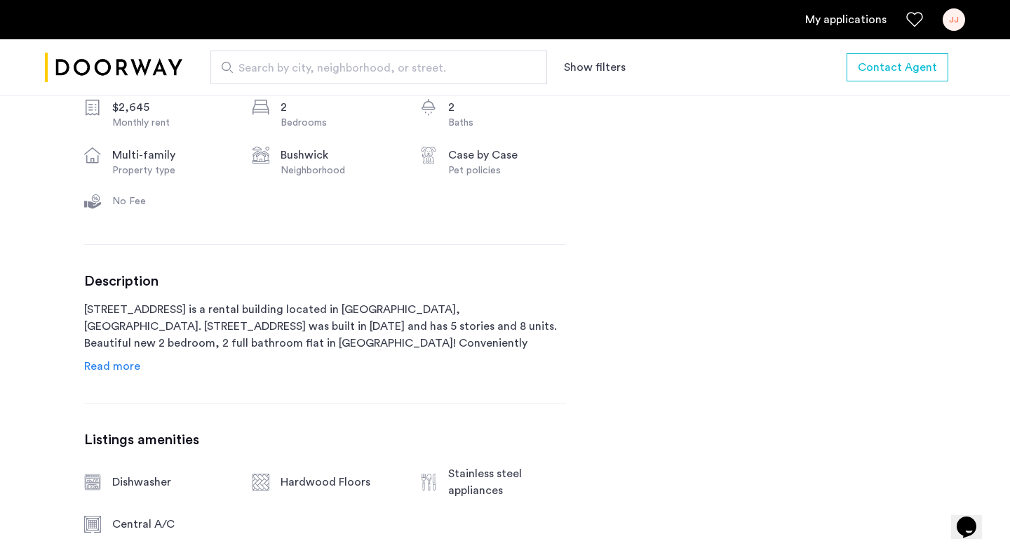
scroll to position [551, 0]
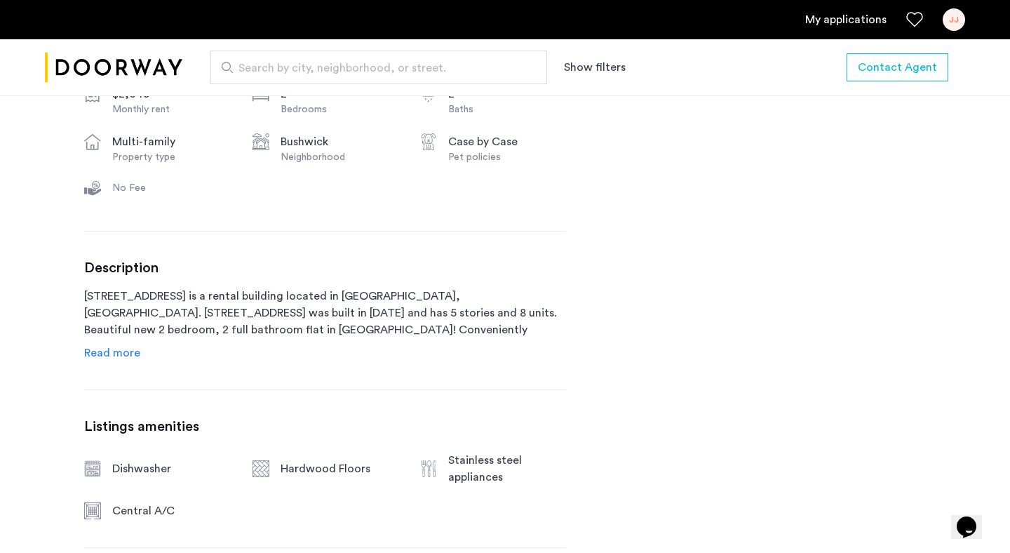
click at [138, 351] on div "Description 334 Evergreen Avenue is a rental building located in Brooklyn, NY. …" at bounding box center [325, 311] width 482 height 102
click at [136, 356] on span "Read more" at bounding box center [112, 352] width 56 height 11
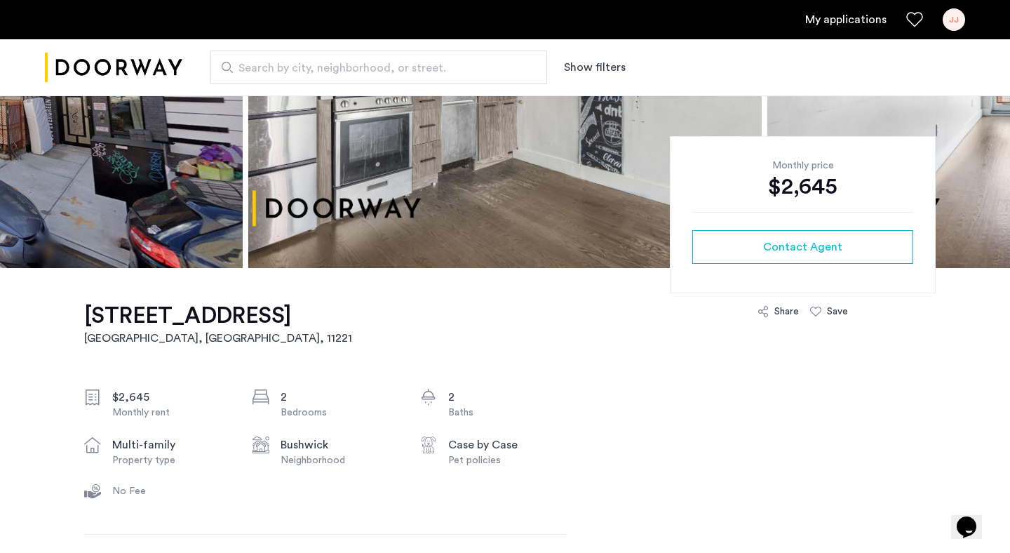
scroll to position [246, 0]
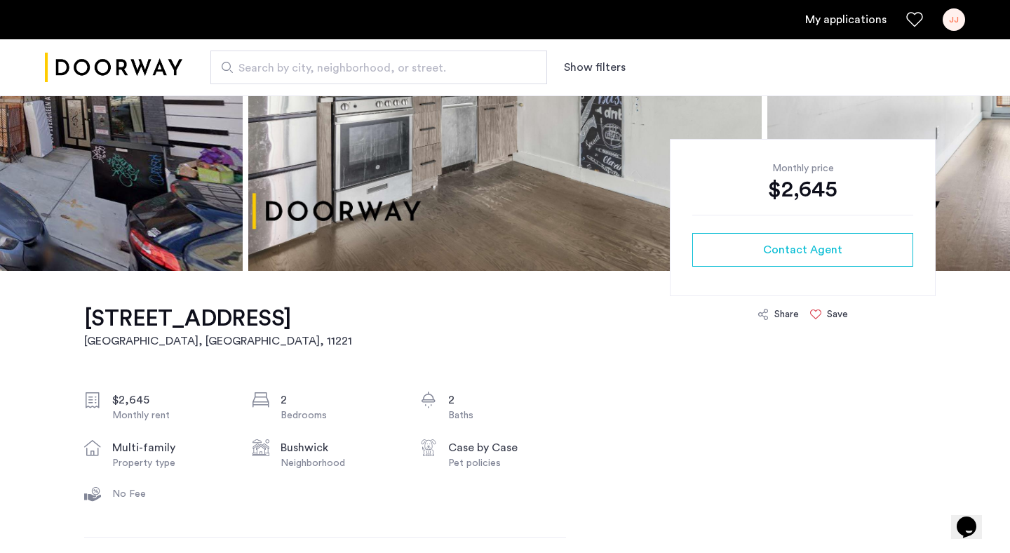
click at [816, 312] on icon at bounding box center [815, 314] width 11 height 11
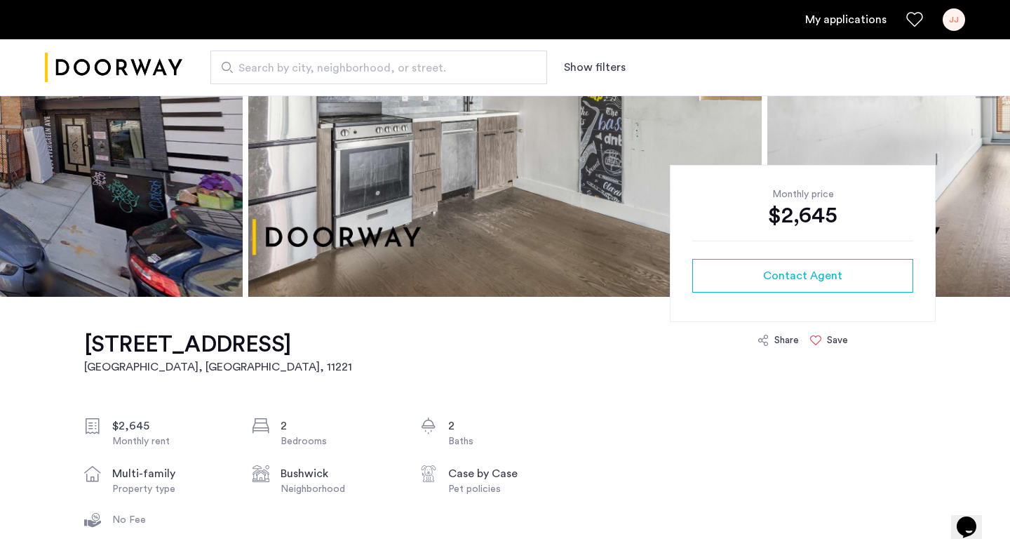
scroll to position [133, 0]
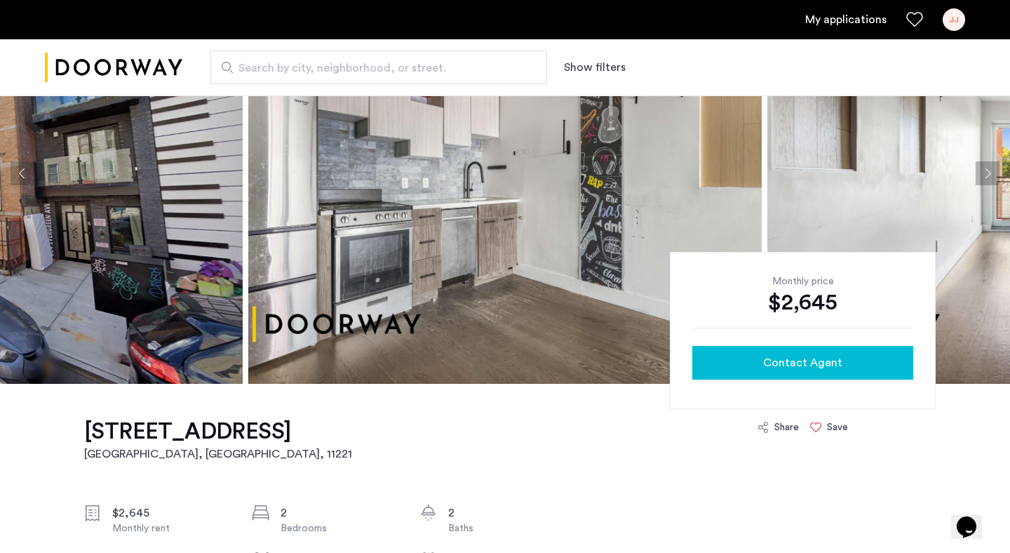
click at [823, 353] on button "Contact Agent" at bounding box center [803, 363] width 221 height 34
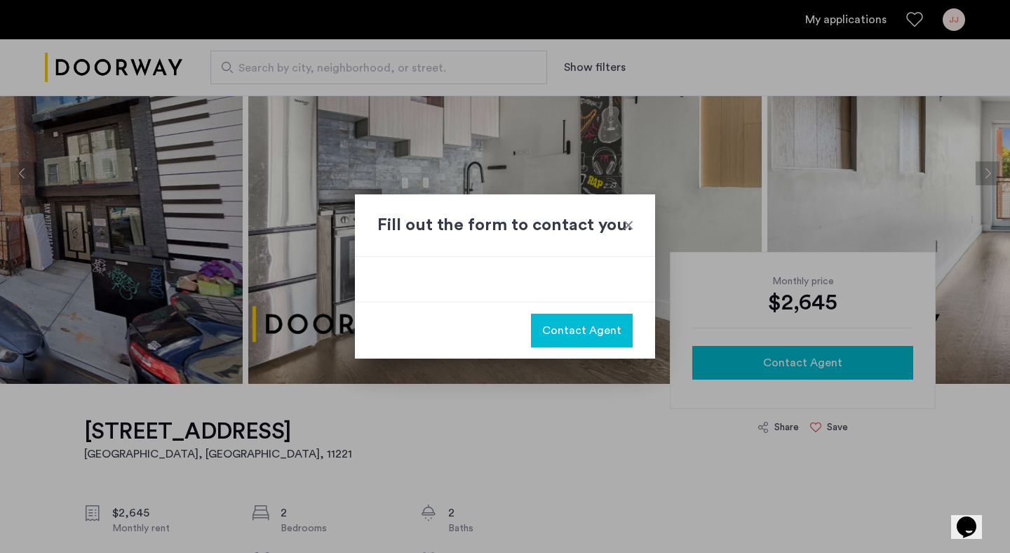
scroll to position [0, 0]
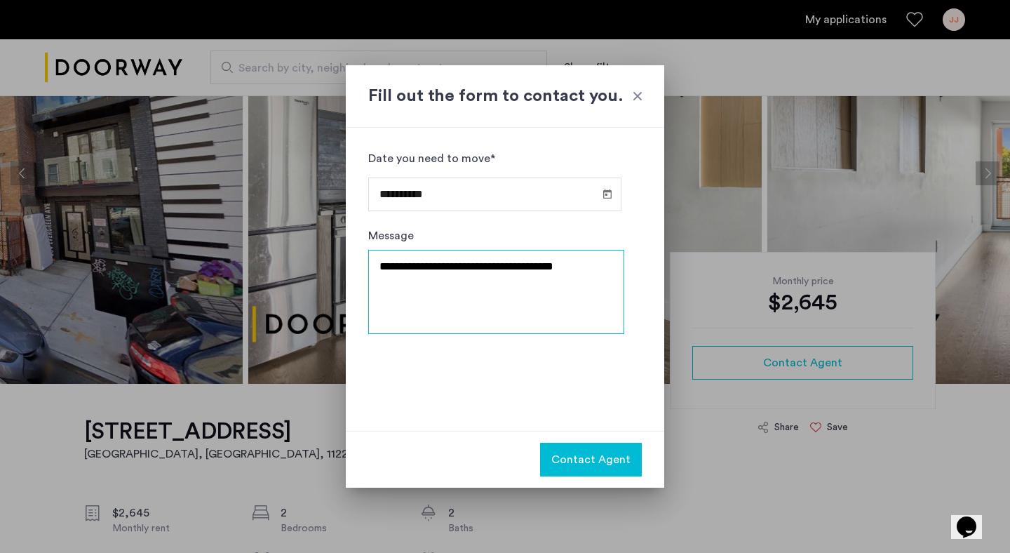
click at [552, 262] on textarea "**********" at bounding box center [496, 292] width 256 height 84
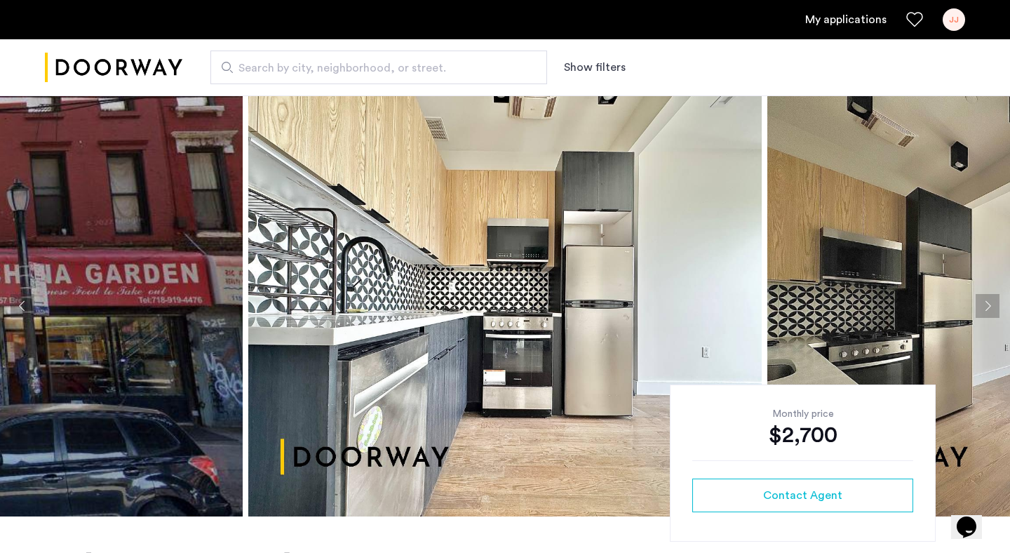
click at [423, 290] on img at bounding box center [505, 305] width 514 height 421
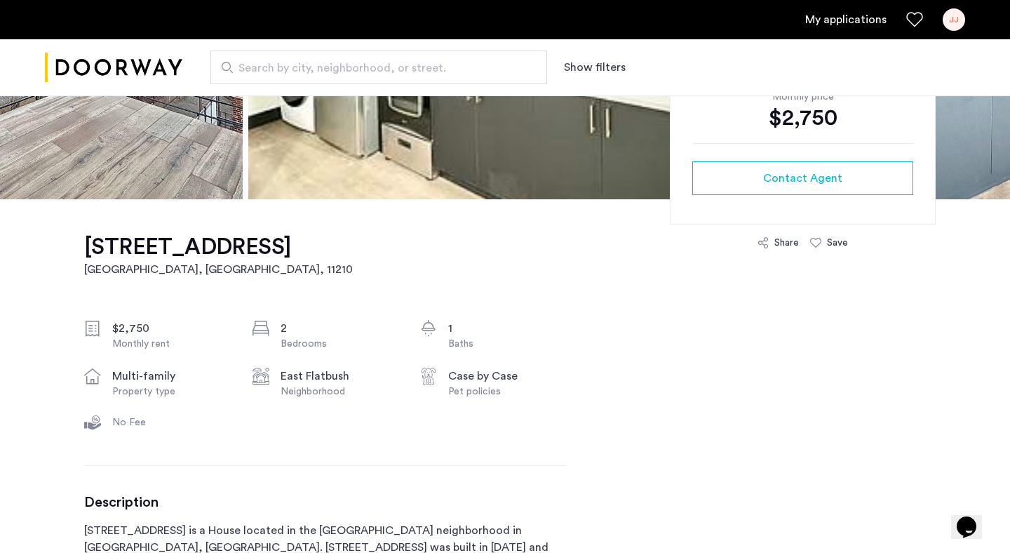
scroll to position [321, 0]
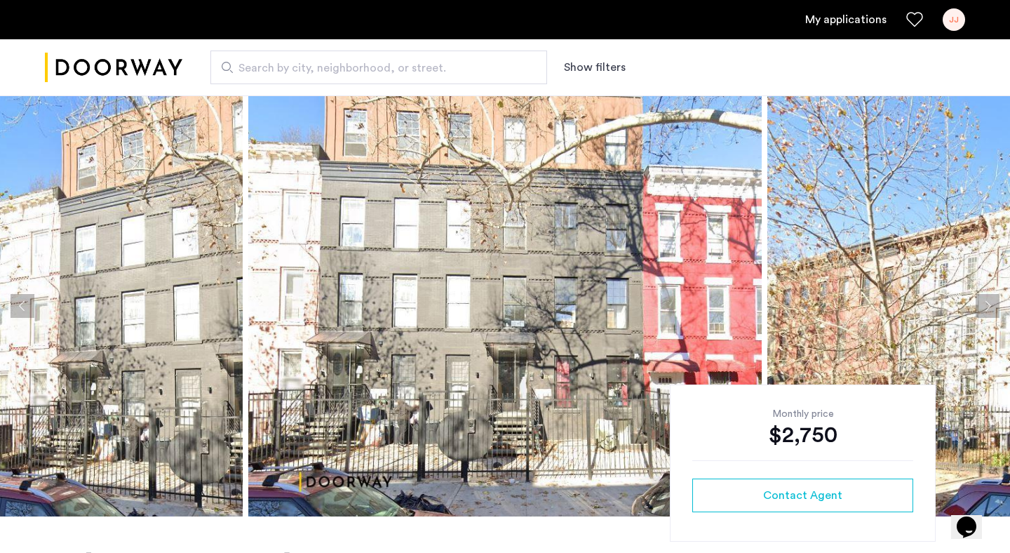
click at [385, 303] on img at bounding box center [505, 305] width 514 height 421
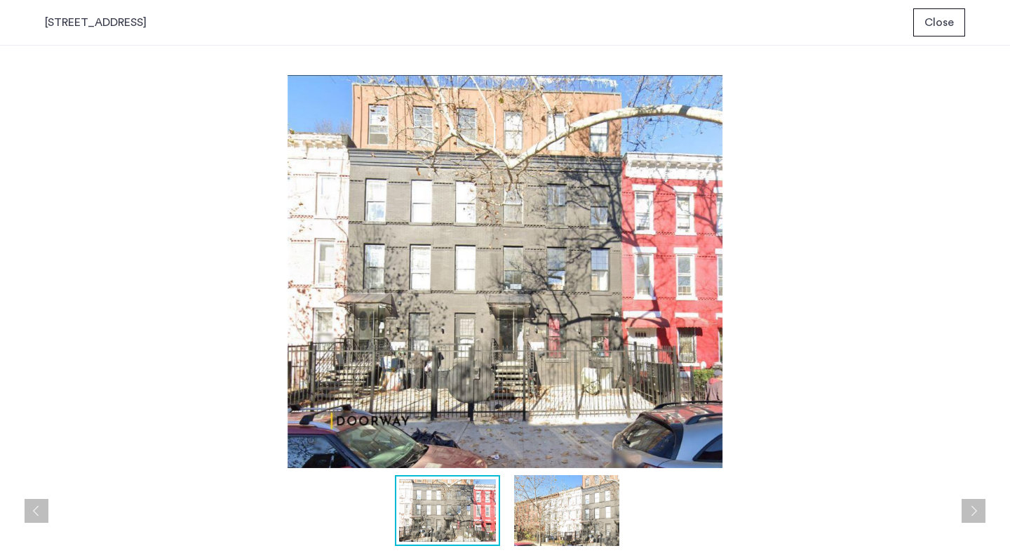
click at [952, 18] on span "Close" at bounding box center [939, 22] width 29 height 17
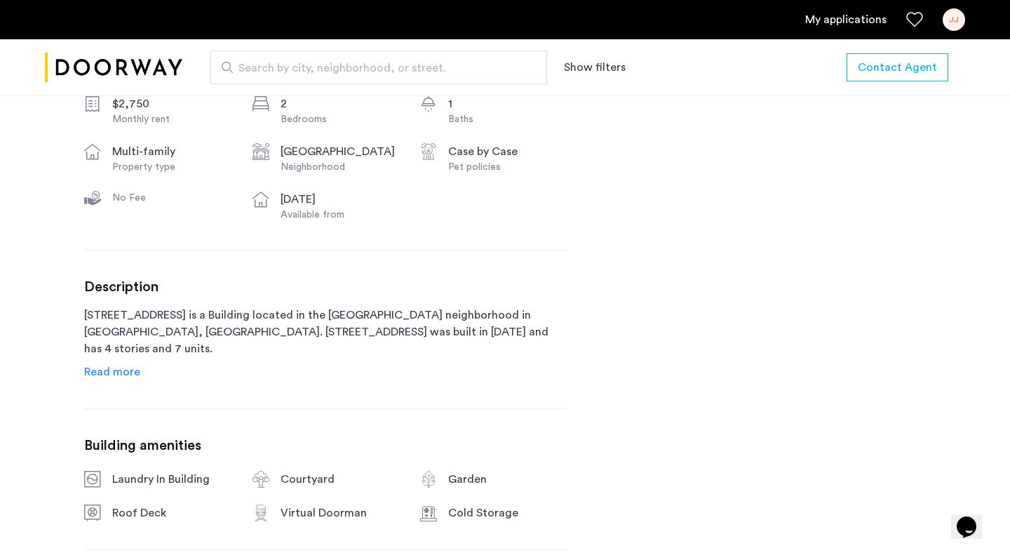
scroll to position [545, 0]
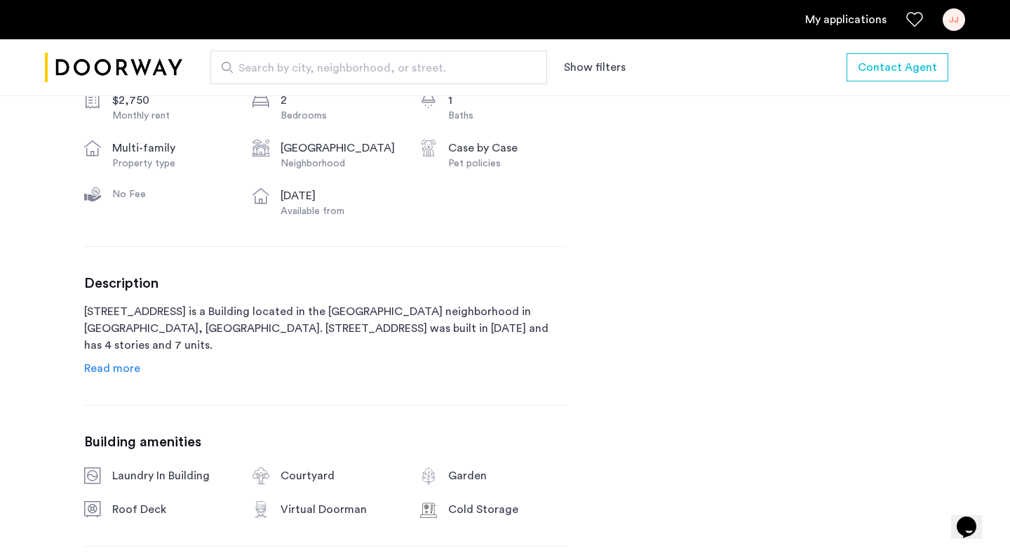
click at [133, 373] on span "Read more" at bounding box center [112, 368] width 56 height 11
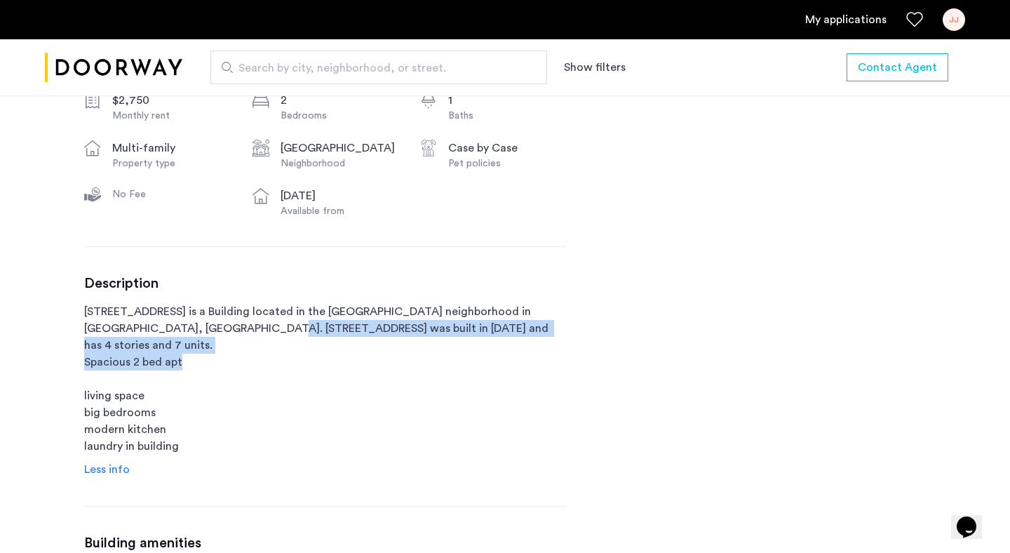
drag, startPoint x: 182, startPoint y: 324, endPoint x: 189, endPoint y: 348, distance: 24.9
click at [189, 348] on p "1267 Herkimer Street is a Building located in the Ocean Hill neighborhood in Br…" at bounding box center [325, 379] width 482 height 152
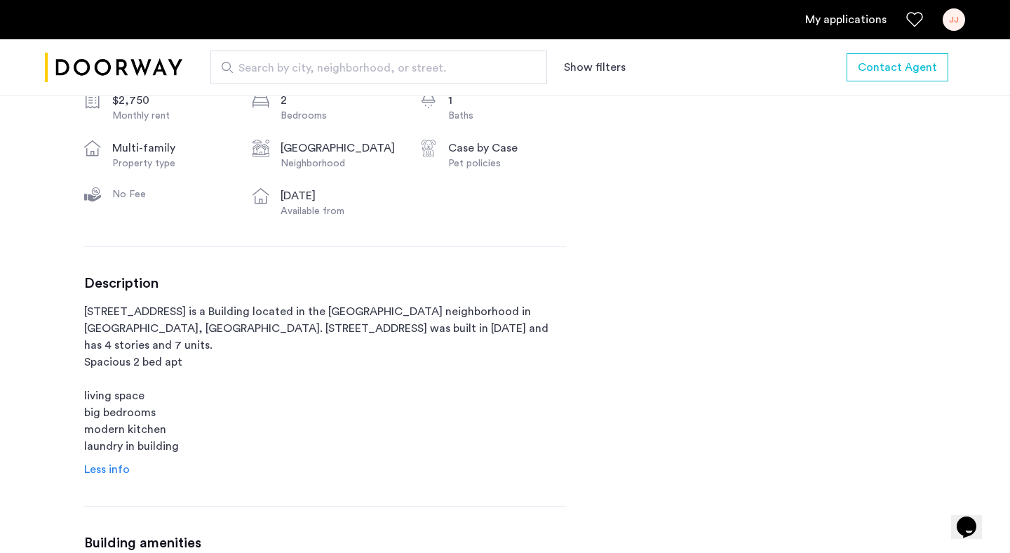
click at [185, 316] on p "1267 Herkimer Street is a Building located in the Ocean Hill neighborhood in Br…" at bounding box center [325, 379] width 482 height 152
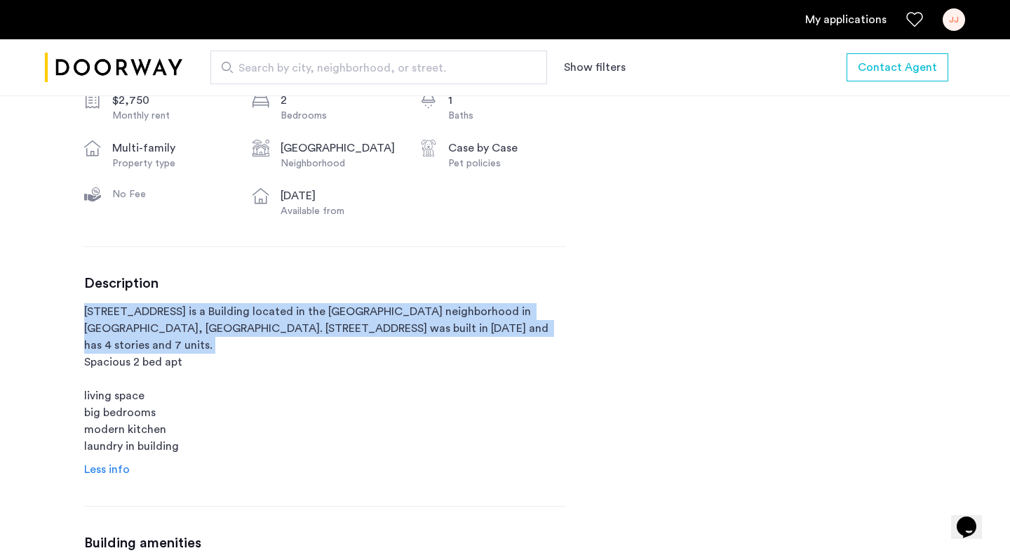
click at [185, 316] on p "1267 Herkimer Street is a Building located in the Ocean Hill neighborhood in Br…" at bounding box center [325, 379] width 482 height 152
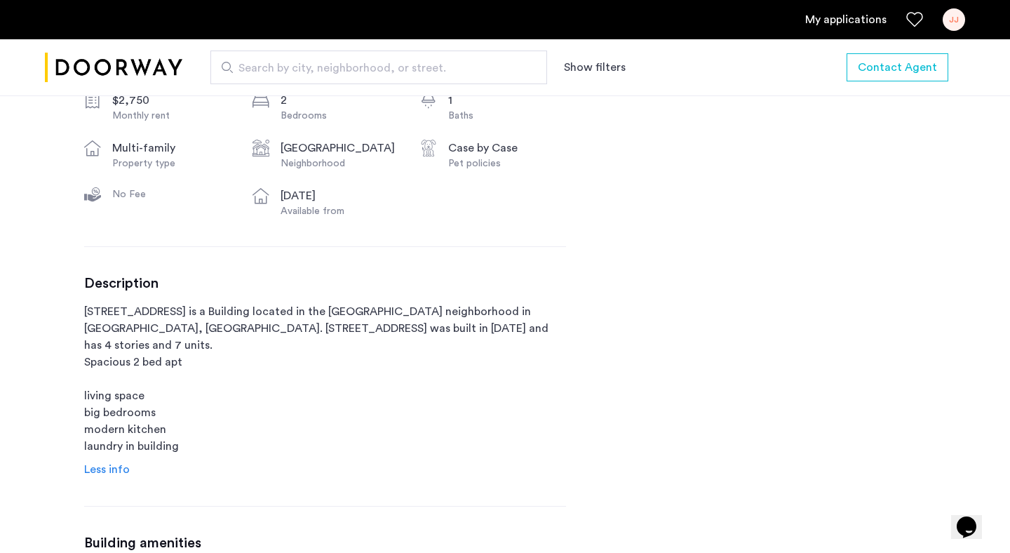
click at [180, 339] on p "1267 Herkimer Street is a Building located in the Ocean Hill neighborhood in Br…" at bounding box center [325, 379] width 482 height 152
click at [166, 339] on p "1267 Herkimer Street is a Building located in the Ocean Hill neighborhood in Br…" at bounding box center [325, 379] width 482 height 152
click at [137, 387] on p "1267 Herkimer Street is a Building located in the Ocean Hill neighborhood in Br…" at bounding box center [325, 379] width 482 height 152
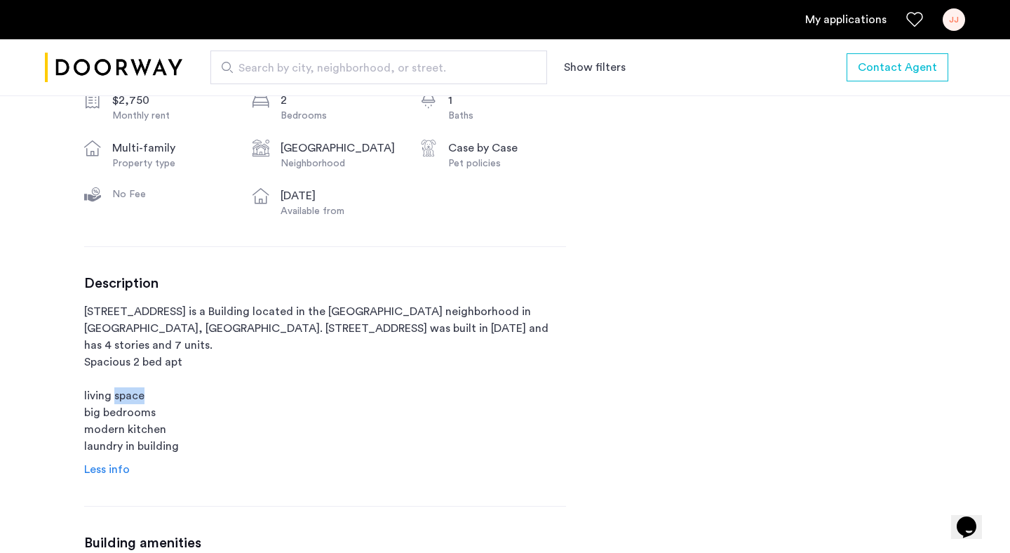
click at [137, 387] on p "1267 Herkimer Street is a Building located in the Ocean Hill neighborhood in Br…" at bounding box center [325, 379] width 482 height 152
click at [135, 403] on p "1267 Herkimer Street is a Building located in the Ocean Hill neighborhood in Br…" at bounding box center [325, 379] width 482 height 152
click at [136, 443] on p "1267 Herkimer Street is a Building located in the Ocean Hill neighborhood in Br…" at bounding box center [325, 379] width 482 height 152
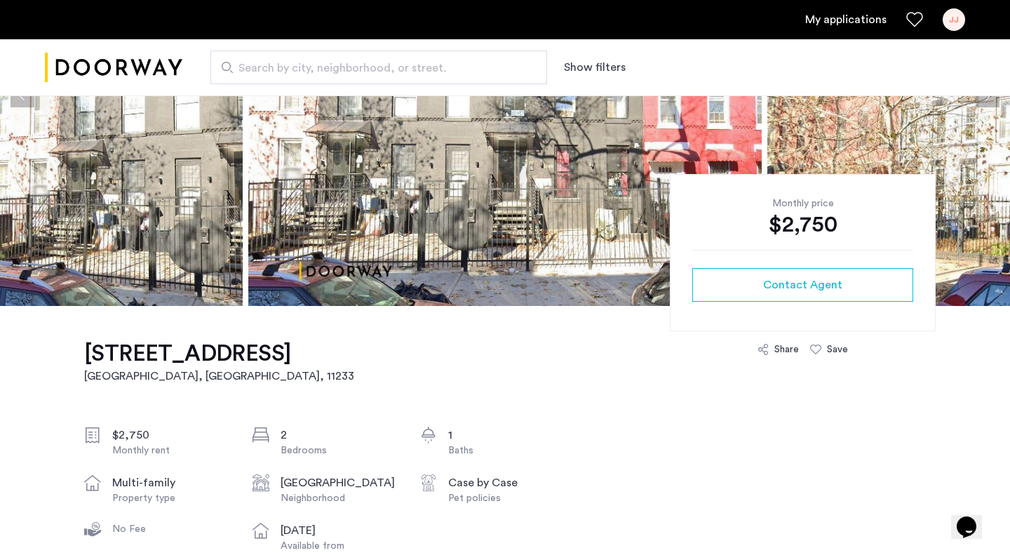
scroll to position [0, 0]
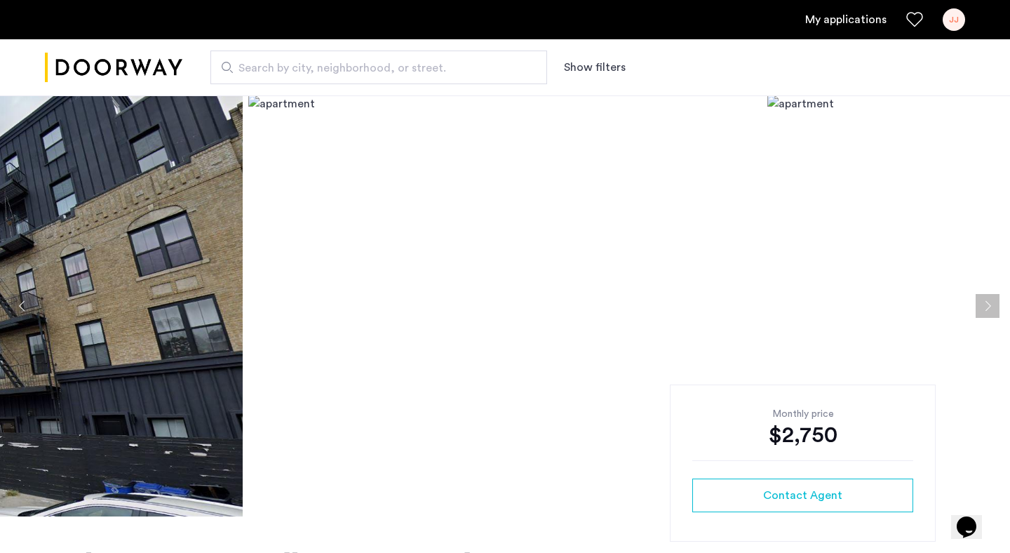
scroll to position [165, 0]
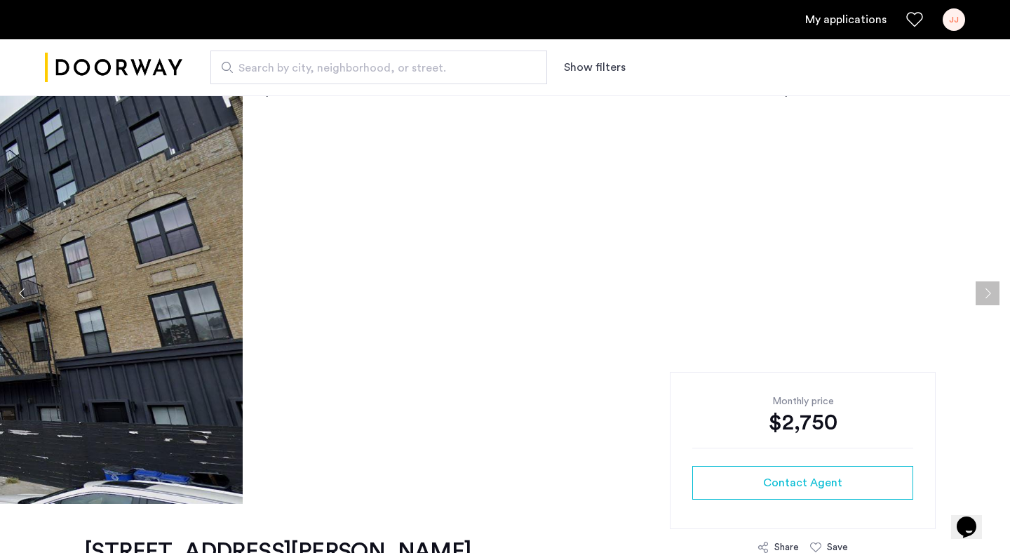
scroll to position [0, 0]
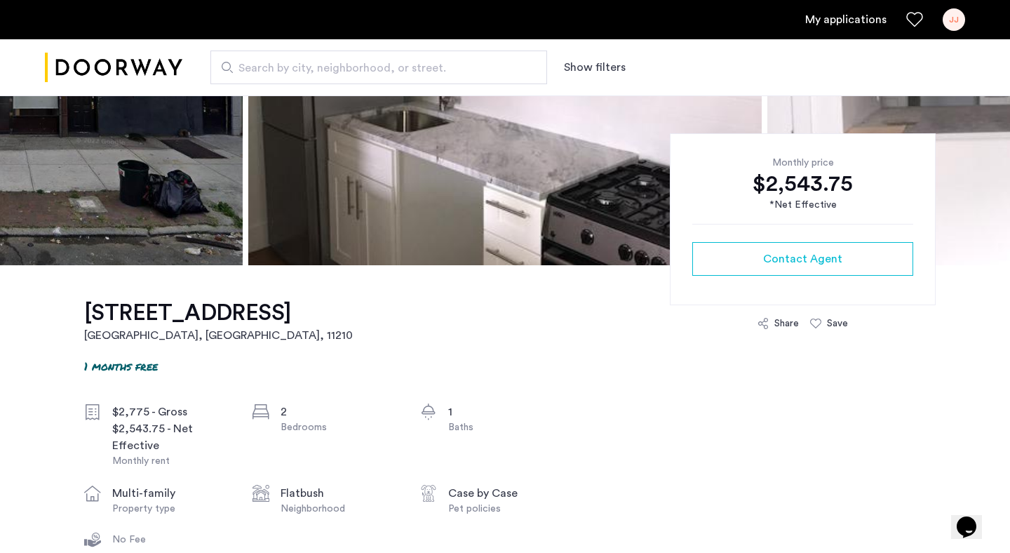
scroll to position [275, 0]
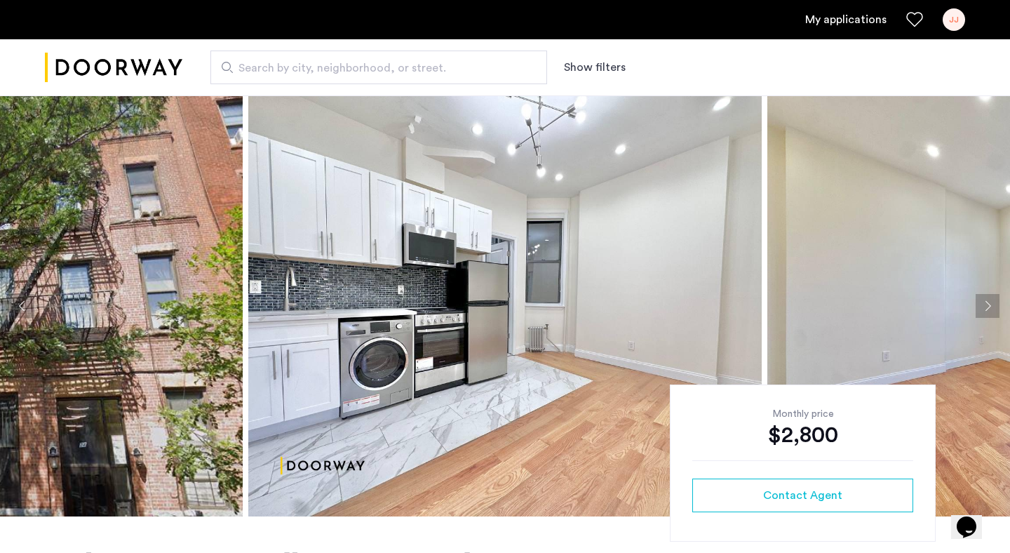
click at [349, 265] on img at bounding box center [505, 305] width 514 height 421
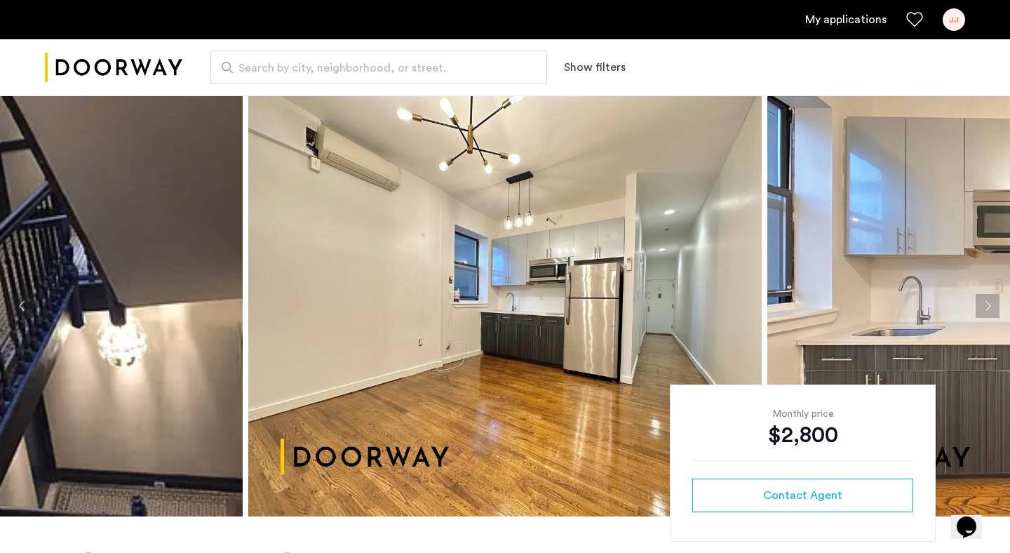
click at [399, 240] on img at bounding box center [505, 305] width 514 height 421
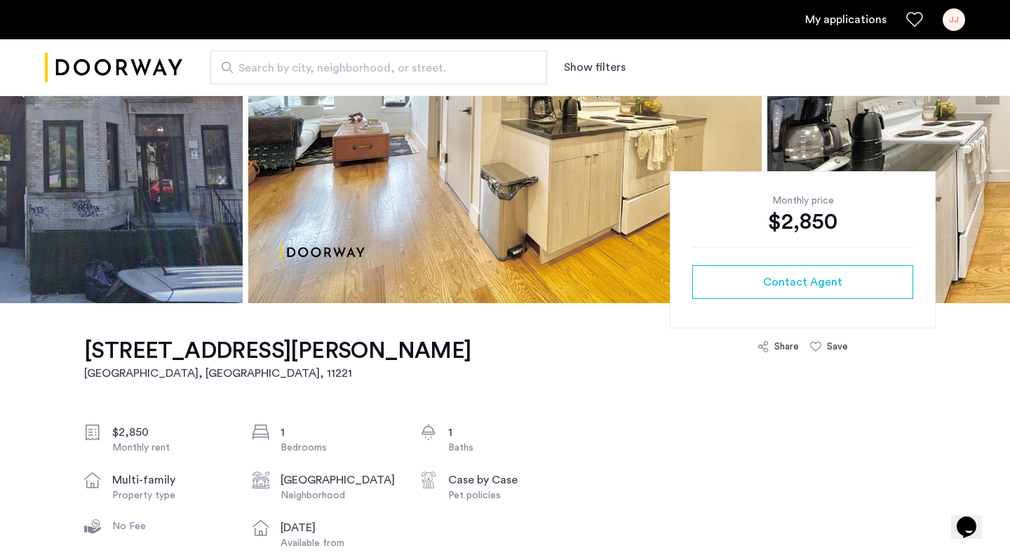
scroll to position [213, 0]
click at [408, 184] on img at bounding box center [505, 93] width 514 height 421
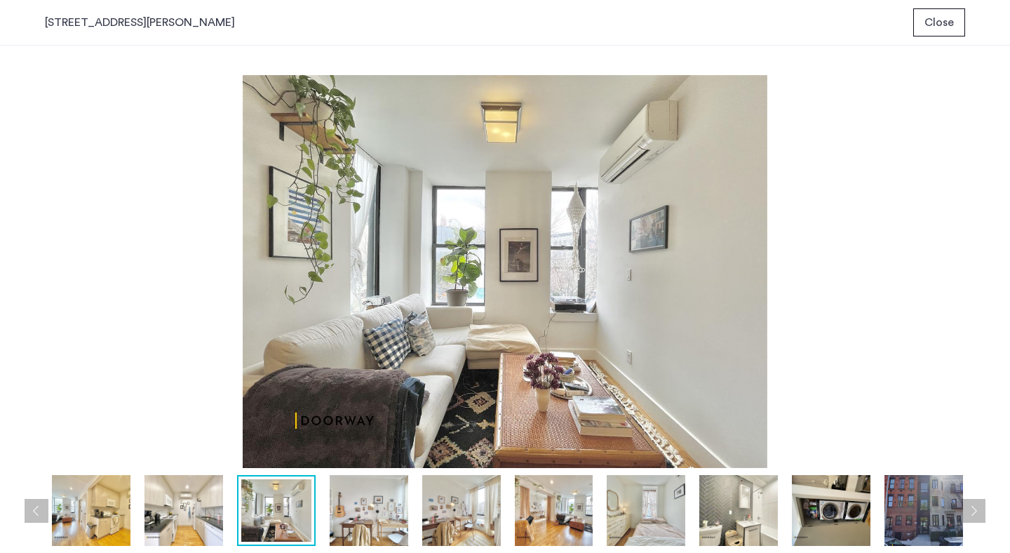
click at [948, 32] on button "Close" at bounding box center [940, 22] width 52 height 28
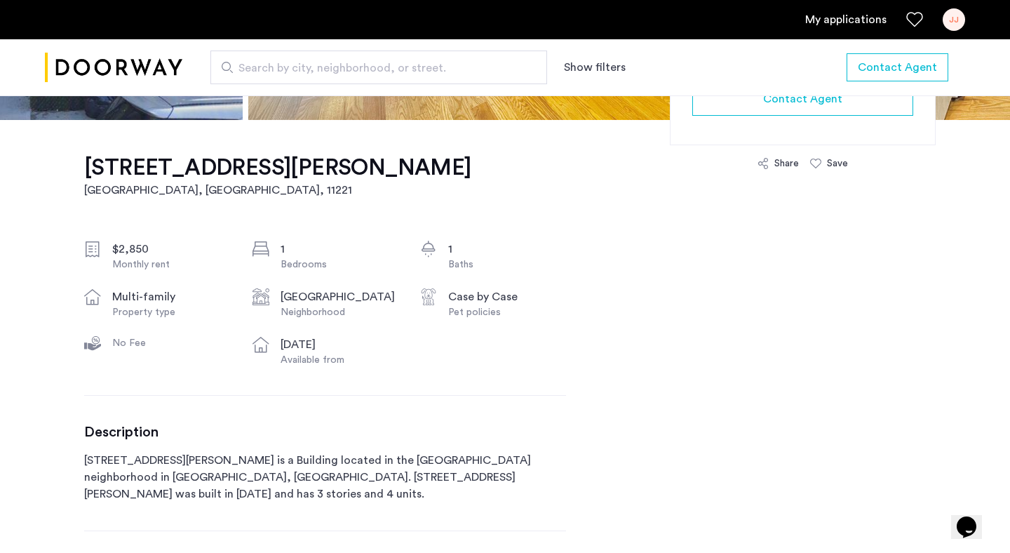
scroll to position [519, 0]
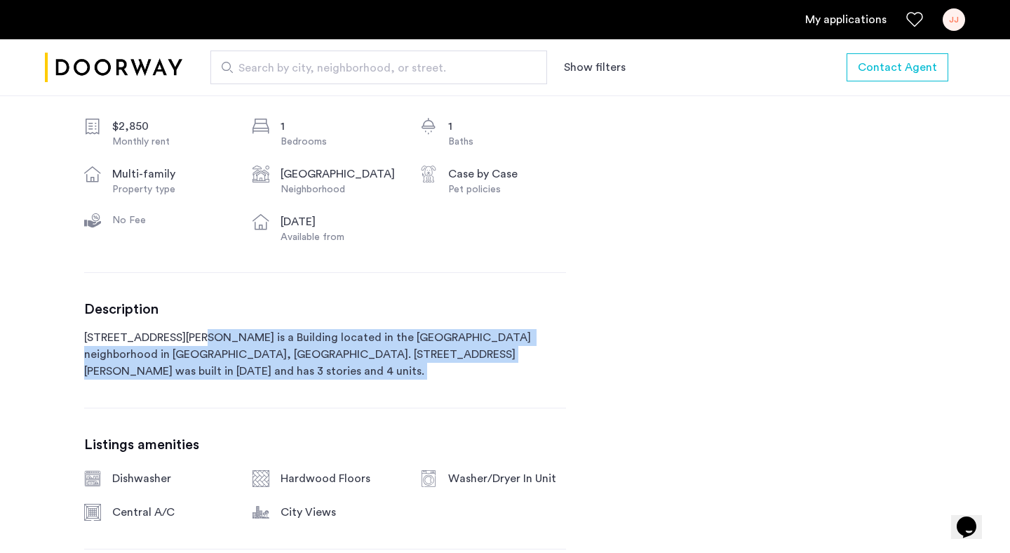
drag, startPoint x: 197, startPoint y: 333, endPoint x: 392, endPoint y: 374, distance: 199.4
click at [392, 374] on p "[STREET_ADDRESS][PERSON_NAME] is a Building located in the [GEOGRAPHIC_DATA] ne…" at bounding box center [325, 354] width 482 height 51
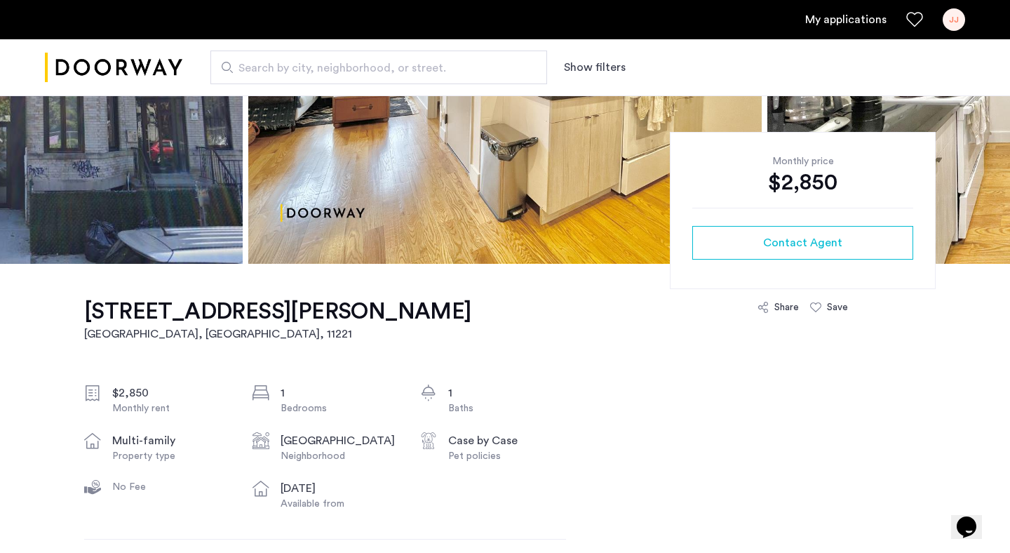
scroll to position [0, 0]
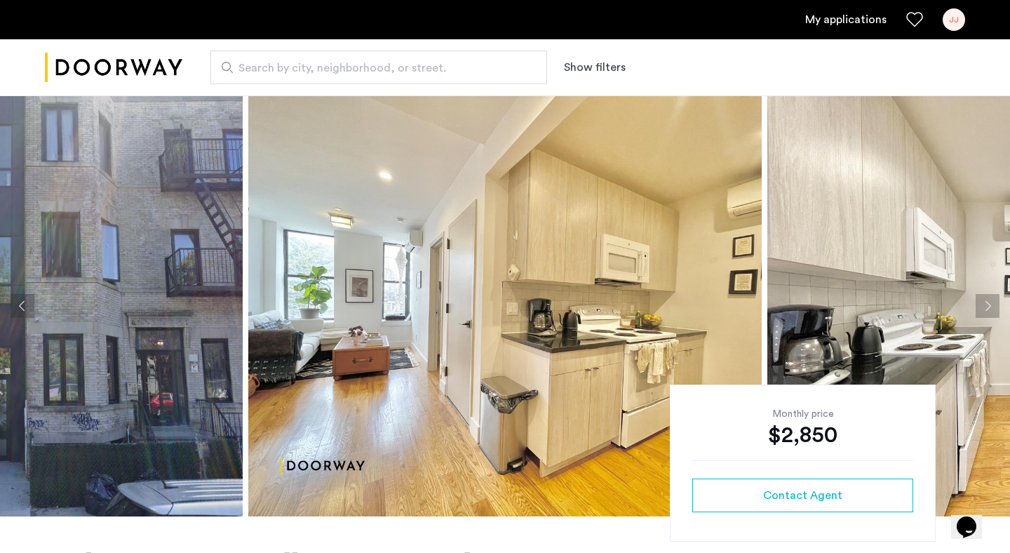
click at [554, 318] on img at bounding box center [505, 305] width 514 height 421
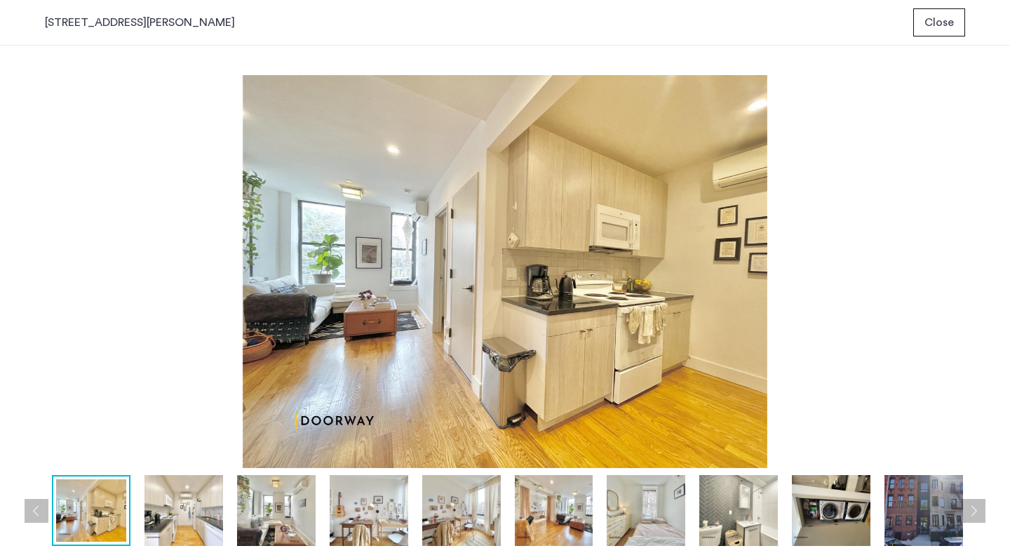
click at [953, 15] on span "Close" at bounding box center [939, 22] width 29 height 17
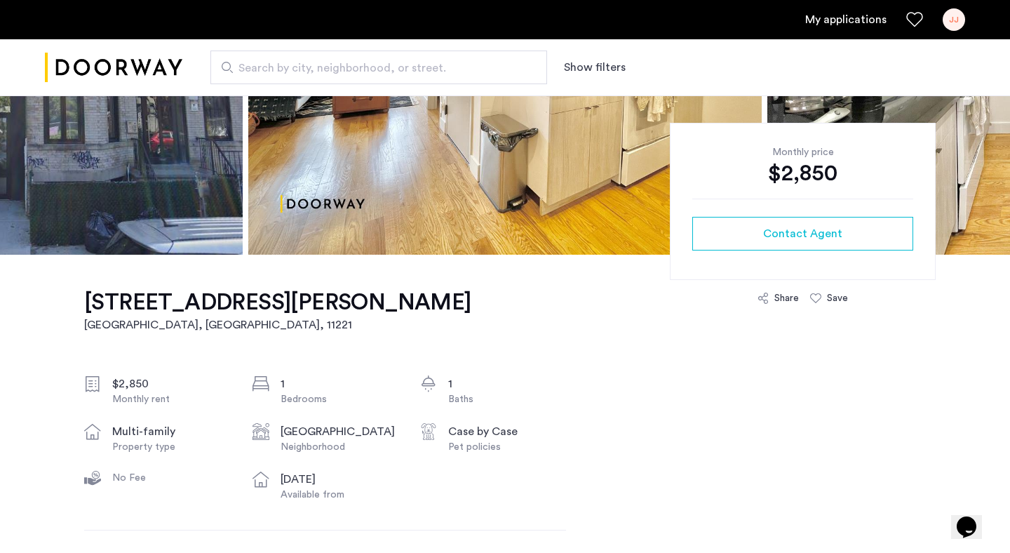
scroll to position [263, 0]
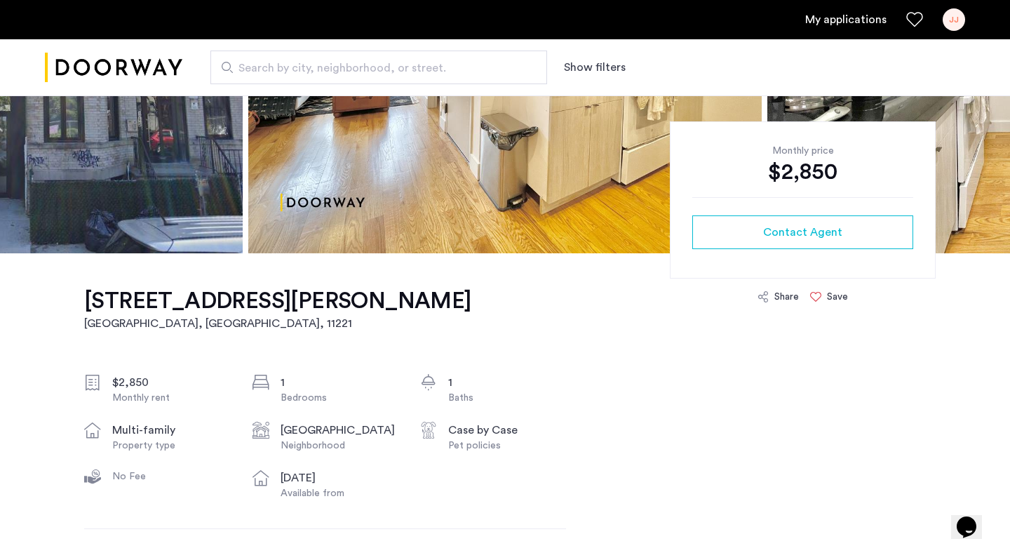
click at [820, 295] on icon at bounding box center [815, 296] width 11 height 11
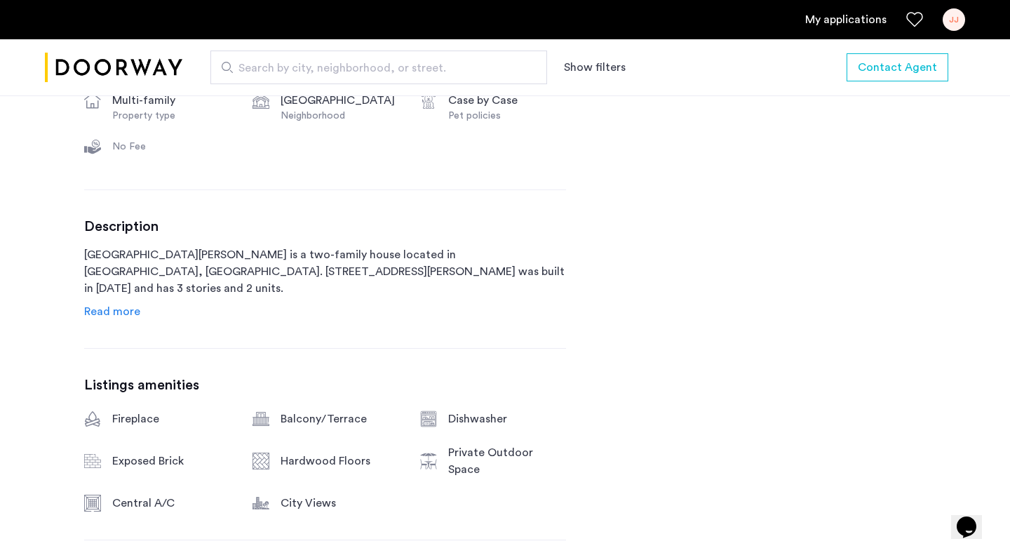
scroll to position [400, 0]
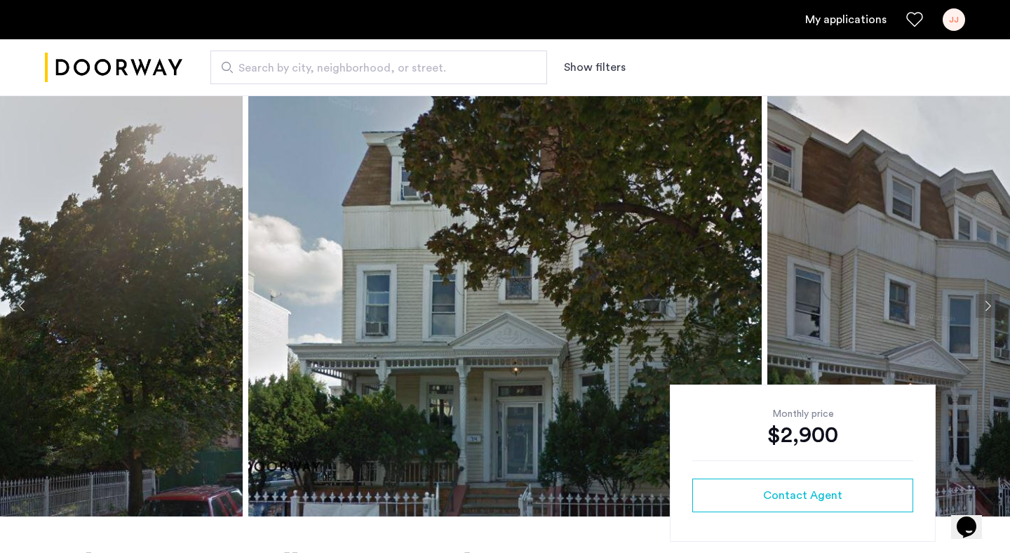
click at [386, 270] on img at bounding box center [505, 305] width 514 height 421
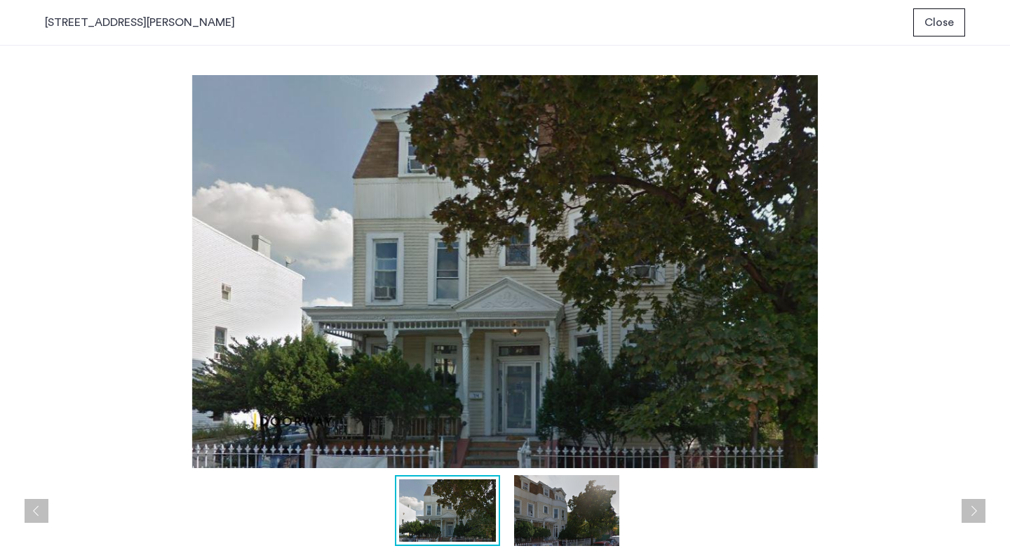
click at [946, 16] on span "Close" at bounding box center [939, 22] width 29 height 17
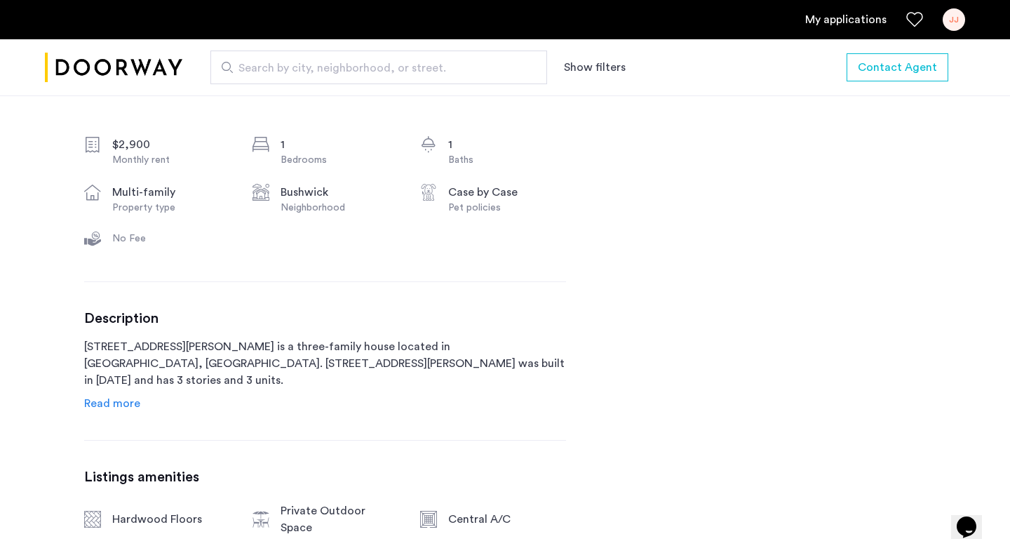
scroll to position [540, 0]
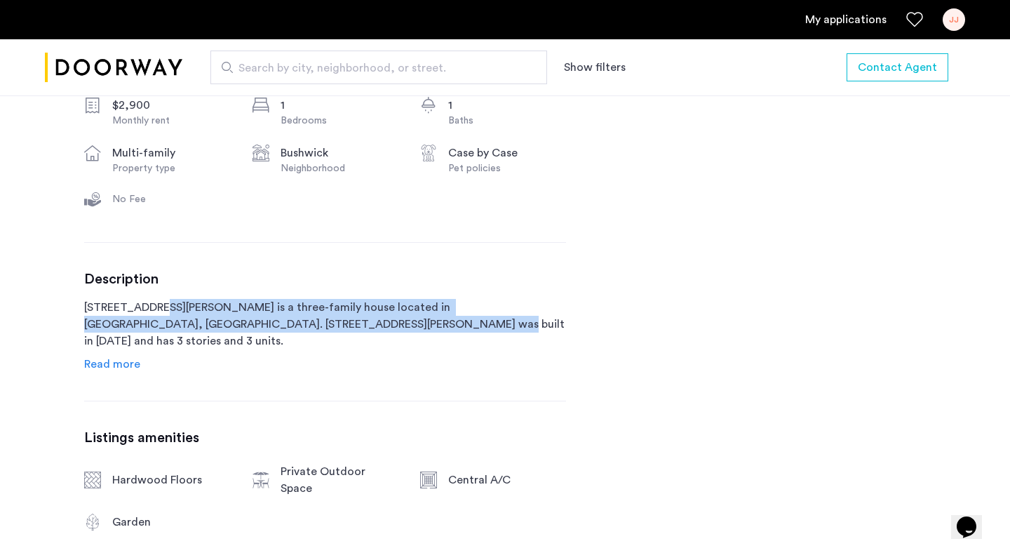
drag, startPoint x: 147, startPoint y: 312, endPoint x: 269, endPoint y: 328, distance: 122.4
click at [269, 328] on p "74 Cornelia Street is a three-family house located in Brooklyn, NY. 74 Cornelia…" at bounding box center [325, 324] width 482 height 51
click at [265, 323] on p "74 Cornelia Street is a three-family house located in Brooklyn, NY. 74 Cornelia…" at bounding box center [325, 324] width 482 height 51
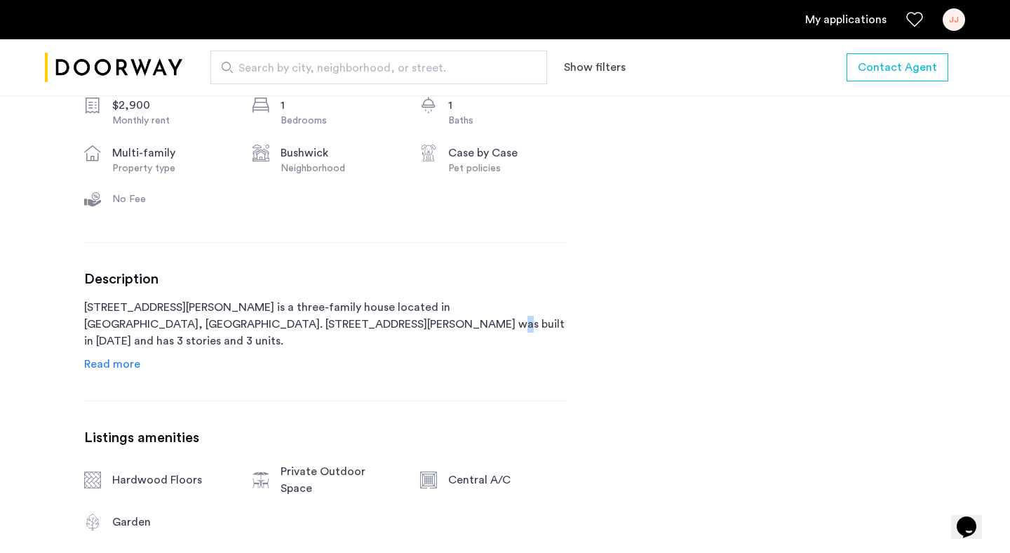
click at [265, 323] on p "74 Cornelia Street is a three-family house located in Brooklyn, NY. 74 Cornelia…" at bounding box center [325, 324] width 482 height 51
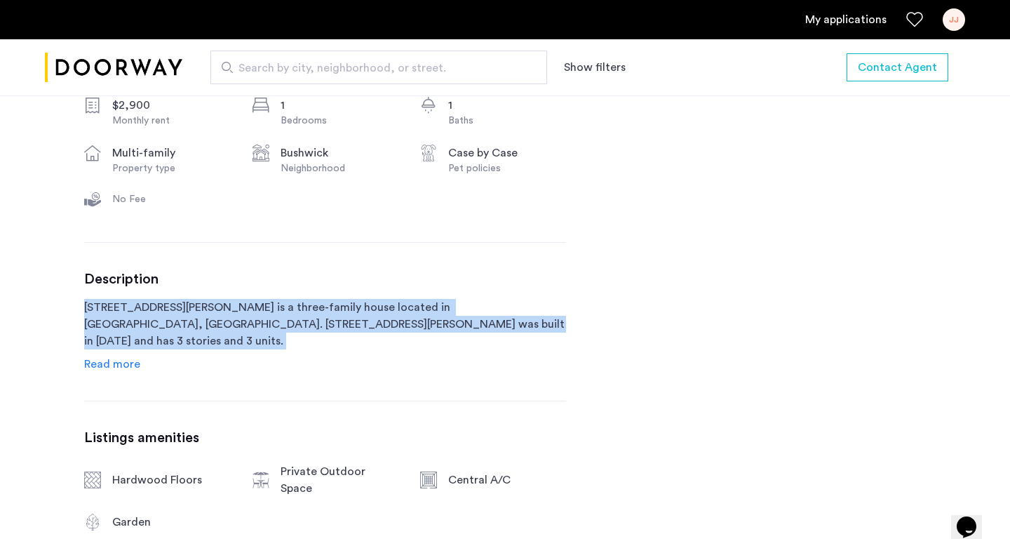
click at [265, 323] on p "74 Cornelia Street is a three-family house located in Brooklyn, NY. 74 Cornelia…" at bounding box center [325, 324] width 482 height 51
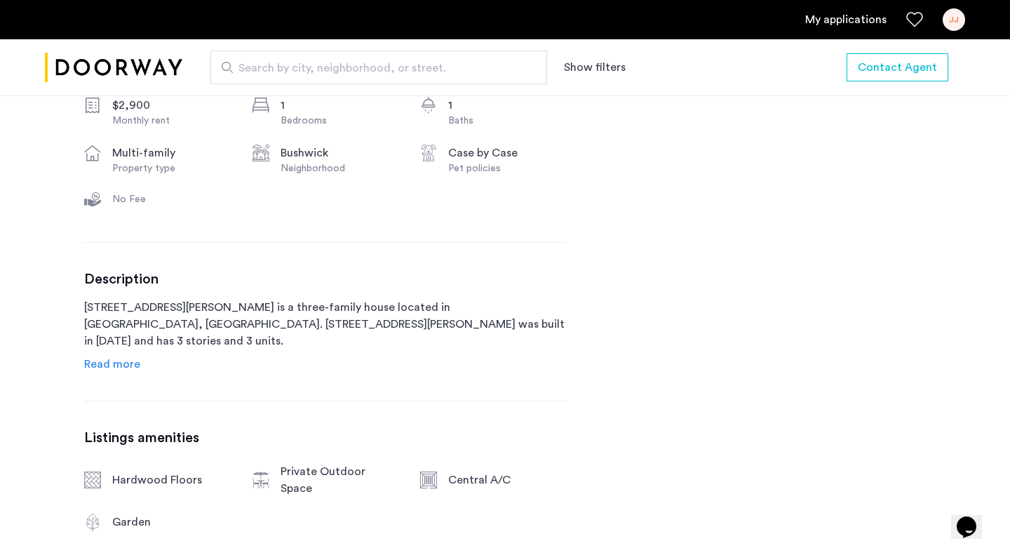
click at [213, 335] on p "74 Cornelia Street is a three-family house located in Brooklyn, NY. 74 Cornelia…" at bounding box center [325, 324] width 482 height 51
click at [129, 365] on span "Read more" at bounding box center [112, 364] width 56 height 11
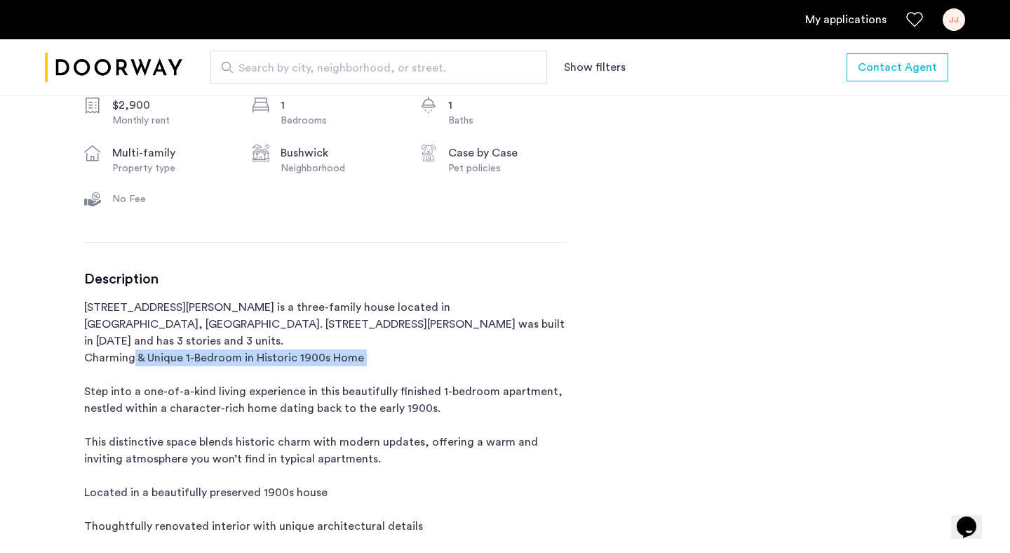
drag, startPoint x: 133, startPoint y: 335, endPoint x: 342, endPoint y: 354, distance: 210.0
click at [342, 354] on p "74 Cornelia Street is a three-family house located in Brooklyn, NY. 74 Cornelia…" at bounding box center [325, 467] width 482 height 337
click at [303, 417] on p "74 Cornelia Street is a three-family house located in Brooklyn, NY. 74 Cornelia…" at bounding box center [325, 467] width 482 height 337
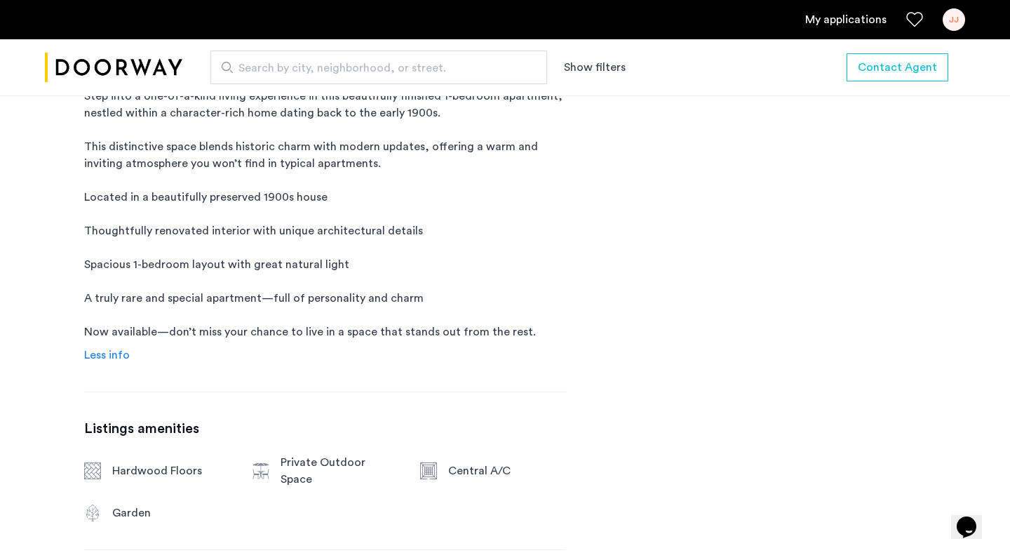
scroll to position [837, 0]
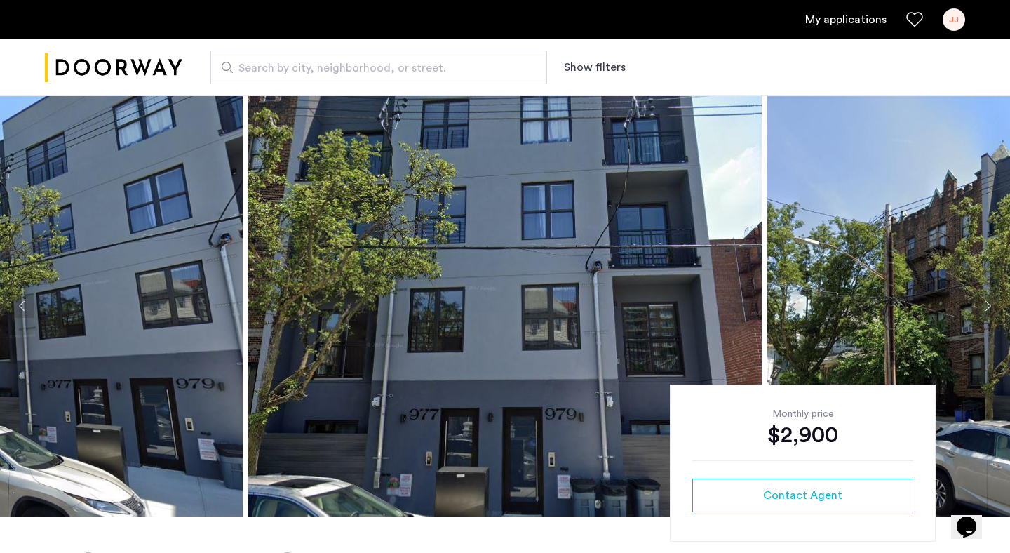
click at [469, 302] on img at bounding box center [505, 305] width 514 height 421
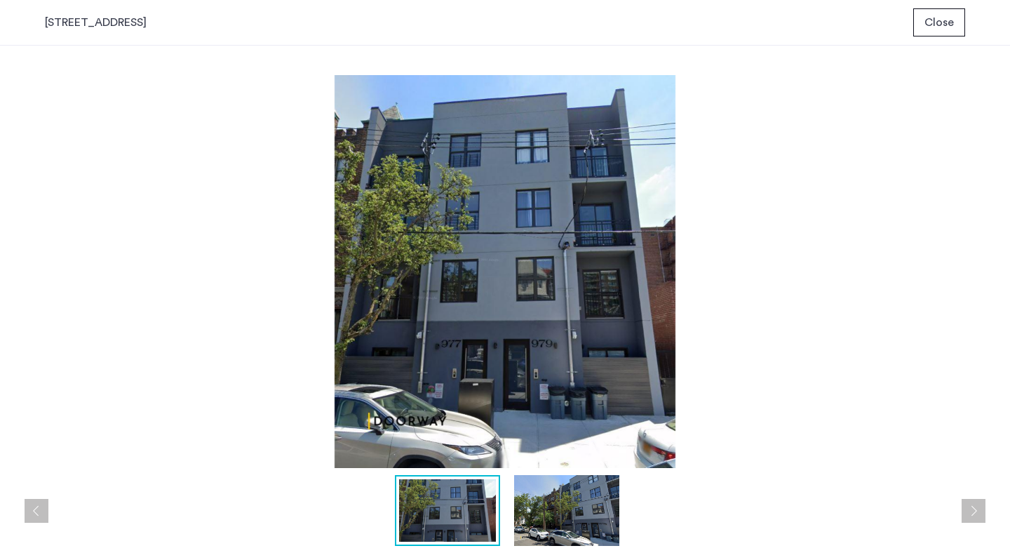
click at [946, 24] on span "Close" at bounding box center [939, 22] width 29 height 17
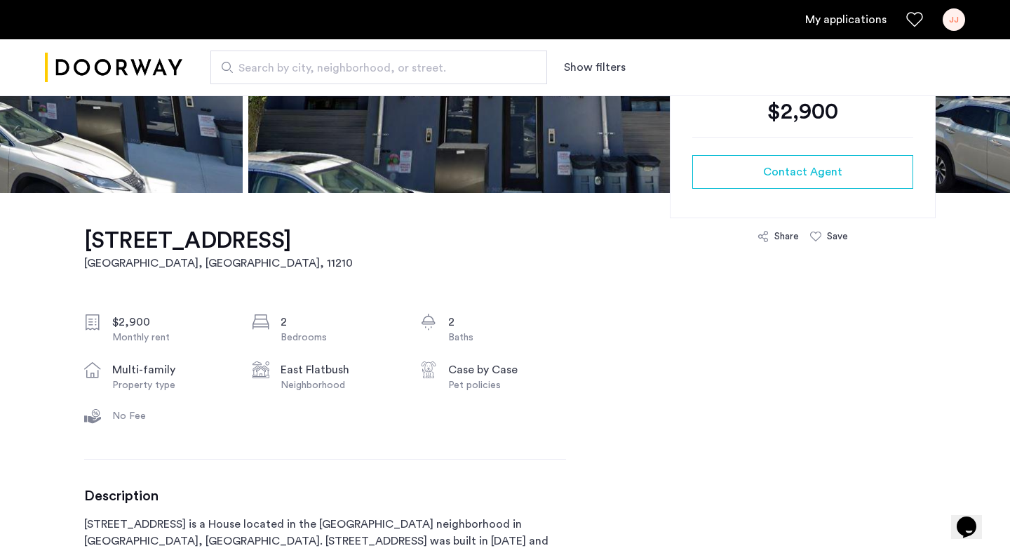
scroll to position [328, 0]
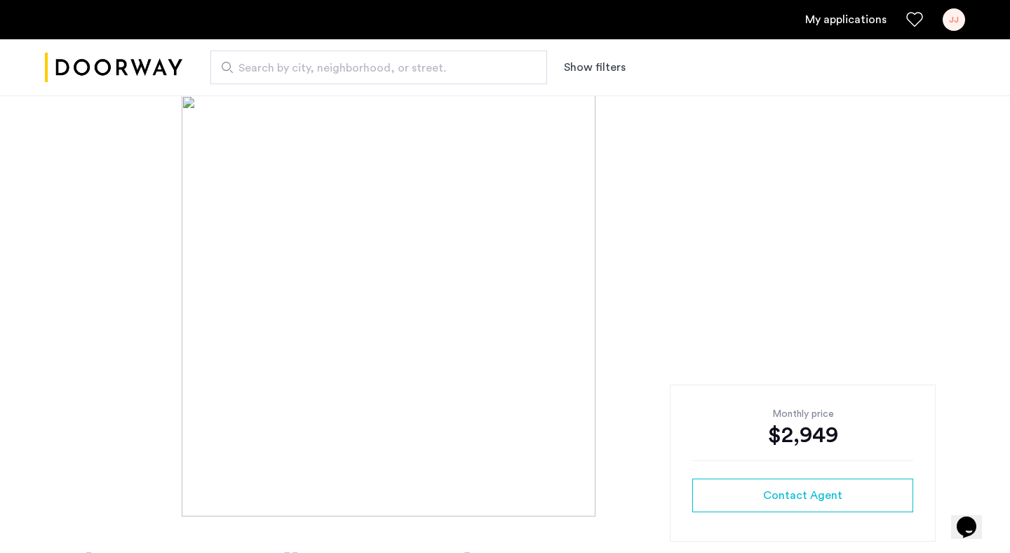
click at [304, 382] on img at bounding box center [505, 305] width 647 height 421
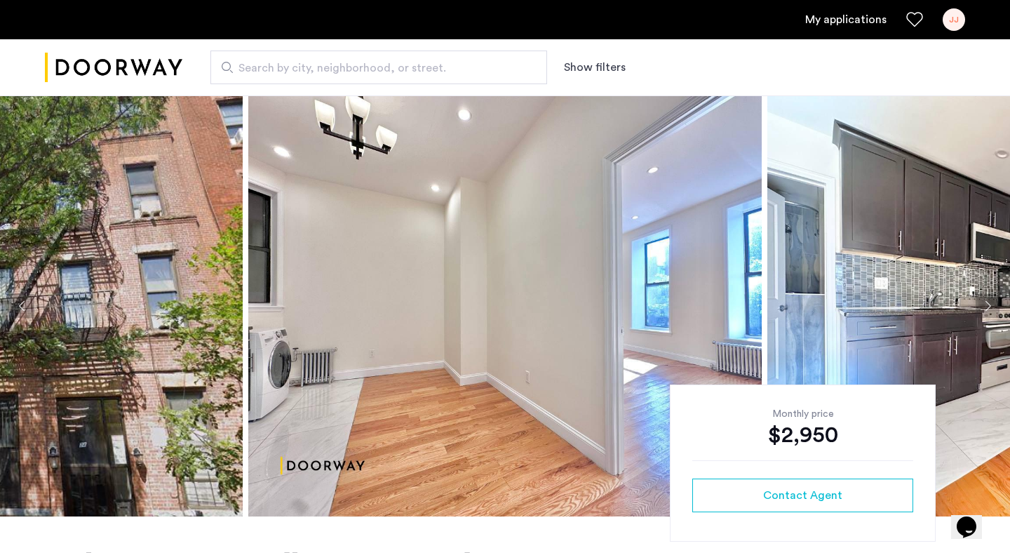
click at [372, 351] on img at bounding box center [505, 305] width 514 height 421
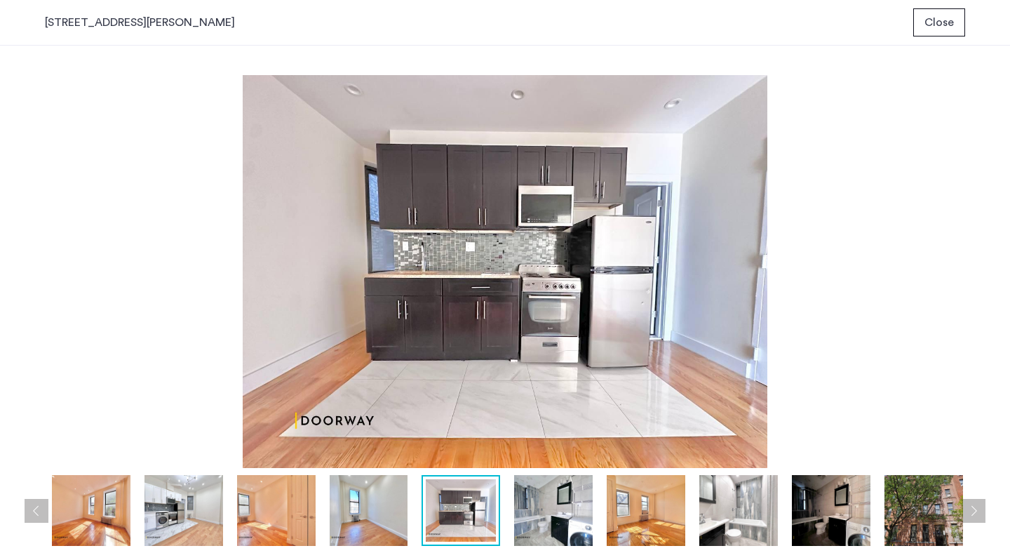
click at [947, 22] on span "Close" at bounding box center [939, 22] width 29 height 17
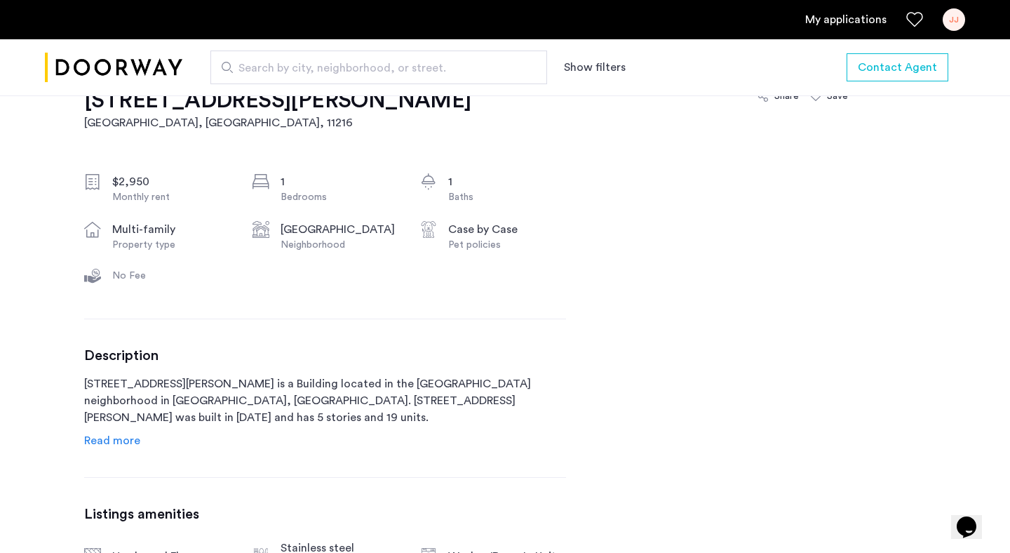
scroll to position [573, 0]
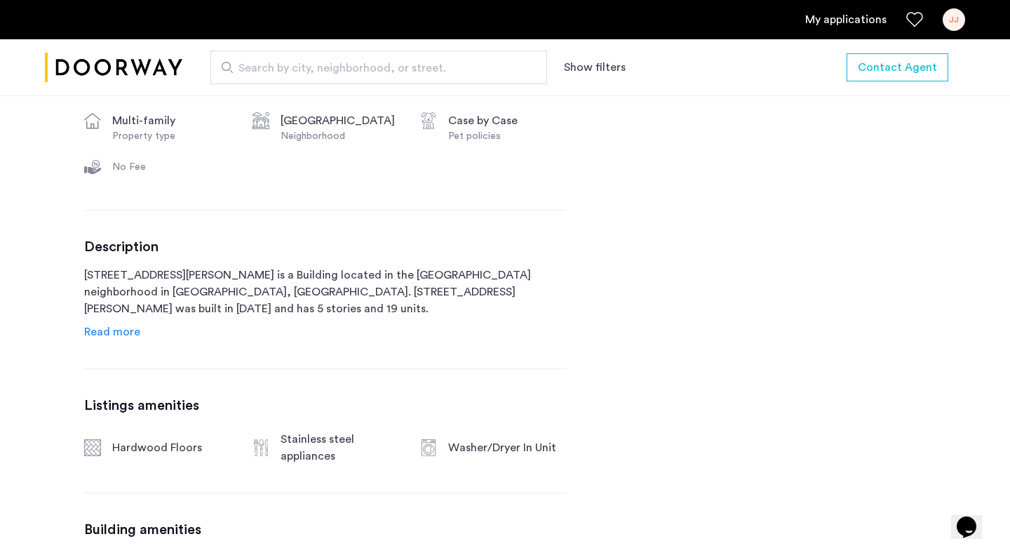
click at [134, 337] on span "Read more" at bounding box center [112, 331] width 56 height 11
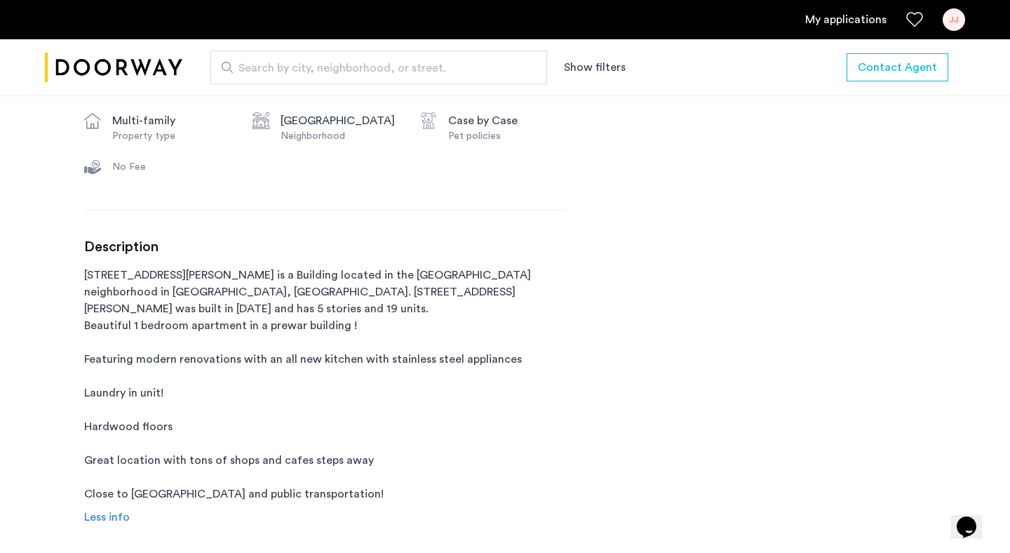
click at [140, 311] on p "24 Rogers Avenue is a Building located in the Crown Heights neighborhood in Bro…" at bounding box center [325, 385] width 482 height 236
click at [140, 328] on p "24 Rogers Avenue is a Building located in the Crown Heights neighborhood in Bro…" at bounding box center [325, 385] width 482 height 236
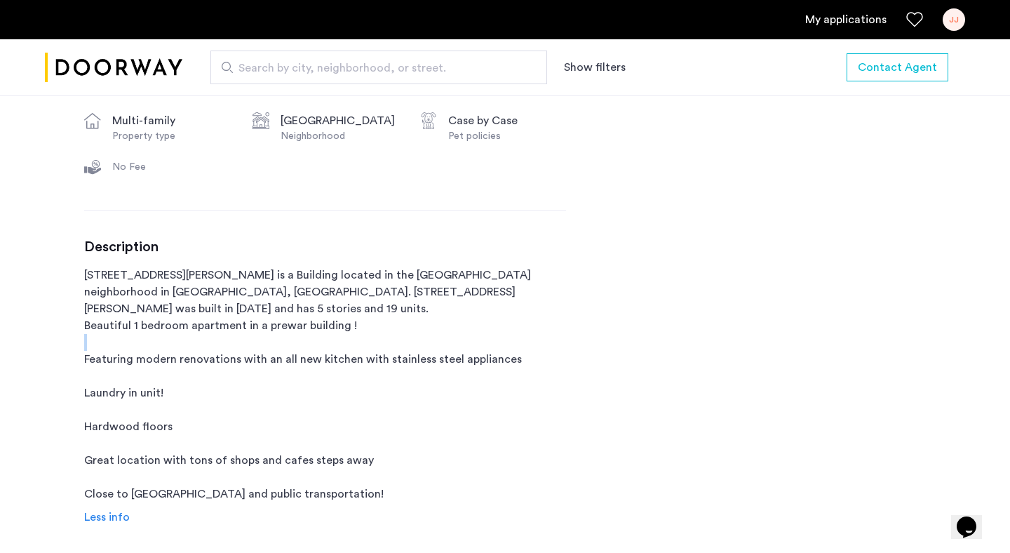
click at [140, 328] on p "24 Rogers Avenue is a Building located in the Crown Heights neighborhood in Bro…" at bounding box center [325, 385] width 482 height 236
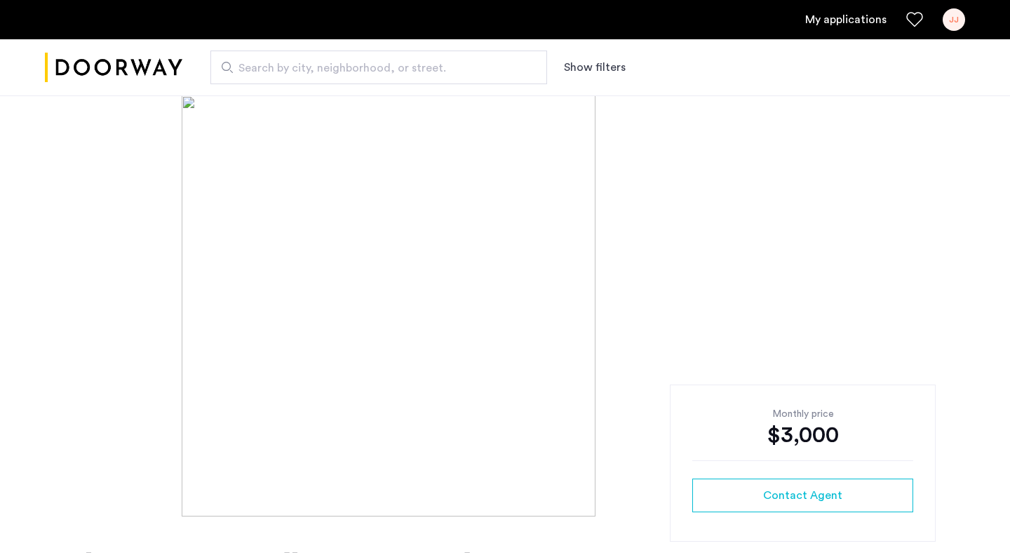
click at [342, 255] on img at bounding box center [505, 305] width 647 height 421
click at [328, 326] on img at bounding box center [505, 305] width 647 height 421
click at [193, 107] on img at bounding box center [505, 305] width 647 height 421
click at [350, 253] on img at bounding box center [505, 305] width 647 height 421
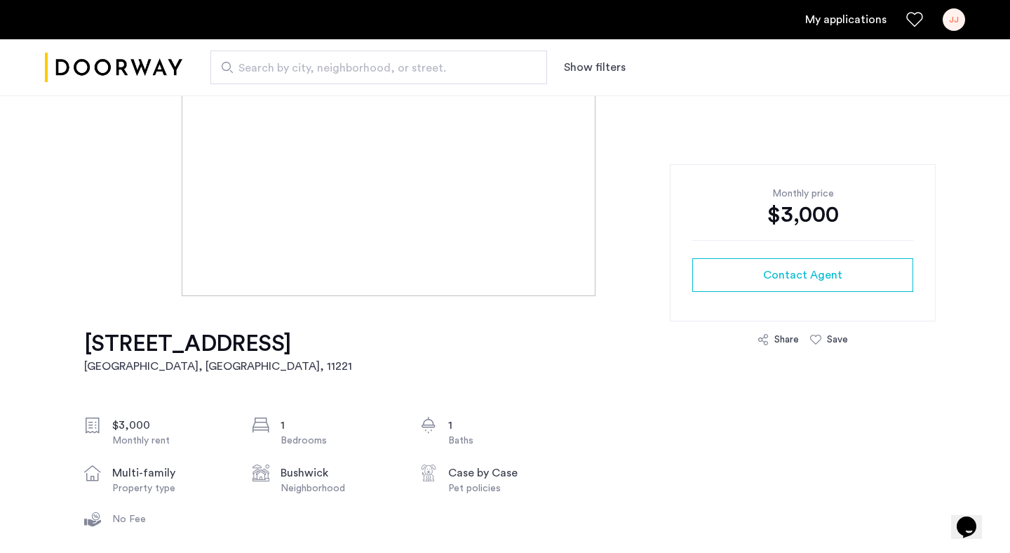
scroll to position [161, 0]
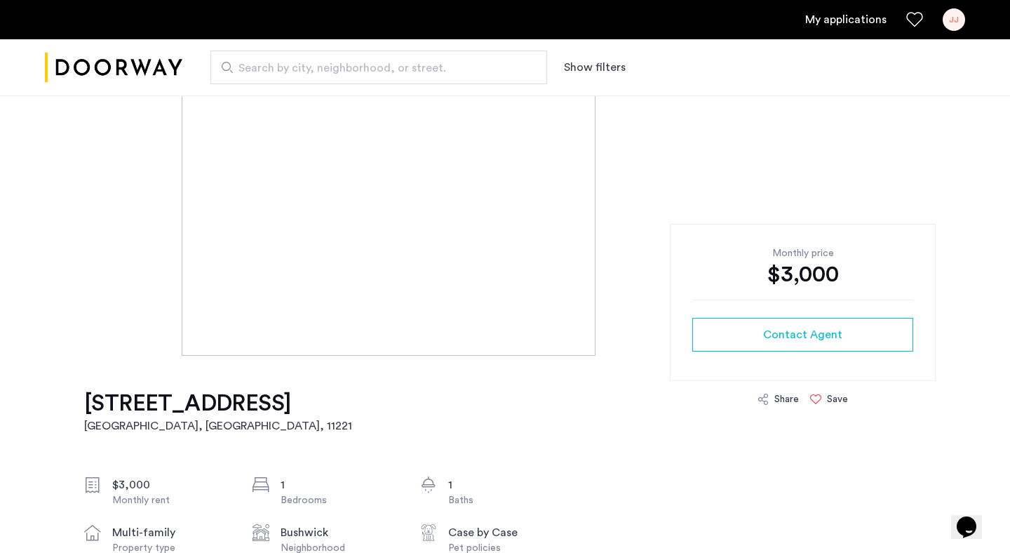
click at [813, 398] on icon at bounding box center [815, 399] width 11 height 11
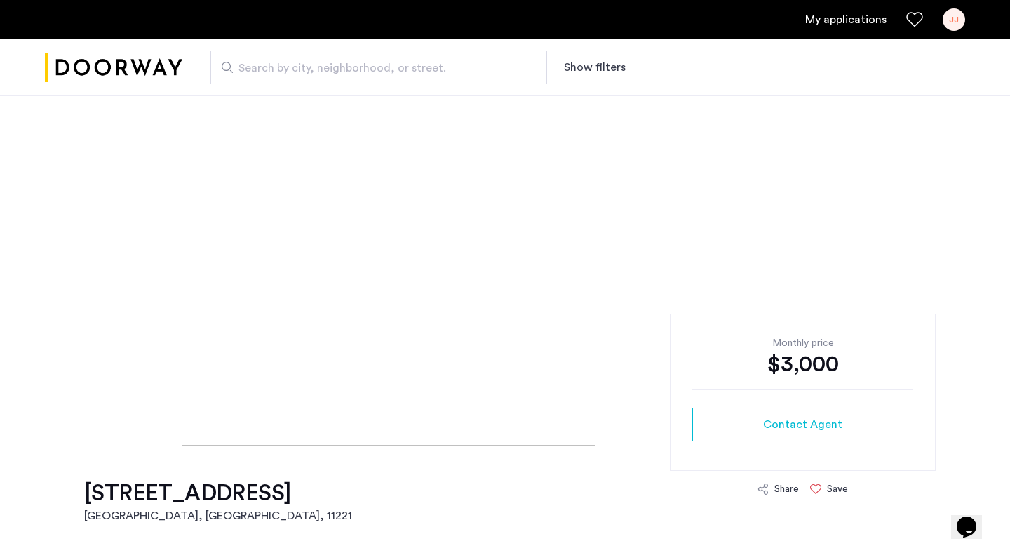
scroll to position [0, 0]
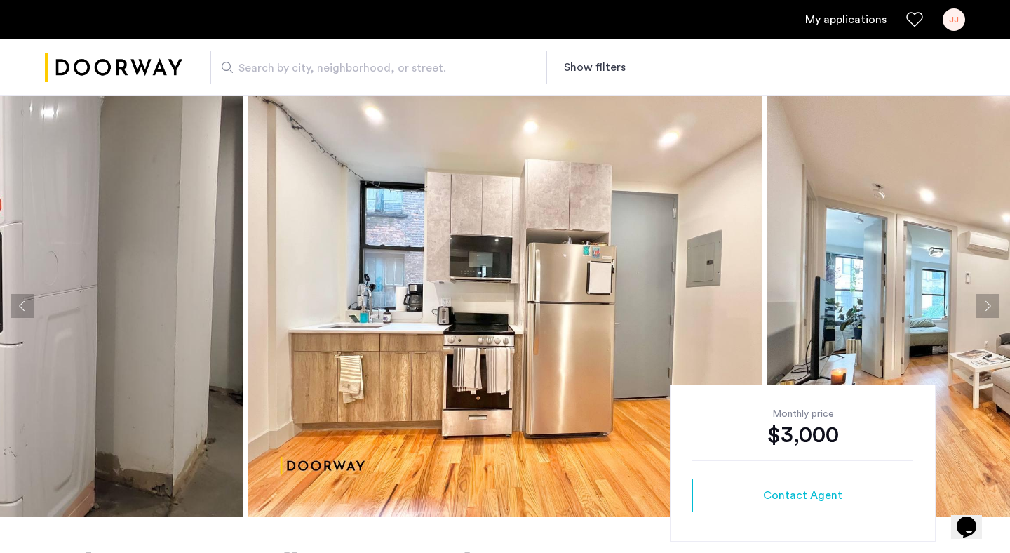
click at [366, 259] on img at bounding box center [505, 305] width 514 height 421
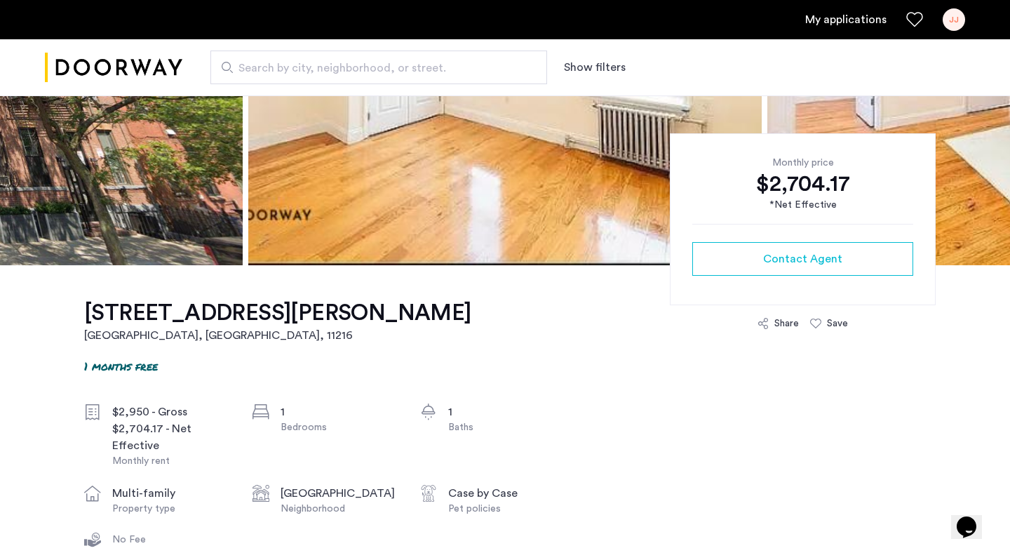
scroll to position [244, 0]
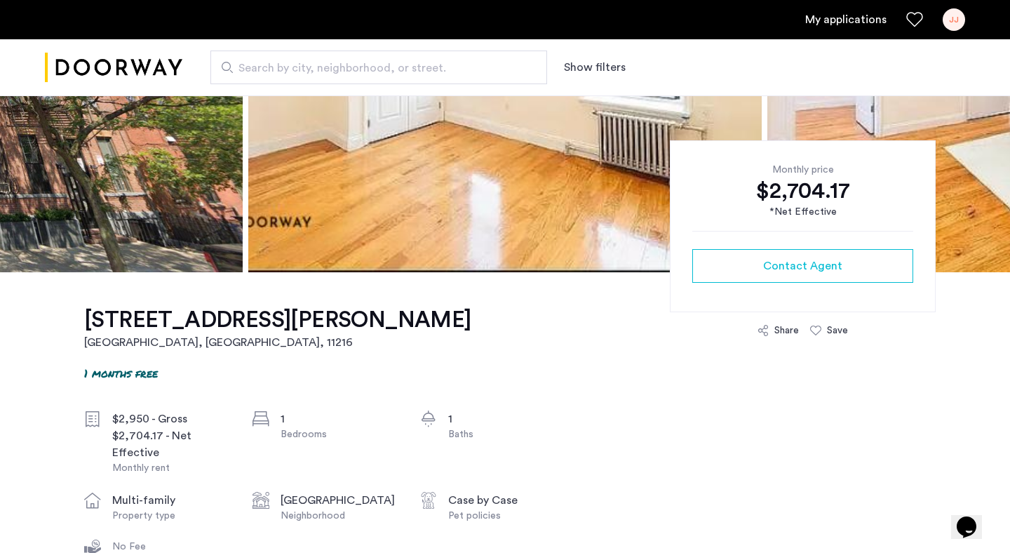
click at [377, 169] on img at bounding box center [505, 61] width 514 height 421
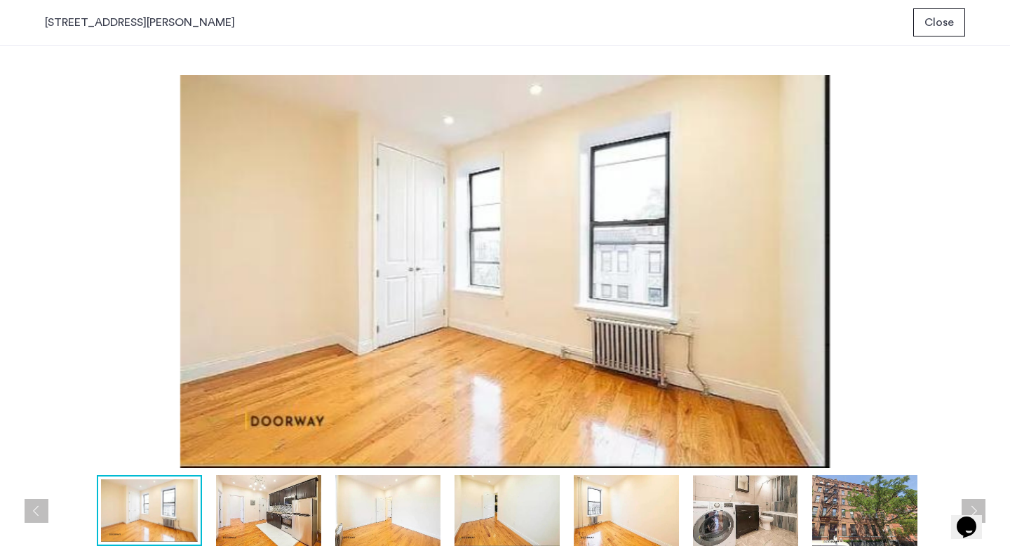
scroll to position [0, 0]
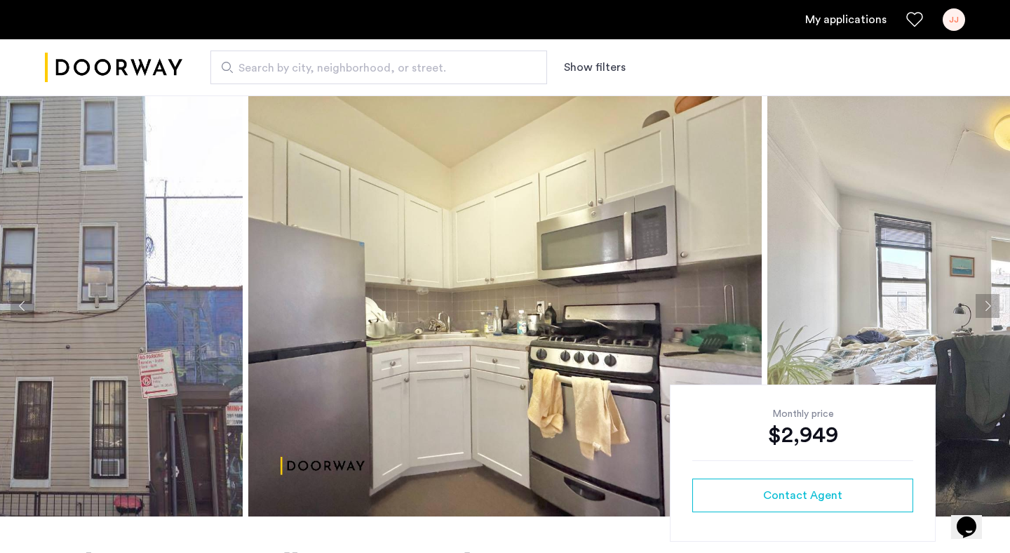
click at [457, 321] on img at bounding box center [505, 305] width 514 height 421
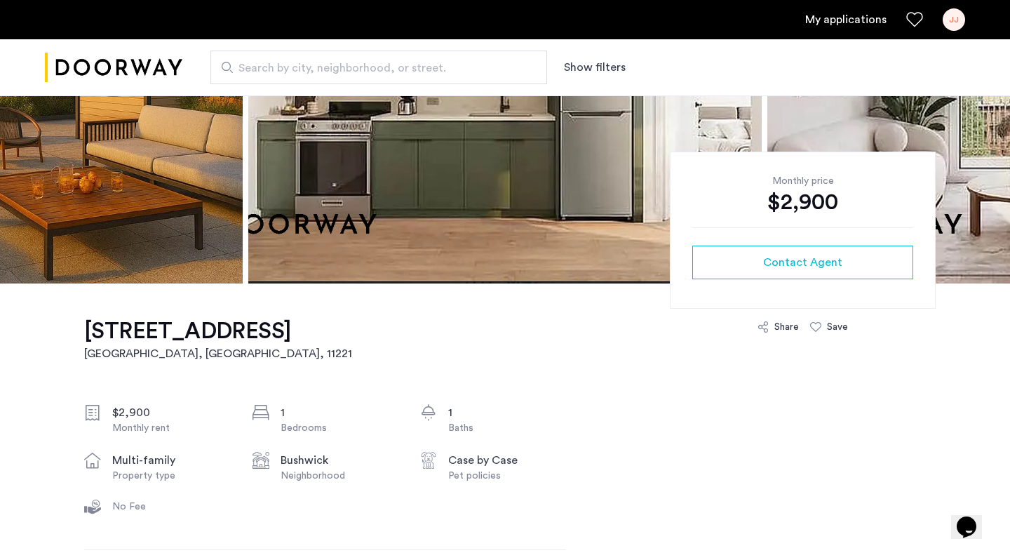
scroll to position [235, 0]
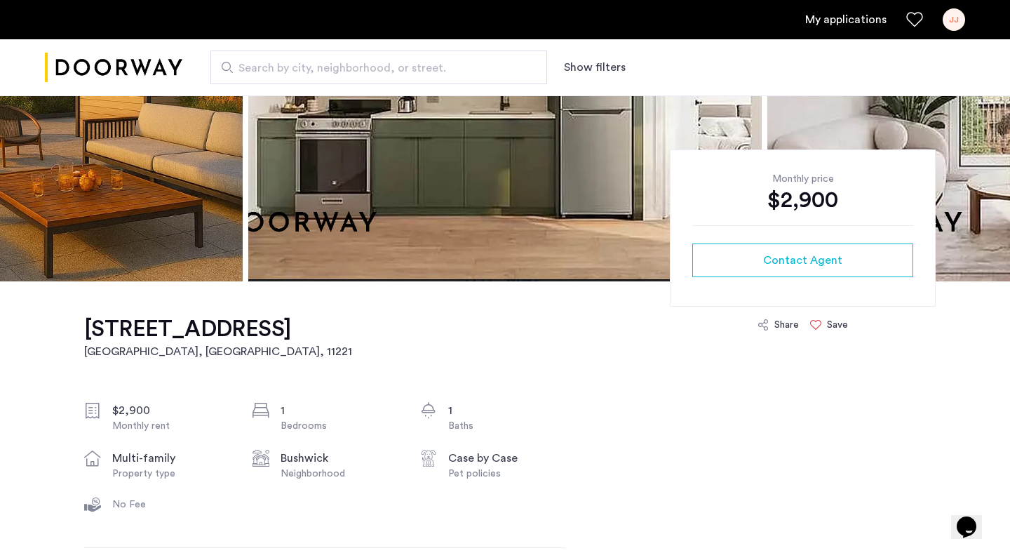
click at [818, 326] on icon at bounding box center [815, 324] width 11 height 11
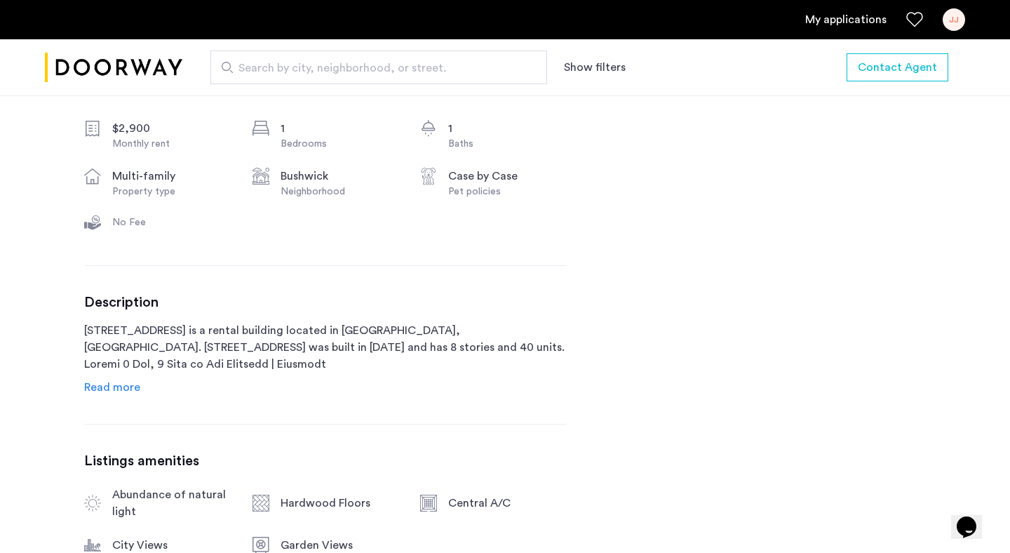
scroll to position [521, 0]
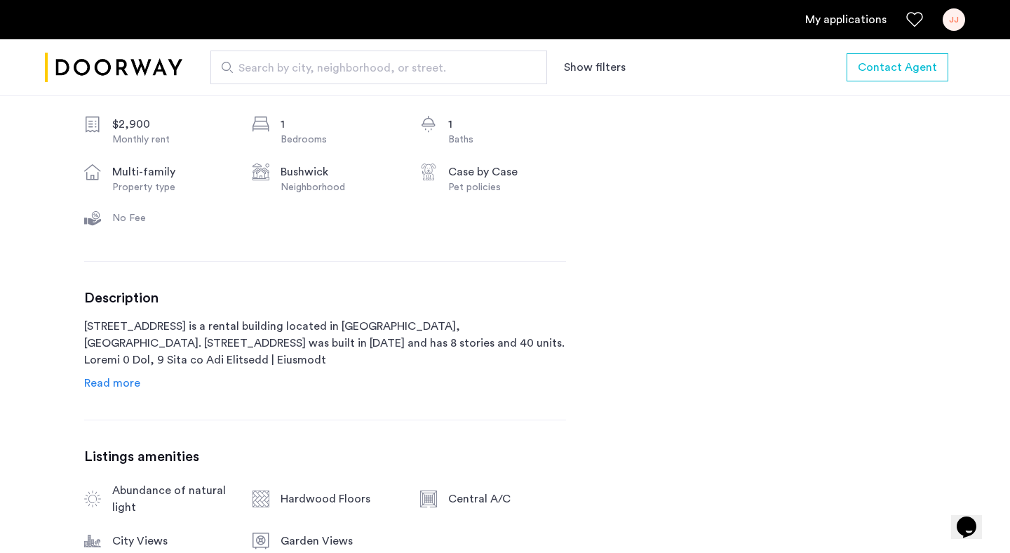
click at [127, 381] on span "Read more" at bounding box center [112, 382] width 56 height 11
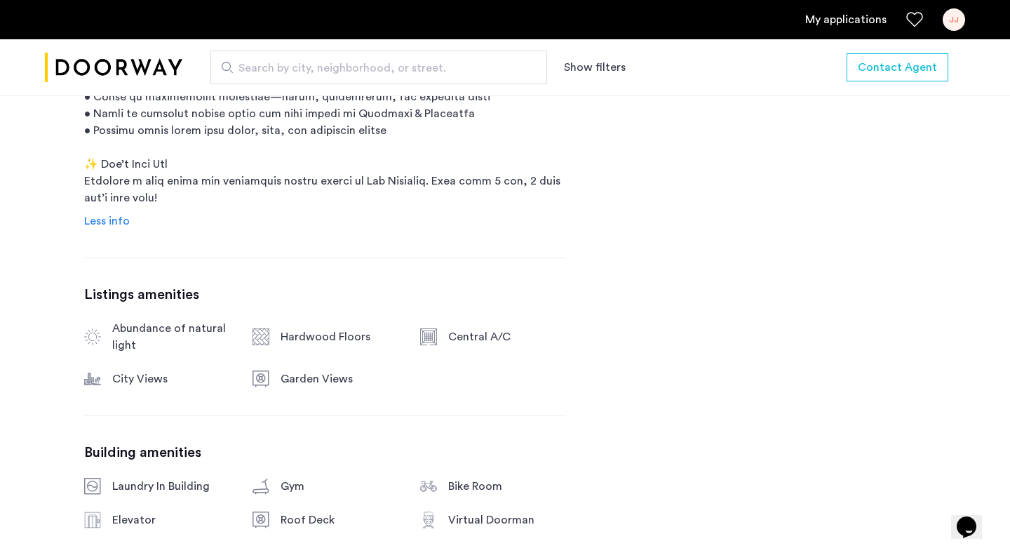
scroll to position [0, 0]
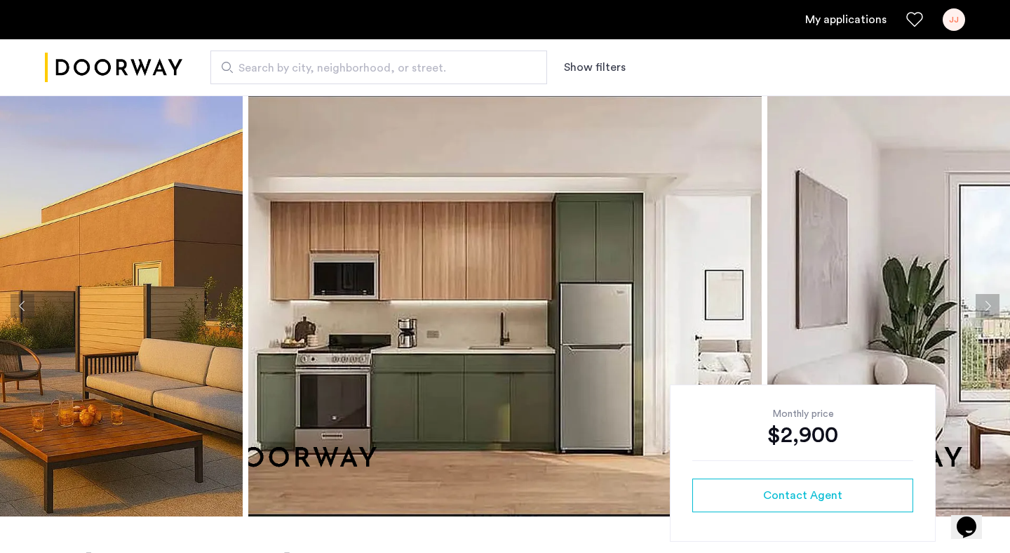
click at [481, 284] on img at bounding box center [505, 305] width 514 height 421
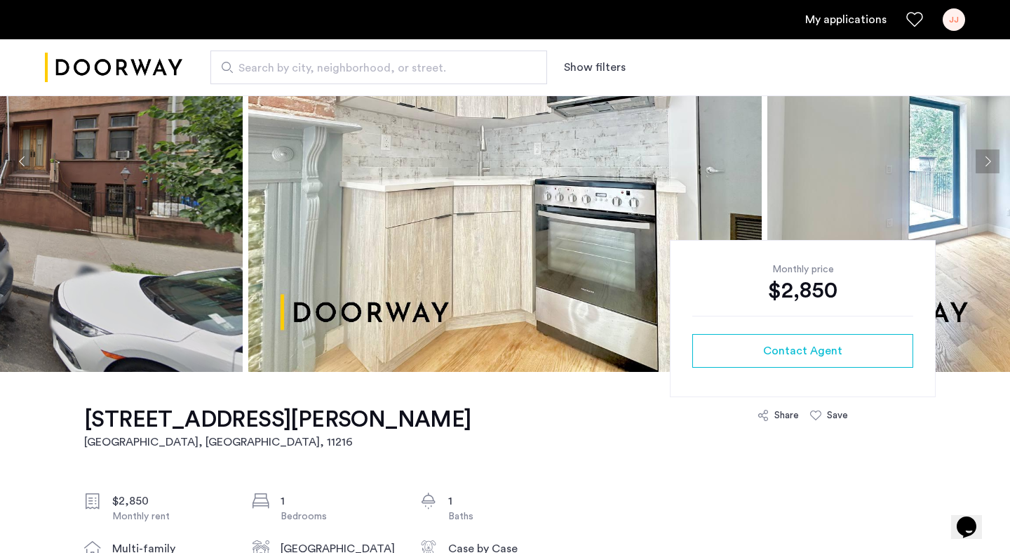
click at [418, 212] on img at bounding box center [505, 161] width 514 height 421
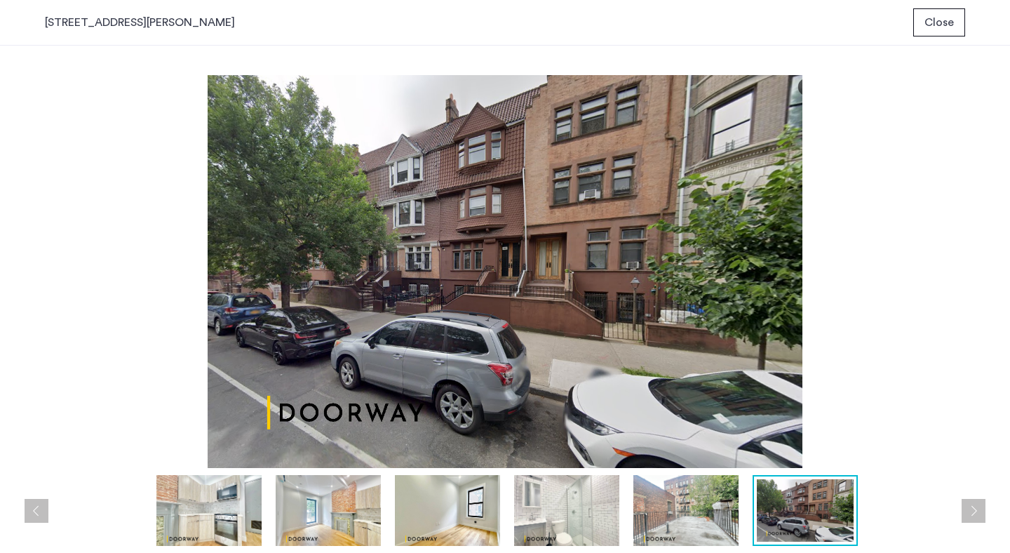
click at [940, 19] on span "Close" at bounding box center [939, 22] width 29 height 17
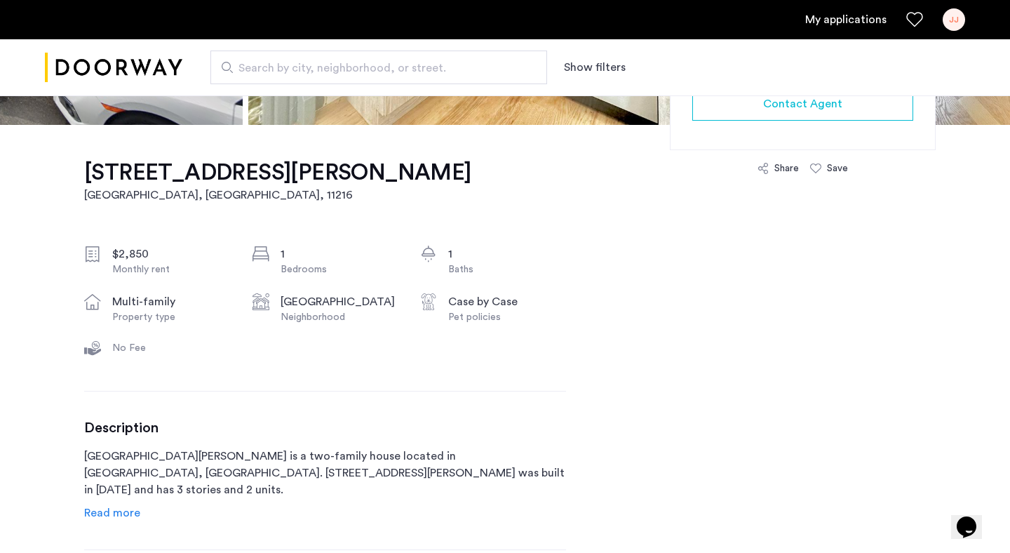
scroll to position [392, 0]
click at [817, 166] on icon at bounding box center [815, 167] width 11 height 11
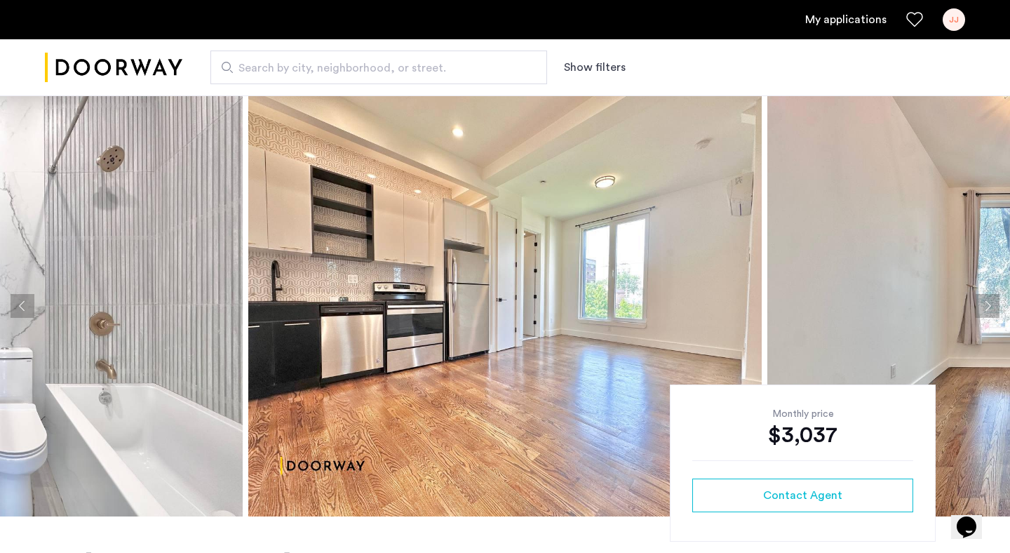
click at [403, 265] on img at bounding box center [505, 305] width 514 height 421
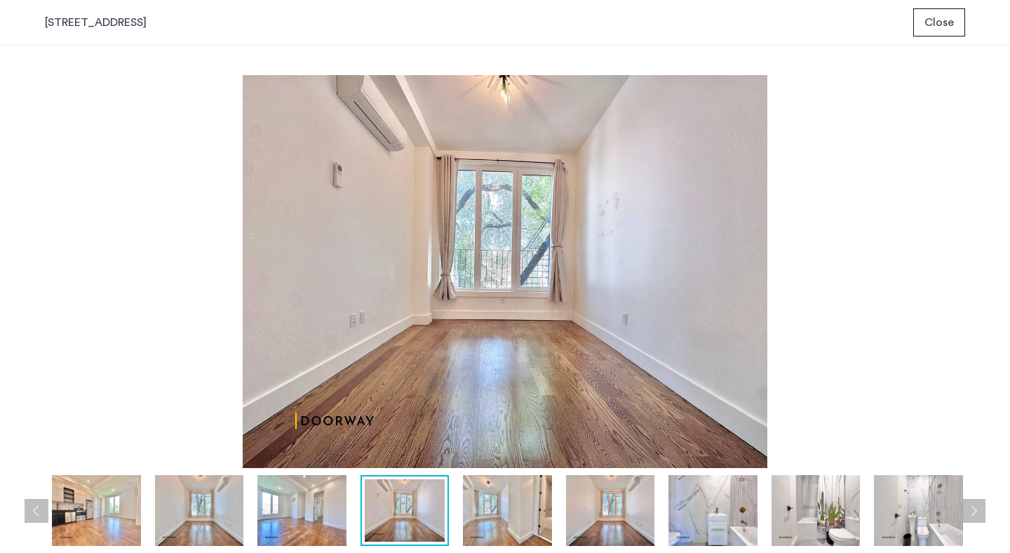
click at [929, 25] on span "Close" at bounding box center [939, 22] width 29 height 17
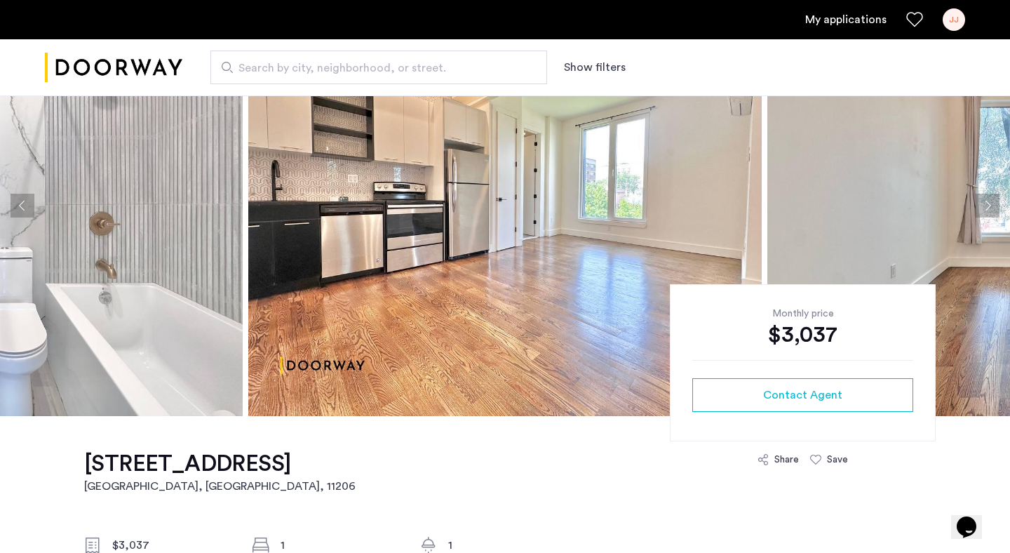
scroll to position [102, 0]
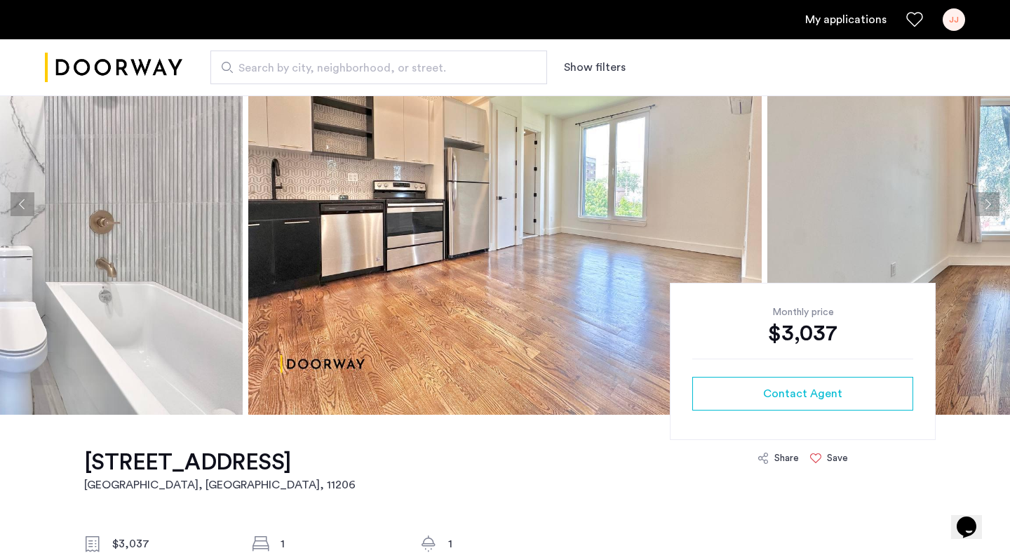
click at [827, 453] on div "Save" at bounding box center [829, 458] width 38 height 14
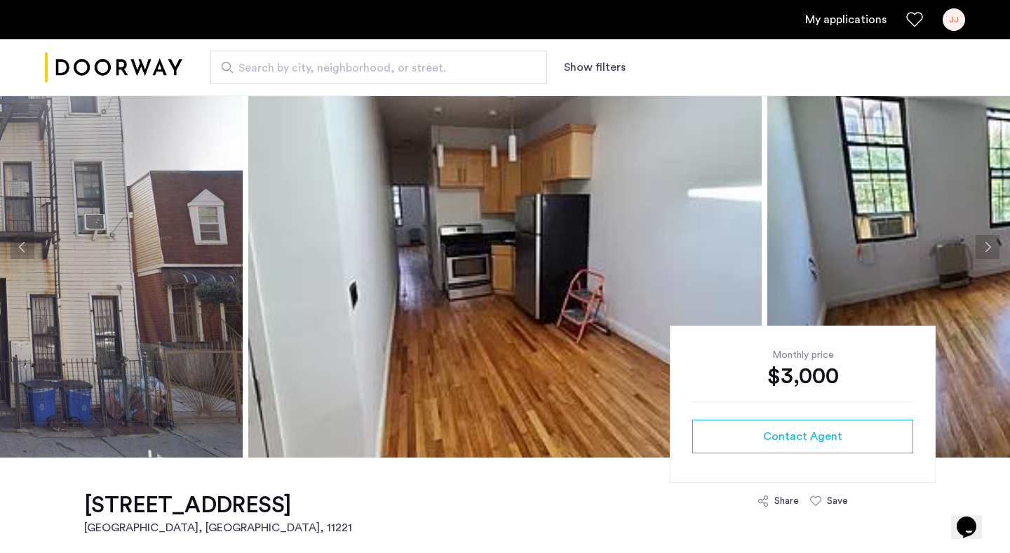
scroll to position [116, 0]
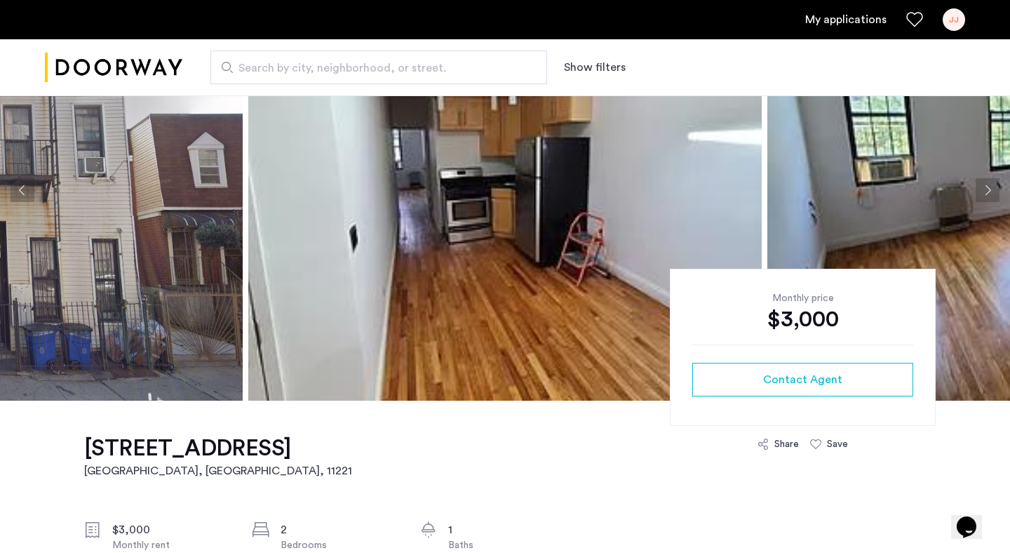
click at [430, 219] on img at bounding box center [505, 190] width 514 height 421
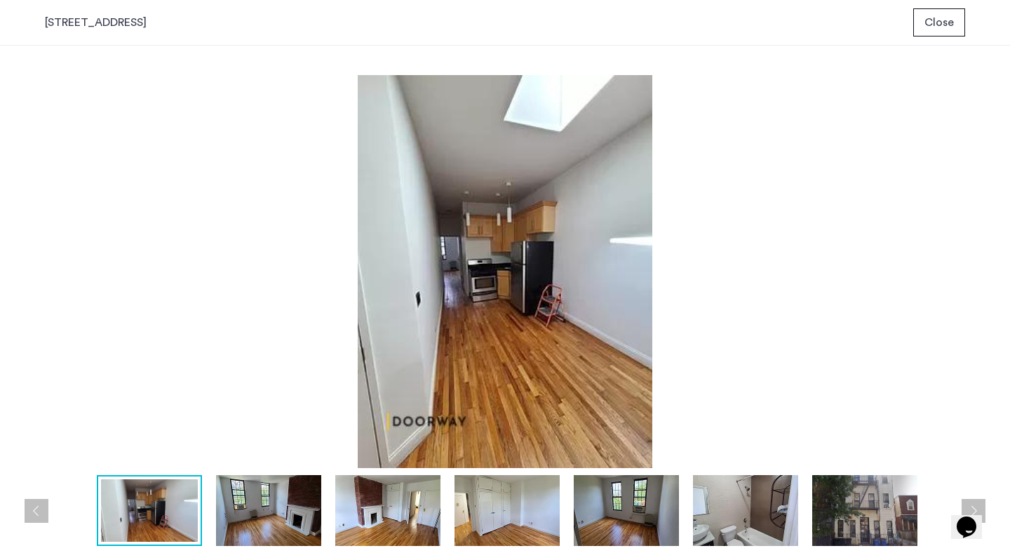
scroll to position [0, 0]
click at [273, 487] on img at bounding box center [268, 510] width 105 height 71
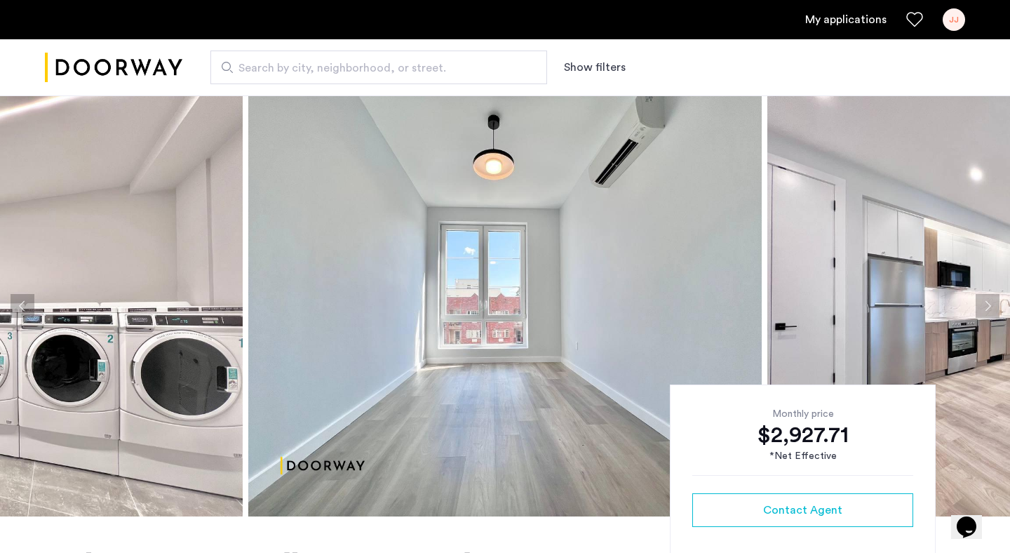
click at [404, 351] on img at bounding box center [505, 305] width 514 height 421
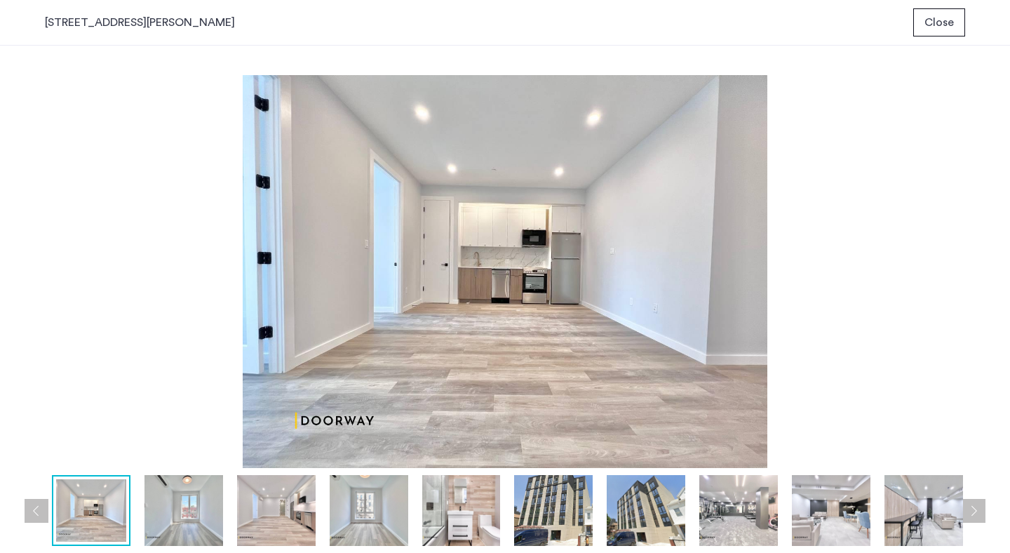
click at [937, 22] on span "Close" at bounding box center [939, 22] width 29 height 17
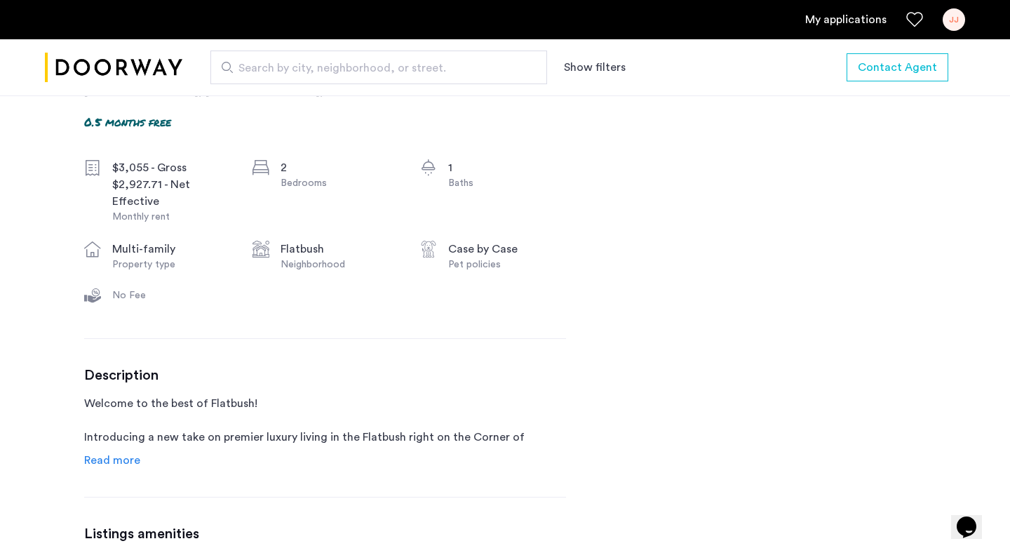
scroll to position [497, 0]
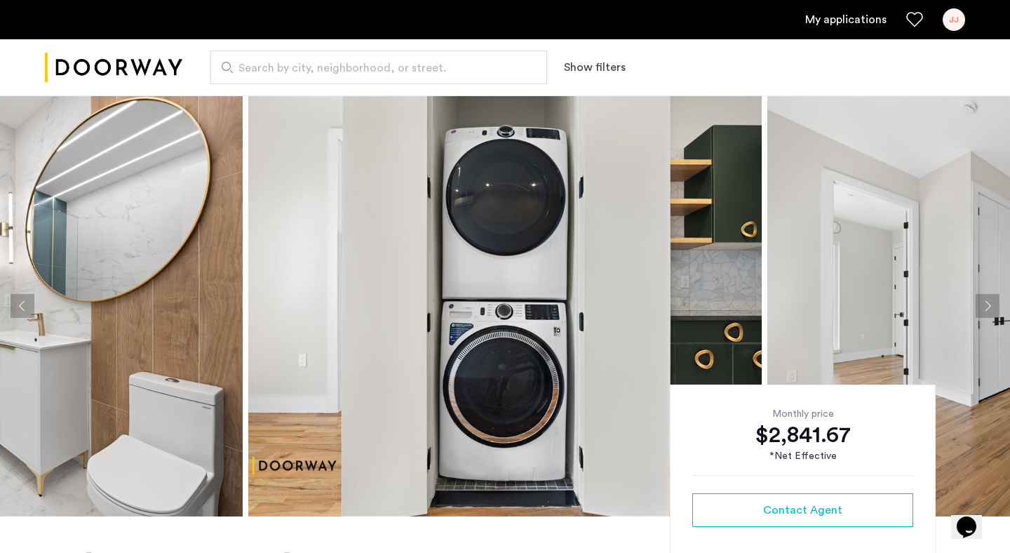
click at [426, 275] on img at bounding box center [505, 305] width 514 height 421
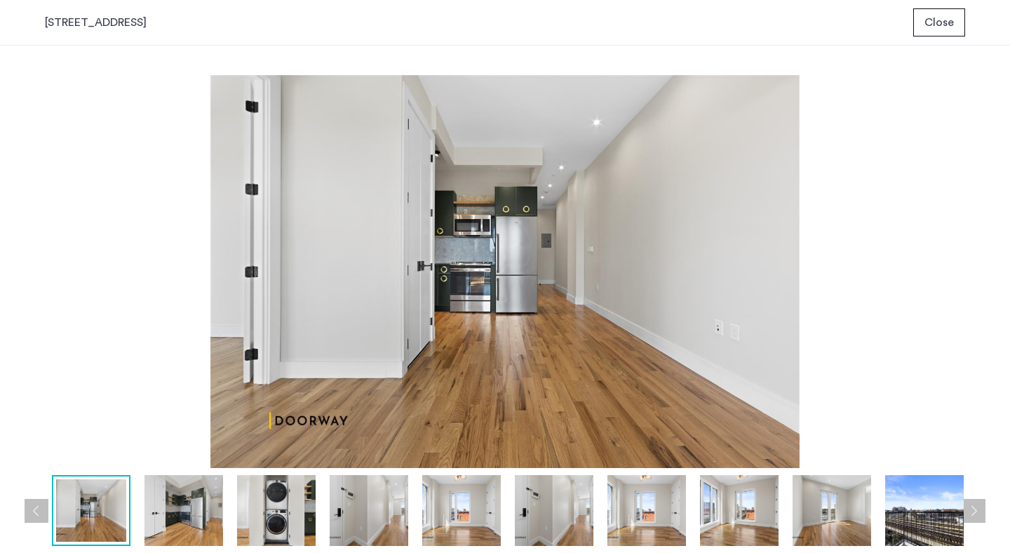
click at [931, 19] on span "Close" at bounding box center [939, 22] width 29 height 17
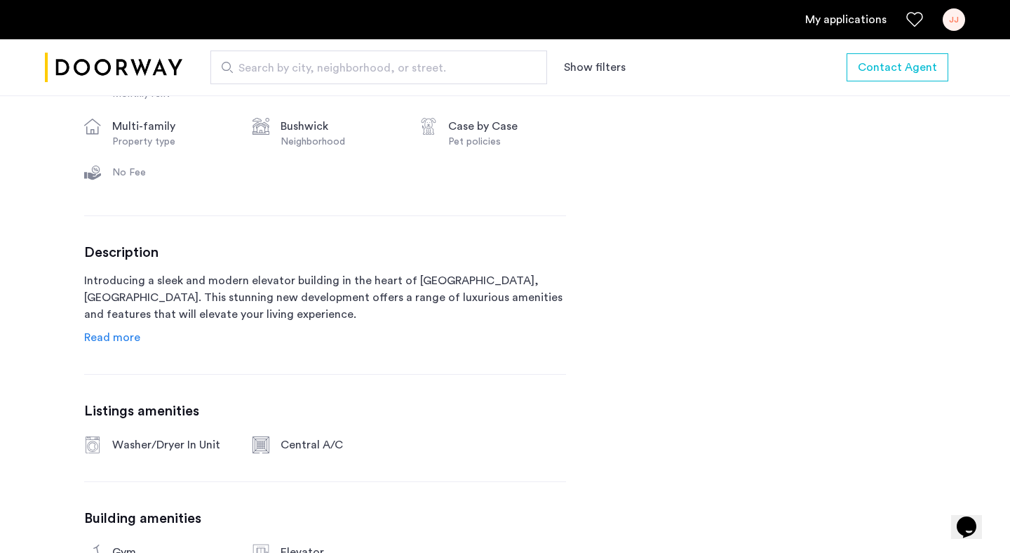
scroll to position [627, 0]
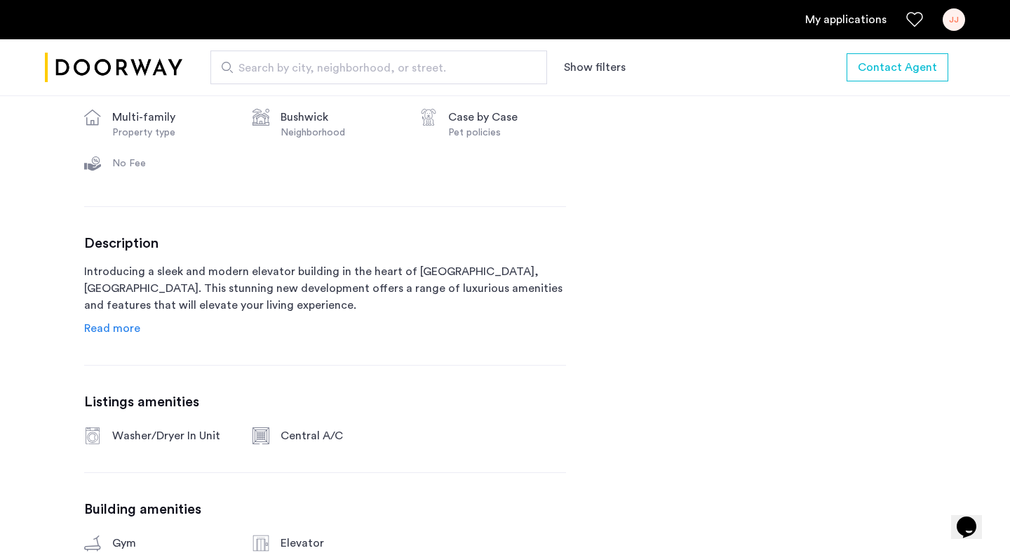
click at [107, 329] on span "Read more" at bounding box center [112, 328] width 56 height 11
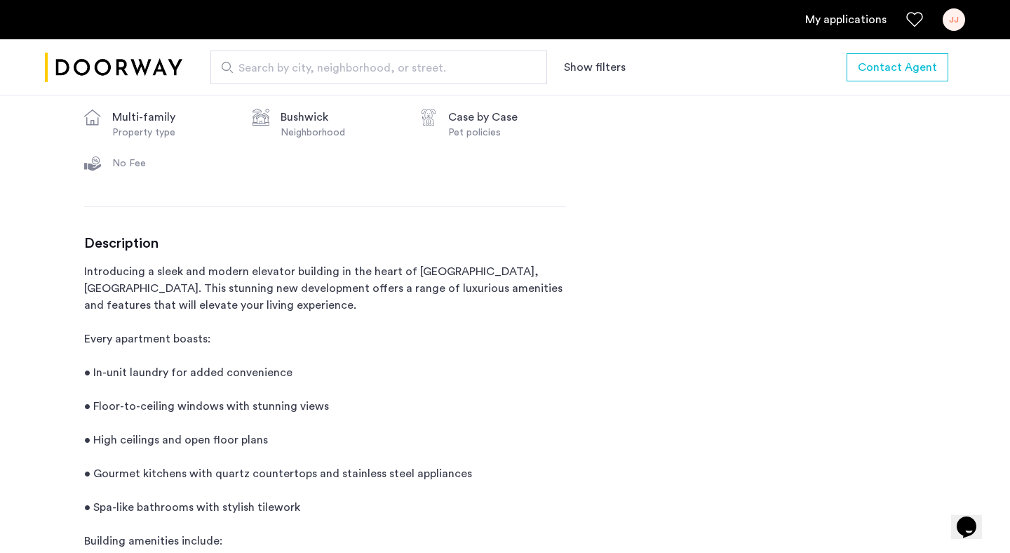
click at [201, 290] on p "Introducing a sleek and modern elevator building in the heart of [GEOGRAPHIC_DA…" at bounding box center [325, 482] width 482 height 438
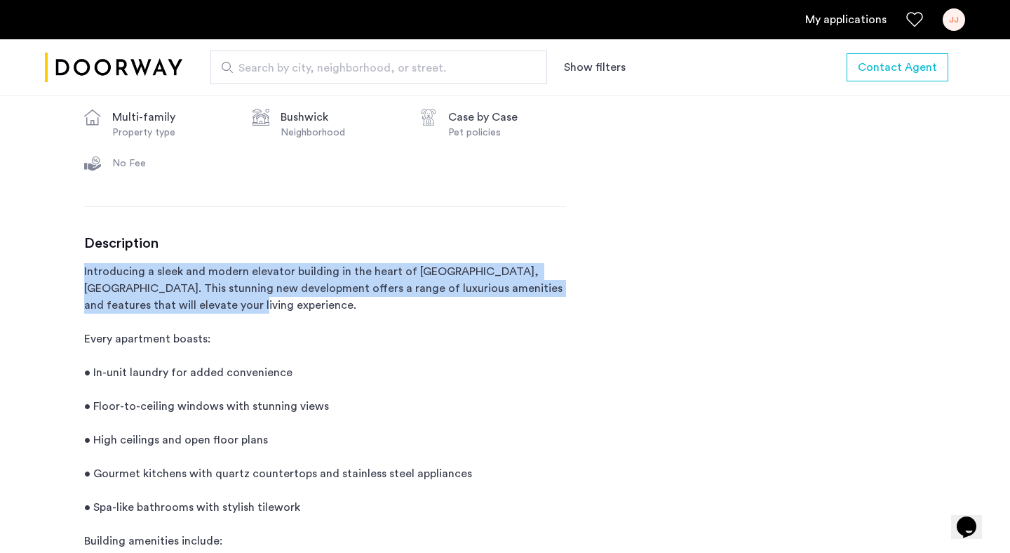
click at [201, 290] on p "Introducing a sleek and modern elevator building in the heart of [GEOGRAPHIC_DA…" at bounding box center [325, 482] width 482 height 438
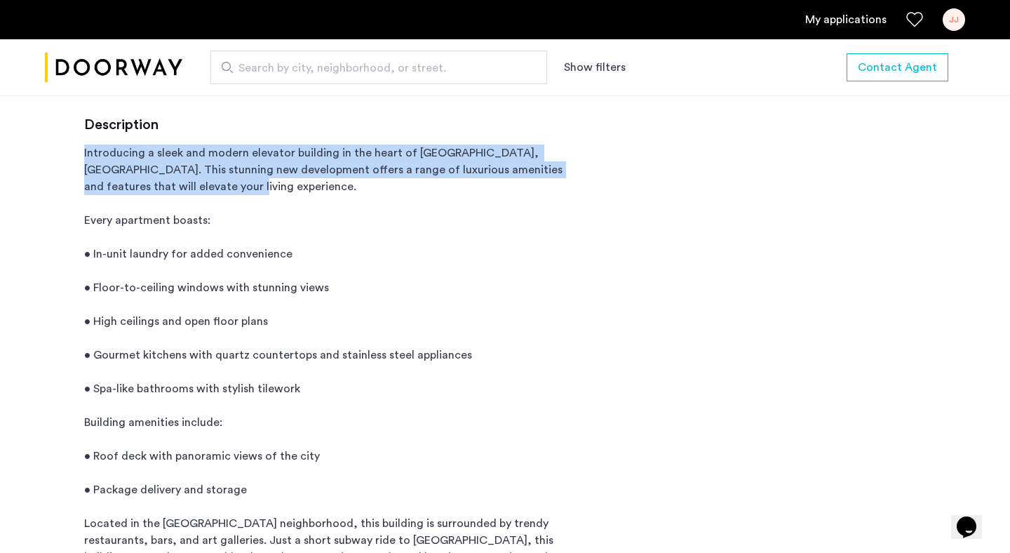
scroll to position [744, 0]
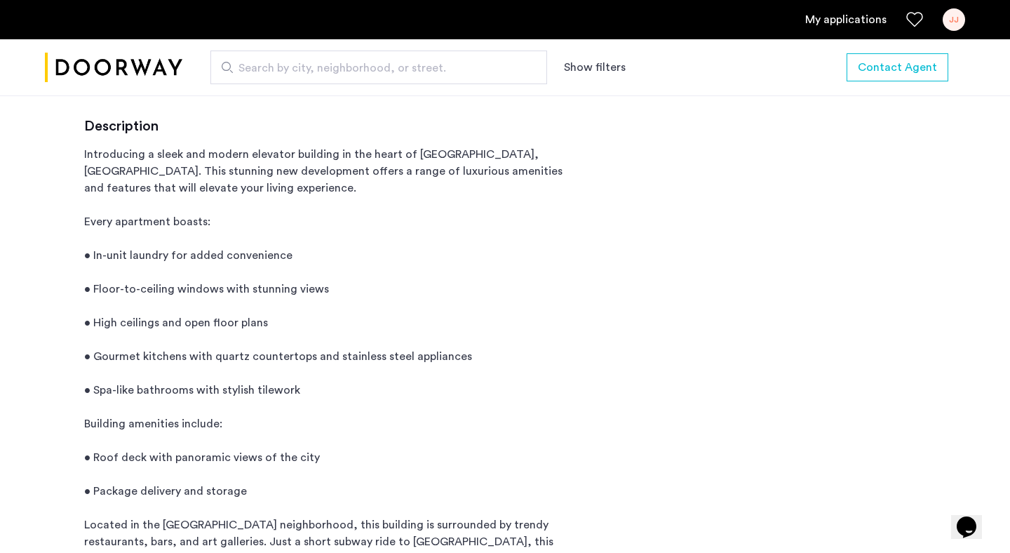
click at [201, 288] on p "Introducing a sleek and modern elevator building in the heart of [GEOGRAPHIC_DA…" at bounding box center [325, 365] width 482 height 438
click at [201, 255] on p "Introducing a sleek and modern elevator building in the heart of [GEOGRAPHIC_DA…" at bounding box center [325, 365] width 482 height 438
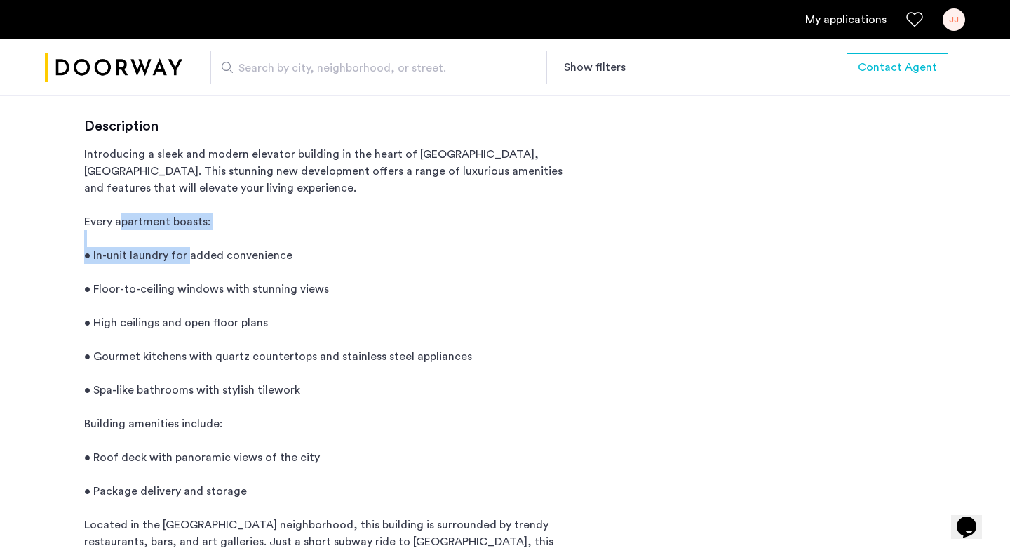
click at [201, 255] on p "Introducing a sleek and modern elevator building in the heart of [GEOGRAPHIC_DA…" at bounding box center [325, 365] width 482 height 438
click at [189, 225] on p "Introducing a sleek and modern elevator building in the heart of [GEOGRAPHIC_DA…" at bounding box center [325, 365] width 482 height 438
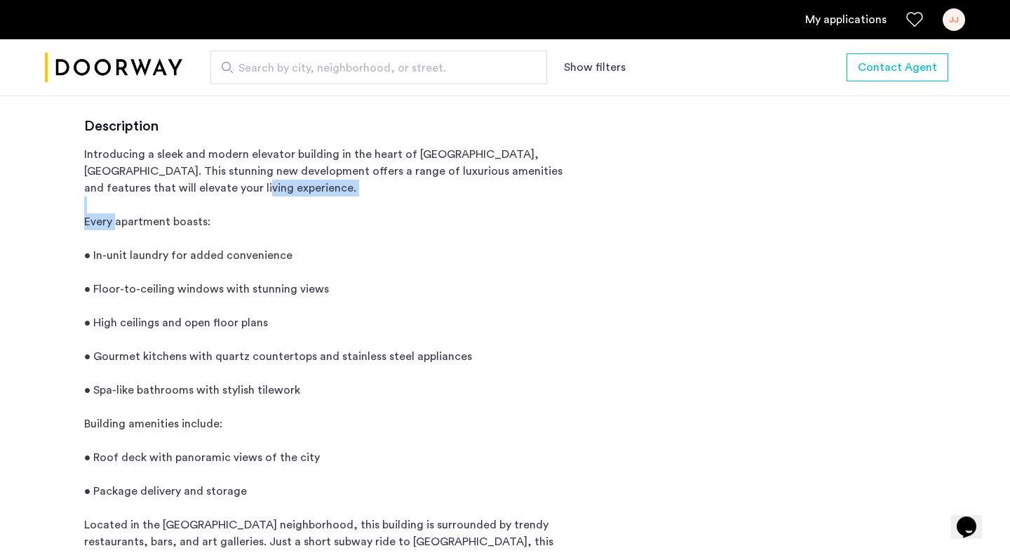
click at [189, 225] on p "Introducing a sleek and modern elevator building in the heart of [GEOGRAPHIC_DA…" at bounding box center [325, 365] width 482 height 438
click at [190, 260] on p "Introducing a sleek and modern elevator building in the heart of [GEOGRAPHIC_DA…" at bounding box center [325, 365] width 482 height 438
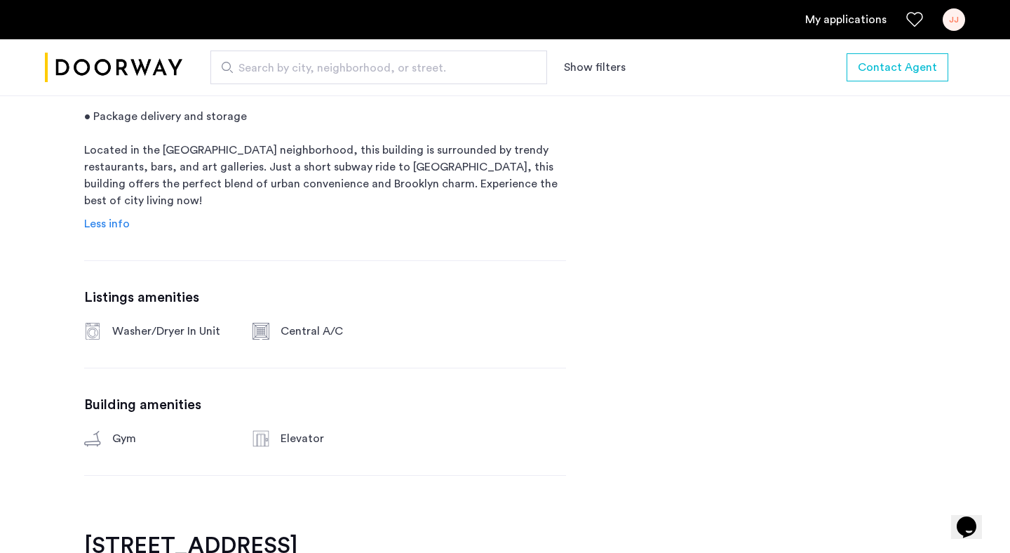
scroll to position [1120, 0]
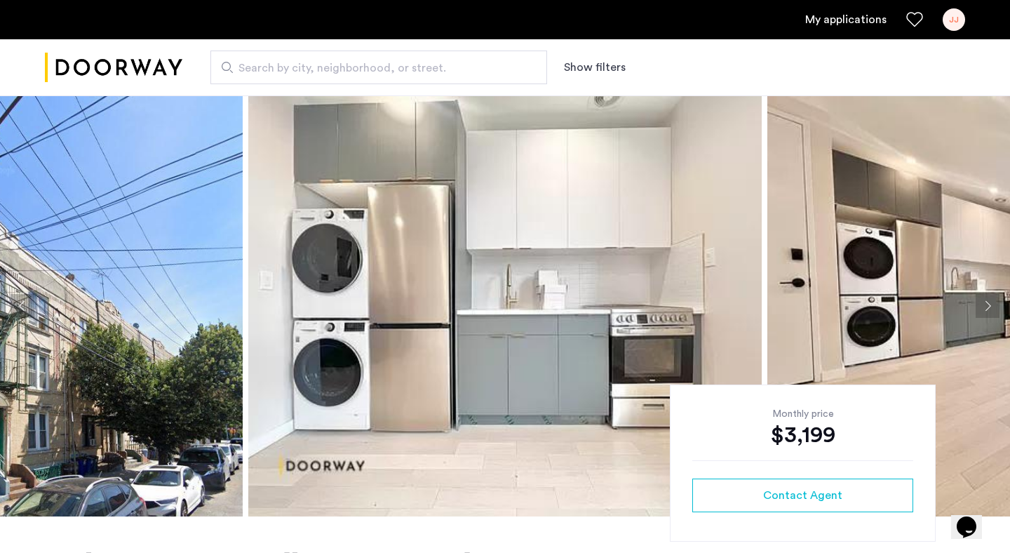
click at [396, 266] on img at bounding box center [505, 305] width 514 height 421
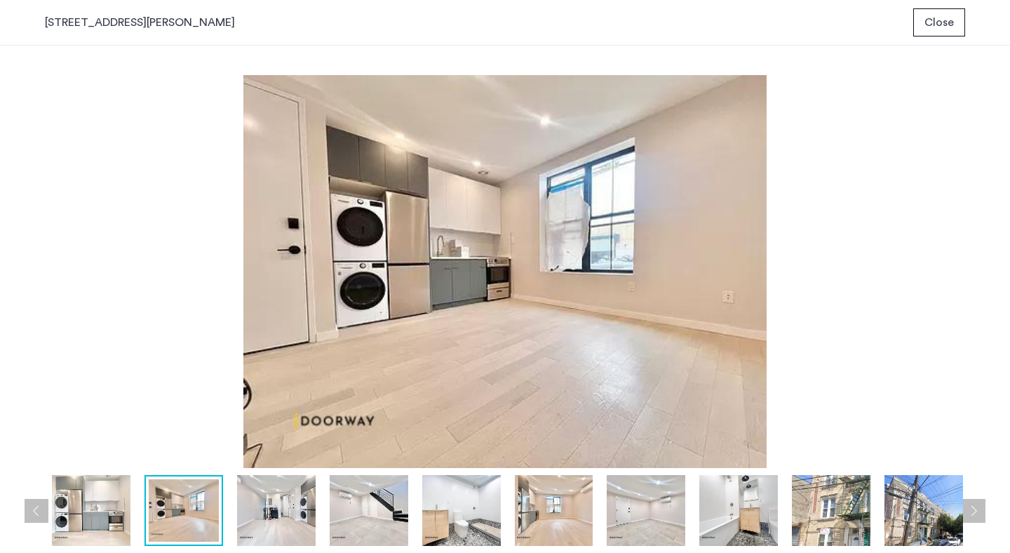
click at [952, 28] on span "Close" at bounding box center [939, 22] width 29 height 17
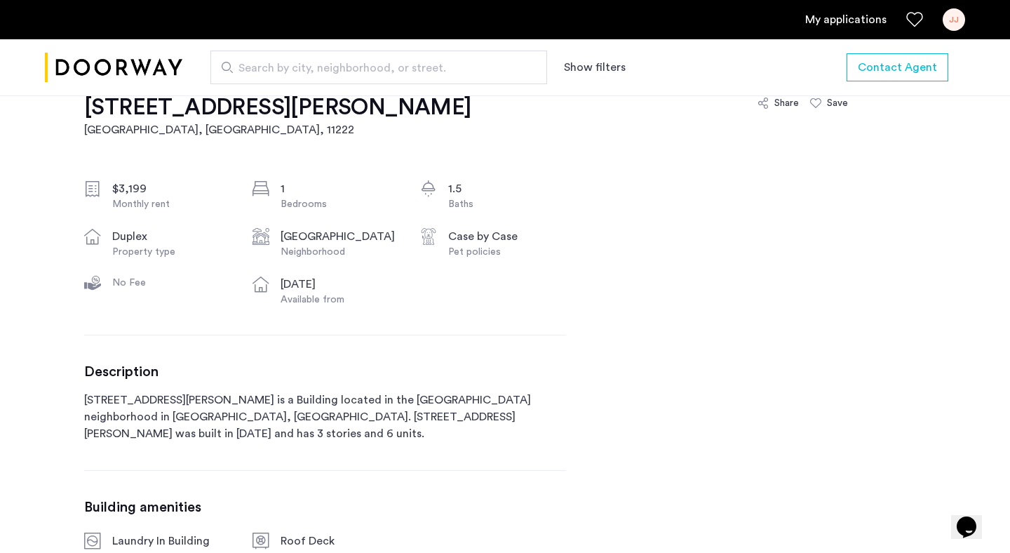
scroll to position [446, 0]
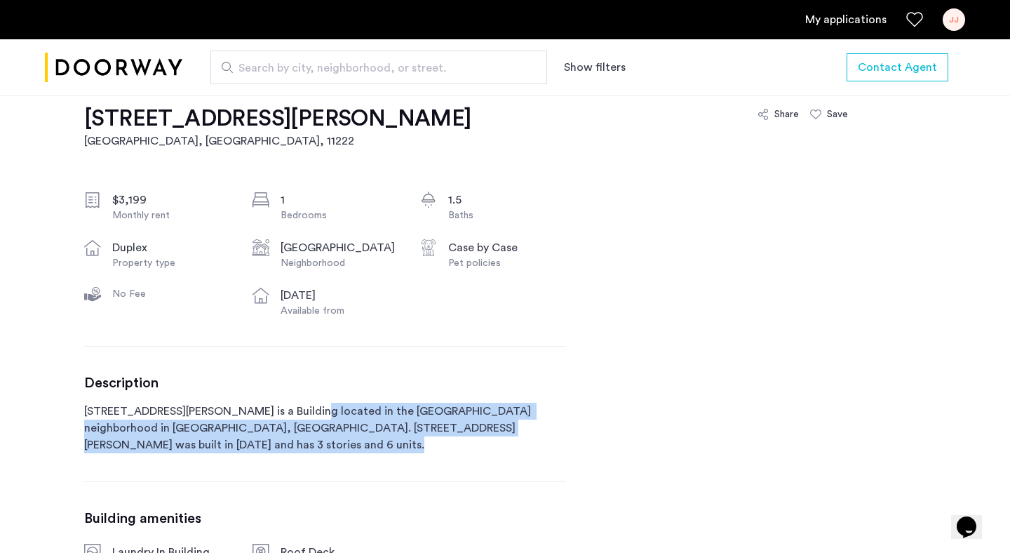
drag, startPoint x: 283, startPoint y: 411, endPoint x: 403, endPoint y: 444, distance: 124.4
click at [403, 444] on div "81 Beadel Street, Unit 1F Brooklyn, NY , 11222 $3,199 Monthly rent 1 Bedrooms 1…" at bounding box center [325, 358] width 482 height 575
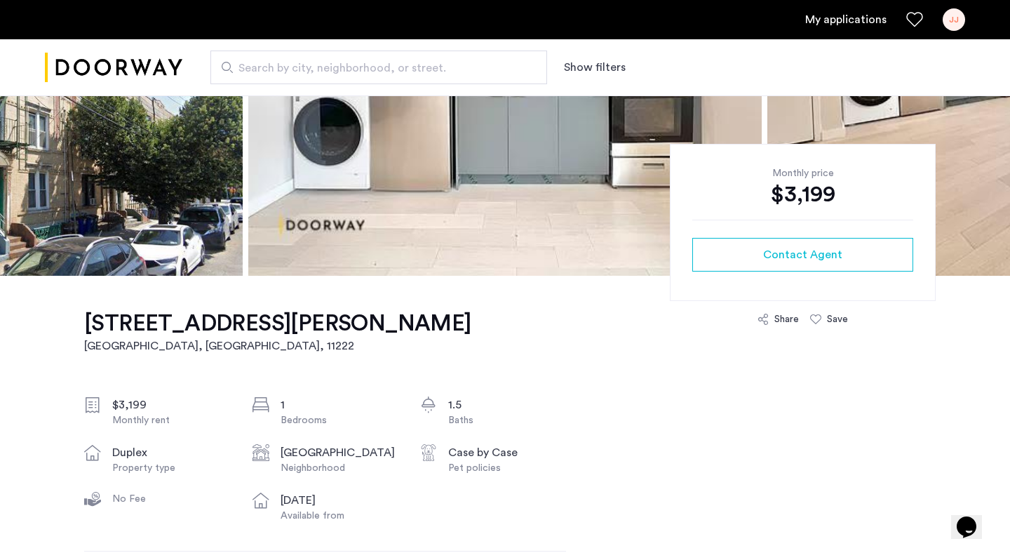
scroll to position [243, 0]
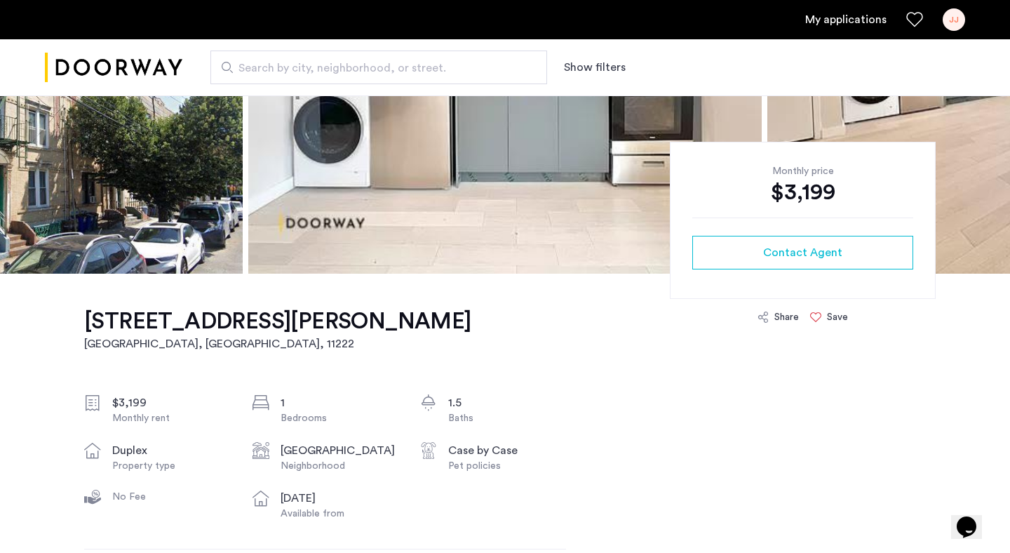
click at [817, 317] on icon at bounding box center [815, 317] width 11 height 11
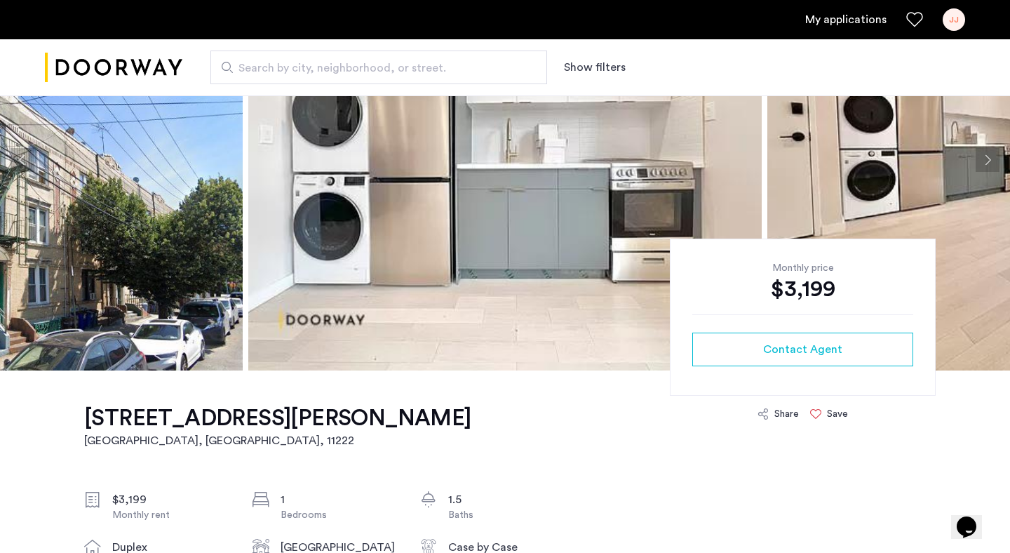
scroll to position [0, 0]
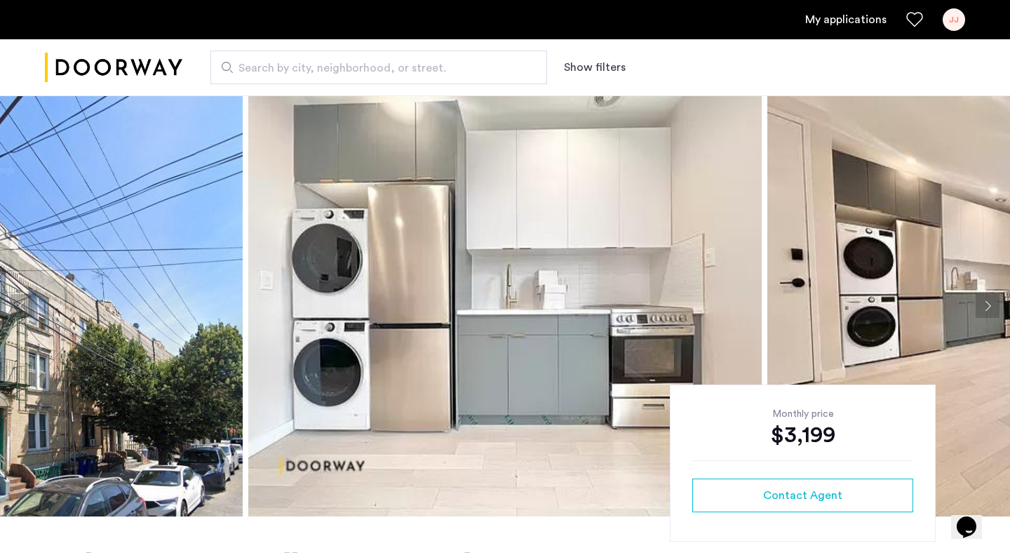
click at [368, 262] on img at bounding box center [505, 305] width 514 height 421
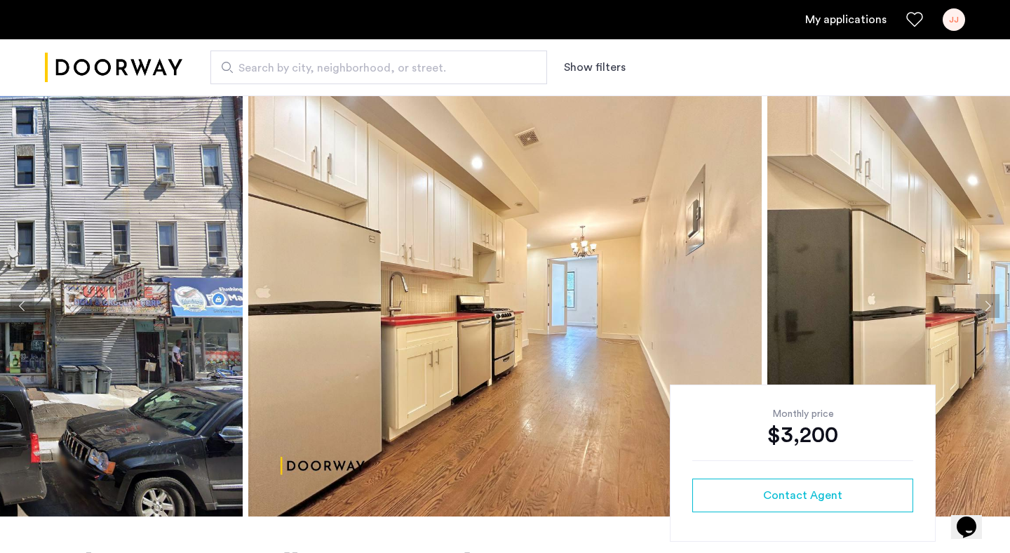
click at [415, 362] on img at bounding box center [505, 305] width 514 height 421
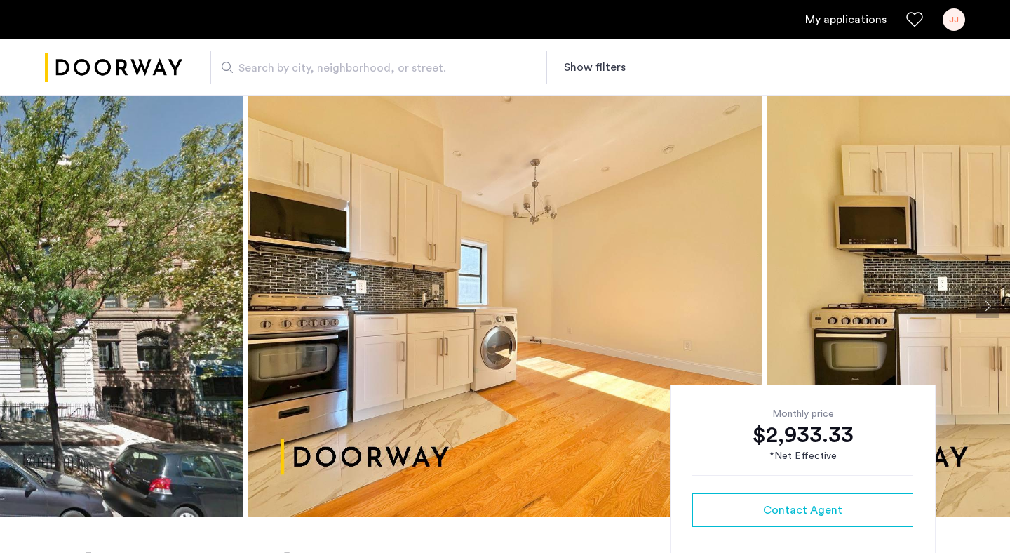
click at [443, 243] on img at bounding box center [505, 305] width 514 height 421
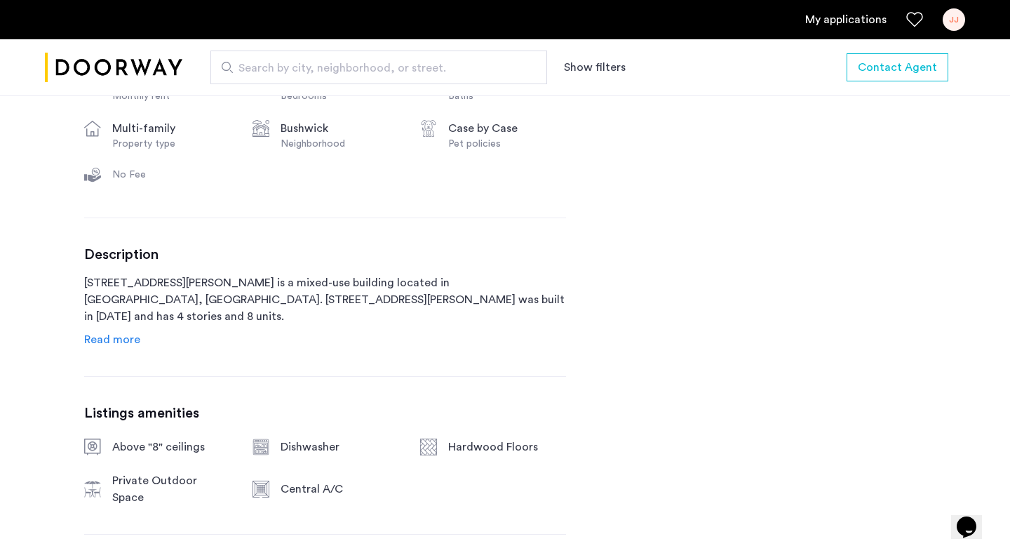
scroll to position [566, 0]
click at [120, 338] on span "Read more" at bounding box center [112, 338] width 56 height 11
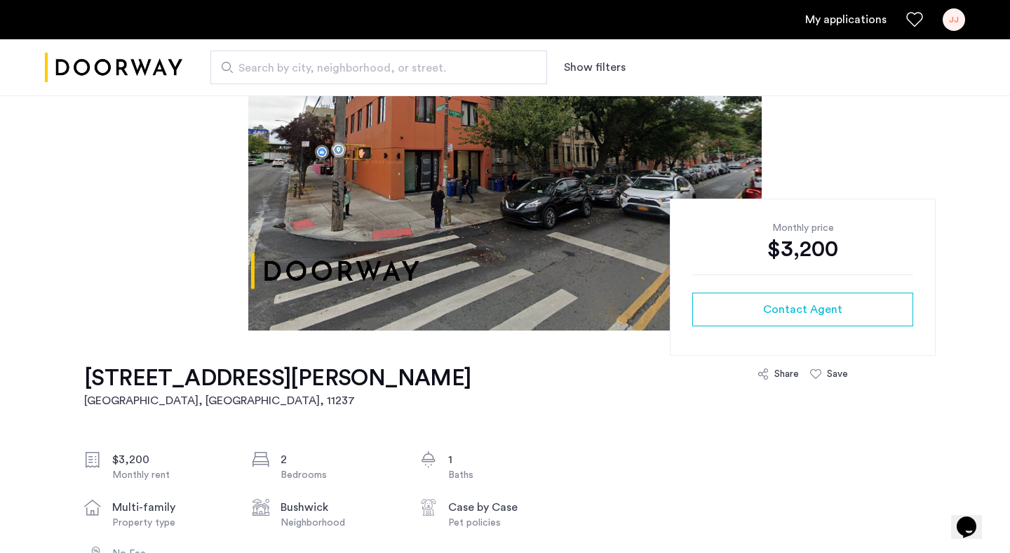
scroll to position [0, 0]
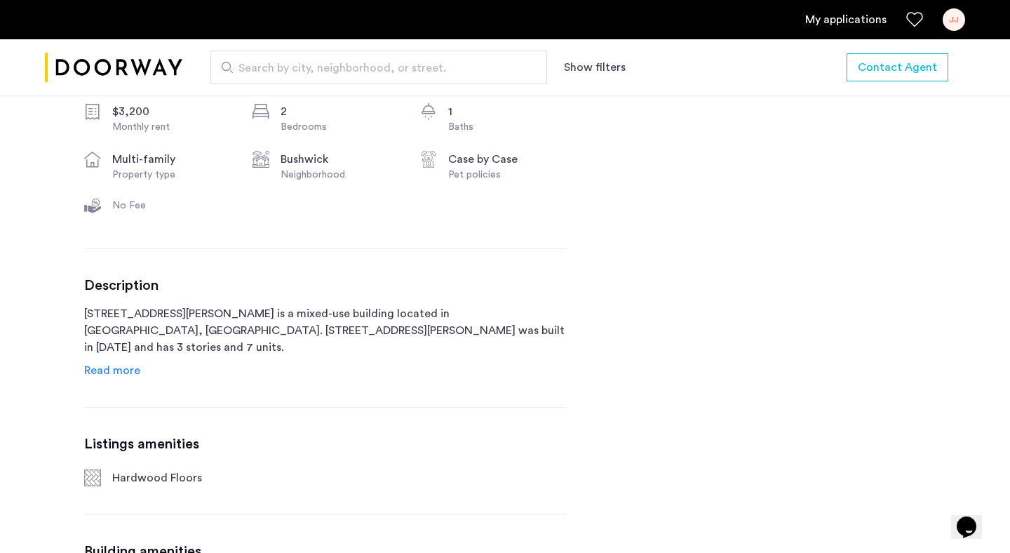
scroll to position [542, 0]
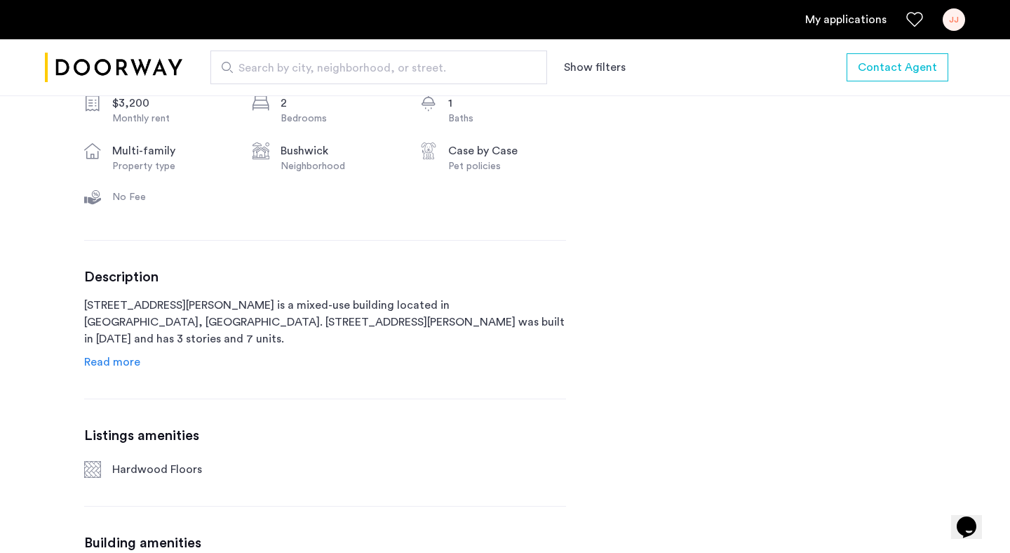
click at [131, 358] on span "Read more" at bounding box center [112, 361] width 56 height 11
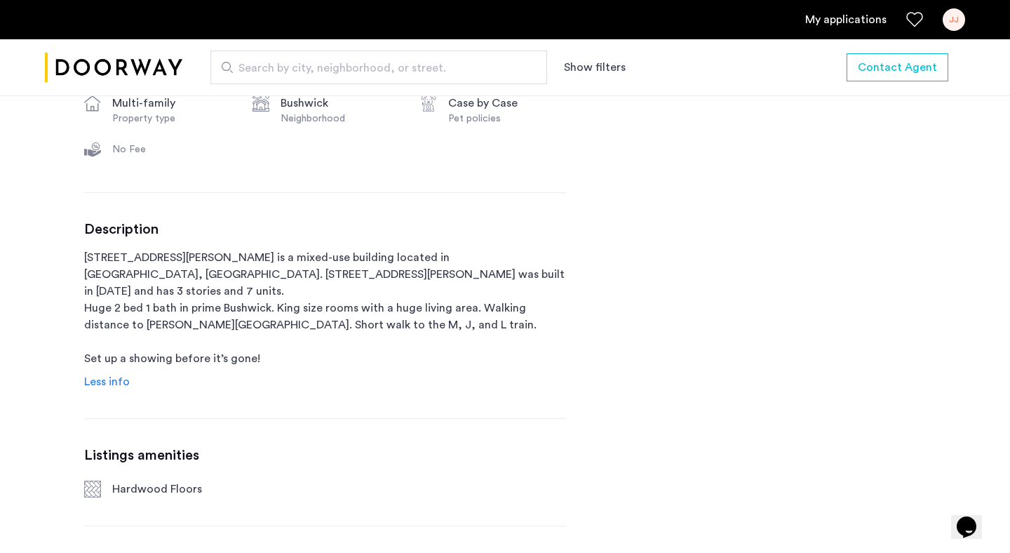
scroll to position [597, 0]
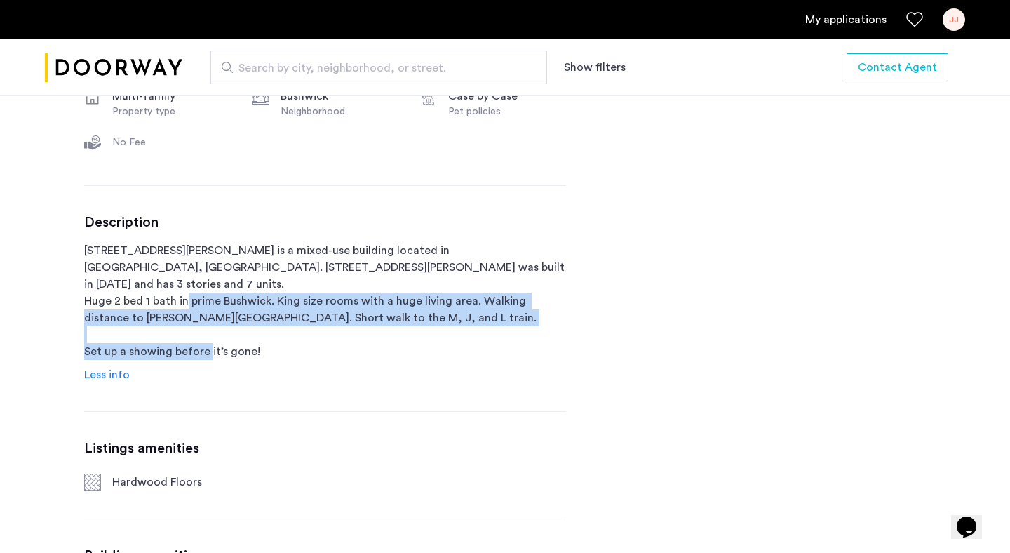
drag, startPoint x: 187, startPoint y: 314, endPoint x: 298, endPoint y: 374, distance: 126.5
click at [298, 360] on p "192 Wilson Avenue is a mixed-use building located in Brooklyn, NY. 192 Wilson A…" at bounding box center [325, 301] width 482 height 118
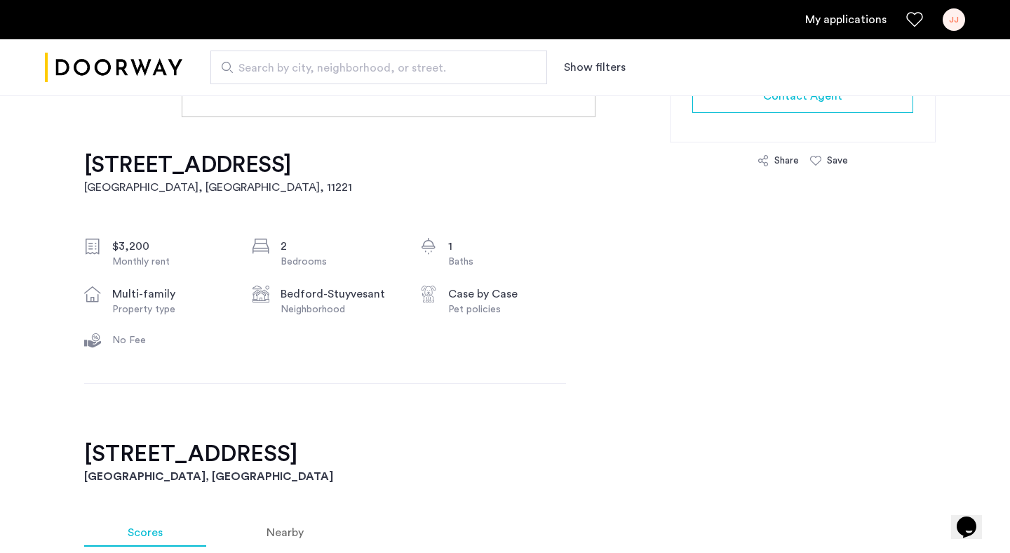
scroll to position [406, 0]
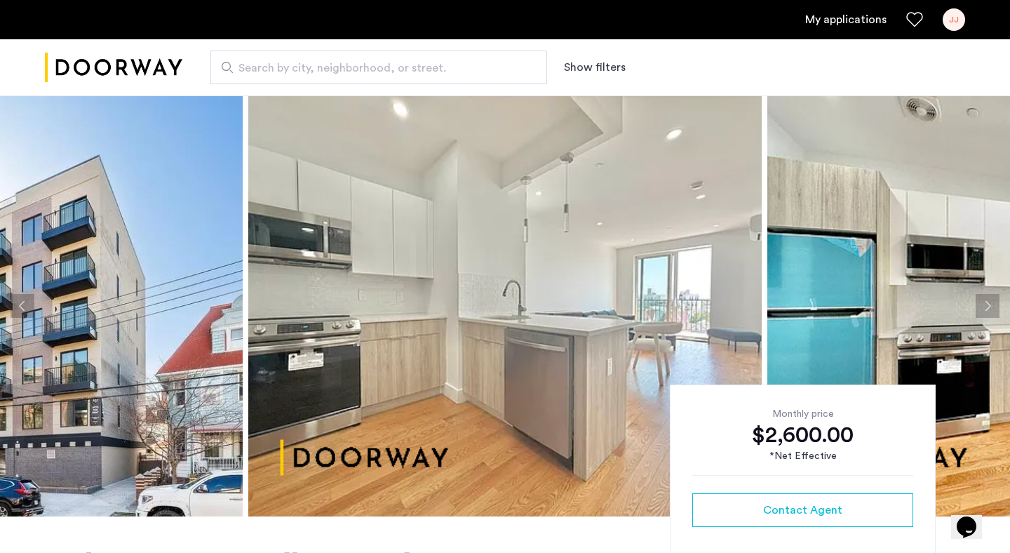
click at [434, 305] on img at bounding box center [505, 305] width 514 height 421
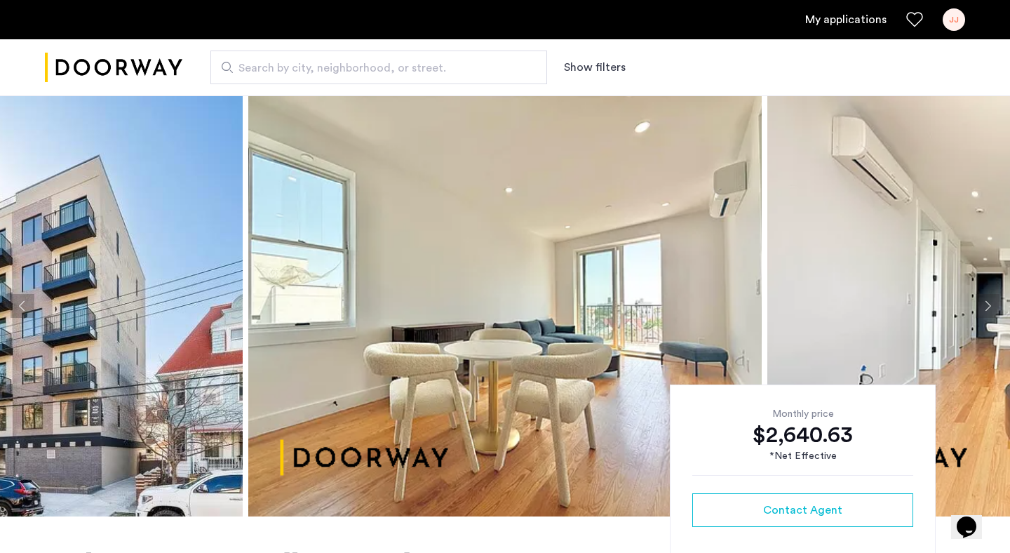
click at [470, 342] on img at bounding box center [505, 305] width 514 height 421
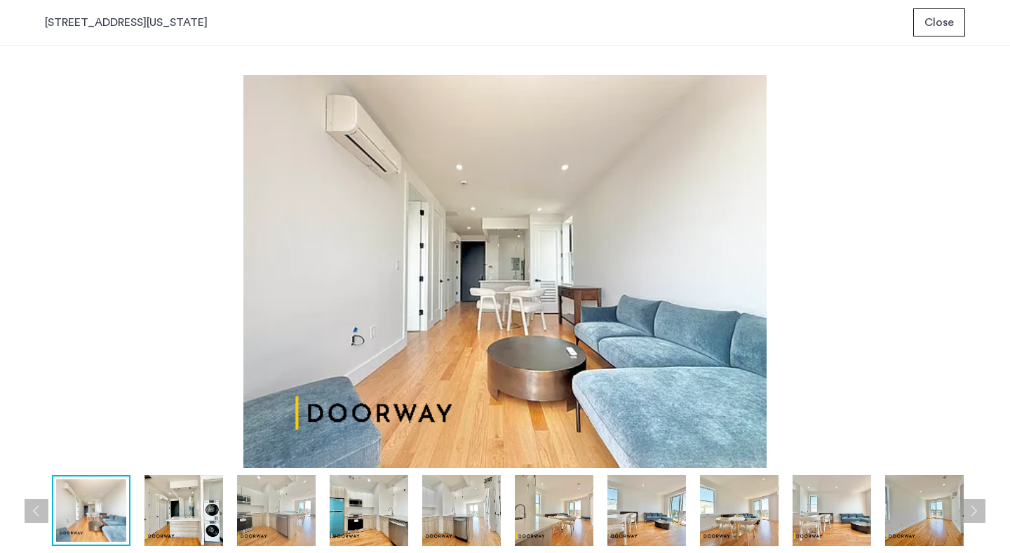
click at [958, 24] on button "Close" at bounding box center [940, 22] width 52 height 28
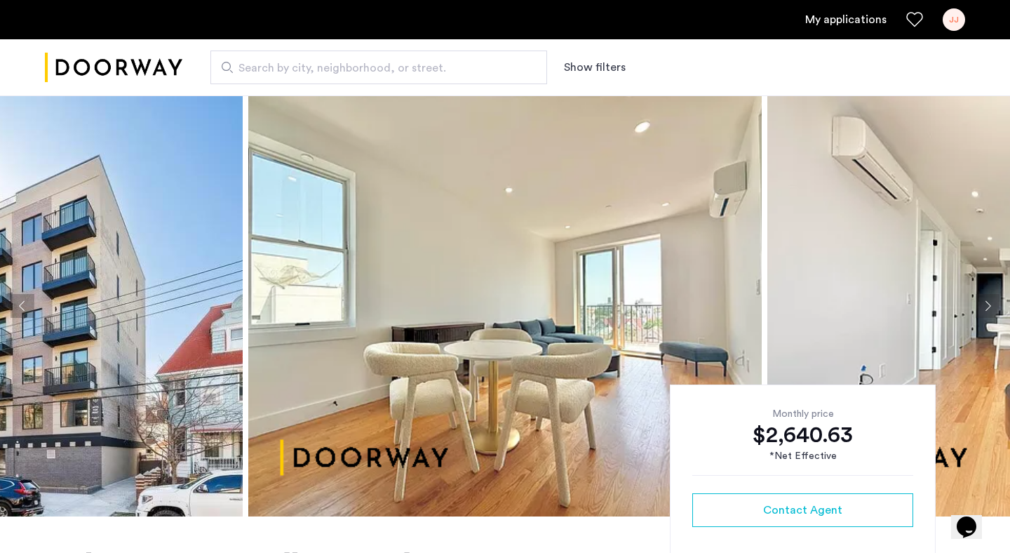
click at [300, 250] on img at bounding box center [505, 305] width 514 height 421
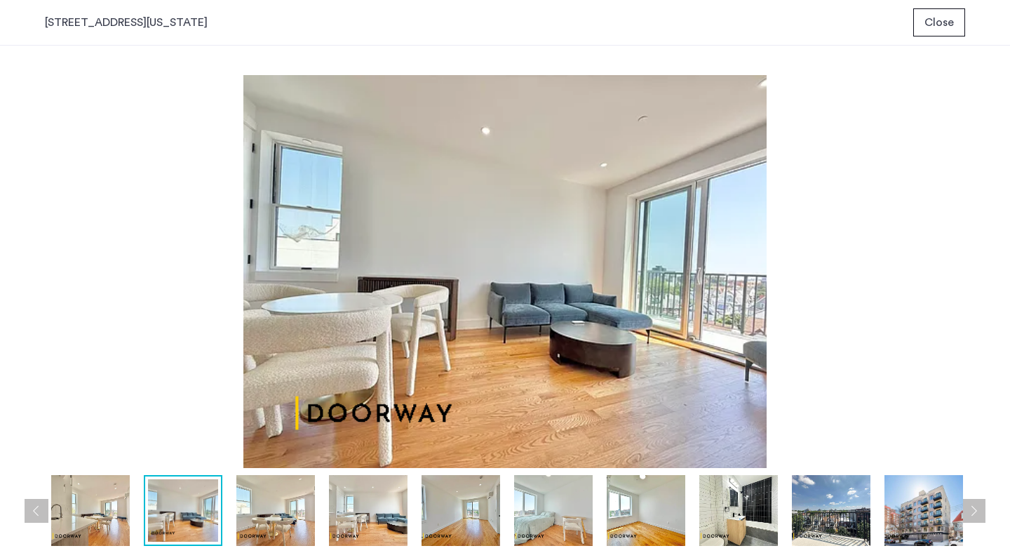
click at [929, 15] on span "Close" at bounding box center [939, 22] width 29 height 17
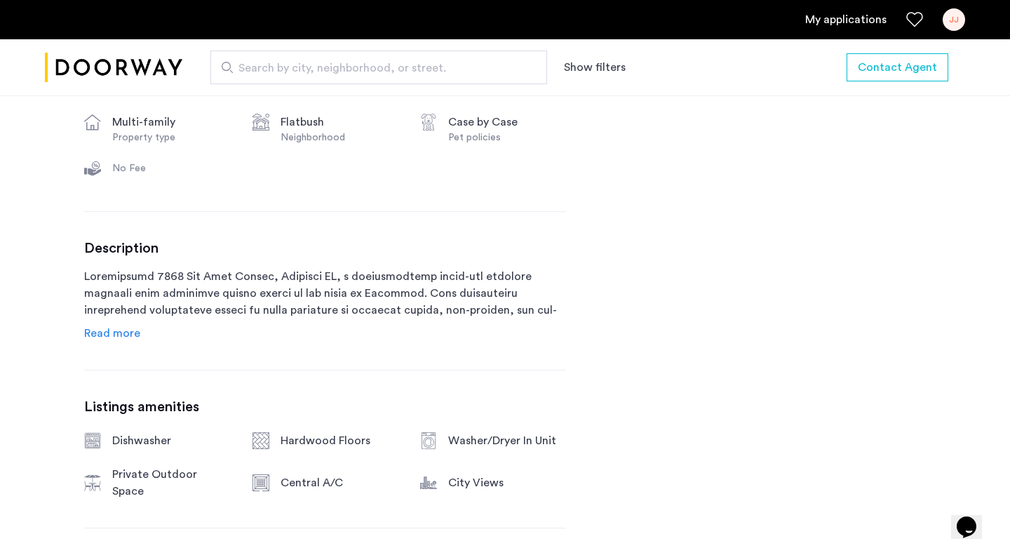
scroll to position [630, 0]
